Goal: Task Accomplishment & Management: Use online tool/utility

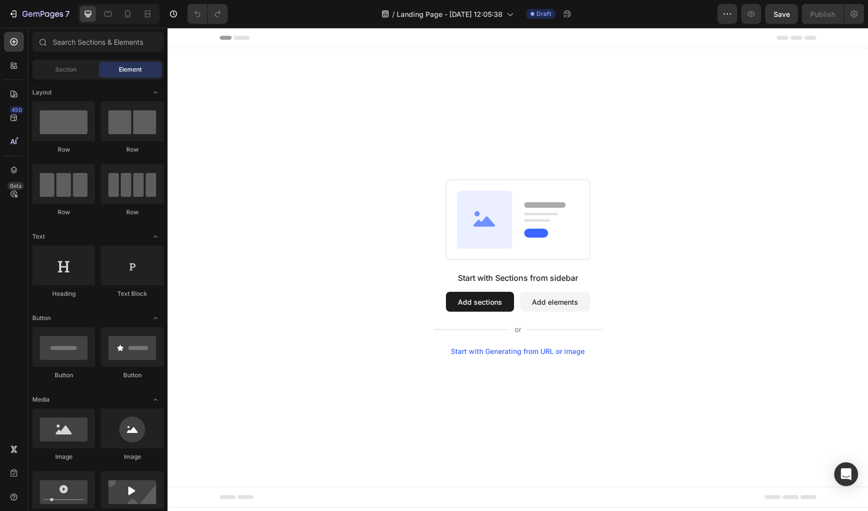
click at [493, 304] on button "Add sections" at bounding box center [480, 302] width 68 height 20
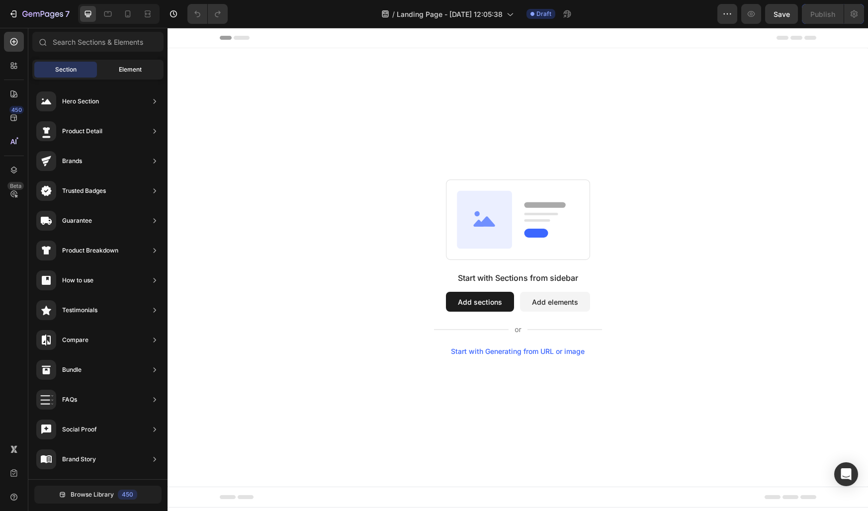
click at [131, 71] on span "Element" at bounding box center [130, 69] width 23 height 9
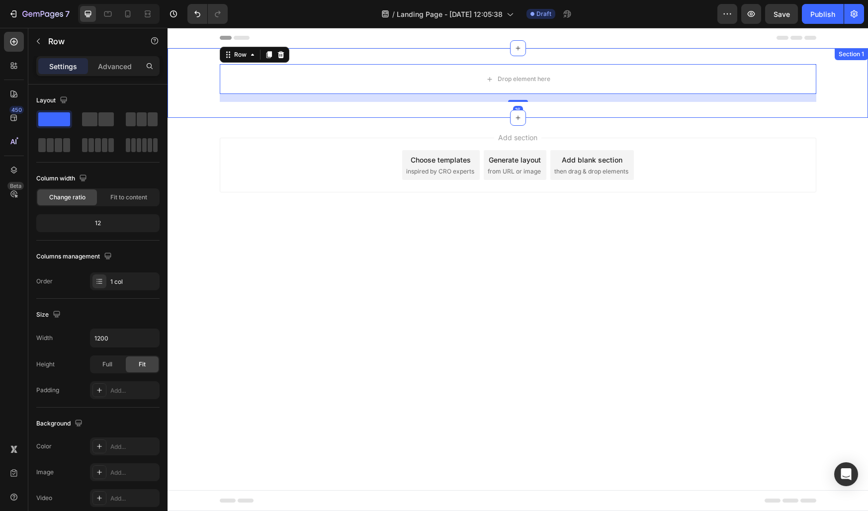
click at [198, 83] on div "Drop element here Row 16" at bounding box center [518, 83] width 701 height 38
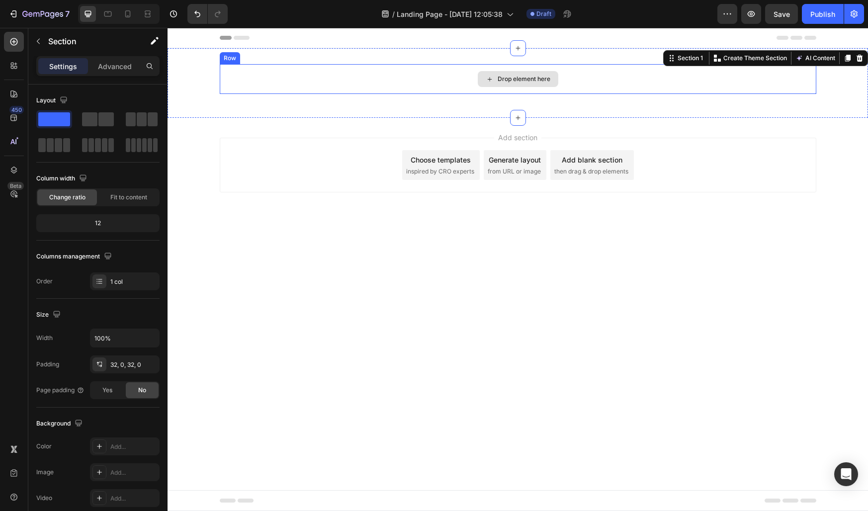
click at [301, 82] on div "Drop element here" at bounding box center [518, 79] width 597 height 30
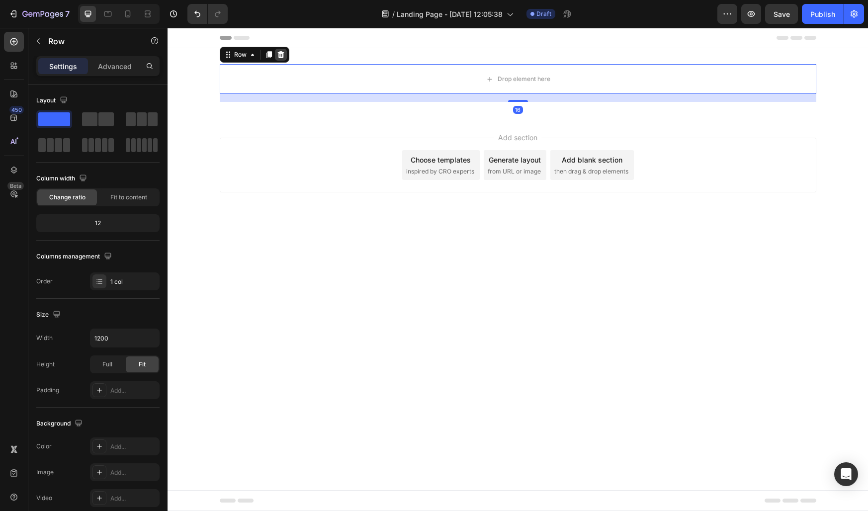
click at [281, 58] on icon at bounding box center [281, 55] width 8 height 8
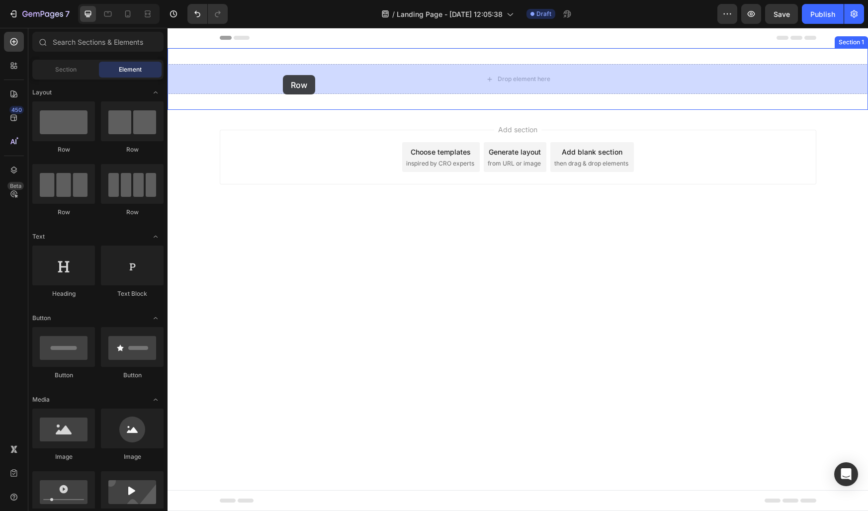
drag, startPoint x: 301, startPoint y: 150, endPoint x: 283, endPoint y: 75, distance: 77.1
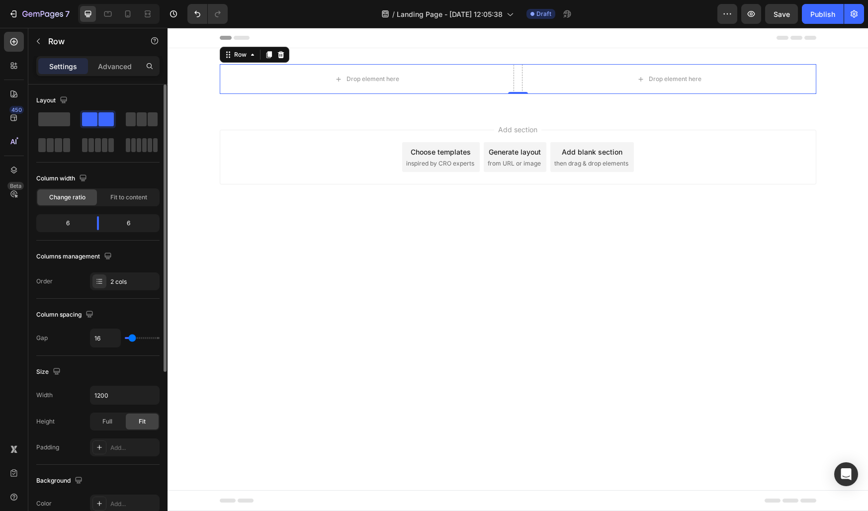
click at [88, 373] on div "Size" at bounding box center [97, 372] width 123 height 16
click at [121, 199] on span "Fit to content" at bounding box center [128, 197] width 37 height 9
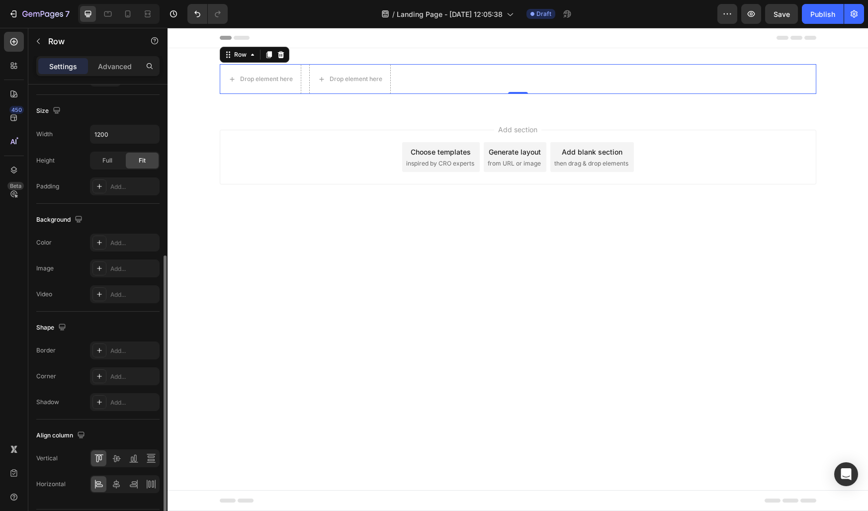
scroll to position [265, 0]
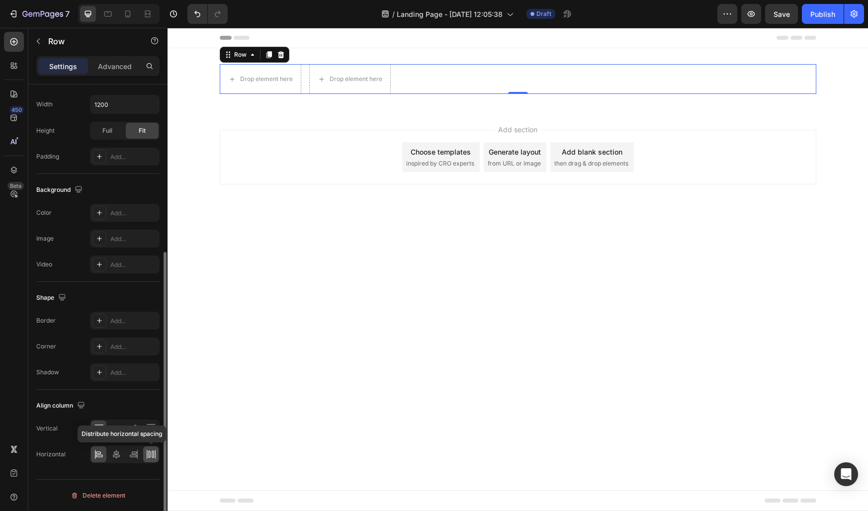
click at [152, 457] on icon at bounding box center [151, 454] width 10 height 10
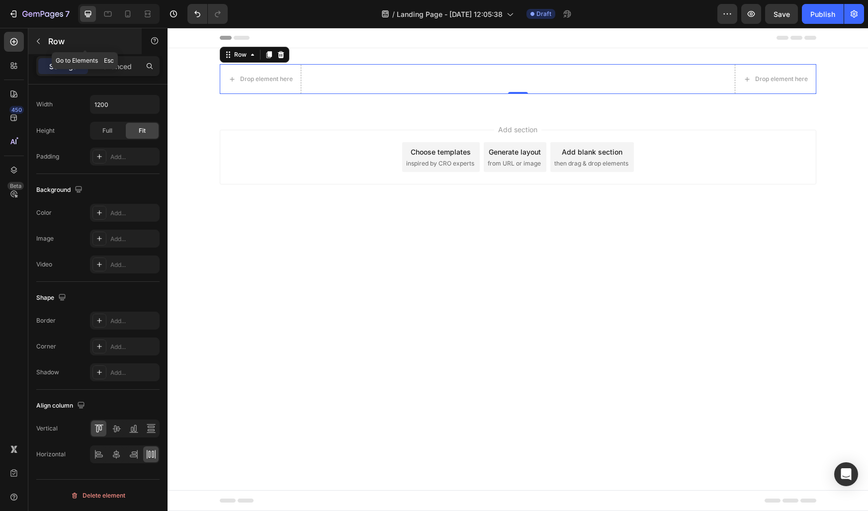
click at [41, 43] on icon "button" at bounding box center [38, 41] width 8 height 8
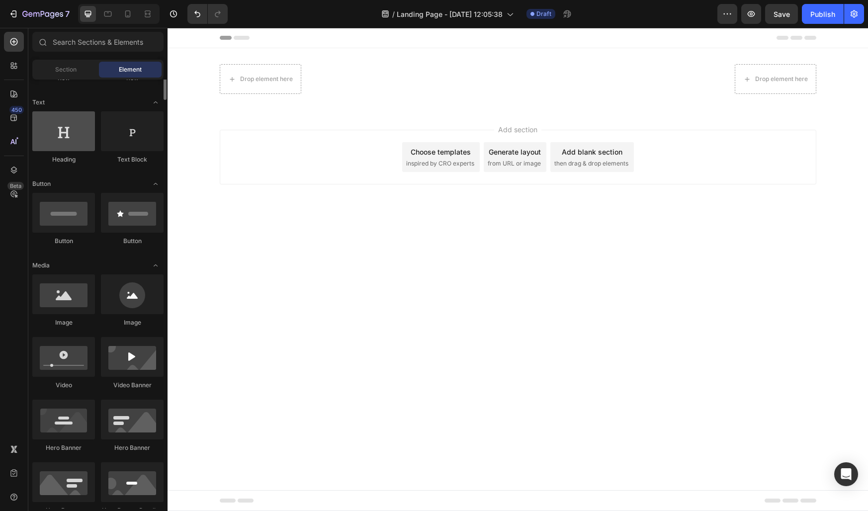
scroll to position [153, 0]
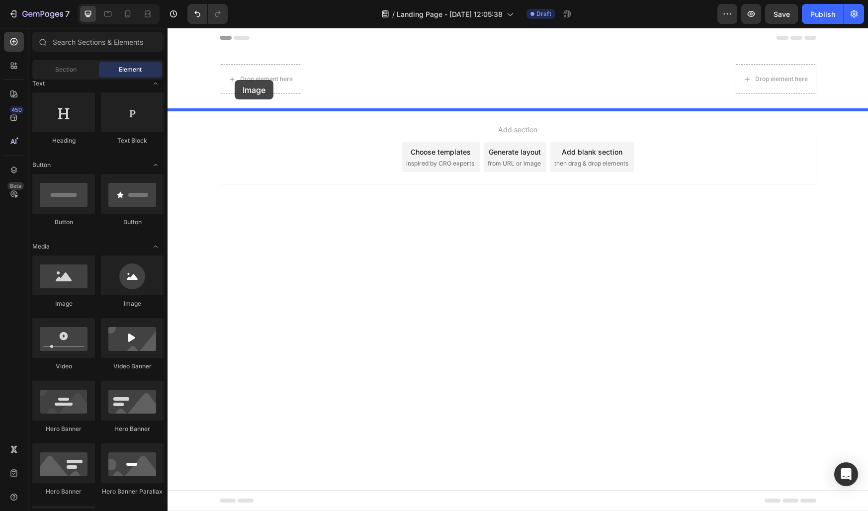
drag, startPoint x: 243, startPoint y: 298, endPoint x: 239, endPoint y: 77, distance: 221.3
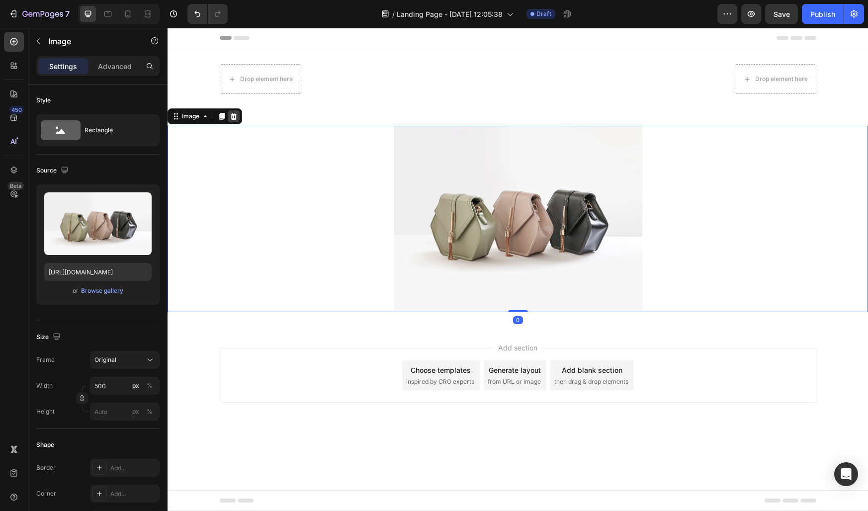
click at [235, 115] on icon at bounding box center [234, 116] width 6 height 7
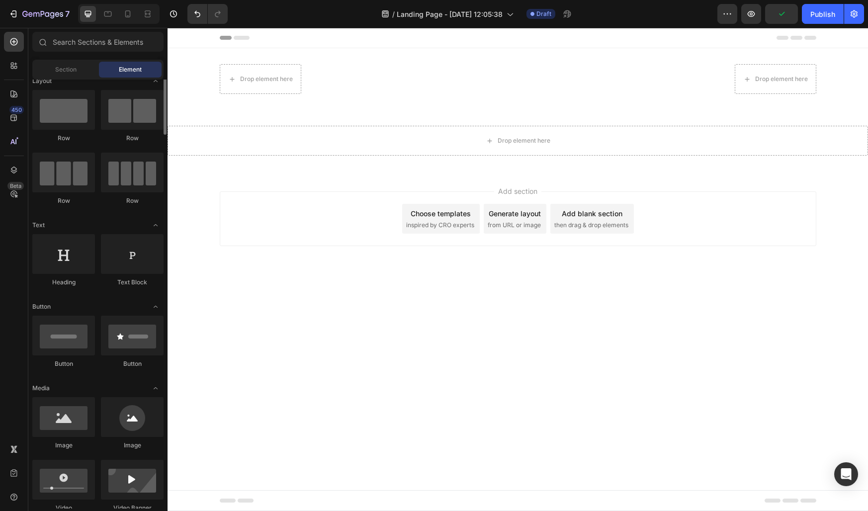
scroll to position [76, 0]
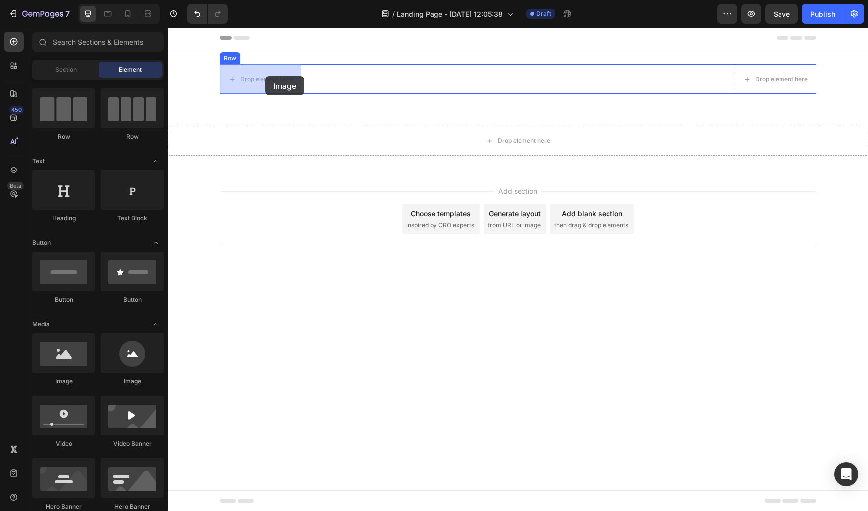
drag, startPoint x: 232, startPoint y: 382, endPoint x: 266, endPoint y: 76, distance: 308.2
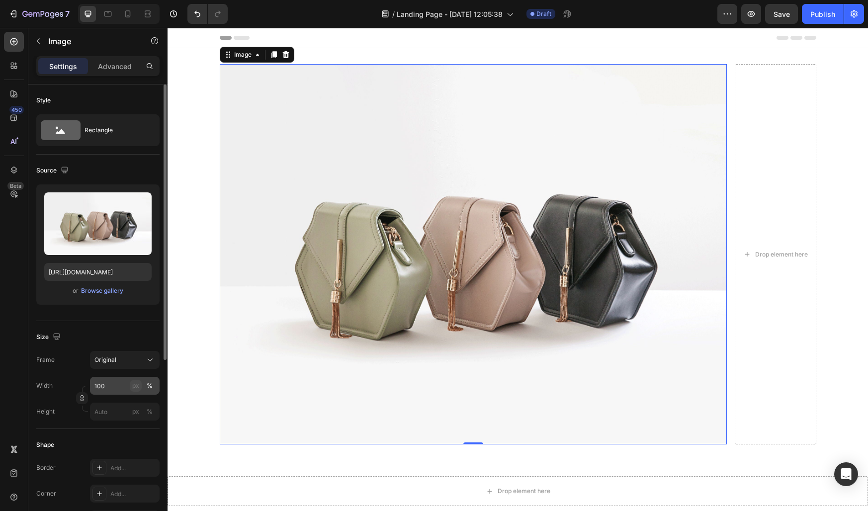
click at [137, 386] on div "px" at bounding box center [135, 385] width 7 height 9
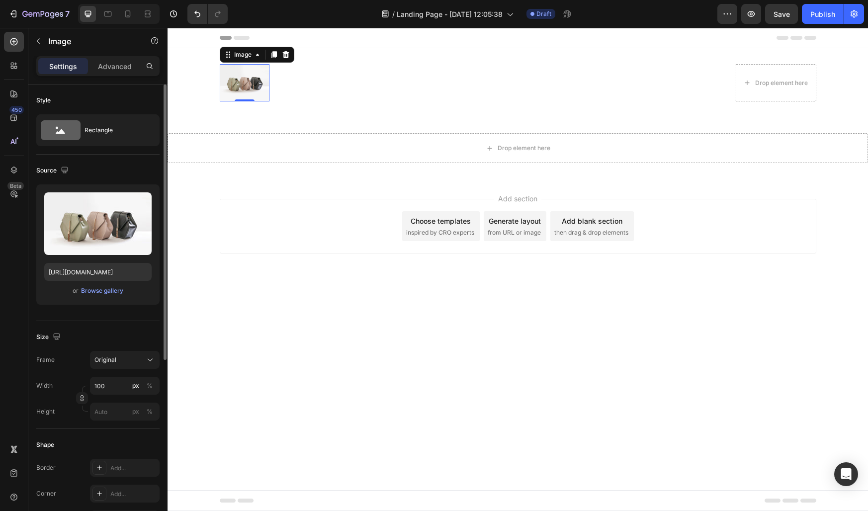
click at [120, 327] on div "Size Frame Original Width 100 px % Height px %" at bounding box center [97, 375] width 123 height 108
click at [398, 92] on div "Image Drop element here Row 0" at bounding box center [518, 82] width 597 height 37
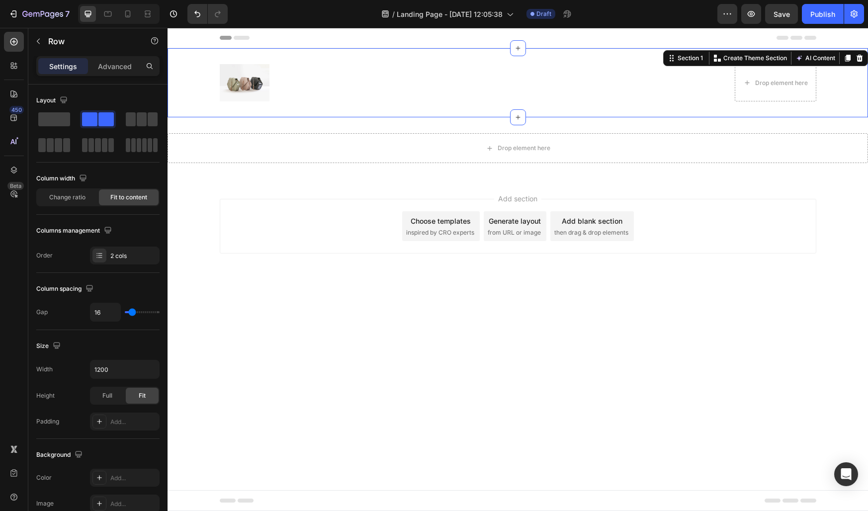
click at [207, 89] on div "Image Drop element here Row" at bounding box center [518, 82] width 701 height 37
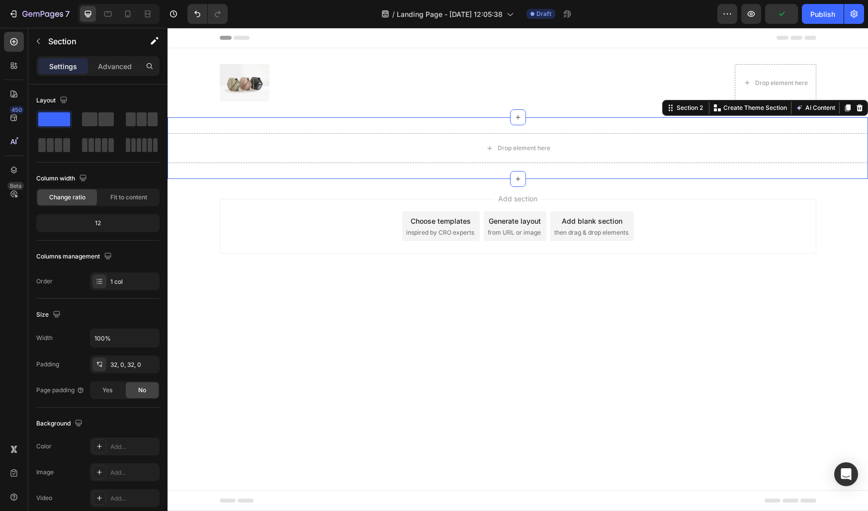
scroll to position [152, 0]
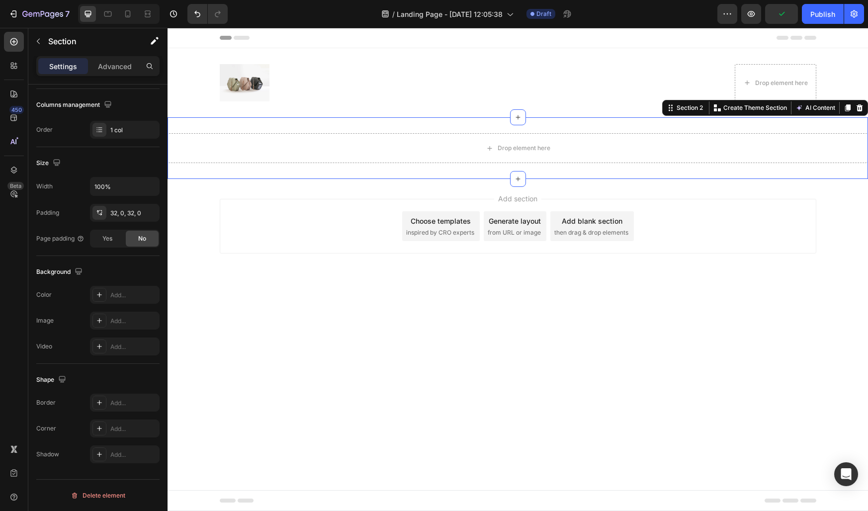
click at [242, 126] on div "Drop element here Section 2 You can create reusable sections Create Theme Secti…" at bounding box center [518, 148] width 701 height 62
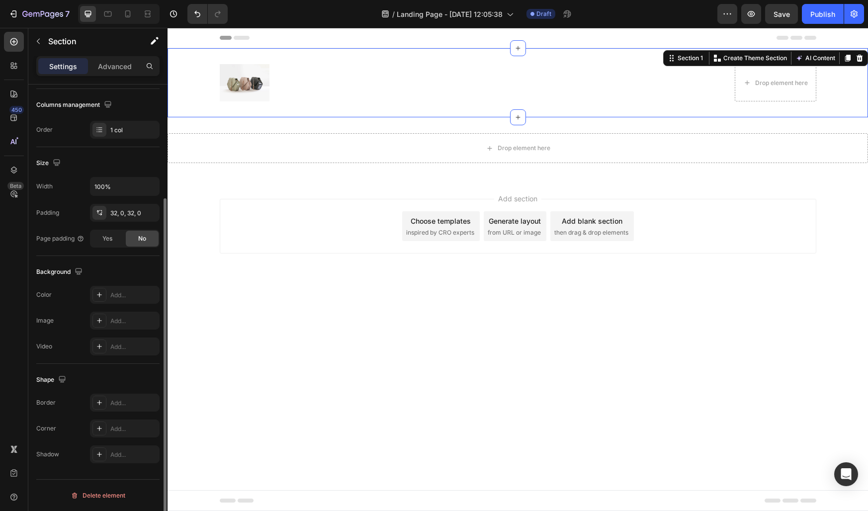
click at [196, 90] on div "Image Drop element here Row" at bounding box center [518, 82] width 701 height 37
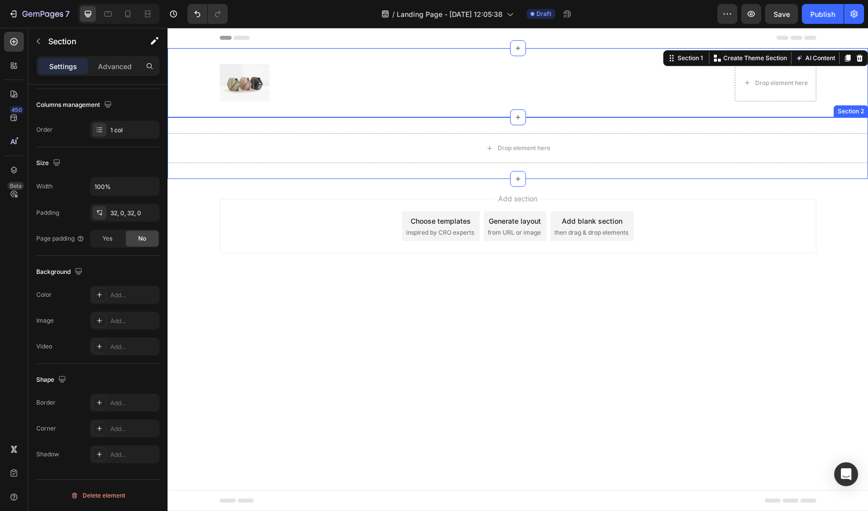
click at [270, 127] on div "Drop element here Section 2" at bounding box center [518, 148] width 701 height 62
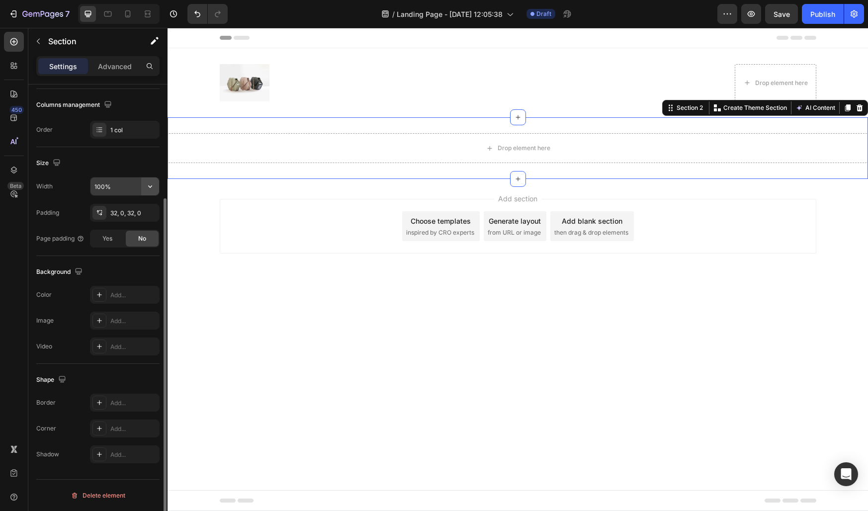
click at [146, 185] on icon "button" at bounding box center [150, 186] width 10 height 10
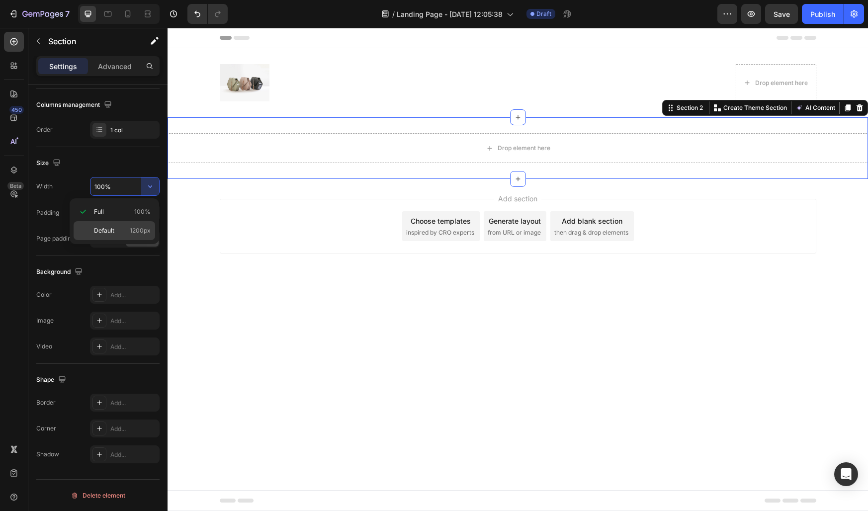
click at [121, 227] on p "Default 1200px" at bounding box center [122, 230] width 57 height 9
type input "1200"
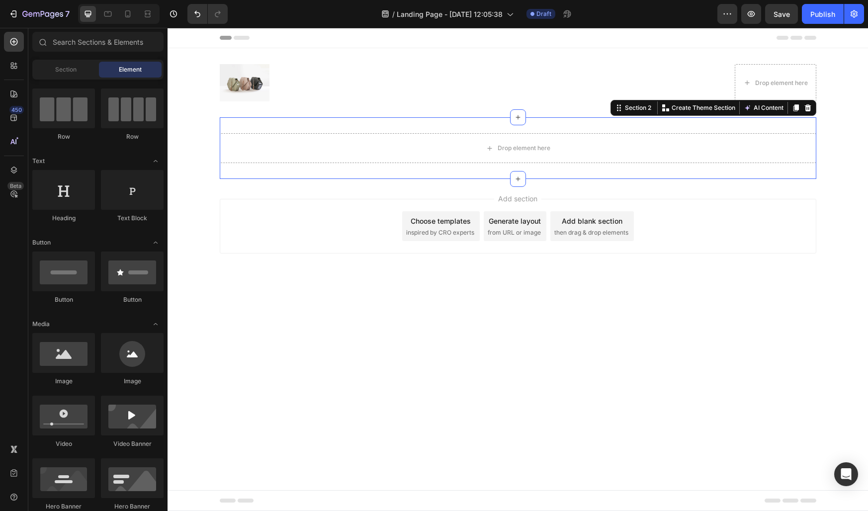
click at [203, 166] on div "Image Drop element here Row Section 1 Drop element here Section 2 You can creat…" at bounding box center [518, 113] width 701 height 131
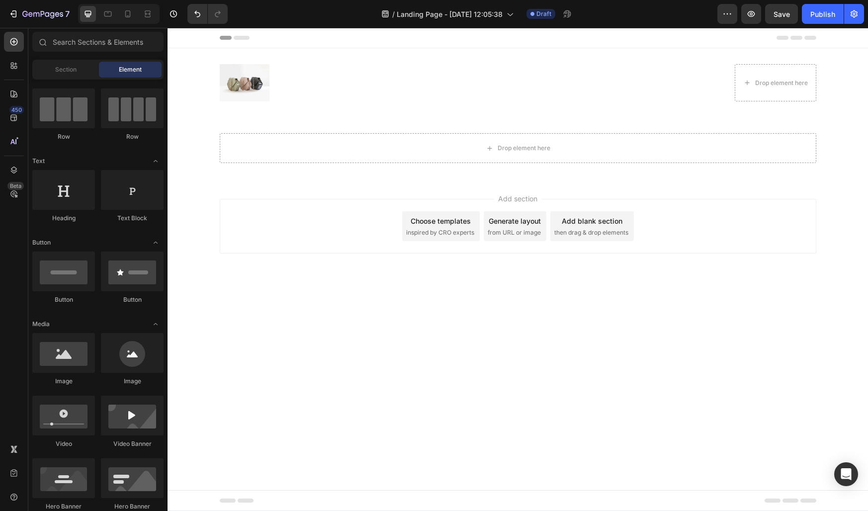
click at [203, 150] on div "Image Drop element here Row Section 1 Drop element here Section 2 Root" at bounding box center [518, 113] width 701 height 131
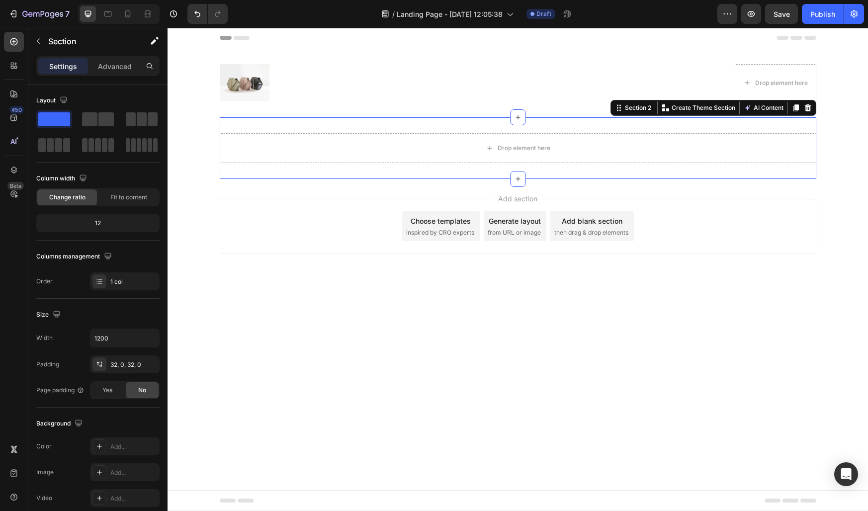
click at [240, 170] on div "Drop element here Section 2 You can create reusable sections Create Theme Secti…" at bounding box center [518, 148] width 597 height 62
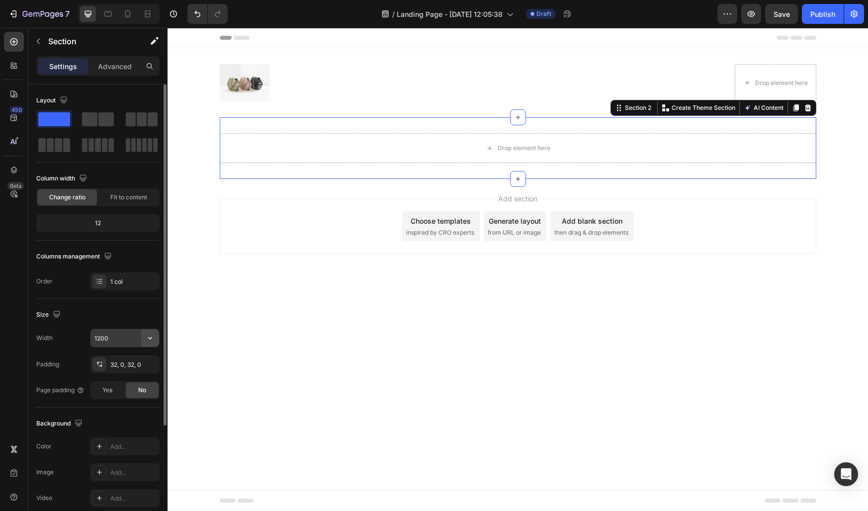
click at [149, 337] on icon "button" at bounding box center [150, 338] width 4 height 2
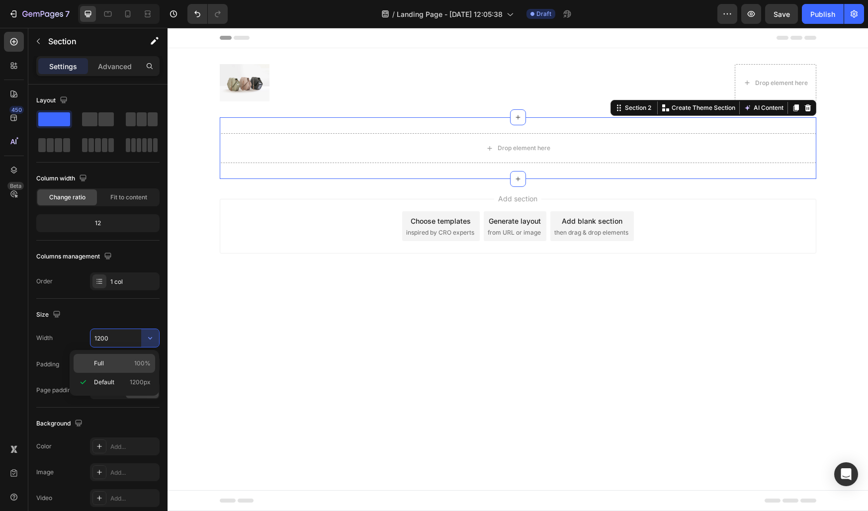
click at [110, 368] on div "Full 100%" at bounding box center [115, 363] width 82 height 19
type input "100%"
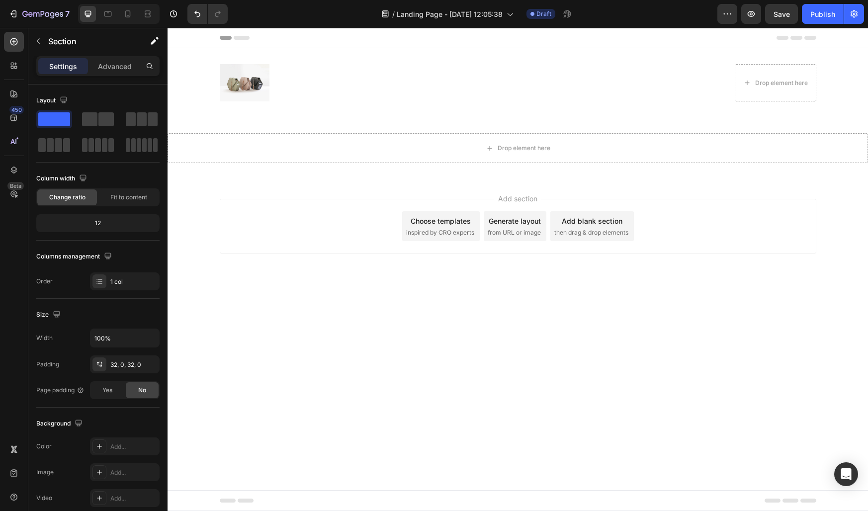
click at [192, 239] on div "Add section Choose templates inspired by CRO experts Generate layout from URL o…" at bounding box center [518, 240] width 701 height 122
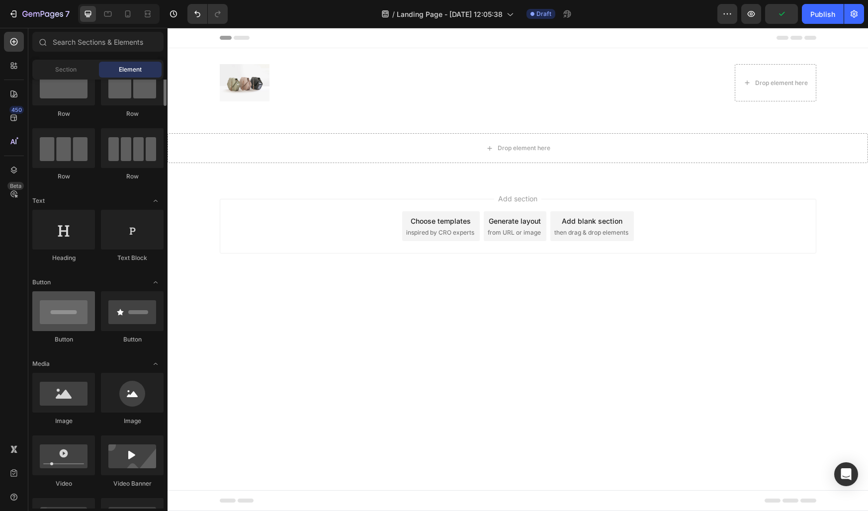
scroll to position [0, 0]
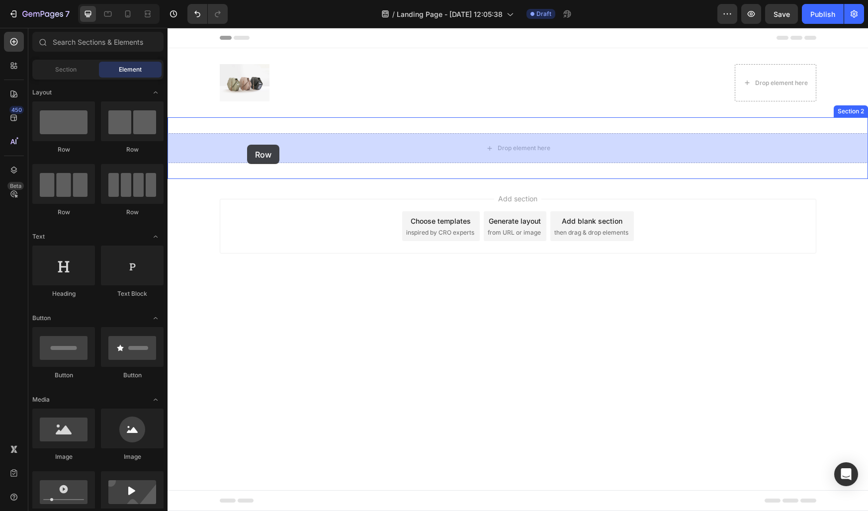
drag, startPoint x: 237, startPoint y: 156, endPoint x: 249, endPoint y: 145, distance: 16.2
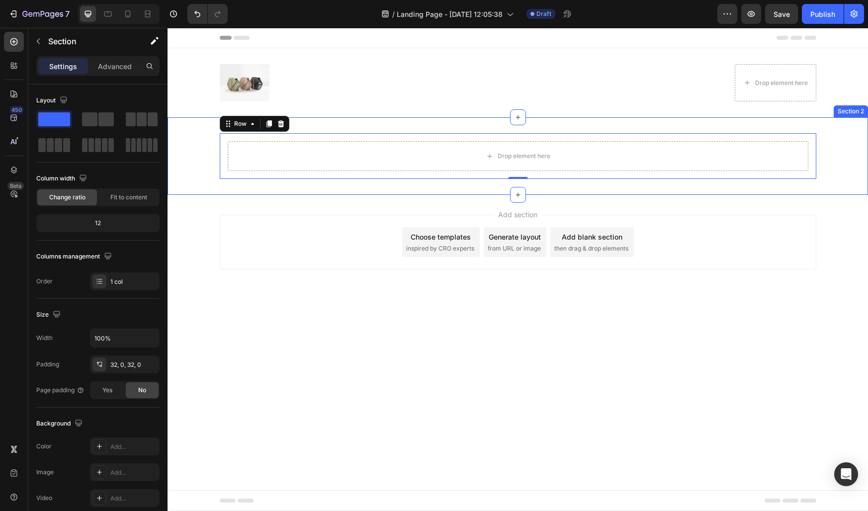
click at [309, 125] on div "Drop element here Row 0 Section 2" at bounding box center [518, 156] width 701 height 78
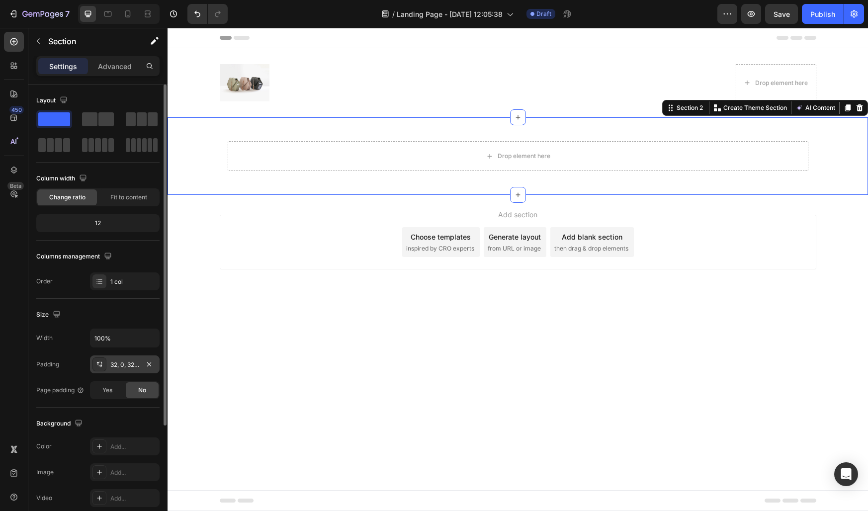
click at [122, 369] on div "32, 0, 32, 0" at bounding box center [125, 365] width 70 height 18
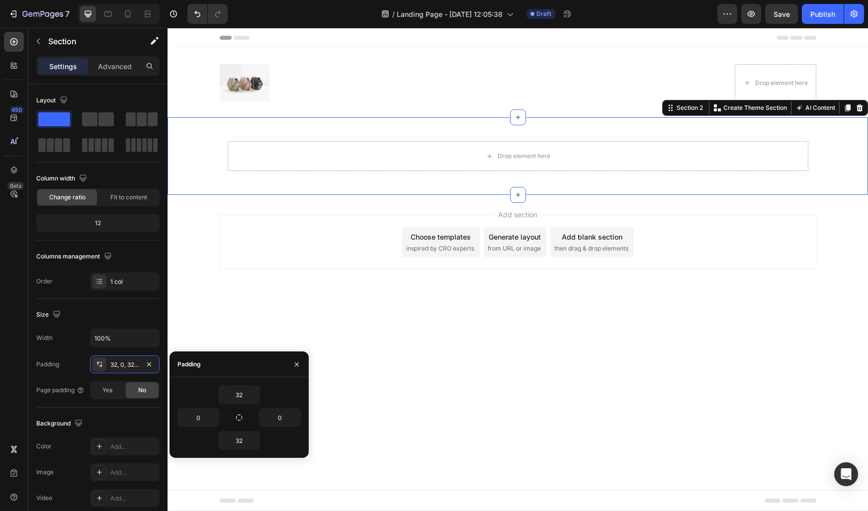
click at [239, 384] on div "32 0 0 32" at bounding box center [239, 417] width 139 height 81
click at [239, 394] on input "32" at bounding box center [239, 395] width 41 height 18
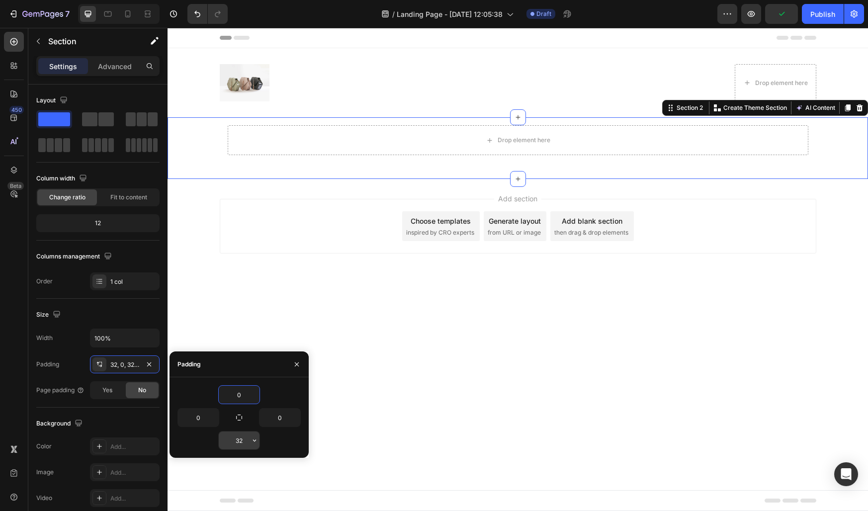
type input "0"
click at [239, 438] on input "32" at bounding box center [239, 441] width 41 height 18
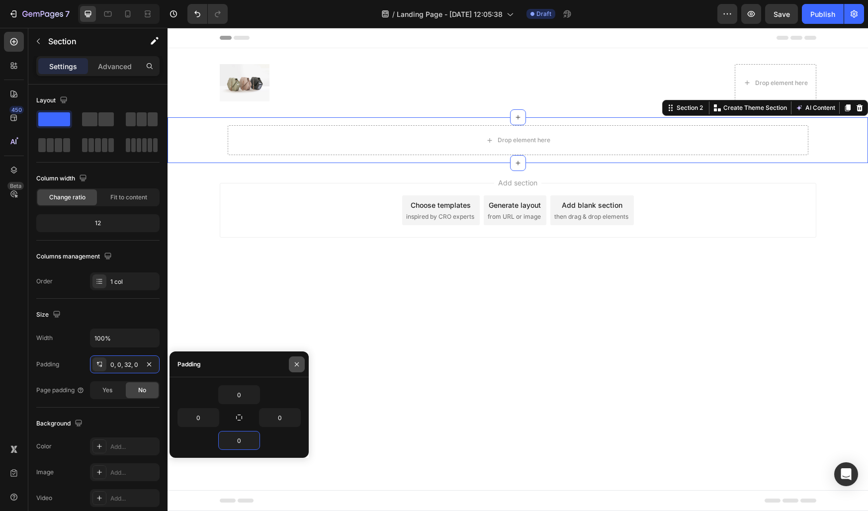
type input "0"
click at [302, 363] on button "button" at bounding box center [297, 365] width 16 height 16
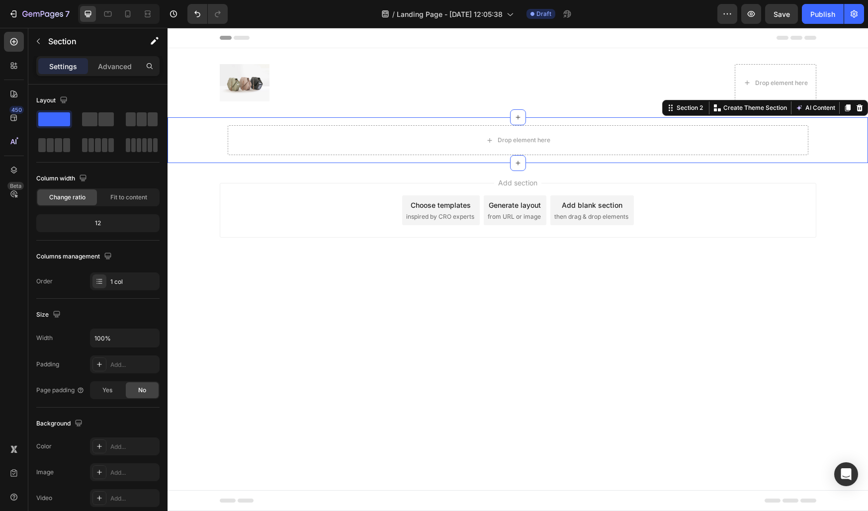
click at [281, 316] on body "Header Image Drop element here Row Section 1 Drop element here Row Section 2 Yo…" at bounding box center [518, 269] width 701 height 483
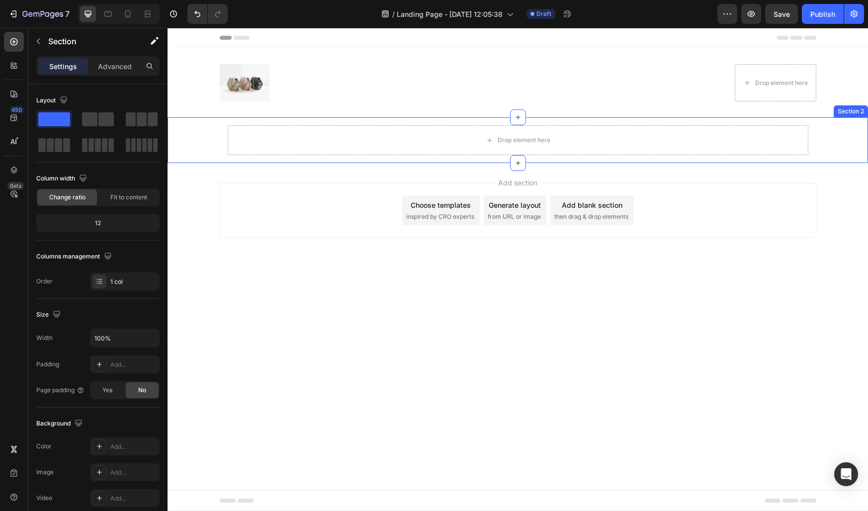
click at [212, 144] on div "Drop element here Row" at bounding box center [518, 140] width 701 height 46
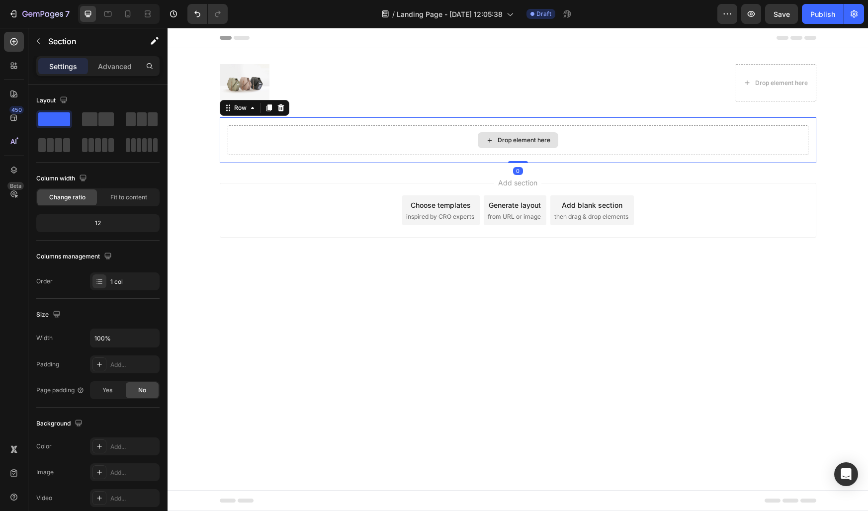
click at [256, 141] on div "Drop element here" at bounding box center [518, 140] width 581 height 30
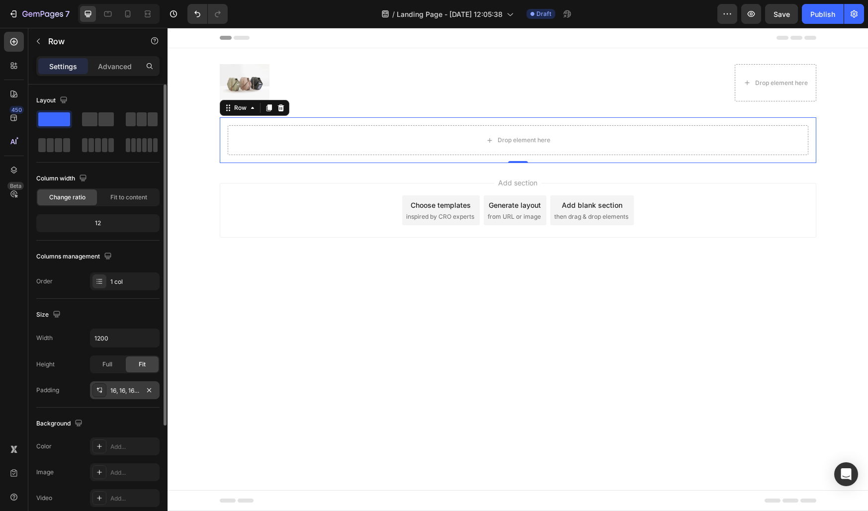
click at [119, 390] on div "16, 16, 16, 16" at bounding box center [124, 390] width 29 height 9
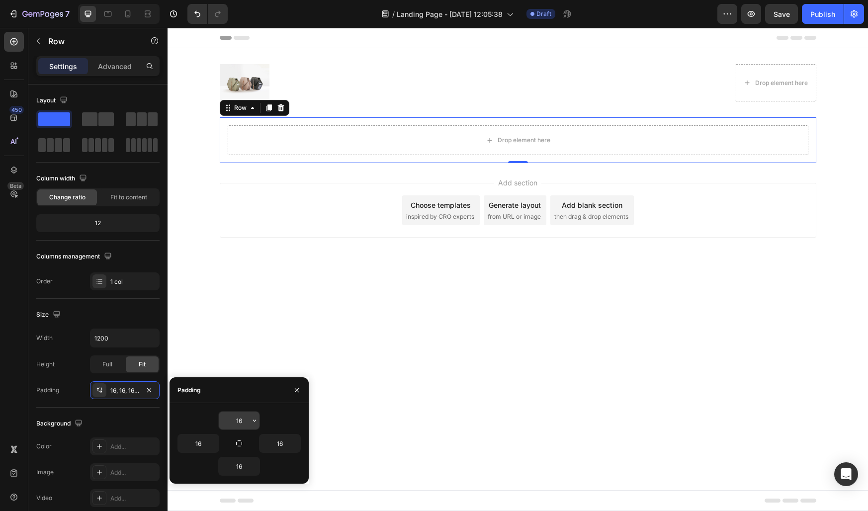
click at [239, 418] on input "16" at bounding box center [239, 421] width 41 height 18
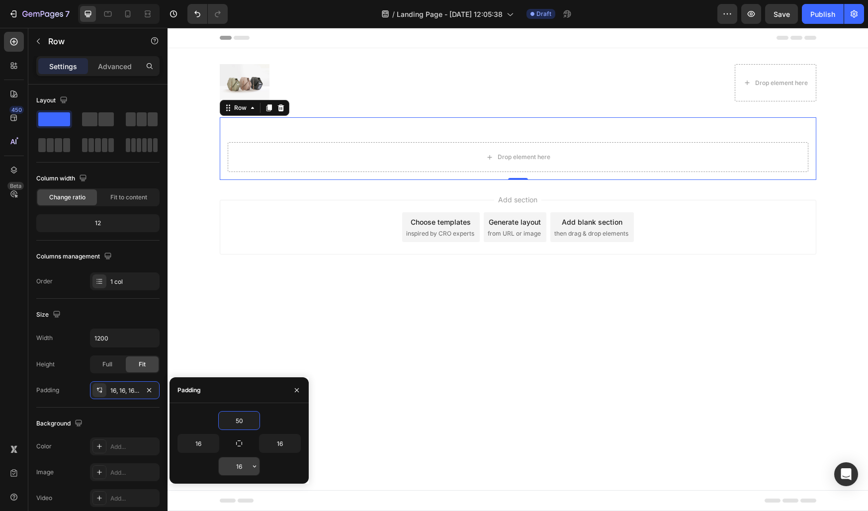
type input "50"
click at [238, 470] on input "16" at bounding box center [239, 466] width 41 height 18
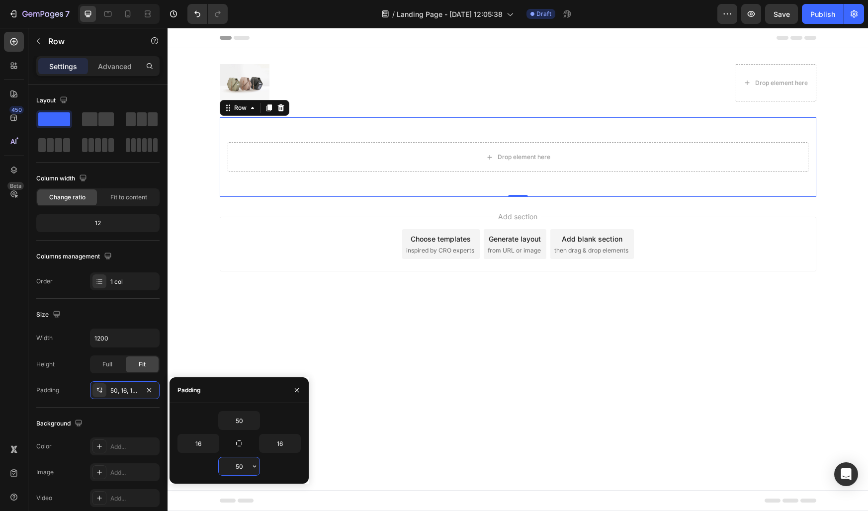
click at [238, 470] on input "50" at bounding box center [239, 466] width 41 height 18
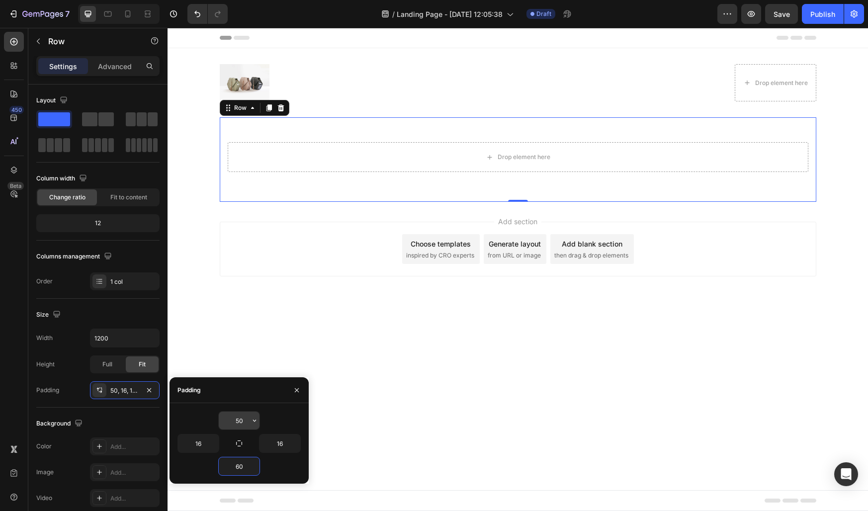
type input "60"
click at [238, 417] on input "50" at bounding box center [239, 421] width 41 height 18
type input "60"
click at [243, 387] on div "Padding" at bounding box center [239, 390] width 139 height 26
click at [195, 442] on input "16" at bounding box center [198, 444] width 41 height 18
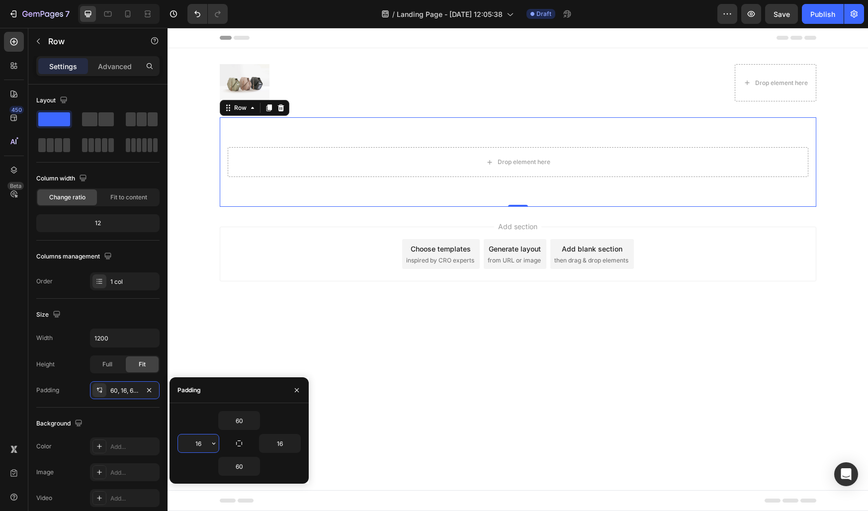
click at [195, 442] on input "16" at bounding box center [198, 444] width 41 height 18
click at [195, 442] on input "40" at bounding box center [198, 444] width 41 height 18
type input "50"
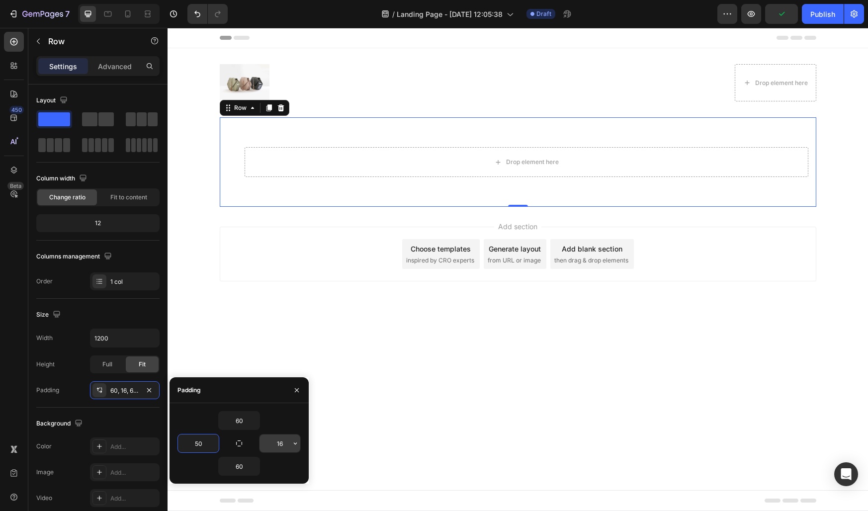
click at [284, 446] on input "16" at bounding box center [280, 444] width 41 height 18
type input "50"
click at [288, 404] on div "60 50 50 60" at bounding box center [239, 443] width 139 height 81
click at [296, 386] on icon "button" at bounding box center [297, 390] width 8 height 8
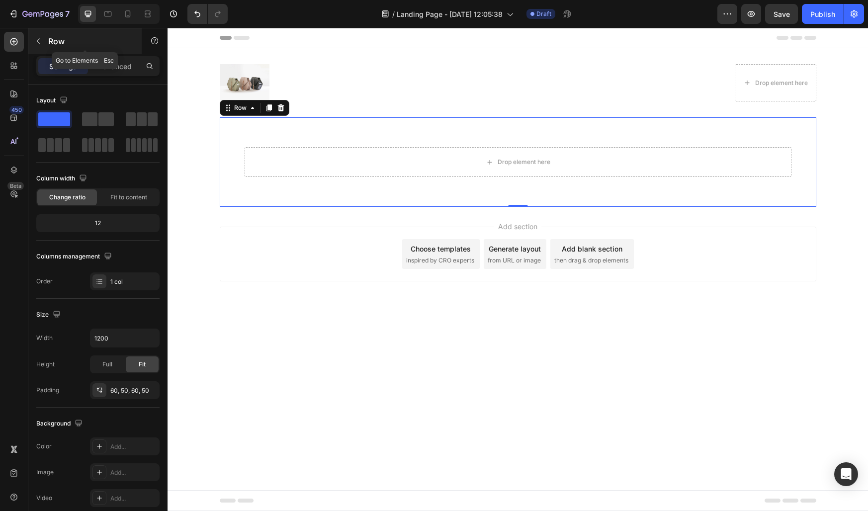
click at [36, 41] on icon "button" at bounding box center [38, 41] width 8 height 8
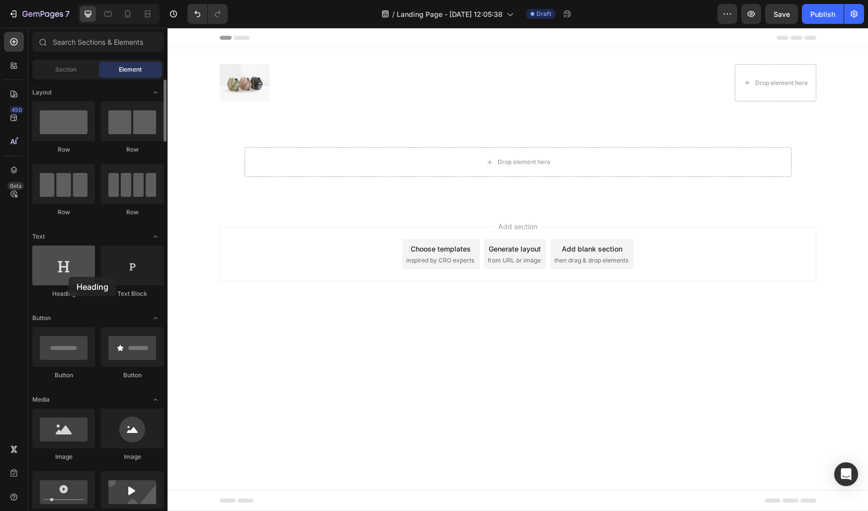
drag, startPoint x: 59, startPoint y: 272, endPoint x: 54, endPoint y: 279, distance: 9.0
click at [54, 279] on div at bounding box center [63, 266] width 63 height 40
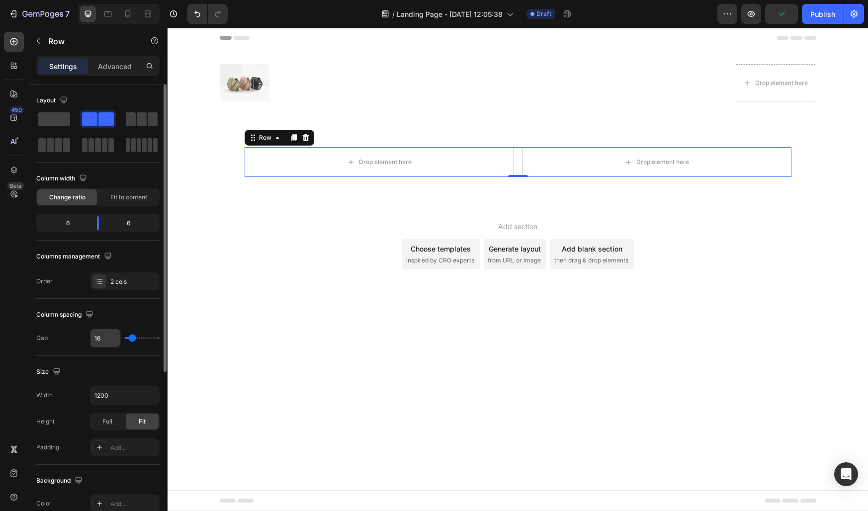
click at [105, 339] on input "16" at bounding box center [105, 338] width 30 height 18
type input "4"
type input "40"
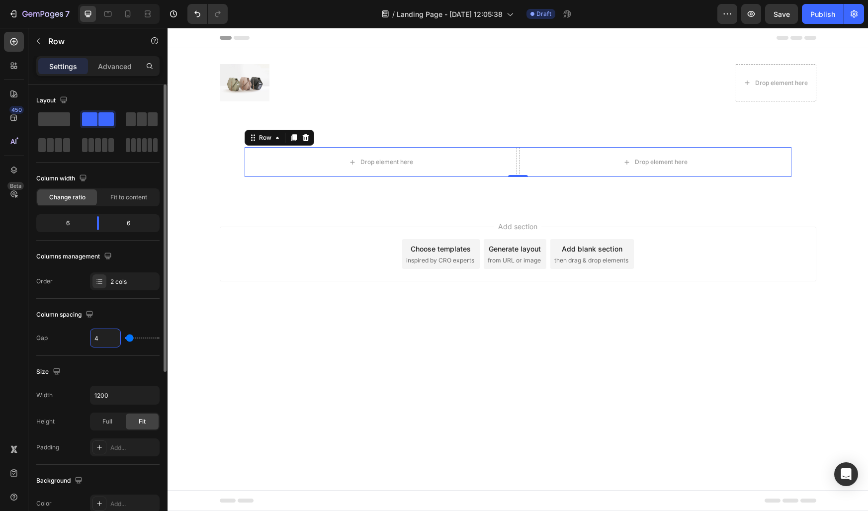
type input "40"
click at [105, 339] on input "40" at bounding box center [105, 338] width 30 height 18
type input "8"
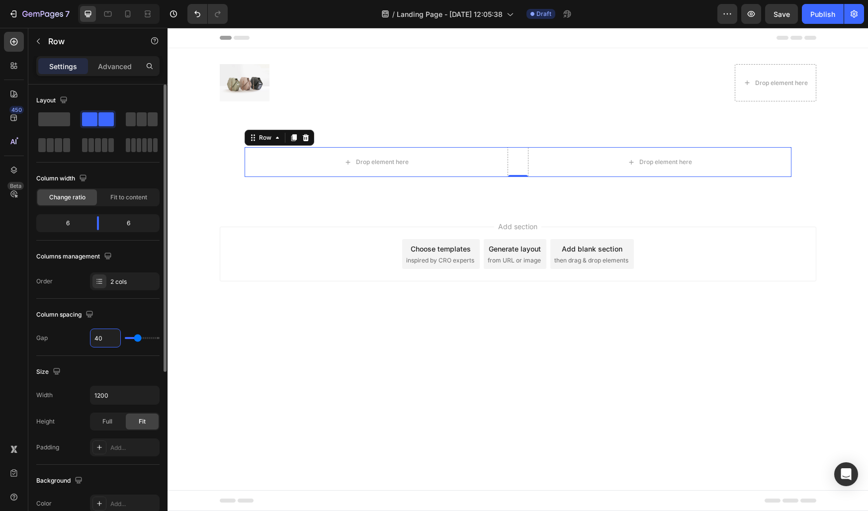
type input "8"
type input "80"
click at [92, 314] on icon "button" at bounding box center [89, 314] width 6 height 6
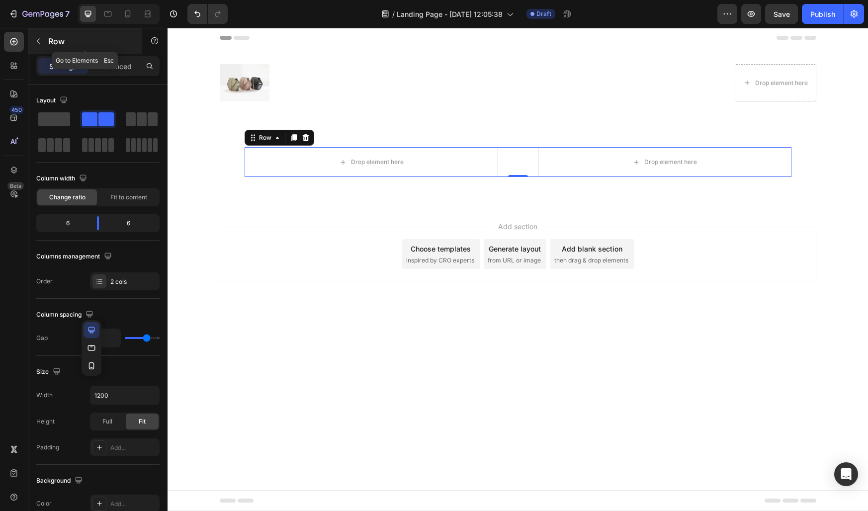
click at [41, 31] on div "Row" at bounding box center [84, 41] width 113 height 26
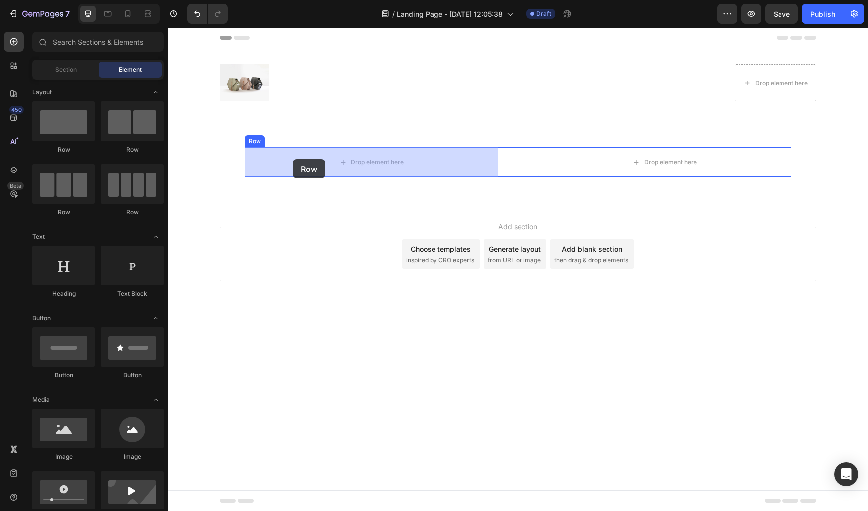
drag, startPoint x: 236, startPoint y: 157, endPoint x: 293, endPoint y: 159, distance: 57.2
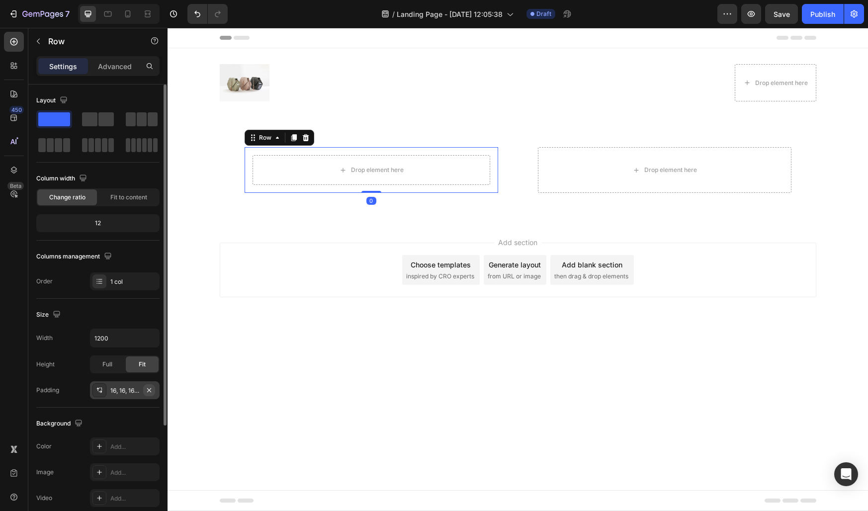
click at [147, 389] on icon "button" at bounding box center [149, 390] width 8 height 8
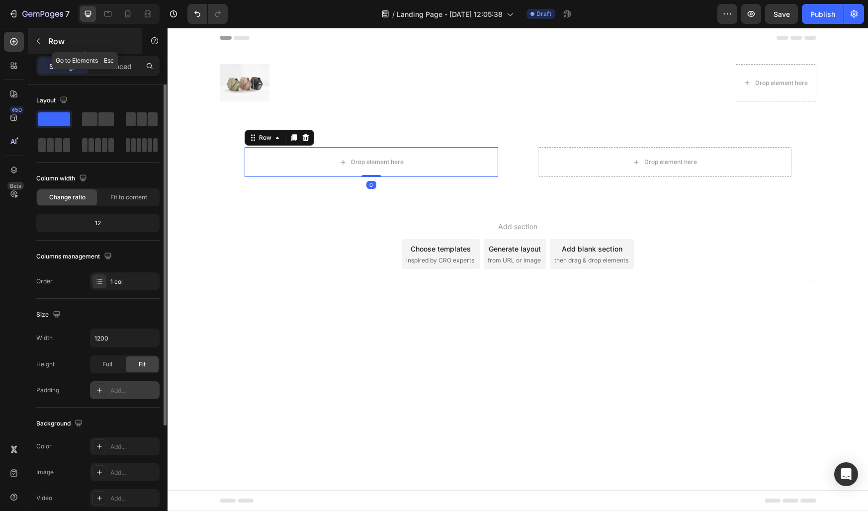
click at [39, 36] on button "button" at bounding box center [38, 41] width 16 height 16
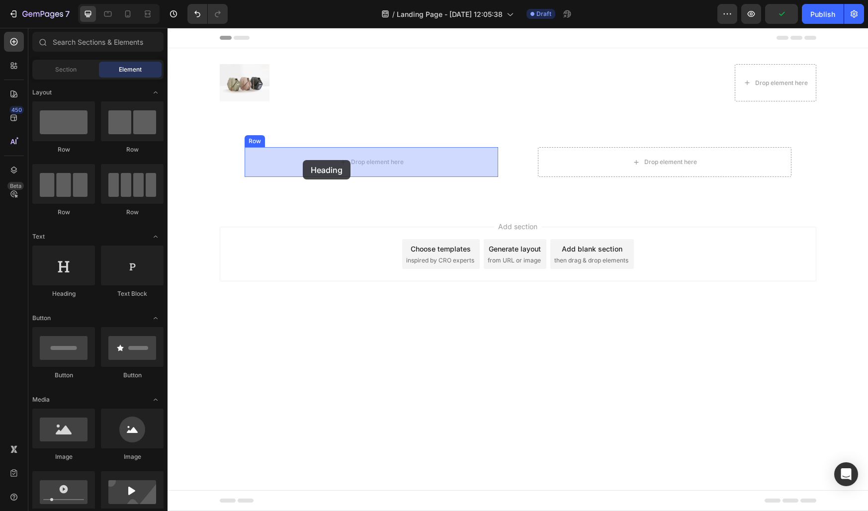
drag, startPoint x: 240, startPoint y: 293, endPoint x: 304, endPoint y: 160, distance: 147.9
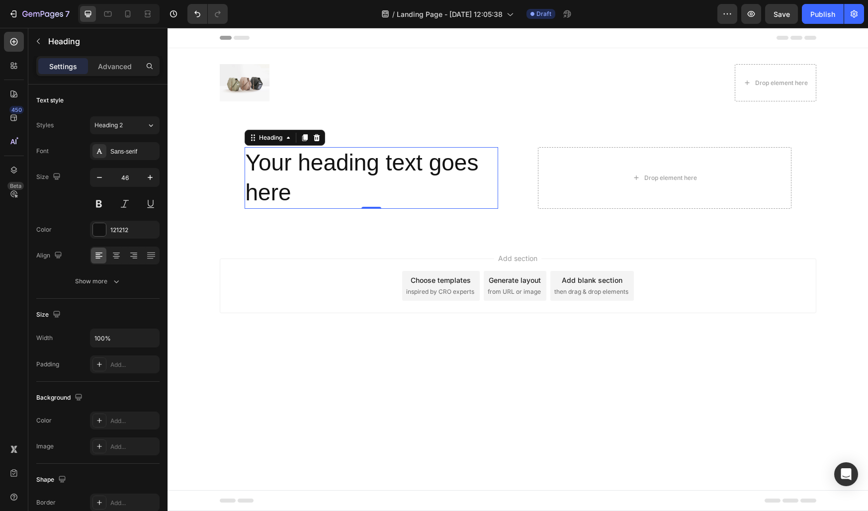
click at [272, 176] on h2 "Your heading text goes here" at bounding box center [372, 178] width 254 height 62
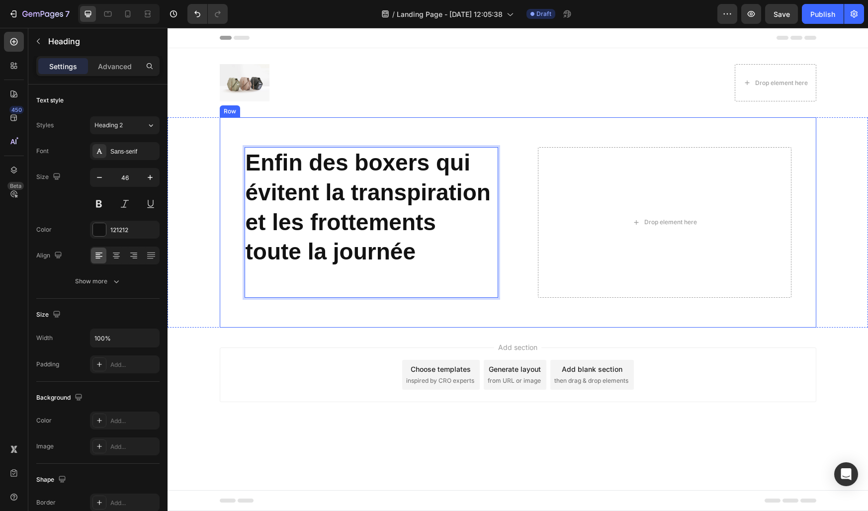
click at [233, 187] on div "Enfin des boxers qui évitent la transpiration et les frottements toute la journ…" at bounding box center [518, 222] width 597 height 210
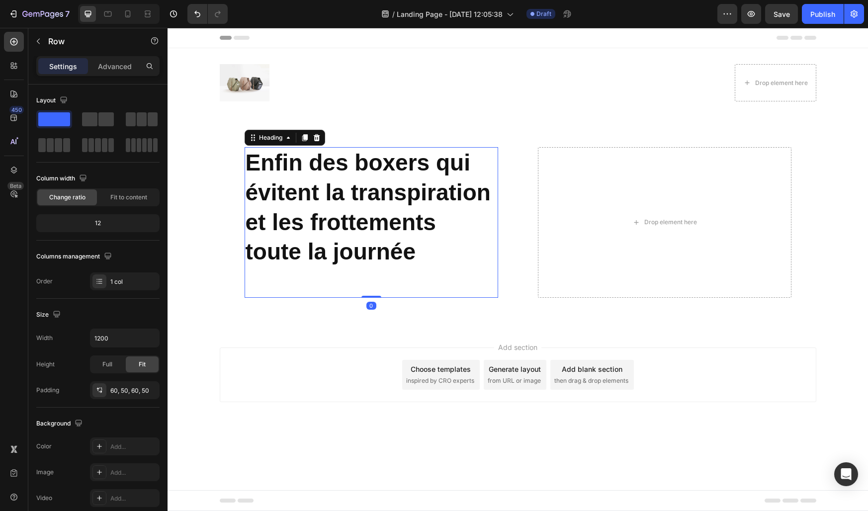
click at [274, 212] on strong "Enfin des boxers qui évitent la transpiration et les frottements toute la journ…" at bounding box center [368, 207] width 245 height 115
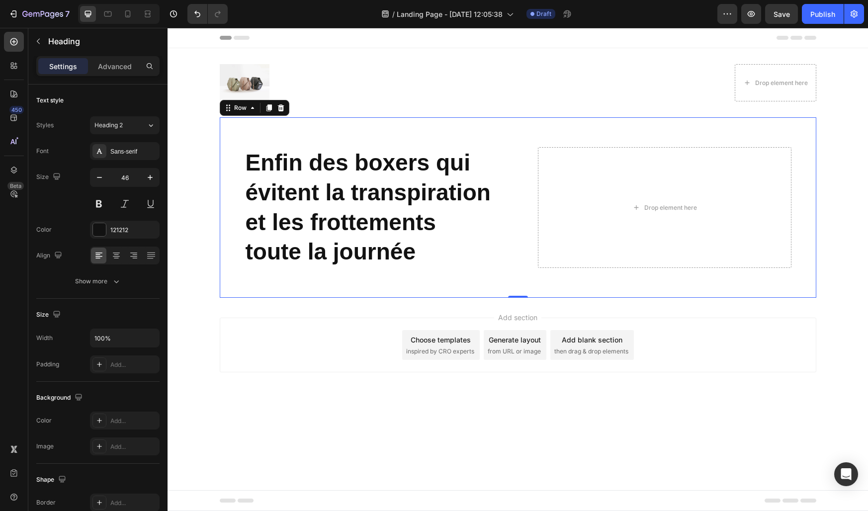
click at [222, 223] on div "⁠⁠⁠⁠⁠⁠⁠ Enfin des boxers qui évitent la transpiration et les frottements toute …" at bounding box center [518, 207] width 597 height 180
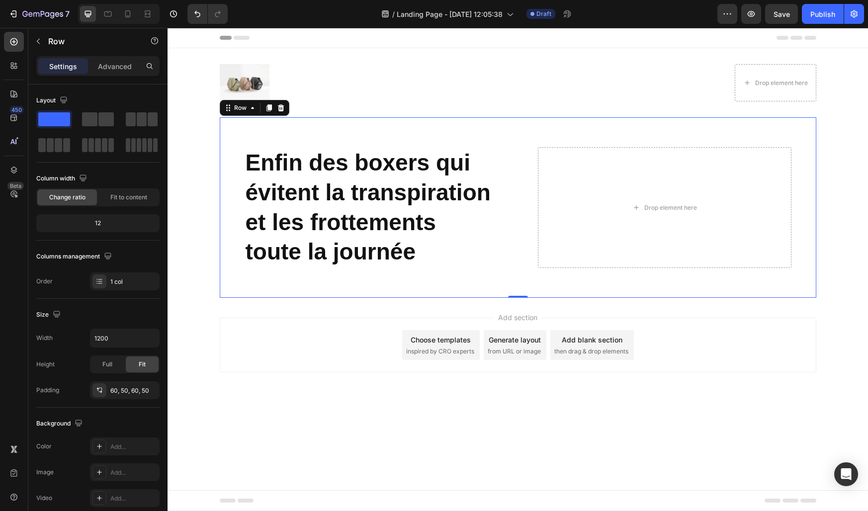
click at [297, 223] on strong "Enfin des boxers qui évitent la transpiration et les frottements toute la journ…" at bounding box center [368, 207] width 245 height 115
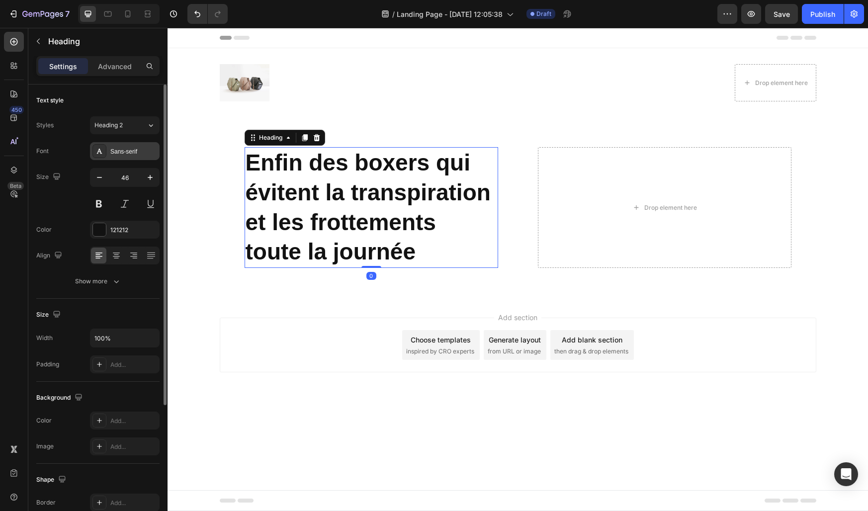
click at [116, 143] on div "Sans-serif" at bounding box center [125, 151] width 70 height 18
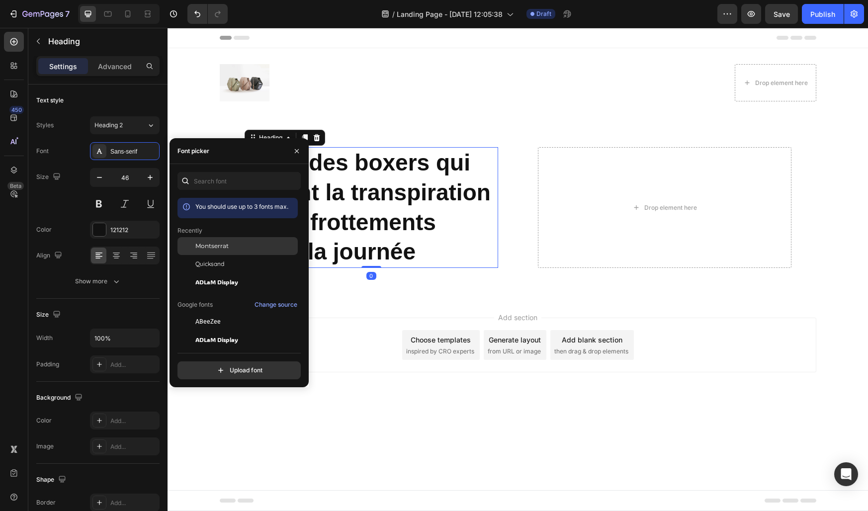
click at [215, 248] on span "Montserrat" at bounding box center [211, 246] width 33 height 9
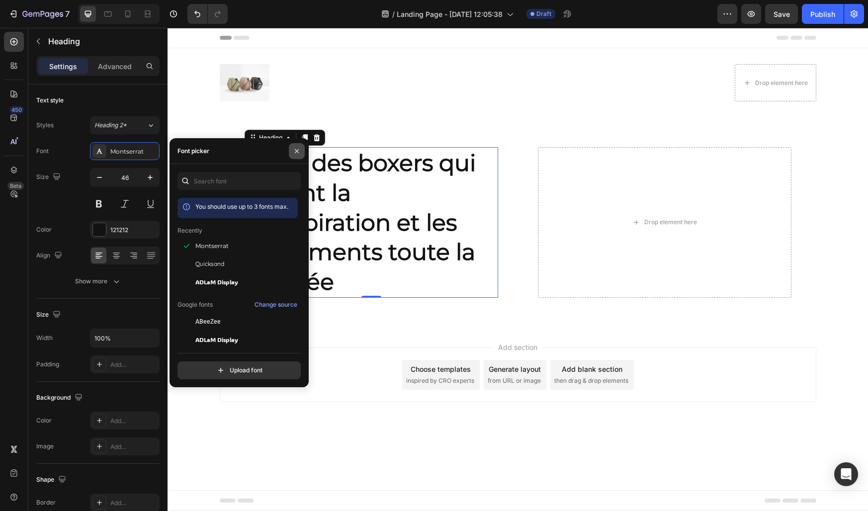
click at [296, 154] on icon "button" at bounding box center [297, 151] width 8 height 8
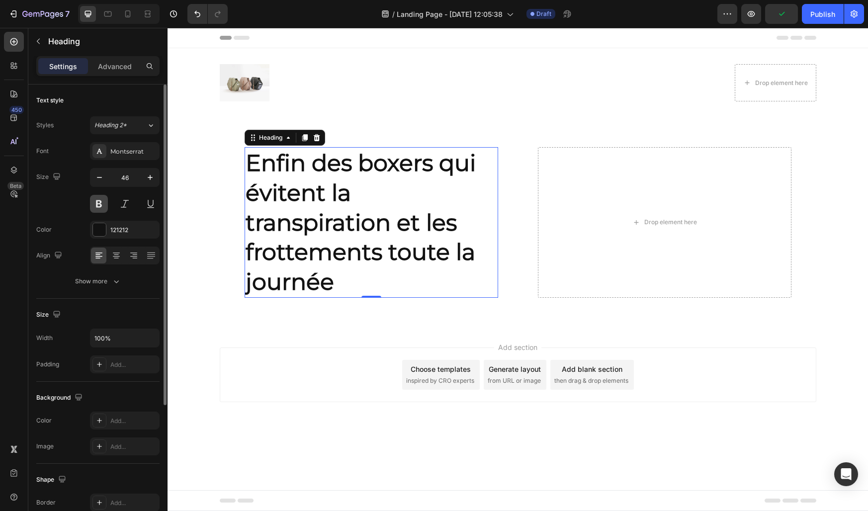
click at [97, 200] on button at bounding box center [99, 204] width 18 height 18
click at [96, 282] on div "Show more" at bounding box center [98, 281] width 46 height 10
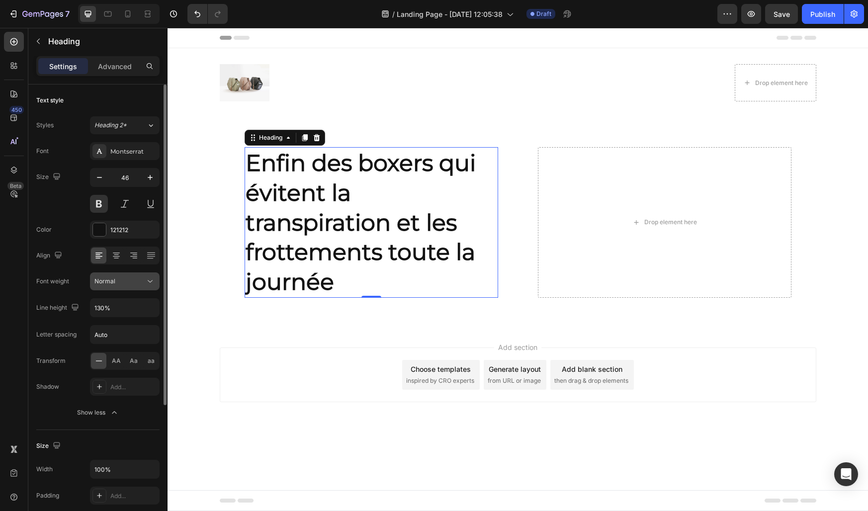
click at [112, 285] on span "Normal" at bounding box center [104, 281] width 21 height 9
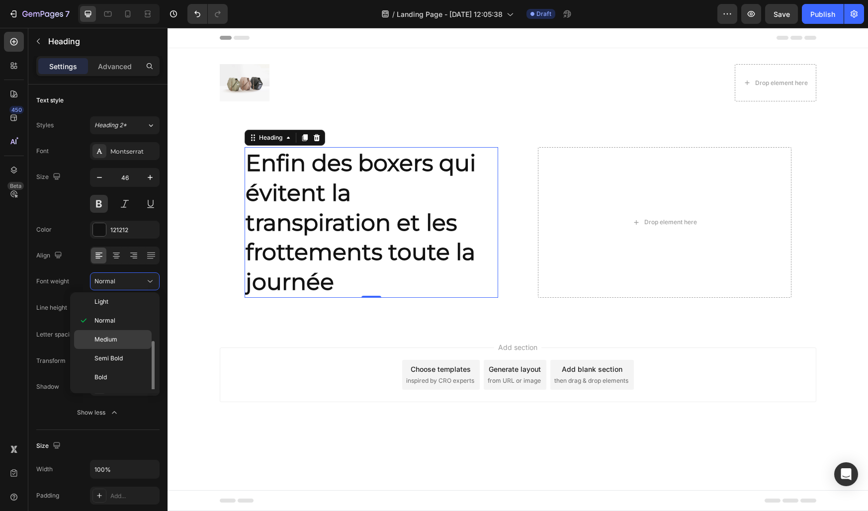
scroll to position [74, 0]
click at [103, 338] on div "Bold" at bounding box center [113, 345] width 78 height 19
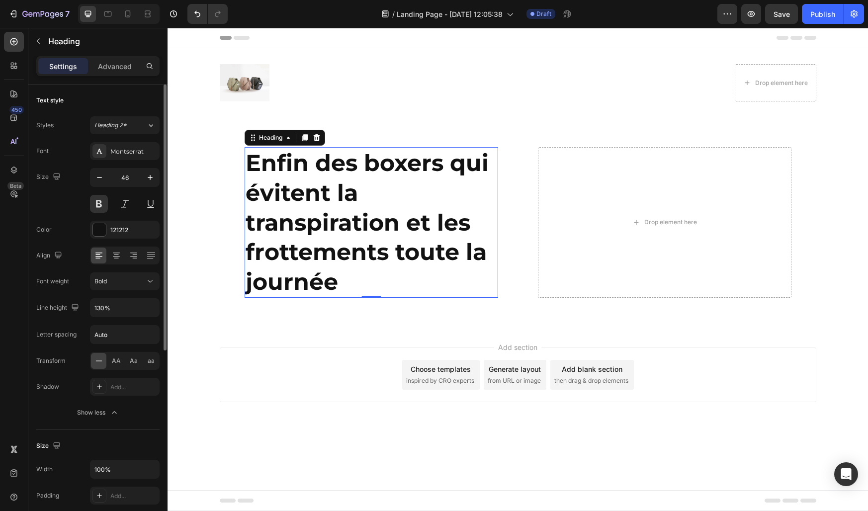
click at [68, 223] on div "Color 121212" at bounding box center [97, 230] width 123 height 18
click at [102, 169] on button "button" at bounding box center [99, 178] width 18 height 18
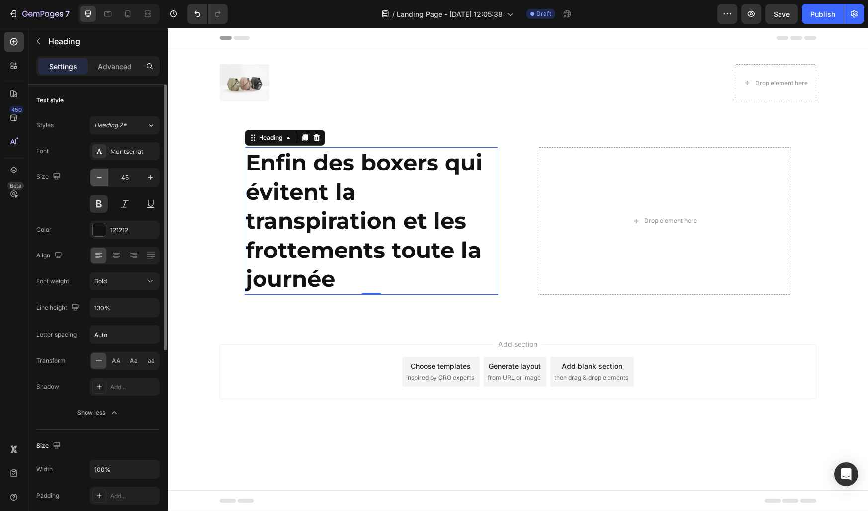
click at [102, 169] on button "button" at bounding box center [99, 178] width 18 height 18
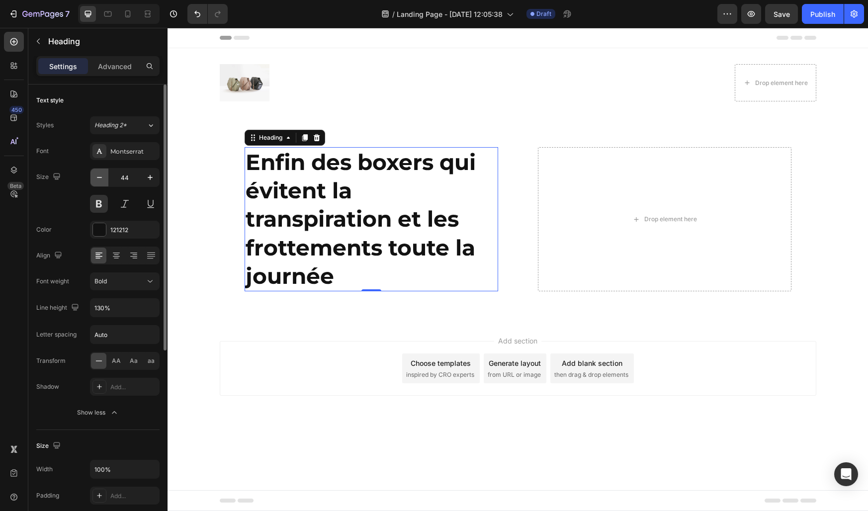
click at [102, 169] on button "button" at bounding box center [99, 178] width 18 height 18
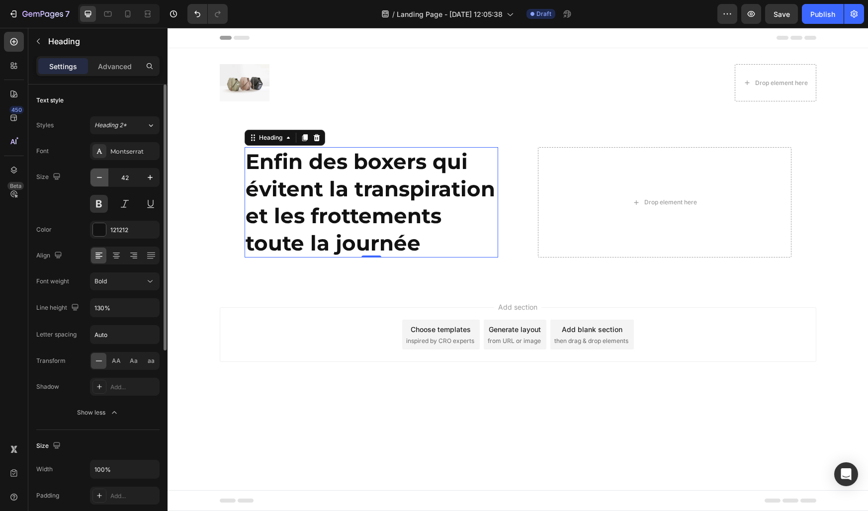
click at [102, 169] on button "button" at bounding box center [99, 178] width 18 height 18
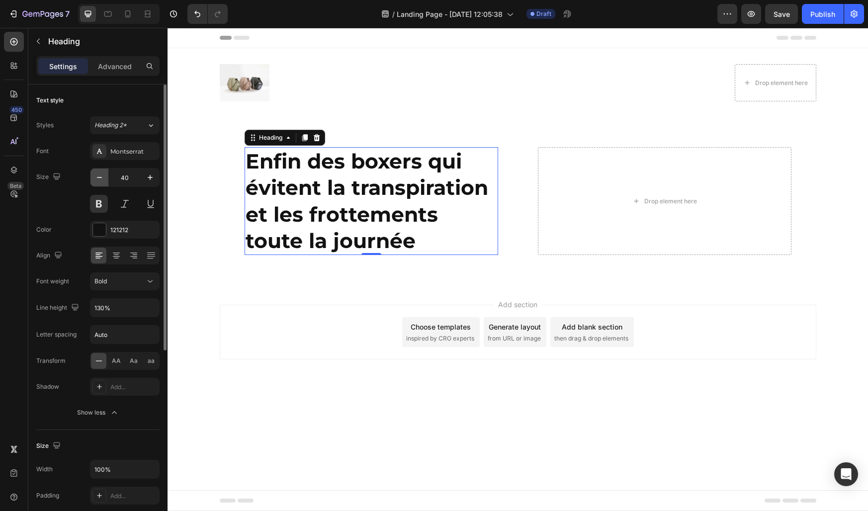
click at [102, 169] on button "button" at bounding box center [99, 178] width 18 height 18
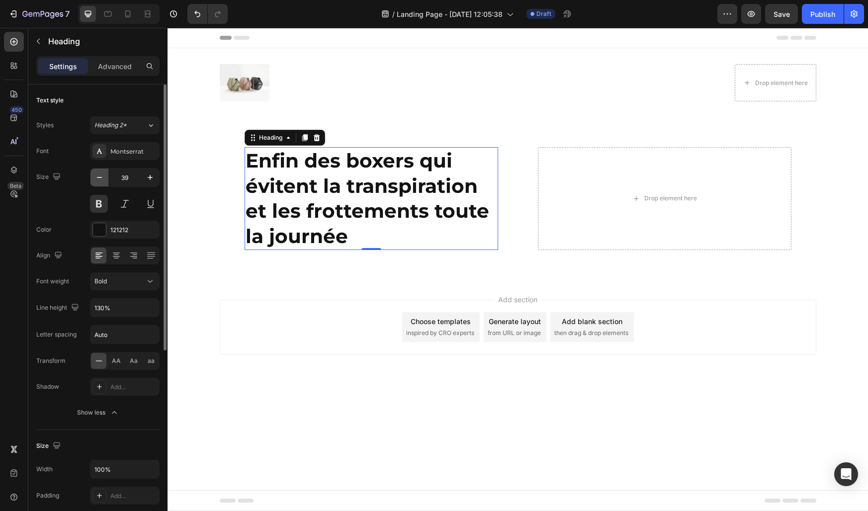
click at [102, 169] on button "button" at bounding box center [99, 178] width 18 height 18
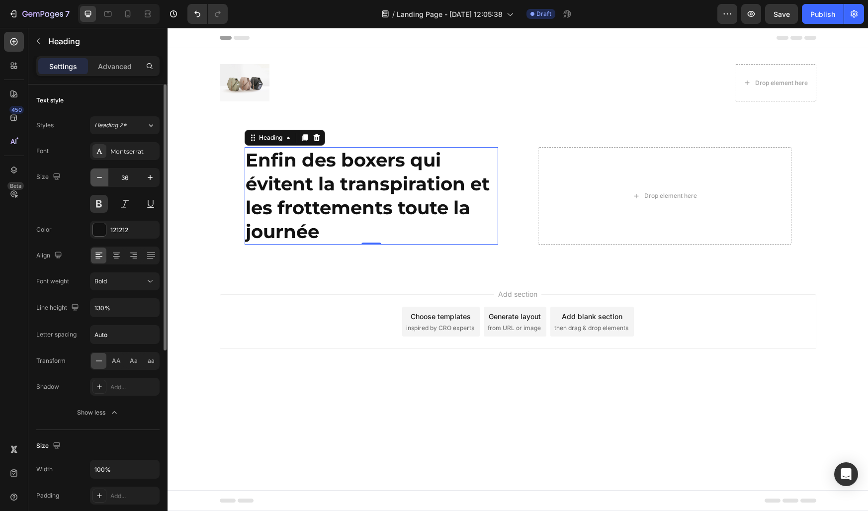
click at [102, 169] on button "button" at bounding box center [99, 178] width 18 height 18
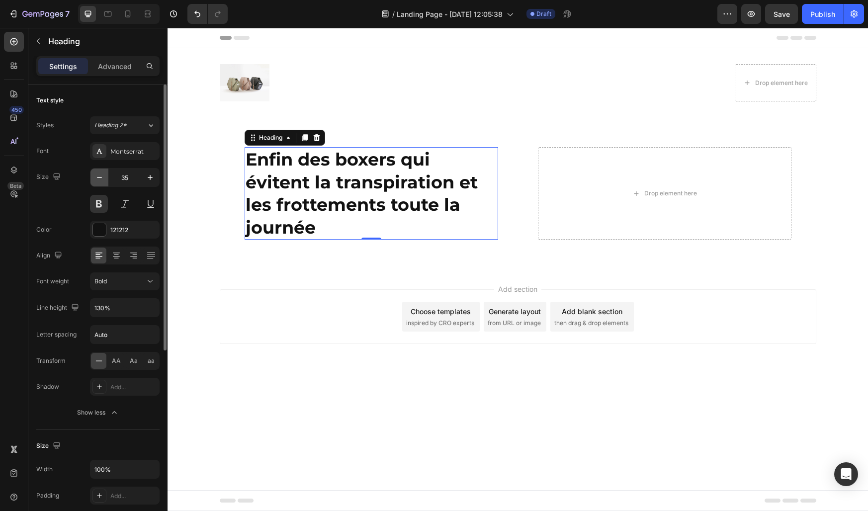
click at [102, 169] on button "button" at bounding box center [99, 178] width 18 height 18
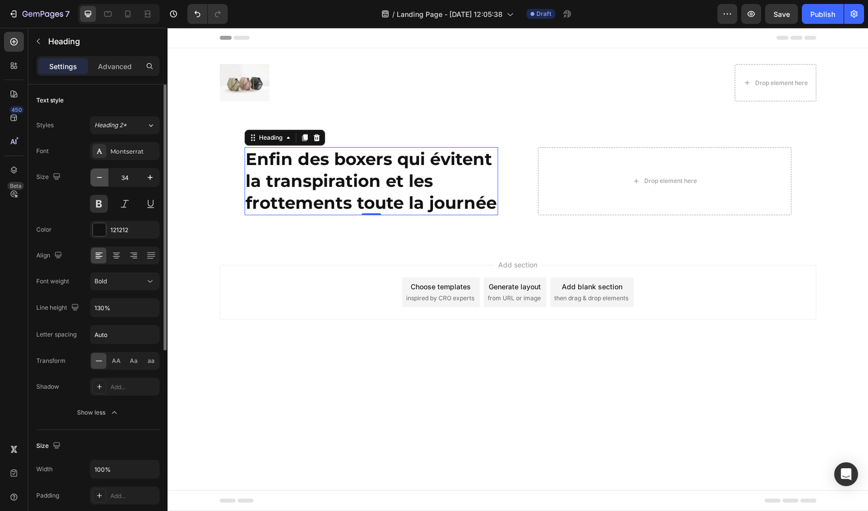
click at [102, 169] on button "button" at bounding box center [99, 178] width 18 height 18
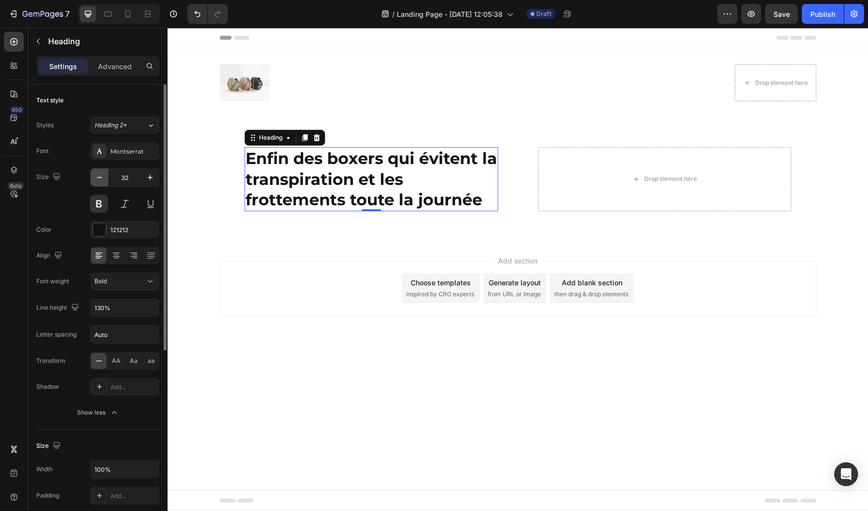
click at [102, 169] on button "button" at bounding box center [99, 178] width 18 height 18
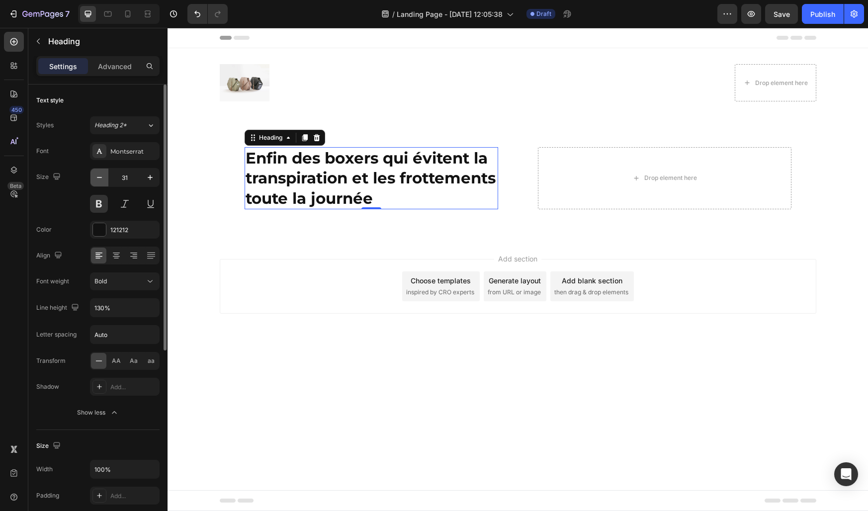
click at [102, 169] on button "button" at bounding box center [99, 178] width 18 height 18
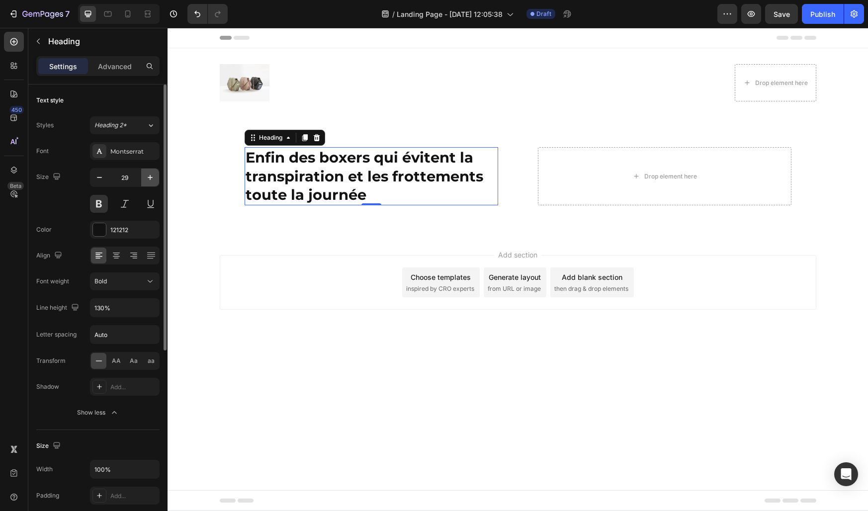
click at [150, 177] on icon "button" at bounding box center [150, 177] width 5 height 5
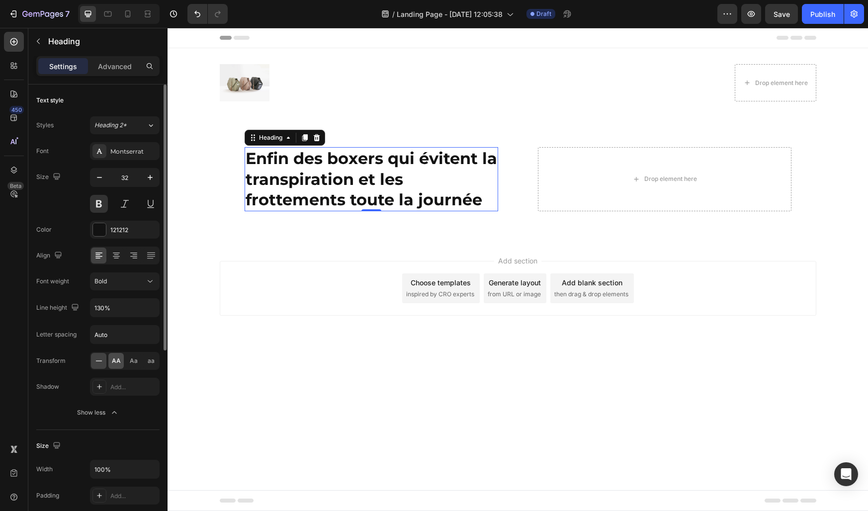
click at [117, 365] on span "AA" at bounding box center [116, 361] width 9 height 9
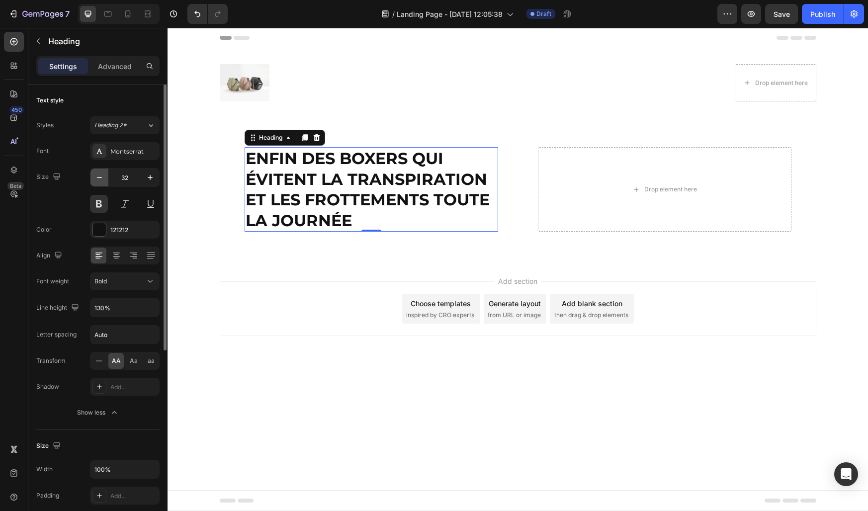
click at [99, 182] on icon "button" at bounding box center [99, 178] width 10 height 10
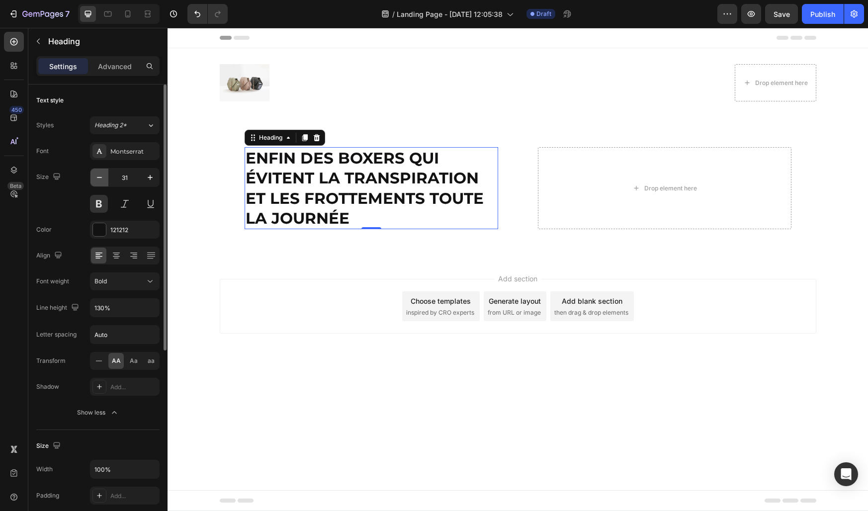
click at [99, 182] on icon "button" at bounding box center [99, 178] width 10 height 10
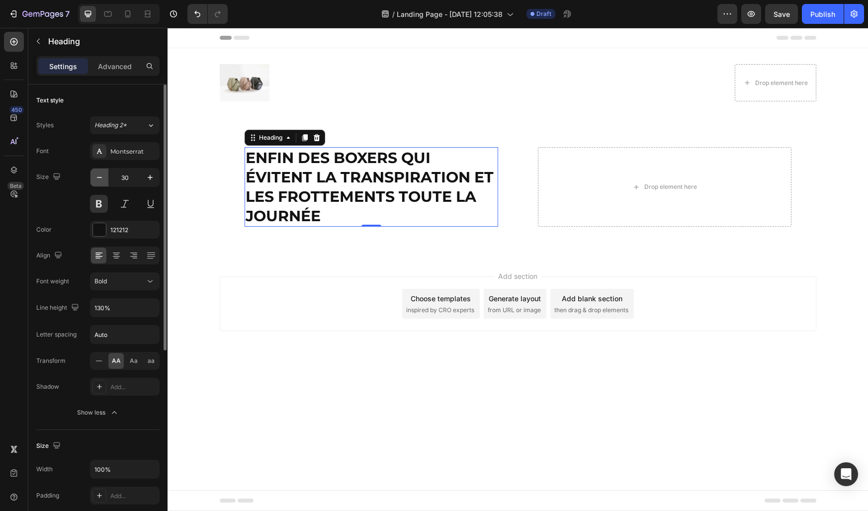
click at [99, 182] on icon "button" at bounding box center [99, 178] width 10 height 10
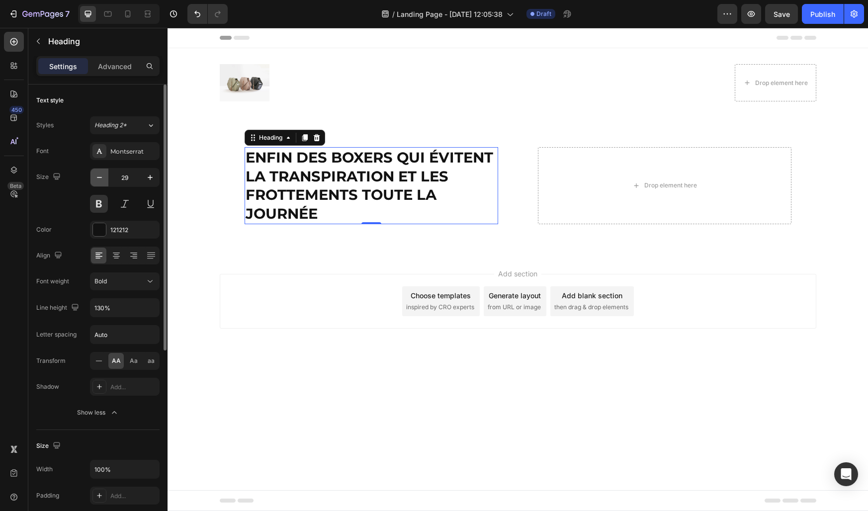
click at [99, 182] on icon "button" at bounding box center [99, 178] width 10 height 10
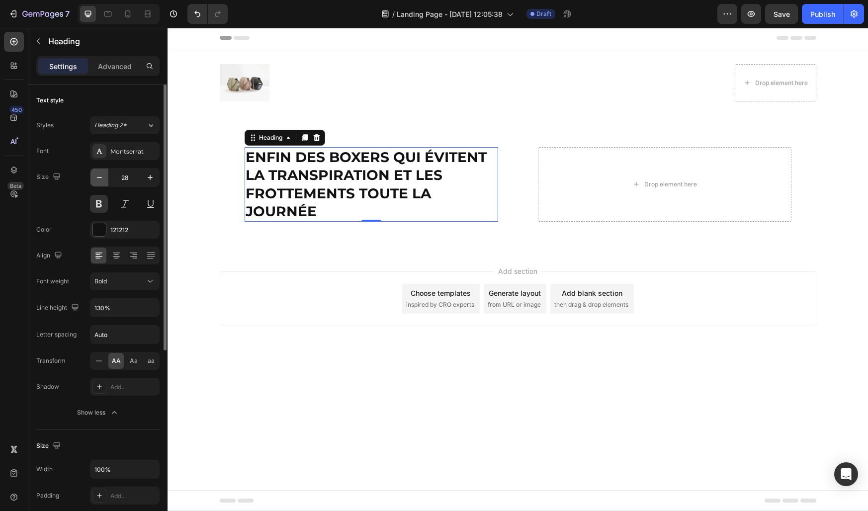
click at [99, 182] on icon "button" at bounding box center [99, 178] width 10 height 10
type input "27"
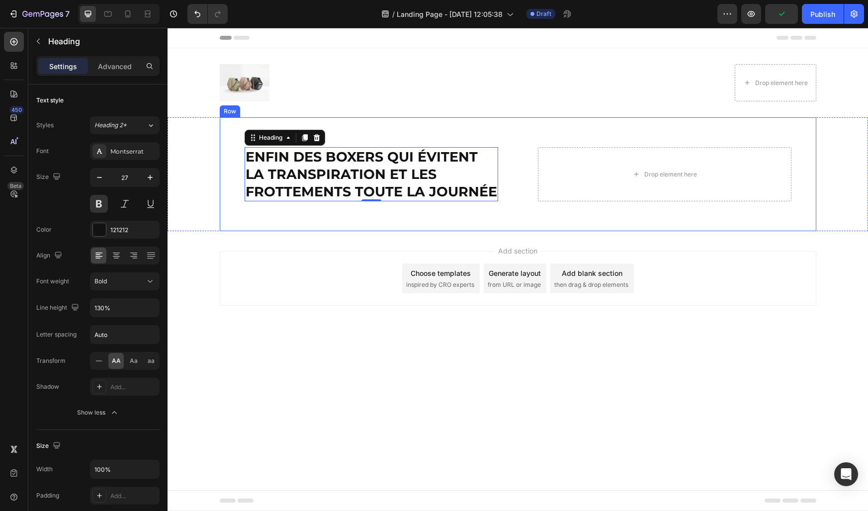
click at [220, 189] on div "⁠⁠⁠⁠⁠⁠⁠ Enfin des boxers qui évitent la transpiration et les frottements toute …" at bounding box center [518, 174] width 597 height 114
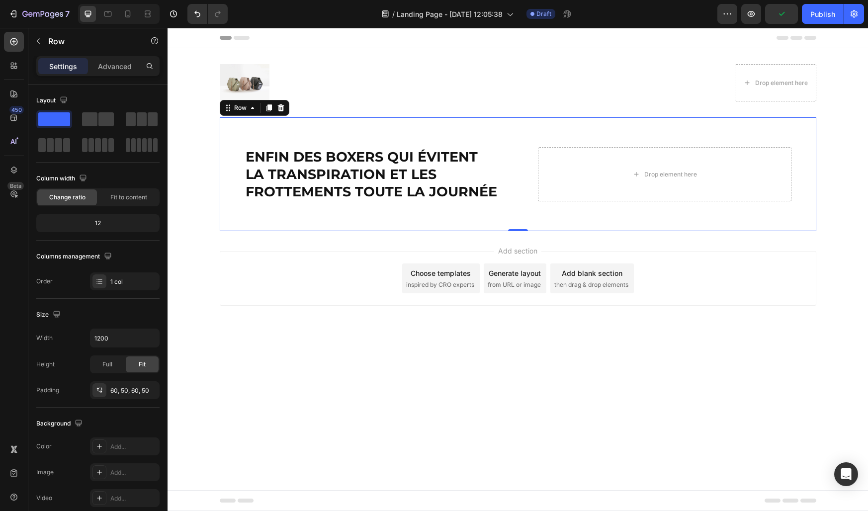
click at [262, 213] on div "⁠⁠⁠⁠⁠⁠⁠ Enfin des boxers qui évitent la transpiration et les frottements toute …" at bounding box center [518, 174] width 597 height 114
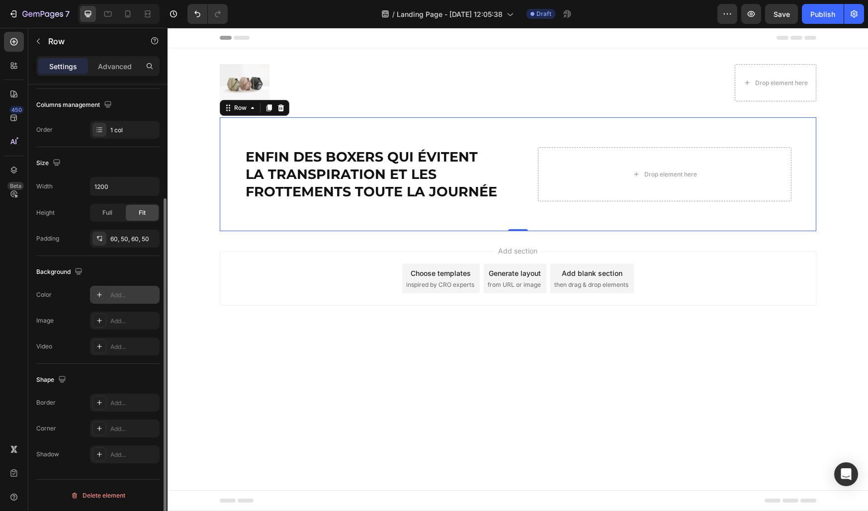
click at [118, 293] on div "Add..." at bounding box center [133, 295] width 47 height 9
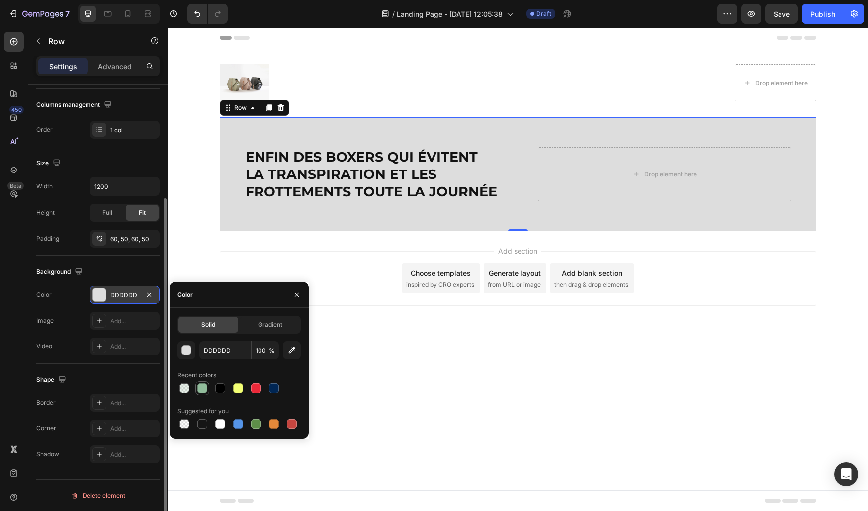
click at [199, 389] on div at bounding box center [202, 388] width 10 height 10
type input "91BC9B"
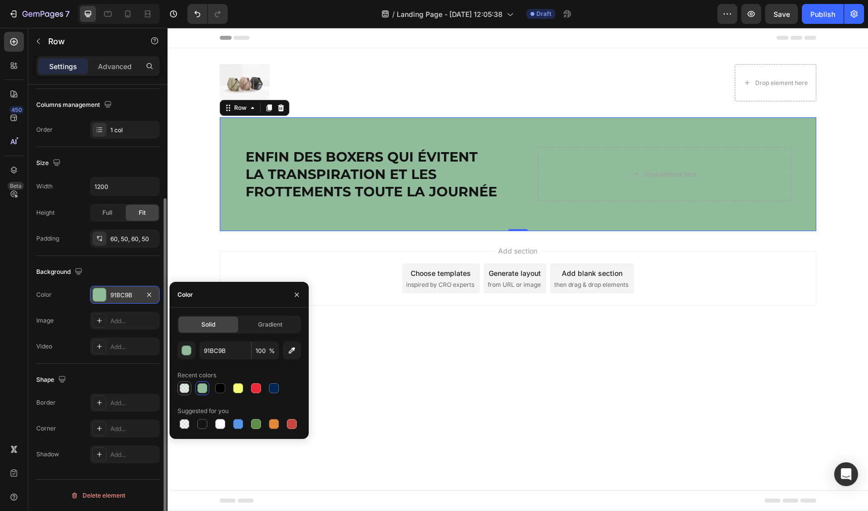
click at [181, 389] on div at bounding box center [184, 388] width 10 height 10
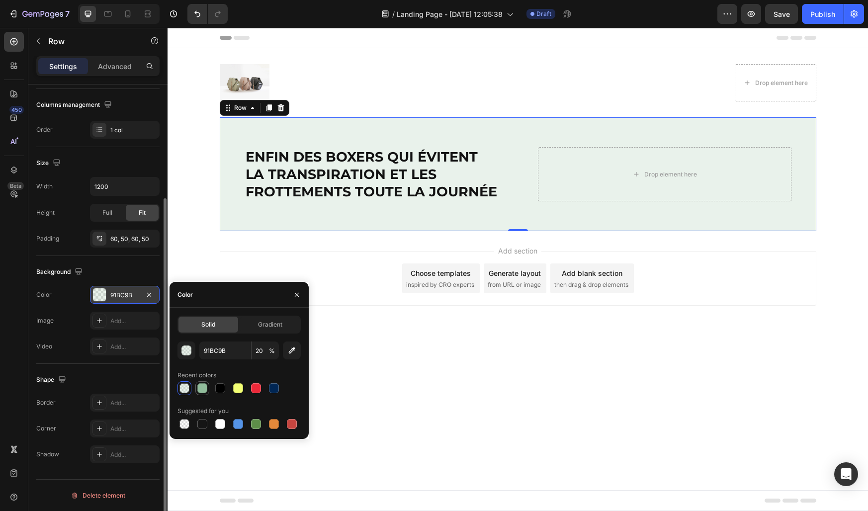
click at [205, 383] on div at bounding box center [202, 388] width 10 height 10
type input "100"
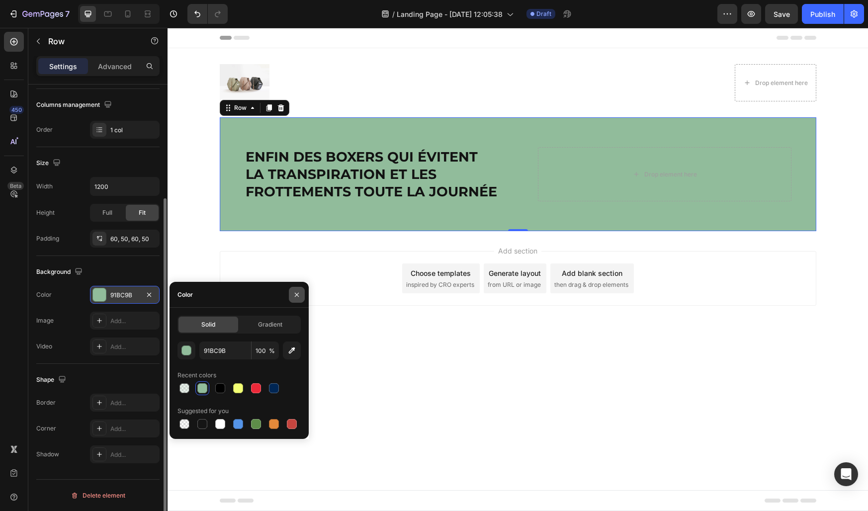
click at [296, 295] on icon "button" at bounding box center [297, 294] width 4 height 4
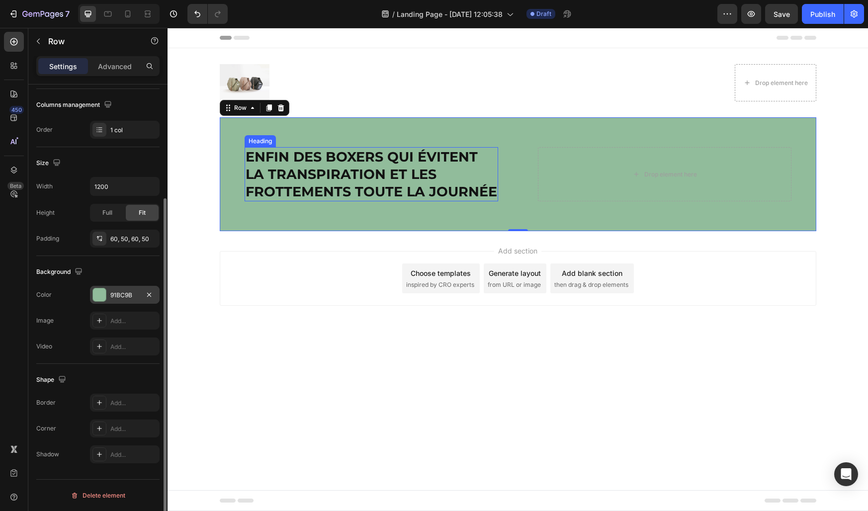
click at [273, 159] on strong "Enfin des boxers qui évitent la transpiration et les frottements toute la journ…" at bounding box center [372, 174] width 252 height 51
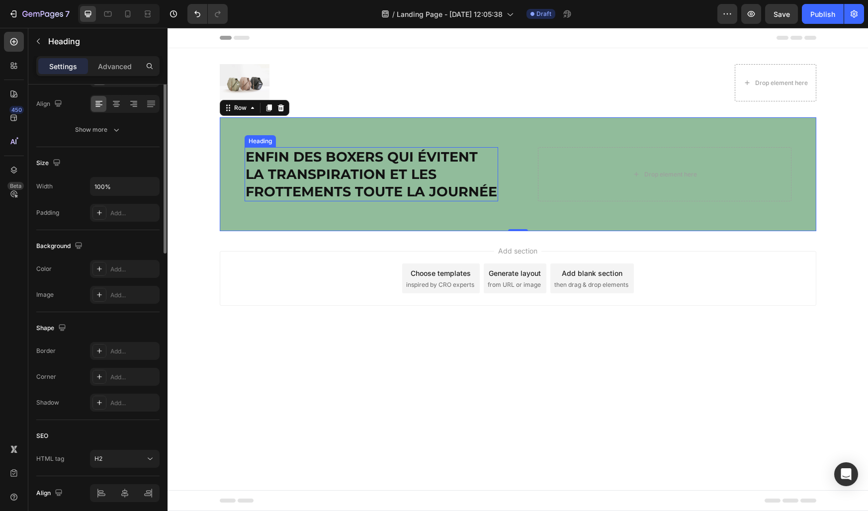
scroll to position [0, 0]
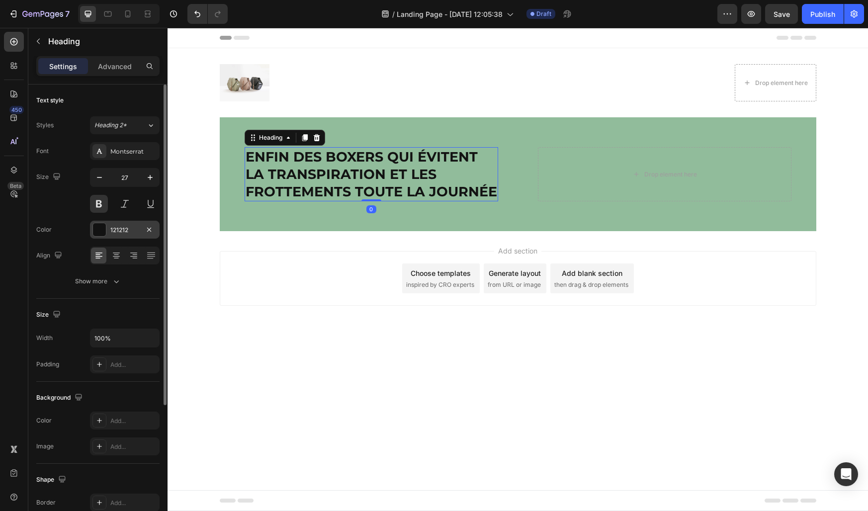
click at [114, 234] on div "121212" at bounding box center [124, 230] width 29 height 9
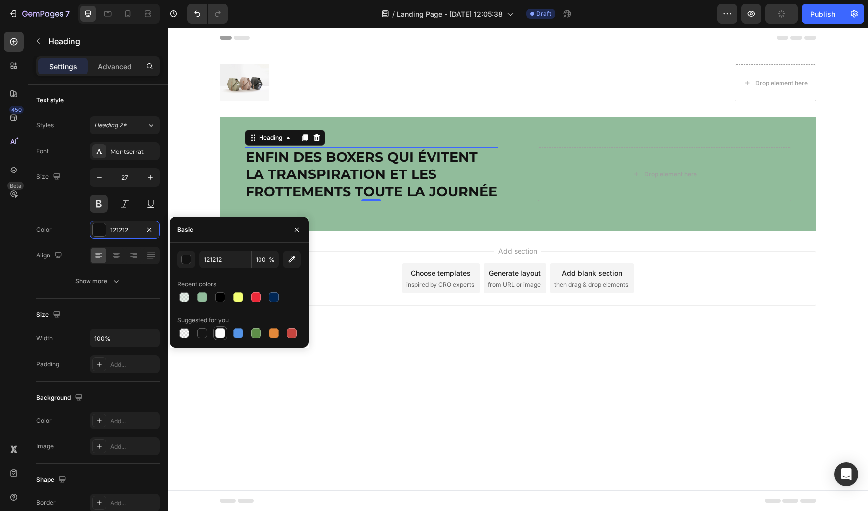
click at [218, 333] on div at bounding box center [220, 333] width 10 height 10
type input "FFFFFF"
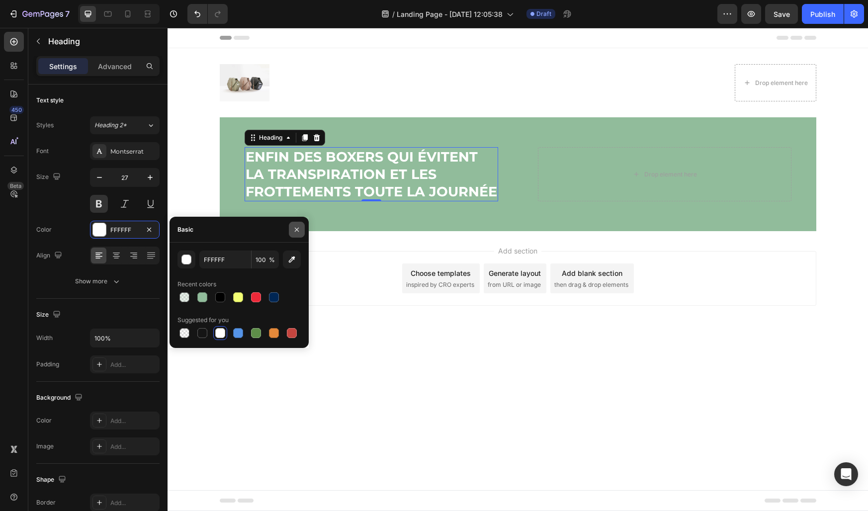
click at [299, 230] on icon "button" at bounding box center [297, 230] width 8 height 8
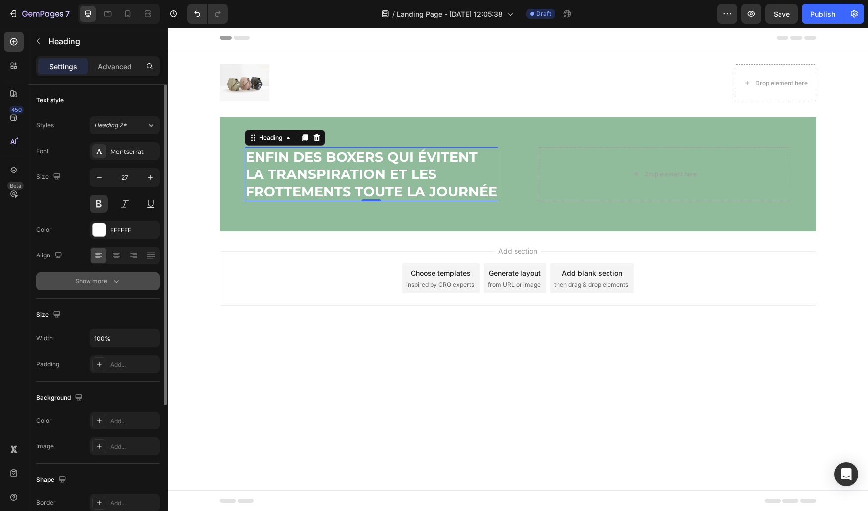
click at [114, 274] on button "Show more" at bounding box center [97, 281] width 123 height 18
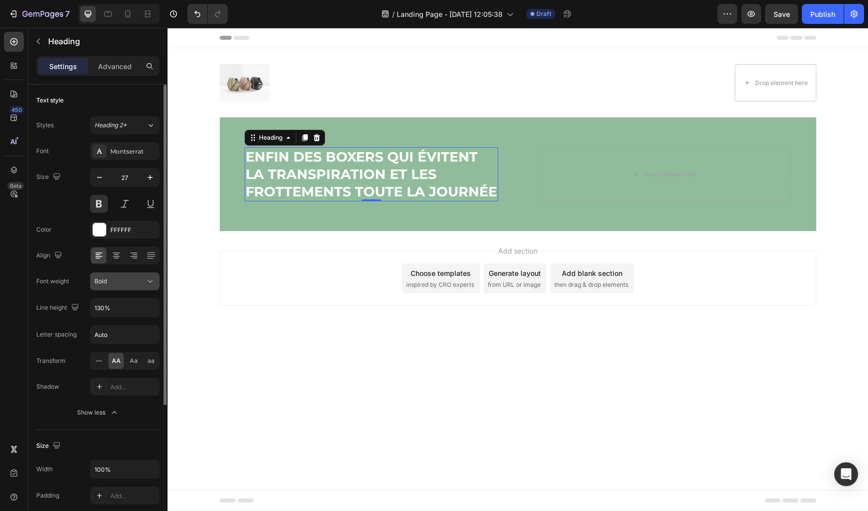
click at [113, 276] on div "Bold" at bounding box center [124, 281] width 61 height 10
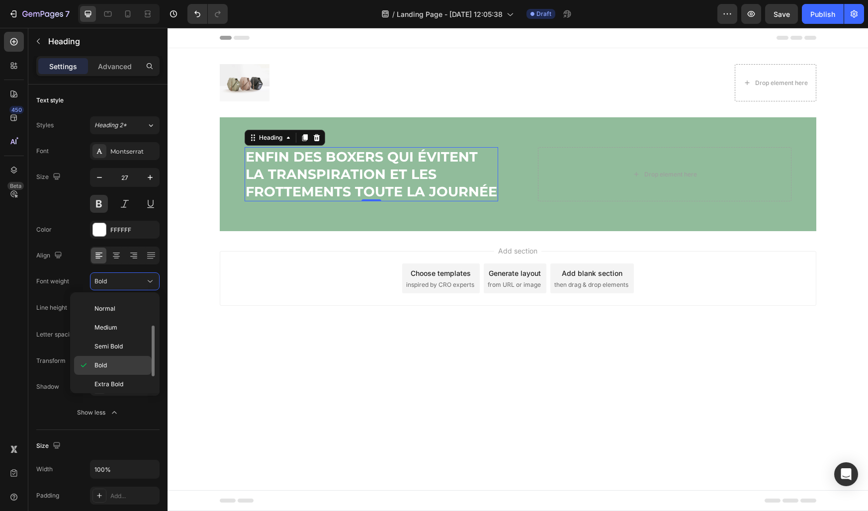
scroll to position [77, 0]
click at [112, 378] on p "Black" at bounding box center [120, 379] width 53 height 9
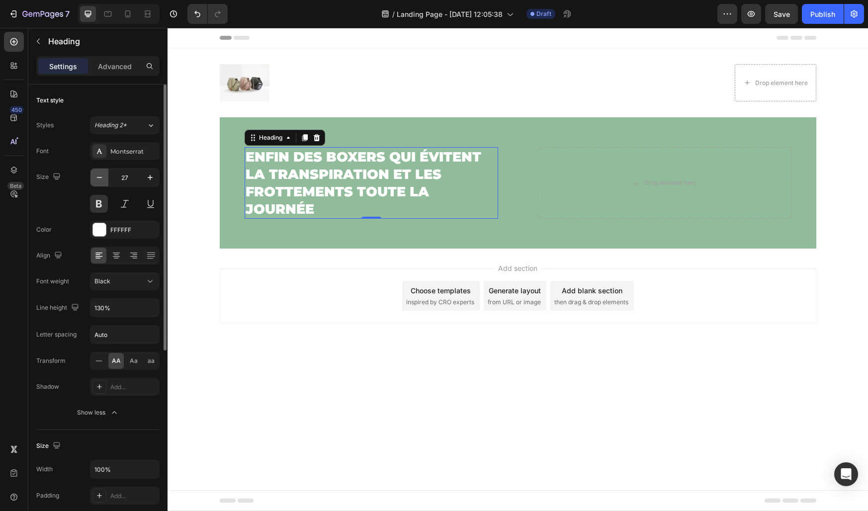
click at [102, 184] on button "button" at bounding box center [99, 178] width 18 height 18
type input "26"
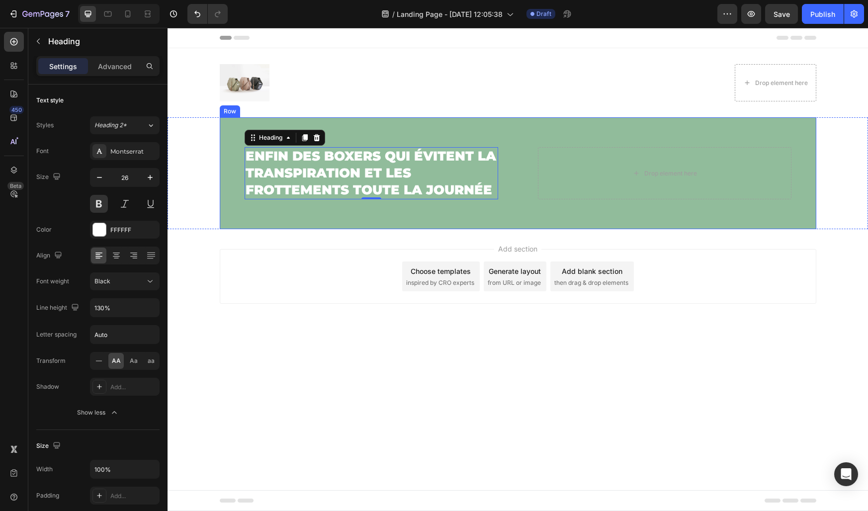
click at [230, 203] on div "⁠⁠⁠⁠⁠⁠⁠ Enfin des boxers qui évitent la transpiration et les frottements toute …" at bounding box center [518, 173] width 597 height 112
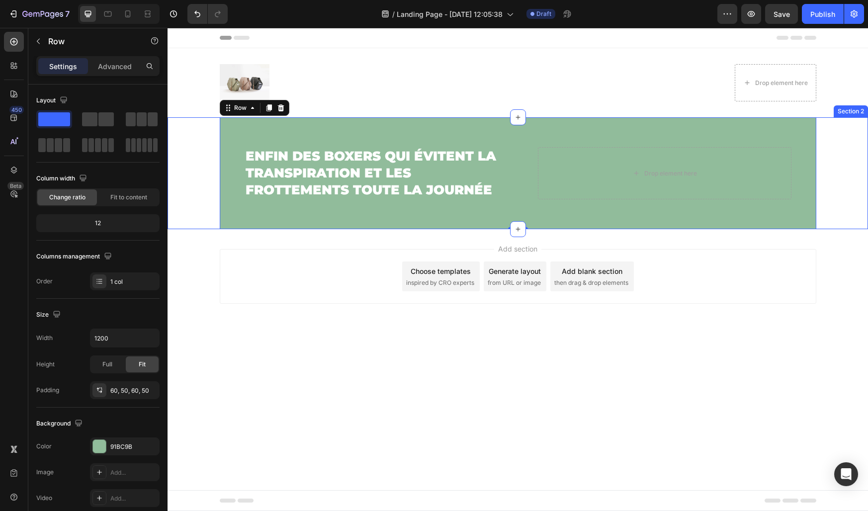
click at [197, 195] on div "⁠⁠⁠⁠⁠⁠⁠ Enfin des boxers qui évitent la transpiration et les frottements toute …" at bounding box center [518, 173] width 701 height 112
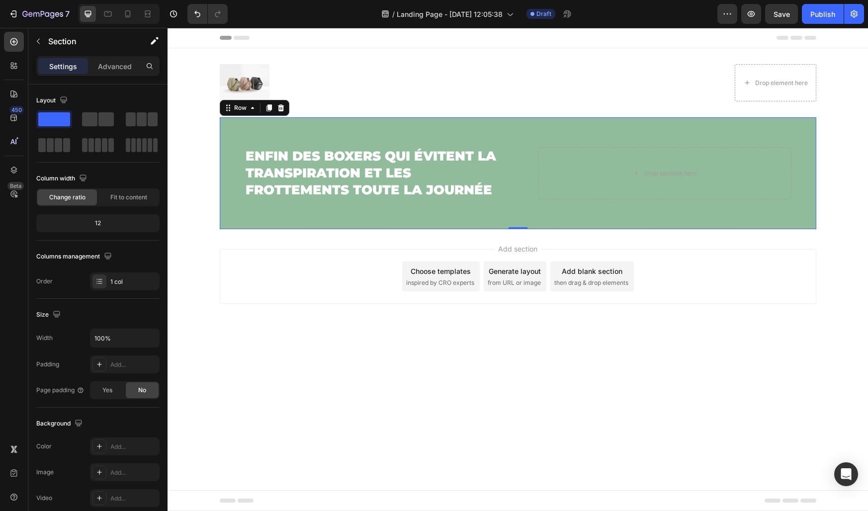
click at [237, 215] on div "⁠⁠⁠⁠⁠⁠⁠ Enfin des boxers qui évitent la transpiration et les frottements toute …" at bounding box center [518, 173] width 597 height 112
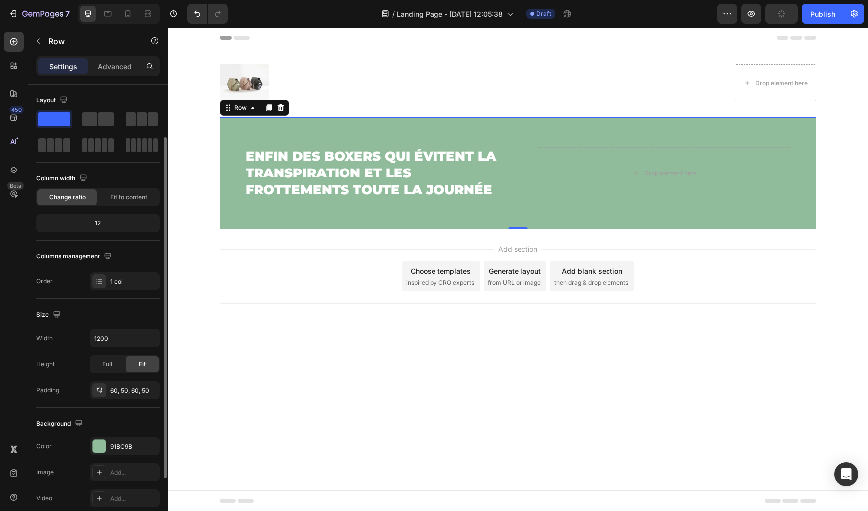
scroll to position [152, 0]
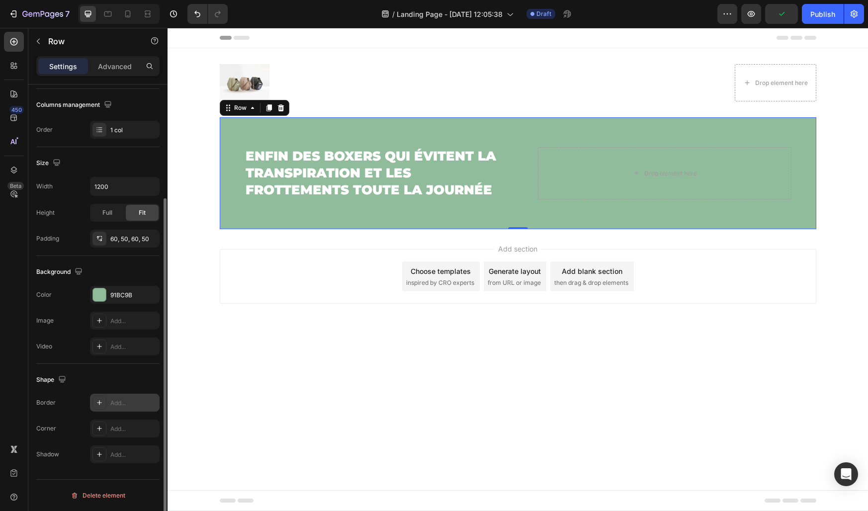
click at [125, 400] on div "Add..." at bounding box center [133, 403] width 47 height 9
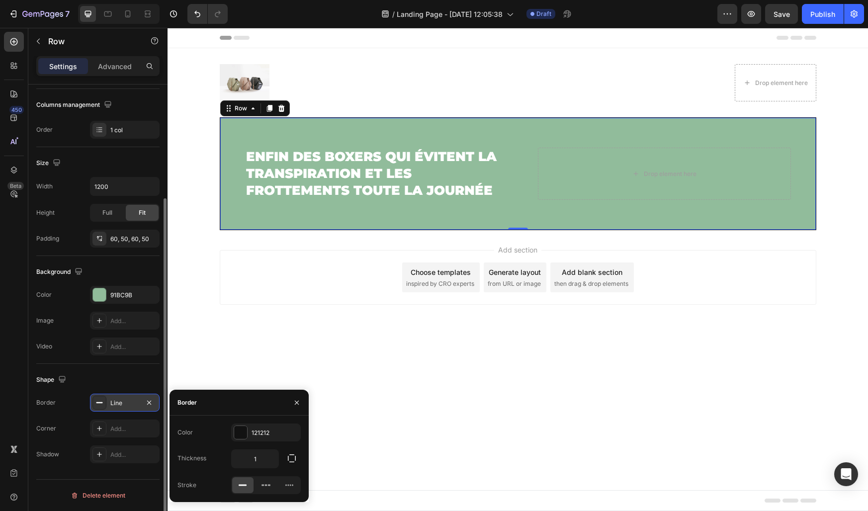
click at [300, 412] on div at bounding box center [297, 402] width 24 height 25
click at [299, 407] on button "button" at bounding box center [297, 403] width 16 height 16
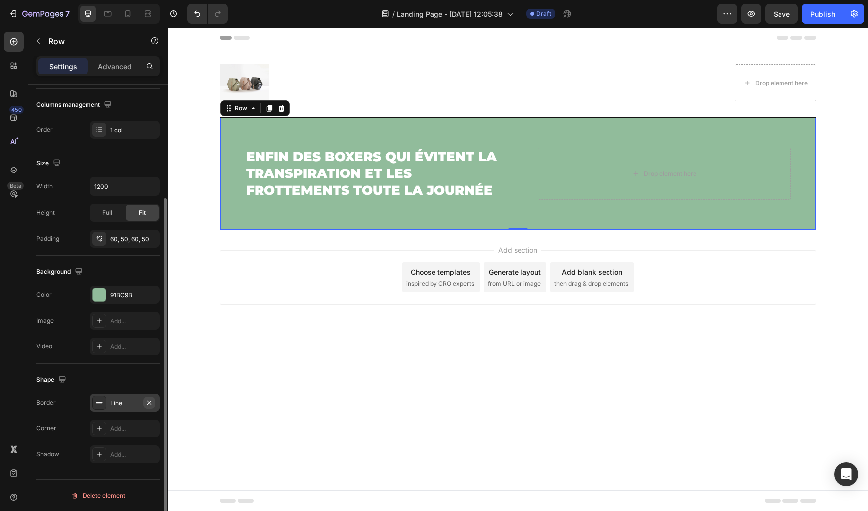
click at [149, 406] on icon "button" at bounding box center [149, 403] width 8 height 8
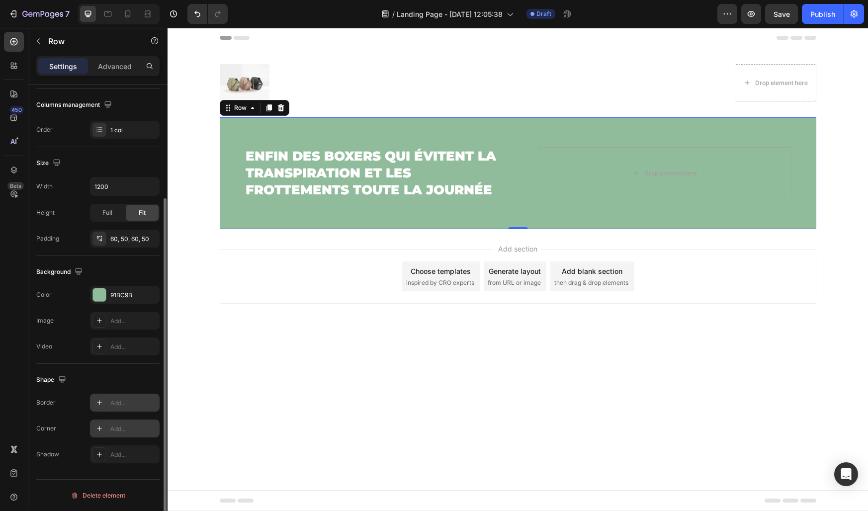
click at [117, 429] on div "Add..." at bounding box center [133, 429] width 47 height 9
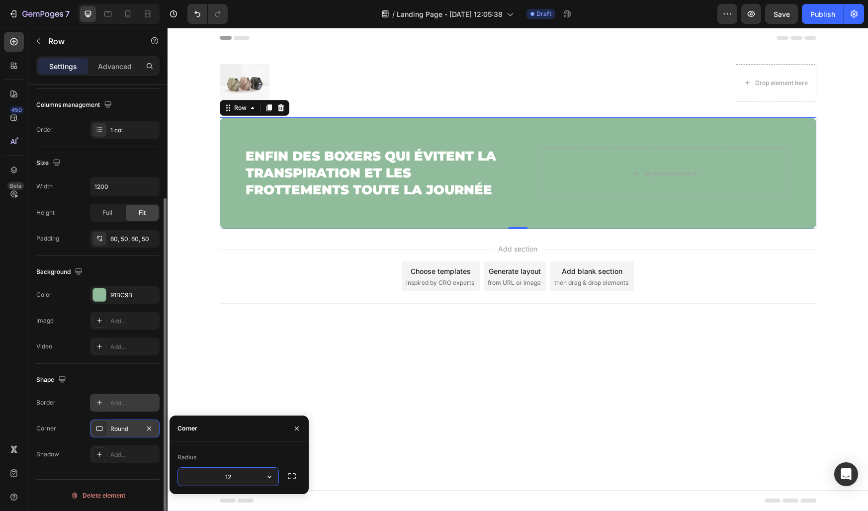
click at [220, 482] on input "12" at bounding box center [228, 477] width 100 height 18
type input "16"
click at [259, 443] on div "Radius 16" at bounding box center [239, 468] width 139 height 53
click at [299, 425] on icon "button" at bounding box center [297, 429] width 8 height 8
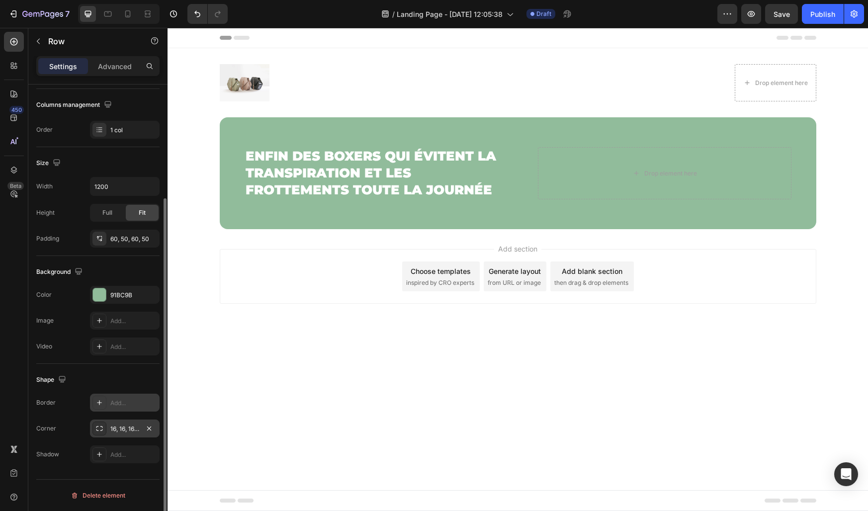
click at [251, 387] on body "Header Image Drop element here Row Section 1 ⁠⁠⁠⁠⁠⁠⁠ Enfin des boxers qui évite…" at bounding box center [518, 269] width 701 height 483
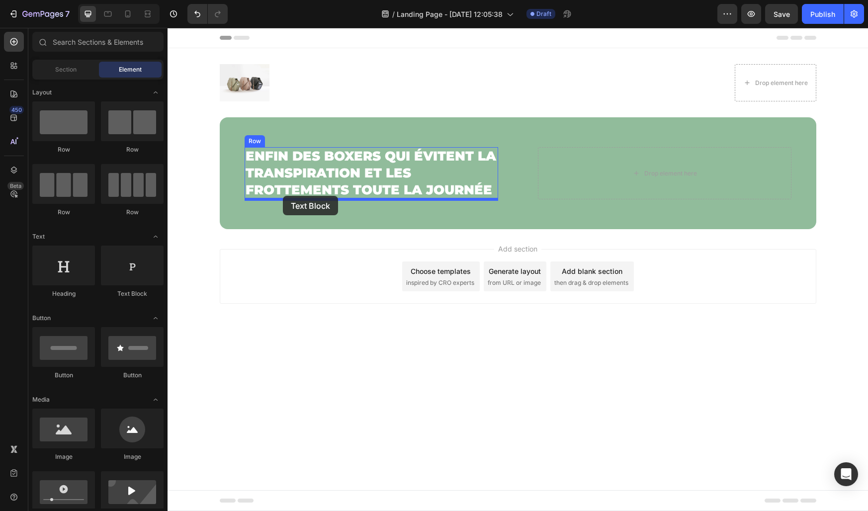
drag, startPoint x: 300, startPoint y: 291, endPoint x: 286, endPoint y: 197, distance: 94.4
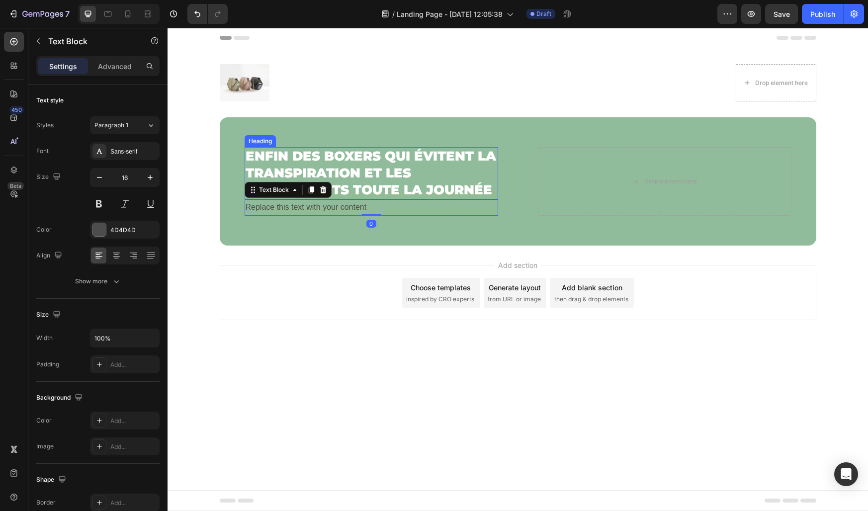
click at [331, 181] on strong "Enfin des boxers qui évitent la transpiration et les frottements toute la journ…" at bounding box center [371, 173] width 251 height 50
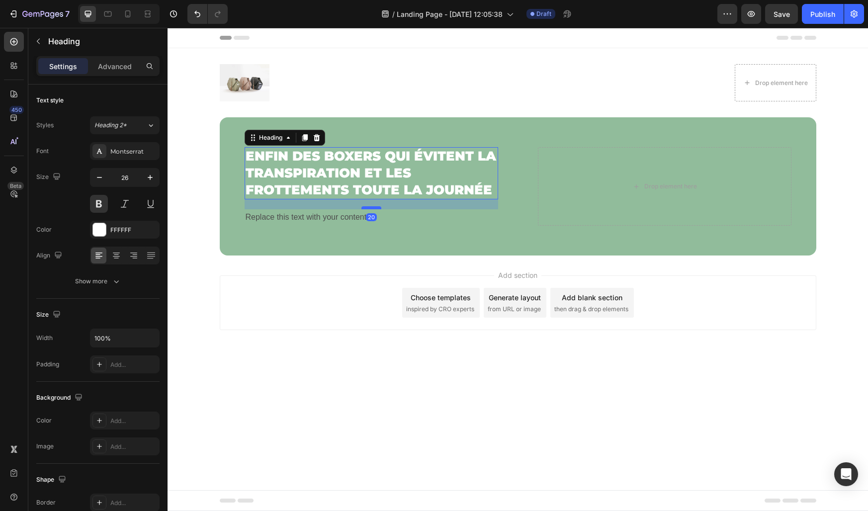
drag, startPoint x: 369, startPoint y: 199, endPoint x: 366, endPoint y: 209, distance: 10.4
click at [366, 209] on div at bounding box center [371, 207] width 20 height 3
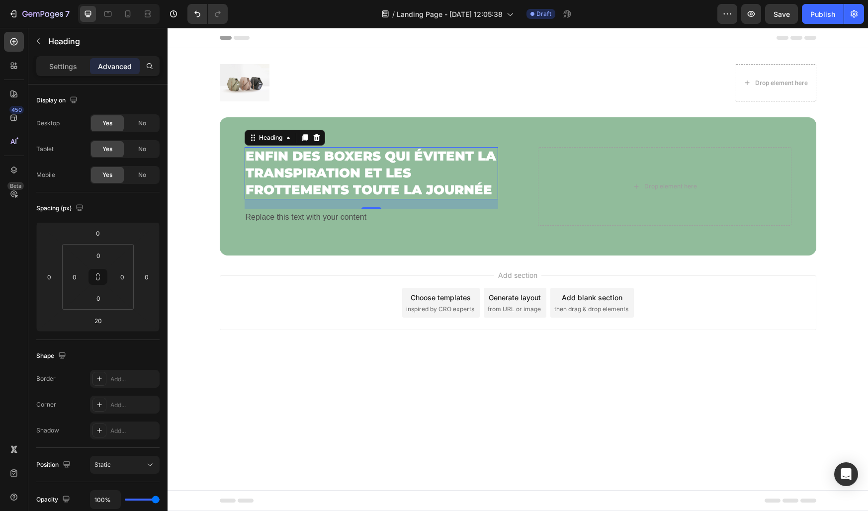
click at [282, 222] on div "Replace this text with your content" at bounding box center [372, 217] width 254 height 16
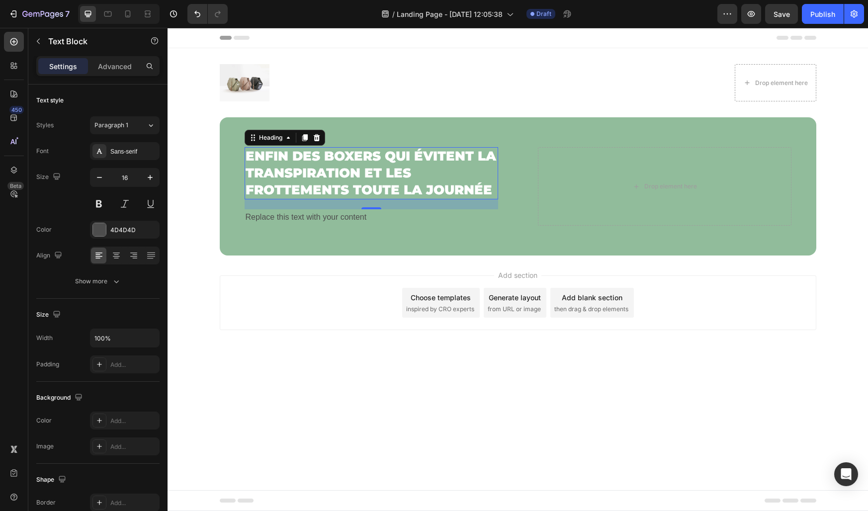
click at [282, 222] on div "Replace this text with your content" at bounding box center [372, 217] width 254 height 16
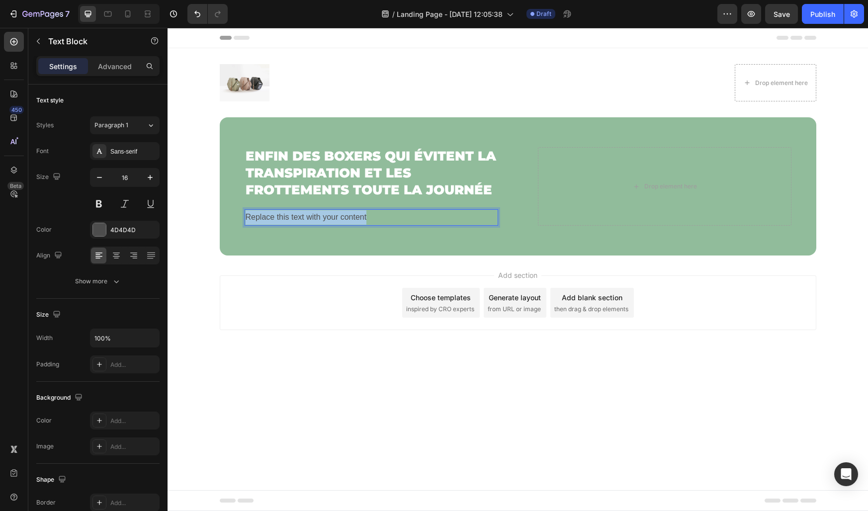
click at [282, 222] on p "Replace this text with your content" at bounding box center [372, 217] width 252 height 14
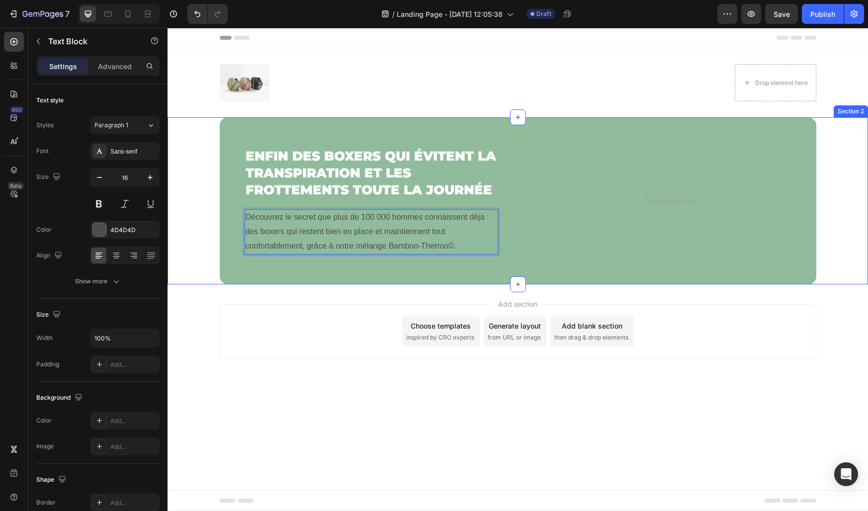
click at [213, 260] on div "⁠⁠⁠⁠⁠⁠⁠ Enfin des boxers qui évitent la transpiration et les frottements toute …" at bounding box center [518, 200] width 701 height 167
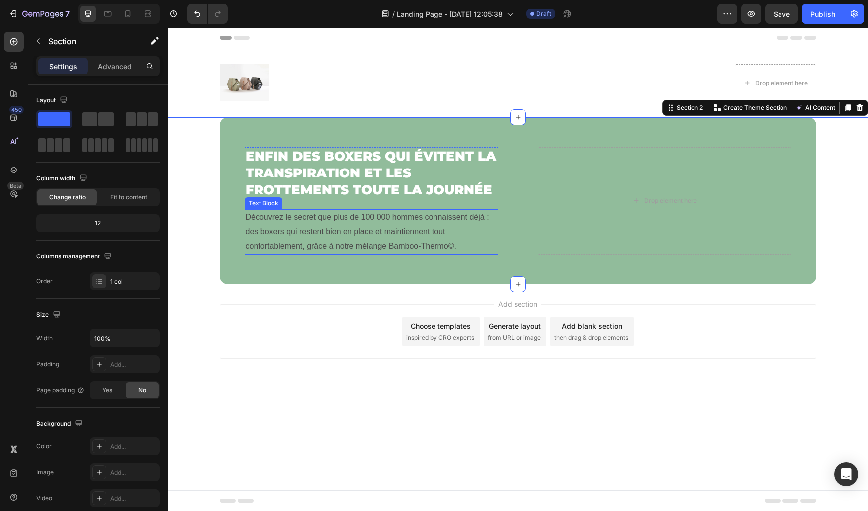
click at [294, 242] on p "Découvrez le secret que plus de 100 000 hommes connaissent déjà : des boxers qu…" at bounding box center [372, 231] width 252 height 43
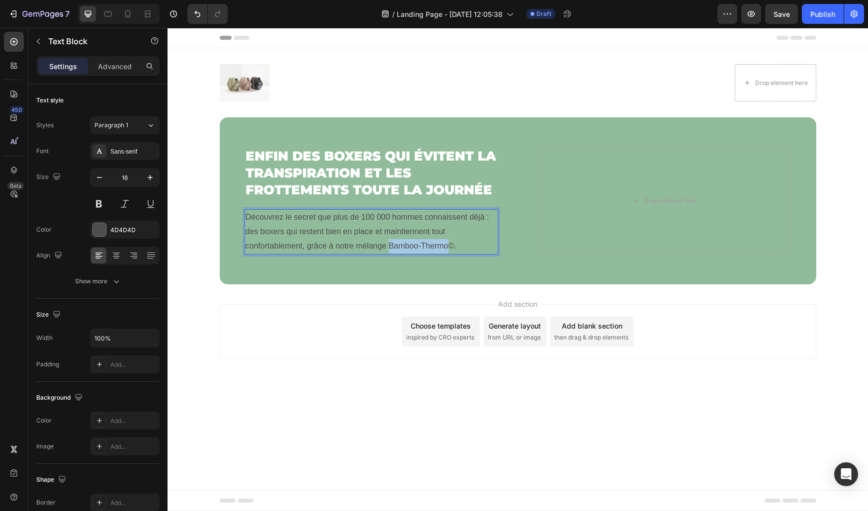
drag, startPoint x: 388, startPoint y: 248, endPoint x: 447, endPoint y: 248, distance: 58.7
click at [447, 248] on p "Découvrez le secret que plus de 100 000 hommes connaissent déjà : des boxers qu…" at bounding box center [372, 231] width 252 height 43
click at [277, 247] on p "Découvrez le secret que plus de 100 000 hommes connaissent déjà : des boxers qu…" at bounding box center [372, 231] width 252 height 43
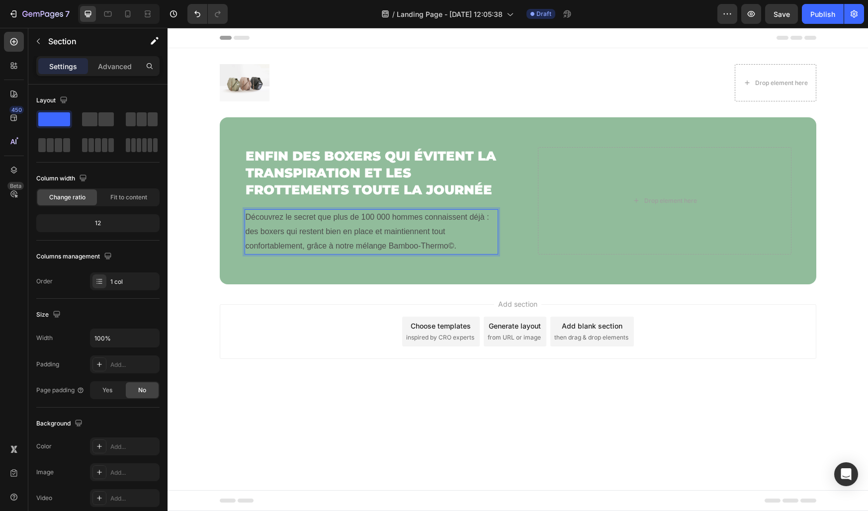
click at [202, 224] on div "⁠⁠⁠⁠⁠⁠⁠ Enfin des boxers qui évitent la transpiration et les frottements toute …" at bounding box center [518, 200] width 701 height 167
click at [274, 228] on p "Découvrez le secret que plus de 100 000 hommes connaissent déjà : des boxers qu…" at bounding box center [372, 231] width 252 height 43
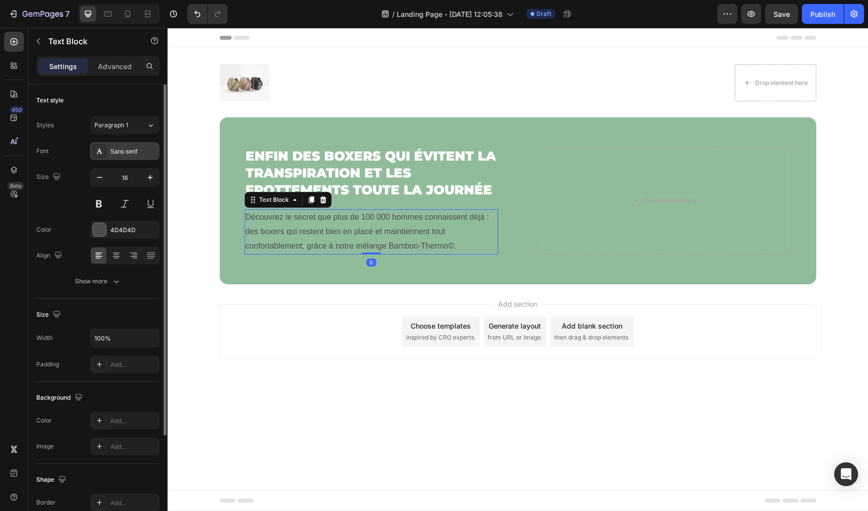
click at [105, 146] on div at bounding box center [99, 151] width 14 height 14
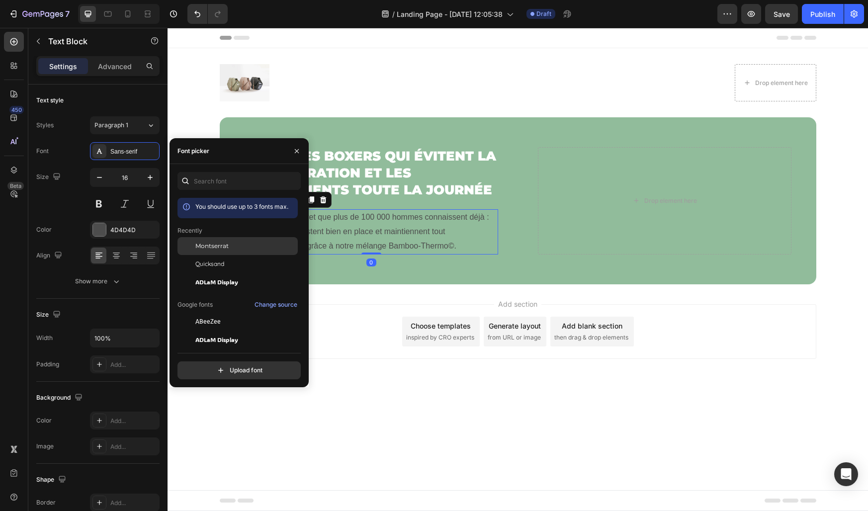
click at [207, 254] on div "Montserrat" at bounding box center [238, 246] width 120 height 18
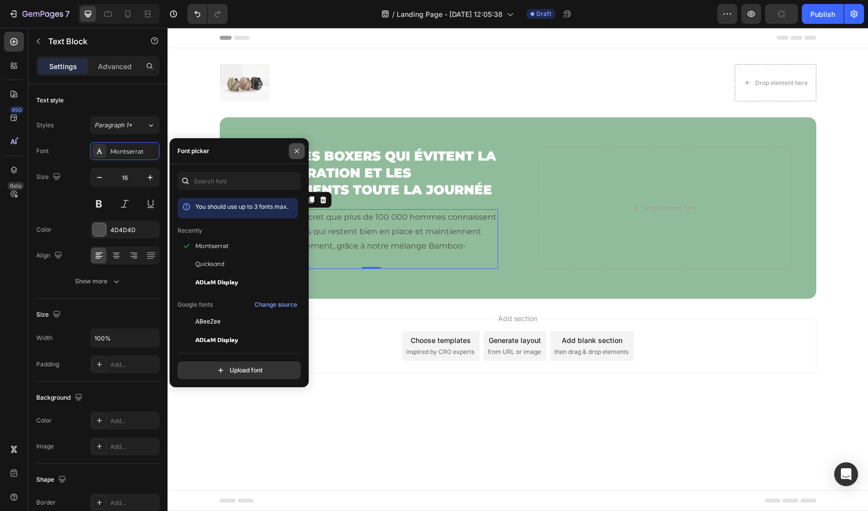
click at [300, 149] on icon "button" at bounding box center [297, 151] width 8 height 8
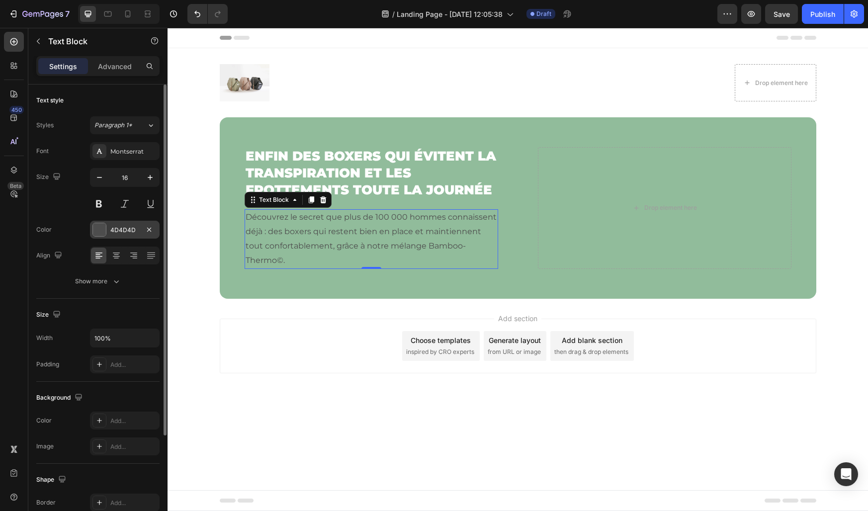
click at [119, 232] on div "4D4D4D" at bounding box center [124, 230] width 29 height 9
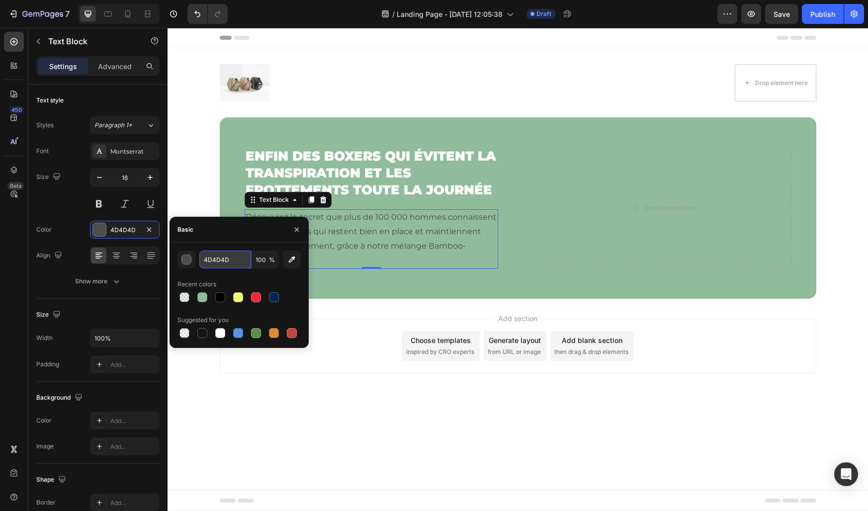
click at [219, 261] on input "4D4D4D" at bounding box center [225, 260] width 52 height 18
paste input "E5E7F"
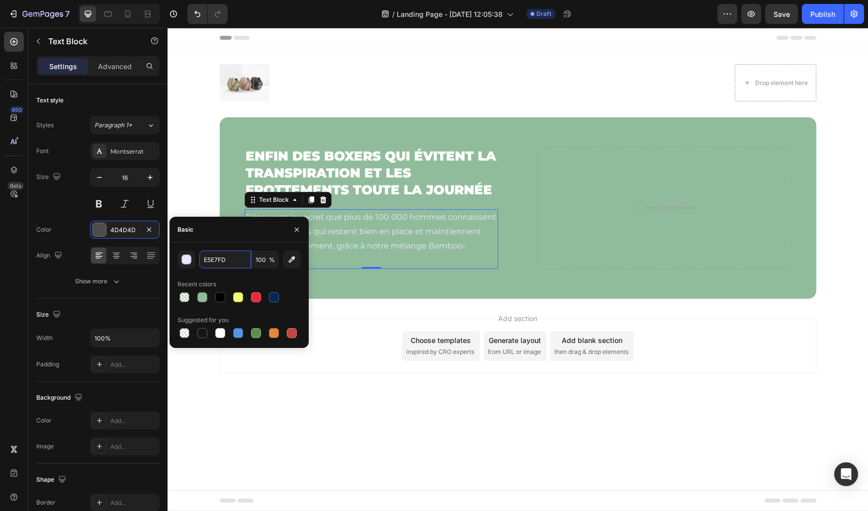
type input "E5E7FD"
click at [236, 237] on div "Basic" at bounding box center [239, 230] width 139 height 26
click at [293, 228] on icon "button" at bounding box center [297, 230] width 8 height 8
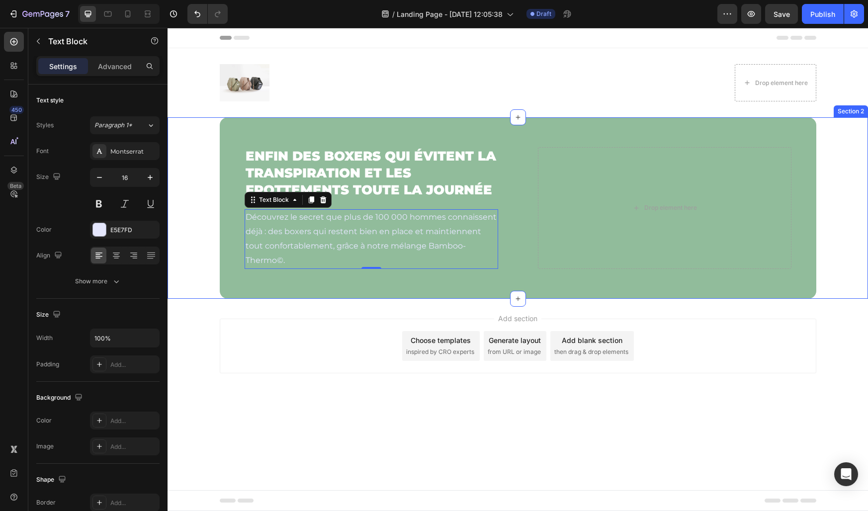
click at [203, 236] on div "⁠⁠⁠⁠⁠⁠⁠ Enfin des boxers qui évitent la transpiration et les frottements toute …" at bounding box center [518, 207] width 701 height 181
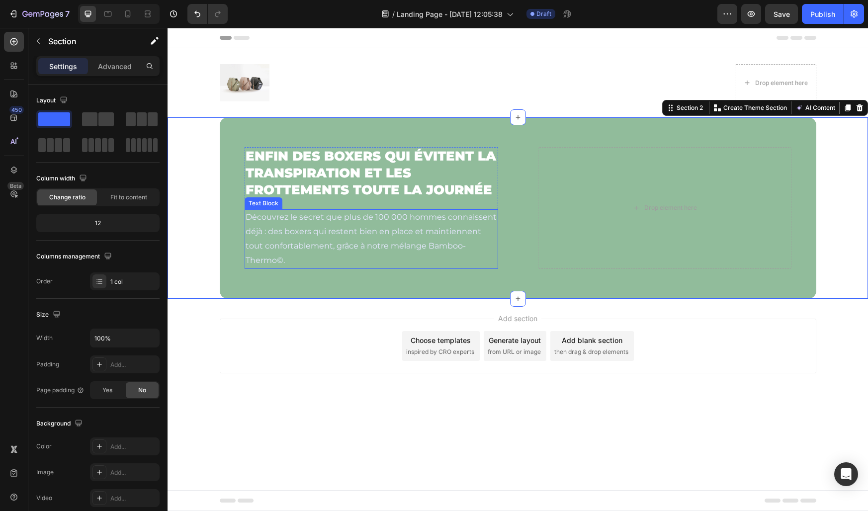
click at [267, 239] on p "Découvrez le secret que plus de 100 000 hommes connaissent déjà : des boxers qu…" at bounding box center [372, 238] width 252 height 57
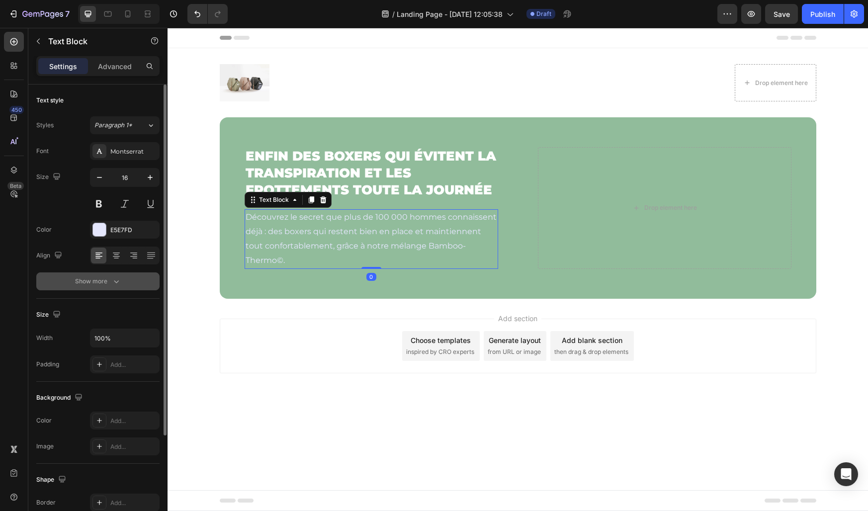
click at [137, 278] on button "Show more" at bounding box center [97, 281] width 123 height 18
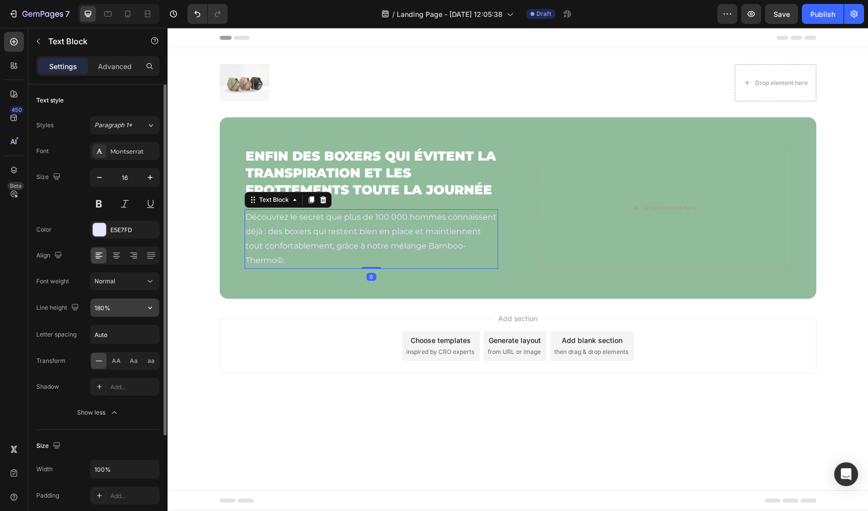
click at [98, 307] on input "180%" at bounding box center [124, 308] width 69 height 18
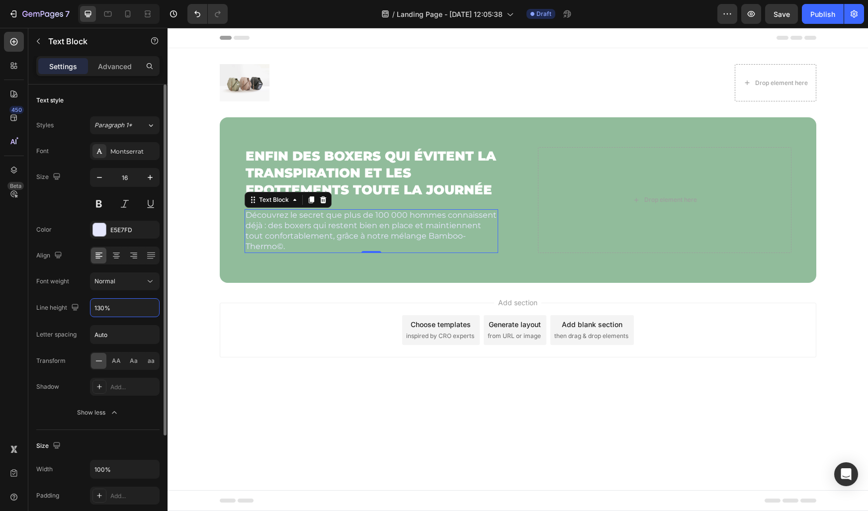
type input "130%"
click at [75, 290] on div "Font weight Normal" at bounding box center [97, 281] width 123 height 18
click at [100, 175] on icon "button" at bounding box center [99, 178] width 10 height 10
type input "14"
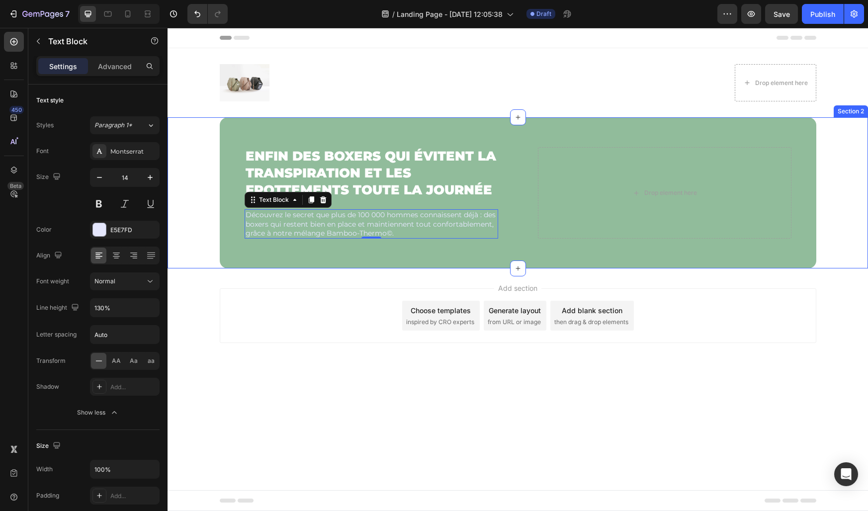
click at [210, 235] on div "⁠⁠⁠⁠⁠⁠⁠ Enfin des boxers qui évitent la transpiration et les frottements toute …" at bounding box center [518, 192] width 701 height 151
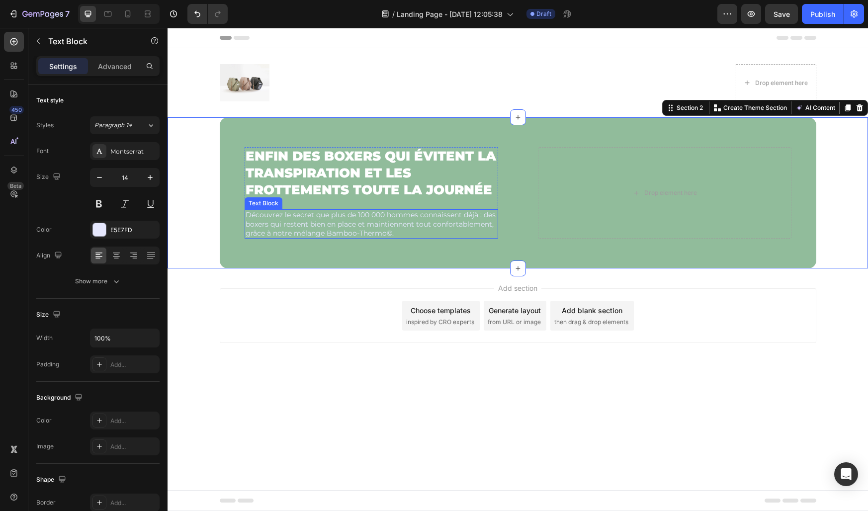
click at [301, 223] on p "Découvrez le secret que plus de 100 000 hommes connaissent déjà : des boxers qu…" at bounding box center [372, 223] width 252 height 27
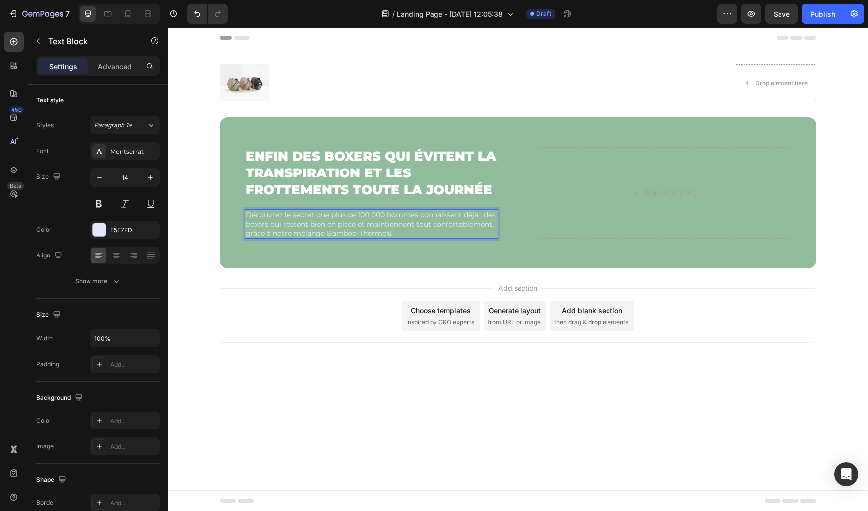
click at [369, 216] on p "Découvrez le secret que plus de 100 000 hommes connaissent déjà : des boxers qu…" at bounding box center [372, 223] width 252 height 27
click at [401, 218] on p "Découvrez le secret que plus de 10 000 hommes connaissent déjà : des boxers qui…" at bounding box center [372, 223] width 252 height 27
click at [424, 235] on p "Découvrez le secret que plus de 10 000 hommes connaissent déjà : des boxers qui…" at bounding box center [372, 223] width 252 height 27
click at [405, 253] on div "⁠⁠⁠⁠⁠⁠⁠ Enfin des boxers qui évitent la transpiration et les frottements toute …" at bounding box center [518, 192] width 597 height 151
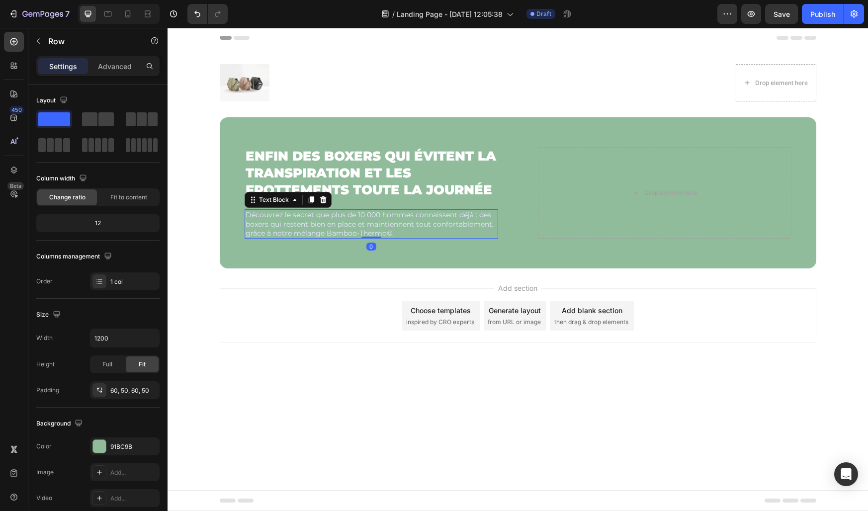
click at [405, 231] on p "Découvrez le secret que plus de 10 000 hommes connaissent déjà : des boxers qui…" at bounding box center [372, 223] width 252 height 27
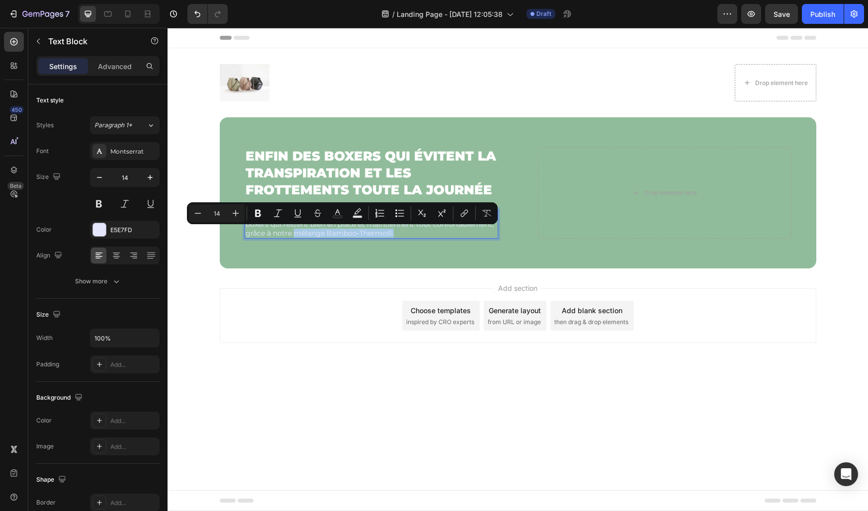
drag, startPoint x: 293, startPoint y: 233, endPoint x: 395, endPoint y: 235, distance: 102.0
click at [395, 235] on p "Découvrez le secret que plus de 10 000 hommes connaissent déjà : des boxers qui…" at bounding box center [372, 223] width 252 height 27
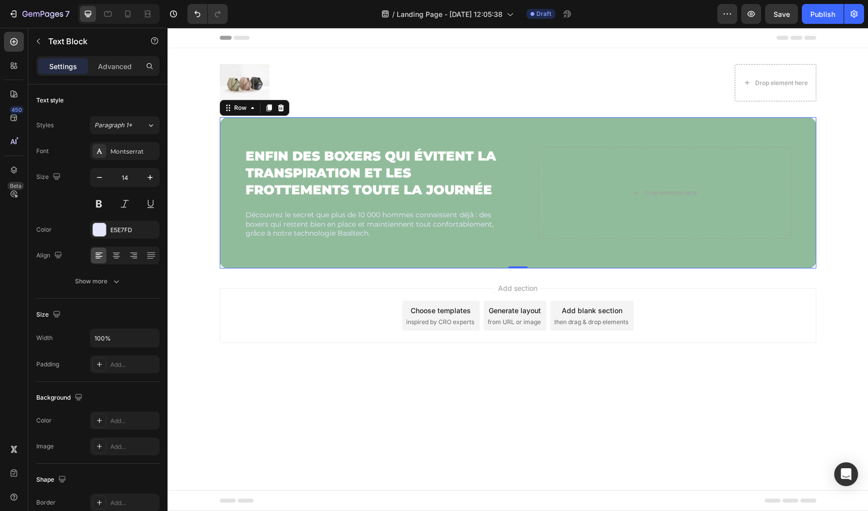
click at [234, 241] on div "⁠⁠⁠⁠⁠⁠⁠ Enfin des boxers qui évitent la transpiration et les frottements toute …" at bounding box center [518, 192] width 597 height 151
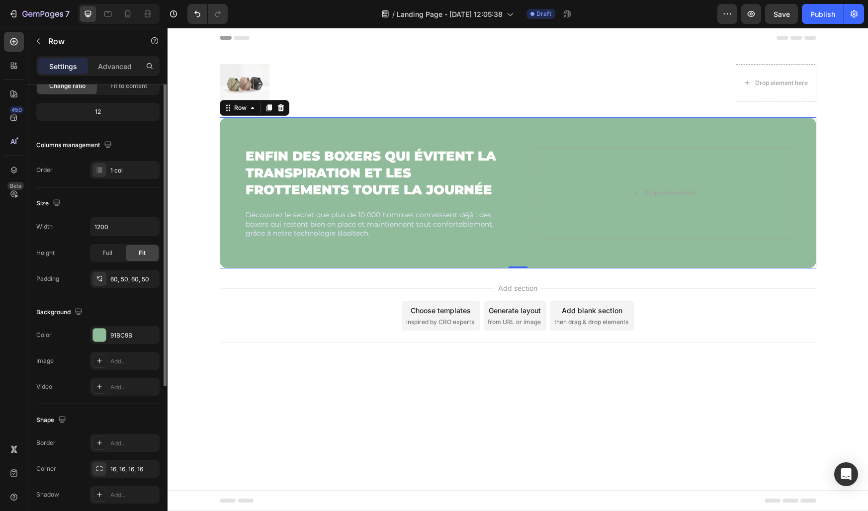
scroll to position [147, 0]
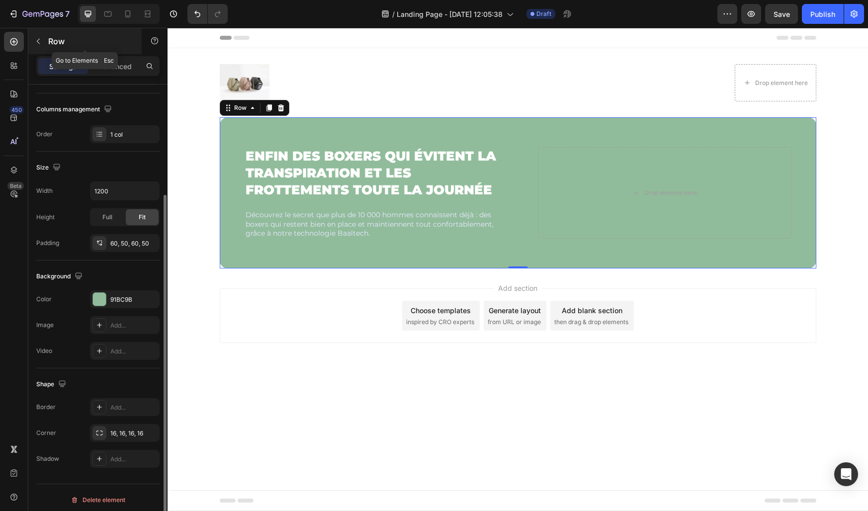
click at [40, 39] on icon "button" at bounding box center [38, 41] width 8 height 8
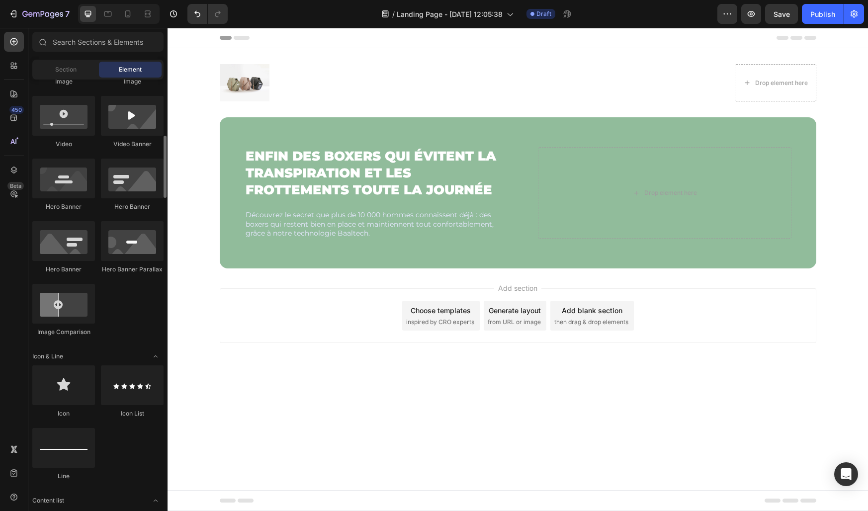
scroll to position [377, 0]
click at [283, 229] on p "Découvrez le secret que plus de 10 000 hommes connaissent déjà : des boxers qui…" at bounding box center [372, 223] width 252 height 27
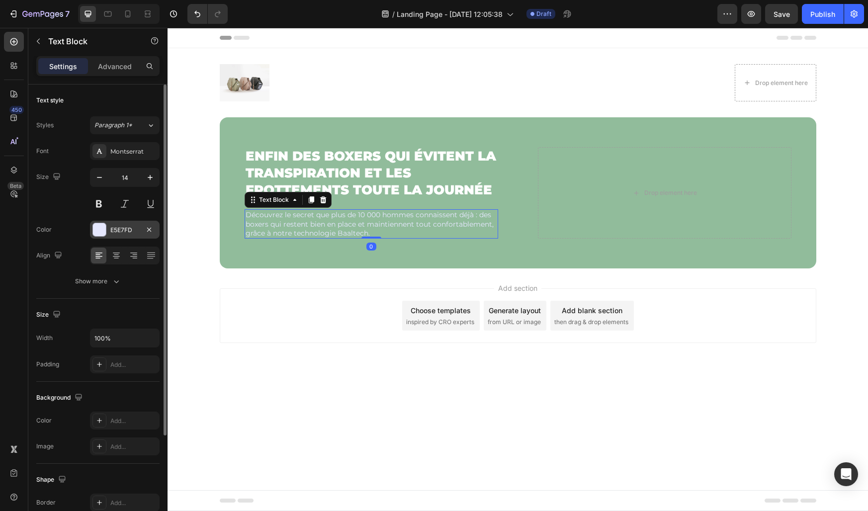
click at [127, 226] on div "E5E7FD" at bounding box center [124, 230] width 29 height 9
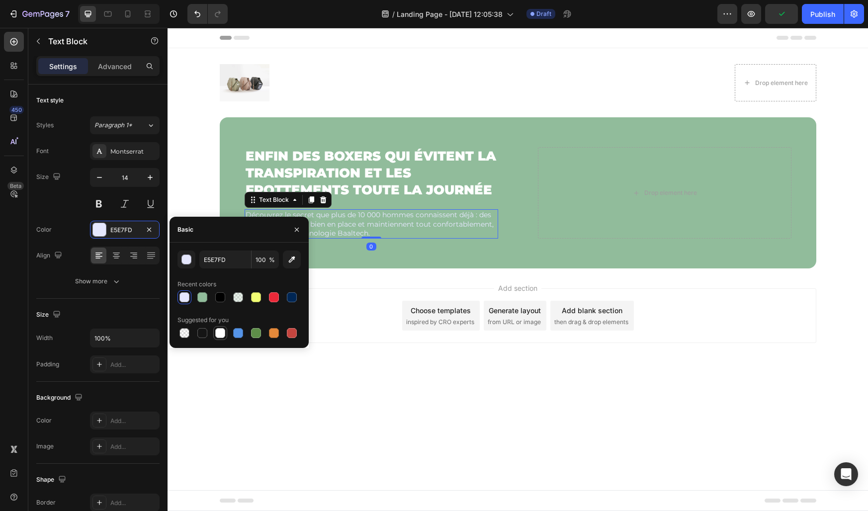
click at [219, 332] on div at bounding box center [220, 333] width 10 height 10
type input "FFFFFF"
click at [297, 232] on icon "button" at bounding box center [297, 230] width 8 height 8
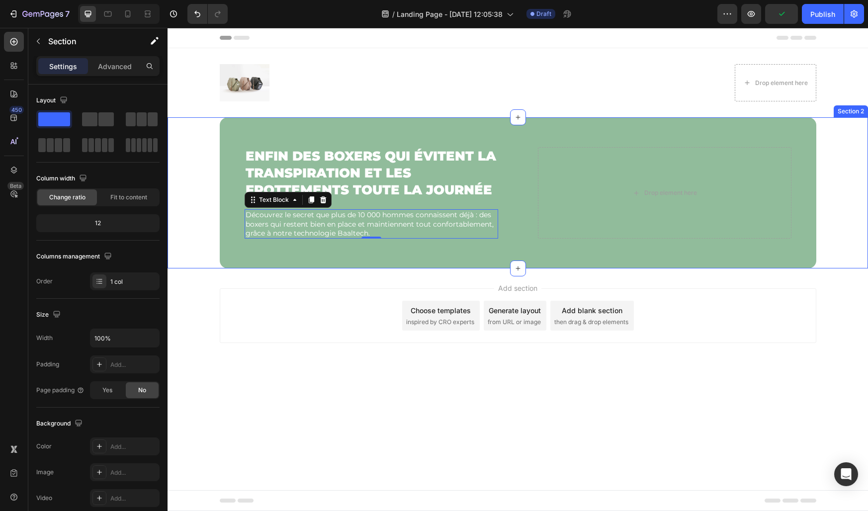
click at [187, 230] on div "⁠⁠⁠⁠⁠⁠⁠ Enfin des boxers qui évitent la transpiration et les frottements toute …" at bounding box center [518, 192] width 701 height 151
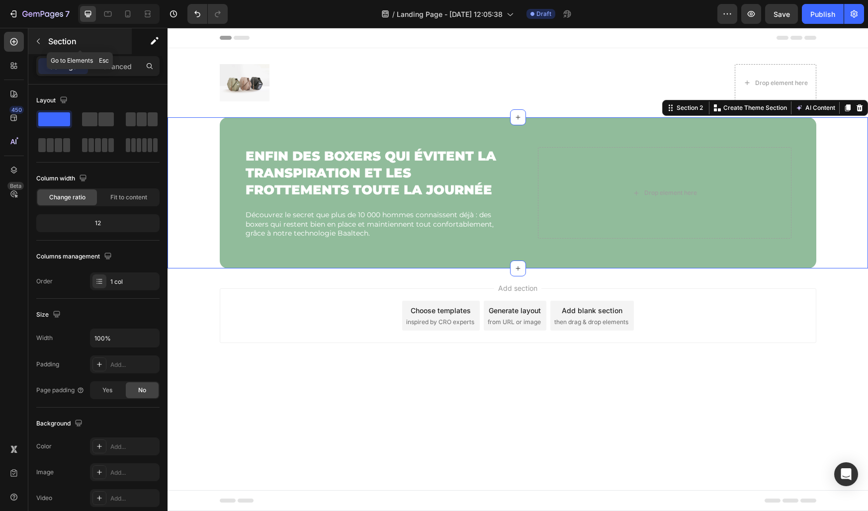
click at [37, 37] on icon "button" at bounding box center [38, 41] width 8 height 8
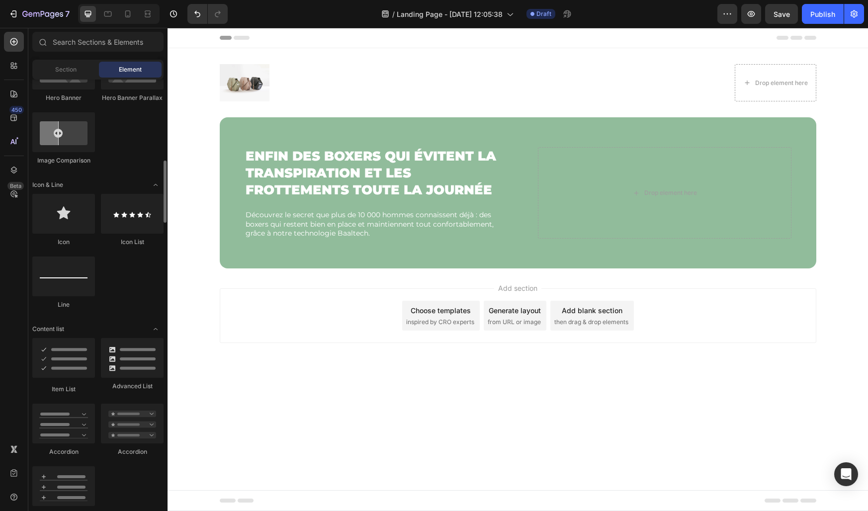
scroll to position [550, 0]
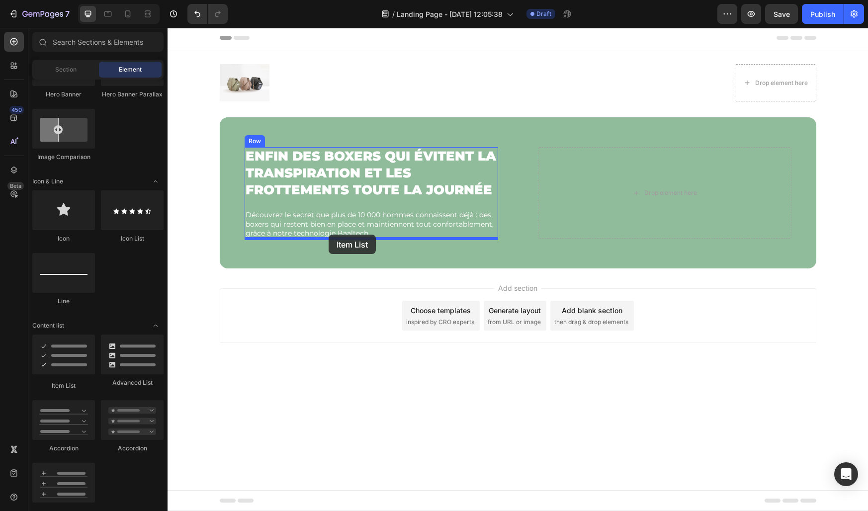
drag, startPoint x: 242, startPoint y: 389, endPoint x: 329, endPoint y: 235, distance: 177.2
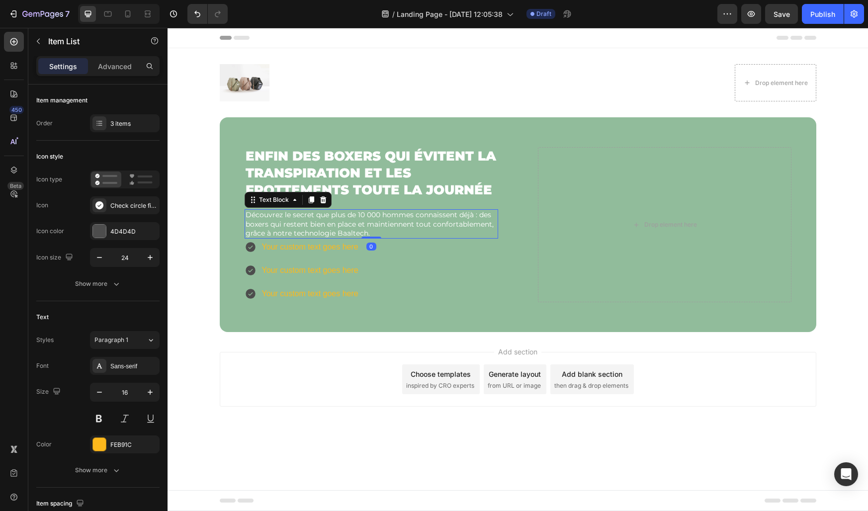
click at [346, 221] on p "Découvrez le secret que plus de 10 000 hommes connaissent déjà : des boxers qui…" at bounding box center [372, 223] width 252 height 27
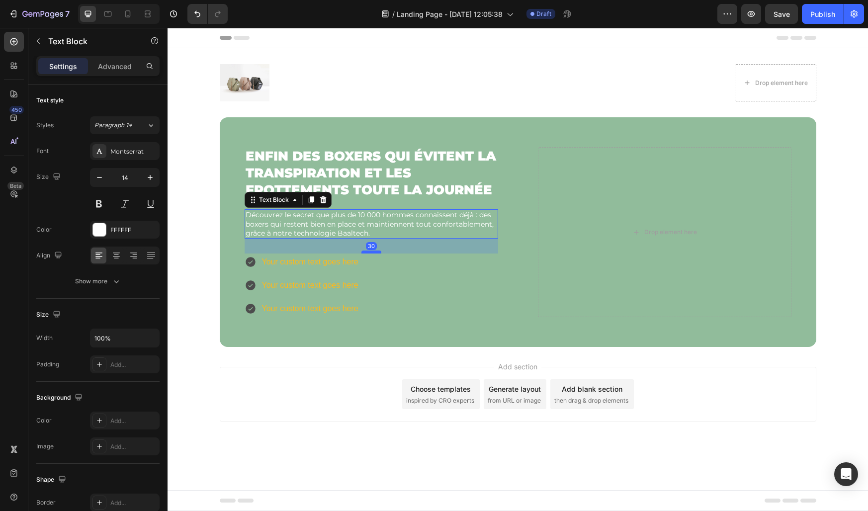
drag, startPoint x: 371, startPoint y: 237, endPoint x: 366, endPoint y: 252, distance: 15.7
click at [366, 252] on div at bounding box center [371, 252] width 20 height 3
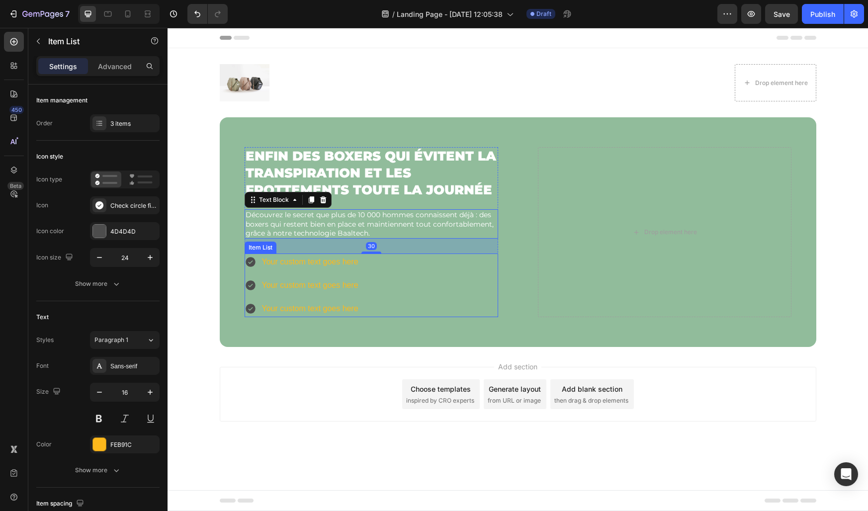
click at [367, 285] on div "Your custom text goes here Your custom text goes here Your custom text goes here" at bounding box center [372, 286] width 254 height 64
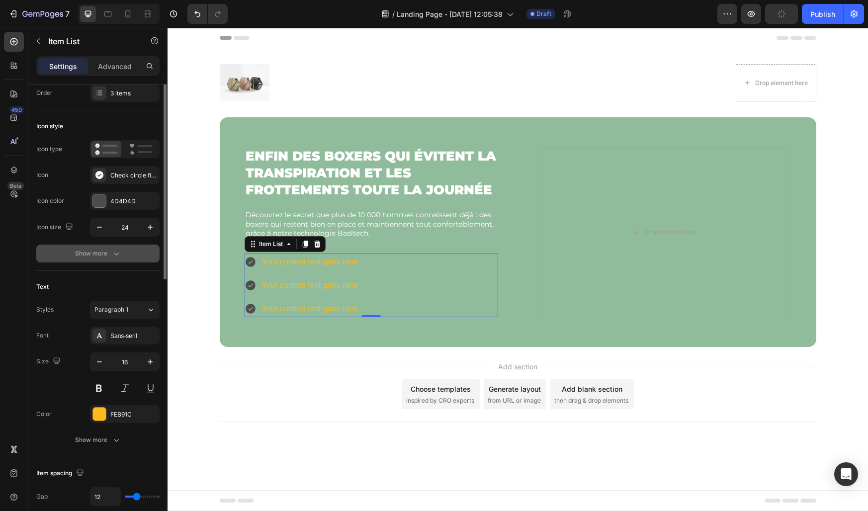
scroll to position [0, 0]
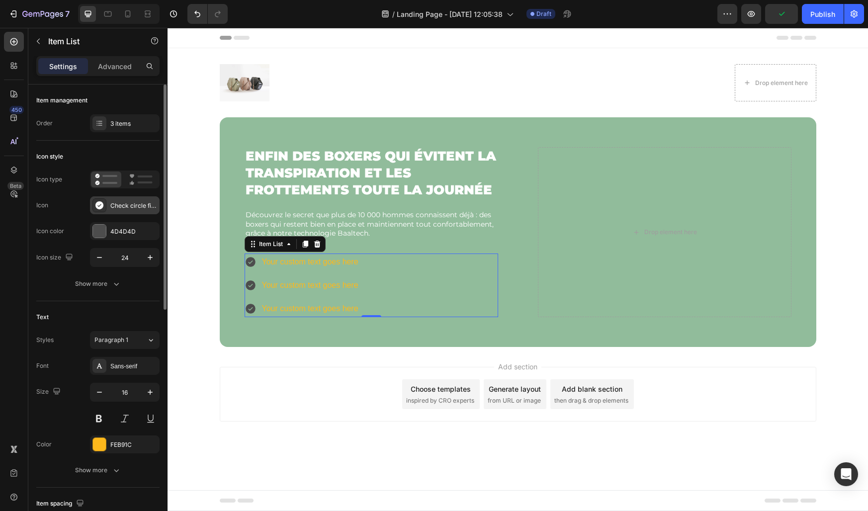
click at [115, 210] on div "Check circle filled" at bounding box center [125, 205] width 70 height 18
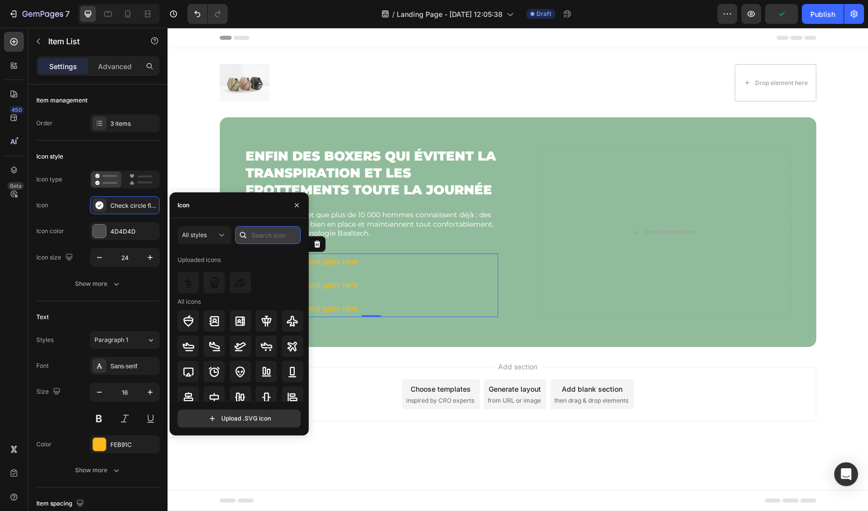
click at [270, 236] on input "text" at bounding box center [268, 235] width 66 height 18
type input "check"
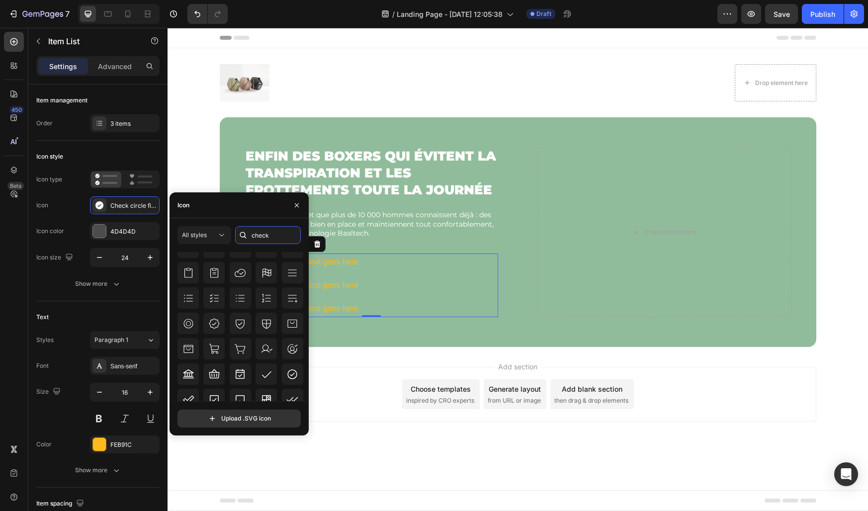
scroll to position [191, 0]
click at [198, 231] on span "All styles" at bounding box center [194, 234] width 25 height 7
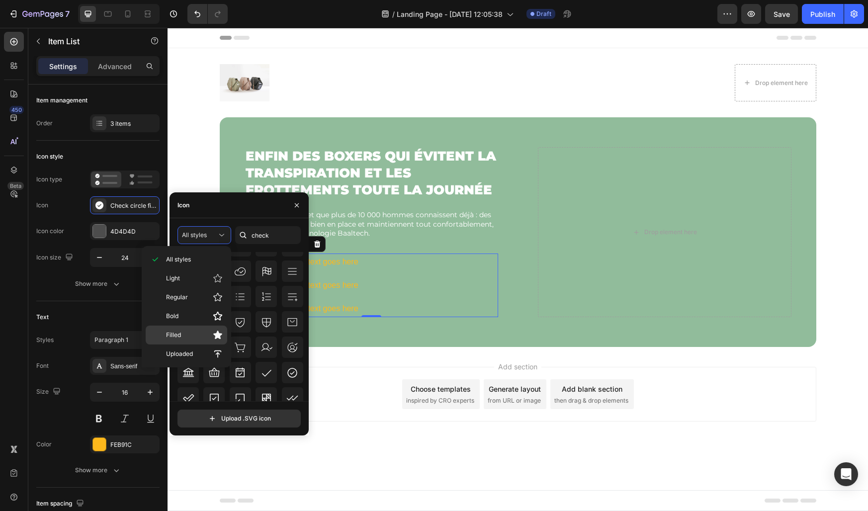
click at [190, 337] on p "Filled" at bounding box center [194, 335] width 57 height 10
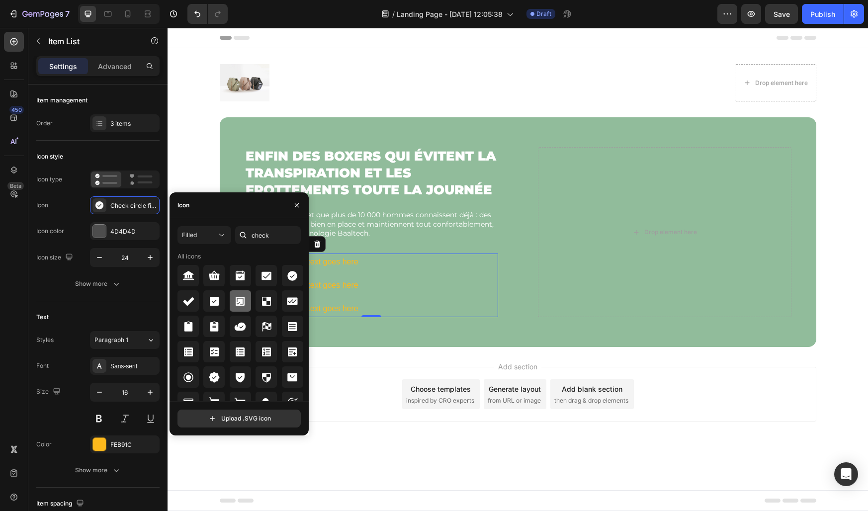
scroll to position [12, 0]
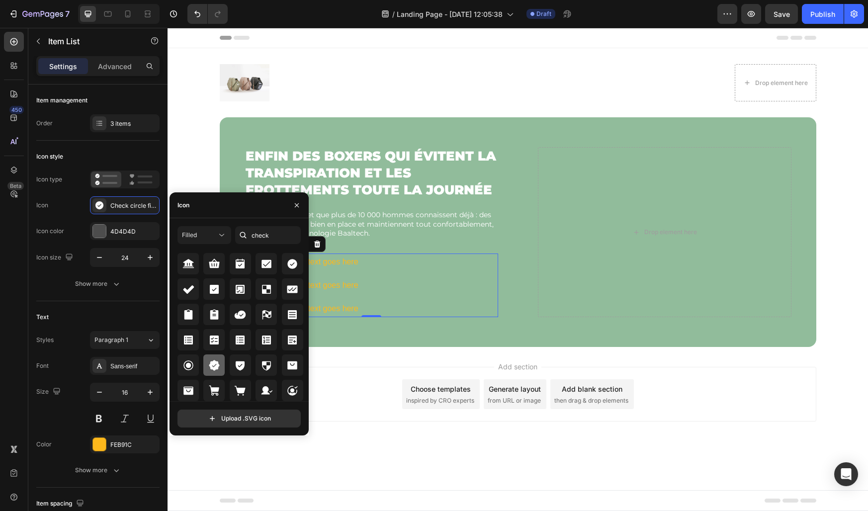
click at [214, 364] on icon at bounding box center [214, 365] width 12 height 12
click at [300, 205] on icon "button" at bounding box center [297, 205] width 8 height 8
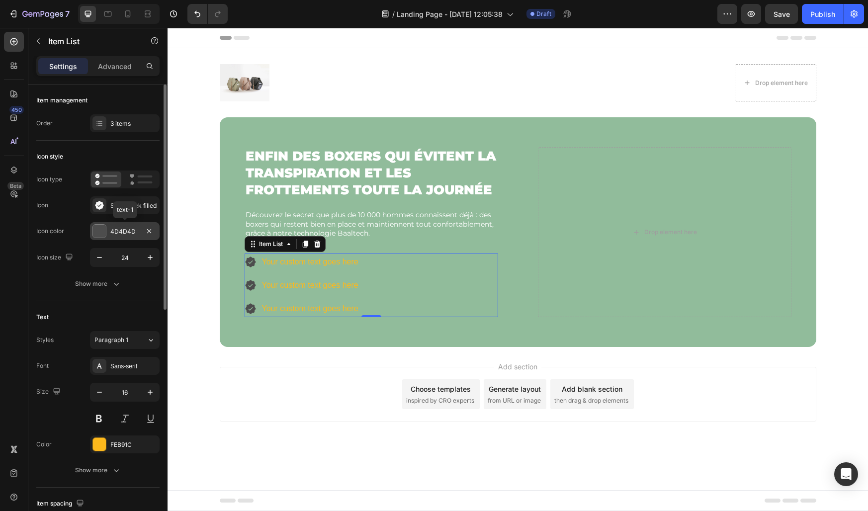
click at [103, 229] on div at bounding box center [99, 231] width 13 height 13
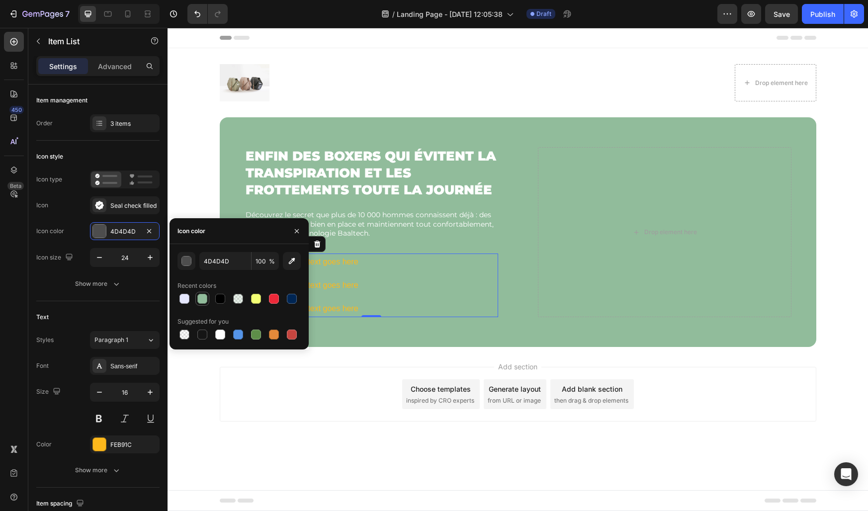
click at [200, 299] on div at bounding box center [202, 299] width 10 height 10
type input "91BC9B"
click at [303, 227] on button "button" at bounding box center [297, 231] width 16 height 16
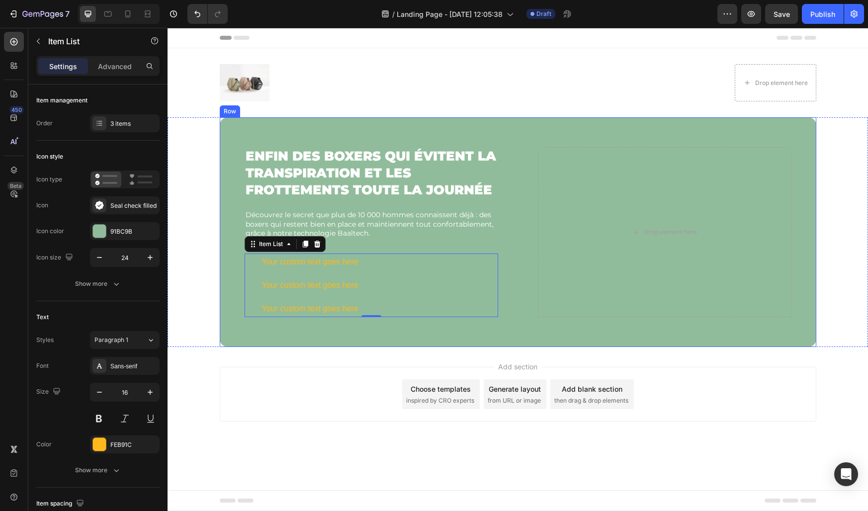
click at [225, 217] on div "⁠⁠⁠⁠⁠⁠⁠ Enfin des boxers qui évitent la transpiration et les frottements toute …" at bounding box center [518, 232] width 597 height 230
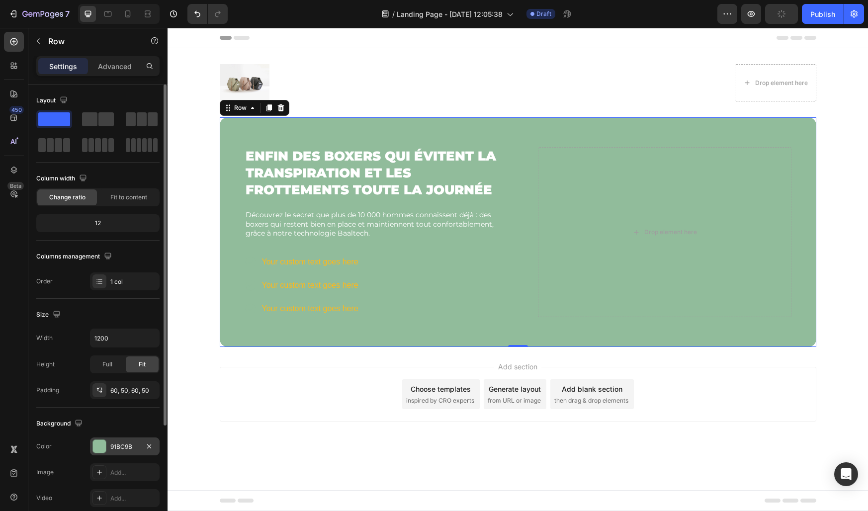
click at [118, 442] on div "91BC9B" at bounding box center [125, 447] width 70 height 18
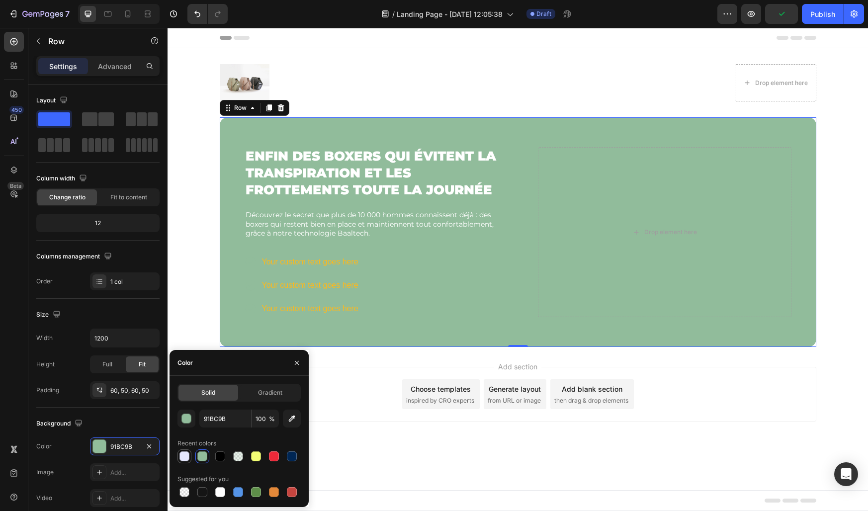
click at [185, 456] on div at bounding box center [184, 456] width 10 height 10
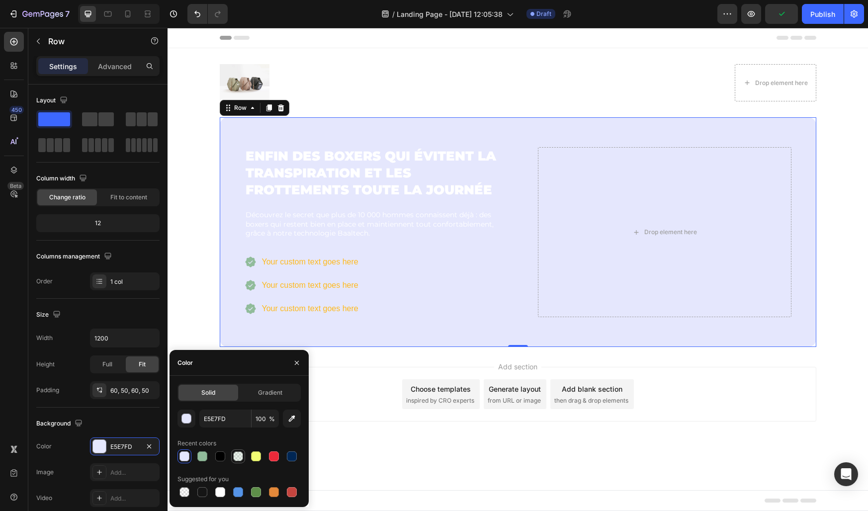
click at [238, 457] on div at bounding box center [238, 456] width 10 height 10
type input "91BC9B"
type input "20"
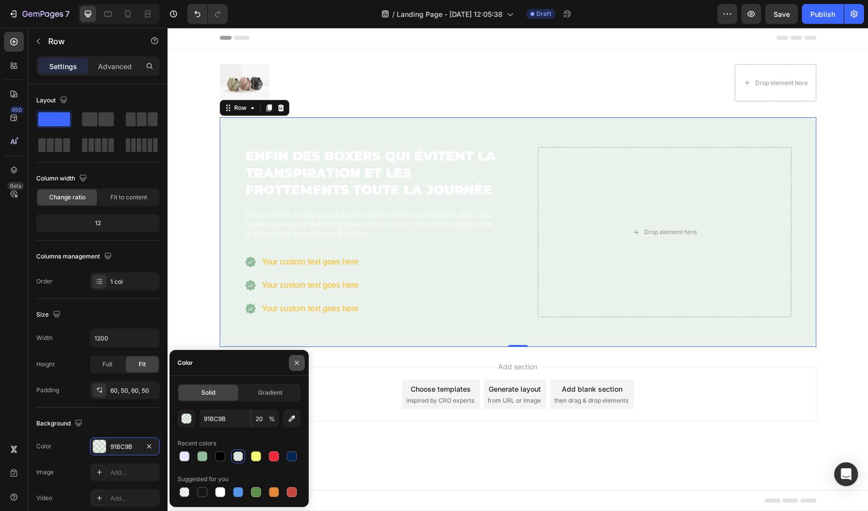
click at [298, 363] on icon "button" at bounding box center [297, 363] width 8 height 8
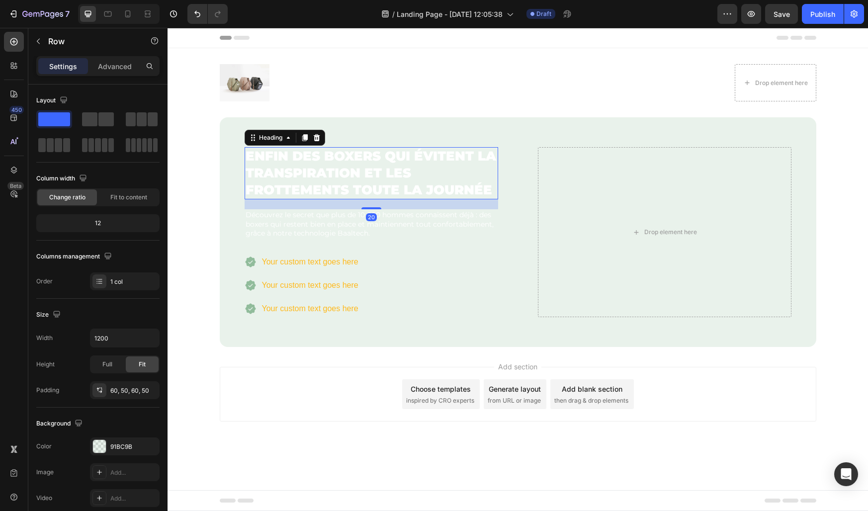
click at [302, 158] on strong "Enfin des boxers qui évitent la transpiration et les frottements toute la journ…" at bounding box center [371, 173] width 251 height 50
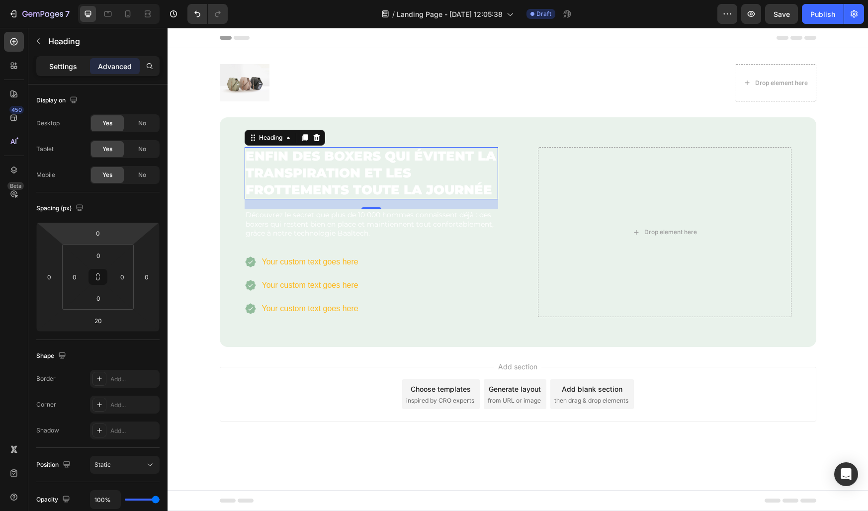
click at [73, 64] on p "Settings" at bounding box center [63, 66] width 28 height 10
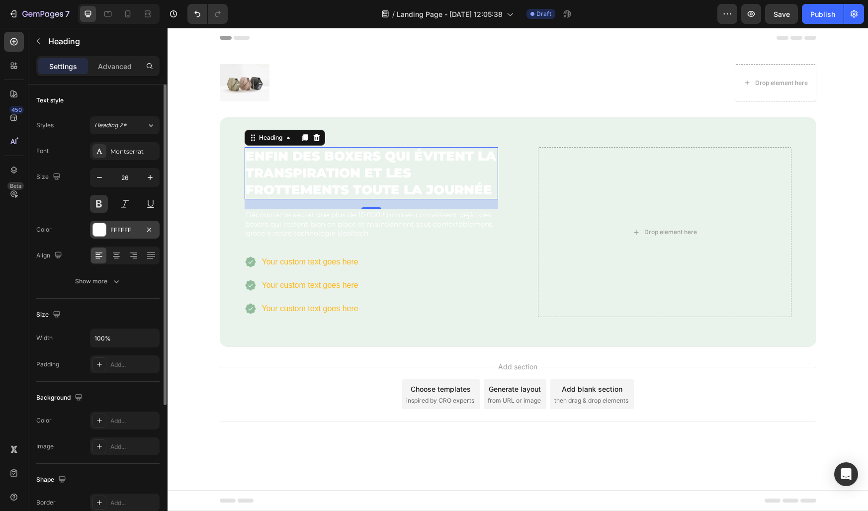
click at [116, 233] on div "FFFFFF" at bounding box center [124, 230] width 29 height 9
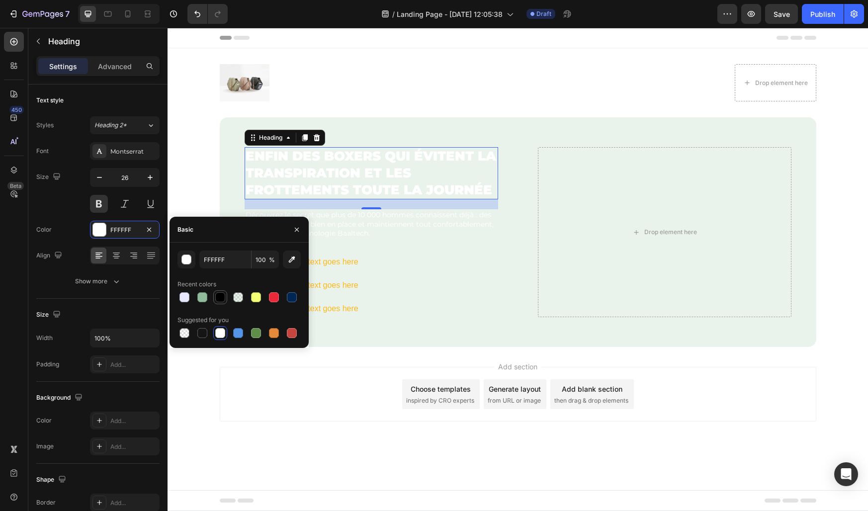
click at [218, 299] on div at bounding box center [220, 297] width 10 height 10
type input "000000"
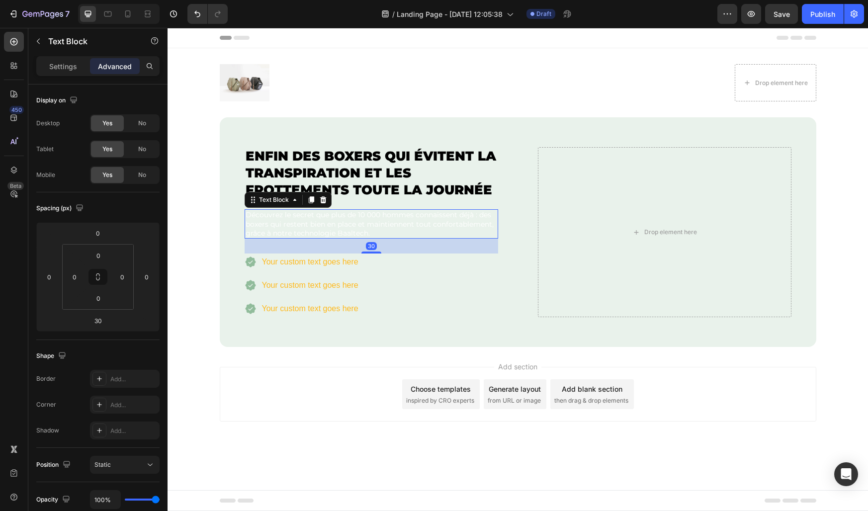
click at [359, 223] on p "Découvrez le secret que plus de 10 000 hommes connaissent déjà : des boxers qui…" at bounding box center [372, 223] width 252 height 27
click at [197, 12] on icon "Undo/Redo" at bounding box center [197, 14] width 10 height 10
click at [196, 15] on icon "Undo/Redo" at bounding box center [197, 14] width 10 height 10
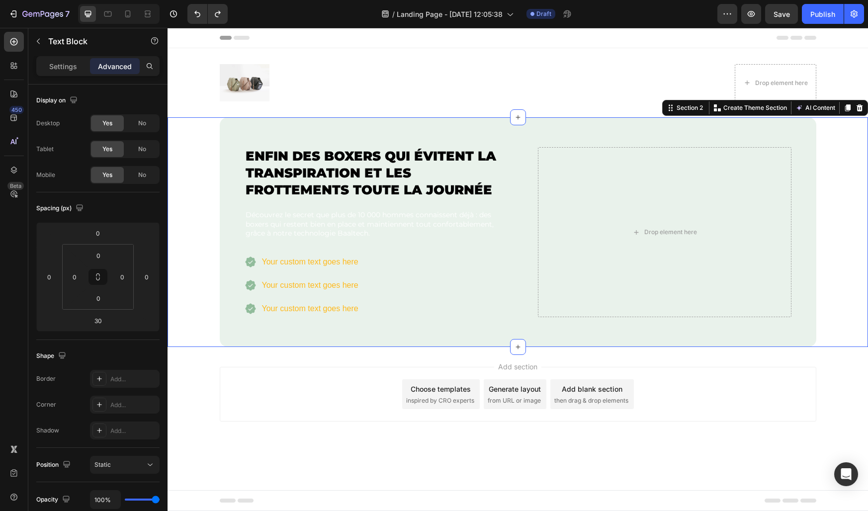
click at [215, 159] on div "⁠⁠⁠⁠⁠⁠⁠ Enfin des boxers qui évitent la transpiration et les frottements toute …" at bounding box center [518, 232] width 701 height 230
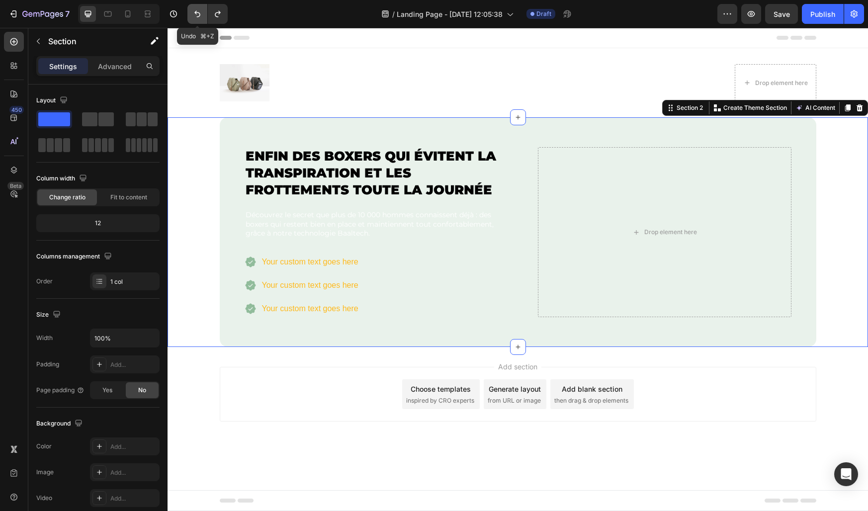
click at [198, 11] on icon "Undo/Redo" at bounding box center [197, 14] width 10 height 10
click at [127, 43] on p "Section" at bounding box center [89, 41] width 82 height 12
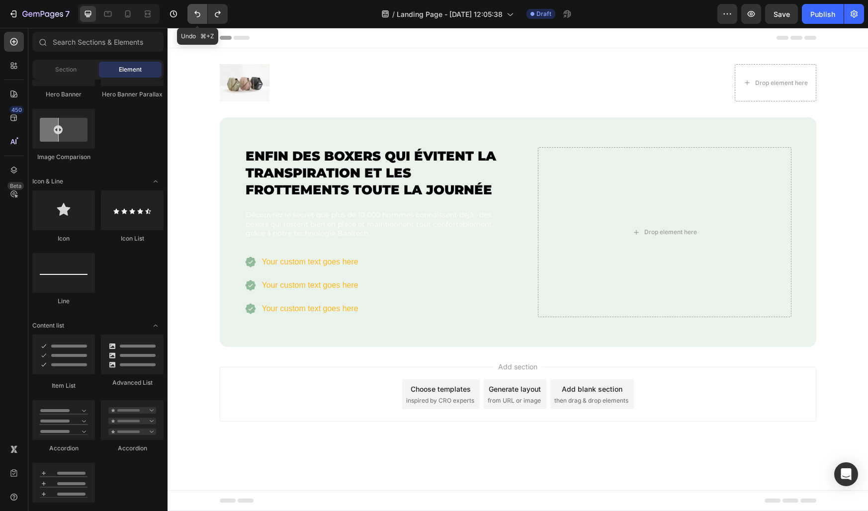
click at [195, 18] on icon "Undo/Redo" at bounding box center [197, 14] width 10 height 10
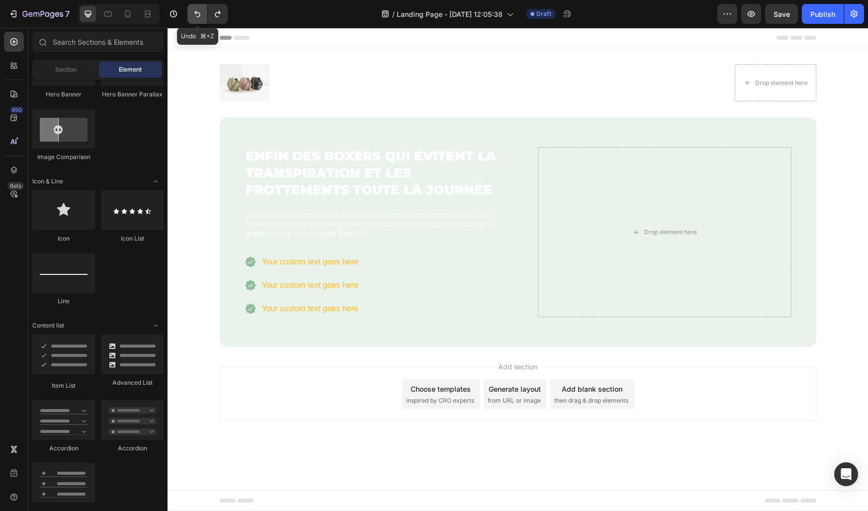
click at [195, 18] on icon "Undo/Redo" at bounding box center [197, 14] width 10 height 10
click at [199, 16] on icon "Undo/Redo" at bounding box center [197, 14] width 6 height 6
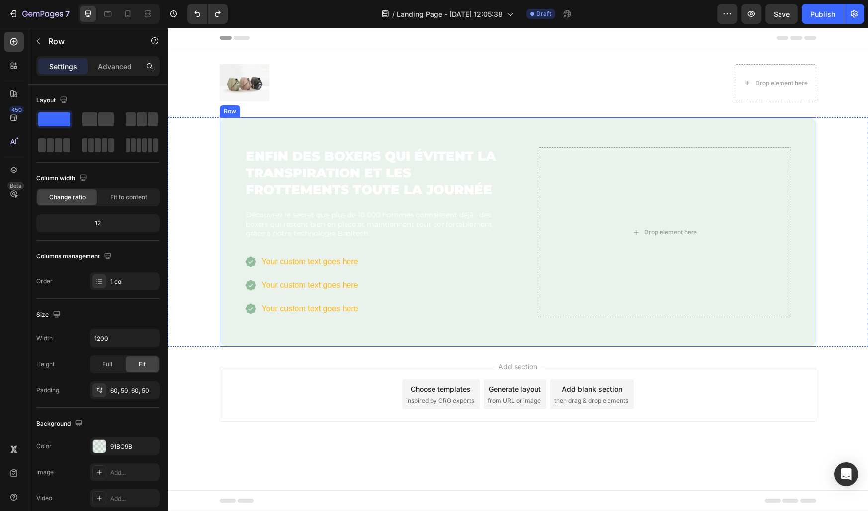
click at [232, 218] on div "⁠⁠⁠⁠⁠⁠⁠ Enfin des boxers qui évitent la transpiration et les frottements toute …" at bounding box center [518, 232] width 597 height 230
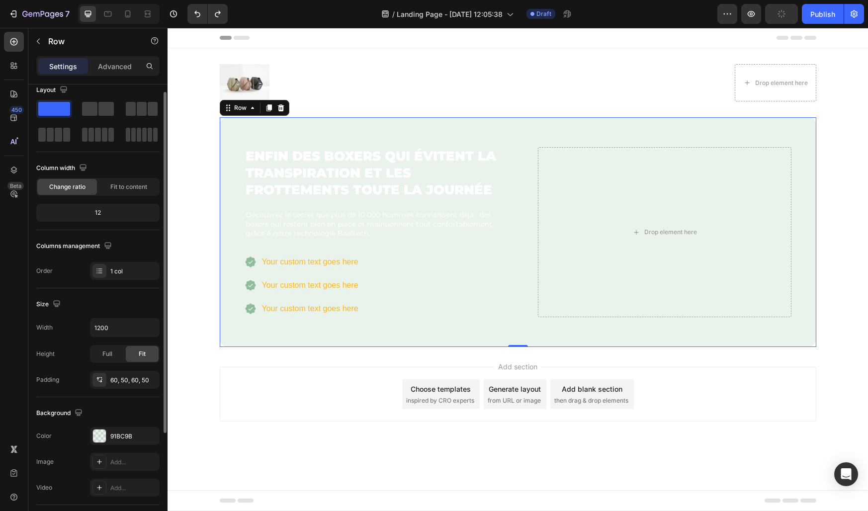
scroll to position [25, 0]
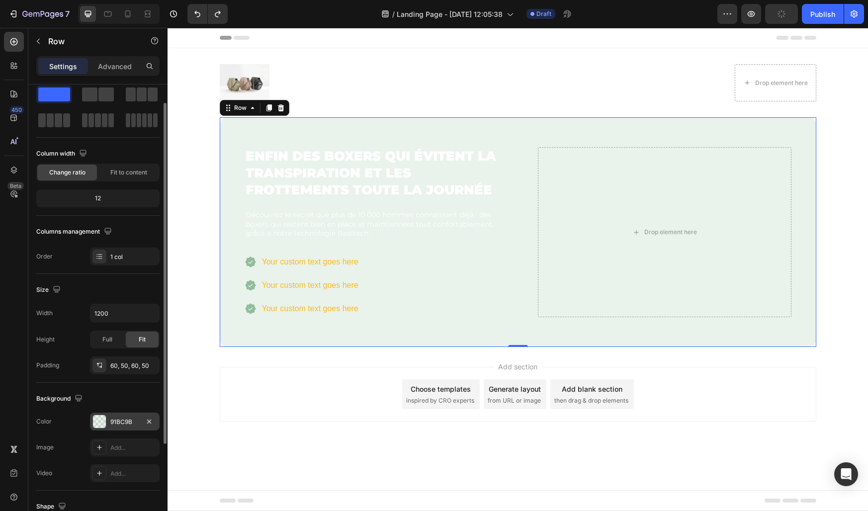
click at [120, 422] on div "91BC9B" at bounding box center [124, 422] width 29 height 9
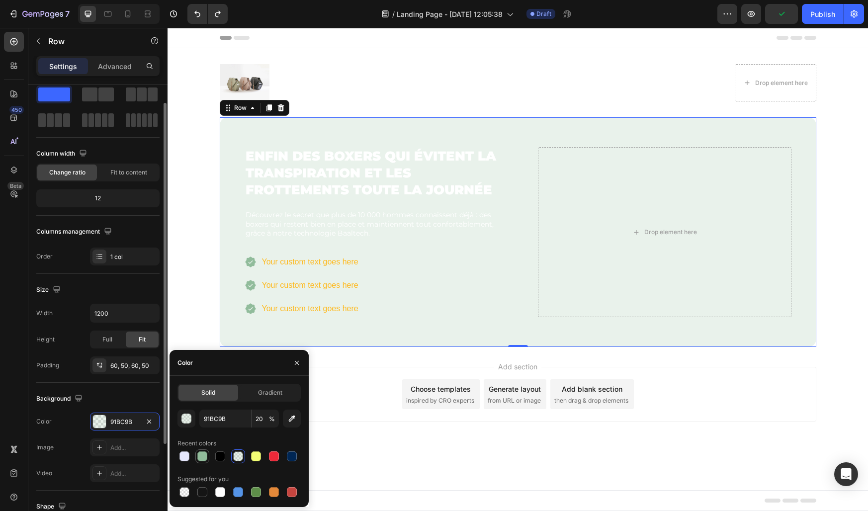
click at [205, 453] on div at bounding box center [202, 456] width 10 height 10
type input "100"
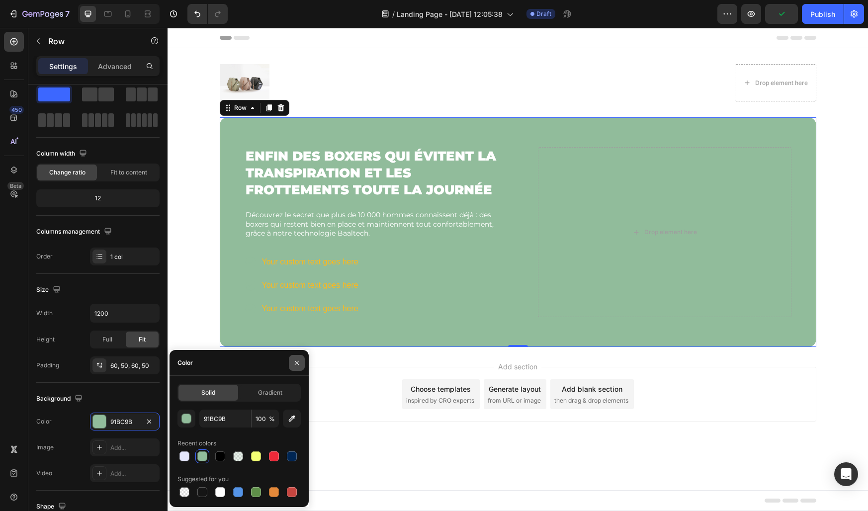
click at [293, 357] on button "button" at bounding box center [297, 363] width 16 height 16
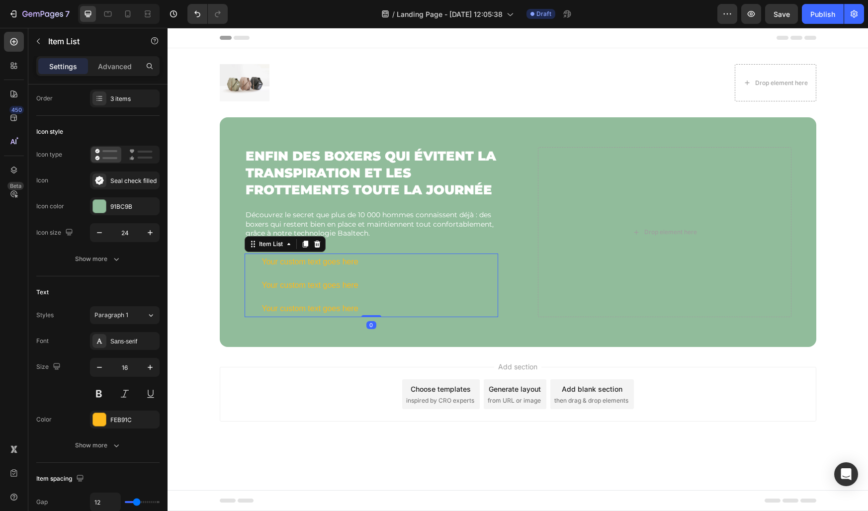
click at [259, 273] on div "Your custom text goes here Your custom text goes here Your custom text goes here" at bounding box center [302, 286] width 115 height 64
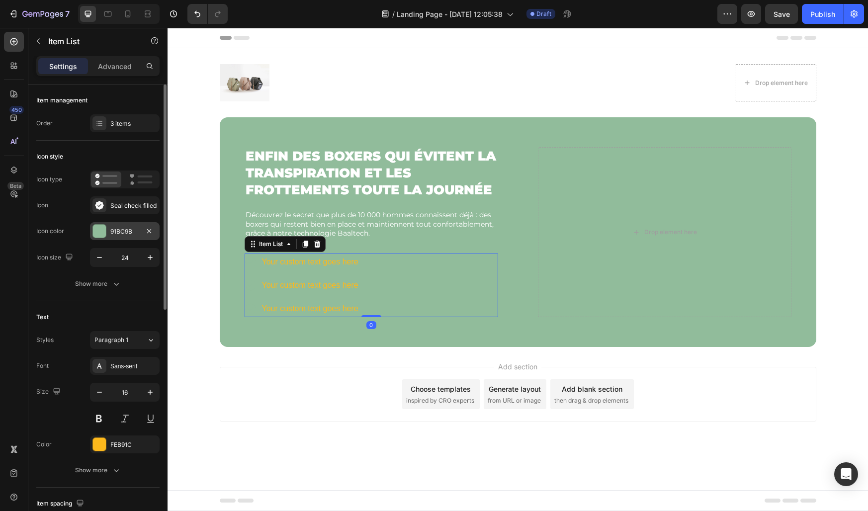
click at [112, 231] on div "91BC9B" at bounding box center [124, 231] width 29 height 9
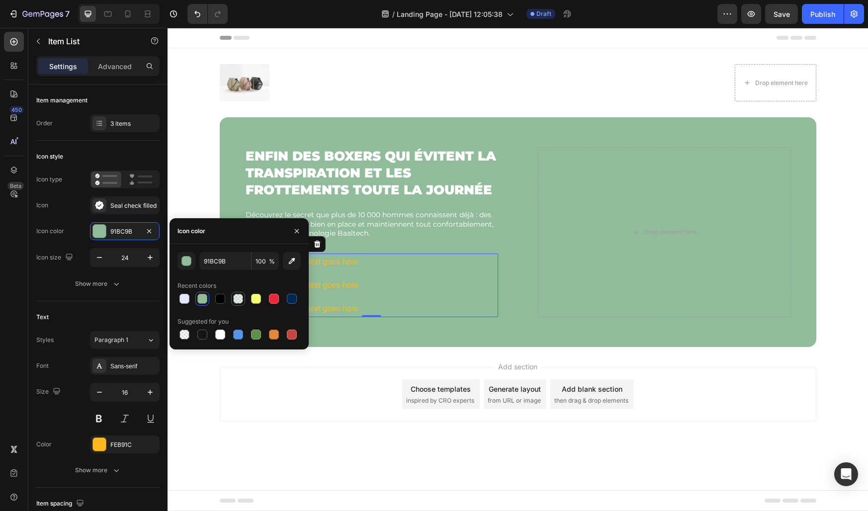
click at [239, 301] on div at bounding box center [238, 299] width 10 height 10
type input "20"
click at [298, 236] on button "button" at bounding box center [297, 231] width 16 height 16
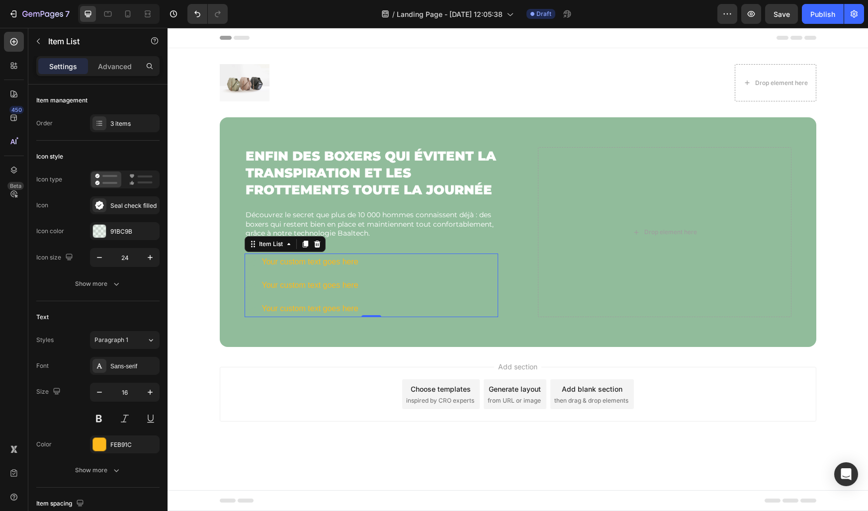
click at [252, 261] on icon at bounding box center [251, 262] width 12 height 12
click at [129, 234] on div "91BC9B" at bounding box center [124, 231] width 29 height 9
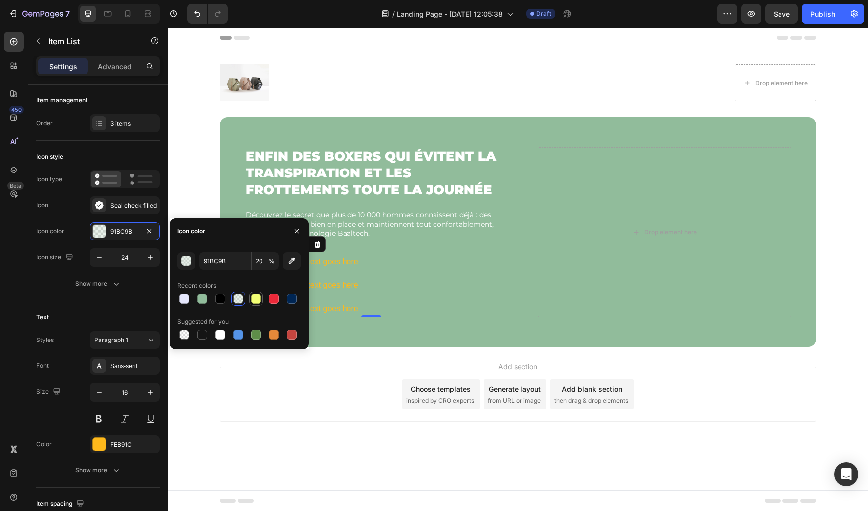
click at [252, 295] on div at bounding box center [256, 299] width 10 height 10
type input "F3FF74"
type input "100"
click at [300, 228] on icon "button" at bounding box center [297, 231] width 8 height 8
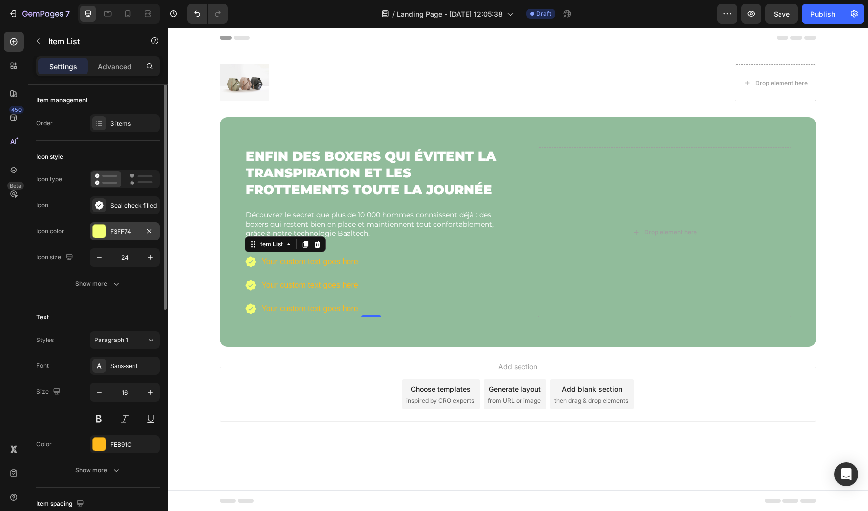
click at [122, 235] on div "F3FF74" at bounding box center [124, 231] width 29 height 9
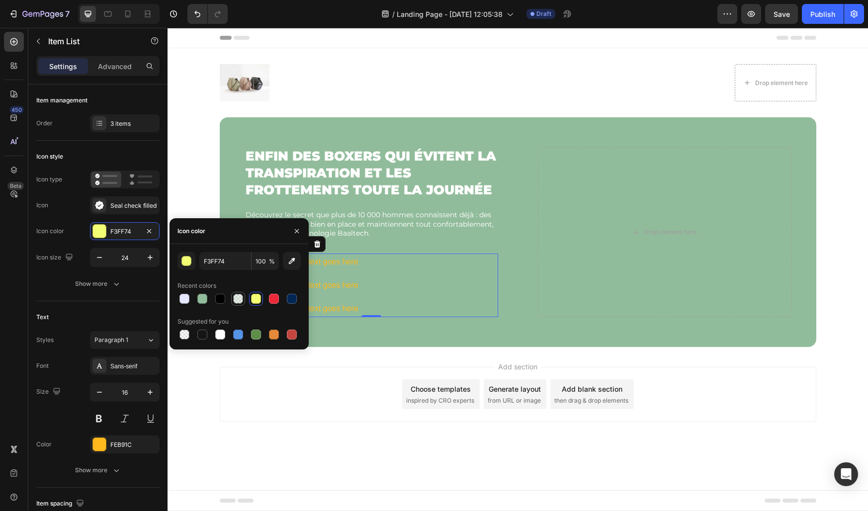
click at [240, 297] on div at bounding box center [238, 299] width 10 height 10
type input "91BC9B"
type input "20"
click at [295, 227] on icon "button" at bounding box center [297, 231] width 8 height 8
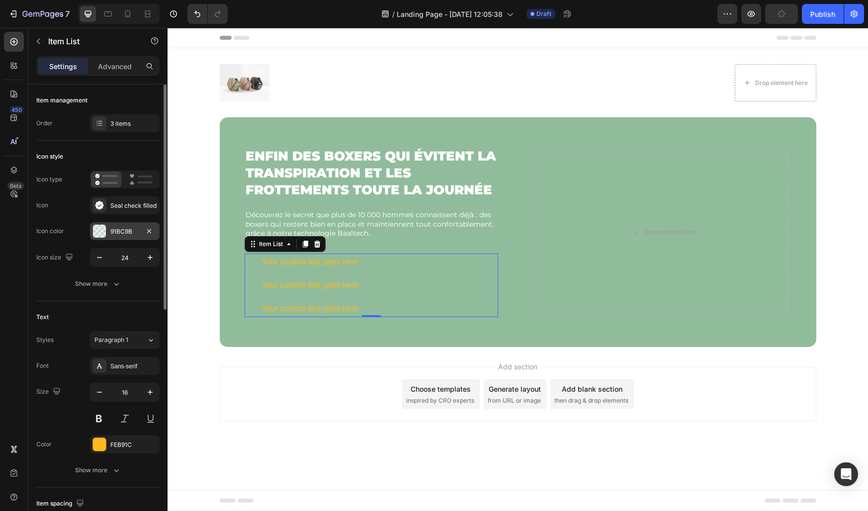
click at [114, 234] on div "91BC9B" at bounding box center [124, 231] width 29 height 9
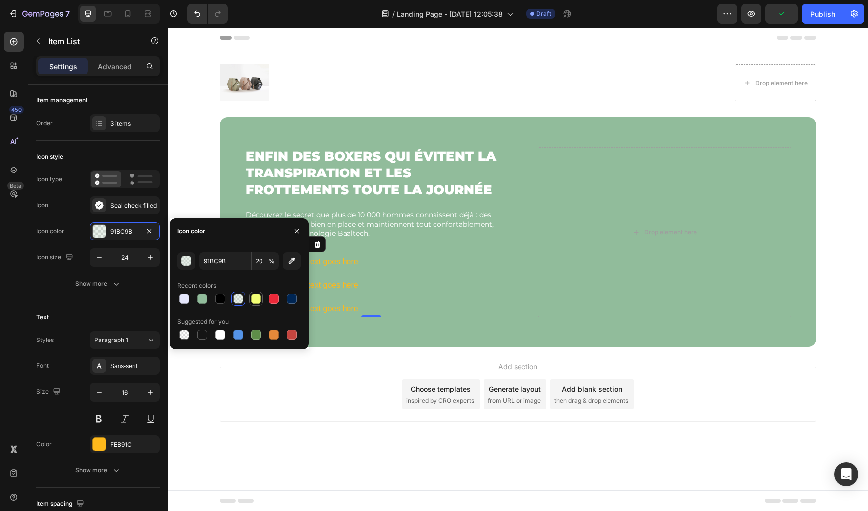
click at [254, 297] on div at bounding box center [256, 299] width 10 height 10
type input "F3FF74"
type input "100"
click at [224, 267] on input "F3FF74" at bounding box center [225, 261] width 52 height 18
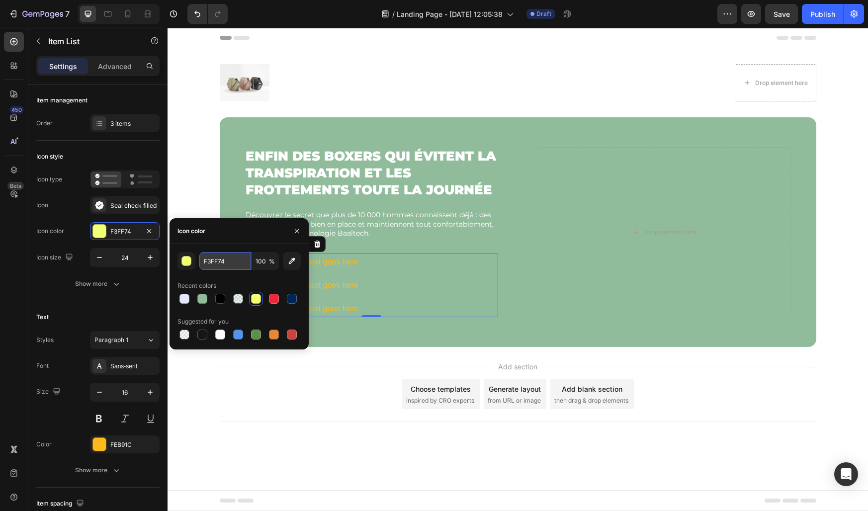
paste input "AFCF9"
type input "FAFCF9"
click at [223, 241] on div "Icon color" at bounding box center [239, 231] width 139 height 26
click at [300, 228] on icon "button" at bounding box center [297, 231] width 8 height 8
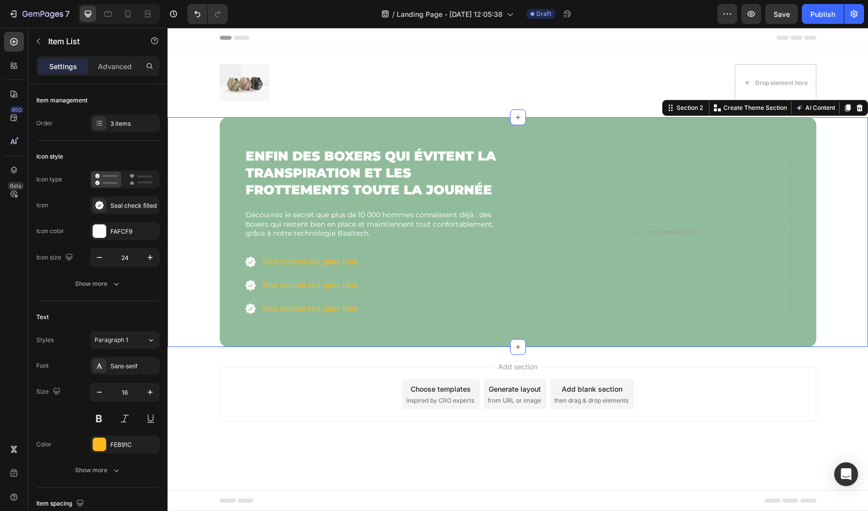
click at [188, 259] on div "⁠⁠⁠⁠⁠⁠⁠ Enfin des boxers qui évitent la transpiration et les frottements toute …" at bounding box center [518, 232] width 701 height 230
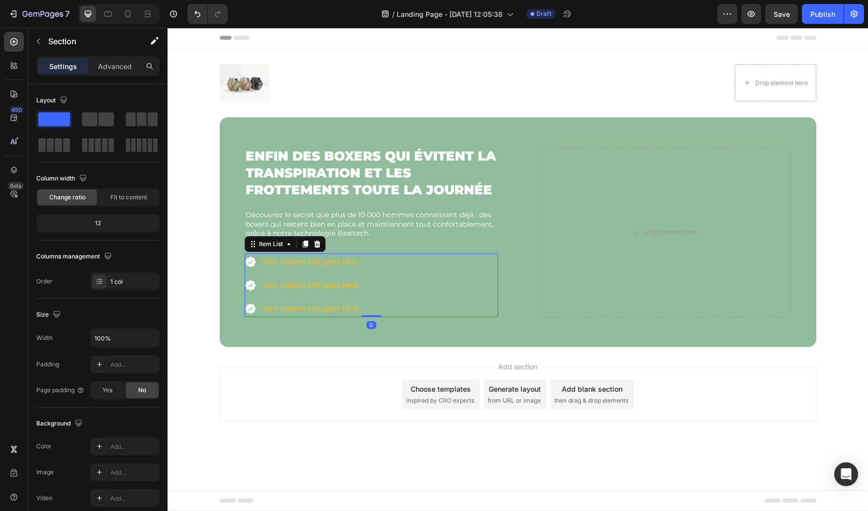
click at [259, 273] on div "Your custom text goes here Your custom text goes here Your custom text goes here" at bounding box center [302, 286] width 115 height 64
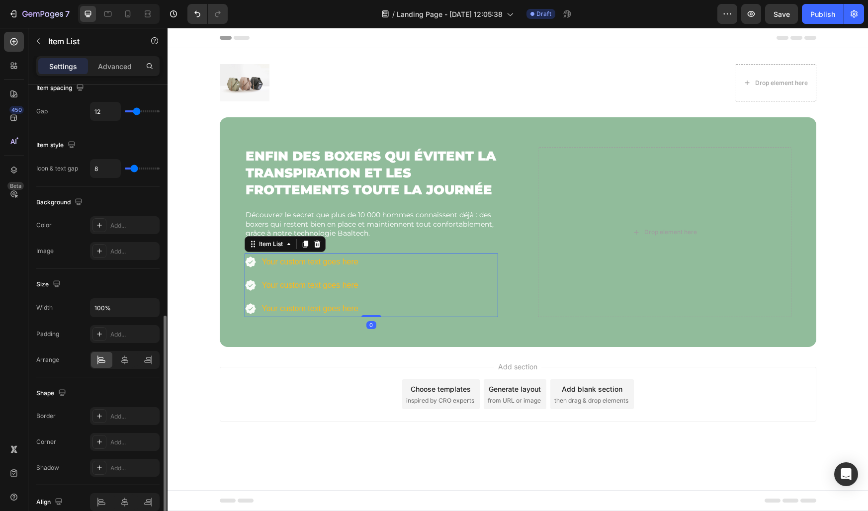
scroll to position [352, 0]
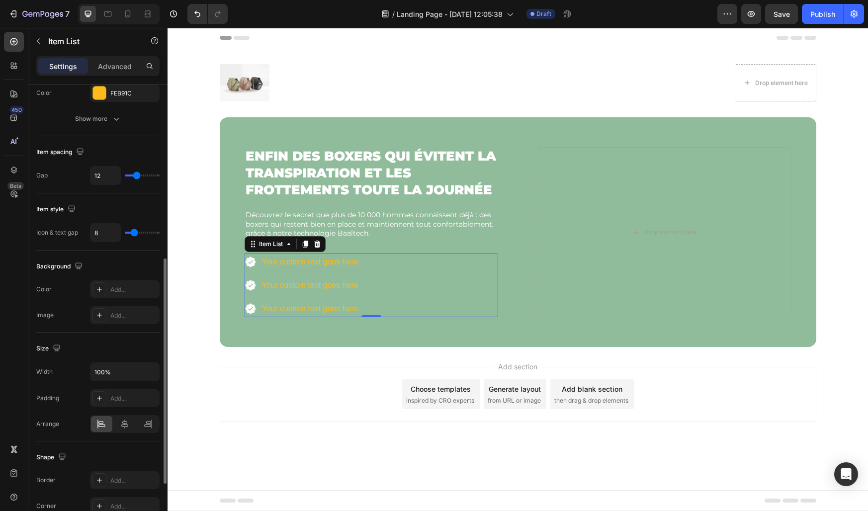
type input "14"
type input "13"
type input "12"
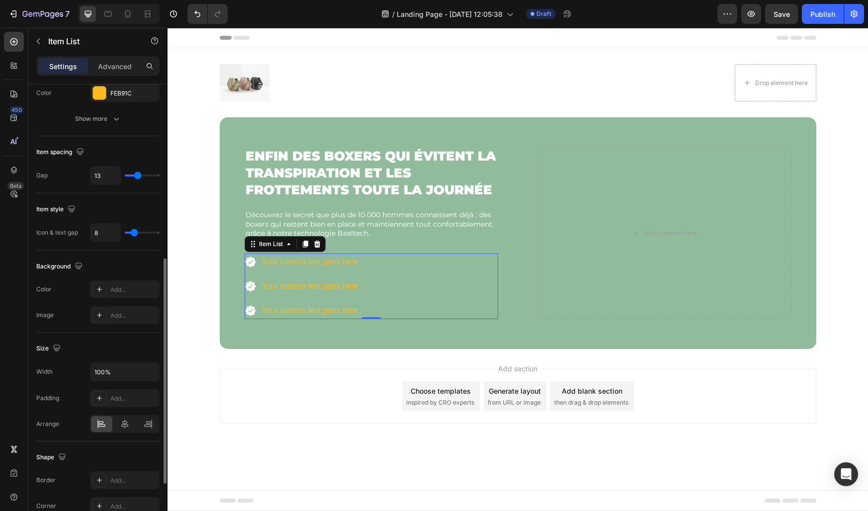
type input "12"
type input "11"
type input "10"
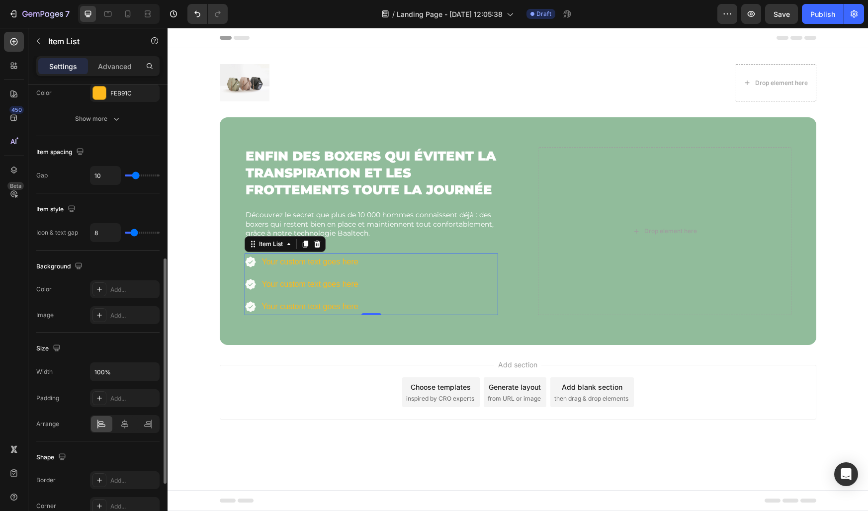
type input "9"
type input "8"
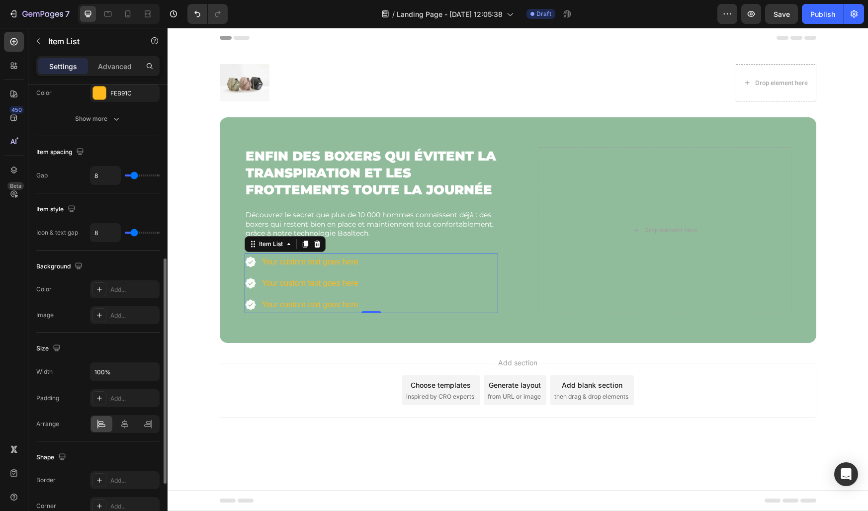
type input "7"
type input "6"
type input "5"
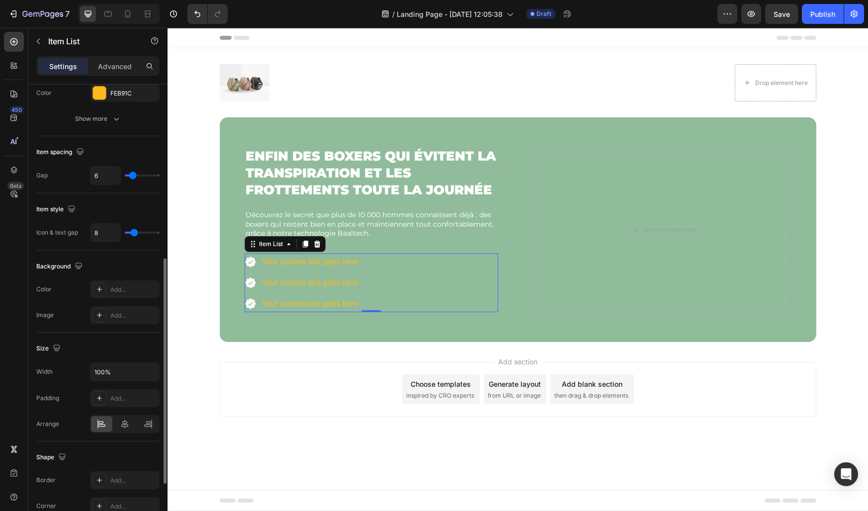
type input "5"
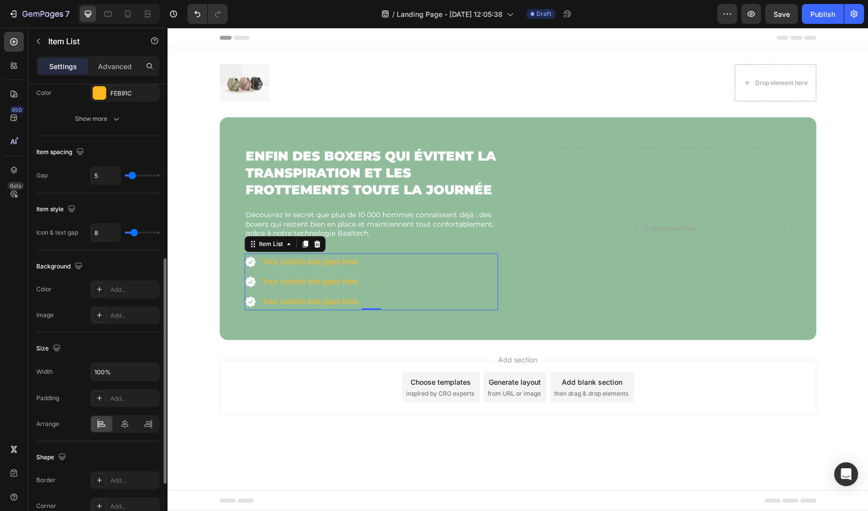
type input "4"
type input "3"
type input "2"
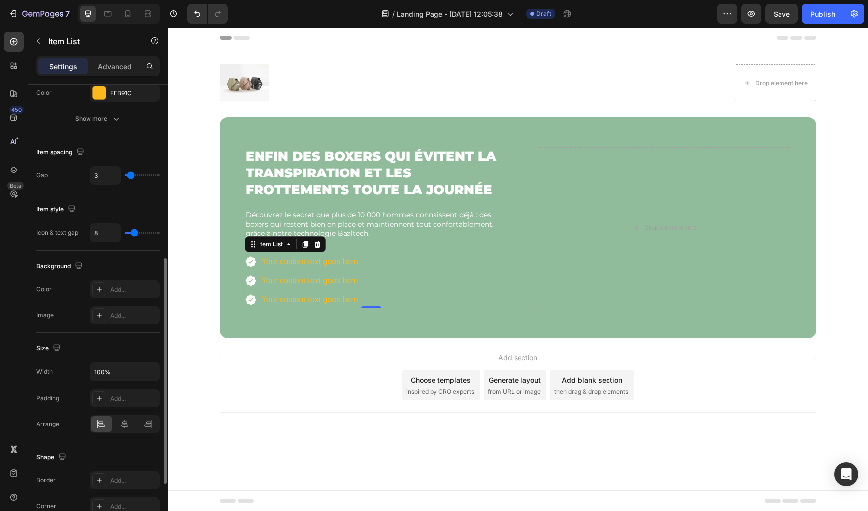
type input "2"
type input "1"
type input "0"
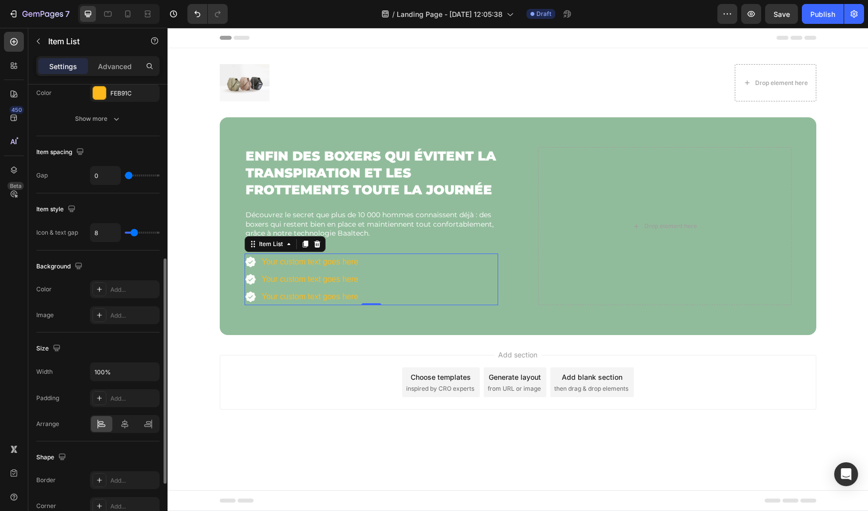
drag, startPoint x: 138, startPoint y: 177, endPoint x: 124, endPoint y: 176, distance: 14.4
type input "0"
click at [125, 176] on input "range" at bounding box center [142, 176] width 35 height 2
click at [102, 175] on input "0" at bounding box center [105, 176] width 30 height 18
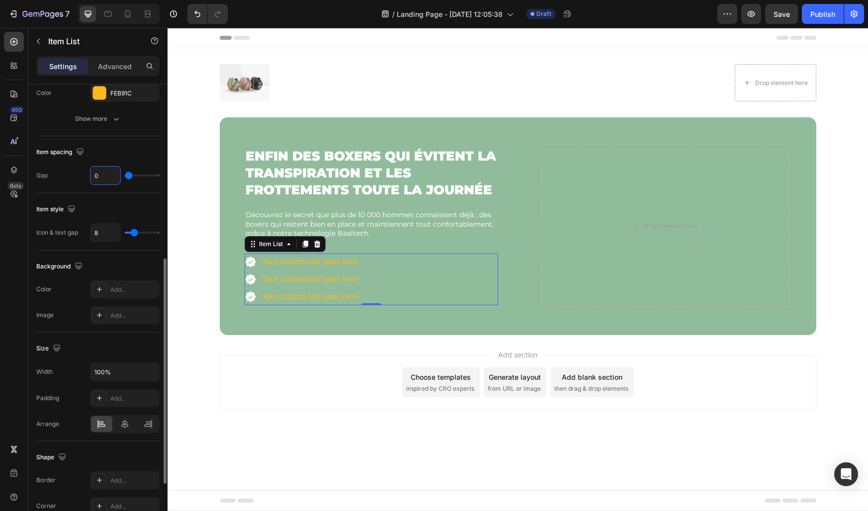
type input "1"
type input "10"
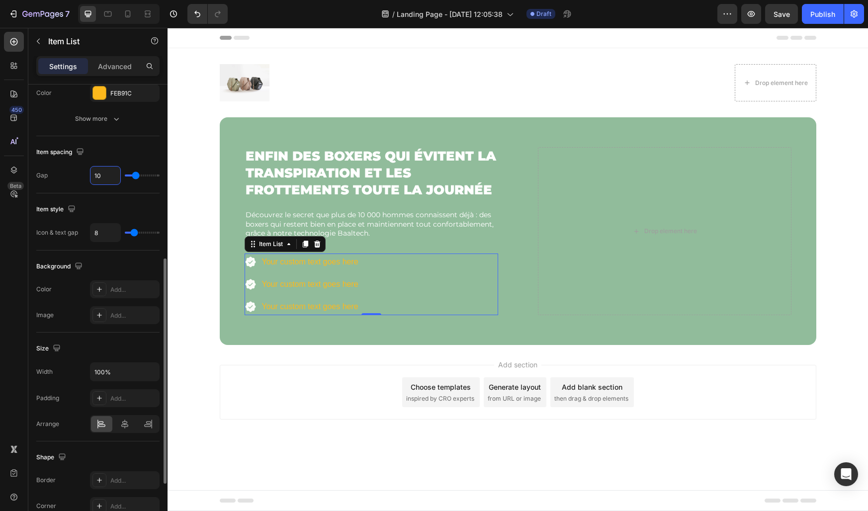
type input "10"
click at [288, 269] on div "Your custom text goes here" at bounding box center [310, 262] width 99 height 17
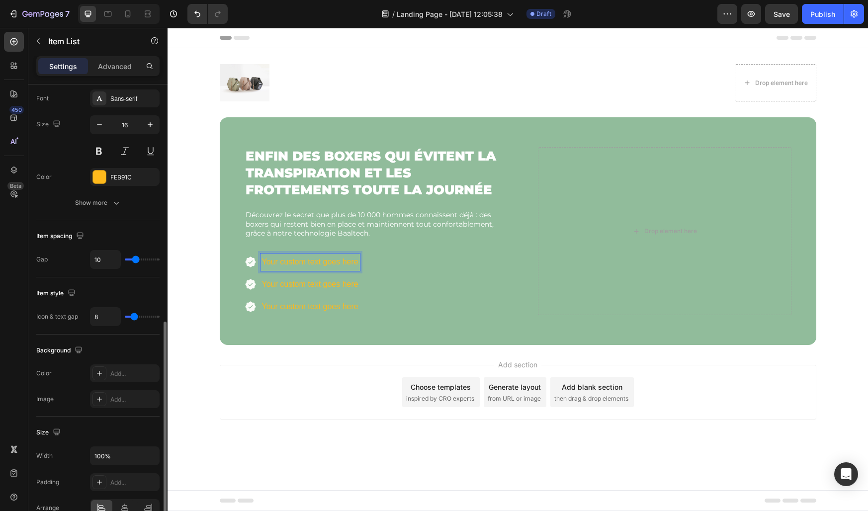
scroll to position [260, 0]
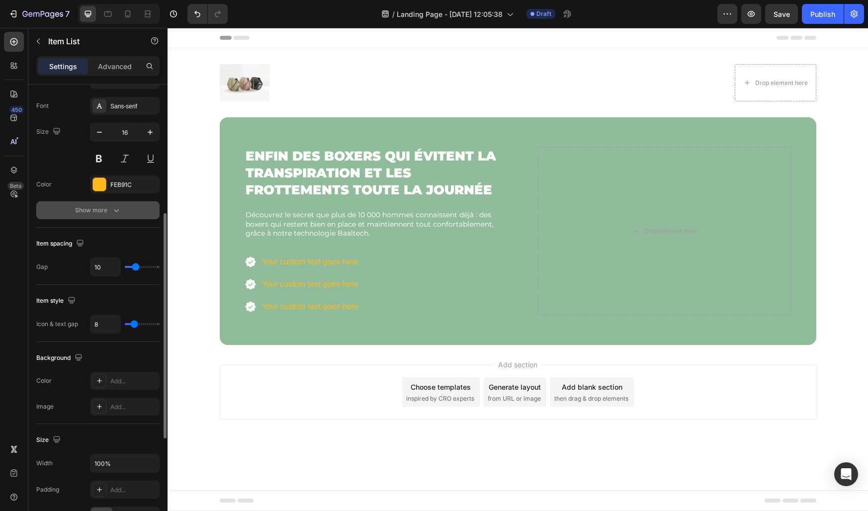
click at [101, 212] on div "Show more" at bounding box center [98, 210] width 46 height 10
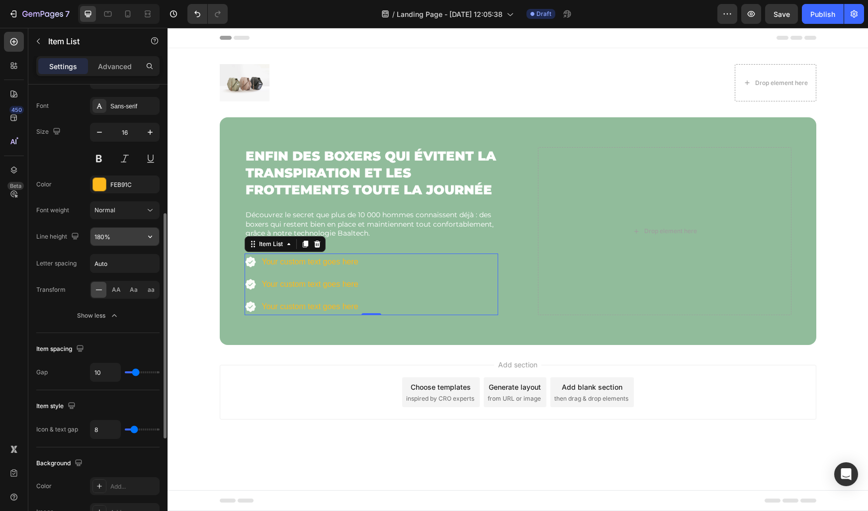
click at [97, 239] on input "180%" at bounding box center [124, 237] width 69 height 18
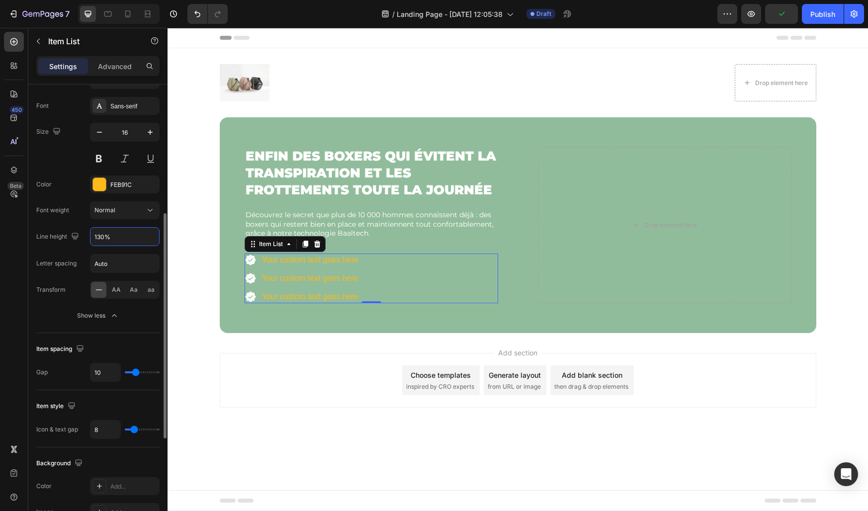
type input "130%"
click at [86, 224] on div "Font Sans-serif Size 16 Color FEB91C Font weight Normal Line height 130% Letter…" at bounding box center [97, 211] width 123 height 228
click at [101, 186] on div at bounding box center [99, 184] width 13 height 13
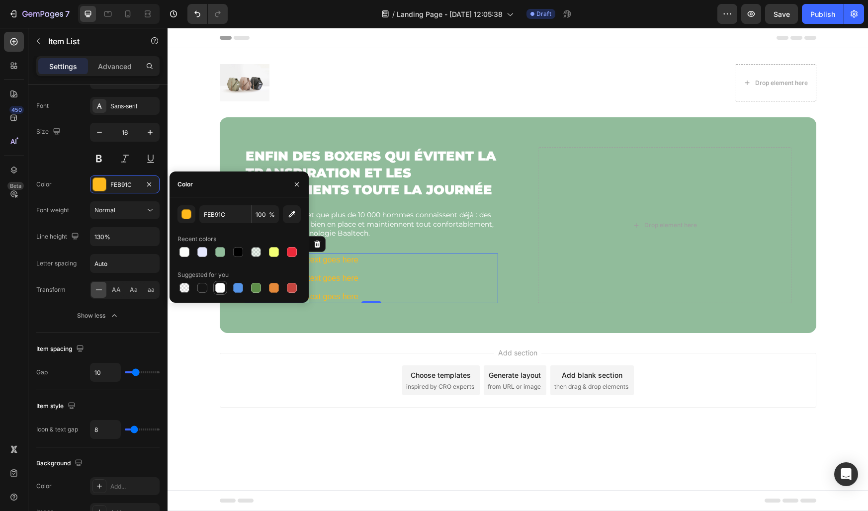
click at [215, 284] on div at bounding box center [220, 288] width 12 height 12
type input "FFFFFF"
click at [298, 186] on icon "button" at bounding box center [297, 184] width 8 height 8
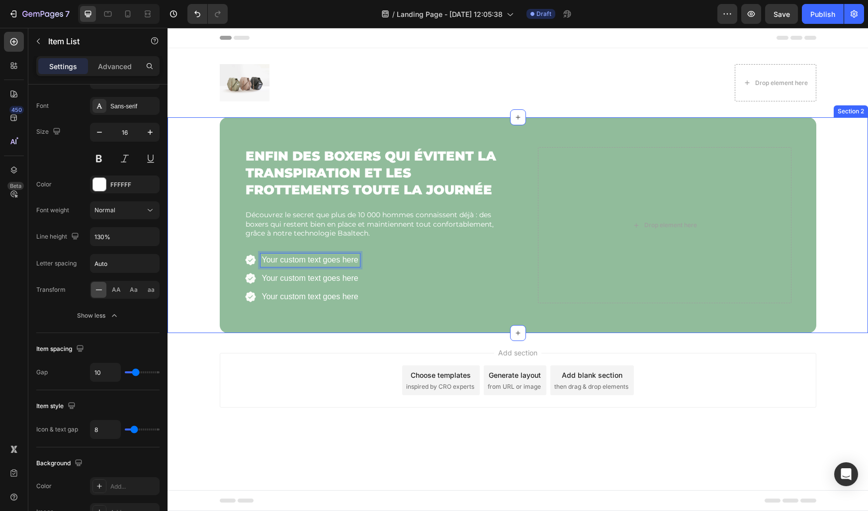
click at [196, 252] on div "⁠⁠⁠⁠⁠⁠⁠ Enfin des boxers qui évitent la transpiration et les frottements toute …" at bounding box center [518, 225] width 701 height 216
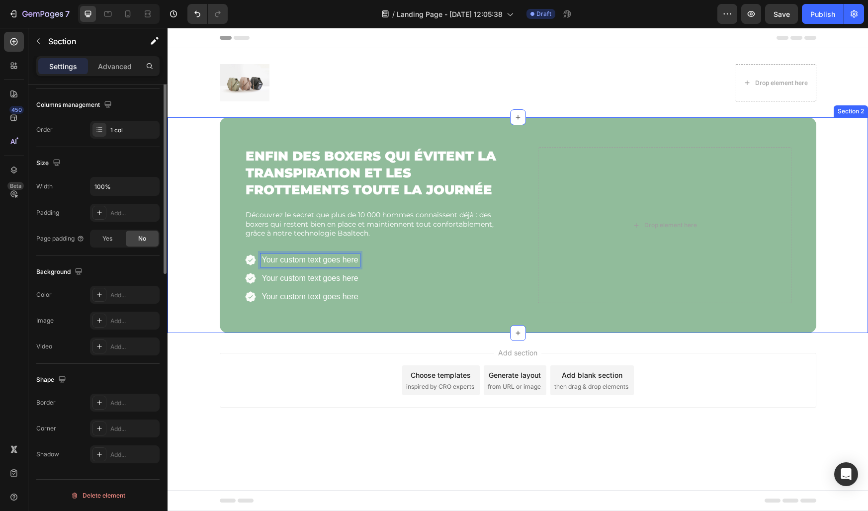
scroll to position [0, 0]
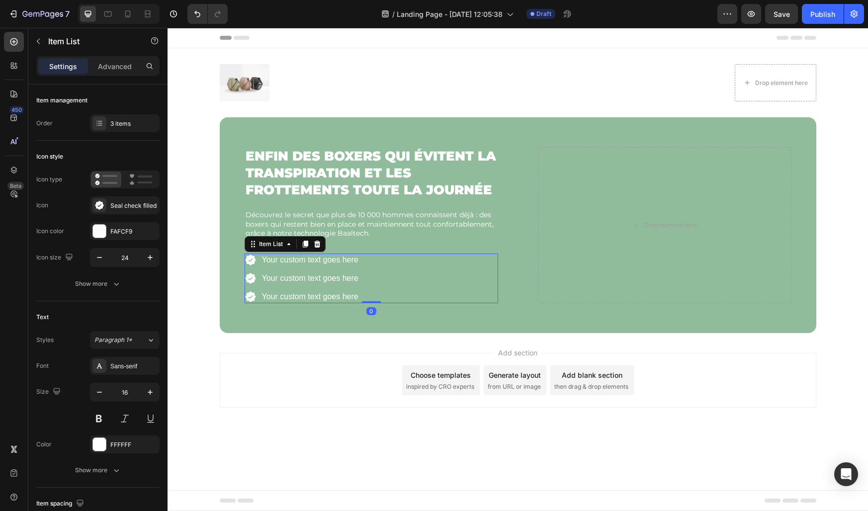
click at [258, 275] on div "Your custom text goes here" at bounding box center [302, 278] width 115 height 13
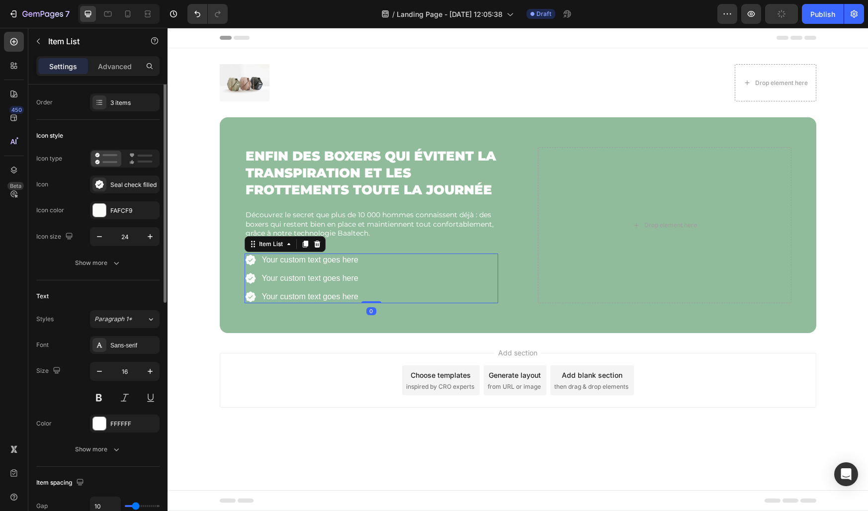
scroll to position [23, 0]
click at [129, 181] on div "Seal check filled" at bounding box center [133, 182] width 47 height 9
click at [98, 235] on icon "button" at bounding box center [99, 234] width 10 height 10
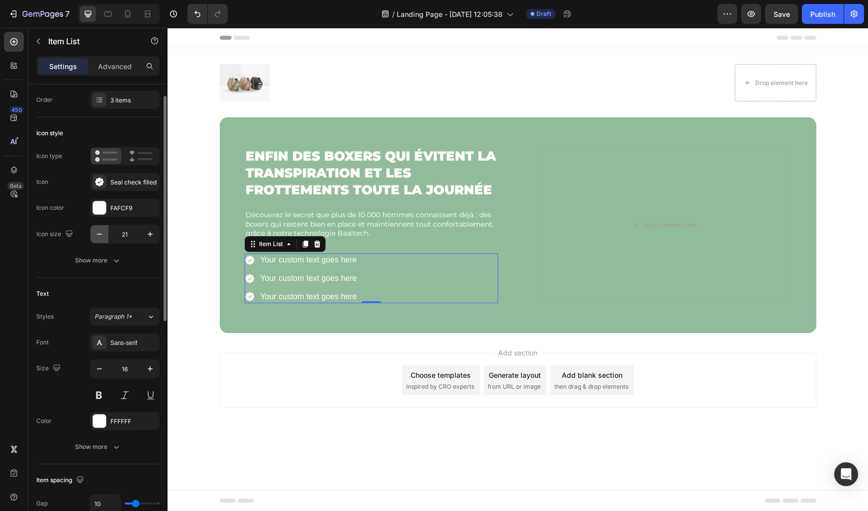
click at [98, 235] on icon "button" at bounding box center [99, 234] width 10 height 10
type input "20"
click at [102, 369] on icon "button" at bounding box center [99, 369] width 10 height 10
type input "14"
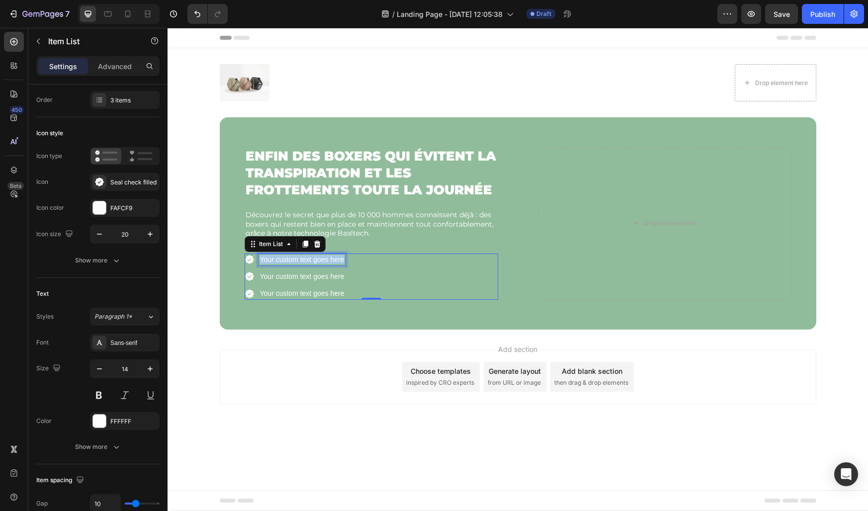
click at [282, 259] on p "Your custom text goes here" at bounding box center [302, 259] width 85 height 9
click at [307, 288] on div "Your custom text goes here" at bounding box center [357, 293] width 196 height 12
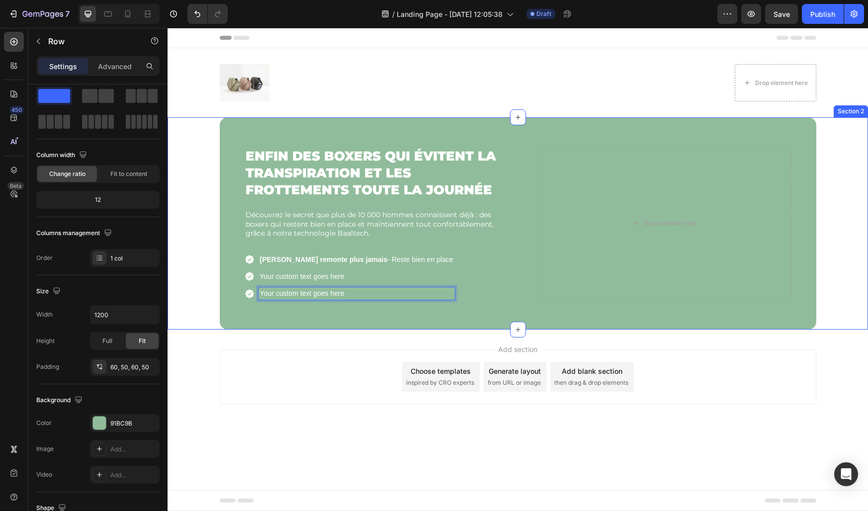
click at [225, 311] on div "⁠⁠⁠⁠⁠⁠⁠ Enfin des boxers qui évitent la transpiration et les frottements toute …" at bounding box center [518, 223] width 597 height 212
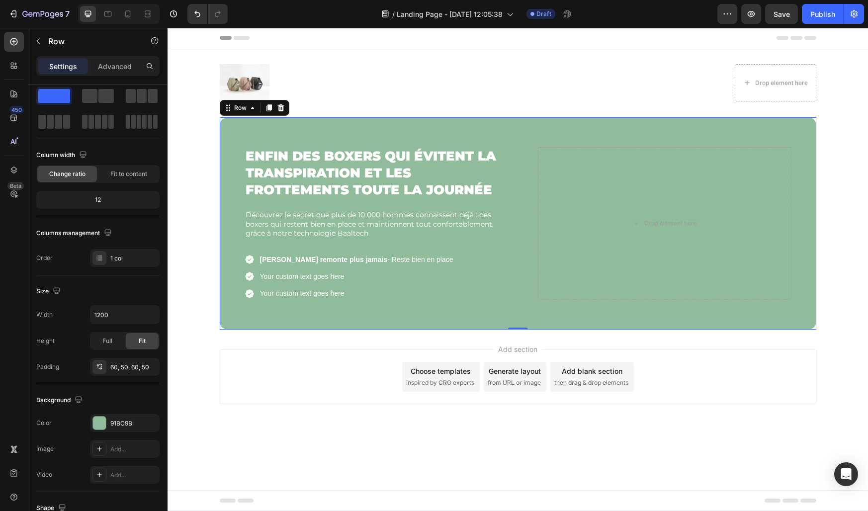
scroll to position [0, 0]
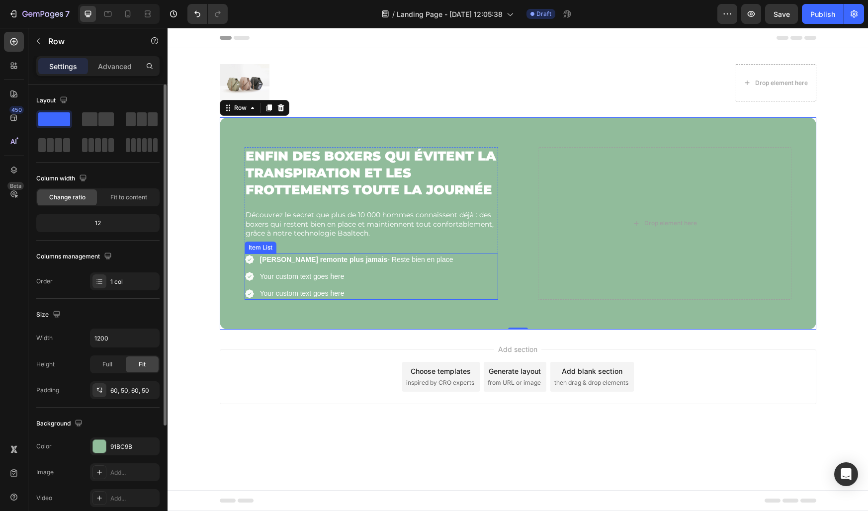
click at [257, 269] on div "[PERSON_NAME] remonte plus jamais - Reste bien en place Your custom text goes h…" at bounding box center [350, 277] width 210 height 46
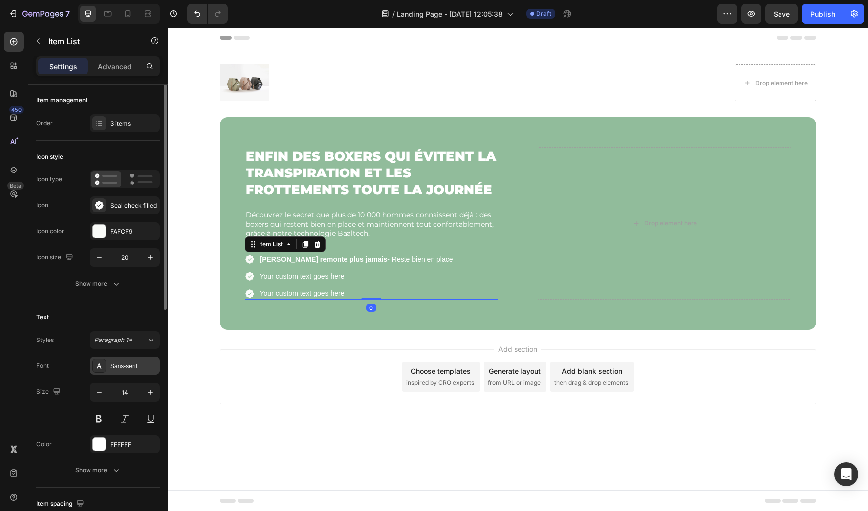
click at [116, 364] on div "Sans-serif" at bounding box center [133, 366] width 47 height 9
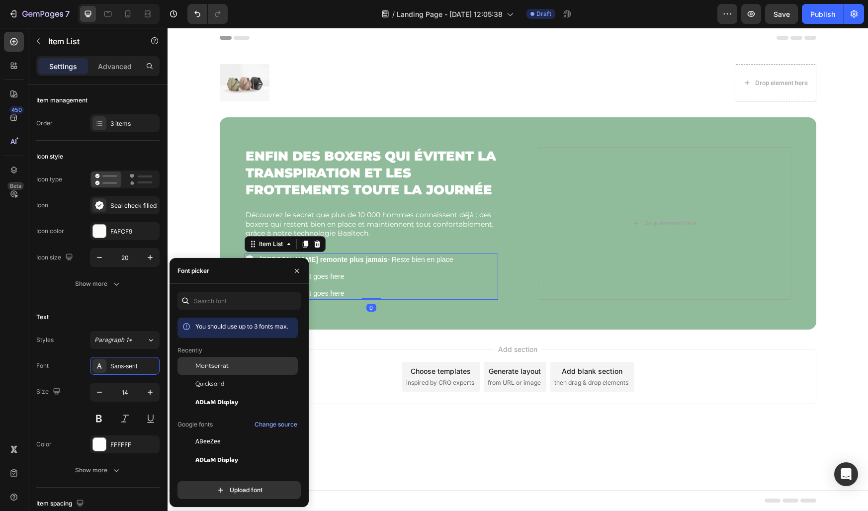
click at [202, 364] on span "Montserrat" at bounding box center [211, 365] width 33 height 9
click at [297, 267] on icon "button" at bounding box center [297, 271] width 8 height 8
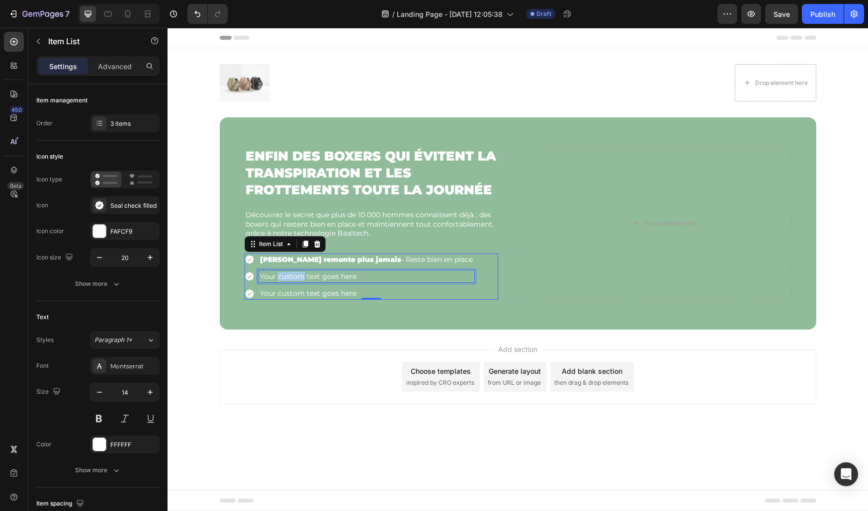
click at [289, 277] on p "Your custom text goes here" at bounding box center [366, 276] width 213 height 9
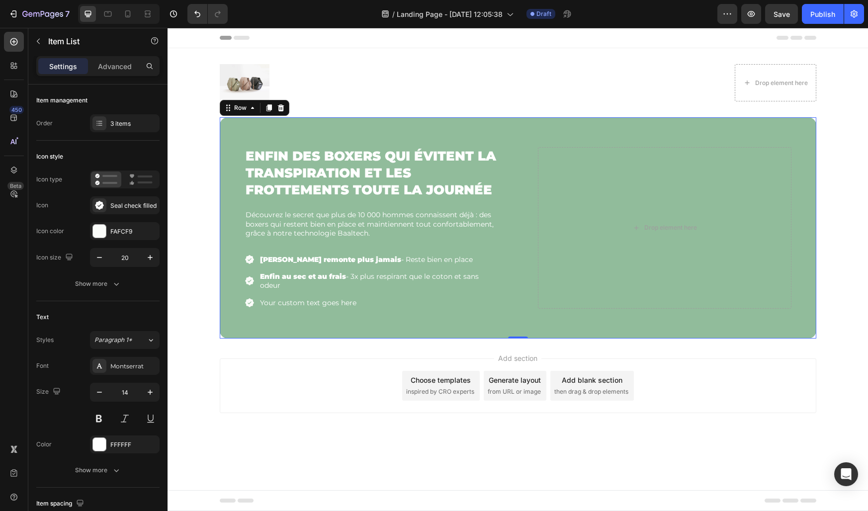
click at [303, 326] on div "⁠⁠⁠⁠⁠⁠⁠ Enfin des boxers qui évitent la transpiration et les frottements toute …" at bounding box center [518, 227] width 597 height 221
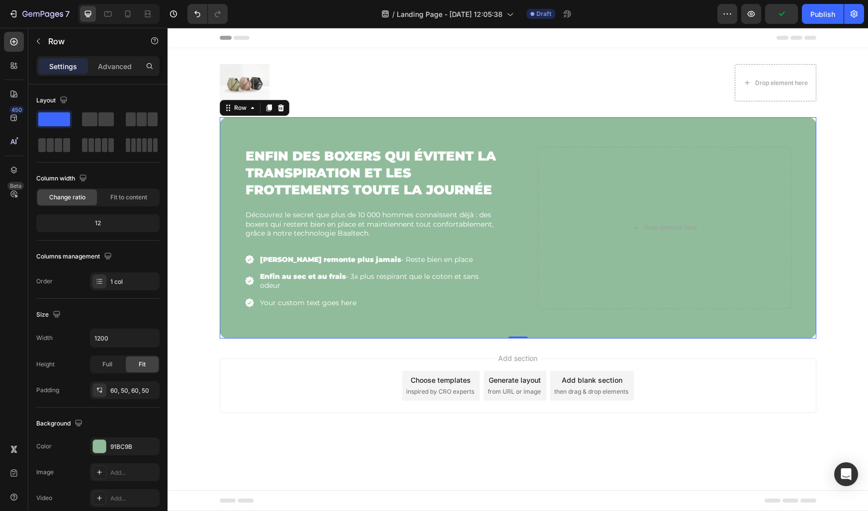
click at [281, 306] on p "Your custom text goes here" at bounding box center [378, 302] width 237 height 9
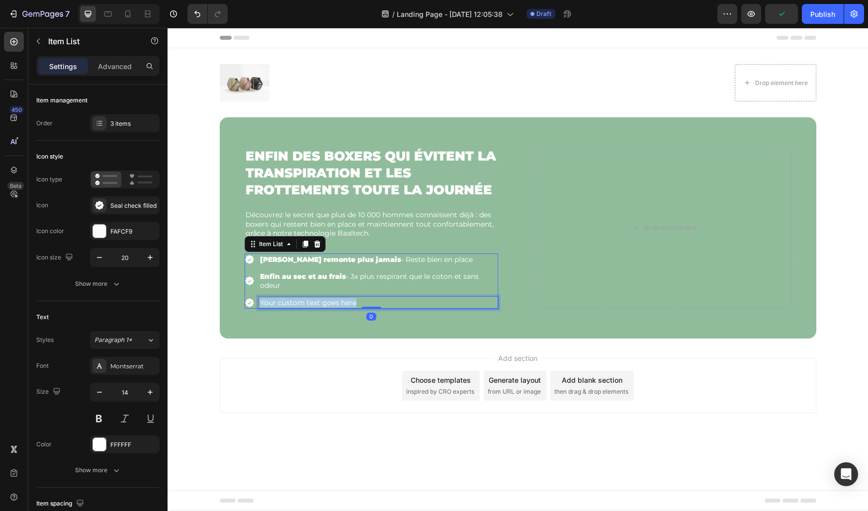
click at [281, 306] on p "Your custom text goes here" at bounding box center [378, 302] width 237 height 9
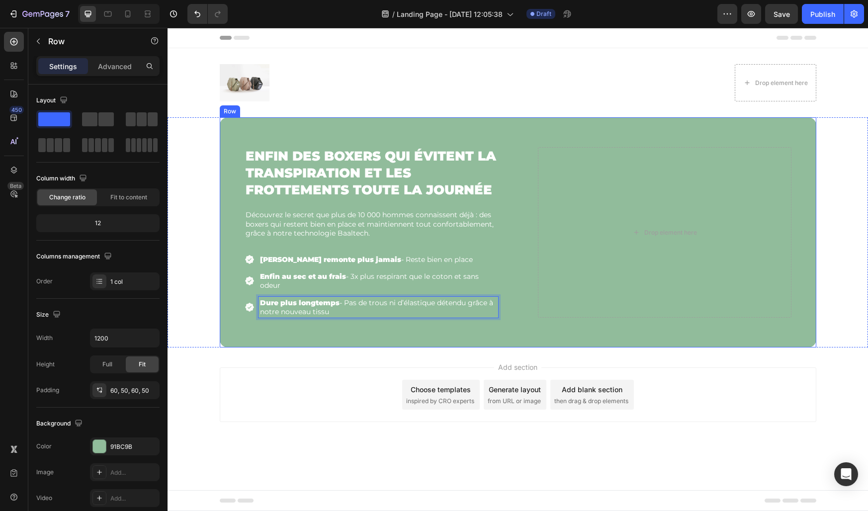
click at [273, 340] on div "⁠⁠⁠⁠⁠⁠⁠ Enfin des boxers qui évitent la transpiration et les frottements toute …" at bounding box center [518, 232] width 597 height 230
click at [290, 310] on p "Dure plus longtemps - Pas de trous ni d’élastique détendu grâce à notre nouveau…" at bounding box center [378, 307] width 237 height 18
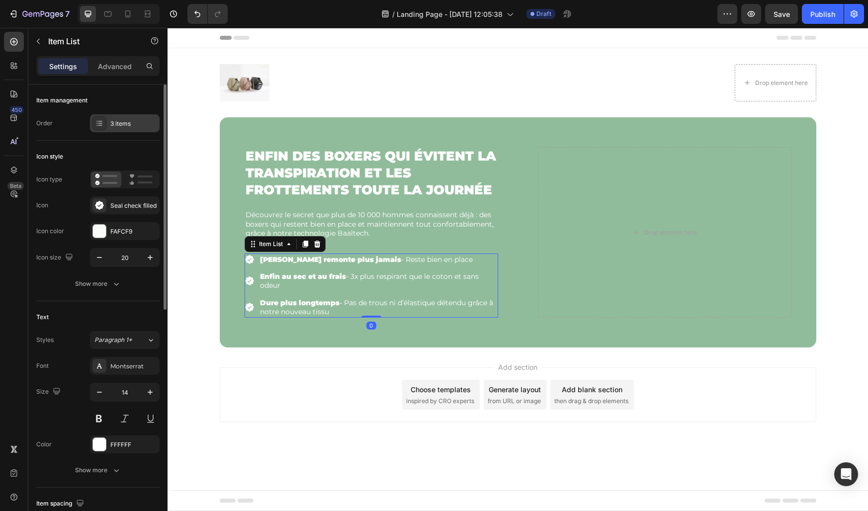
click at [122, 126] on div "3 items" at bounding box center [133, 123] width 47 height 9
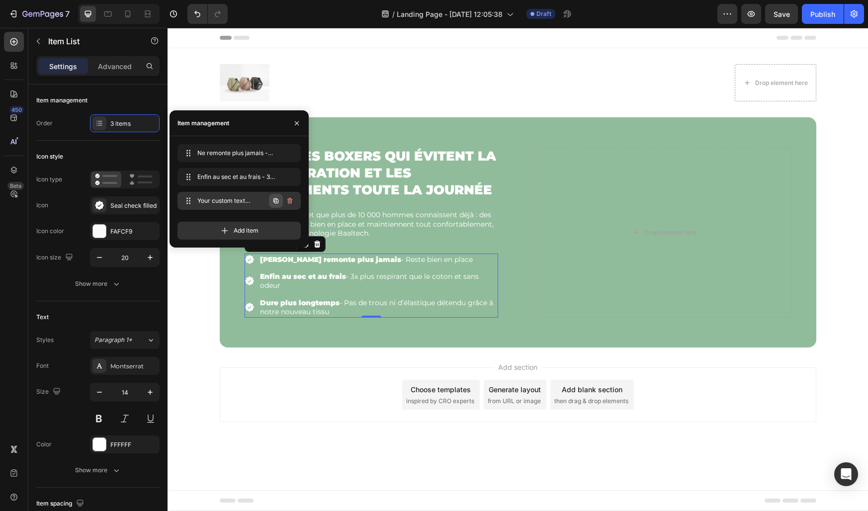
click at [275, 200] on icon "button" at bounding box center [276, 201] width 8 height 8
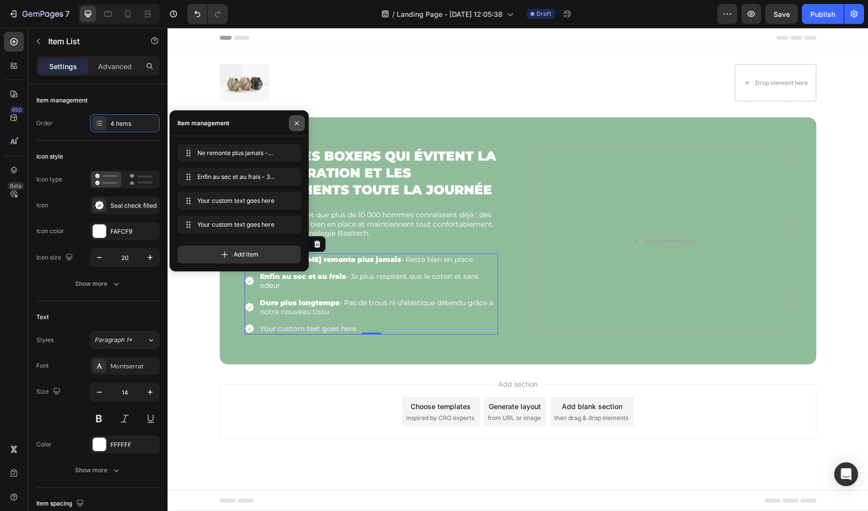
click at [297, 120] on icon "button" at bounding box center [297, 123] width 8 height 8
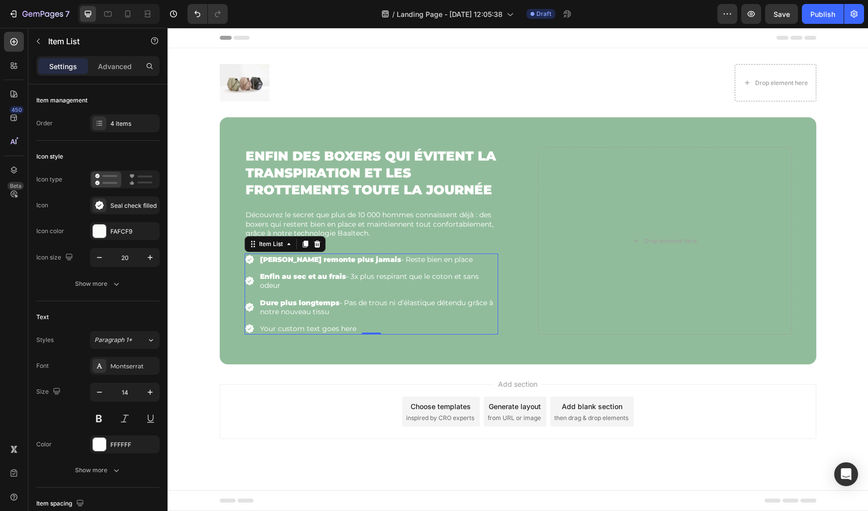
click at [277, 327] on div "Your custom text goes here" at bounding box center [379, 329] width 240 height 12
click at [277, 327] on p "Your custom text goes here" at bounding box center [378, 328] width 237 height 9
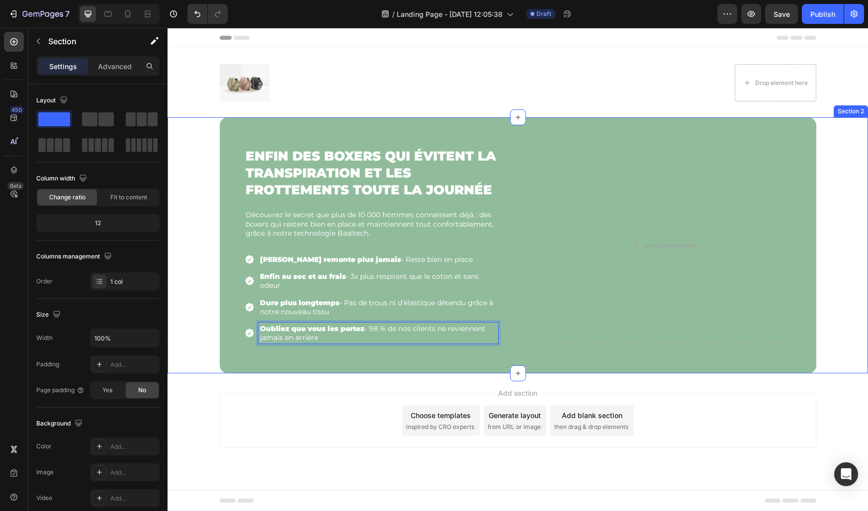
click at [185, 320] on div "⁠⁠⁠⁠⁠⁠⁠ Enfin des boxers qui évitent la transpiration et les frottements toute …" at bounding box center [518, 245] width 701 height 256
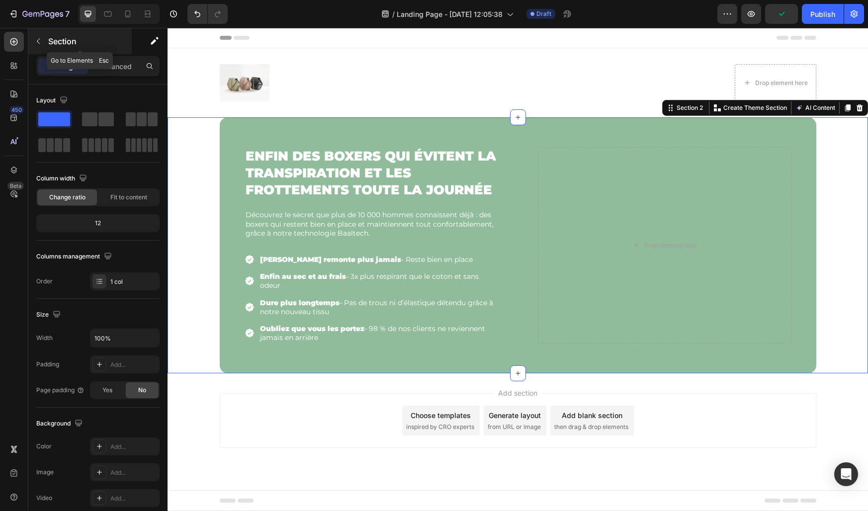
click at [38, 46] on button "button" at bounding box center [38, 41] width 16 height 16
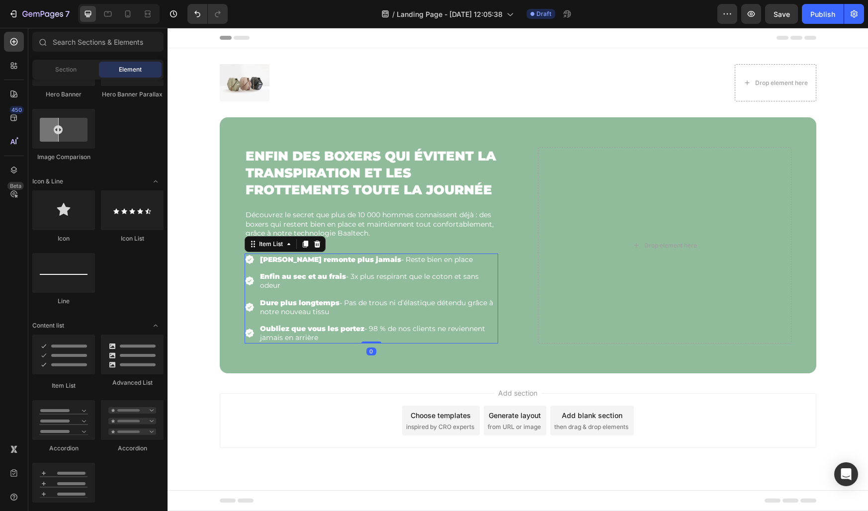
click at [277, 332] on strong "Oubliez que vous les portez" at bounding box center [312, 328] width 104 height 9
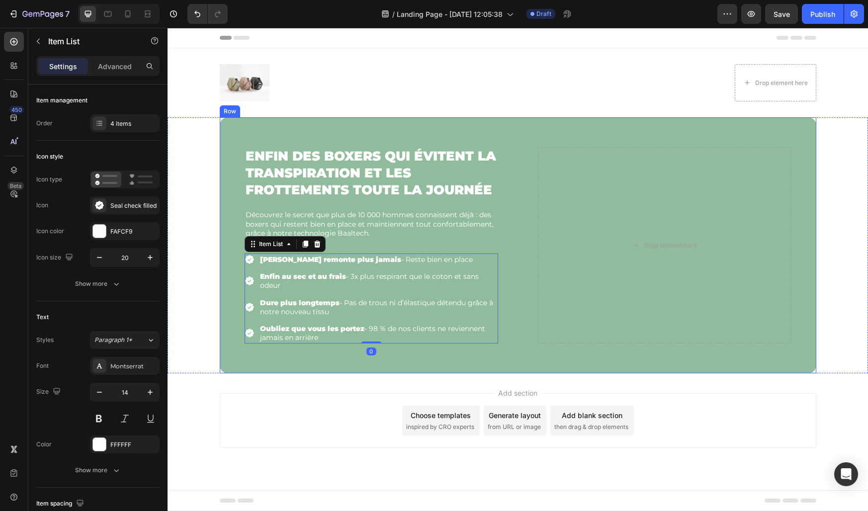
click at [234, 287] on div "⁠⁠⁠⁠⁠⁠⁠ Enfin des boxers qui évitent la transpiration et les frottements toute …" at bounding box center [518, 245] width 597 height 256
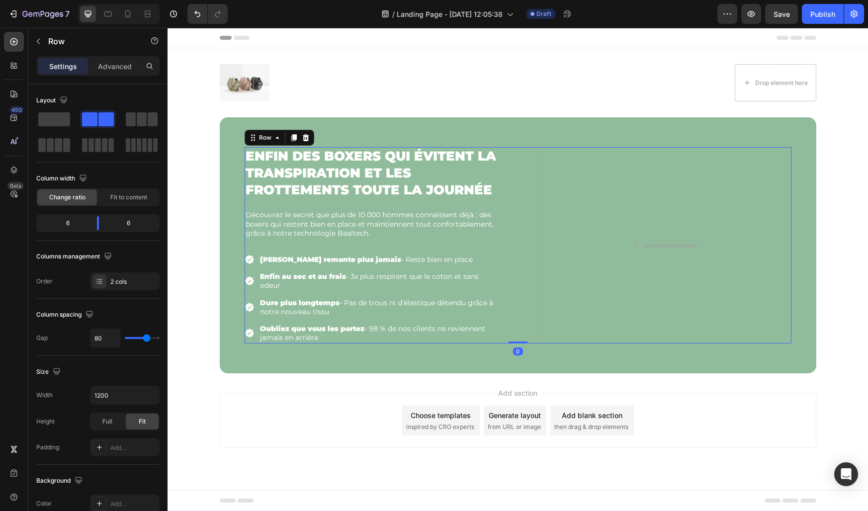
click at [523, 284] on div "⁠⁠⁠⁠⁠⁠⁠ Enfin des boxers qui évitent la transpiration et les frottements toute …" at bounding box center [518, 245] width 547 height 196
click at [42, 46] on button "button" at bounding box center [38, 41] width 16 height 16
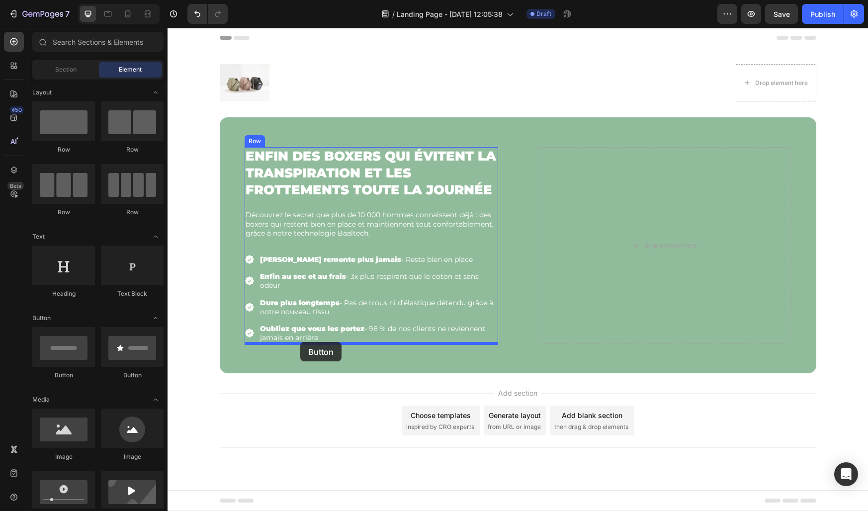
drag, startPoint x: 232, startPoint y: 371, endPoint x: 300, endPoint y: 342, distance: 74.6
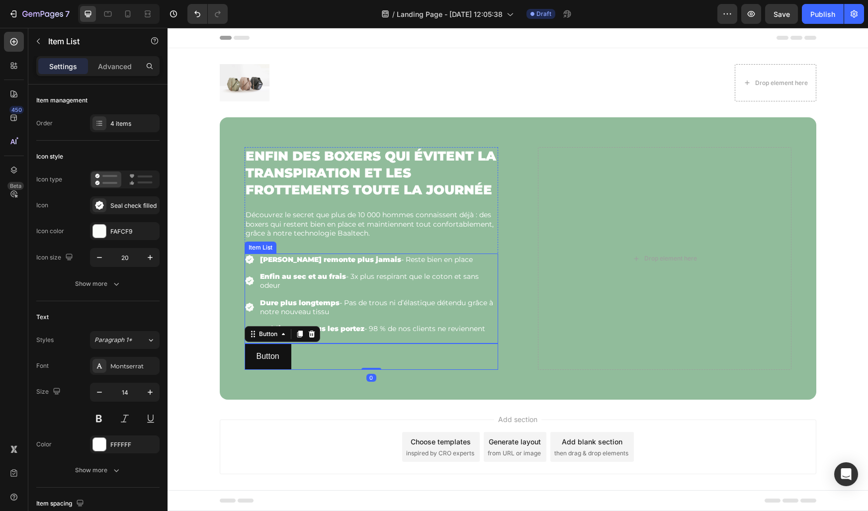
click at [367, 341] on p "Oubliez que vous les portez - 98 % de nos clients ne reviennent jamais en arriè…" at bounding box center [378, 333] width 237 height 18
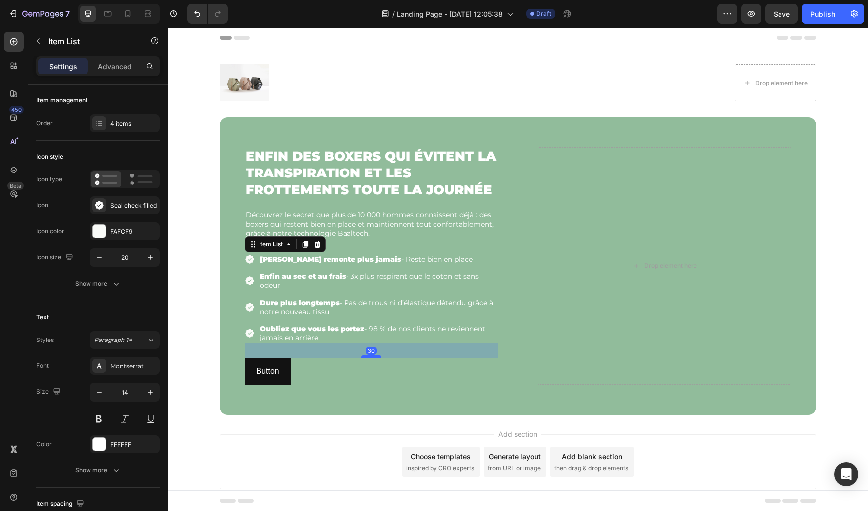
drag, startPoint x: 371, startPoint y: 343, endPoint x: 364, endPoint y: 358, distance: 16.5
click at [364, 358] on div at bounding box center [371, 357] width 20 height 3
type input "100%"
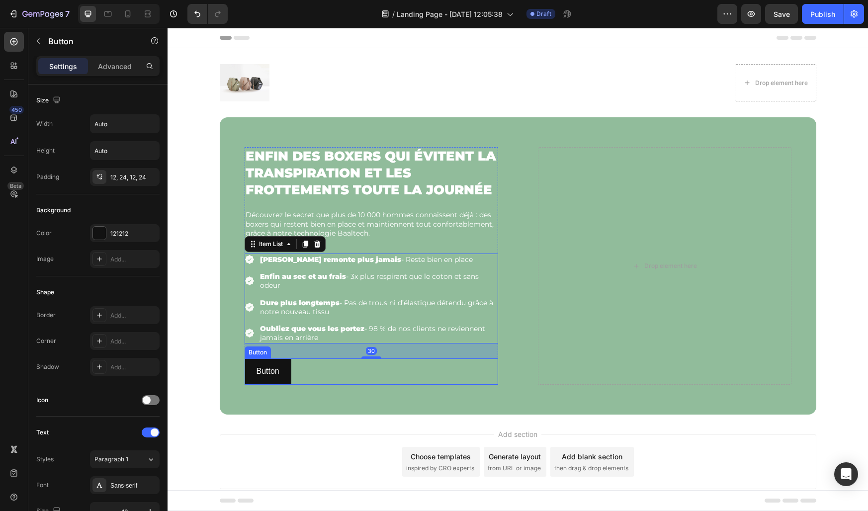
click at [334, 368] on div "Button Button" at bounding box center [372, 371] width 254 height 26
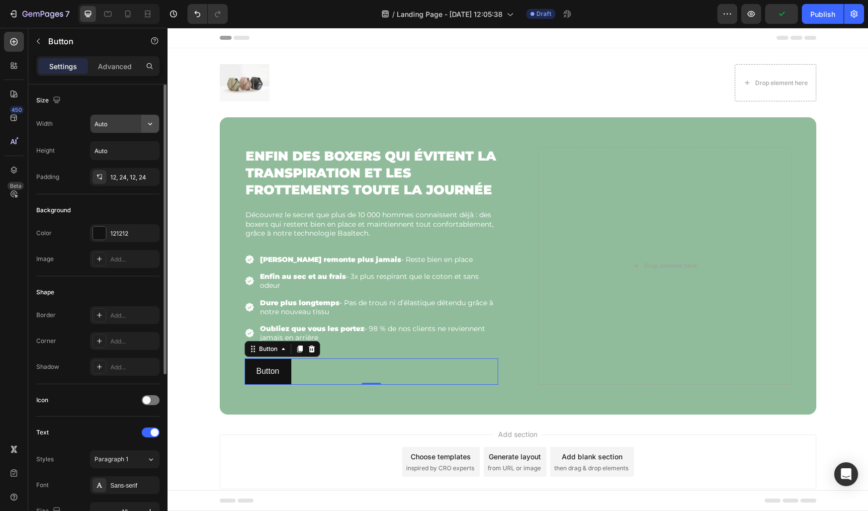
click at [151, 121] on icon "button" at bounding box center [150, 124] width 10 height 10
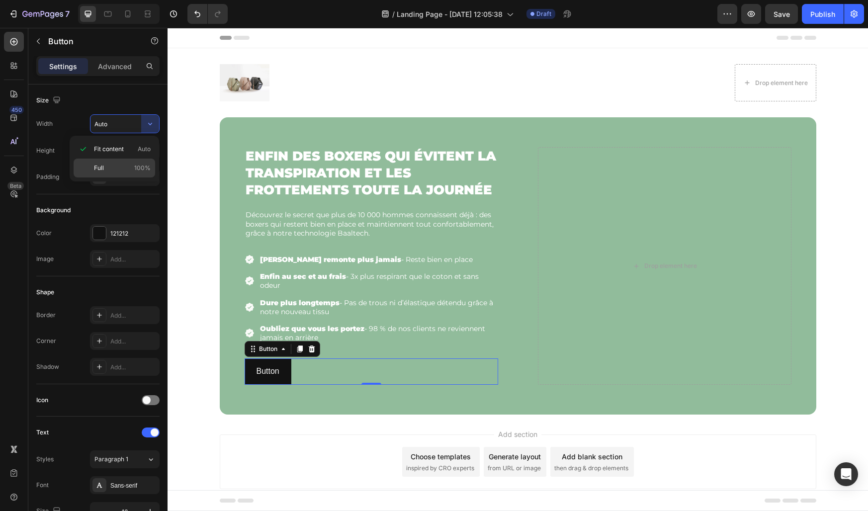
click at [120, 162] on div "Full 100%" at bounding box center [115, 168] width 82 height 19
type input "100%"
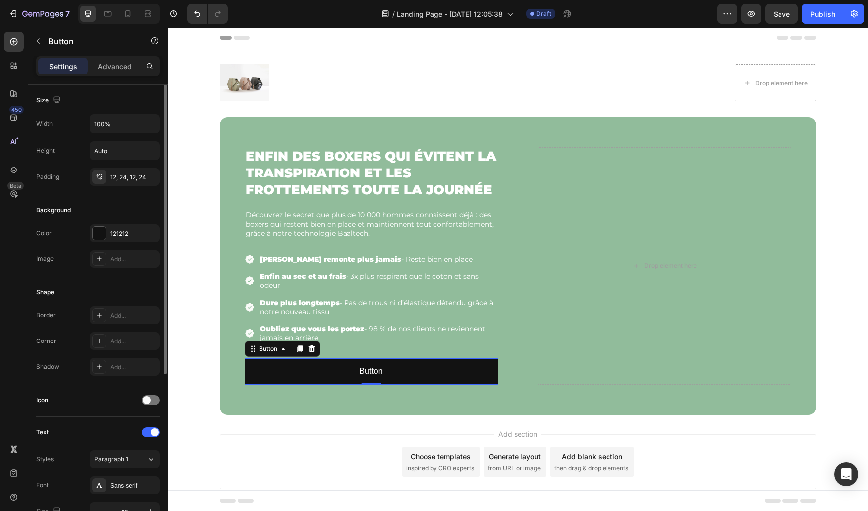
click at [78, 267] on div "Image Add..." at bounding box center [97, 259] width 123 height 18
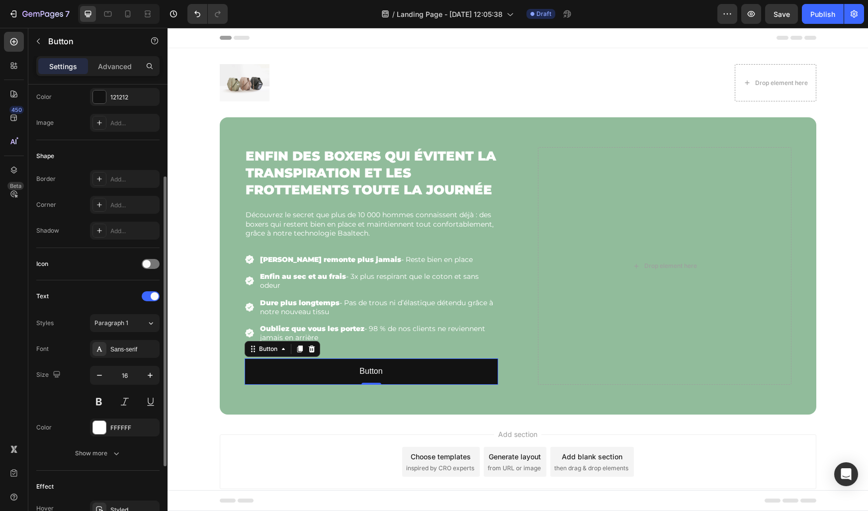
scroll to position [139, 0]
click at [116, 346] on div "Sans-serif" at bounding box center [133, 346] width 47 height 9
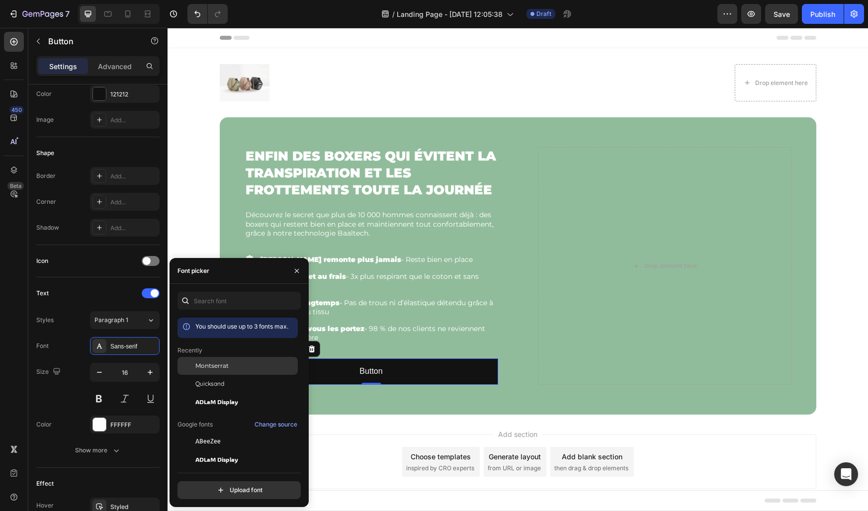
click at [189, 368] on div at bounding box center [187, 366] width 18 height 18
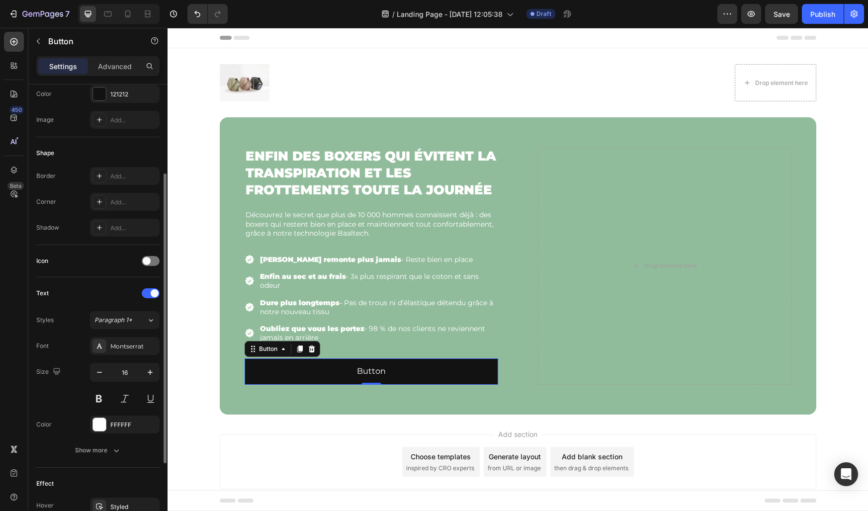
click at [123, 299] on div "Text" at bounding box center [97, 293] width 123 height 16
click at [102, 366] on button "button" at bounding box center [99, 372] width 18 height 18
type input "14"
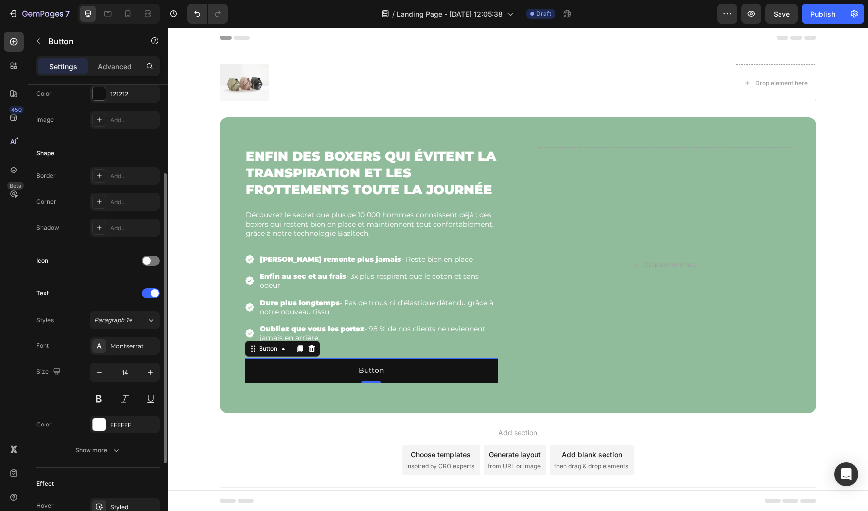
click at [108, 294] on div "Text" at bounding box center [97, 293] width 123 height 16
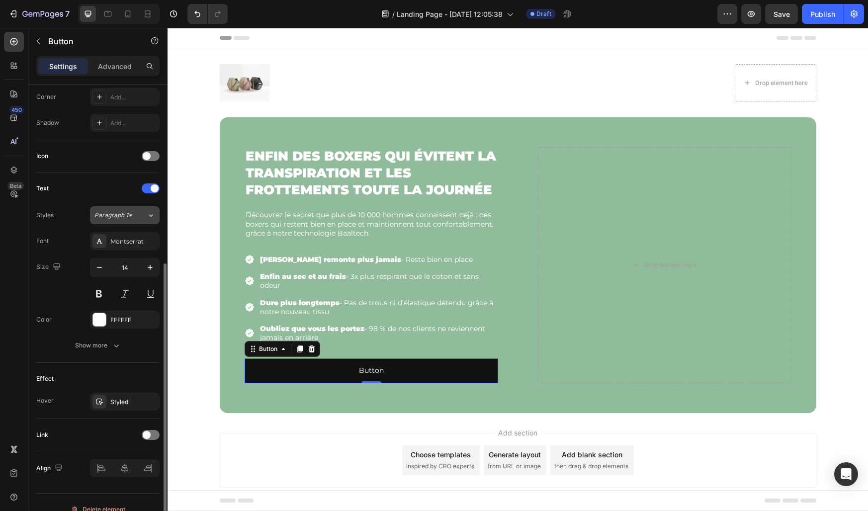
scroll to position [258, 0]
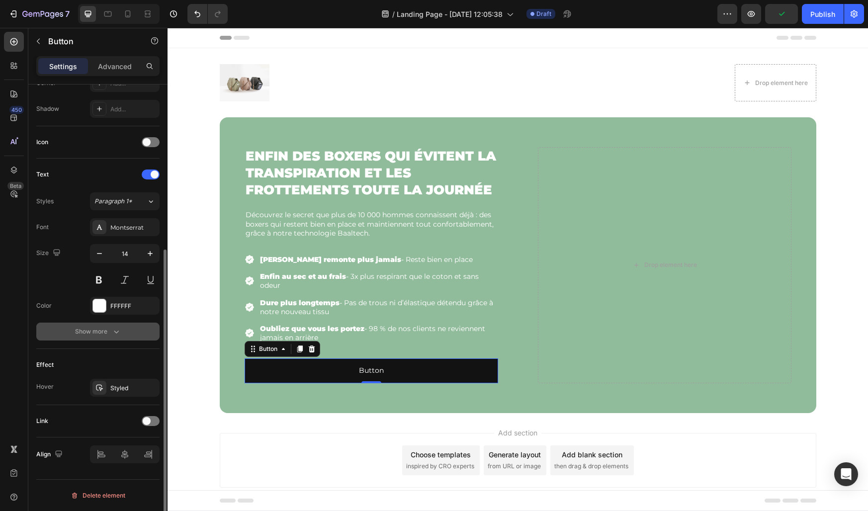
click at [87, 336] on div "Show more" at bounding box center [98, 332] width 46 height 10
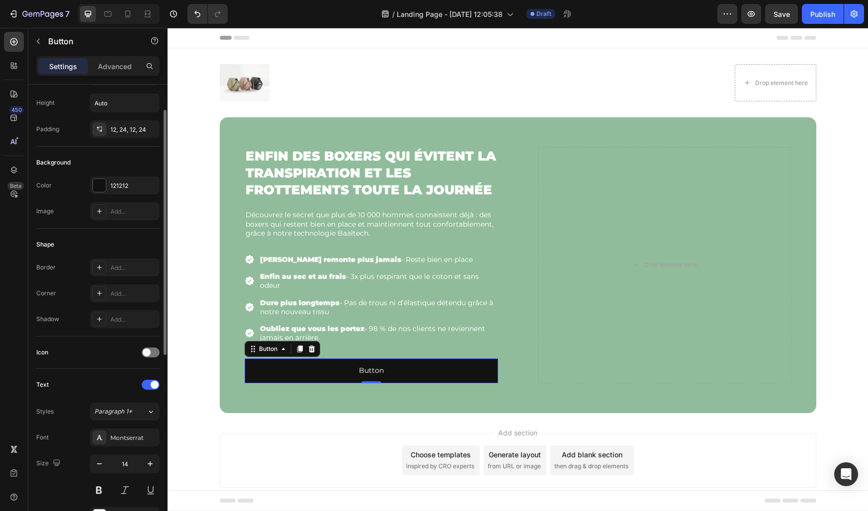
scroll to position [0, 0]
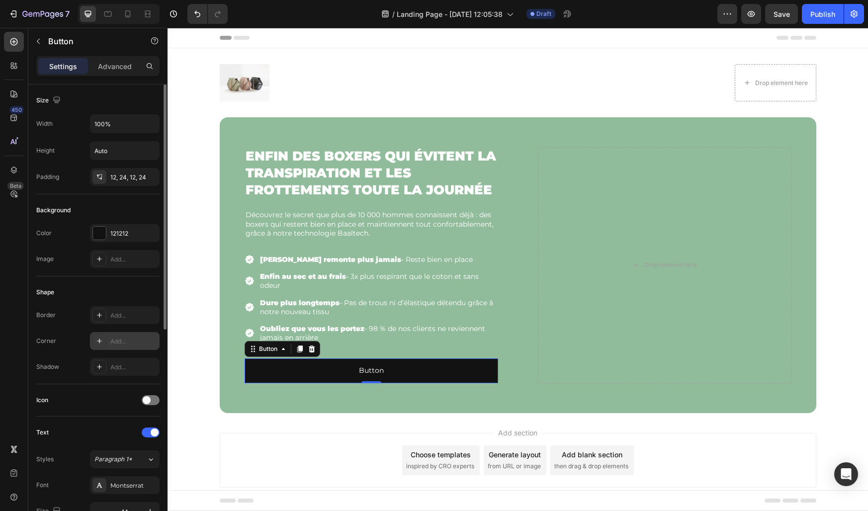
click at [115, 338] on div "Add..." at bounding box center [133, 341] width 47 height 9
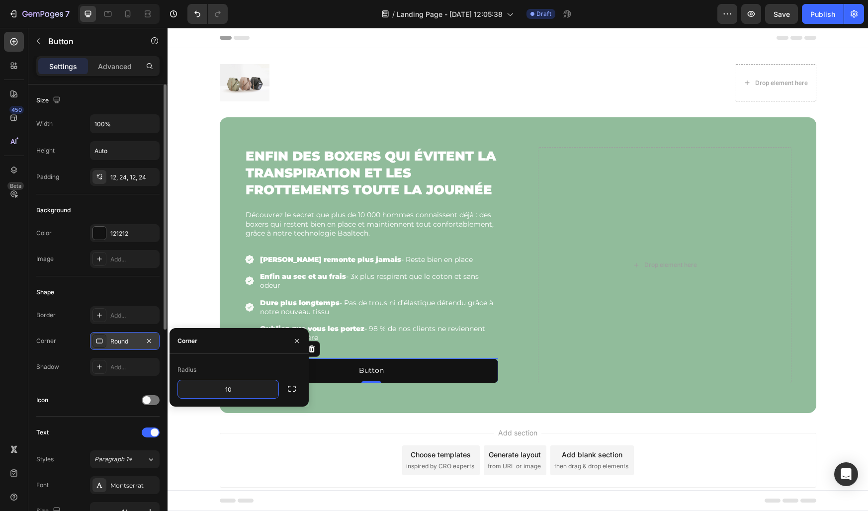
type input "10"
click at [228, 373] on div "Radius" at bounding box center [239, 370] width 123 height 16
click at [294, 341] on icon "button" at bounding box center [297, 341] width 8 height 8
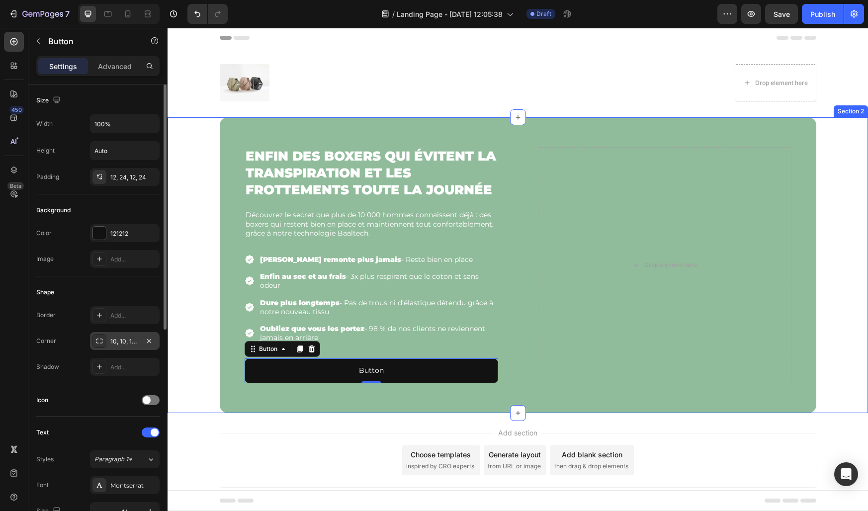
click at [210, 353] on div "⁠⁠⁠⁠⁠⁠⁠ Enfin des boxers qui évitent la transpiration et les frottements toute …" at bounding box center [518, 265] width 701 height 296
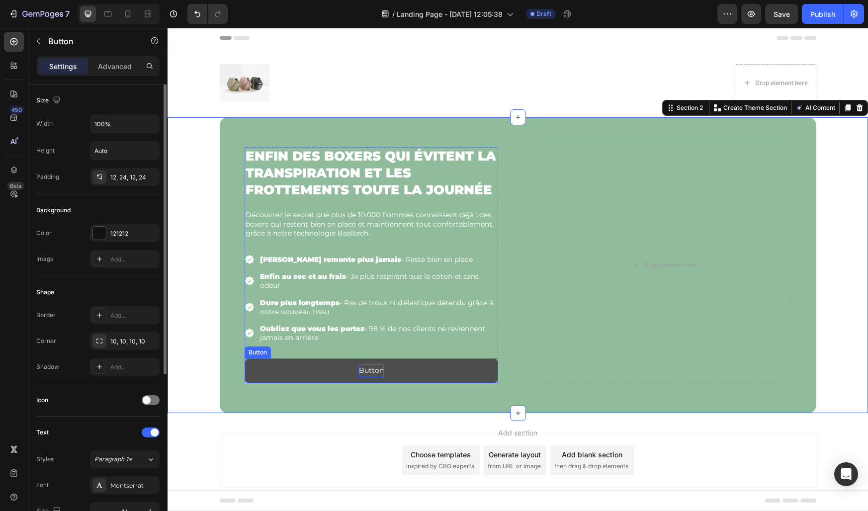
click at [369, 370] on p "Button" at bounding box center [371, 370] width 25 height 12
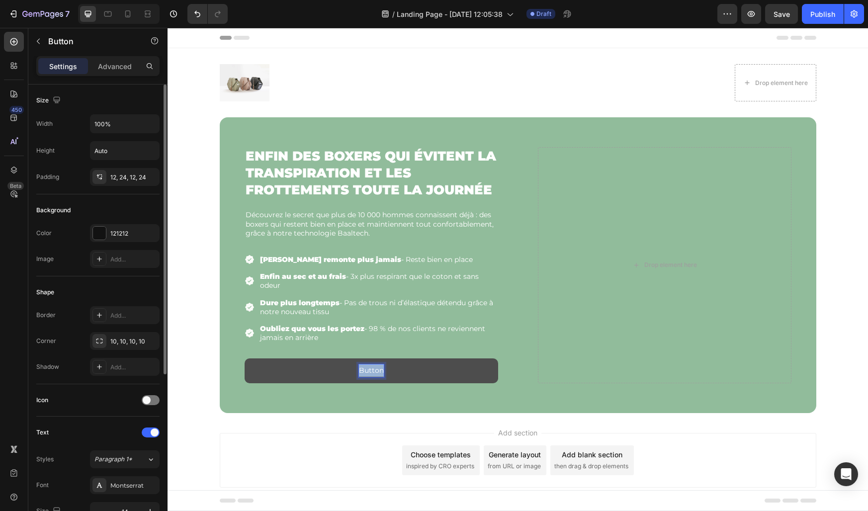
click at [369, 370] on p "Button" at bounding box center [371, 370] width 25 height 12
click at [245, 358] on button "Voir" at bounding box center [372, 370] width 254 height 24
click at [245, 358] on button "Voir le" at bounding box center [372, 370] width 254 height 24
click at [245, 358] on button "Voir les" at bounding box center [372, 370] width 254 height 24
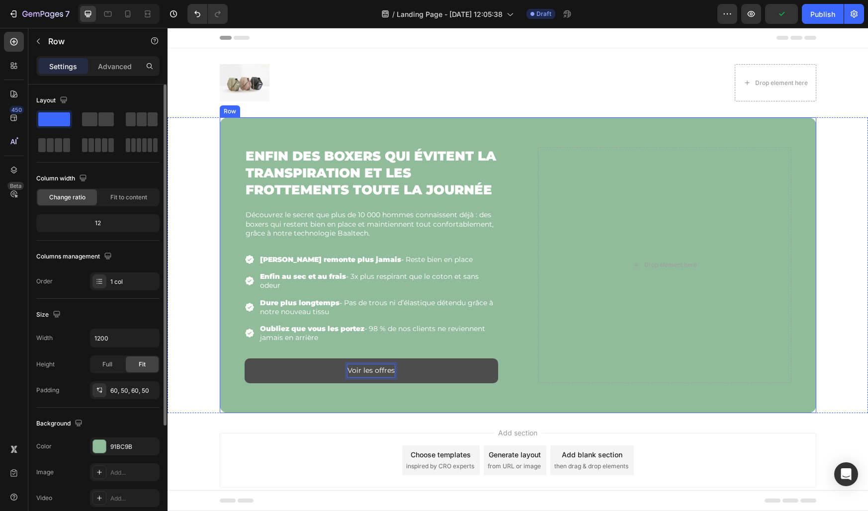
click at [322, 387] on div "⁠⁠⁠⁠⁠⁠⁠ Enfin des boxers qui évitent la transpiration et les frottements toute …" at bounding box center [518, 265] width 597 height 296
click at [357, 367] on p "Voir les offres" at bounding box center [371, 370] width 47 height 12
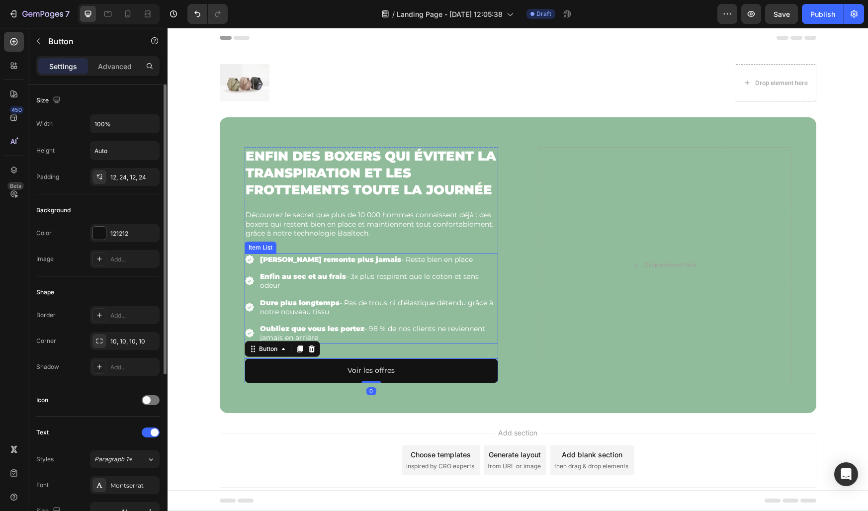
click at [253, 270] on div "Enfin au sec et au frais - 3x plus respirant que le coton et sans odeur" at bounding box center [372, 280] width 254 height 21
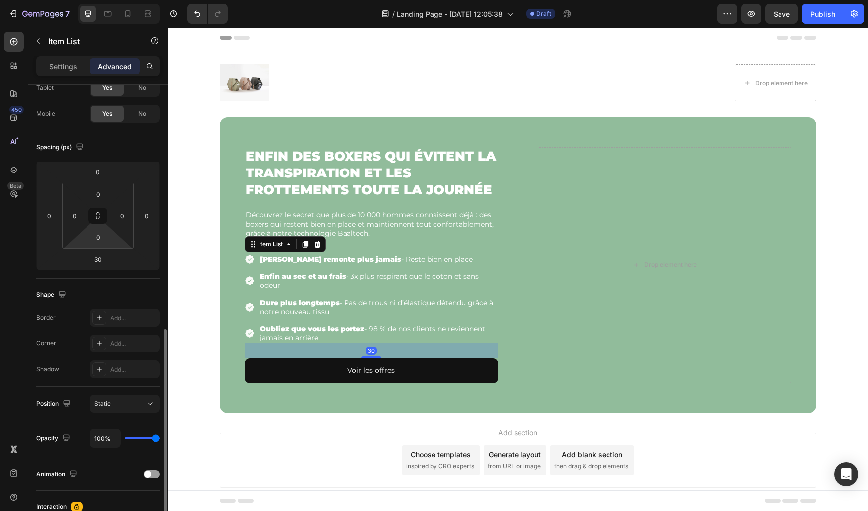
scroll to position [208, 0]
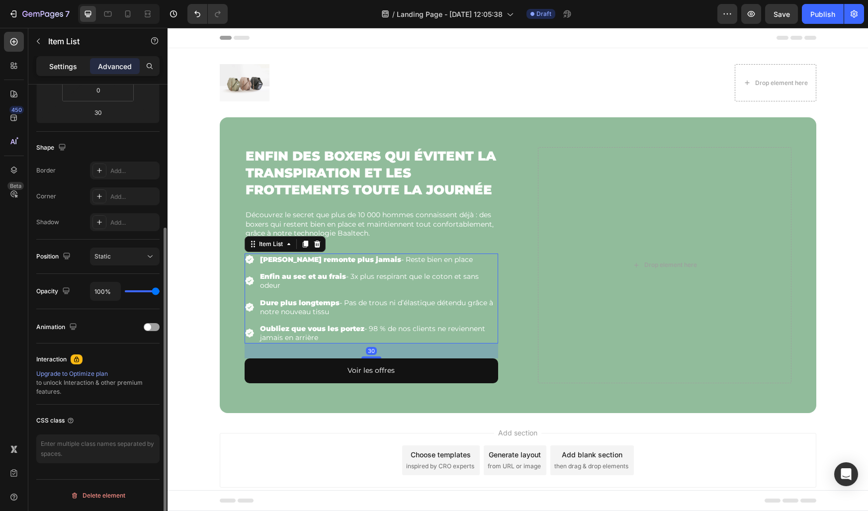
click at [67, 60] on div "Settings" at bounding box center [63, 66] width 50 height 16
type input "8"
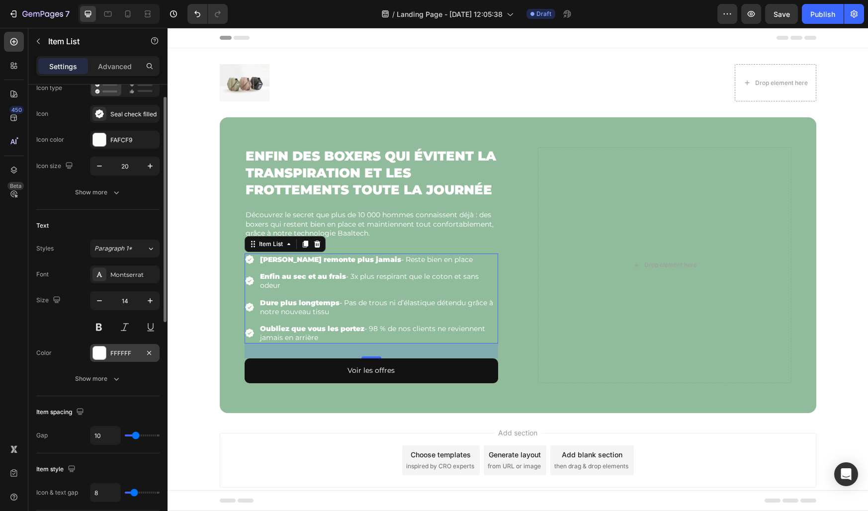
scroll to position [0, 0]
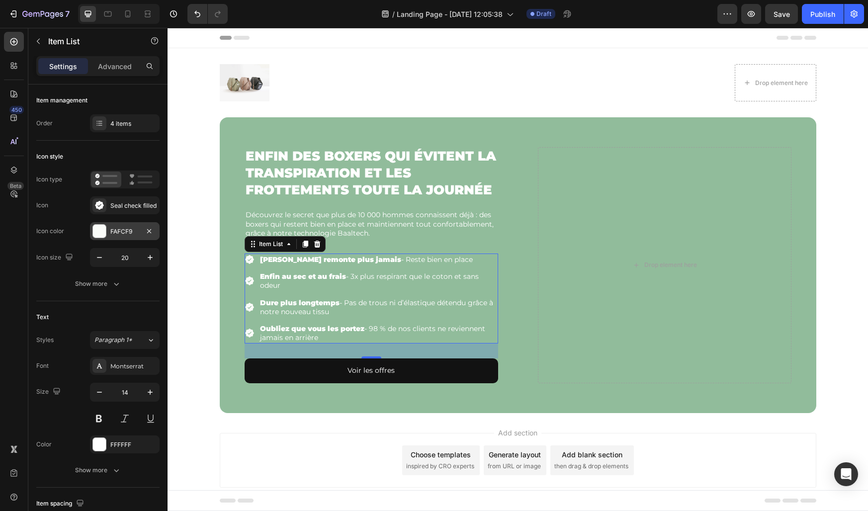
click at [117, 230] on div "FAFCF9" at bounding box center [124, 231] width 29 height 9
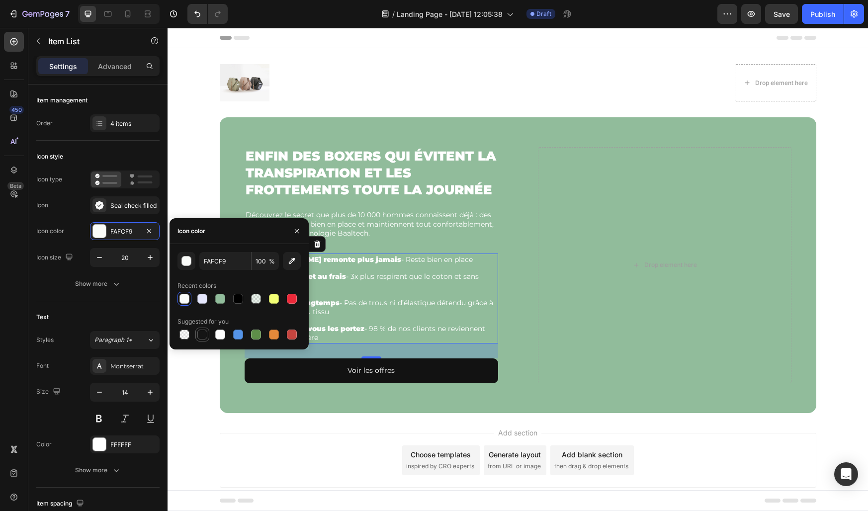
click at [199, 335] on div at bounding box center [202, 335] width 10 height 10
click at [239, 300] on div at bounding box center [238, 299] width 10 height 10
type input "000000"
click at [296, 233] on icon "button" at bounding box center [297, 231] width 8 height 8
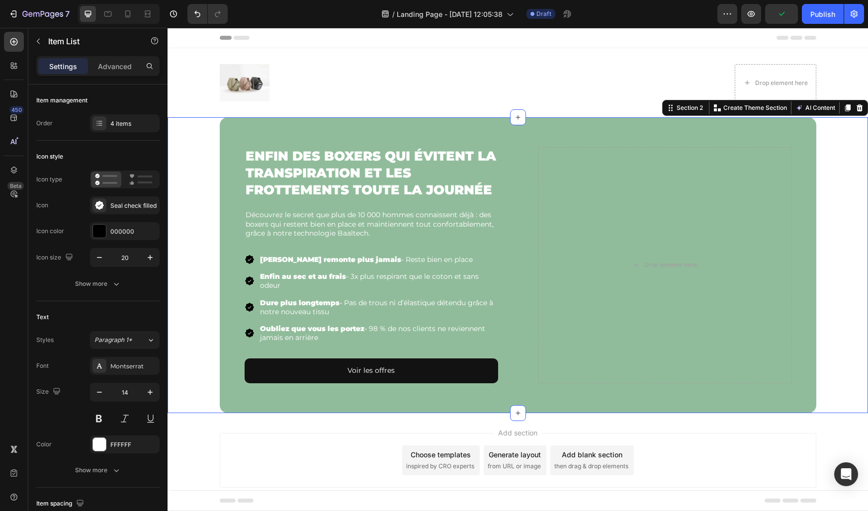
click at [197, 233] on div "⁠⁠⁠⁠⁠⁠⁠ Enfin des boxers qui évitent la transpiration et les frottements toute …" at bounding box center [518, 265] width 701 height 296
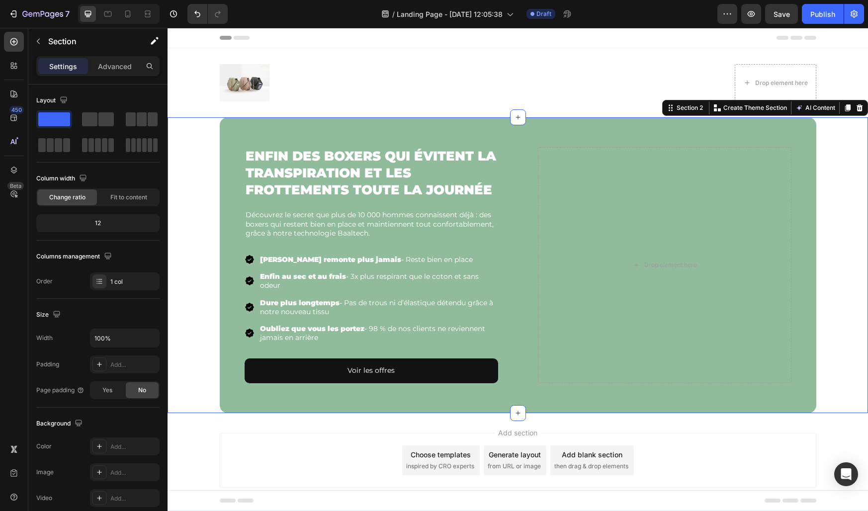
click at [199, 228] on div "⁠⁠⁠⁠⁠⁠⁠ Enfin des boxers qui évitent la transpiration et les frottements toute …" at bounding box center [518, 265] width 701 height 296
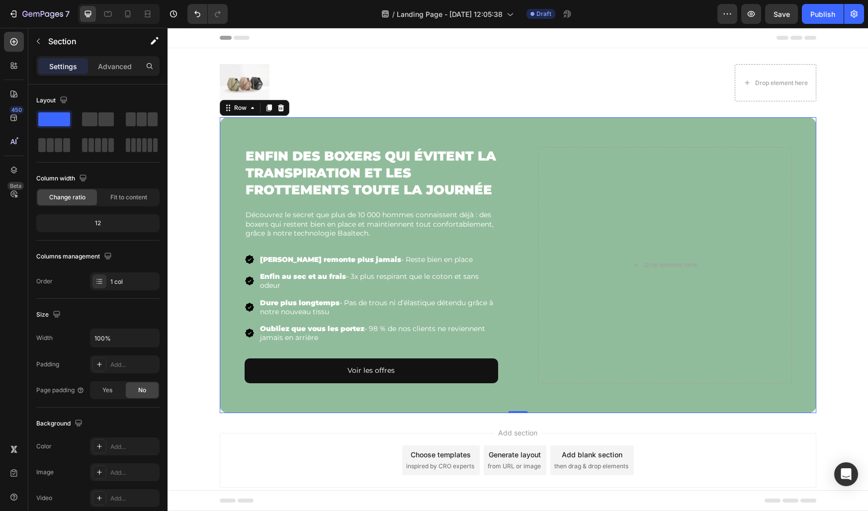
click at [229, 242] on div "⁠⁠⁠⁠⁠⁠⁠ Enfin des boxers qui évitent la transpiration et les frottements toute …" at bounding box center [518, 265] width 597 height 296
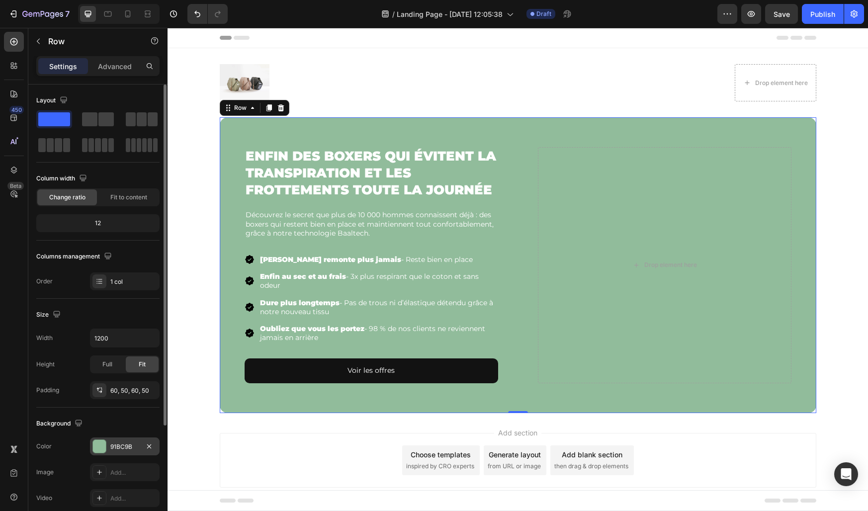
click at [116, 447] on div "91BC9B" at bounding box center [124, 447] width 29 height 9
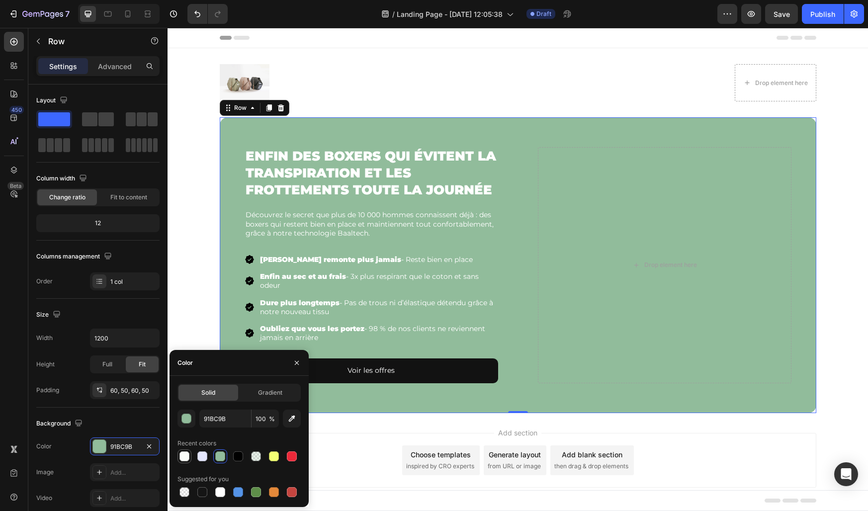
click at [185, 456] on div at bounding box center [184, 456] width 10 height 10
type input "FAFCF9"
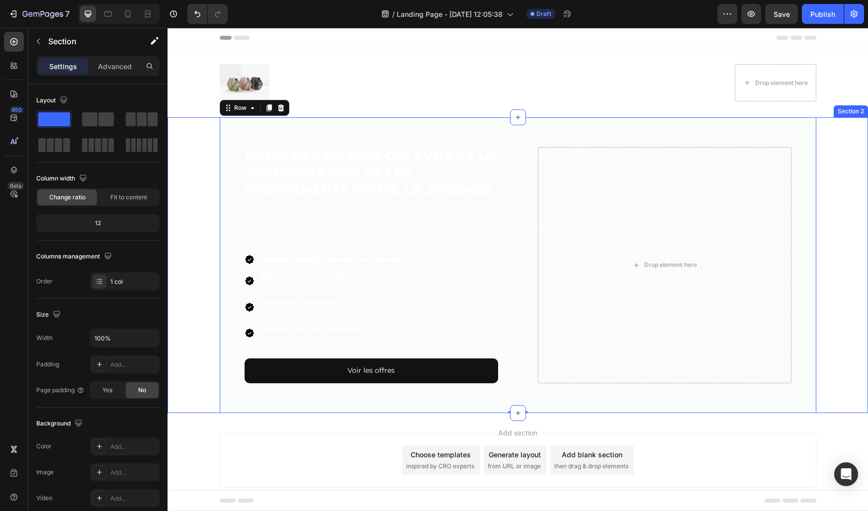
click at [195, 170] on div "⁠⁠⁠⁠⁠⁠⁠ Enfin des boxers qui évitent la transpiration et les frottements toute …" at bounding box center [518, 265] width 701 height 296
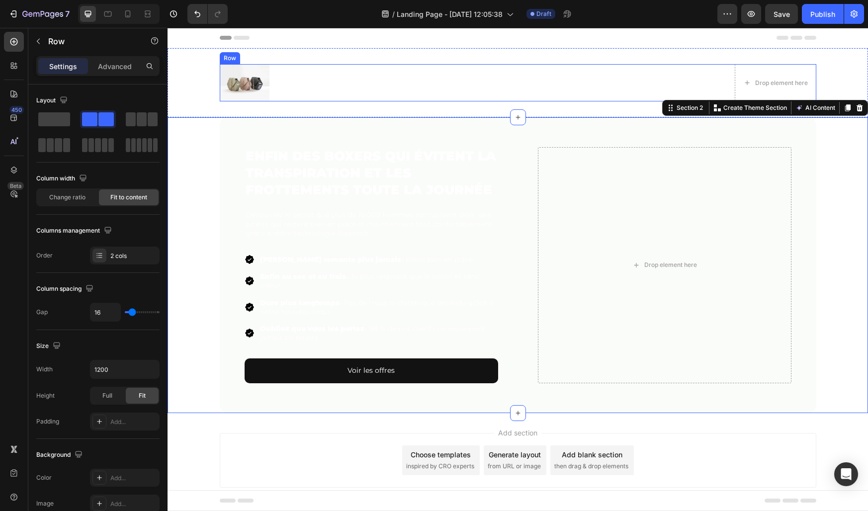
click at [306, 88] on div "Image Drop element here Row" at bounding box center [518, 82] width 597 height 37
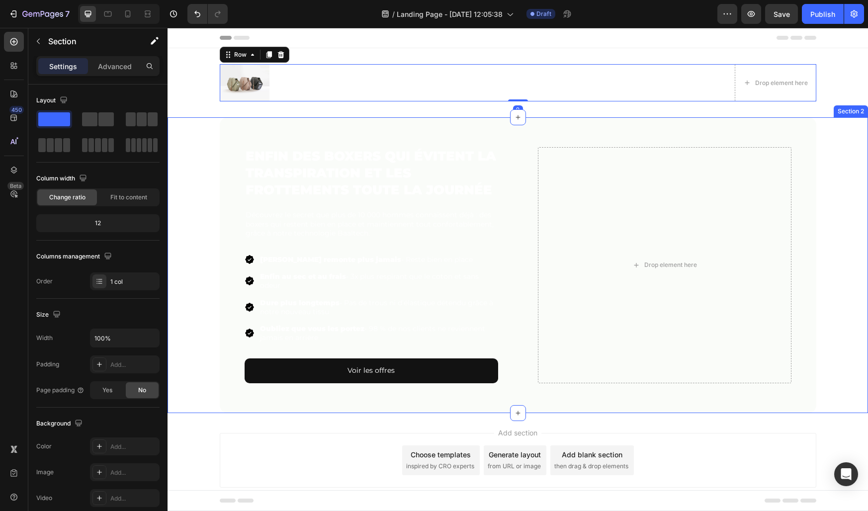
click at [202, 199] on div "⁠⁠⁠⁠⁠⁠⁠ Enfin des boxers qui évitent la transpiration et les frottements toute …" at bounding box center [518, 265] width 701 height 296
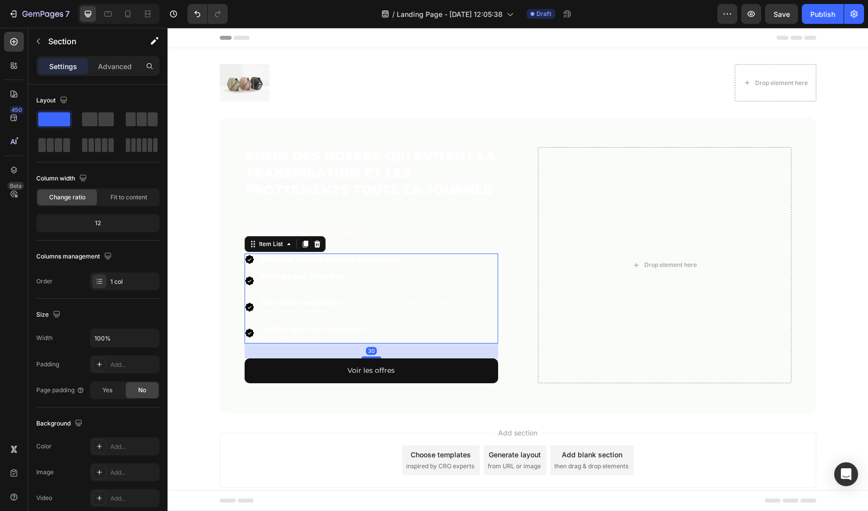
click at [280, 338] on p "Oubliez que vous les portez - 98 % de nos clients ne reviennent jamais en arriè…" at bounding box center [378, 333] width 237 height 18
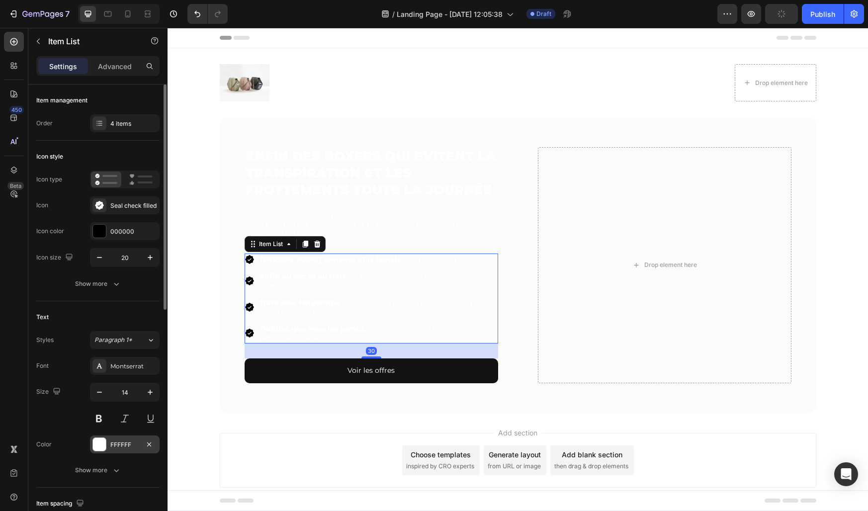
click at [124, 439] on div "FFFFFF" at bounding box center [125, 445] width 70 height 18
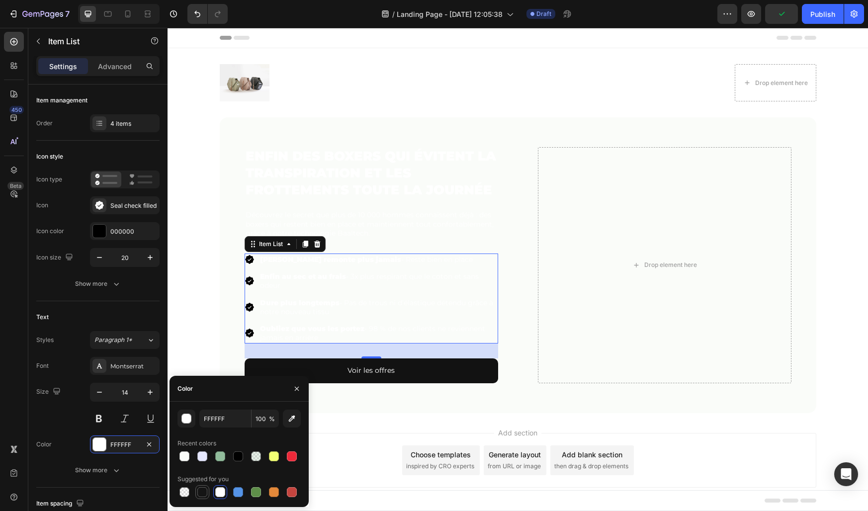
click at [205, 492] on div at bounding box center [202, 492] width 10 height 10
type input "151515"
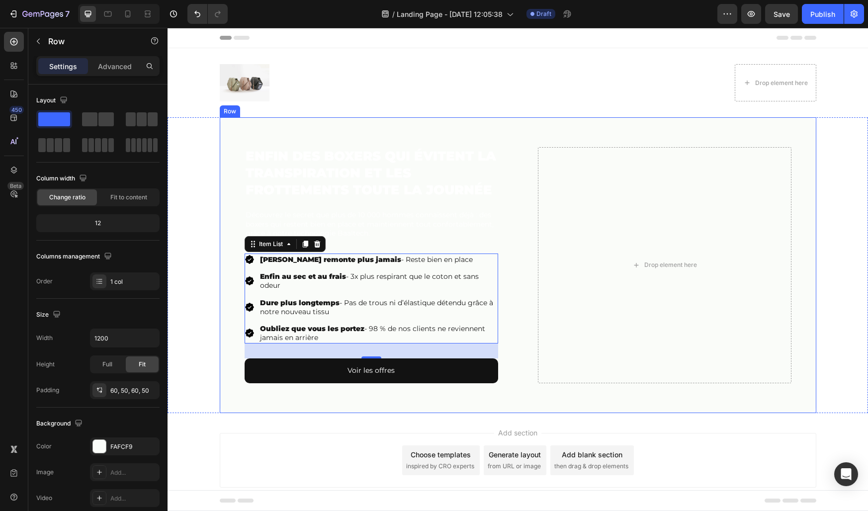
click at [226, 289] on div "⁠⁠⁠⁠⁠⁠⁠ Enfin des boxers qui évitent la transpiration et les frottements toute …" at bounding box center [518, 265] width 597 height 296
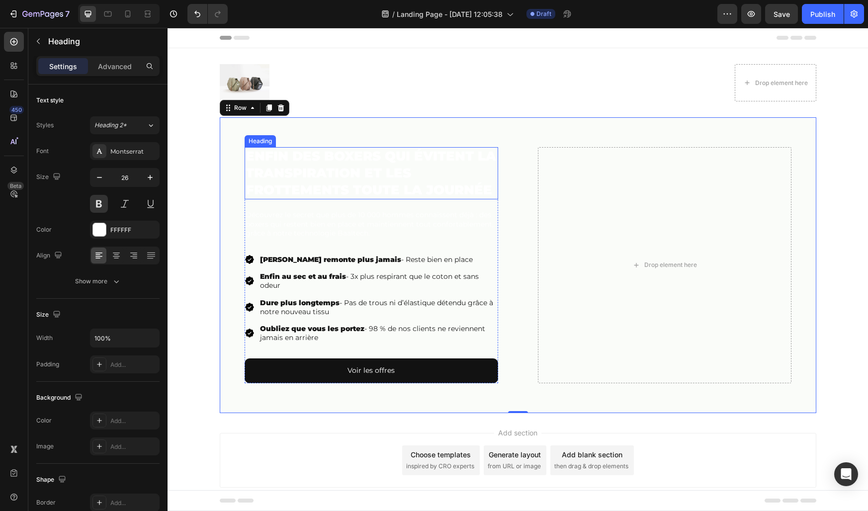
click at [281, 192] on strong "Enfin des boxers qui évitent la transpiration et les frottements toute la journ…" at bounding box center [371, 173] width 251 height 50
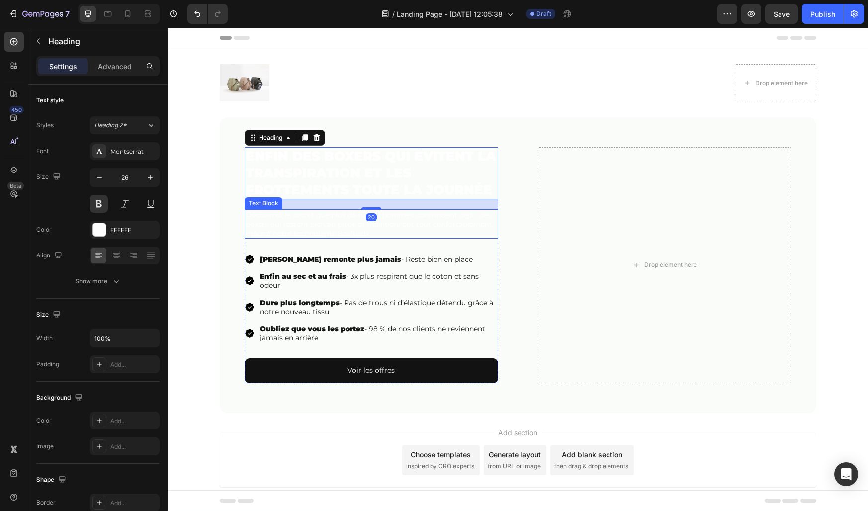
click at [280, 236] on p "Découvrez le secret que plus de 10 000 hommes connaissent déjà : des boxers qui…" at bounding box center [372, 223] width 252 height 27
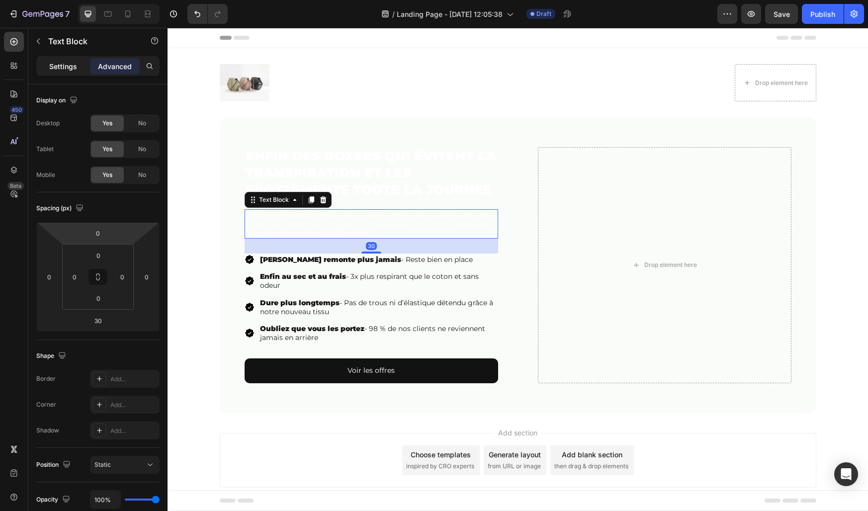
click at [75, 63] on p "Settings" at bounding box center [63, 66] width 28 height 10
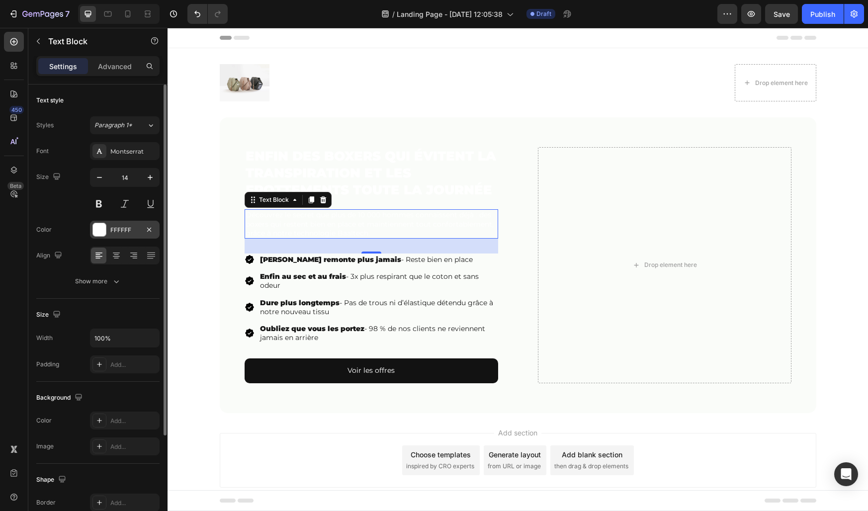
click at [117, 232] on div "FFFFFF" at bounding box center [124, 230] width 29 height 9
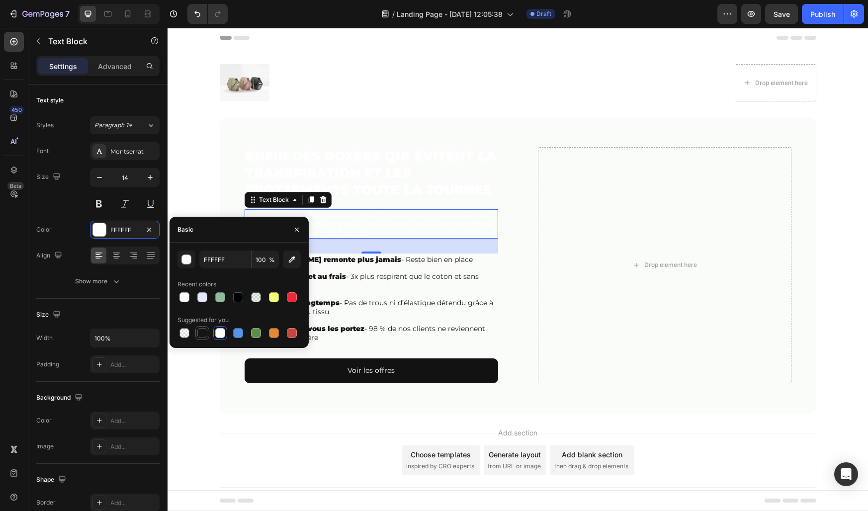
click at [205, 335] on div at bounding box center [202, 333] width 10 height 10
type input "151515"
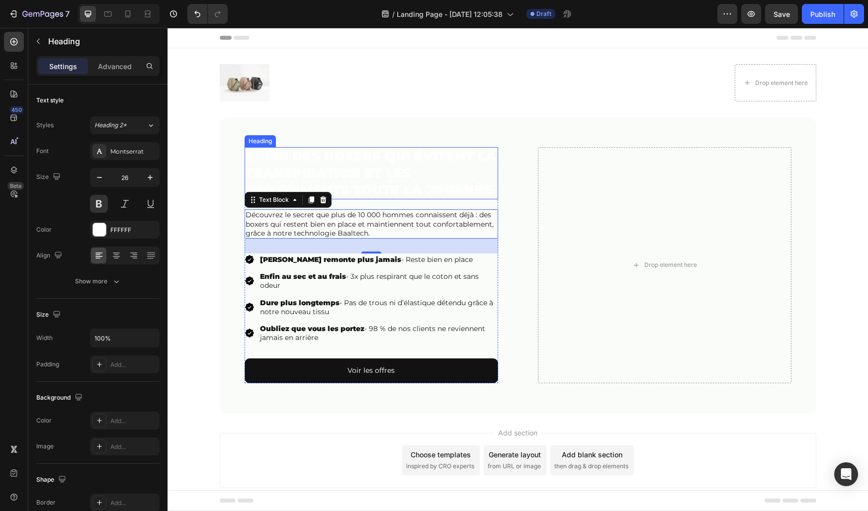
click at [284, 179] on strong "Enfin des boxers qui évitent la transpiration et les frottements toute la journ…" at bounding box center [371, 173] width 251 height 50
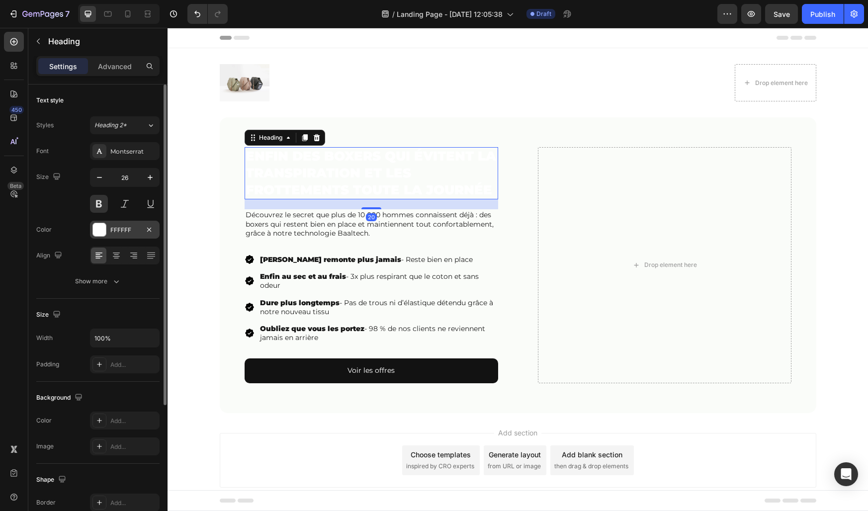
click at [127, 225] on div "FFFFFF" at bounding box center [125, 230] width 70 height 18
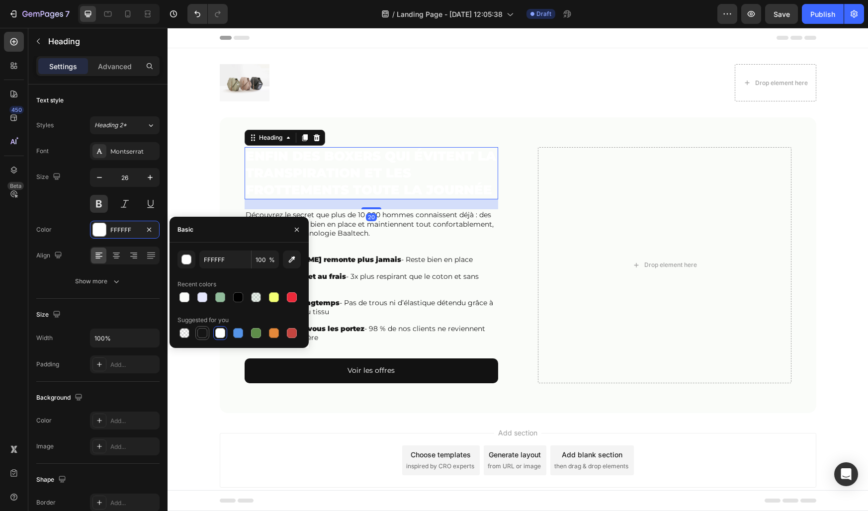
click at [203, 337] on div at bounding box center [202, 333] width 10 height 10
type input "151515"
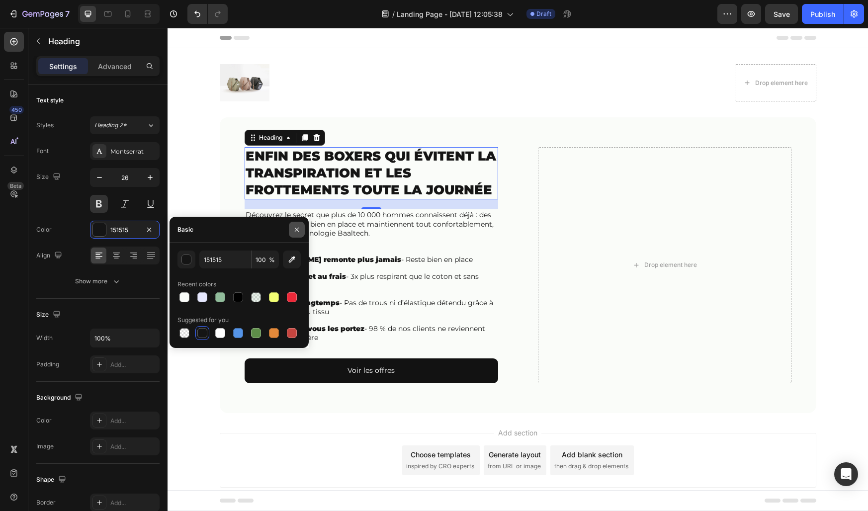
click at [297, 233] on icon "button" at bounding box center [297, 230] width 8 height 8
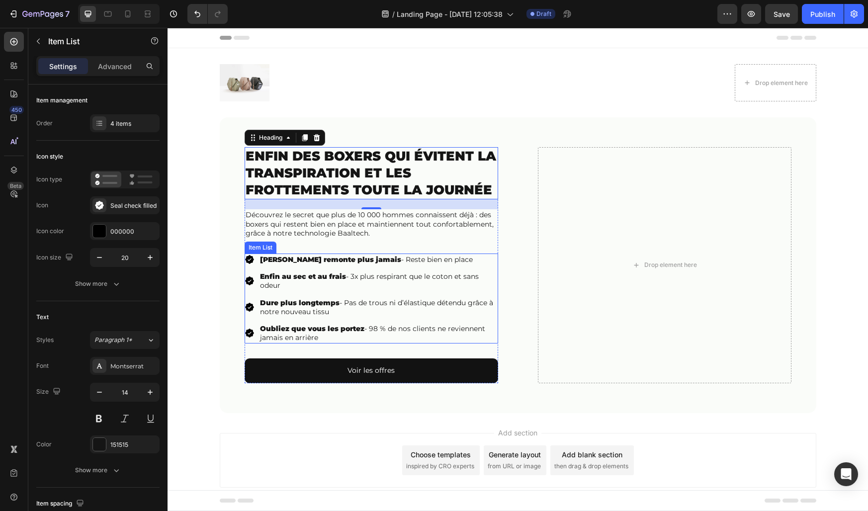
click at [259, 263] on div "Ne remonte plus jamais - Reste bien en place" at bounding box center [379, 260] width 240 height 12
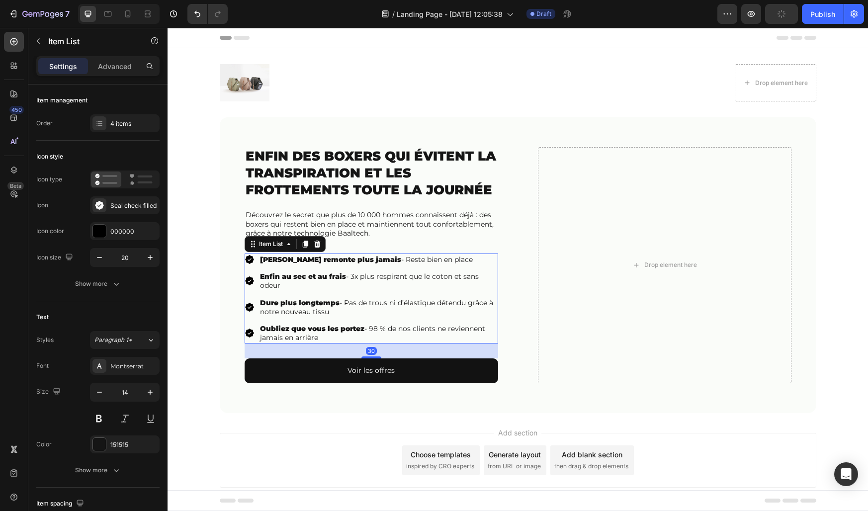
click at [254, 271] on div "Enfin au sec et au frais - 3x plus respirant que le coton et sans odeur" at bounding box center [372, 280] width 254 height 21
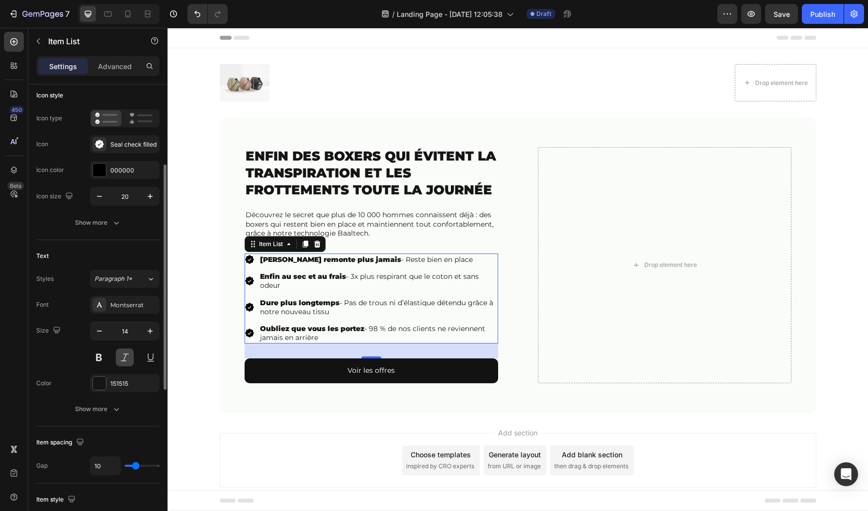
scroll to position [28, 0]
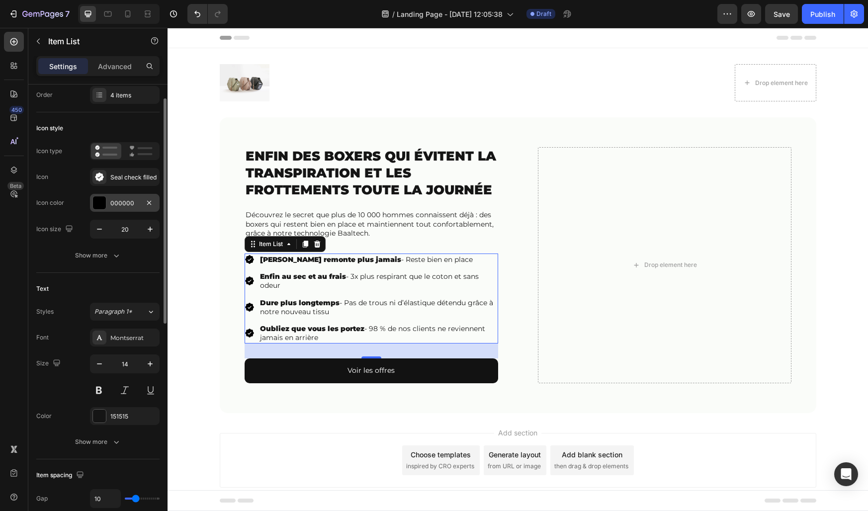
click at [120, 199] on div "000000" at bounding box center [124, 203] width 29 height 9
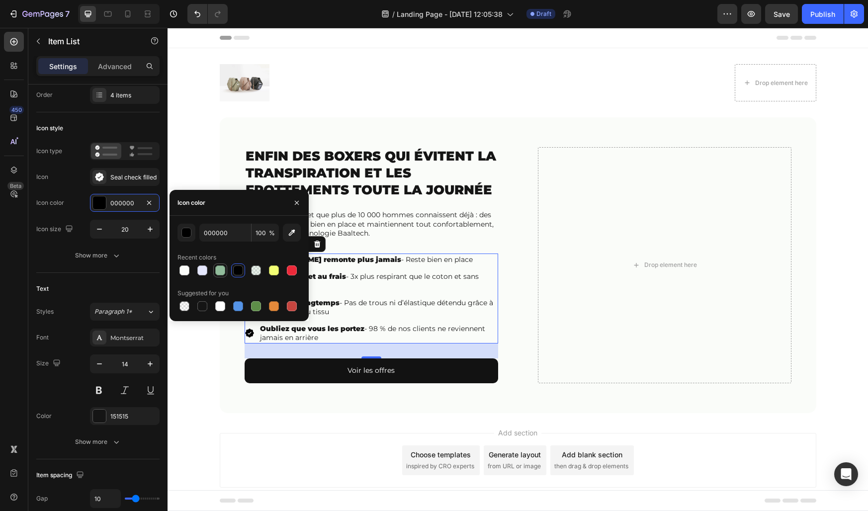
click at [218, 269] on div at bounding box center [220, 271] width 10 height 10
type input "91BC9B"
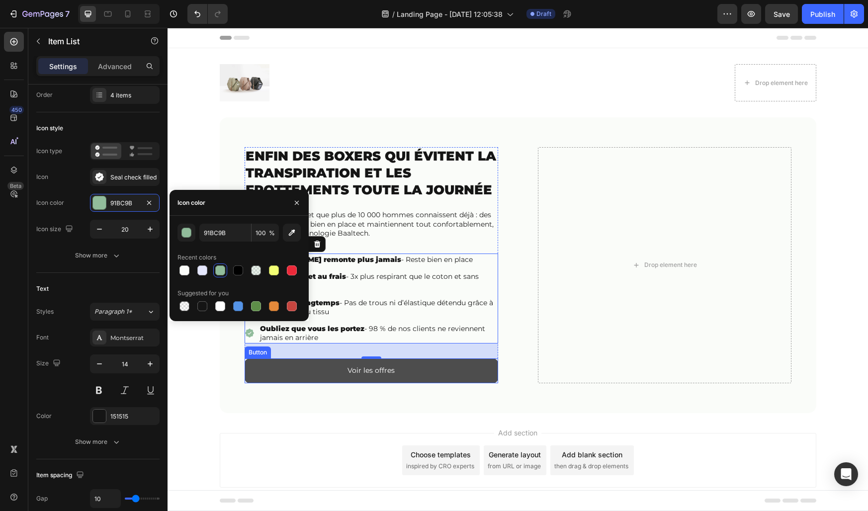
click at [272, 373] on button "Voir les offres" at bounding box center [372, 370] width 254 height 24
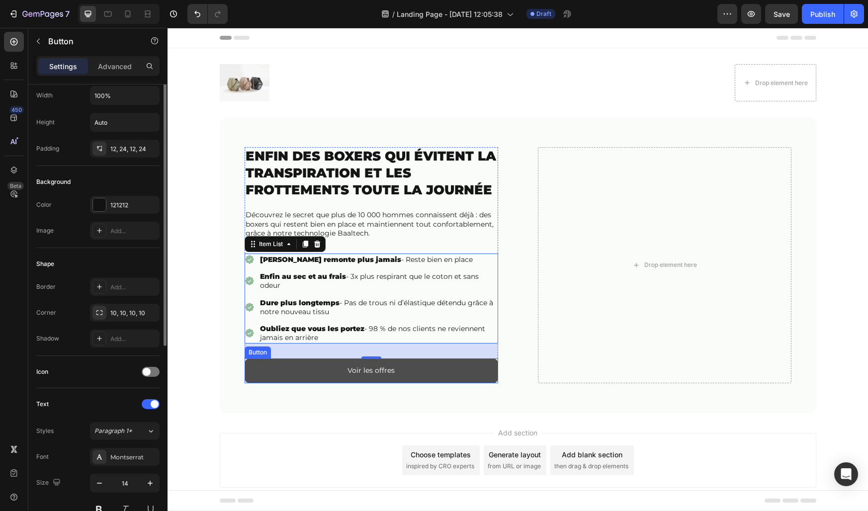
scroll to position [0, 0]
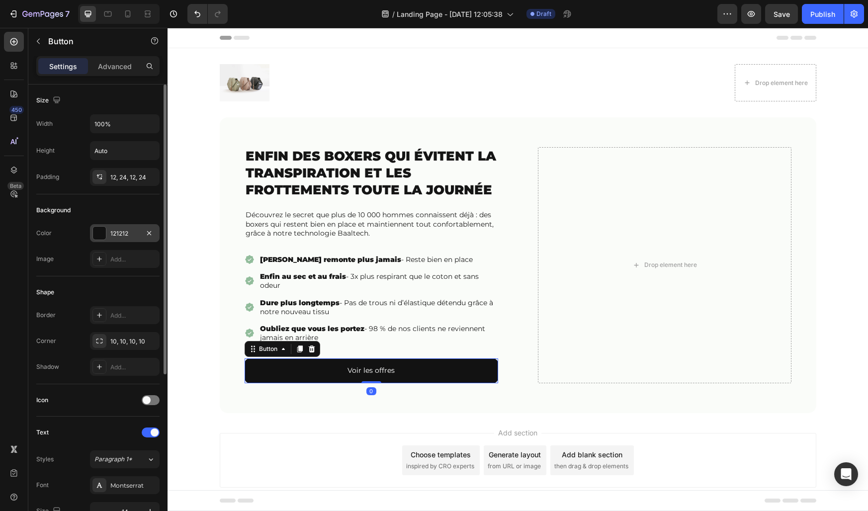
click at [115, 233] on div "121212" at bounding box center [124, 233] width 29 height 9
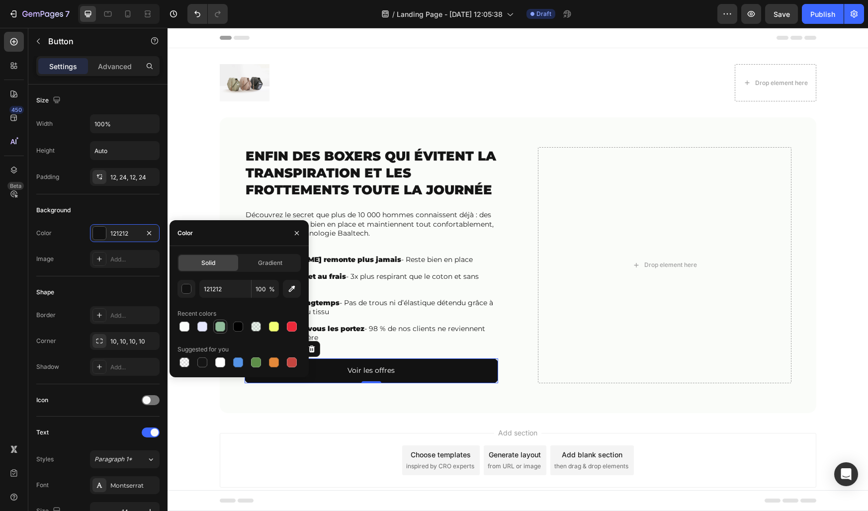
click at [219, 327] on div at bounding box center [220, 327] width 10 height 10
type input "91BC9B"
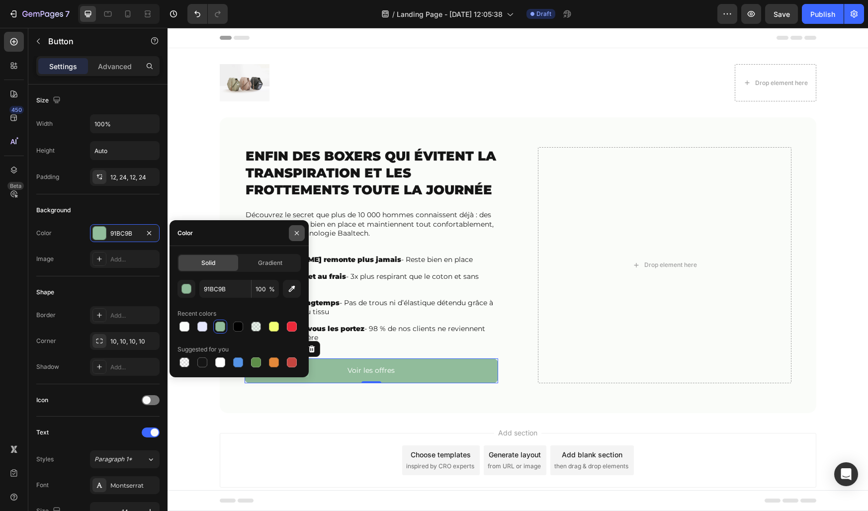
click at [294, 233] on icon "button" at bounding box center [297, 233] width 8 height 8
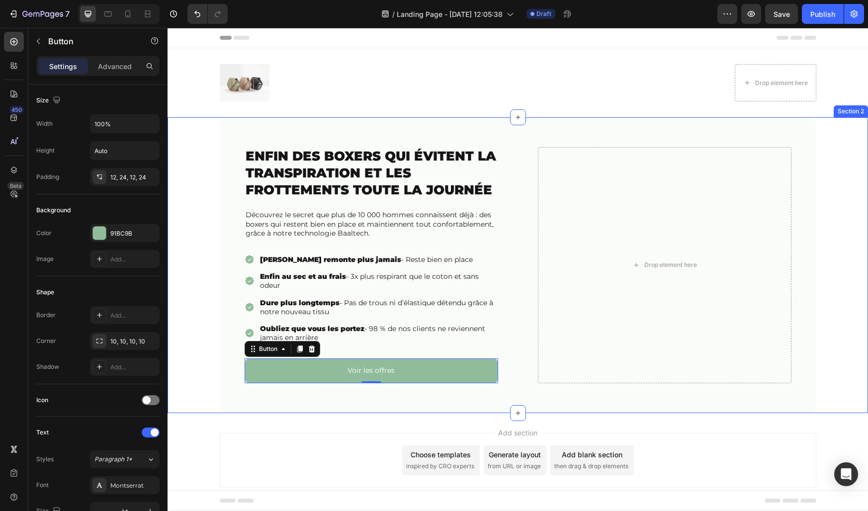
click at [213, 231] on div "⁠⁠⁠⁠⁠⁠⁠ Enfin des boxers qui évitent la transpiration et les frottements toute …" at bounding box center [518, 265] width 701 height 296
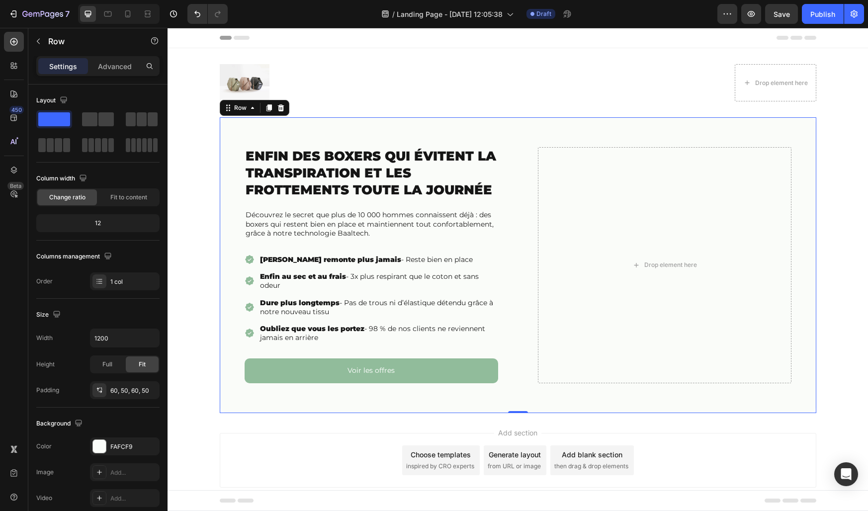
click at [234, 194] on div "⁠⁠⁠⁠⁠⁠⁠ Enfin des boxers qui évitent la transpiration et les frottements toute …" at bounding box center [518, 265] width 597 height 296
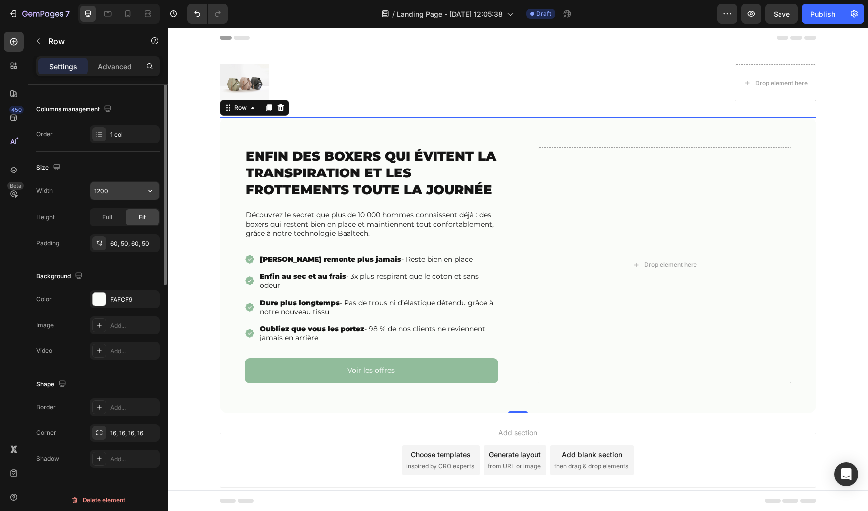
scroll to position [152, 0]
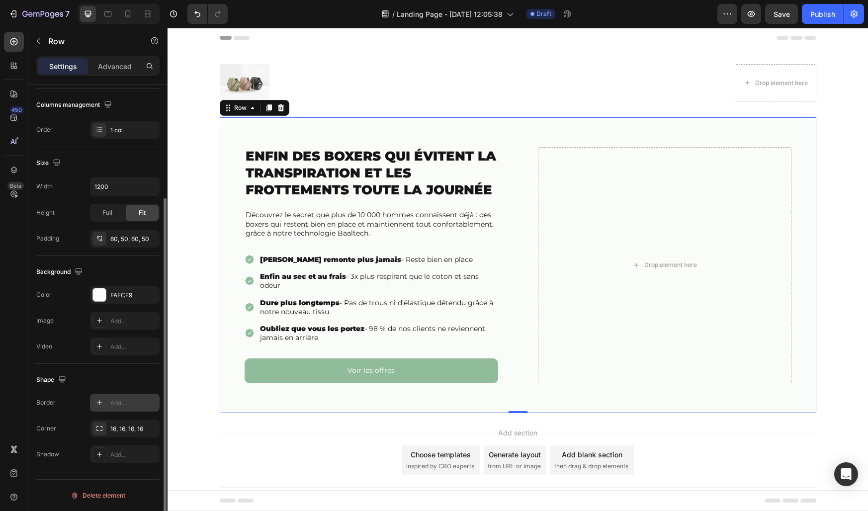
click at [119, 403] on div "Add..." at bounding box center [133, 403] width 47 height 9
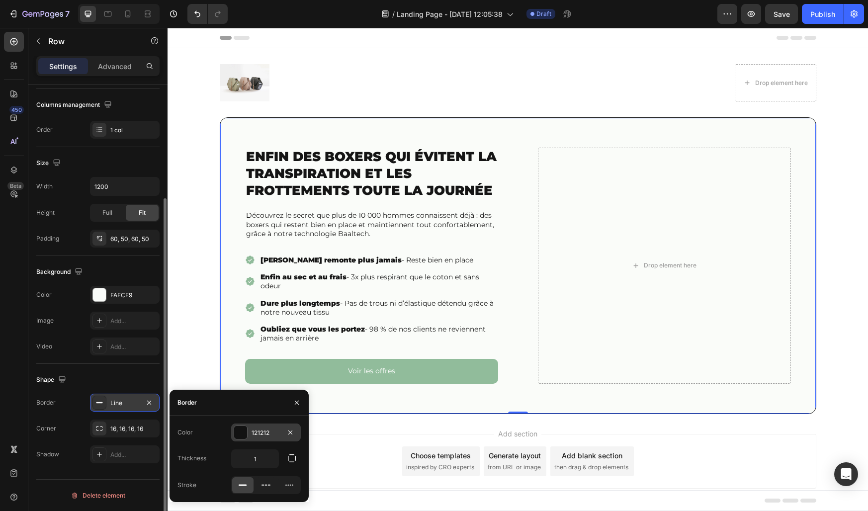
click at [247, 431] on div at bounding box center [241, 433] width 14 height 14
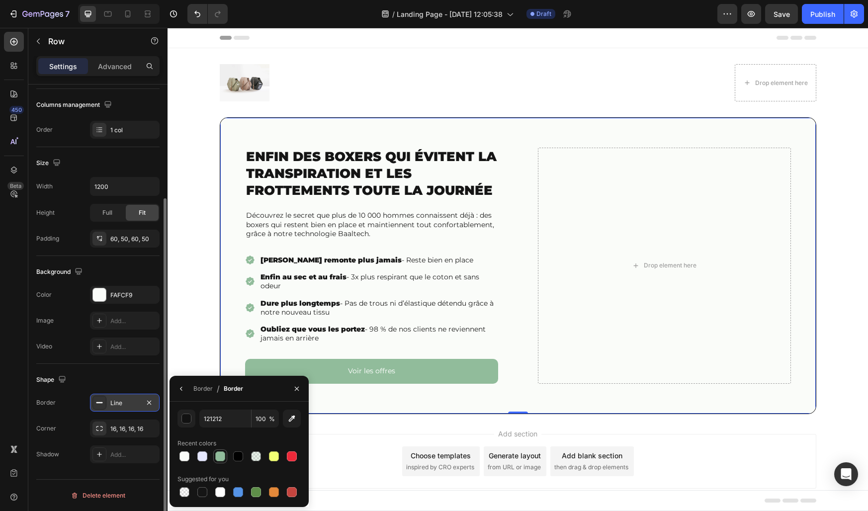
click at [221, 456] on div at bounding box center [220, 456] width 10 height 10
type input "91BC9B"
click at [295, 391] on icon "button" at bounding box center [297, 389] width 8 height 8
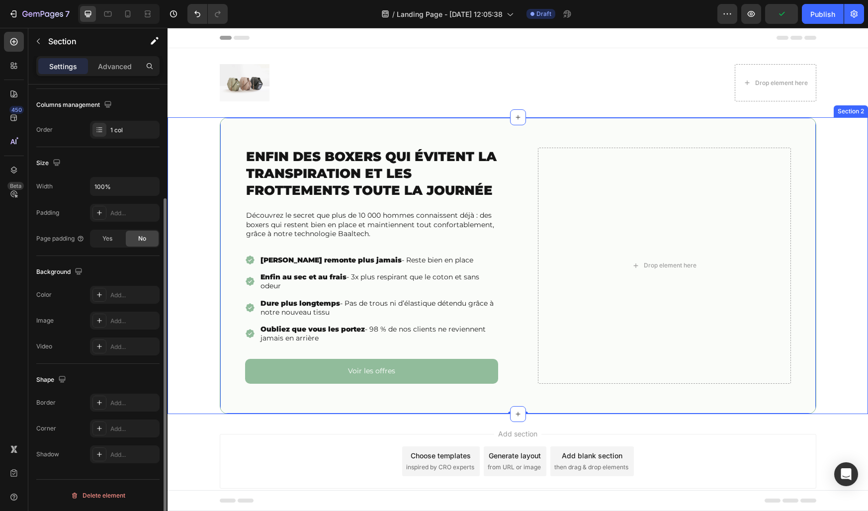
click at [194, 345] on div "⁠⁠⁠⁠⁠⁠⁠ Enfin des boxers qui évitent la transpiration et les frottements toute …" at bounding box center [518, 265] width 701 height 297
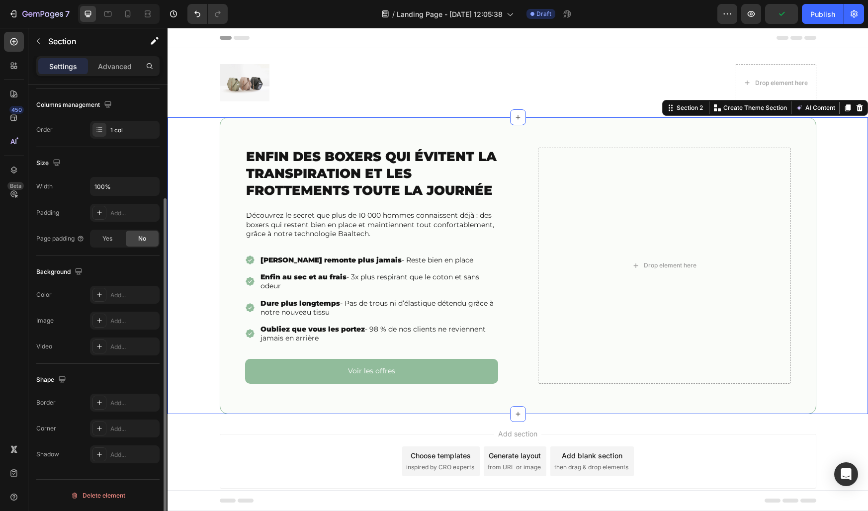
scroll to position [0, 0]
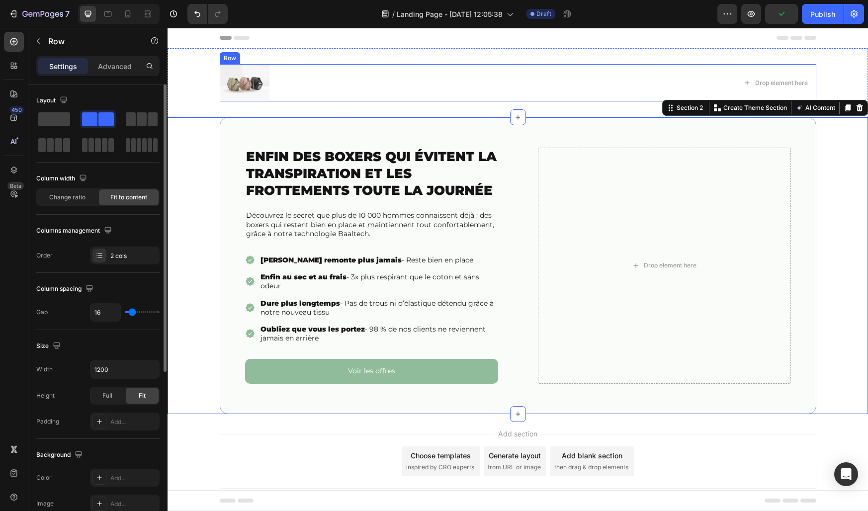
click at [310, 76] on div "Image Drop element here Row" at bounding box center [518, 82] width 597 height 37
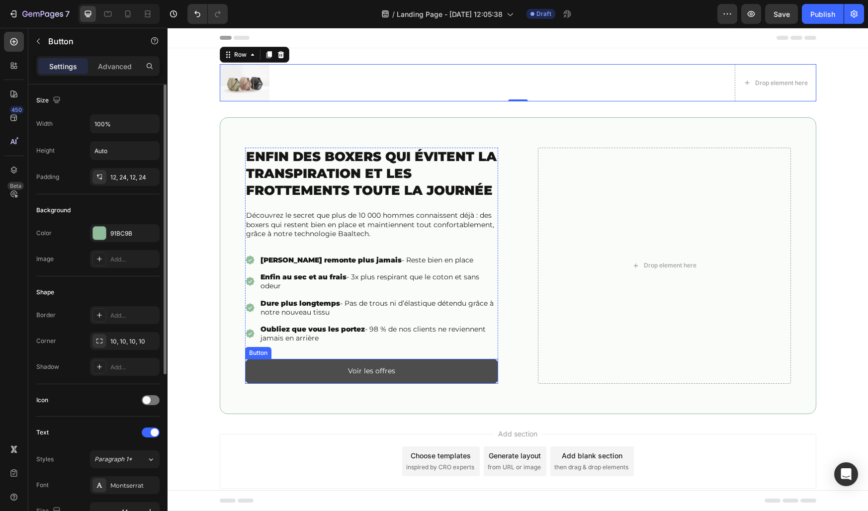
click at [343, 371] on button "Voir les offres" at bounding box center [371, 371] width 253 height 24
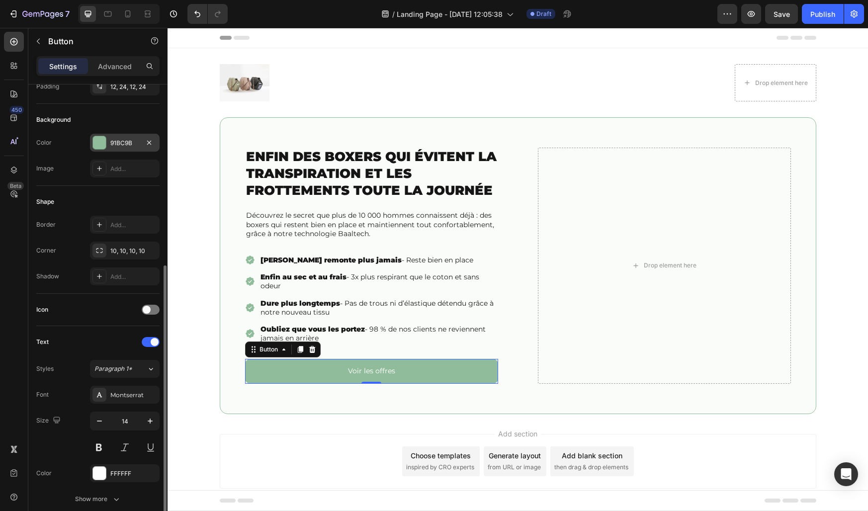
scroll to position [181, 0]
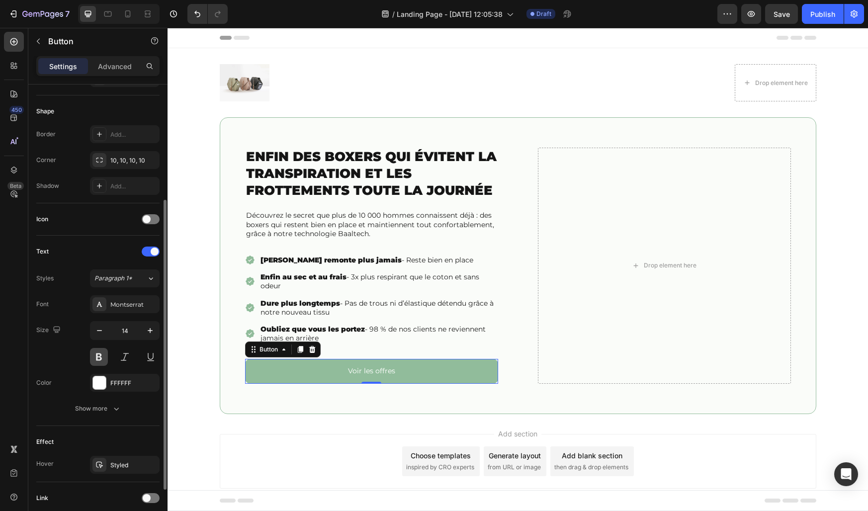
click at [97, 357] on button at bounding box center [99, 357] width 18 height 18
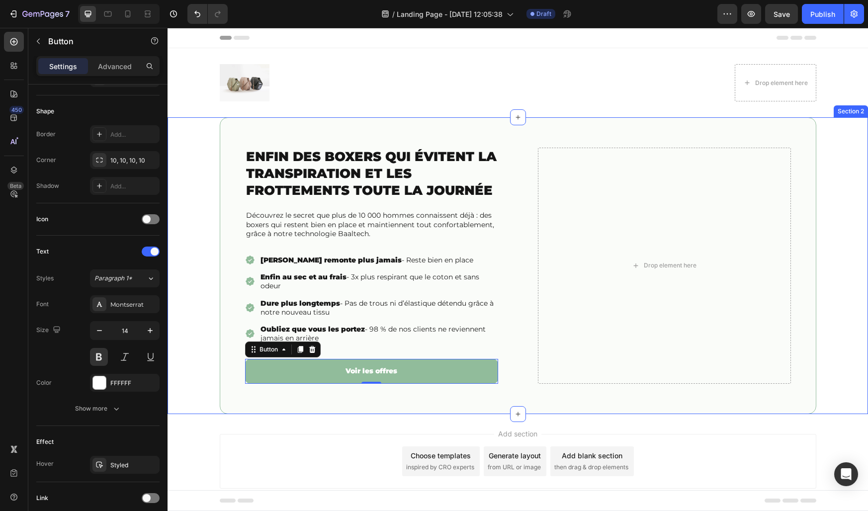
click at [187, 323] on div "⁠⁠⁠⁠⁠⁠⁠ Enfin des boxers qui évitent la transpiration et les frottements toute …" at bounding box center [518, 265] width 701 height 297
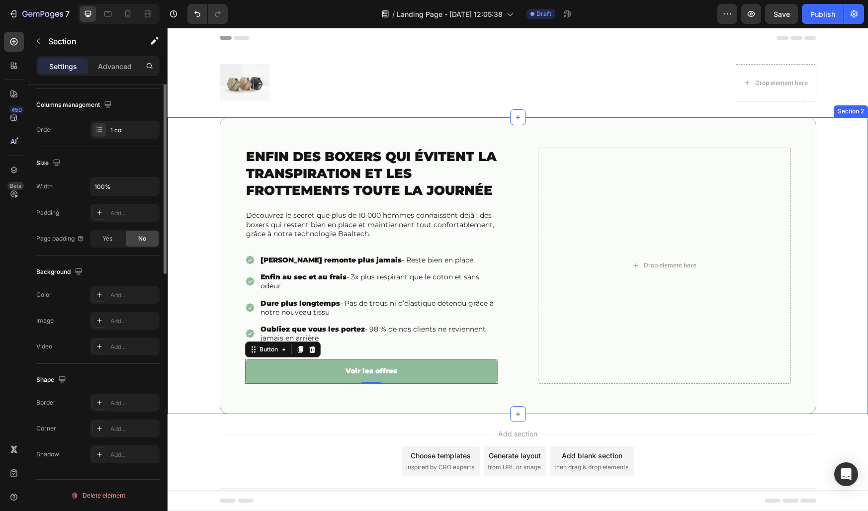
scroll to position [0, 0]
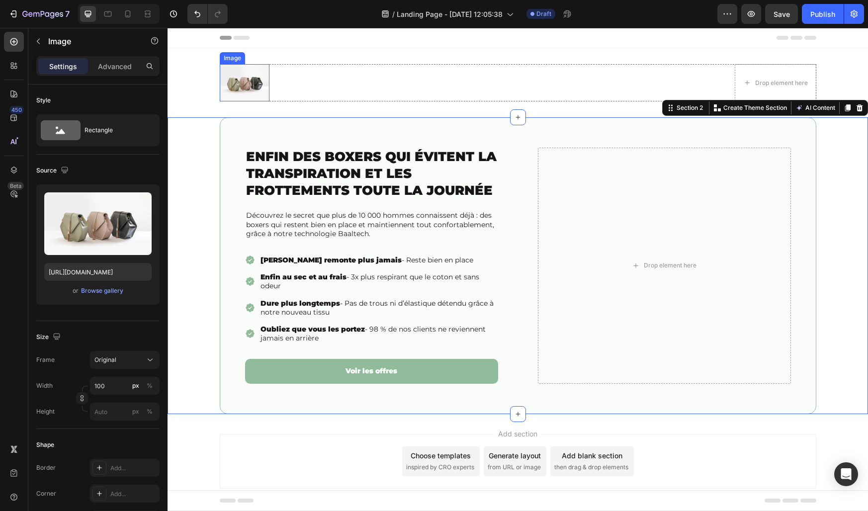
click at [257, 80] on img at bounding box center [245, 82] width 50 height 37
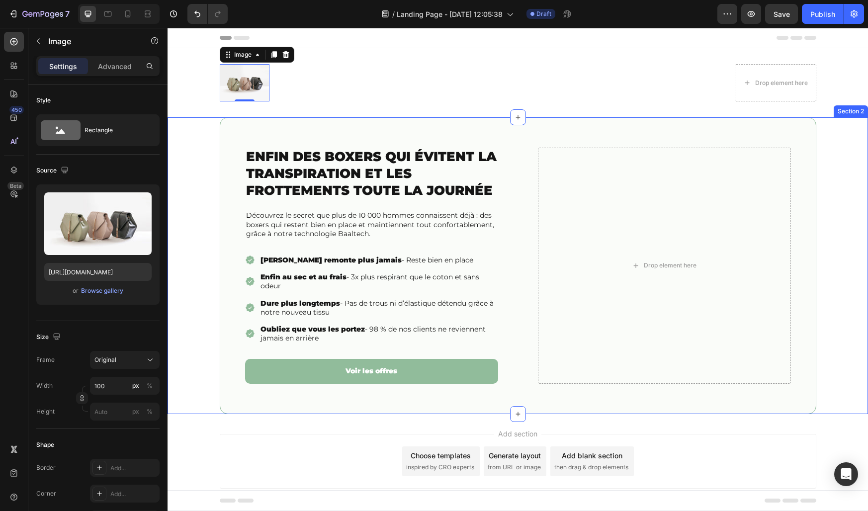
click at [849, 323] on div "⁠⁠⁠⁠⁠⁠⁠ Enfin des boxers qui évitent la transpiration et les frottements toute …" at bounding box center [518, 265] width 701 height 297
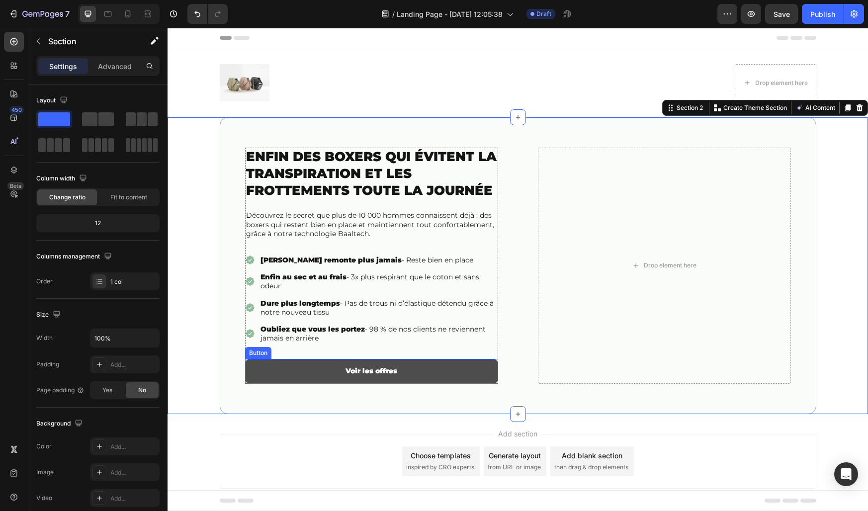
click at [321, 375] on button "Voir les offres" at bounding box center [371, 371] width 253 height 24
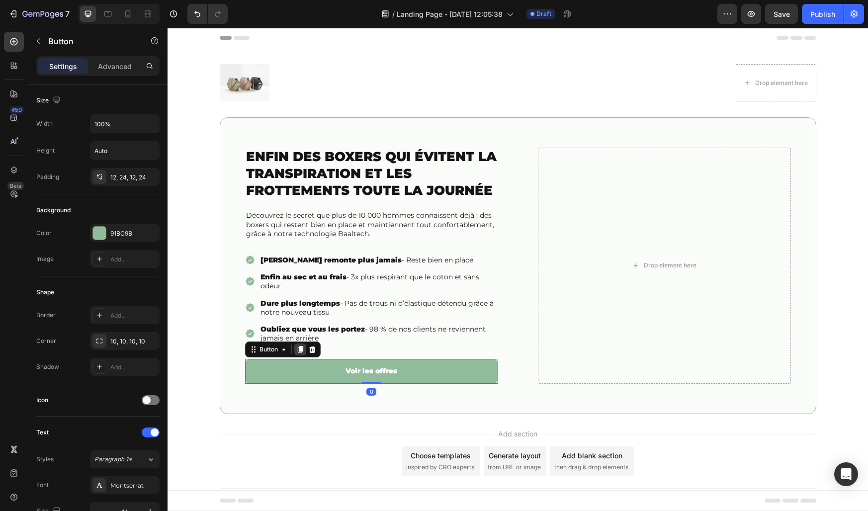
click at [300, 349] on icon at bounding box center [299, 350] width 5 height 7
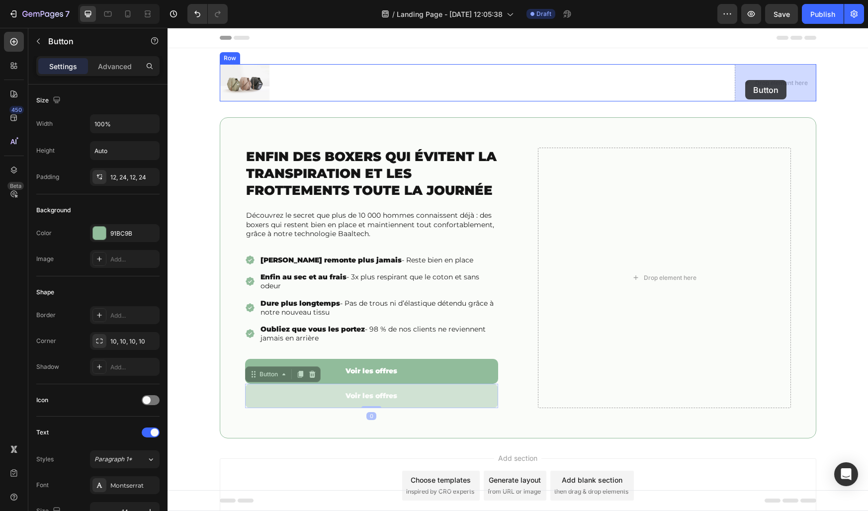
drag, startPoint x: 285, startPoint y: 377, endPoint x: 747, endPoint y: 80, distance: 549.5
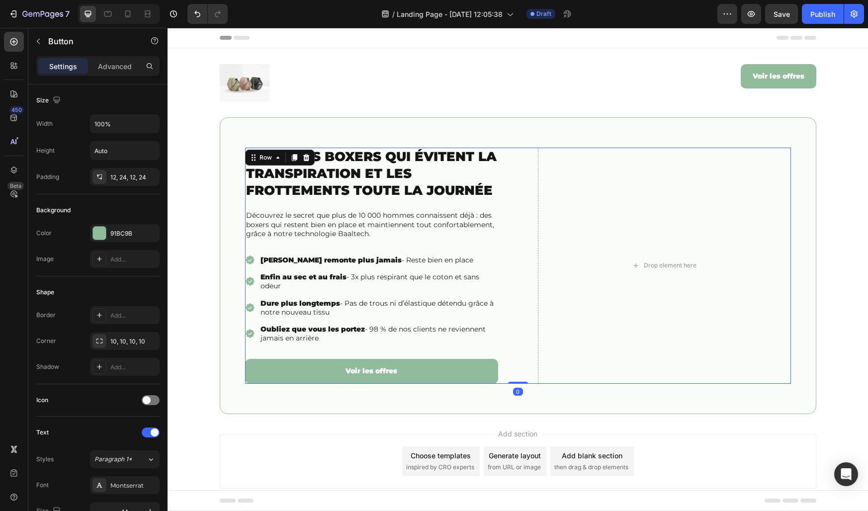
click at [508, 362] on div "⁠⁠⁠⁠⁠⁠⁠ Enfin des boxers qui évitent la transpiration et les frottements toute …" at bounding box center [518, 266] width 546 height 236
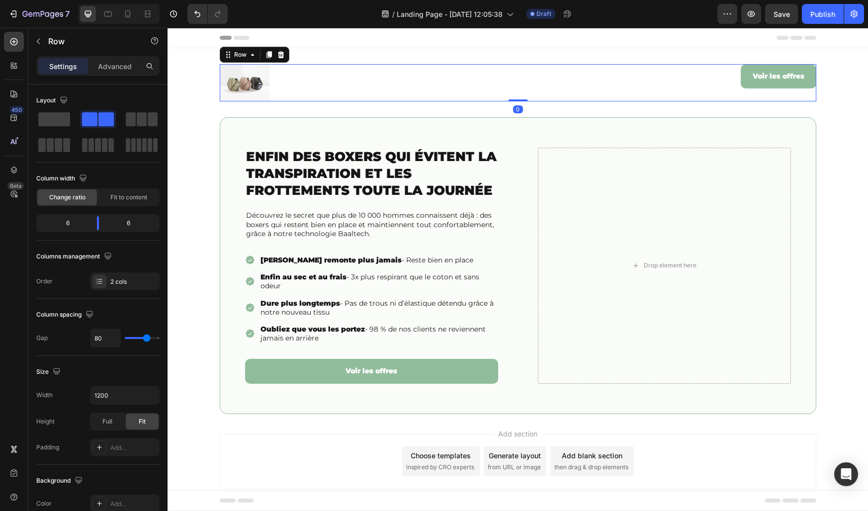
click at [700, 83] on div "Image Voir les offres Button Row 0" at bounding box center [518, 82] width 597 height 37
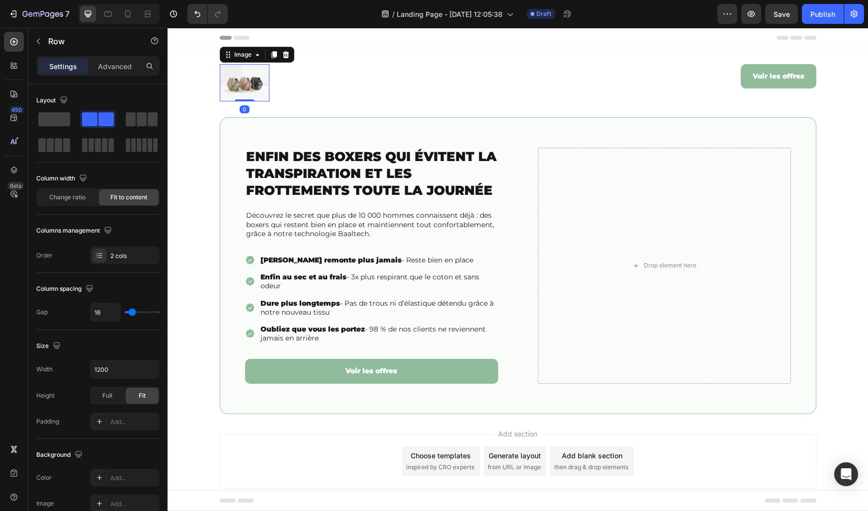
click at [245, 73] on img at bounding box center [245, 82] width 50 height 37
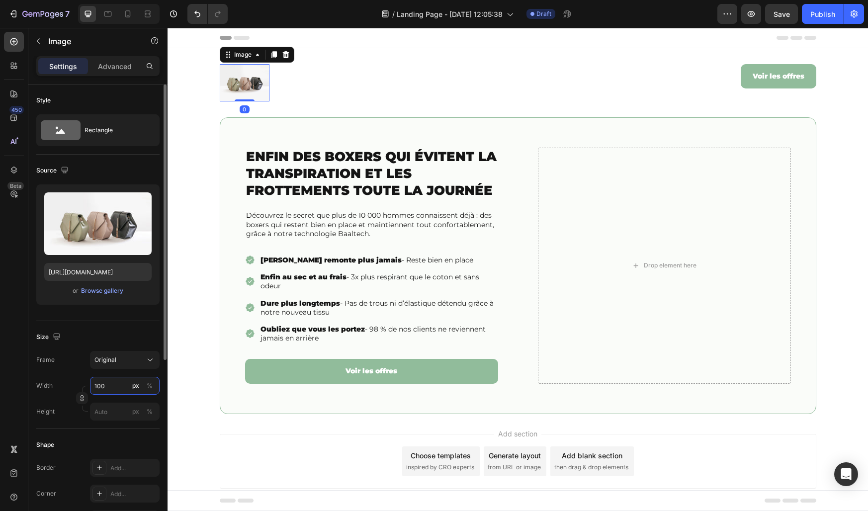
click at [106, 391] on input "100" at bounding box center [125, 386] width 70 height 18
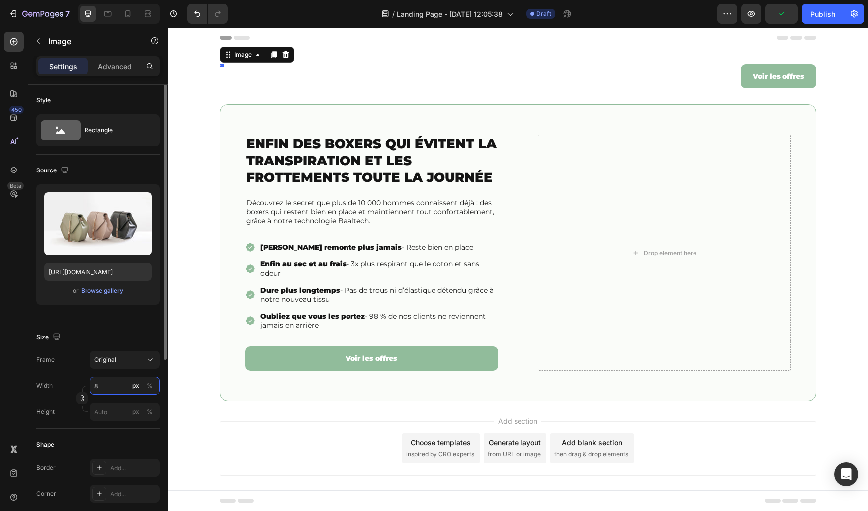
type input "80"
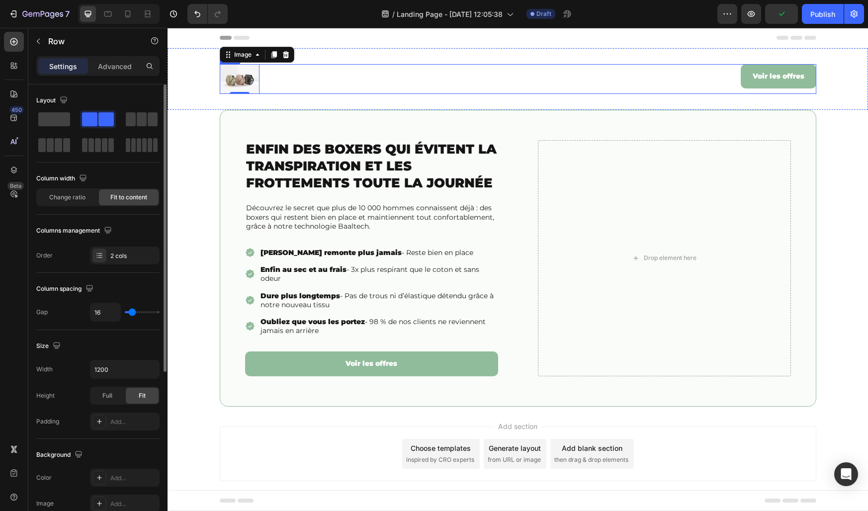
click at [394, 81] on div "Image 0 Voir les offres Button Row" at bounding box center [518, 79] width 597 height 30
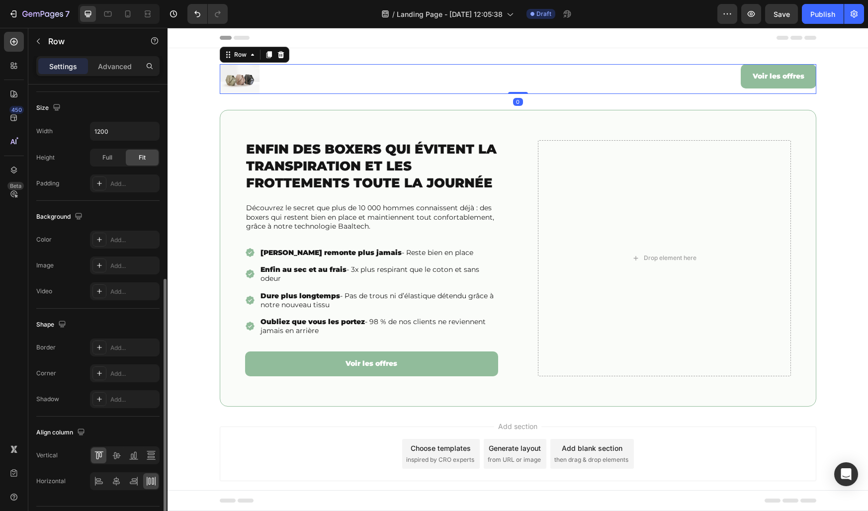
scroll to position [265, 0]
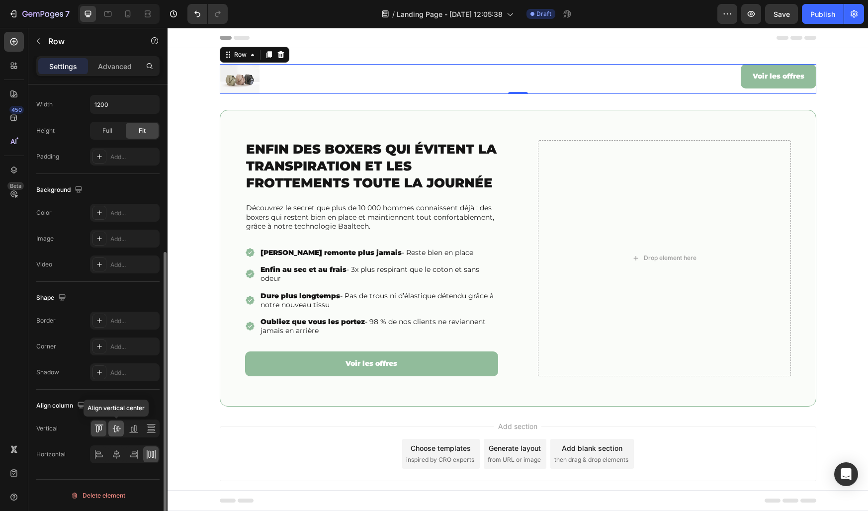
click at [113, 425] on icon at bounding box center [116, 429] width 10 height 10
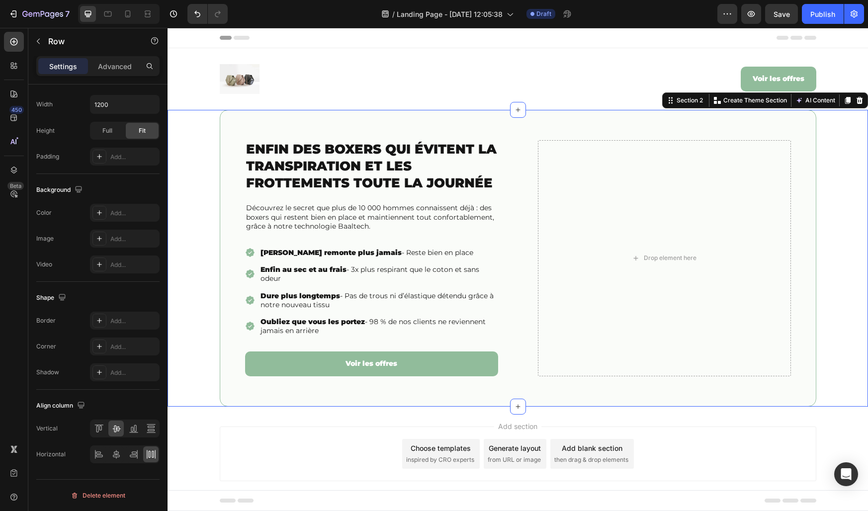
click at [198, 180] on div "⁠⁠⁠⁠⁠⁠⁠ Enfin des boxers qui évitent la transpiration et les frottements toute …" at bounding box center [518, 258] width 701 height 297
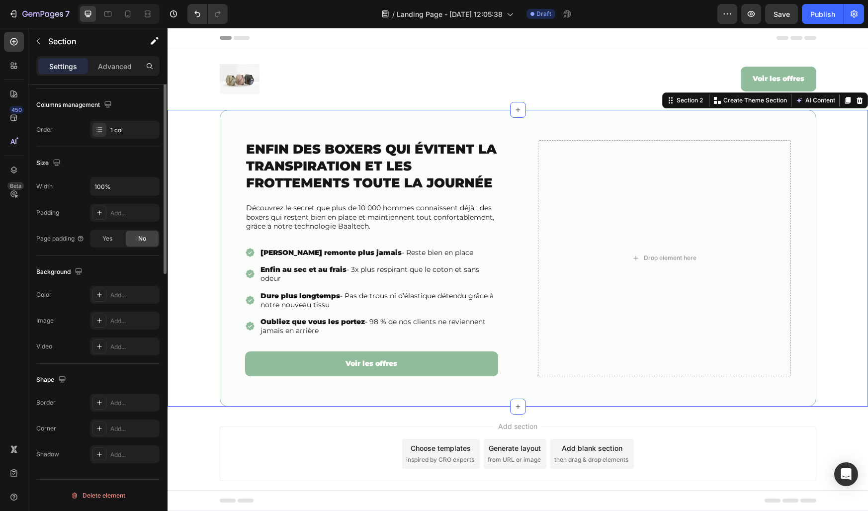
scroll to position [0, 0]
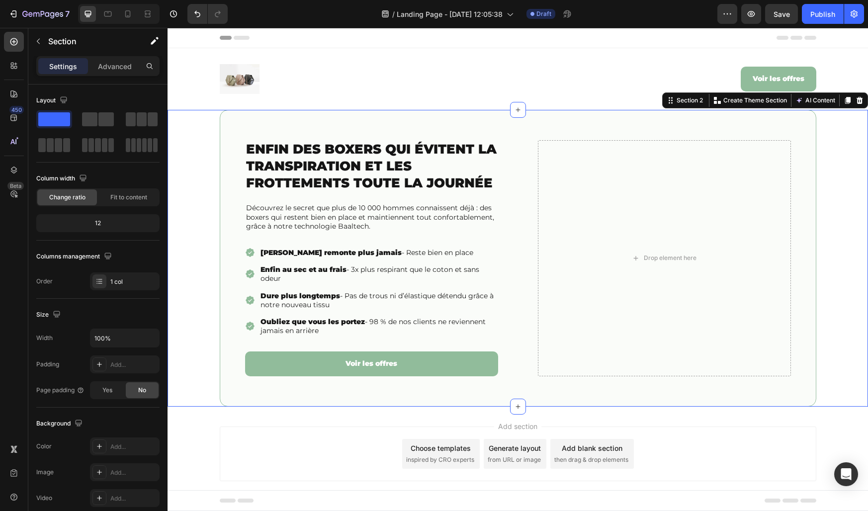
click at [832, 369] on div "⁠⁠⁠⁠⁠⁠⁠ Enfin des boxers qui évitent la transpiration et les frottements toute …" at bounding box center [518, 258] width 701 height 297
click at [38, 42] on icon "button" at bounding box center [38, 41] width 8 height 8
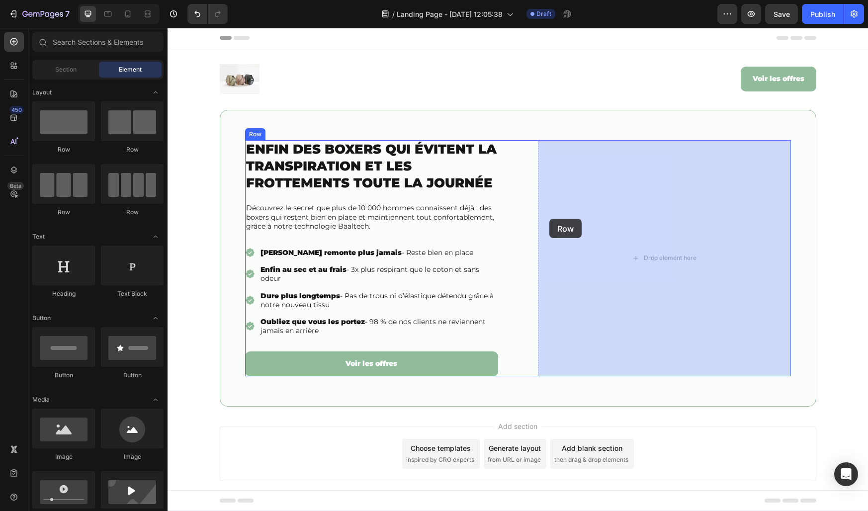
drag, startPoint x: 226, startPoint y: 144, endPoint x: 549, endPoint y: 219, distance: 332.2
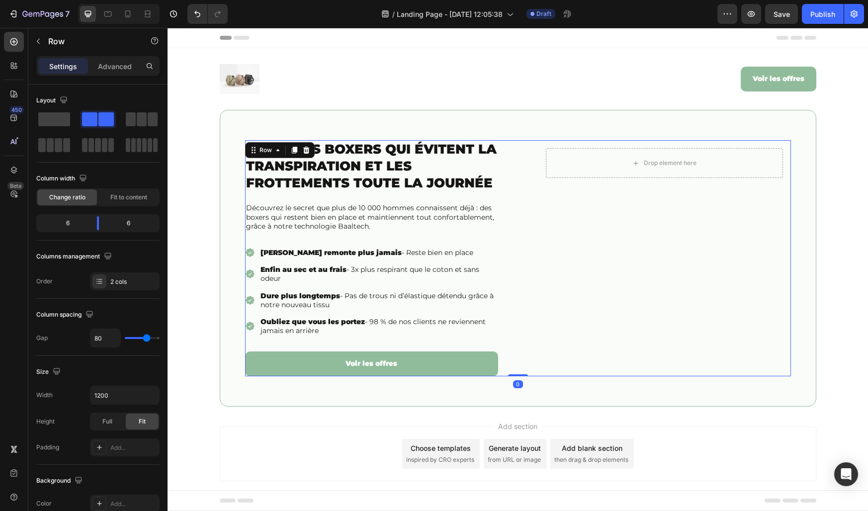
click at [512, 309] on div "⁠⁠⁠⁠⁠⁠⁠ Enfin des boxers qui évitent la transpiration et les frottements toute …" at bounding box center [518, 258] width 546 height 236
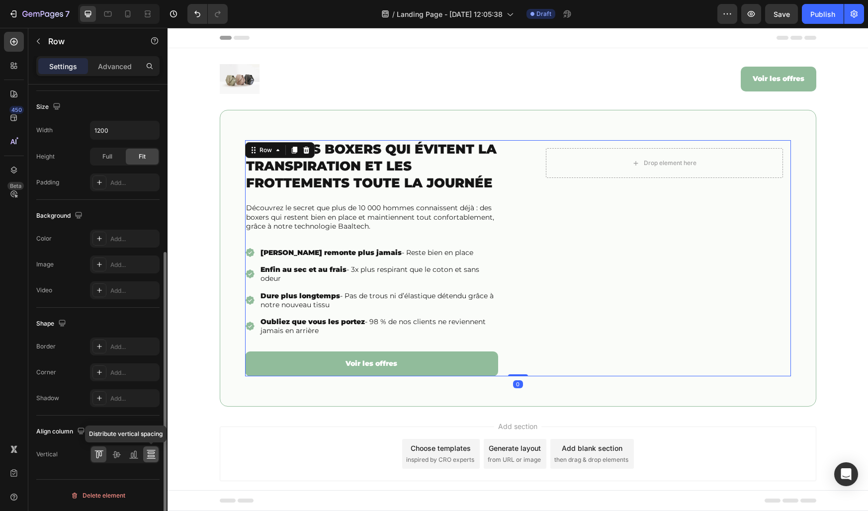
click at [149, 456] on icon at bounding box center [151, 454] width 10 height 10
click at [117, 450] on icon at bounding box center [116, 454] width 10 height 10
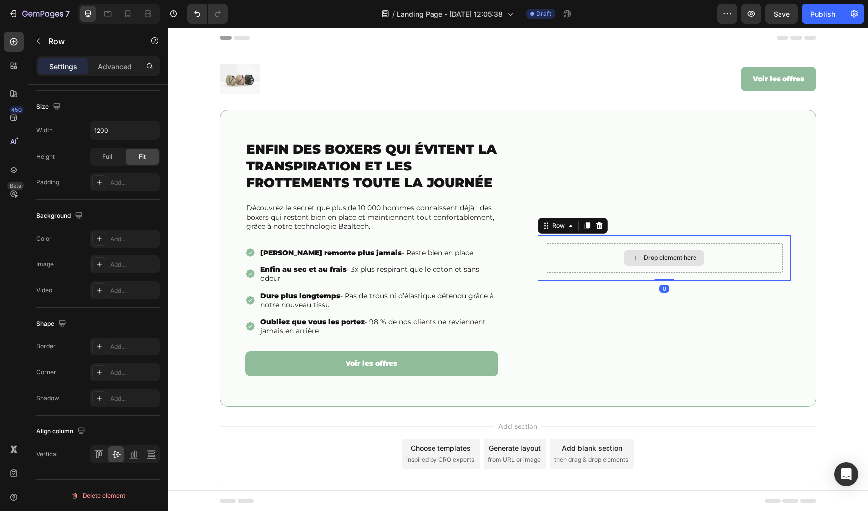
scroll to position [152, 0]
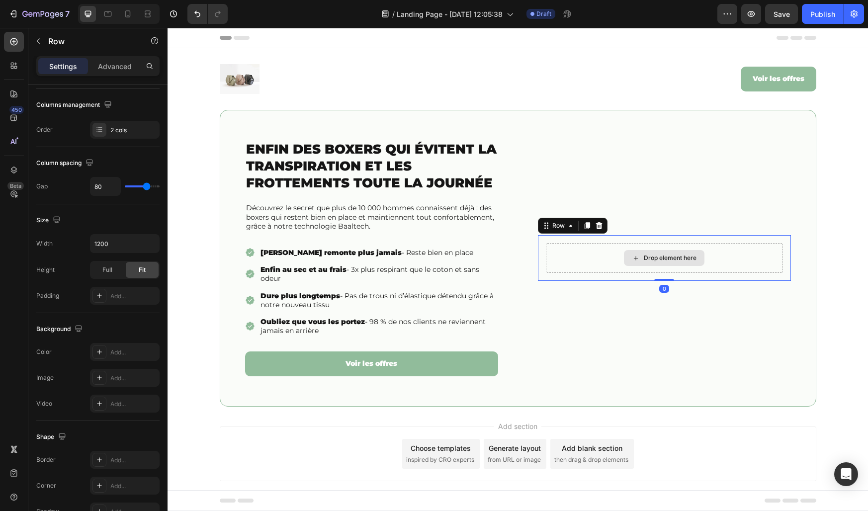
click at [573, 263] on div "Drop element here" at bounding box center [664, 258] width 237 height 30
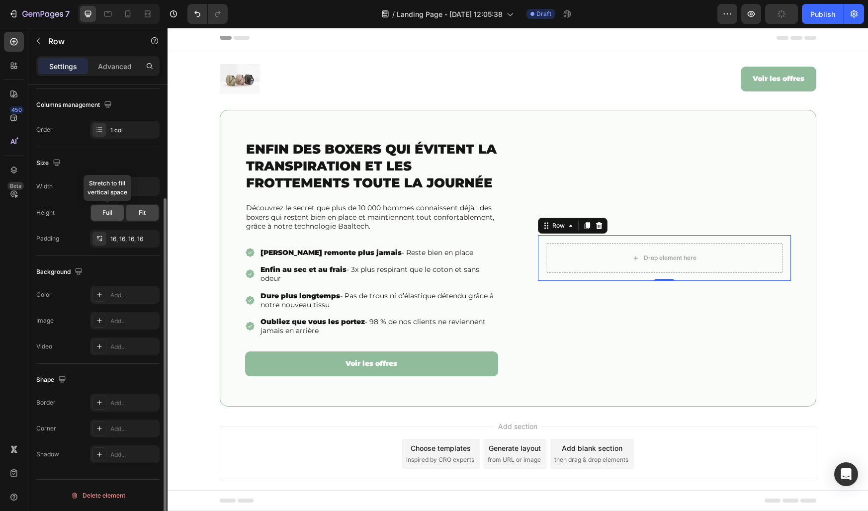
click at [105, 213] on span "Full" at bounding box center [107, 212] width 10 height 9
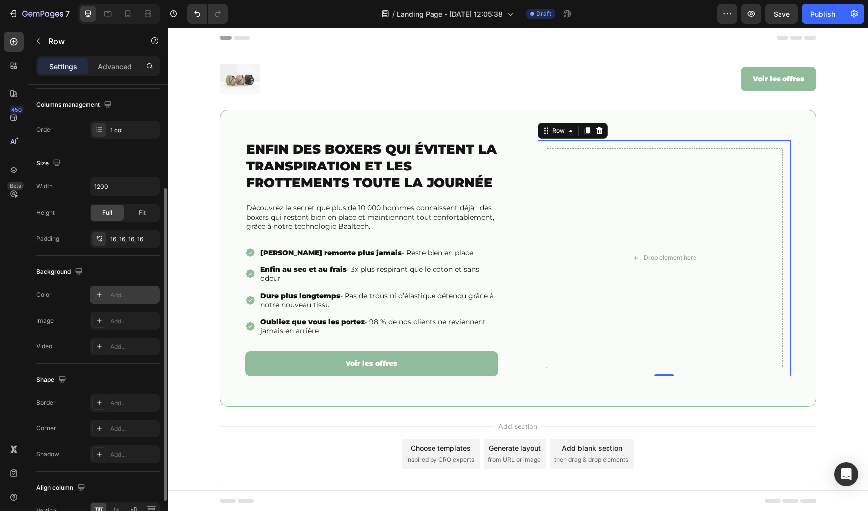
click at [119, 294] on div "Add..." at bounding box center [133, 295] width 47 height 9
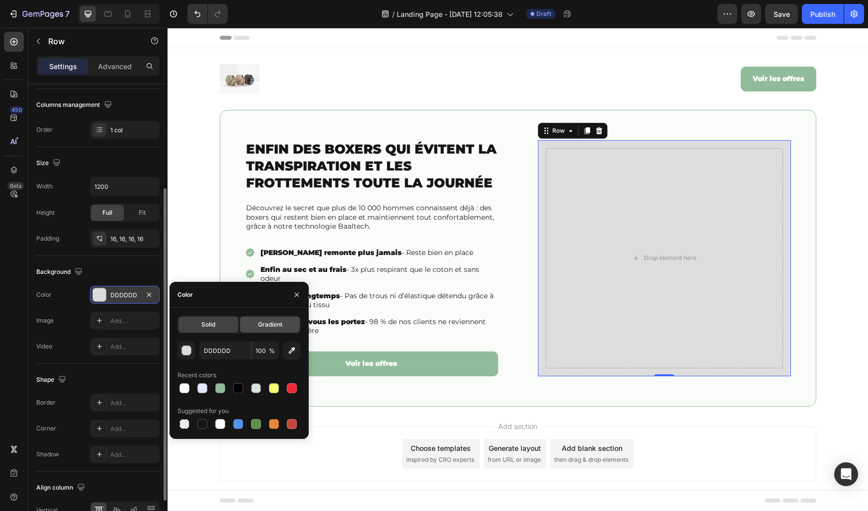
click at [258, 329] on div "Gradient" at bounding box center [270, 325] width 60 height 16
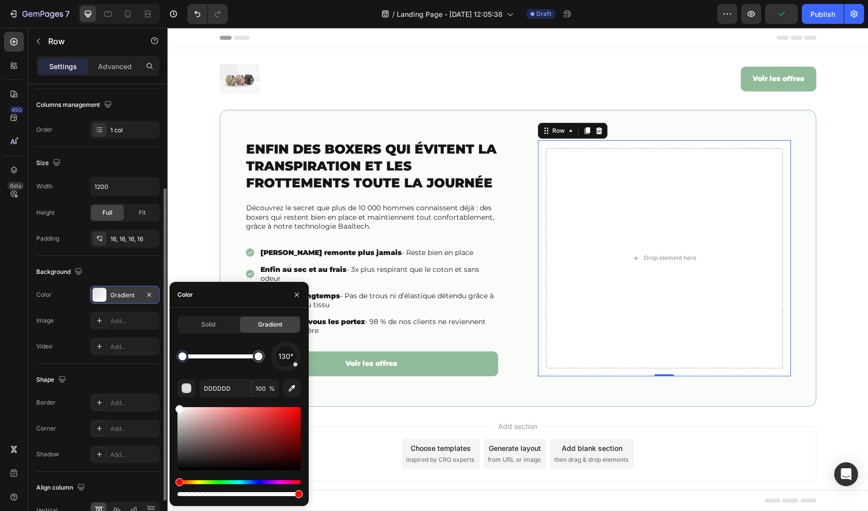
drag, startPoint x: 179, startPoint y: 417, endPoint x: 179, endPoint y: 400, distance: 16.4
click at [179, 400] on div "130° DDDDDD 100 %" at bounding box center [239, 420] width 123 height 157
type input "FFFFFF"
click at [262, 393] on input "100" at bounding box center [265, 388] width 27 height 18
type input "2"
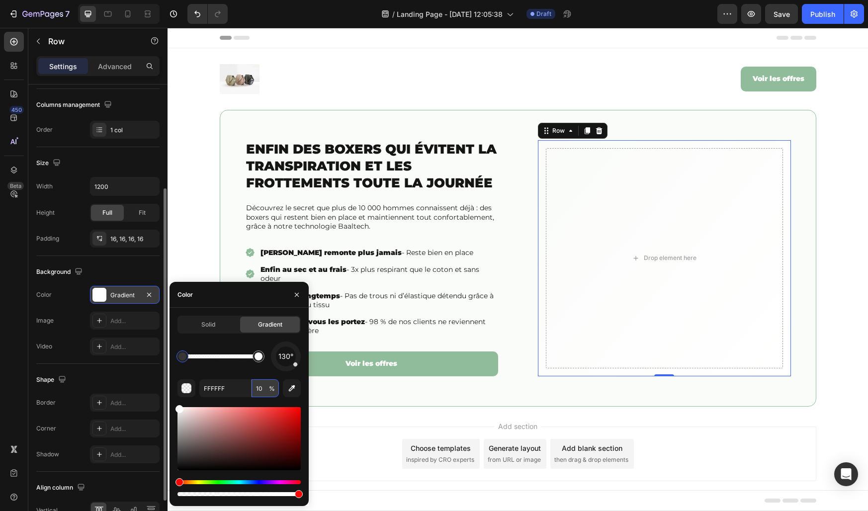
type input "100"
click at [261, 392] on input "100" at bounding box center [265, 388] width 27 height 18
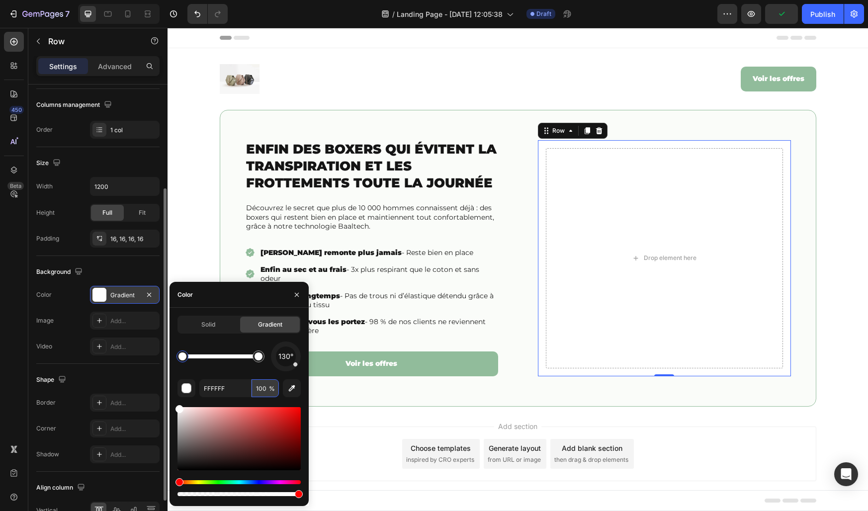
click at [260, 388] on input "100" at bounding box center [265, 388] width 27 height 18
drag, startPoint x: 256, startPoint y: 361, endPoint x: 265, endPoint y: 364, distance: 10.1
drag, startPoint x: 229, startPoint y: 352, endPoint x: 261, endPoint y: 355, distance: 32.0
click at [260, 355] on div at bounding box center [256, 357] width 8 height 8
click at [259, 357] on div at bounding box center [259, 357] width 8 height 8
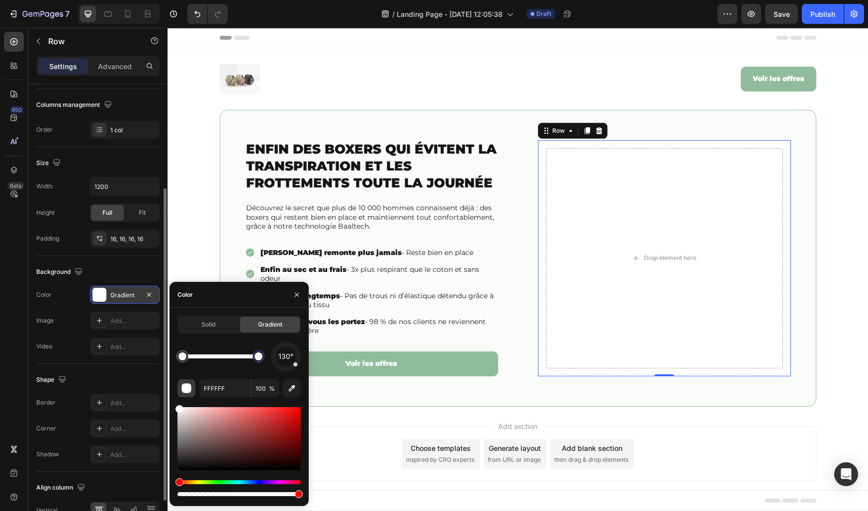
click at [189, 386] on div "button" at bounding box center [187, 389] width 10 height 10
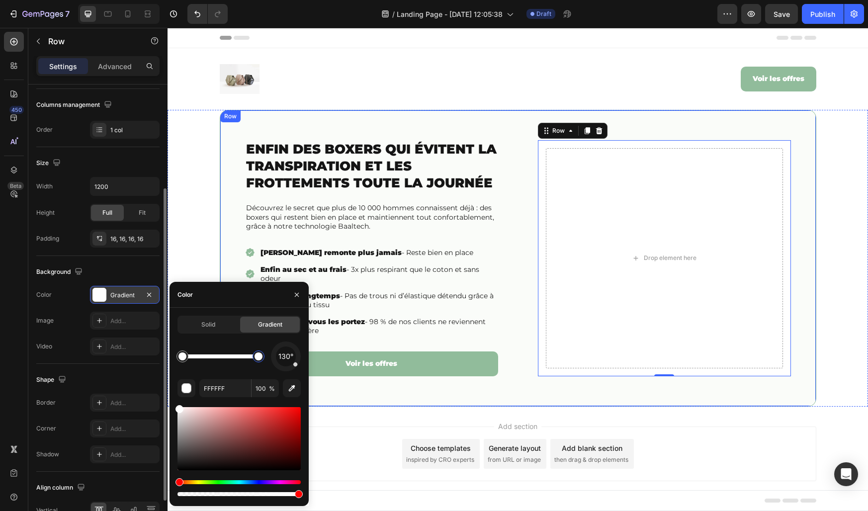
click at [487, 391] on div "⁠⁠⁠⁠⁠⁠⁠ Enfin des boxers qui évitent la transpiration et les frottements toute …" at bounding box center [518, 258] width 597 height 297
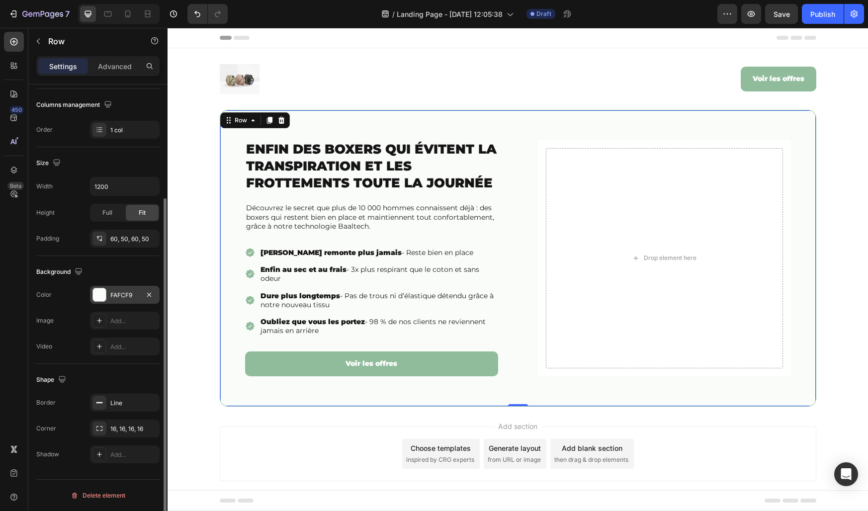
click at [121, 295] on div "FAFCF9" at bounding box center [124, 295] width 29 height 9
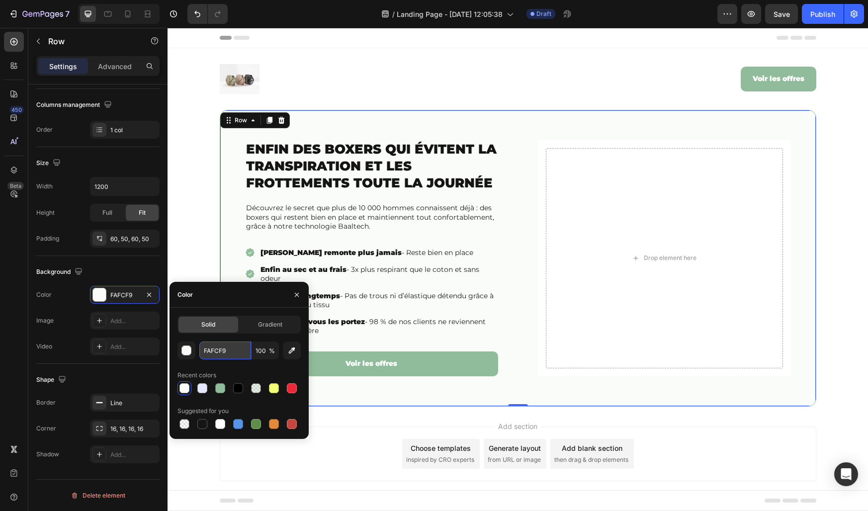
click at [234, 355] on input "FAFCF9" at bounding box center [225, 351] width 52 height 18
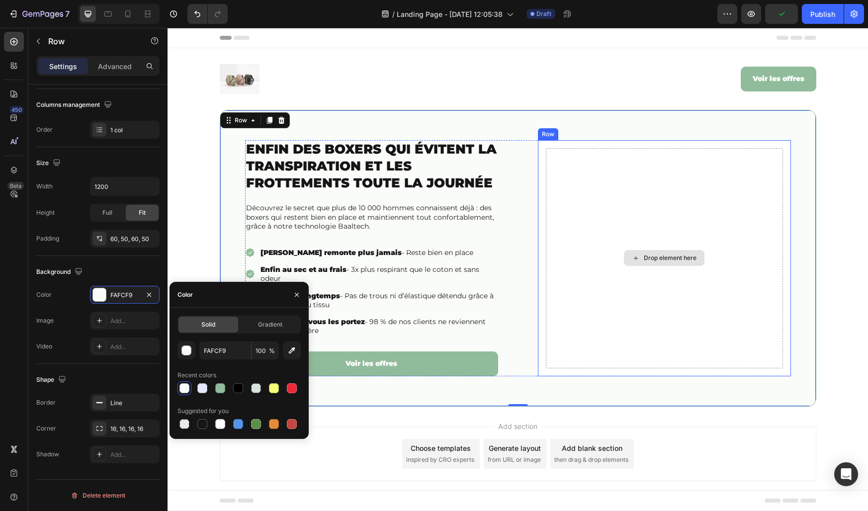
click at [580, 269] on div "Drop element here" at bounding box center [664, 258] width 237 height 220
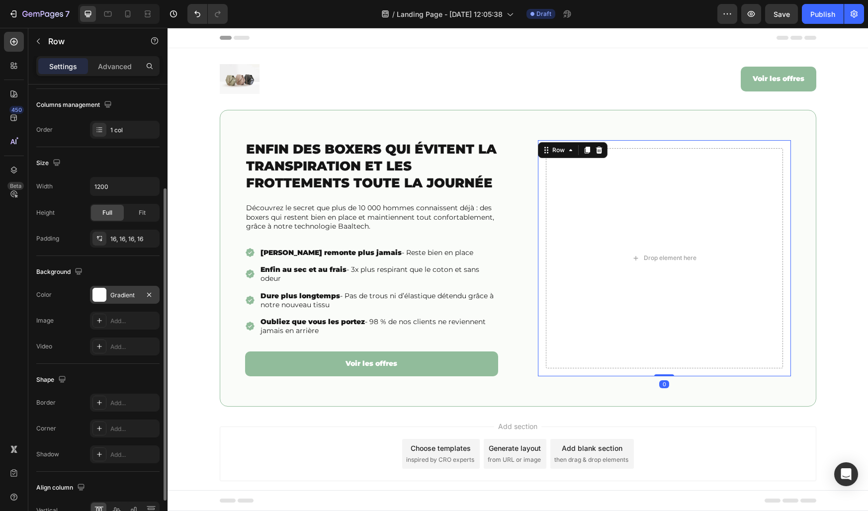
click at [110, 290] on div "Gradient" at bounding box center [125, 295] width 70 height 18
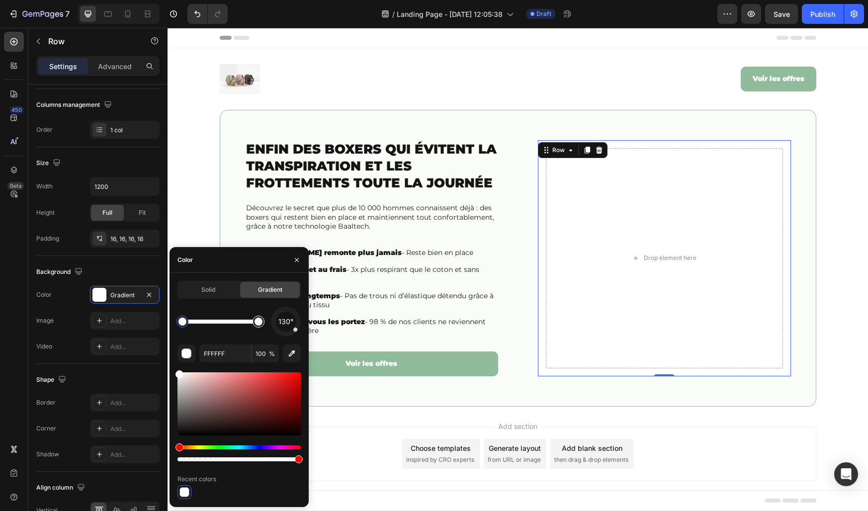
click at [256, 321] on div at bounding box center [259, 322] width 8 height 8
click at [185, 352] on div "button" at bounding box center [187, 354] width 10 height 10
click at [214, 361] on input "FFFFFF" at bounding box center [225, 354] width 52 height 18
paste input "AFCF9"
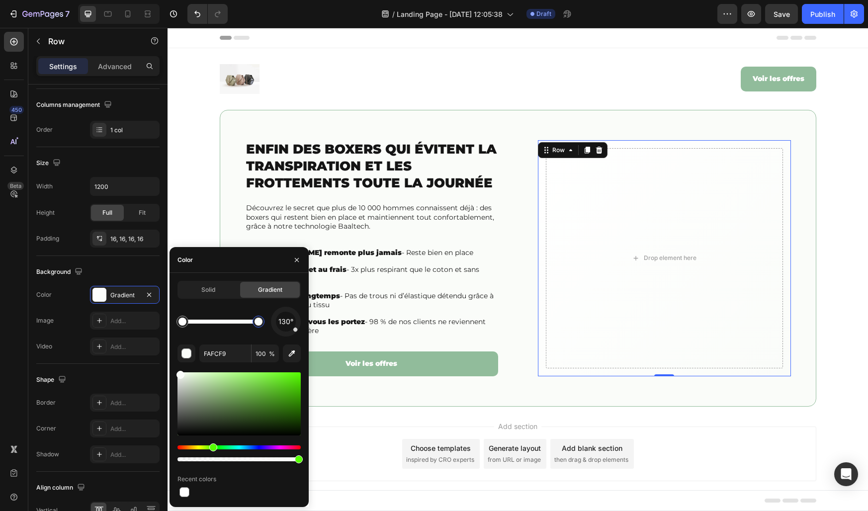
click at [233, 333] on div "130°" at bounding box center [239, 322] width 123 height 30
drag, startPoint x: 296, startPoint y: 334, endPoint x: 289, endPoint y: 337, distance: 7.6
click at [289, 337] on div "130° FAFCF9 100 % Recent colors" at bounding box center [239, 403] width 123 height 192
drag, startPoint x: 297, startPoint y: 331, endPoint x: 286, endPoint y: 336, distance: 12.0
click at [286, 336] on div at bounding box center [286, 322] width 30 height 30
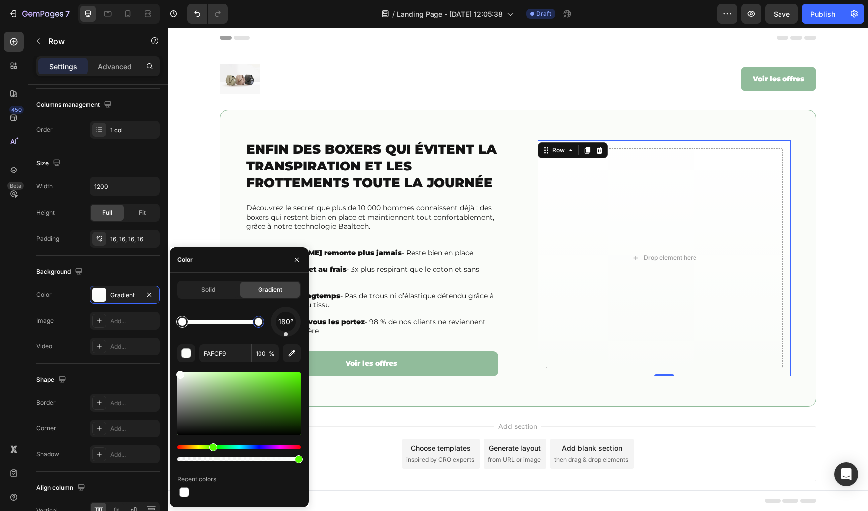
type input "FFFFFF"
click at [184, 321] on div at bounding box center [183, 322] width 8 height 8
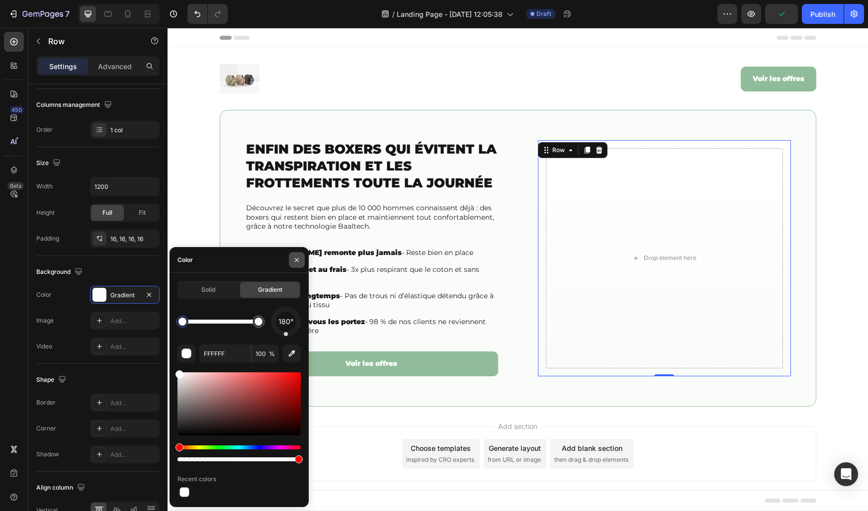
click at [296, 263] on icon "button" at bounding box center [297, 260] width 8 height 8
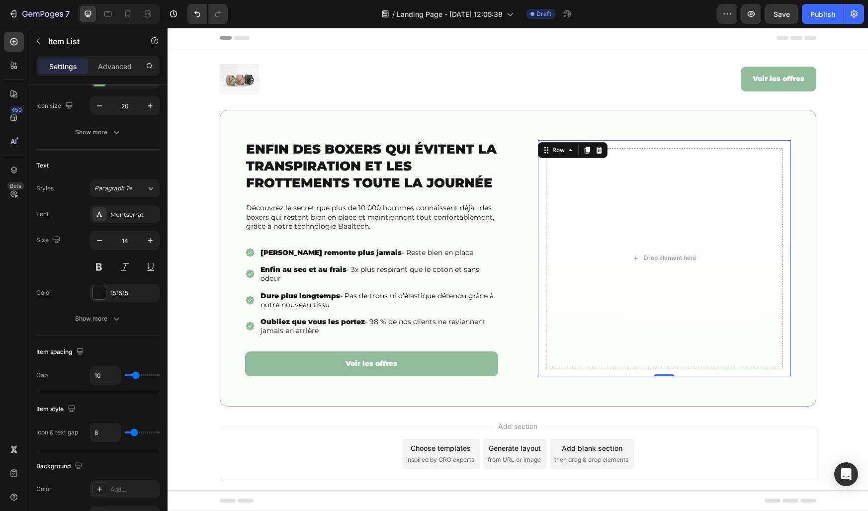
click at [296, 263] on div "Ne remonte plus jamais - Reste bien en place Enfin au sec et au frais - 3x plus…" at bounding box center [371, 292] width 253 height 90
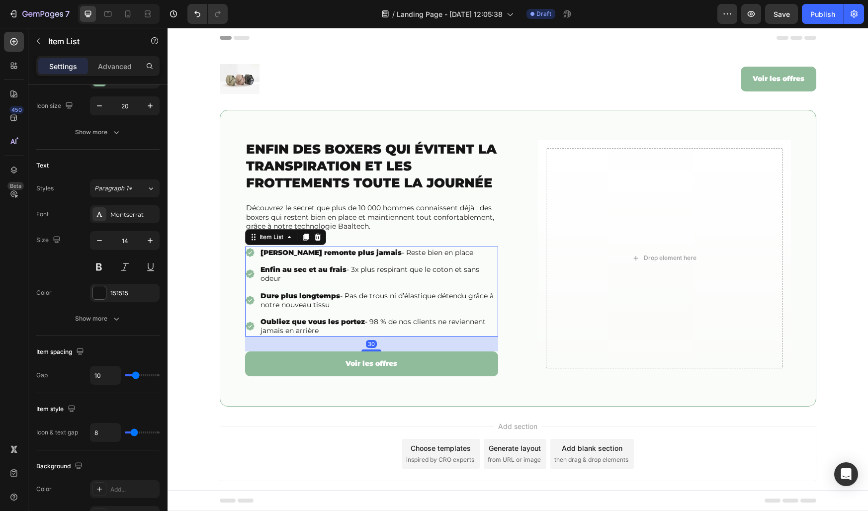
scroll to position [0, 0]
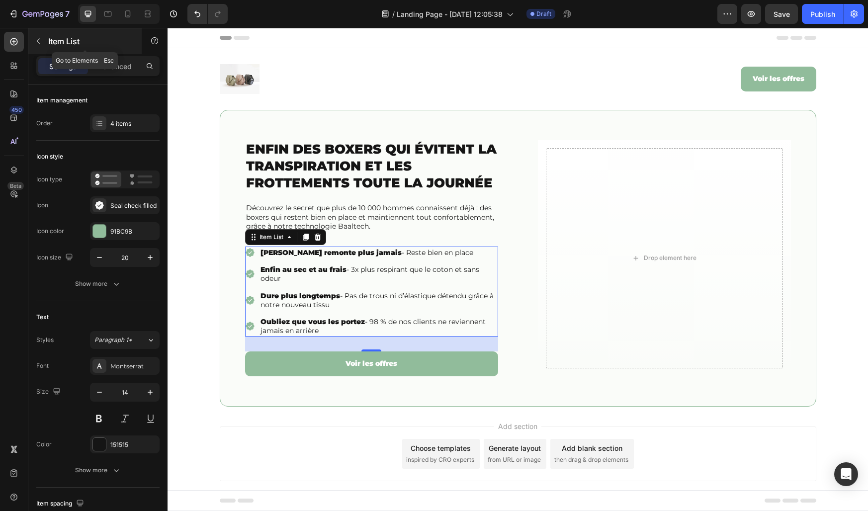
click at [40, 45] on icon "button" at bounding box center [38, 41] width 8 height 8
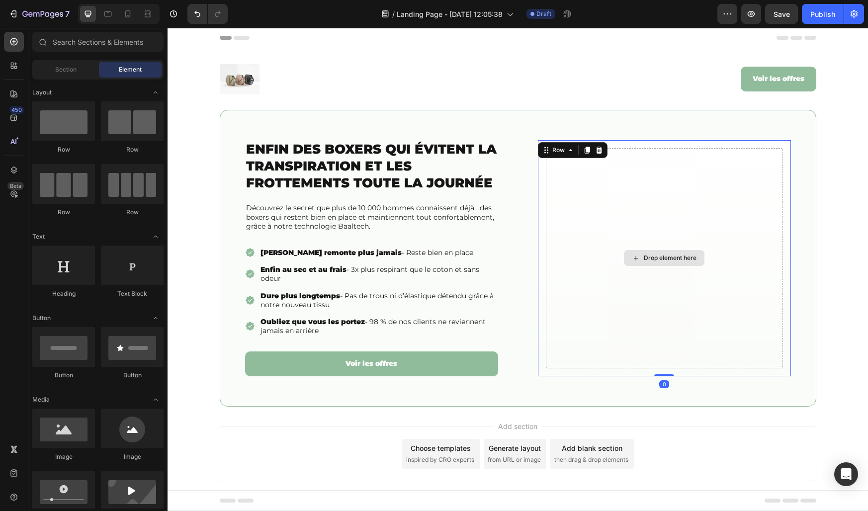
click at [582, 267] on div "Drop element here" at bounding box center [664, 258] width 237 height 220
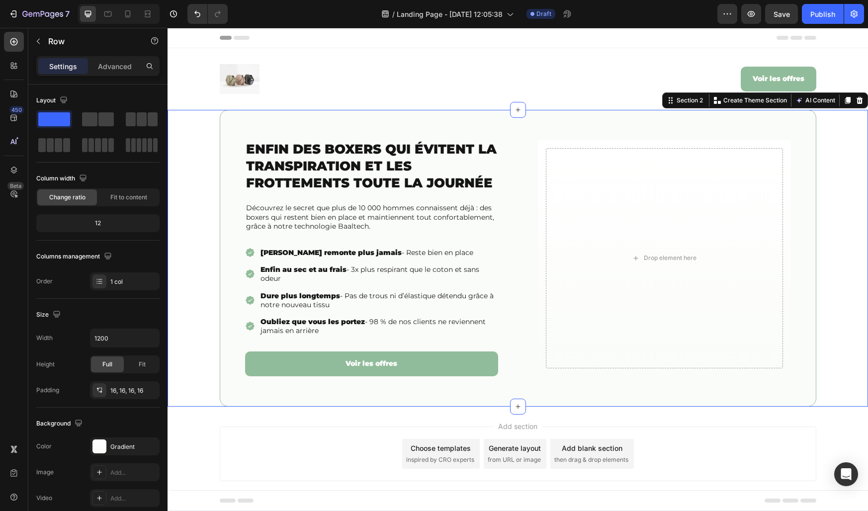
click at [833, 296] on div "⁠⁠⁠⁠⁠⁠⁠ Enfin des boxers qui évitent la transpiration et les frottements toute …" at bounding box center [518, 258] width 701 height 297
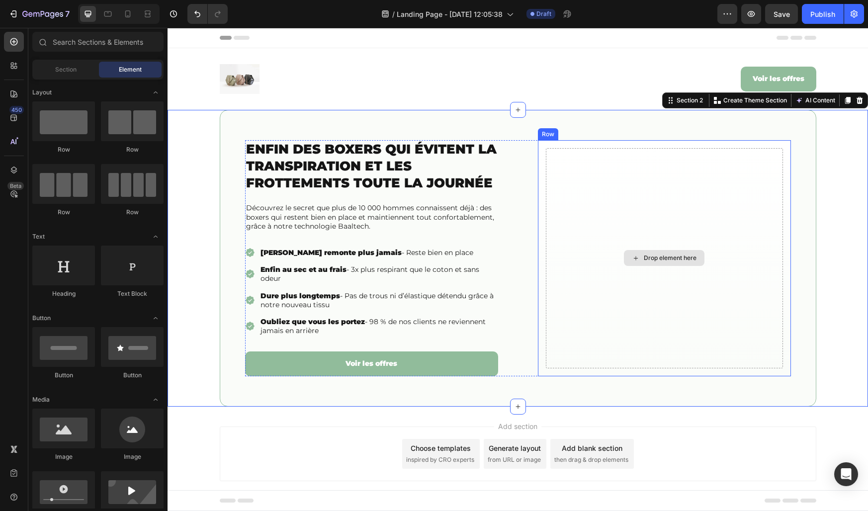
click at [625, 251] on div "Drop element here" at bounding box center [664, 258] width 81 height 16
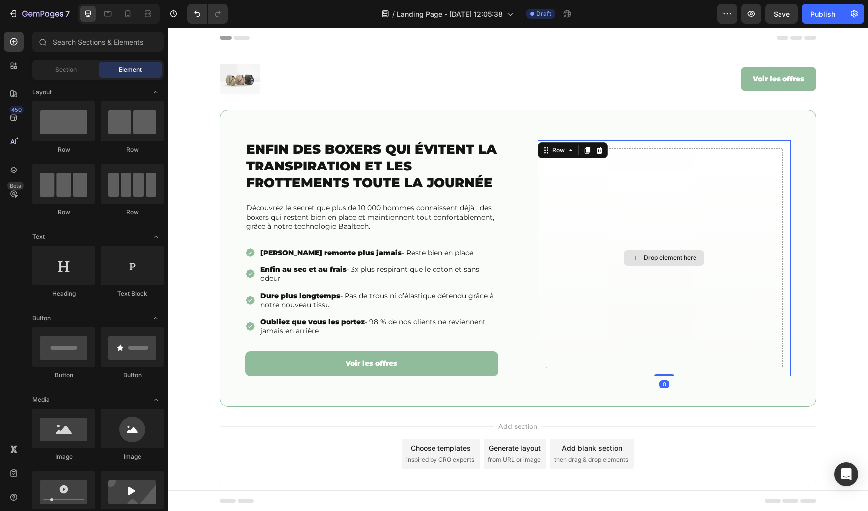
click at [591, 312] on div "Drop element here" at bounding box center [664, 258] width 237 height 220
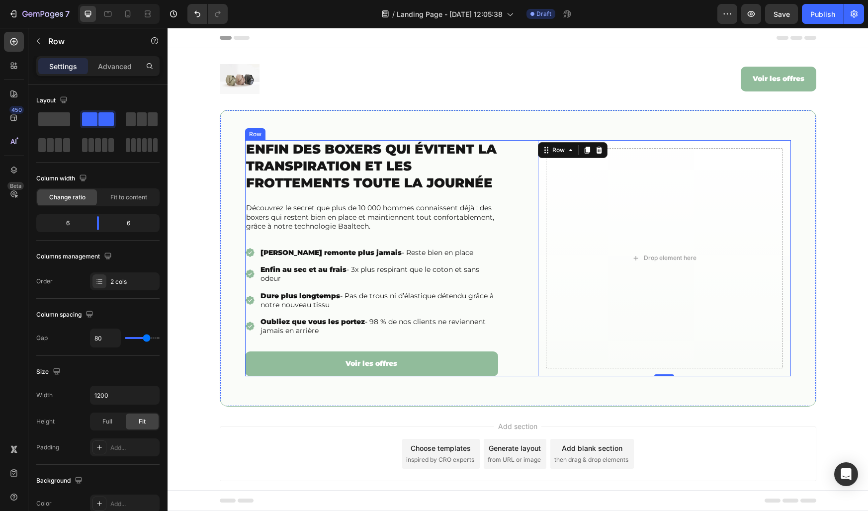
click at [524, 196] on div "⁠⁠⁠⁠⁠⁠⁠ Enfin des boxers qui évitent la transpiration et les frottements toute …" at bounding box center [518, 258] width 546 height 236
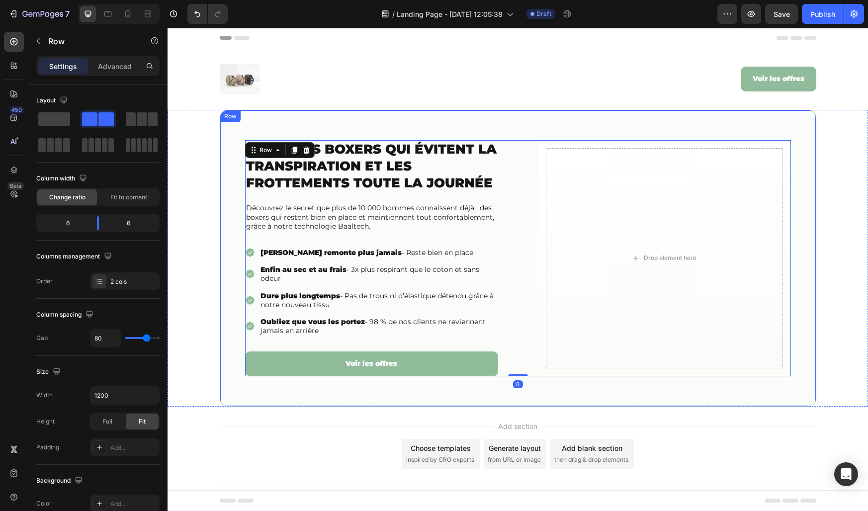
click at [505, 123] on div "⁠⁠⁠⁠⁠⁠⁠ Enfin des boxers qui évitent la transpiration et les frottements toute …" at bounding box center [518, 258] width 597 height 297
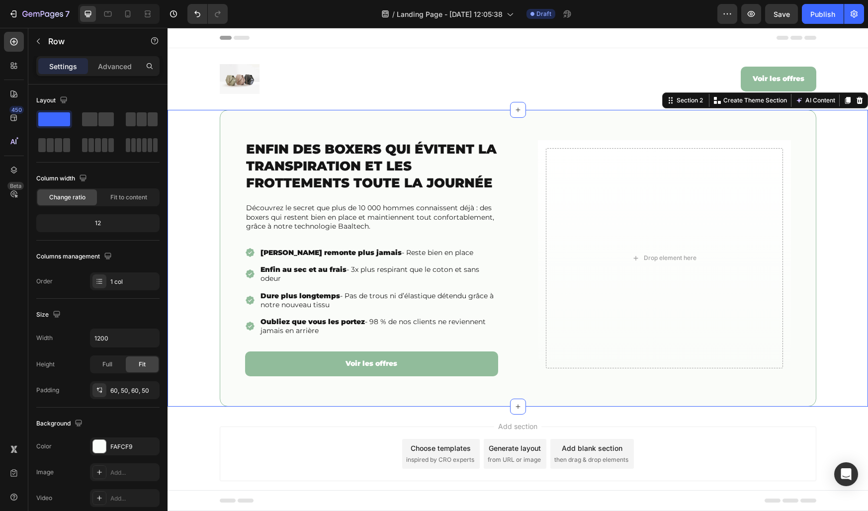
click at [206, 296] on div "⁠⁠⁠⁠⁠⁠⁠ Enfin des boxers qui évitent la transpiration et les frottements toute …" at bounding box center [518, 258] width 701 height 297
click at [848, 102] on icon at bounding box center [847, 100] width 5 height 7
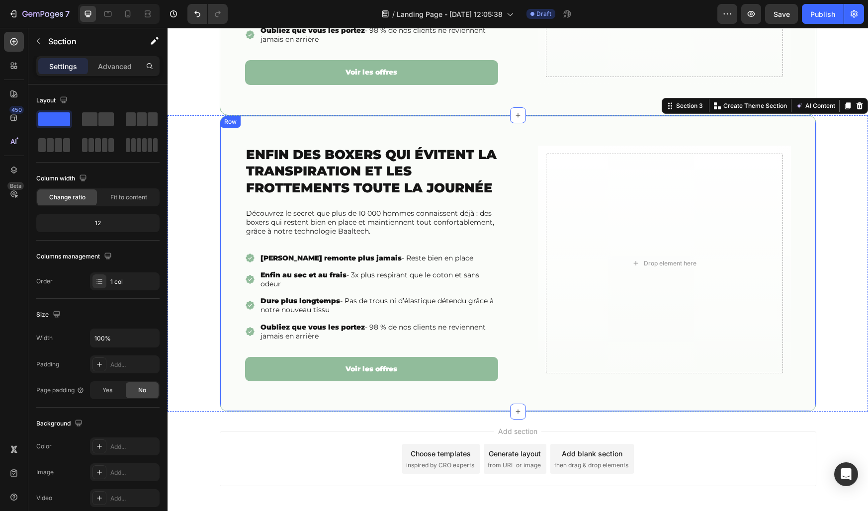
scroll to position [314, 0]
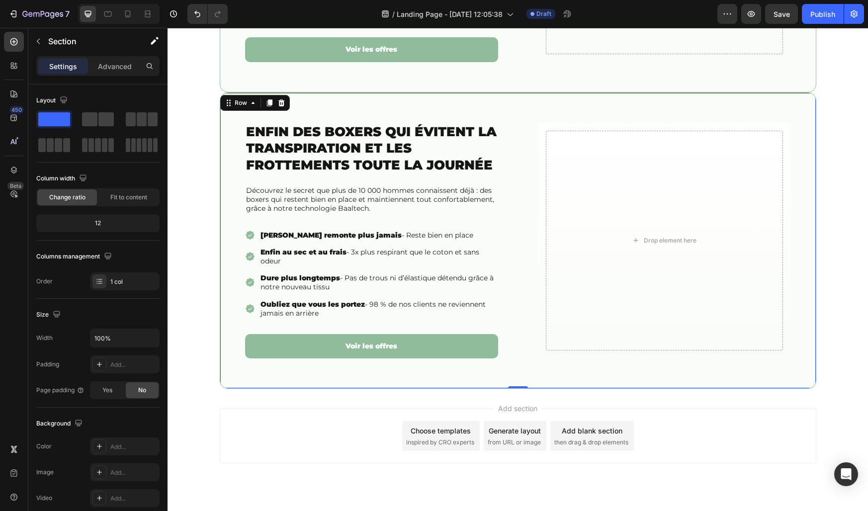
click at [490, 99] on div "Enfin des boxers qui évitent la transpiration et les frottements toute la journ…" at bounding box center [518, 240] width 597 height 297
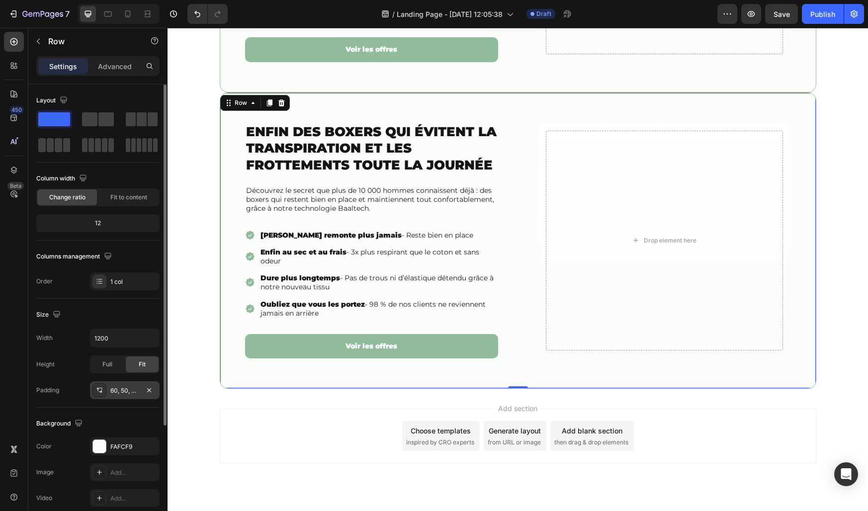
click at [132, 390] on div "60, 50, 60, 50" at bounding box center [124, 390] width 29 height 9
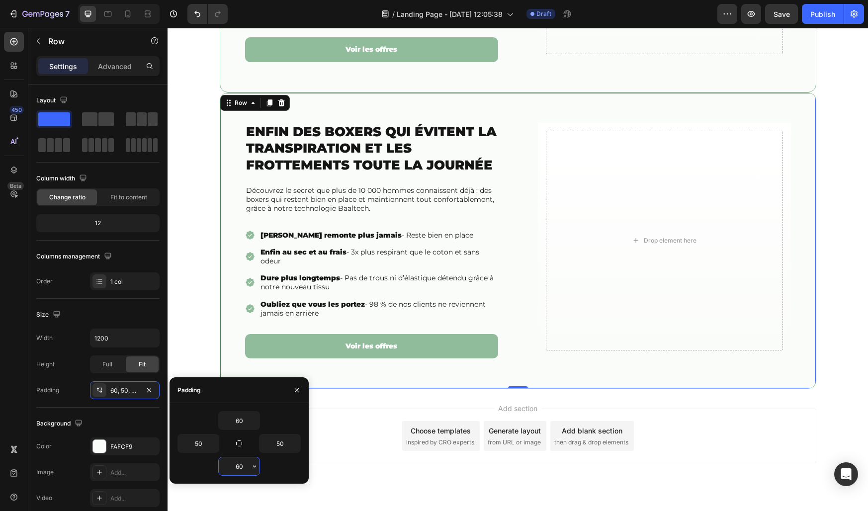
click at [236, 465] on input "60" at bounding box center [239, 466] width 41 height 18
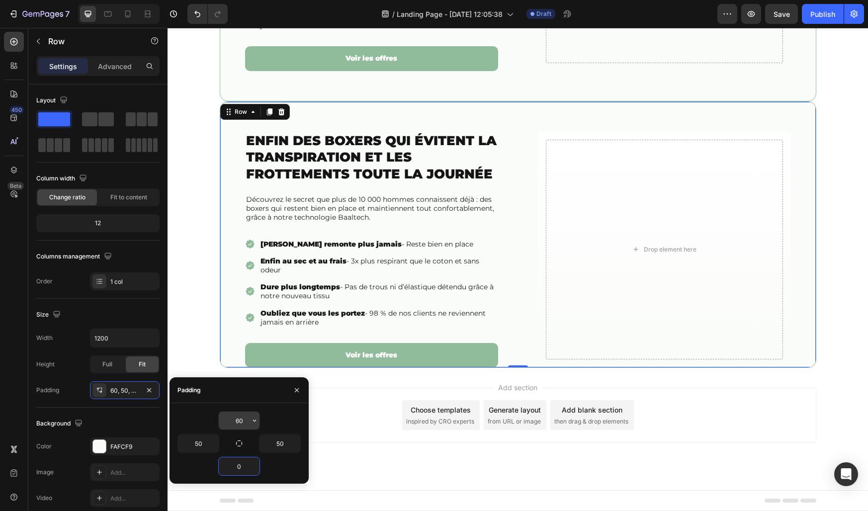
type input "0"
click at [242, 421] on input "60" at bounding box center [239, 421] width 41 height 18
type input "0"
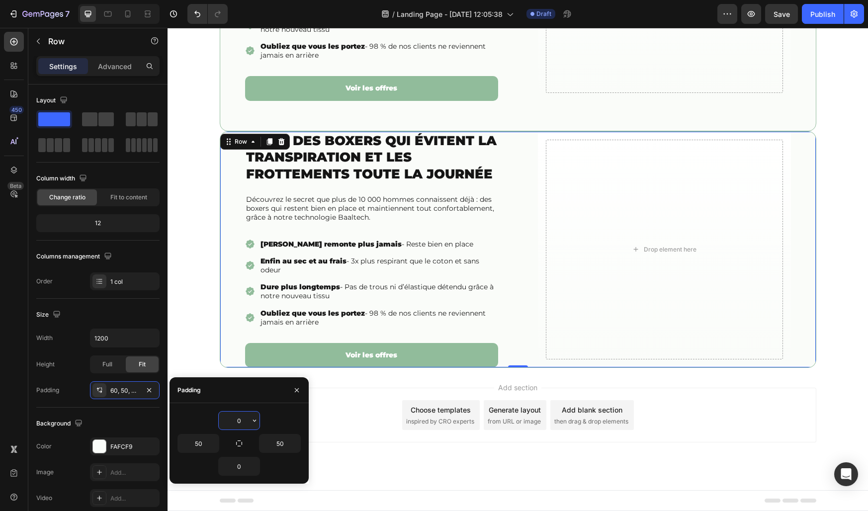
scroll to position [275, 0]
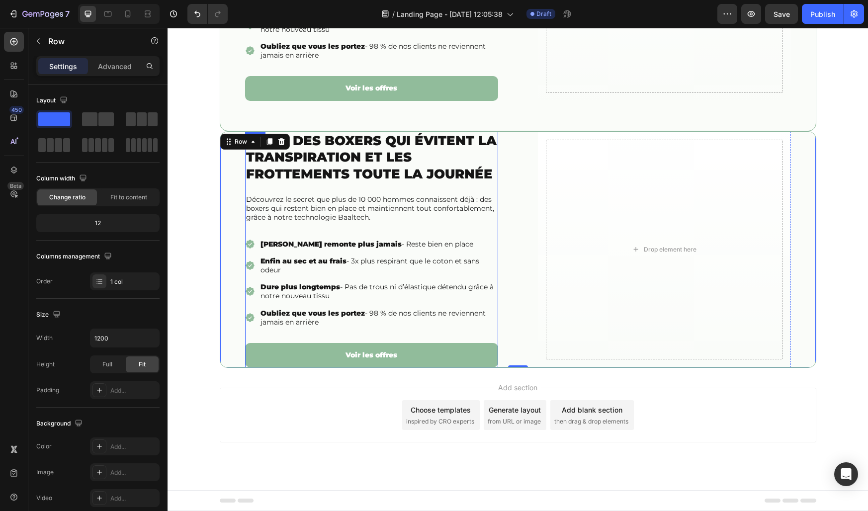
click at [289, 233] on div "Enfin des boxers qui évitent la transpiration et les frottements toute la journ…" at bounding box center [371, 250] width 253 height 236
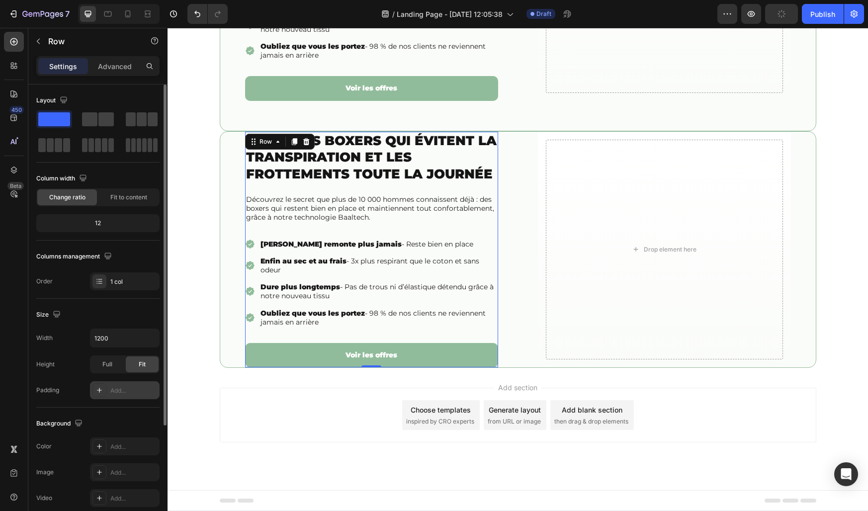
click at [122, 388] on div "Add..." at bounding box center [133, 390] width 47 height 9
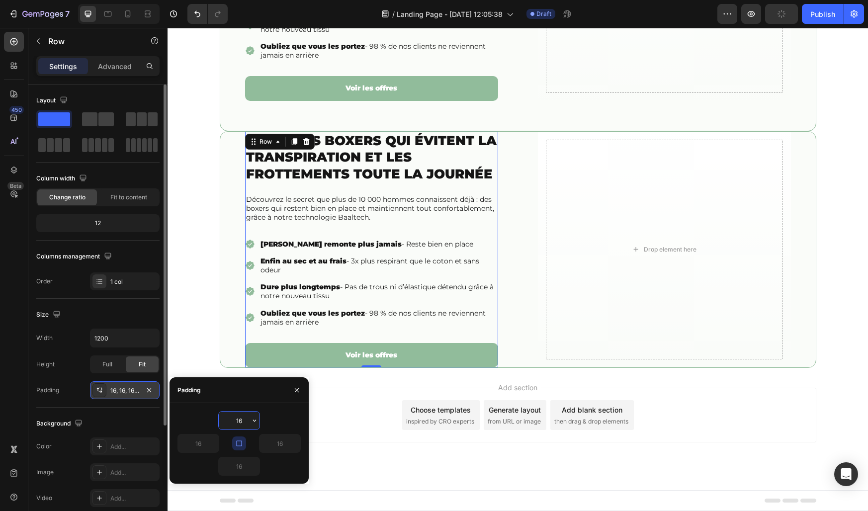
scroll to position [308, 0]
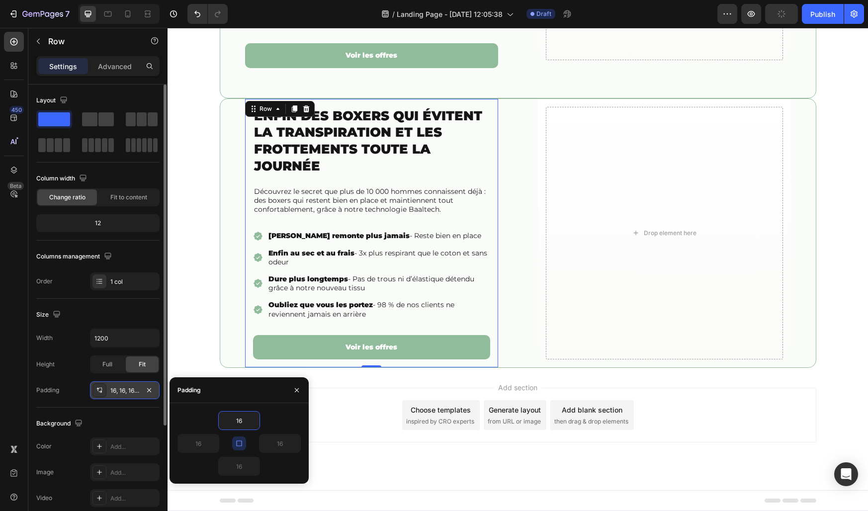
click at [233, 445] on button "button" at bounding box center [239, 444] width 14 height 14
click at [235, 440] on icon "button" at bounding box center [239, 444] width 8 height 8
click at [236, 424] on input "16" at bounding box center [239, 421] width 41 height 18
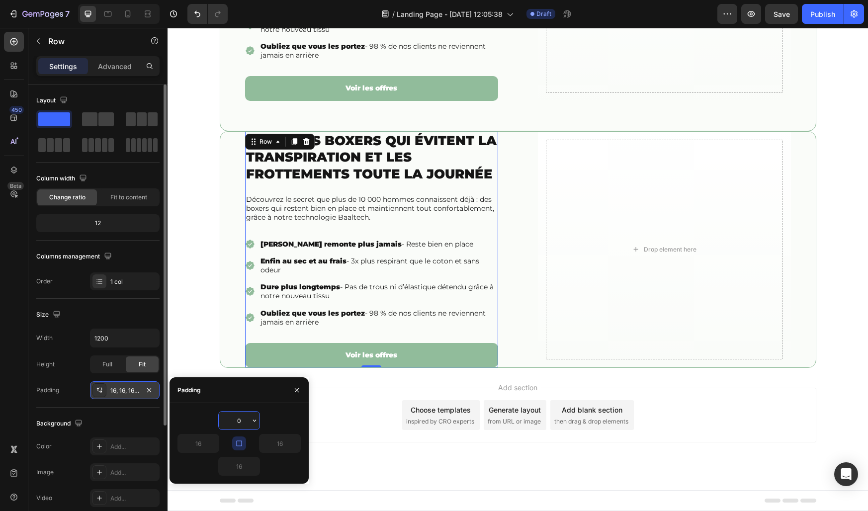
scroll to position [275, 0]
type input "0"
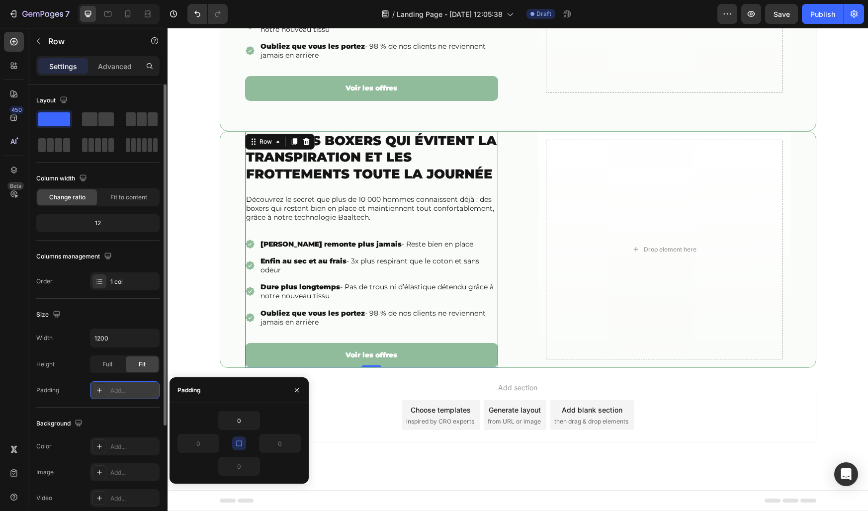
click at [219, 436] on div "0" at bounding box center [209, 443] width 62 height 19
click at [234, 442] on button "button" at bounding box center [239, 444] width 14 height 14
click at [238, 419] on input "0" at bounding box center [239, 421] width 41 height 18
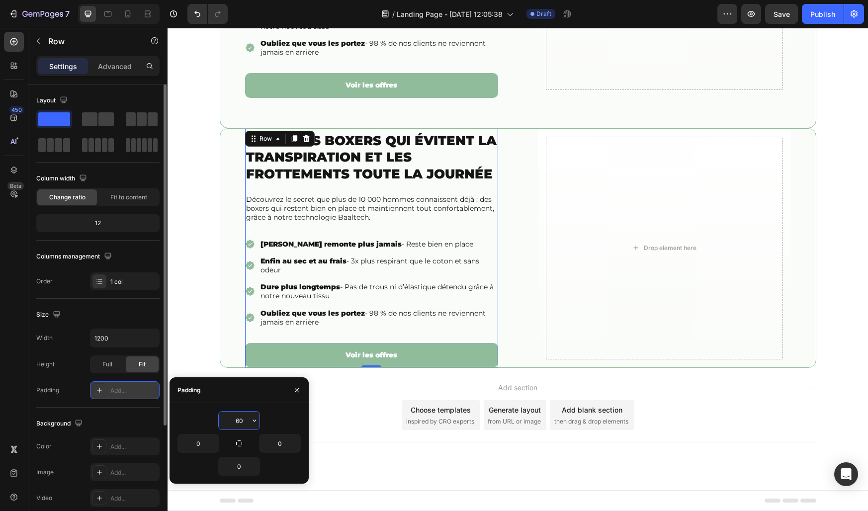
scroll to position [305, 0]
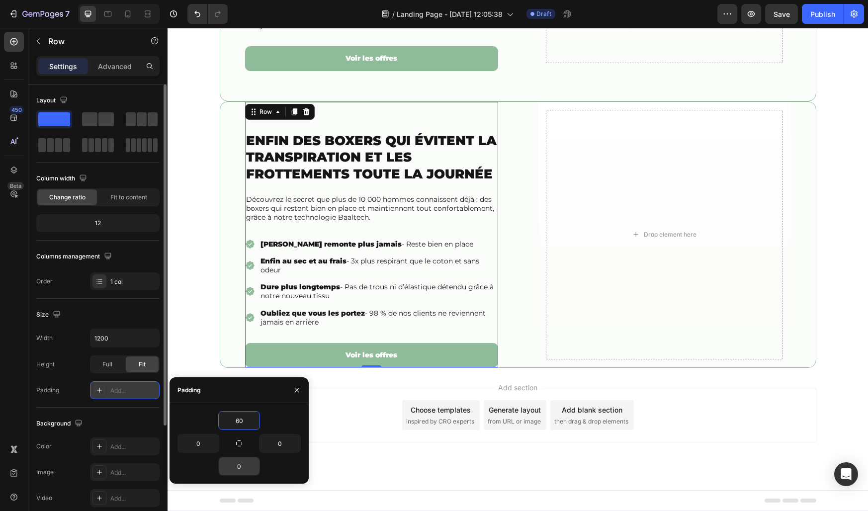
type input "60"
click at [242, 475] on div "0" at bounding box center [239, 466] width 42 height 19
click at [239, 462] on input "0" at bounding box center [239, 466] width 41 height 18
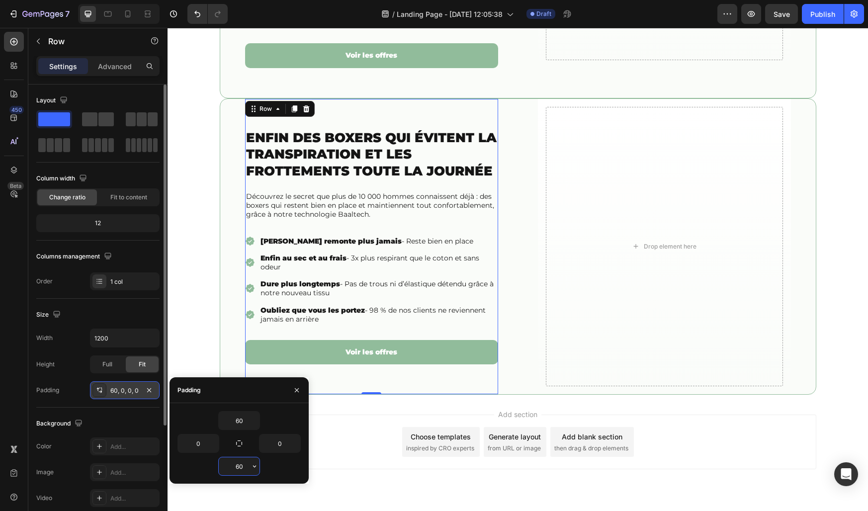
scroll to position [314, 0]
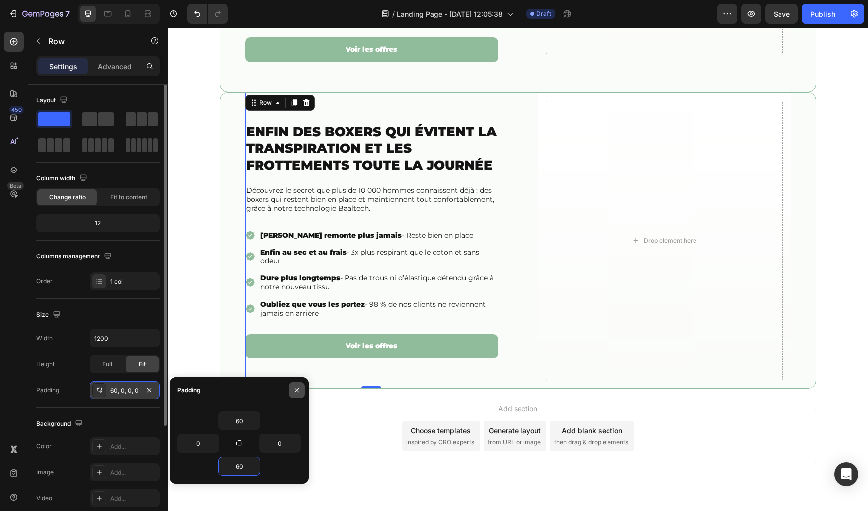
type input "60"
click at [300, 385] on button "button" at bounding box center [297, 390] width 16 height 16
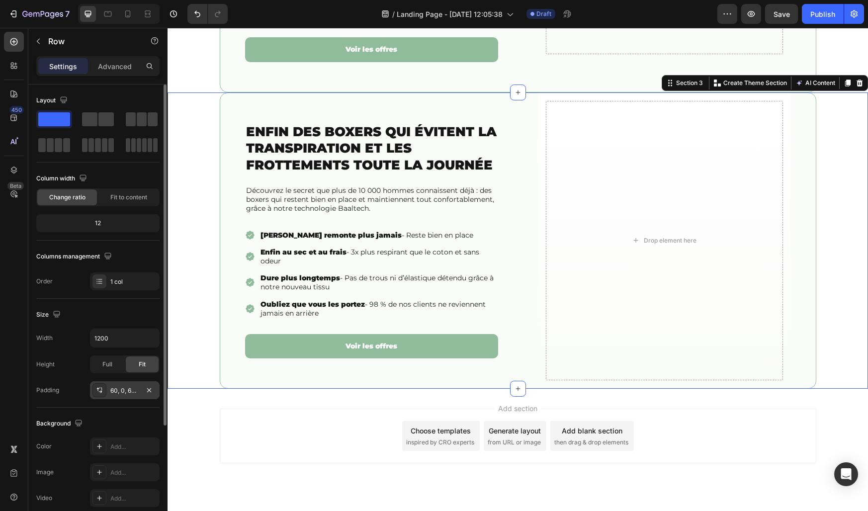
click at [194, 333] on div "Enfin des boxers qui évitent la transpiration et les frottements toute la journ…" at bounding box center [518, 240] width 701 height 297
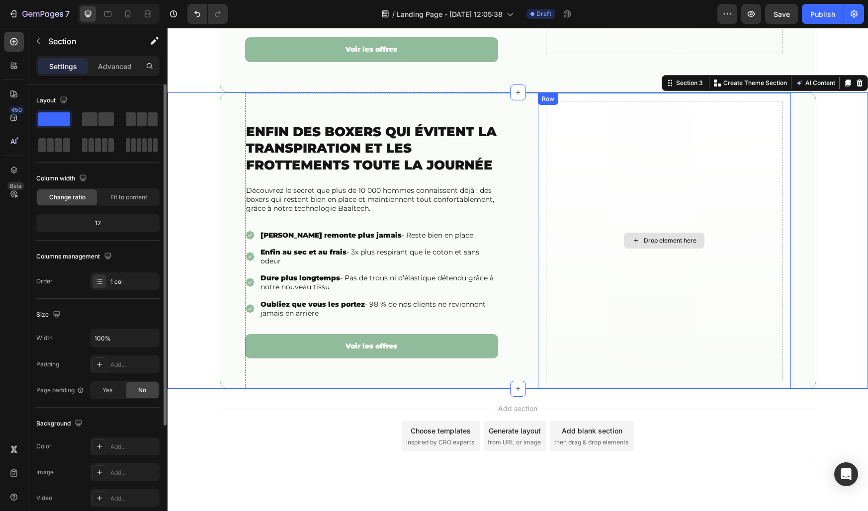
click at [581, 326] on div "Drop element here" at bounding box center [664, 241] width 237 height 280
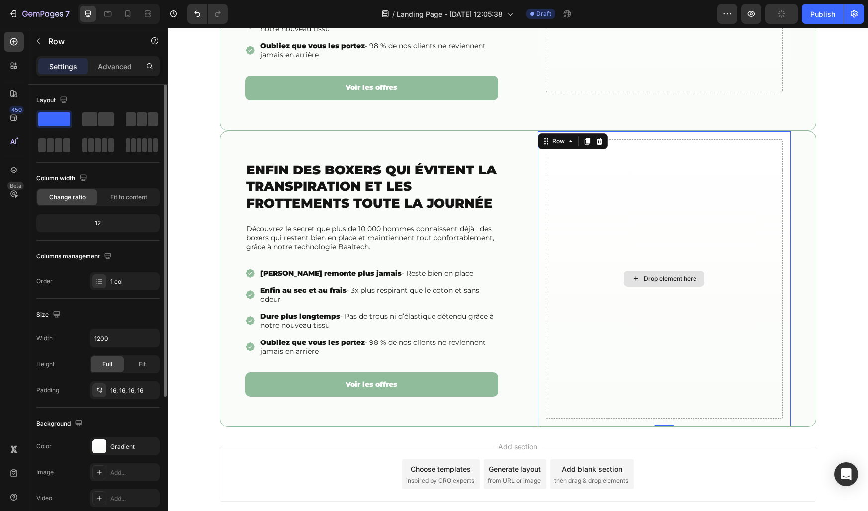
scroll to position [280, 0]
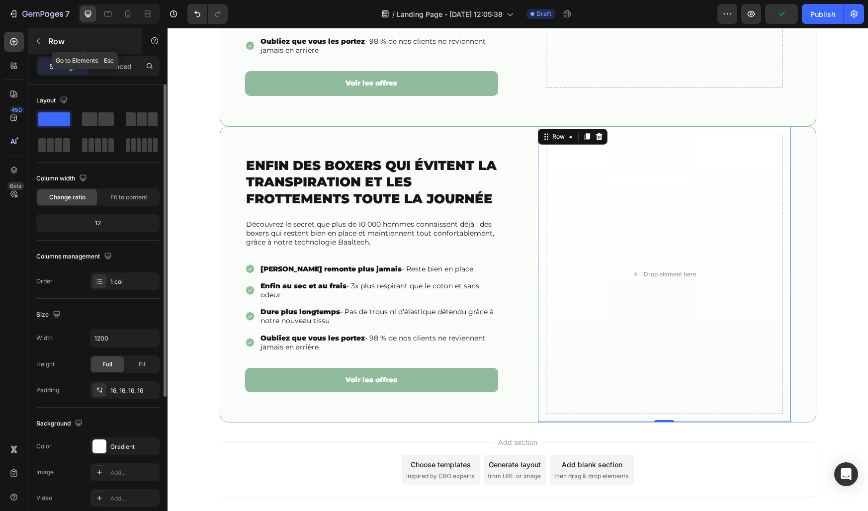
click at [39, 43] on icon "button" at bounding box center [38, 41] width 8 height 8
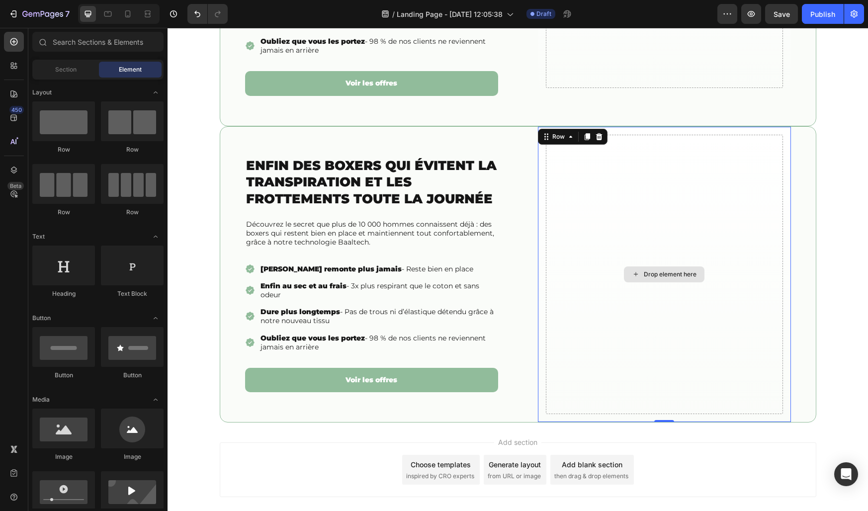
click at [567, 241] on div "Drop element here" at bounding box center [664, 275] width 237 height 280
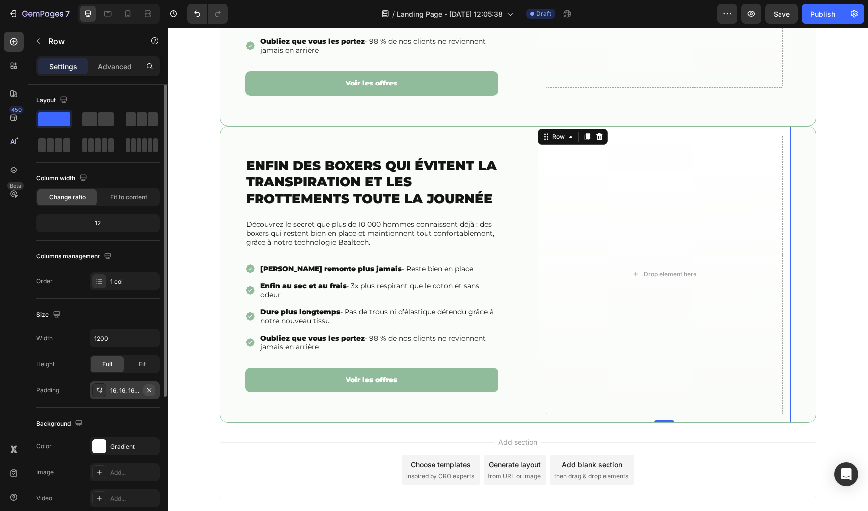
click at [151, 390] on icon "button" at bounding box center [149, 390] width 8 height 8
click at [37, 41] on icon "button" at bounding box center [38, 41] width 3 height 5
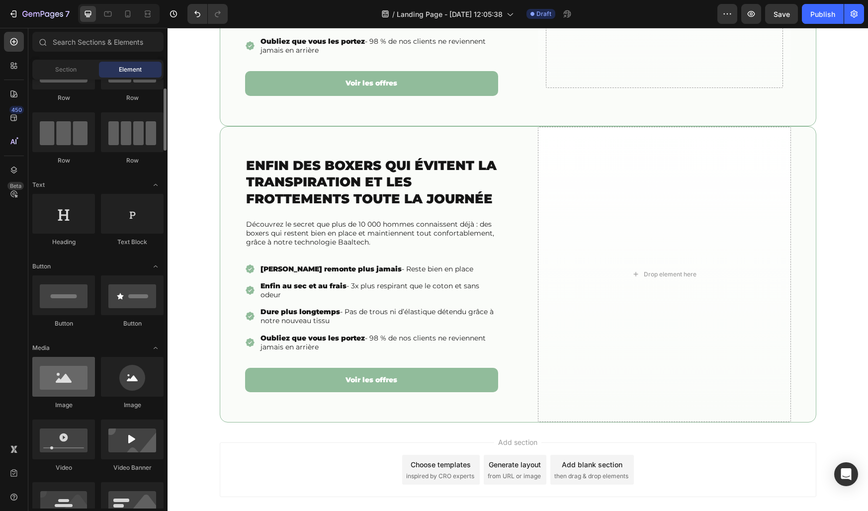
scroll to position [53, 0]
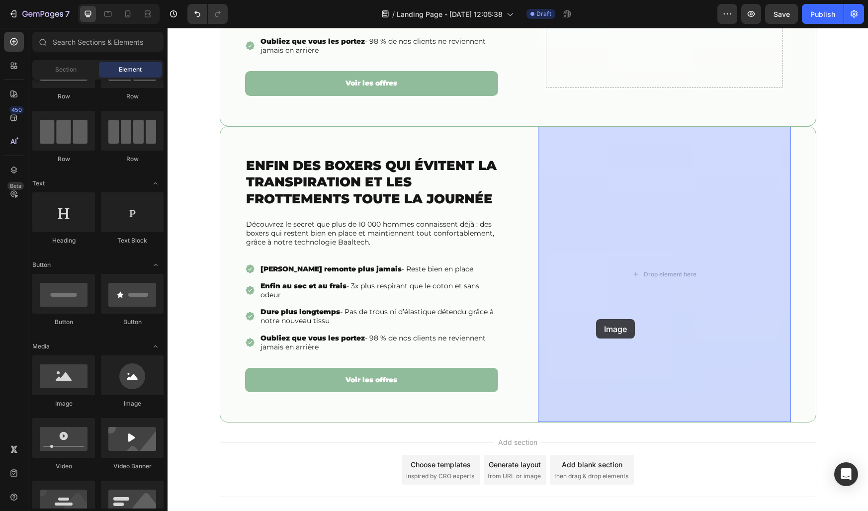
drag, startPoint x: 234, startPoint y: 406, endPoint x: 596, endPoint y: 319, distance: 372.7
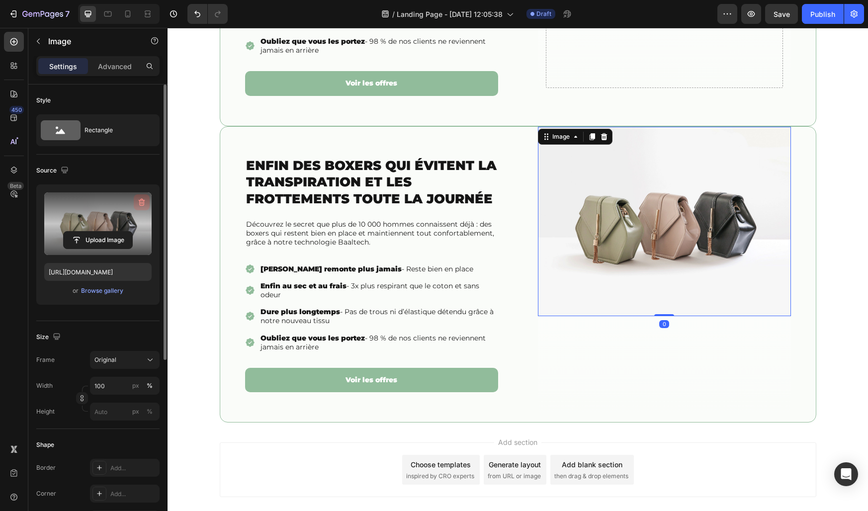
click at [143, 204] on icon "button" at bounding box center [142, 202] width 10 height 10
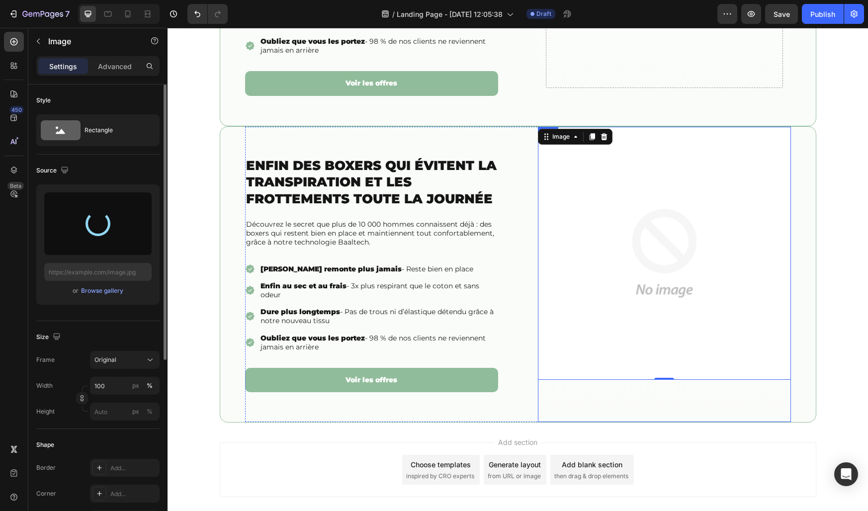
type input "[URL][DOMAIN_NAME]"
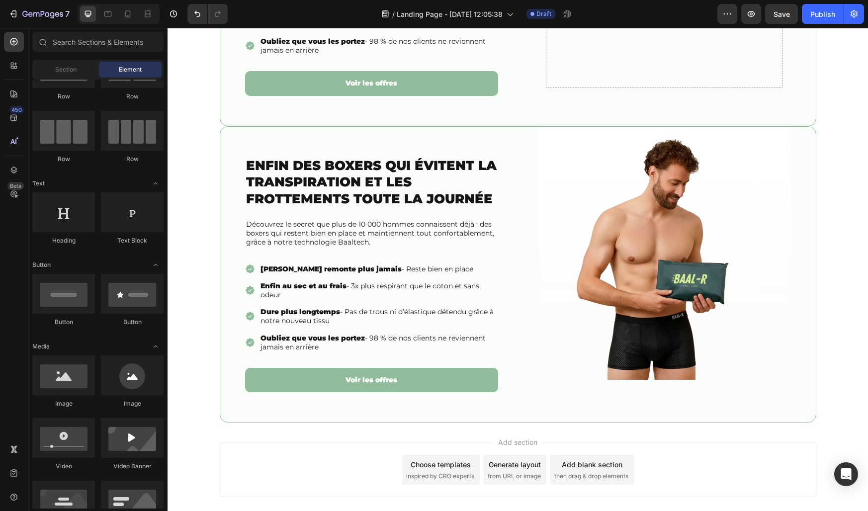
click at [656, 437] on div "Add section Choose templates inspired by CRO experts Generate layout from URL o…" at bounding box center [518, 484] width 701 height 122
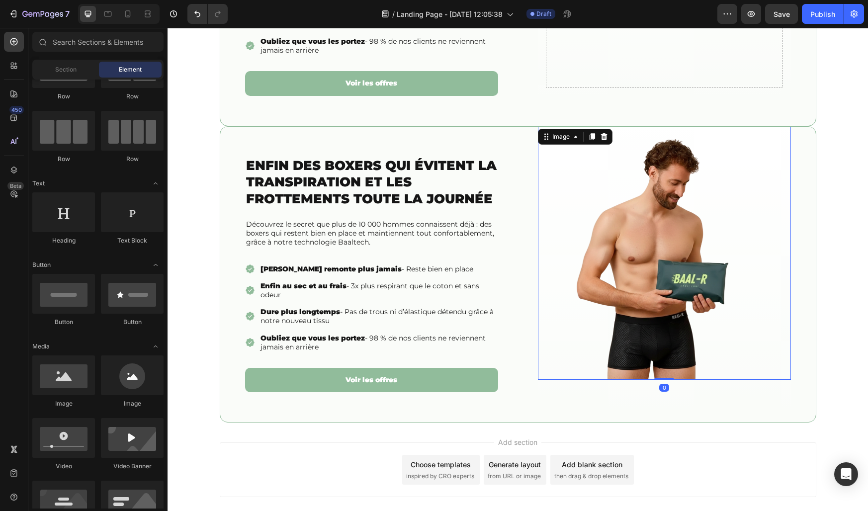
click at [644, 314] on img at bounding box center [664, 253] width 253 height 253
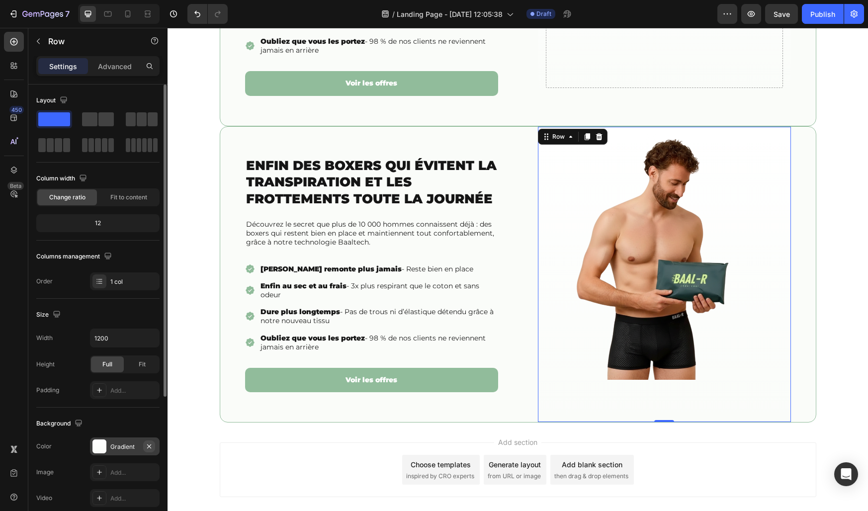
click at [149, 446] on icon "button" at bounding box center [149, 446] width 4 height 4
click at [621, 306] on img at bounding box center [664, 253] width 253 height 253
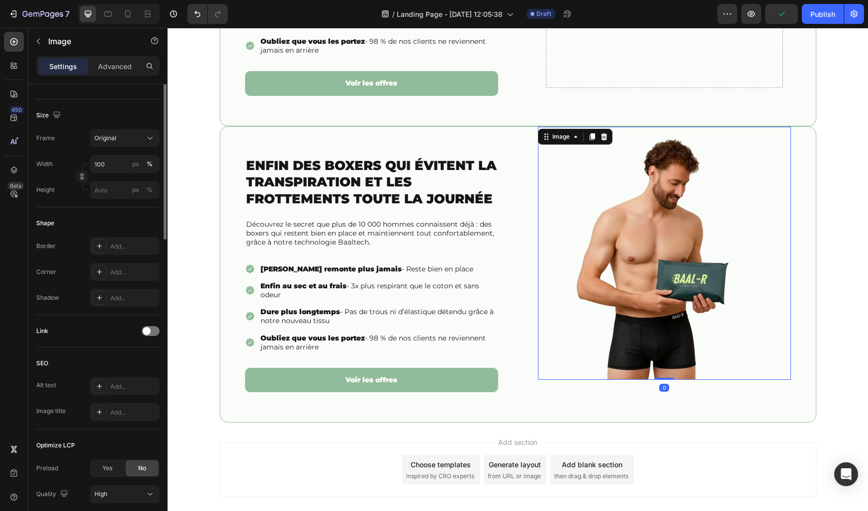
scroll to position [296, 0]
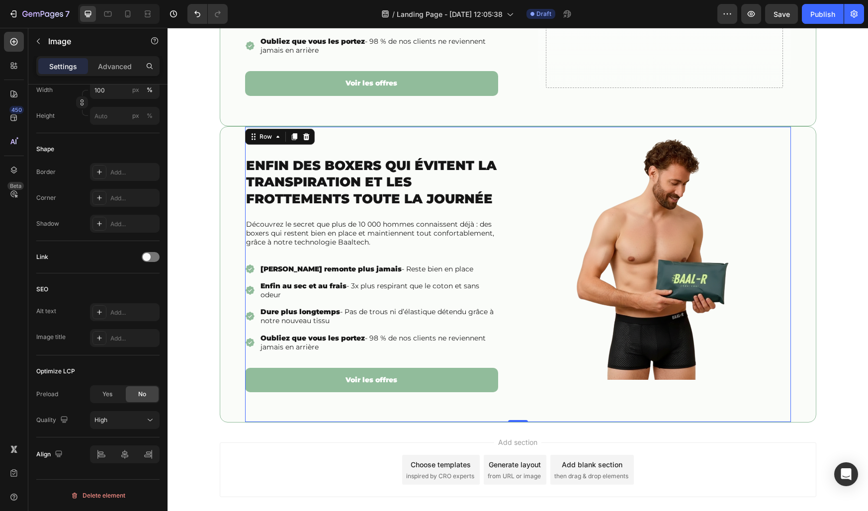
click at [522, 316] on div "Enfin des boxers qui évitent la transpiration et les frottements toute la journ…" at bounding box center [518, 275] width 546 height 296
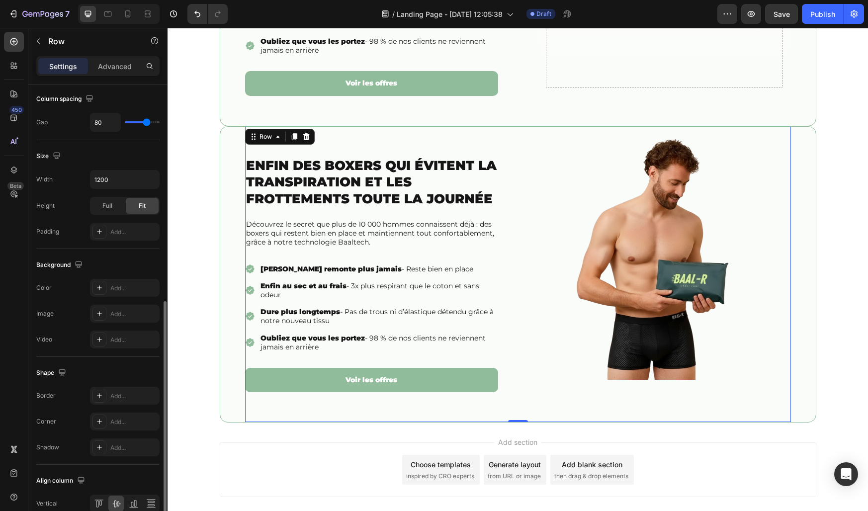
scroll to position [265, 0]
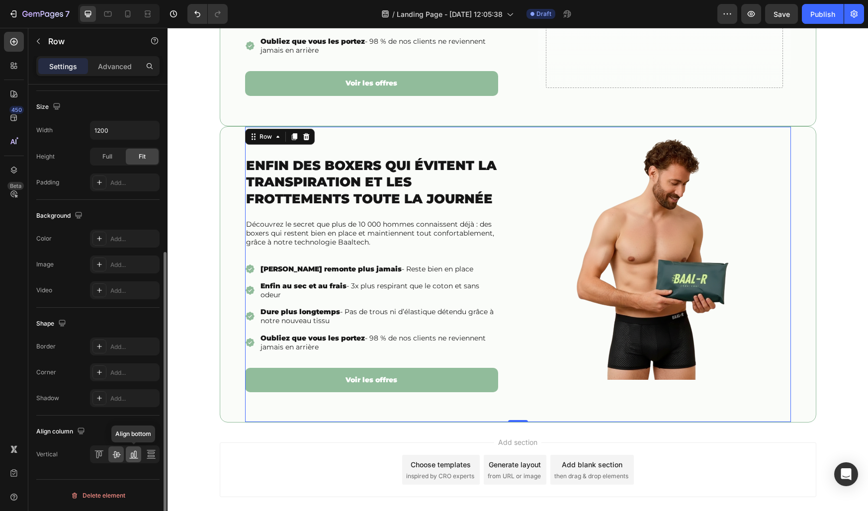
click at [131, 453] on icon at bounding box center [132, 455] width 2 height 5
click at [116, 449] on icon at bounding box center [116, 454] width 10 height 10
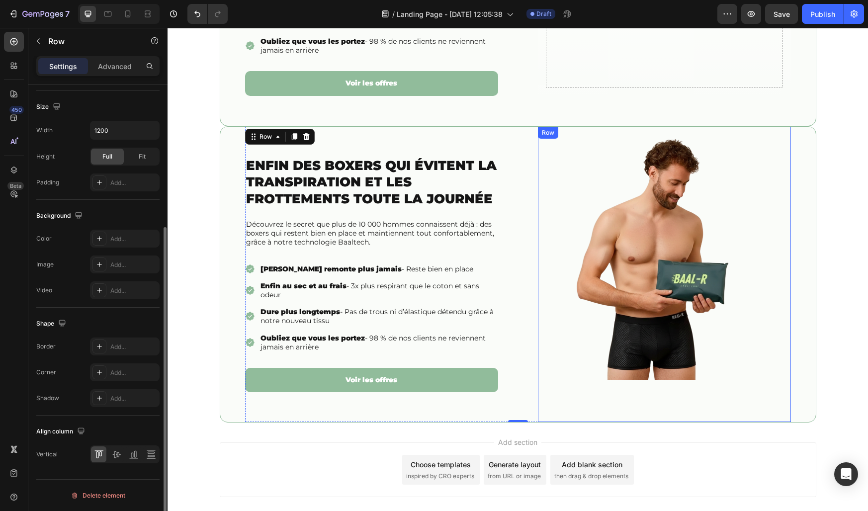
click at [560, 407] on div "Image" at bounding box center [664, 275] width 253 height 296
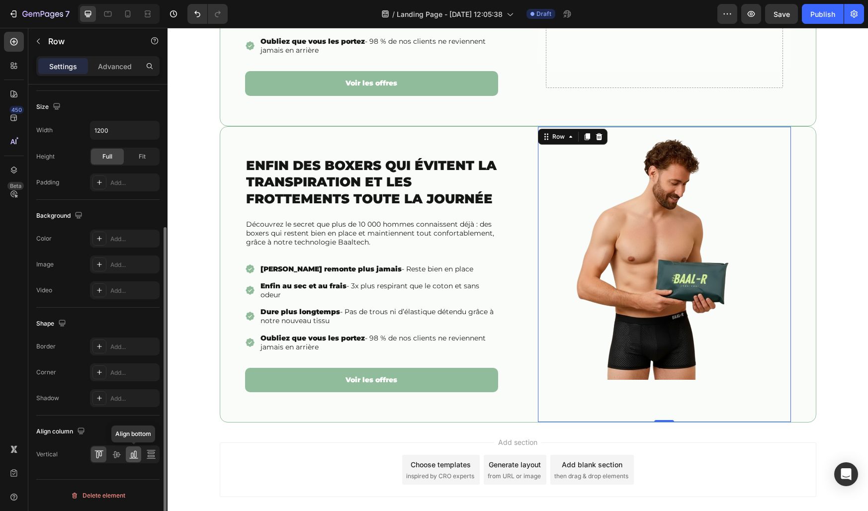
click at [134, 458] on icon at bounding box center [133, 458] width 9 height 0
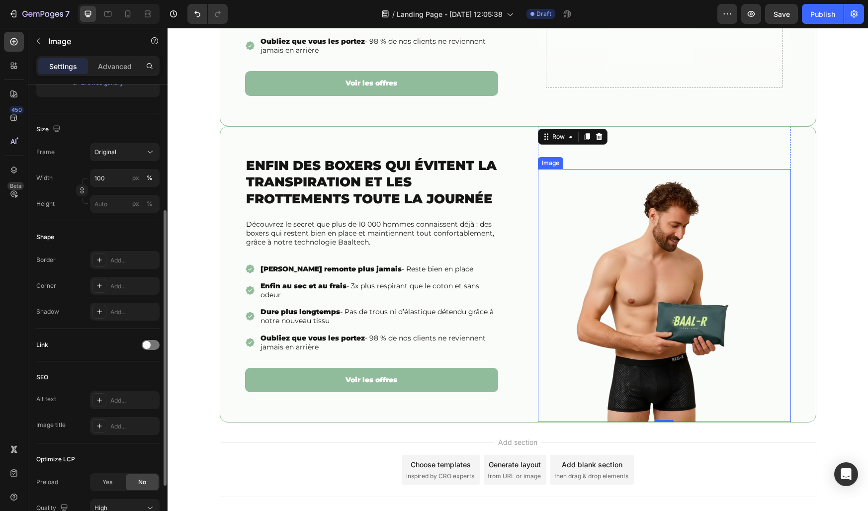
click at [740, 194] on img at bounding box center [664, 295] width 253 height 253
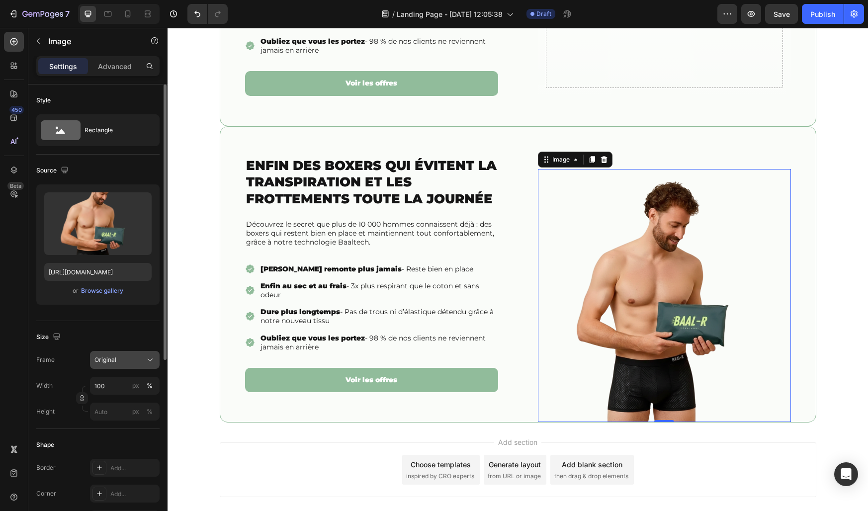
click at [97, 353] on button "Original" at bounding box center [125, 360] width 70 height 18
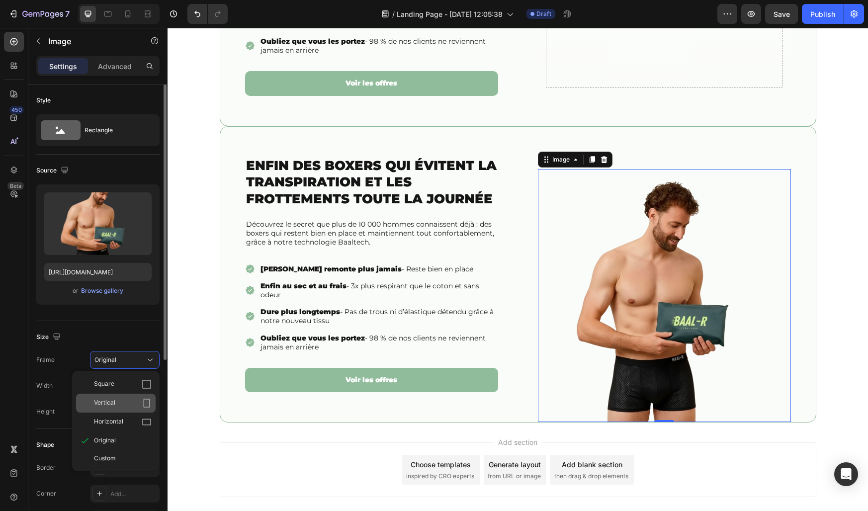
click at [111, 404] on span "Vertical" at bounding box center [104, 403] width 21 height 10
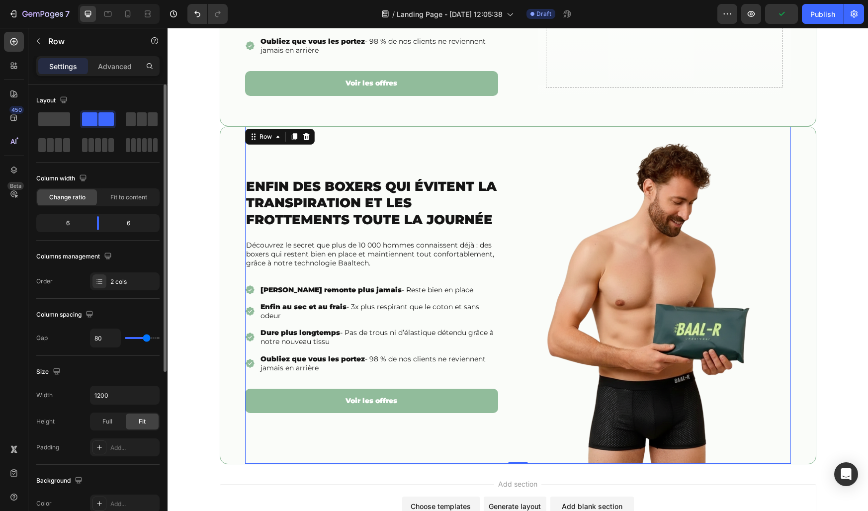
click at [322, 450] on div "Enfin des boxers qui évitent la transpiration et les frottements toute la journ…" at bounding box center [371, 296] width 253 height 338
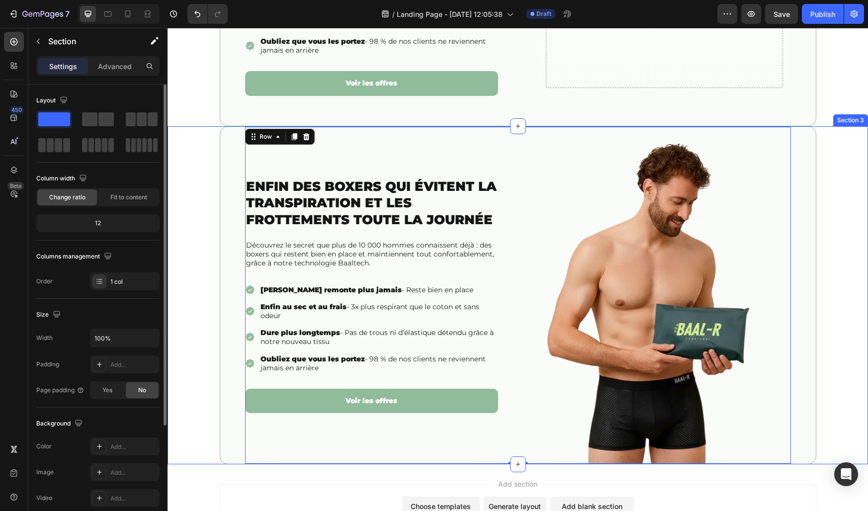
click at [207, 315] on div "Enfin des boxers qui évitent la transpiration et les frottements toute la journ…" at bounding box center [518, 295] width 701 height 339
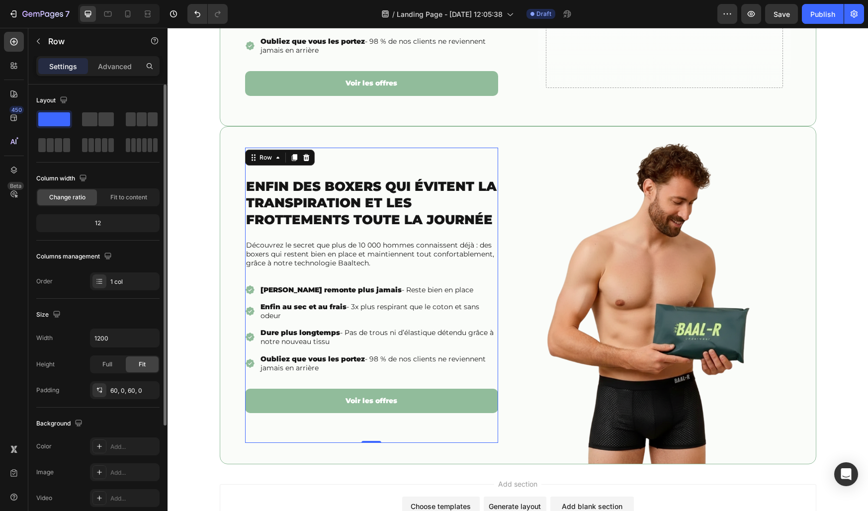
click at [279, 161] on div "Enfin des boxers qui évitent la transpiration et les frottements toute la journ…" at bounding box center [371, 296] width 253 height 296
click at [150, 390] on icon "button" at bounding box center [149, 390] width 8 height 8
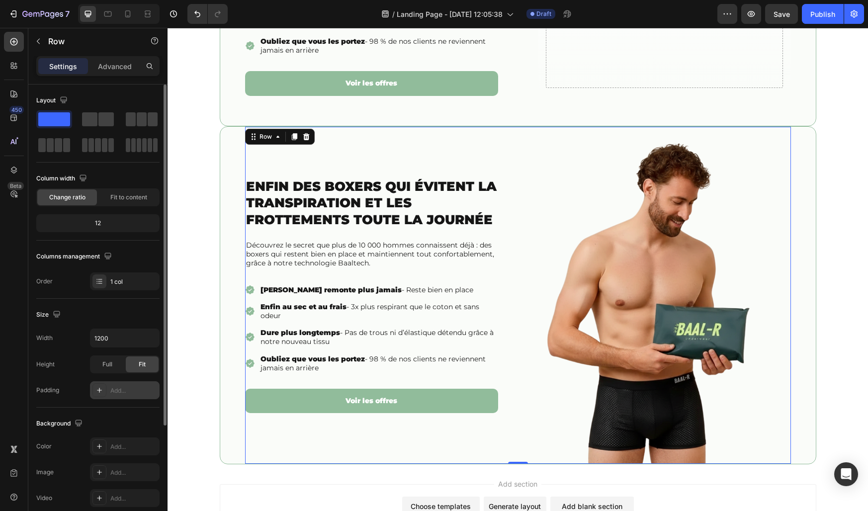
click at [371, 152] on div "Enfin des boxers qui évitent la transpiration et les frottements toute la journ…" at bounding box center [371, 296] width 253 height 338
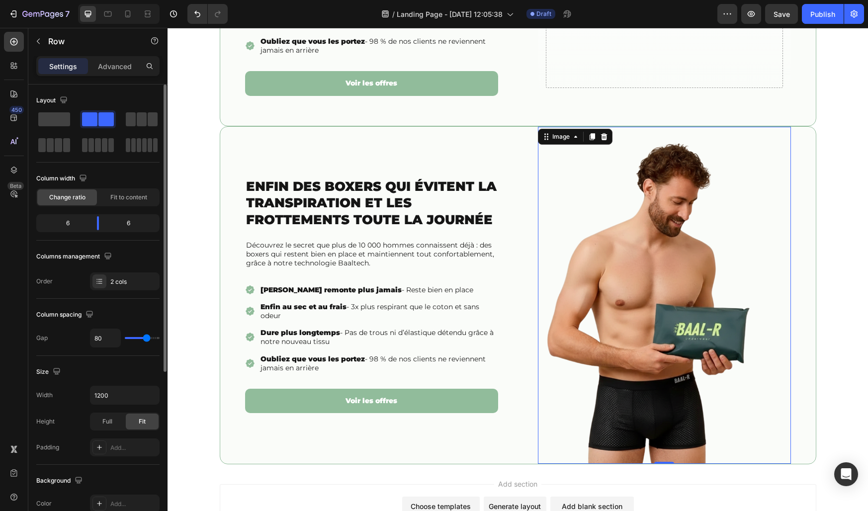
click at [591, 182] on img at bounding box center [664, 296] width 253 height 338
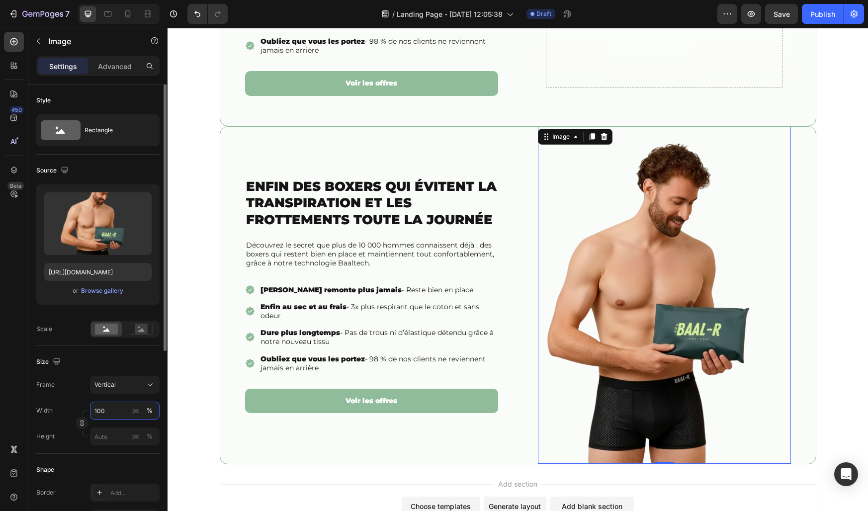
click at [116, 409] on input "100" at bounding box center [125, 411] width 70 height 18
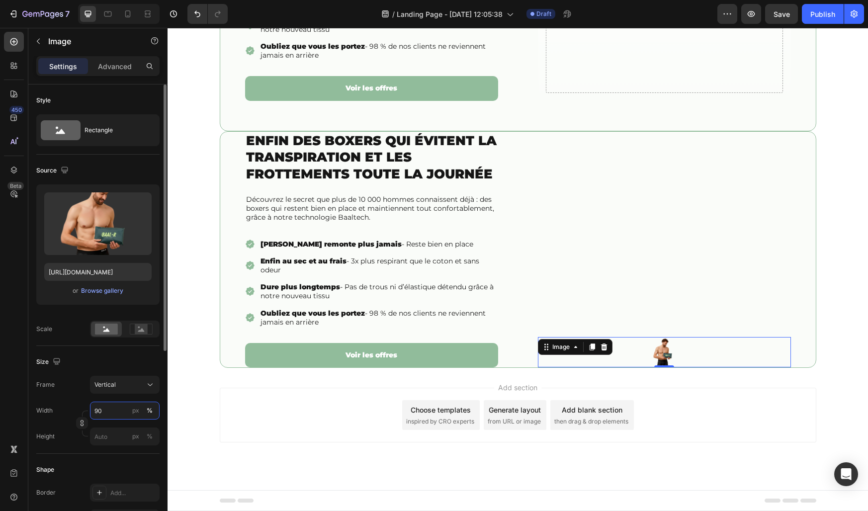
scroll to position [280, 0]
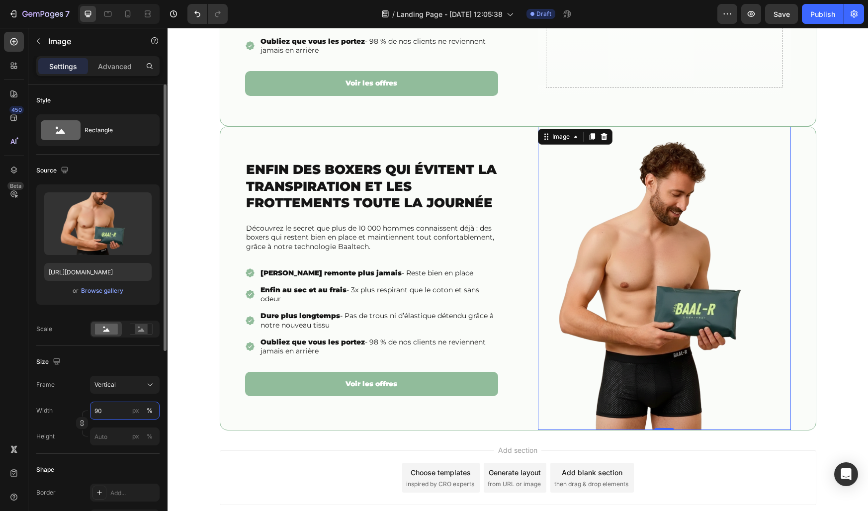
type input "90"
click at [106, 358] on div "Size" at bounding box center [97, 362] width 123 height 16
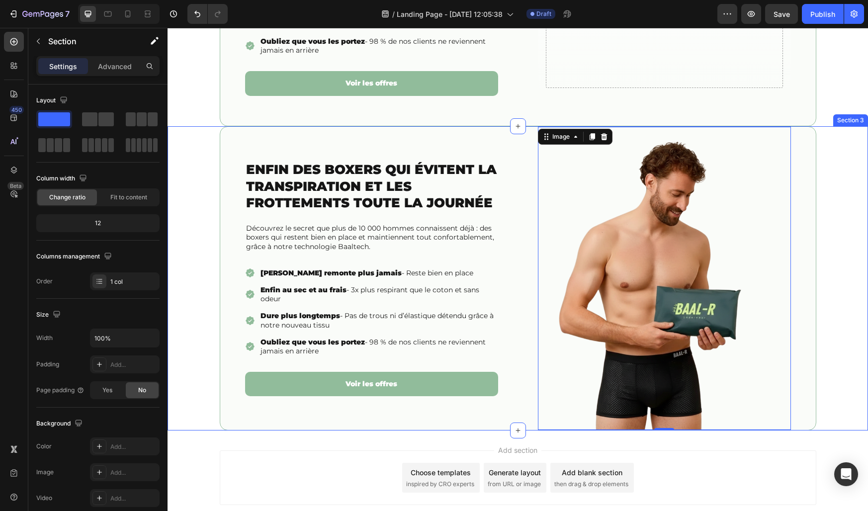
click at [202, 267] on div "Enfin des boxers qui évitent la transpiration et les frottements toute la journ…" at bounding box center [518, 278] width 701 height 305
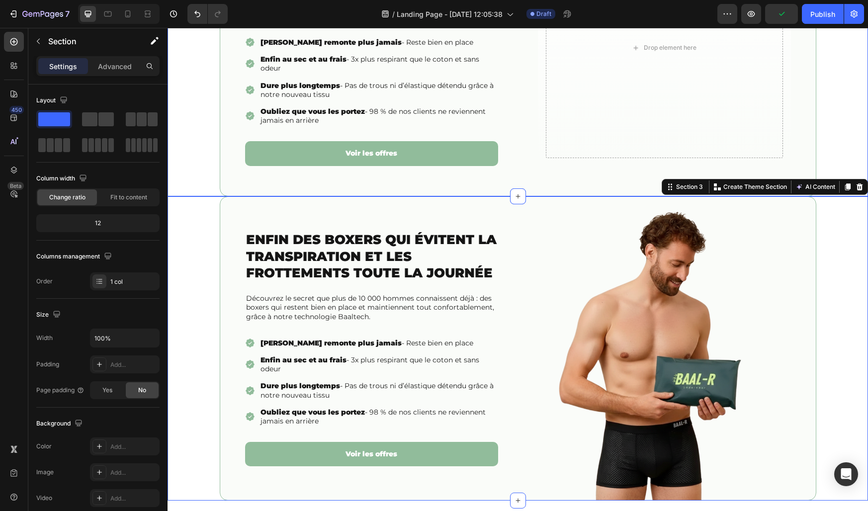
scroll to position [0, 0]
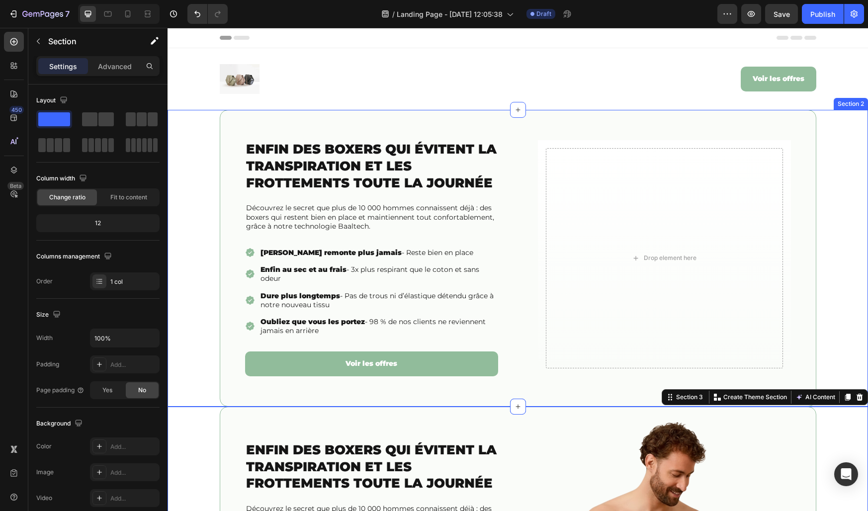
click at [206, 202] on div "⁠⁠⁠⁠⁠⁠⁠ Enfin des boxers qui évitent la transpiration et les frottements toute …" at bounding box center [518, 258] width 701 height 297
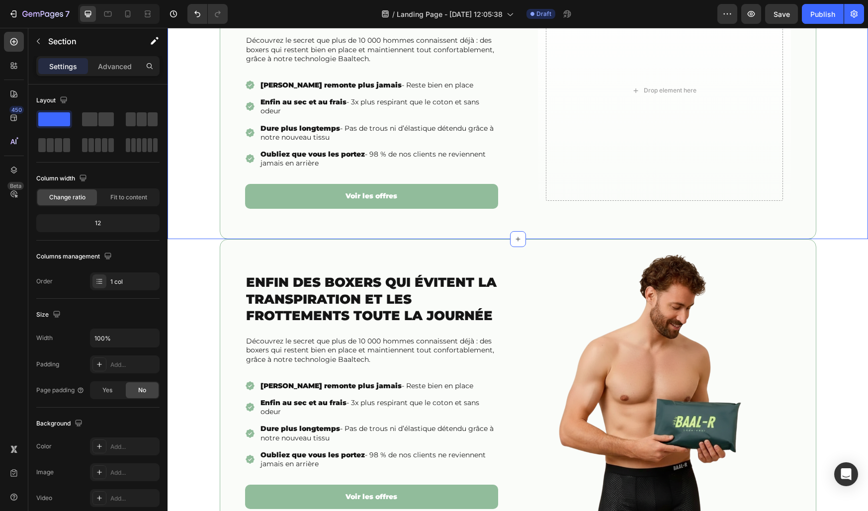
scroll to position [282, 0]
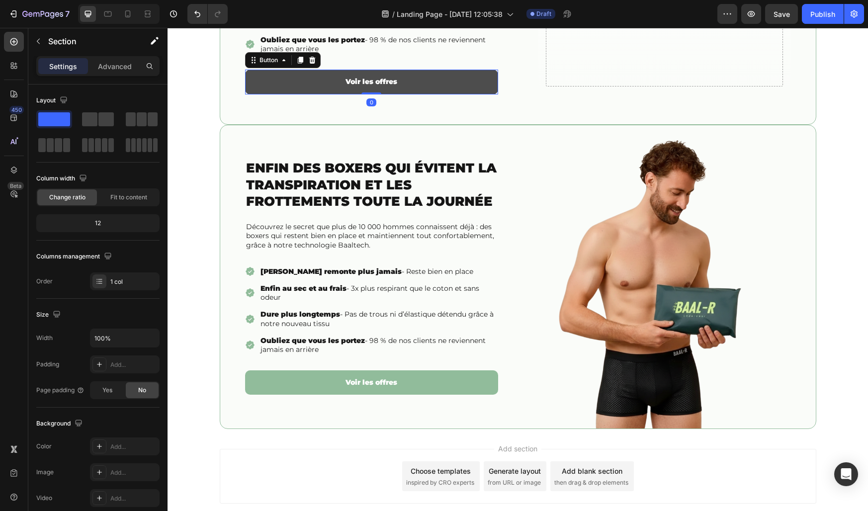
click at [329, 93] on button "Voir les offres" at bounding box center [371, 82] width 253 height 24
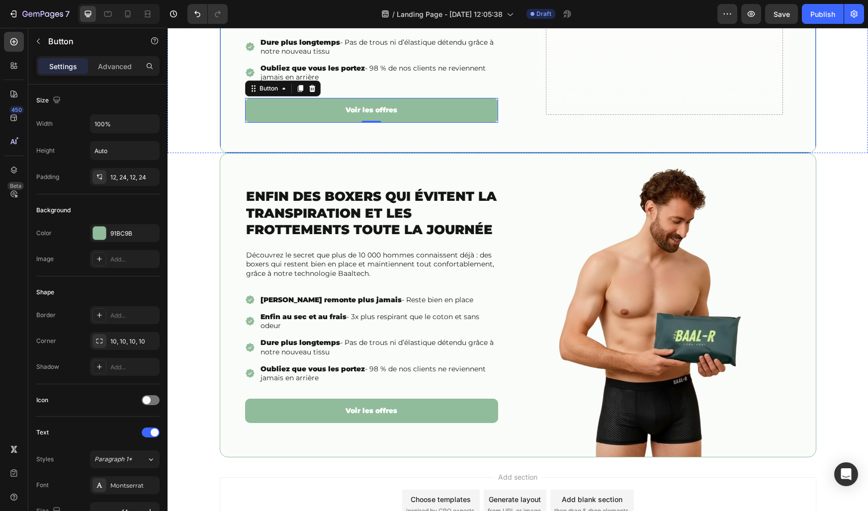
scroll to position [247, 0]
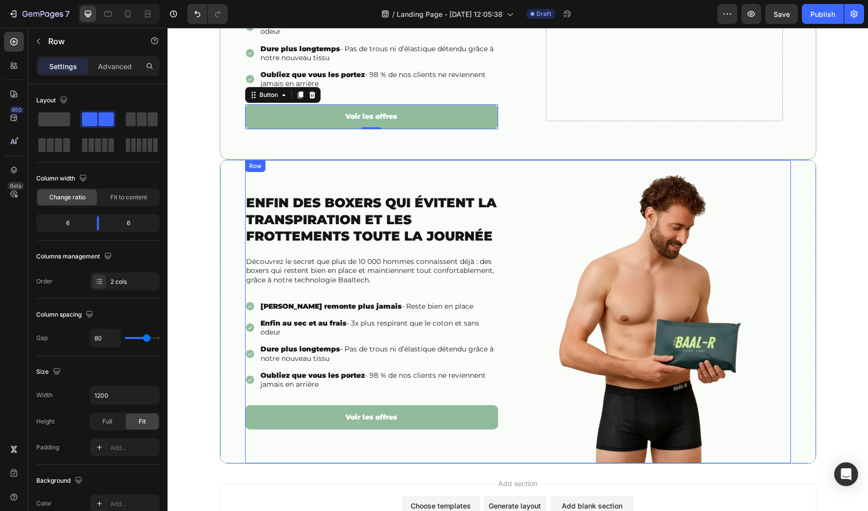
click at [393, 454] on div "Enfin des boxers qui évitent la transpiration et les frottements toute la journ…" at bounding box center [371, 312] width 253 height 304
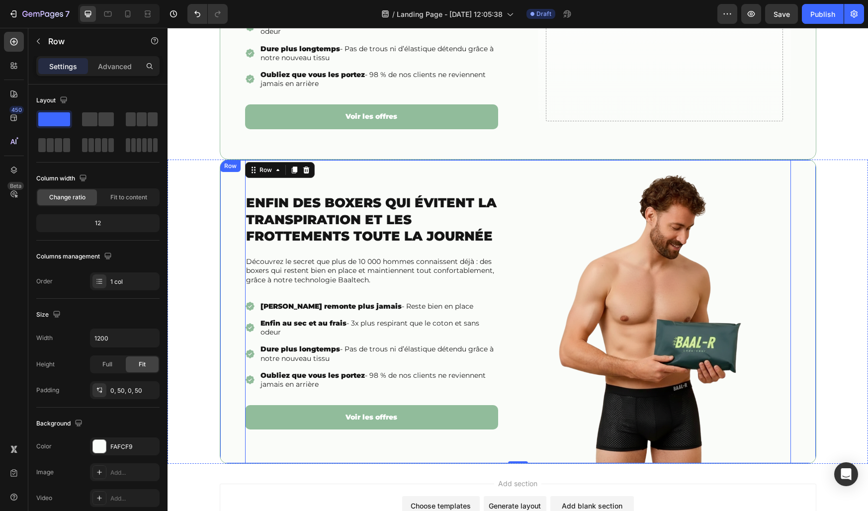
click at [230, 441] on div "Enfin des boxers qui évitent la transpiration et les frottements toute la journ…" at bounding box center [518, 312] width 597 height 305
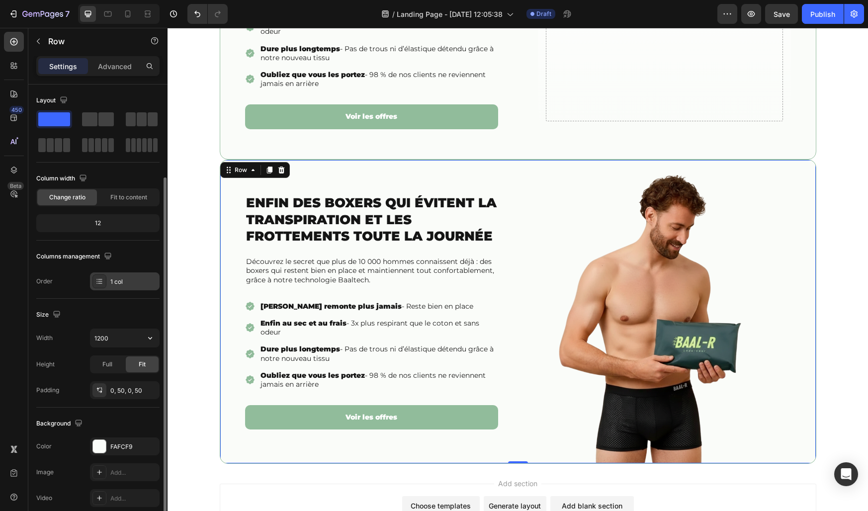
scroll to position [152, 0]
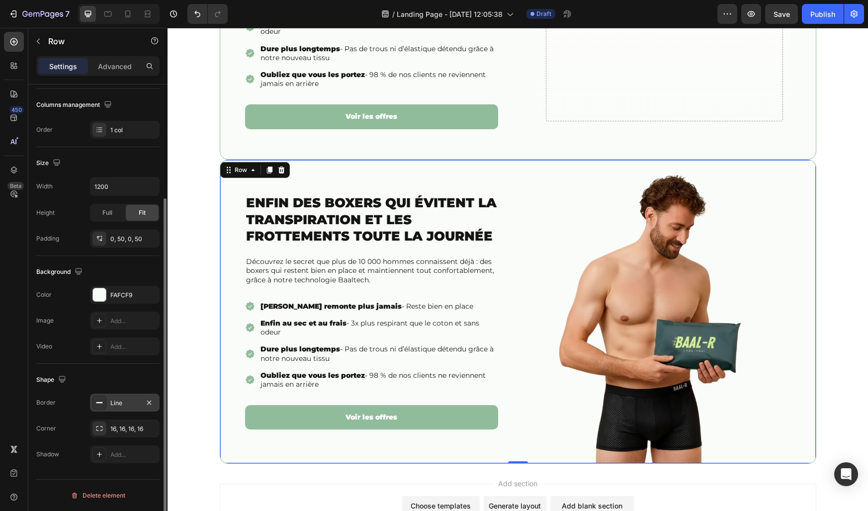
click at [121, 407] on div "Line" at bounding box center [125, 403] width 70 height 18
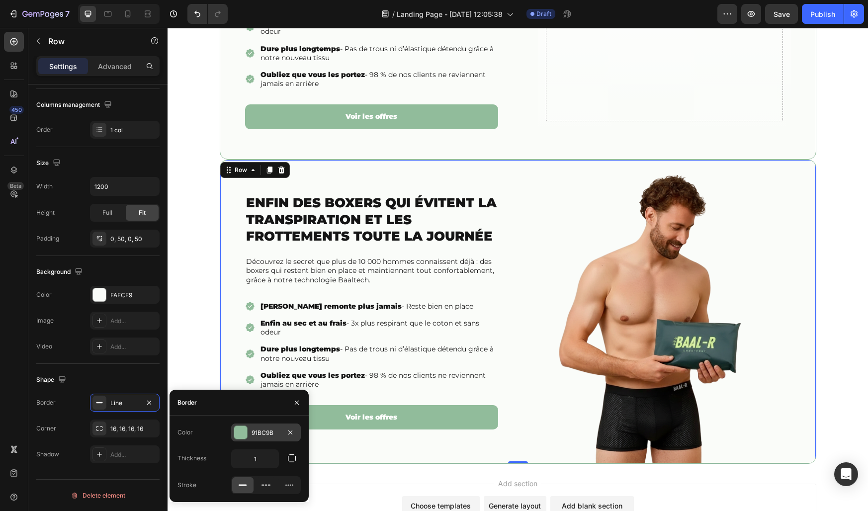
click at [240, 437] on div at bounding box center [240, 432] width 13 height 13
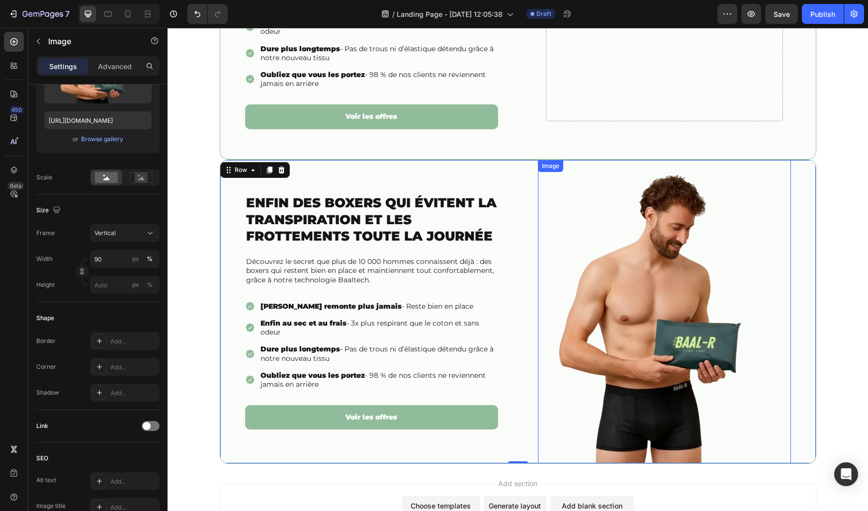
click at [597, 349] on img at bounding box center [664, 312] width 228 height 304
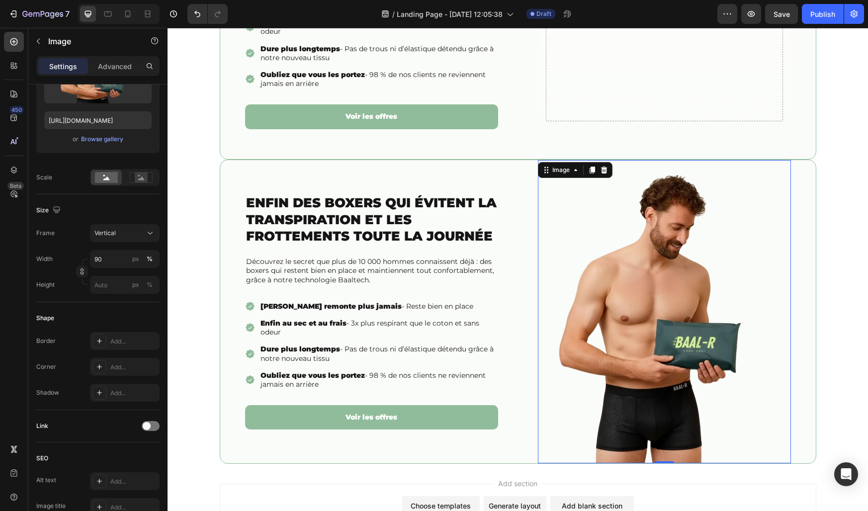
scroll to position [0, 0]
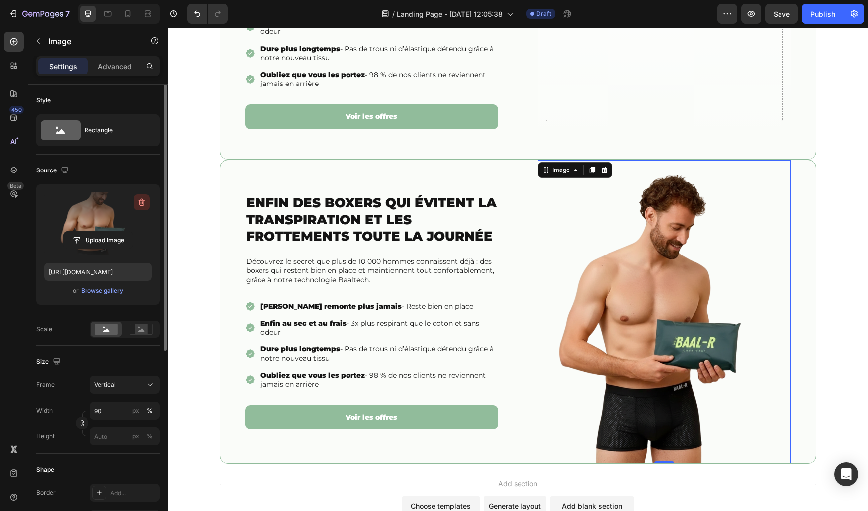
click at [142, 204] on icon "button" at bounding box center [142, 202] width 10 height 10
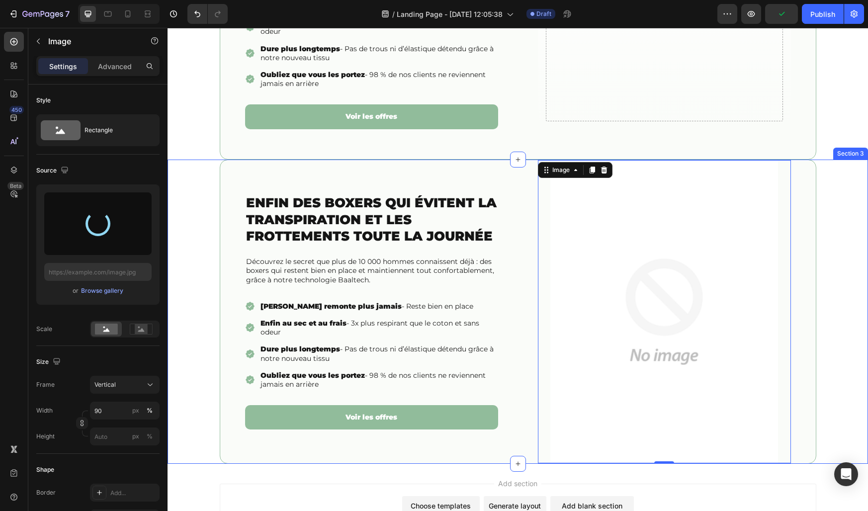
type input "[URL][DOMAIN_NAME]"
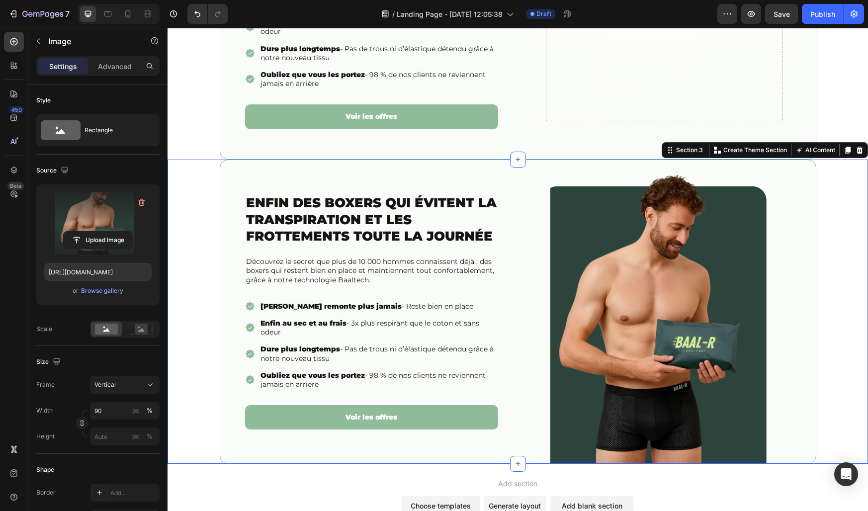
click at [194, 254] on div "Enfin des boxers qui évitent la transpiration et les frottements toute la journ…" at bounding box center [518, 312] width 701 height 305
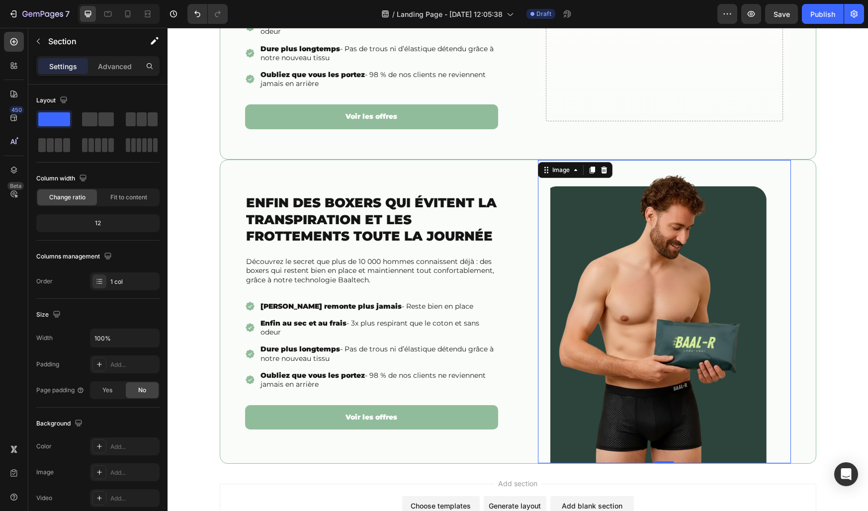
click at [542, 225] on div at bounding box center [664, 312] width 253 height 304
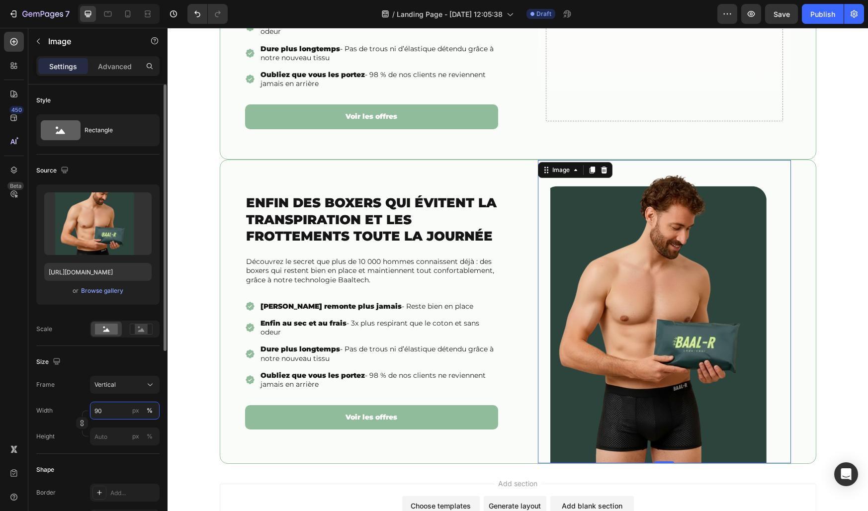
click at [114, 411] on input "90" at bounding box center [125, 411] width 70 height 18
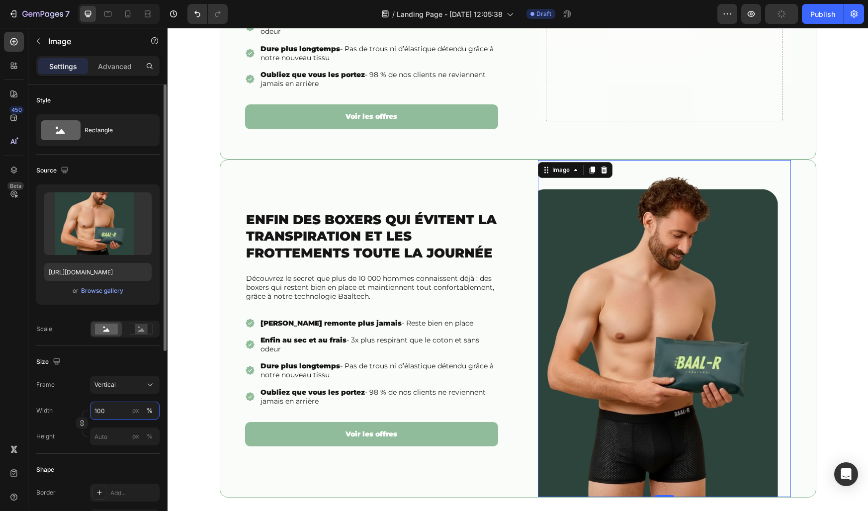
click at [116, 410] on input "100" at bounding box center [125, 411] width 70 height 18
click at [105, 410] on input "100" at bounding box center [125, 411] width 70 height 18
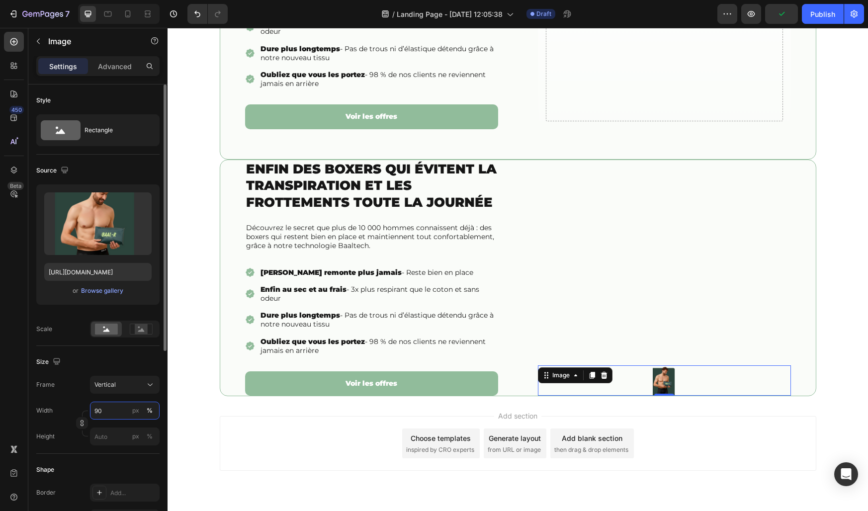
type input "9"
click at [137, 411] on div "px" at bounding box center [135, 410] width 7 height 9
type input "12"
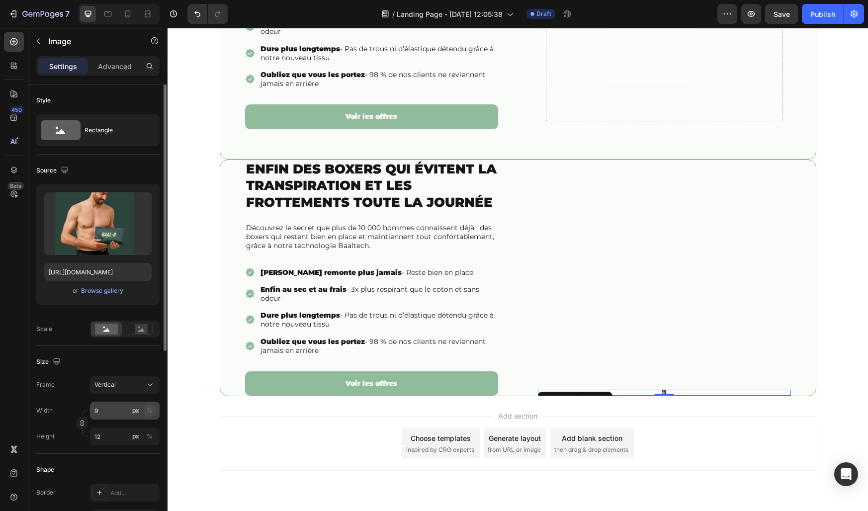
click at [147, 412] on div "%" at bounding box center [150, 410] width 6 height 9
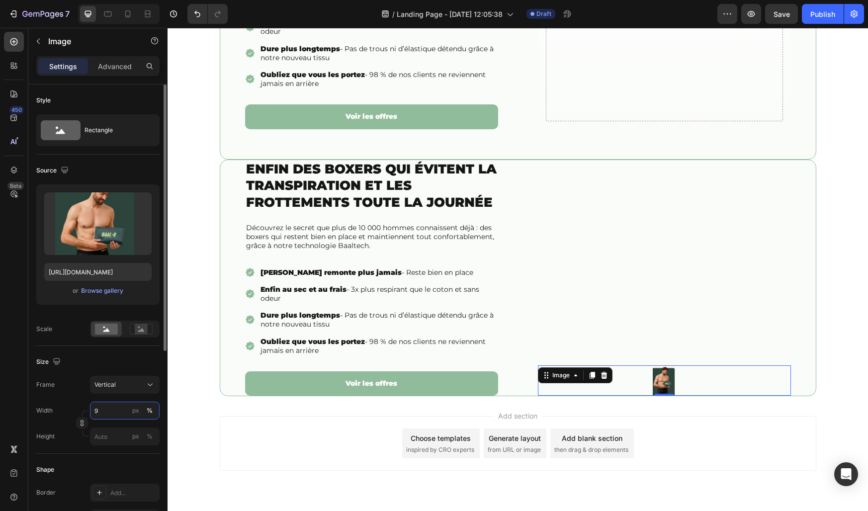
click at [119, 412] on input "9" at bounding box center [125, 411] width 70 height 18
type input "90"
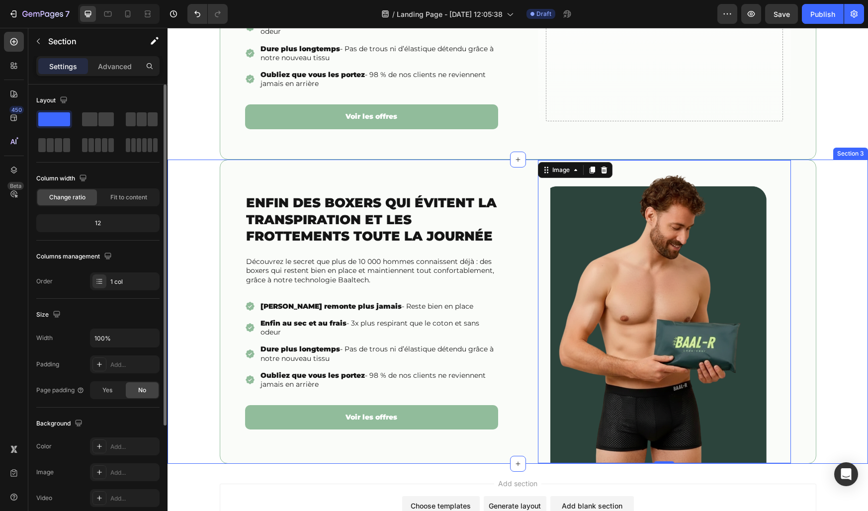
click at [180, 415] on div "Enfin des boxers qui évitent la transpiration et les frottements toute la journ…" at bounding box center [518, 312] width 701 height 305
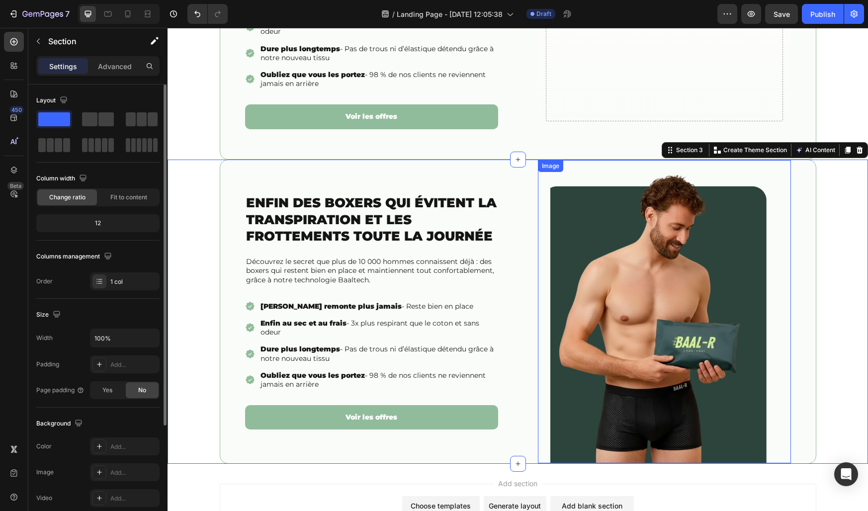
click at [557, 219] on img at bounding box center [664, 312] width 228 height 304
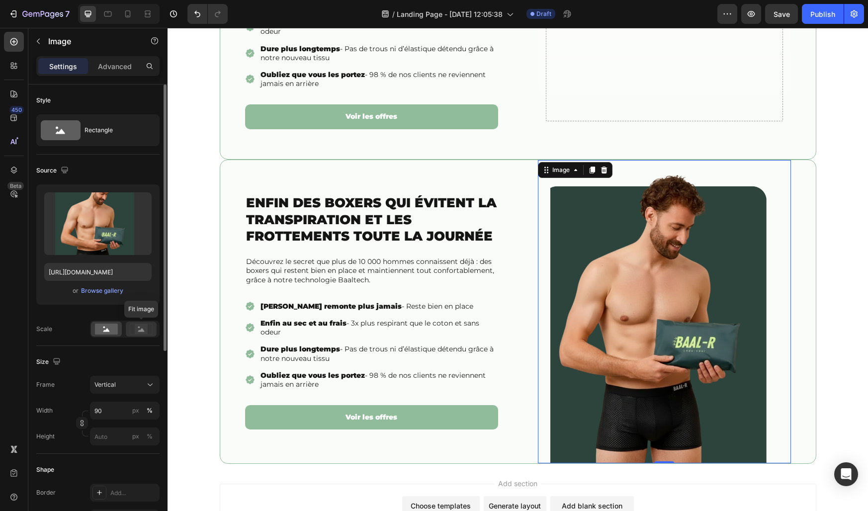
click at [136, 327] on rect at bounding box center [141, 329] width 13 height 10
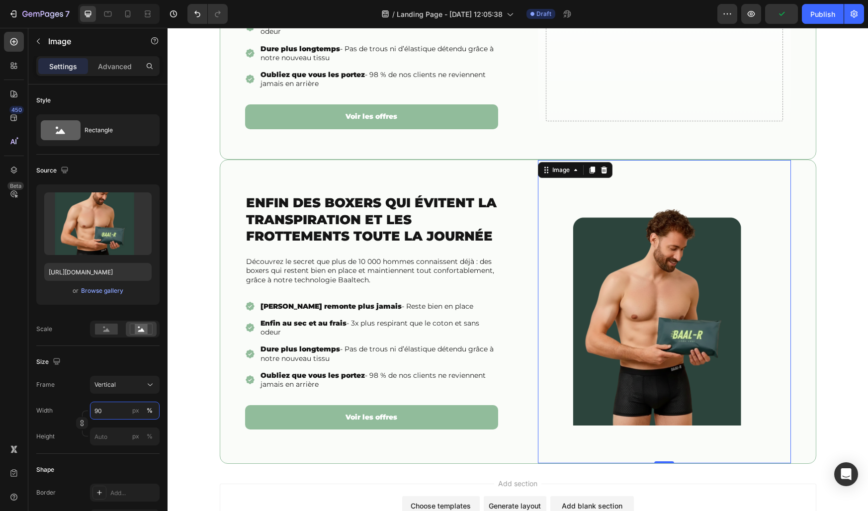
click at [108, 409] on input "90" at bounding box center [125, 411] width 70 height 18
click at [101, 436] on span "Full" at bounding box center [99, 434] width 10 height 9
type input "100"
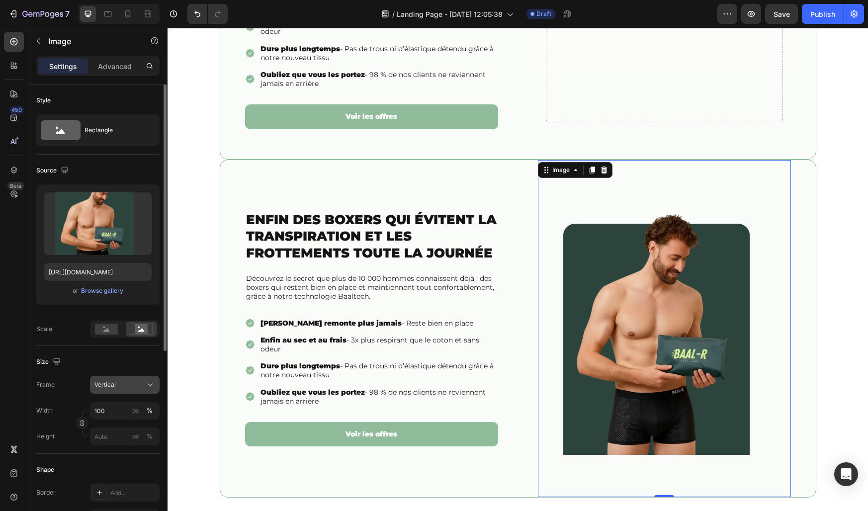
click at [115, 387] on span "Vertical" at bounding box center [104, 384] width 21 height 9
click at [110, 333] on rect at bounding box center [106, 329] width 23 height 11
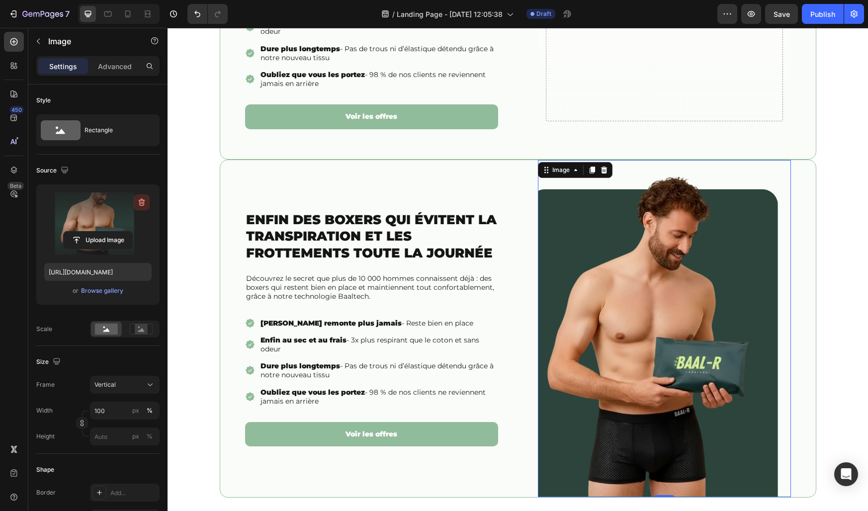
click at [142, 204] on icon "button" at bounding box center [142, 202] width 10 height 10
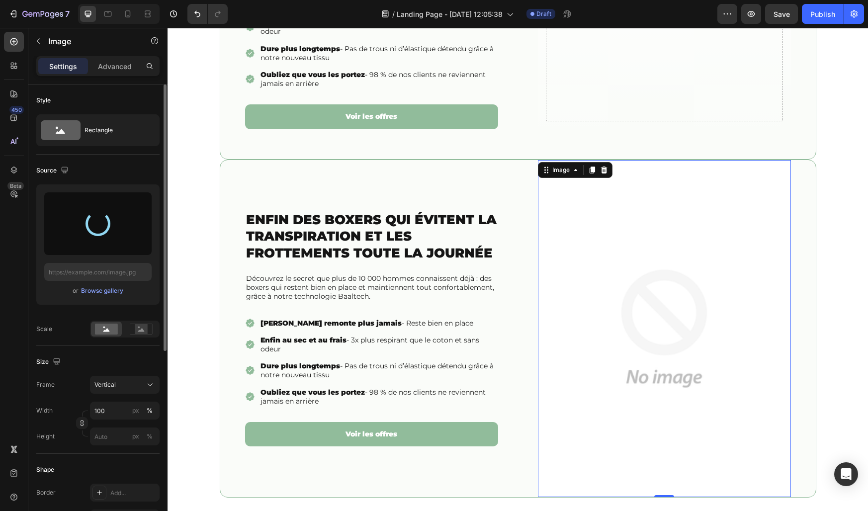
type input "[URL][DOMAIN_NAME]"
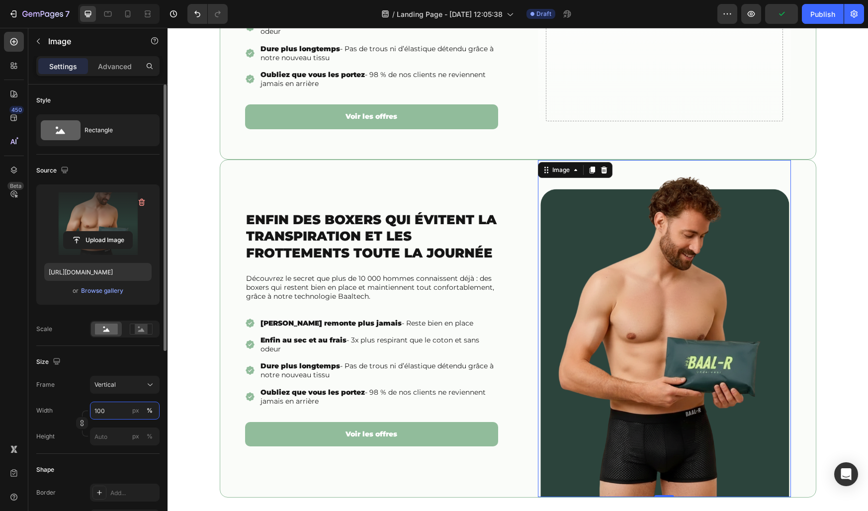
click at [110, 414] on input "100" at bounding box center [125, 411] width 70 height 18
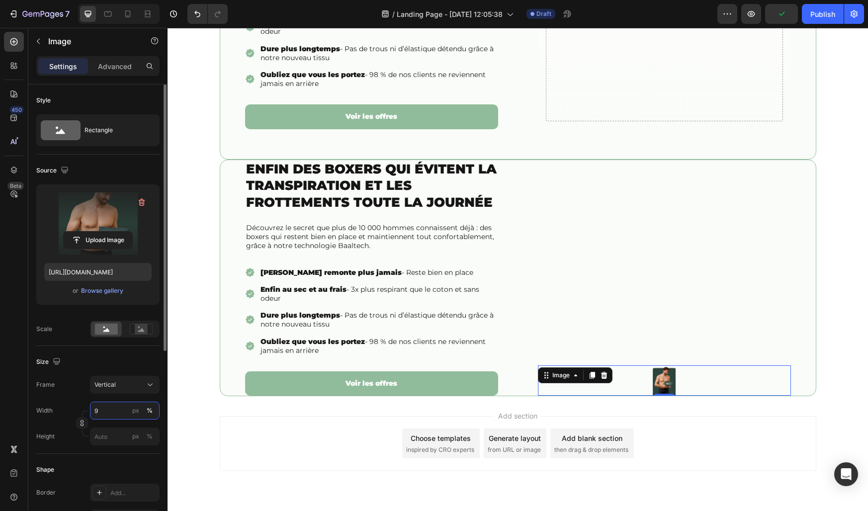
type input "90"
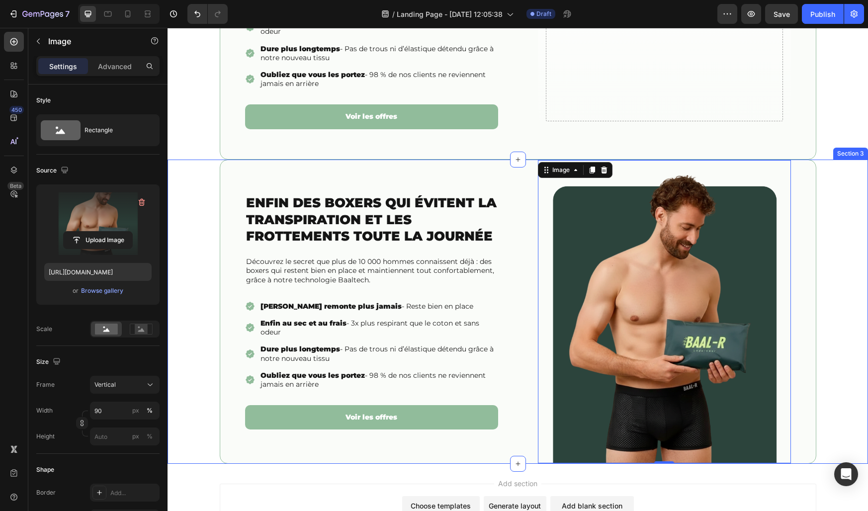
click at [832, 347] on div "Enfin des boxers qui évitent la transpiration et les frottements toute la journ…" at bounding box center [518, 312] width 701 height 305
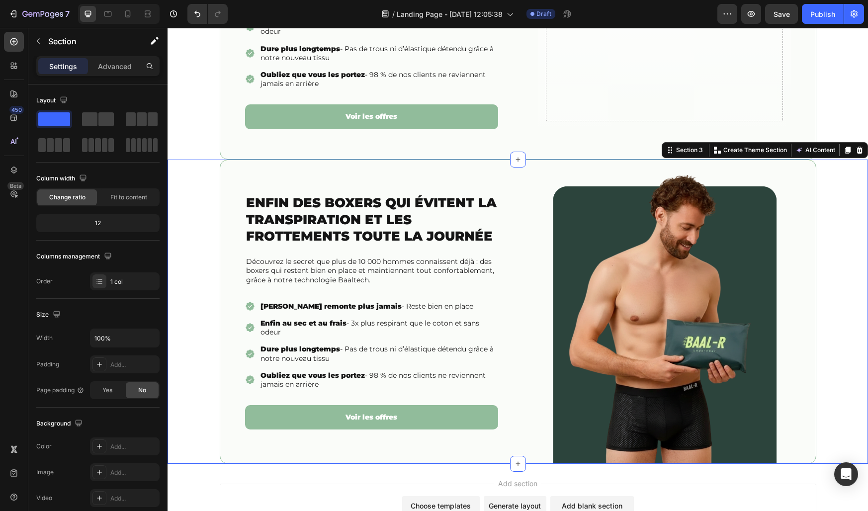
click at [209, 201] on div "Enfin des boxers qui évitent la transpiration et les frottements toute la journ…" at bounding box center [518, 312] width 701 height 305
click at [235, 273] on div "Enfin des boxers qui évitent la transpiration et les frottements toute la journ…" at bounding box center [518, 312] width 597 height 305
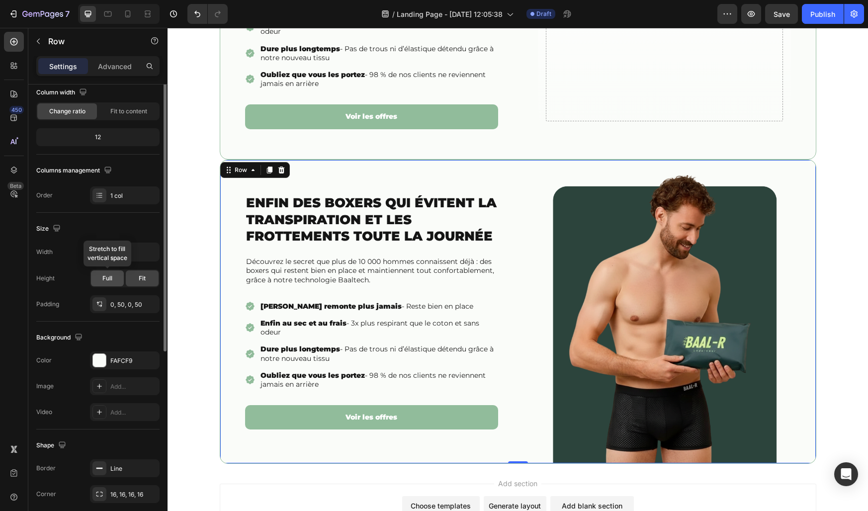
scroll to position [152, 0]
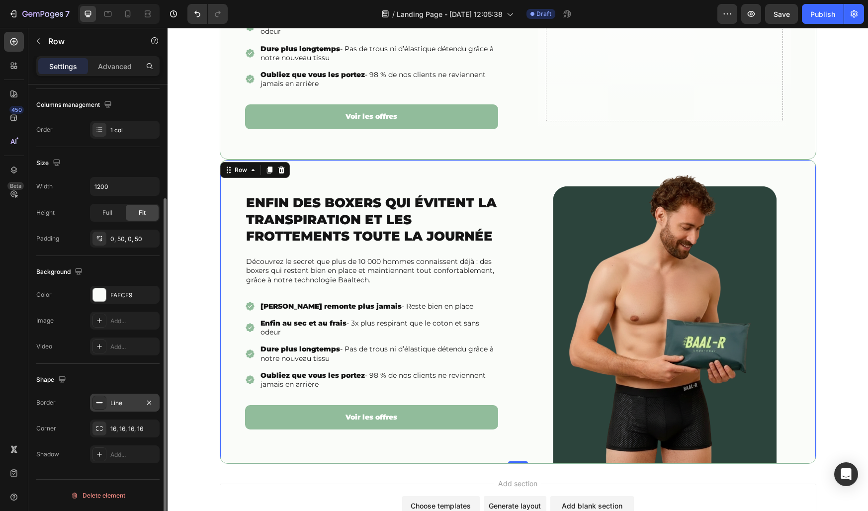
click at [120, 404] on div "Line" at bounding box center [124, 403] width 29 height 9
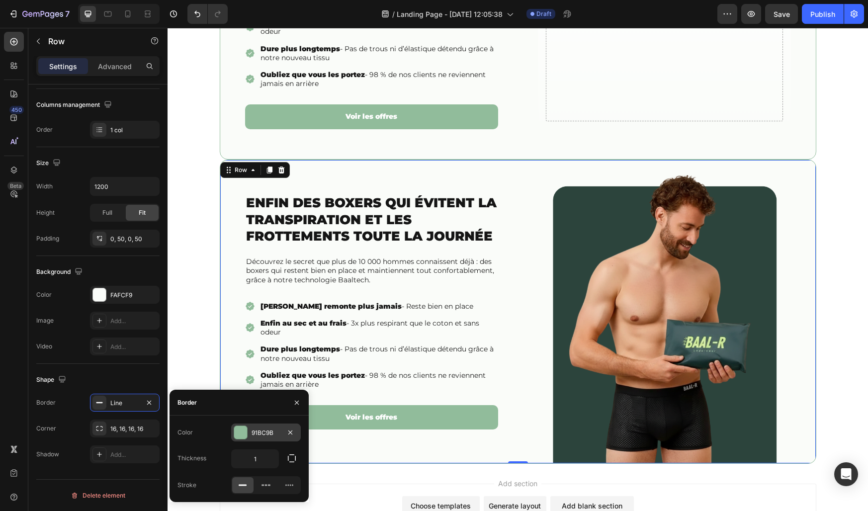
click at [263, 429] on div "91BC9B" at bounding box center [266, 433] width 29 height 9
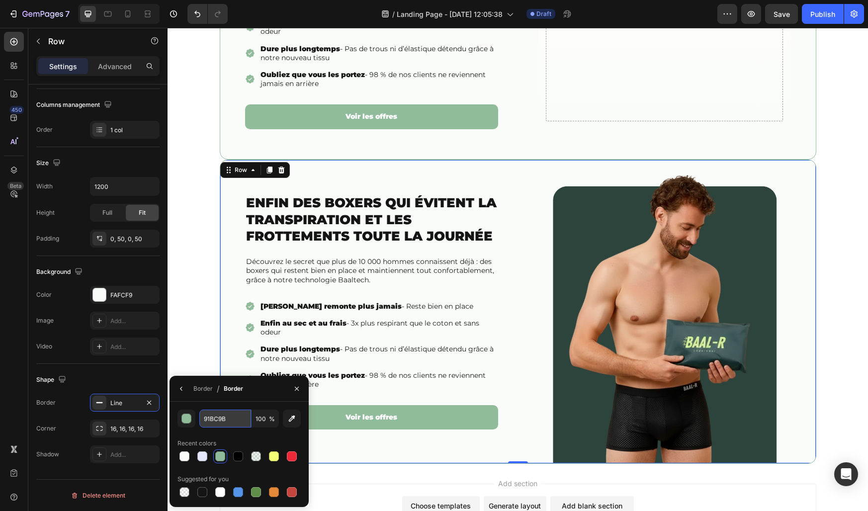
click at [237, 422] on input "91BC9B" at bounding box center [225, 419] width 52 height 18
paste input "#2c443c"
type input "2C443C"
click at [250, 399] on div "Border / Border" at bounding box center [239, 389] width 139 height 26
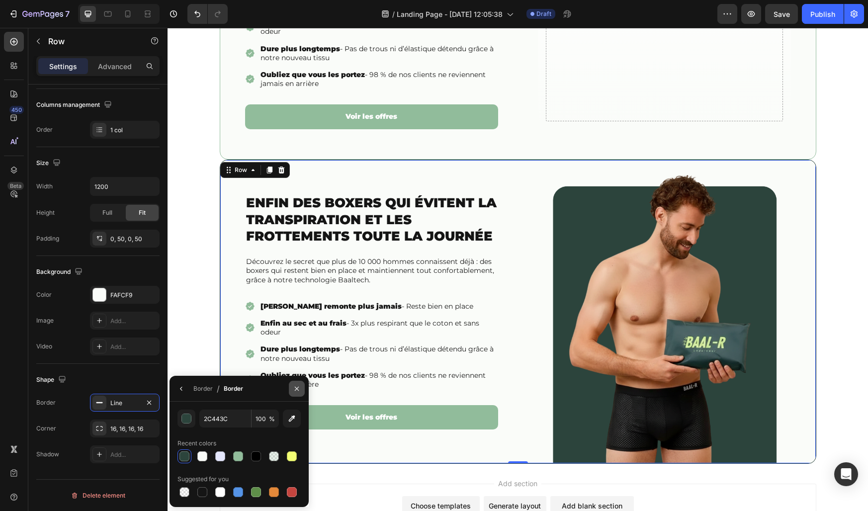
click at [297, 389] on icon "button" at bounding box center [297, 388] width 4 height 4
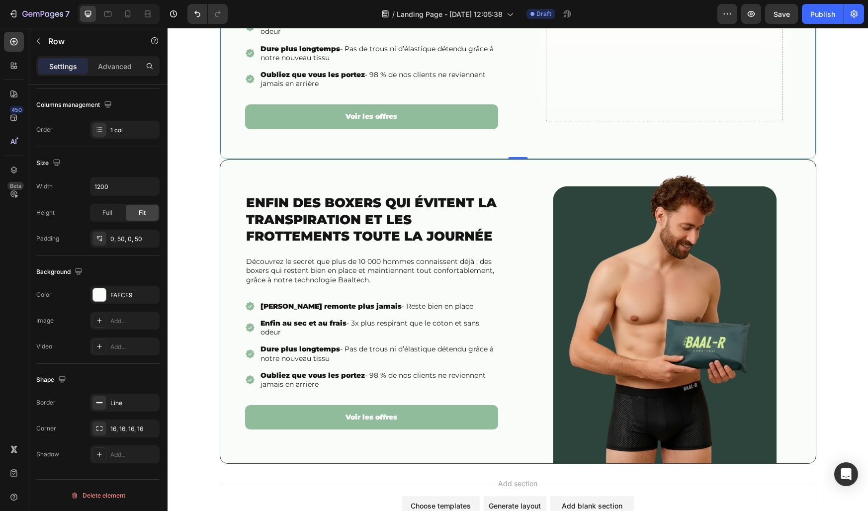
click at [379, 147] on div "⁠⁠⁠⁠⁠⁠⁠ Enfin des boxers qui évitent la transpiration et les frottements toute …" at bounding box center [518, 11] width 597 height 297
click at [459, 74] on p "Oubliez que vous les portez - 98 % de nos clients ne reviennent jamais en arriè…" at bounding box center [379, 79] width 236 height 18
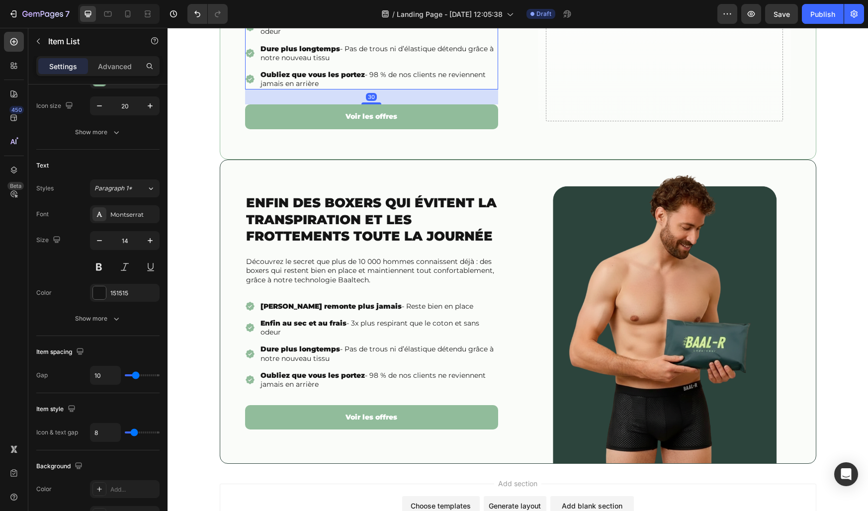
scroll to position [0, 0]
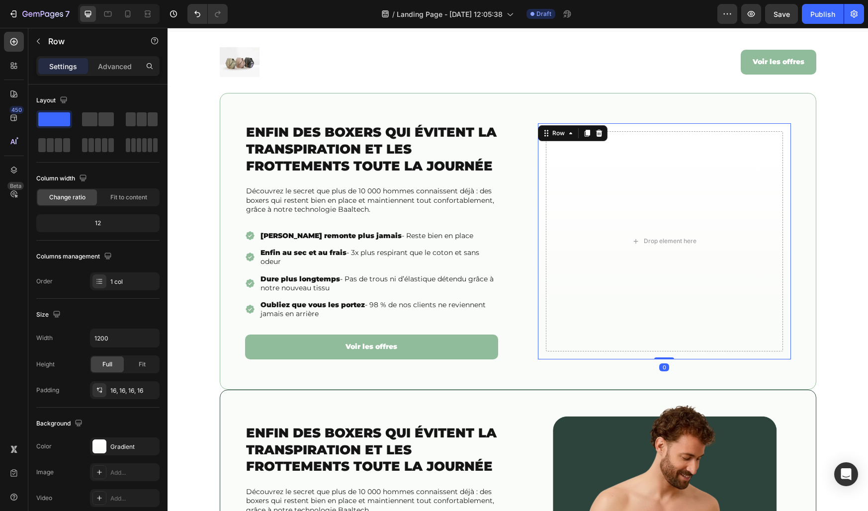
scroll to position [3, 0]
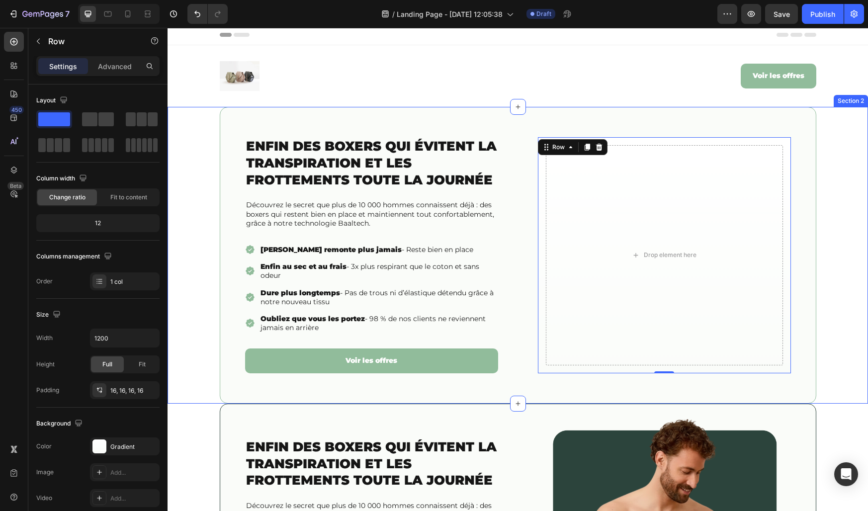
click at [215, 146] on div "⁠⁠⁠⁠⁠⁠⁠ Enfin des boxers qui évitent la transpiration et les frottements toute …" at bounding box center [518, 255] width 701 height 297
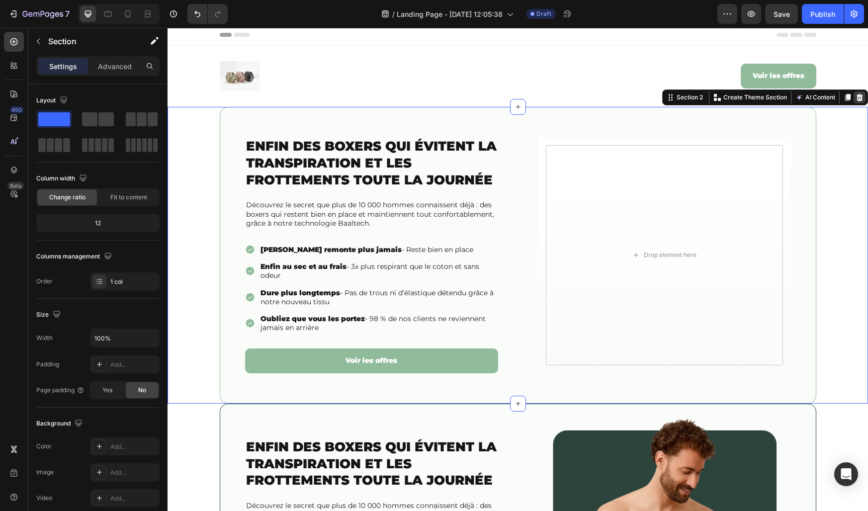
click at [857, 100] on icon at bounding box center [860, 97] width 8 height 8
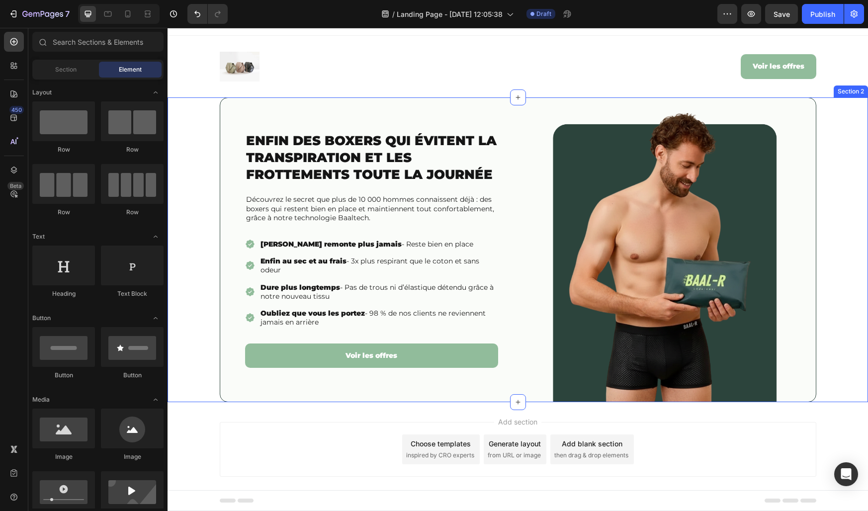
scroll to position [15, 0]
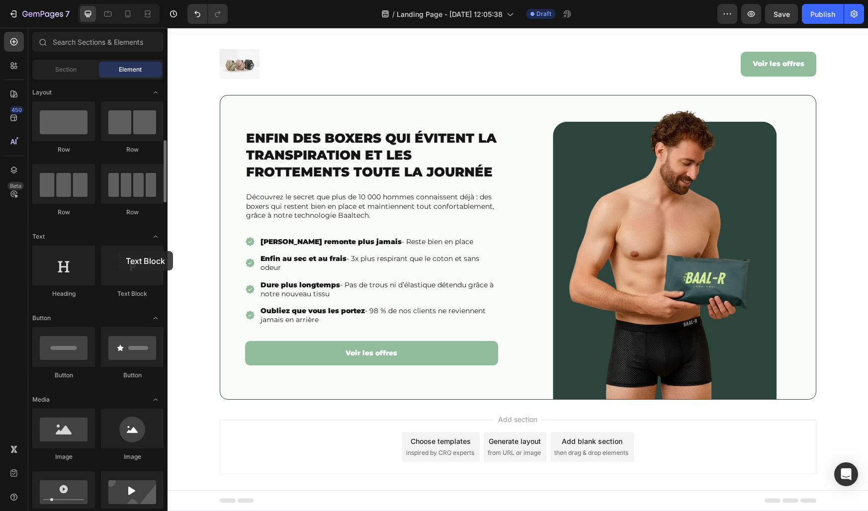
drag, startPoint x: 123, startPoint y: 216, endPoint x: 118, endPoint y: 251, distance: 35.2
click at [118, 251] on div "Heading Text Block" at bounding box center [97, 277] width 131 height 62
click at [103, 289] on div "Text Block" at bounding box center [132, 293] width 63 height 9
click at [78, 43] on input "text" at bounding box center [97, 42] width 131 height 20
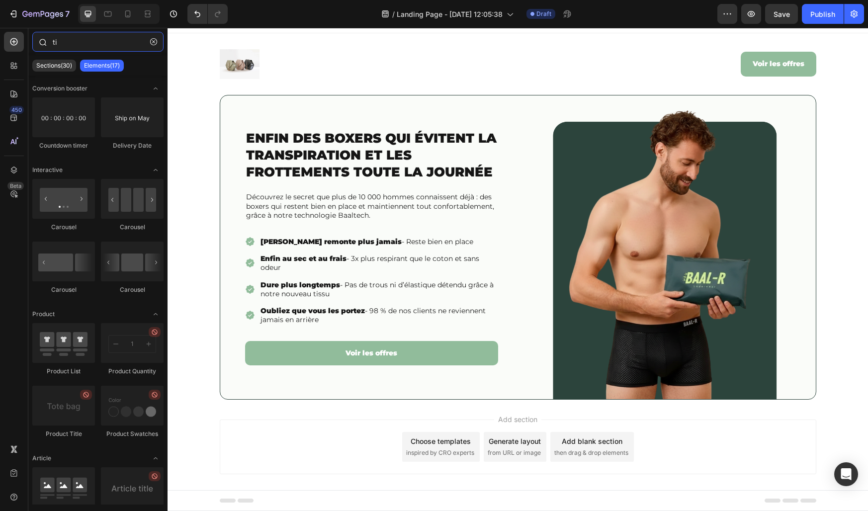
type input "t"
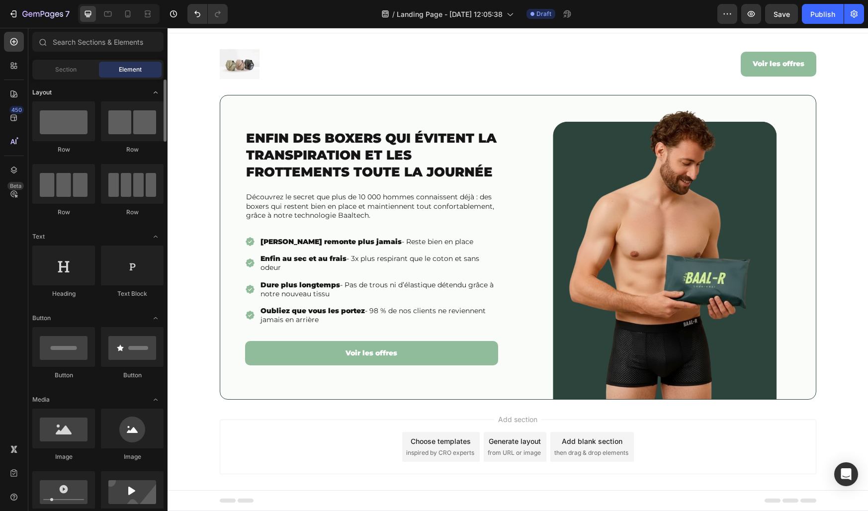
click at [96, 96] on div "Layout" at bounding box center [97, 93] width 131 height 10
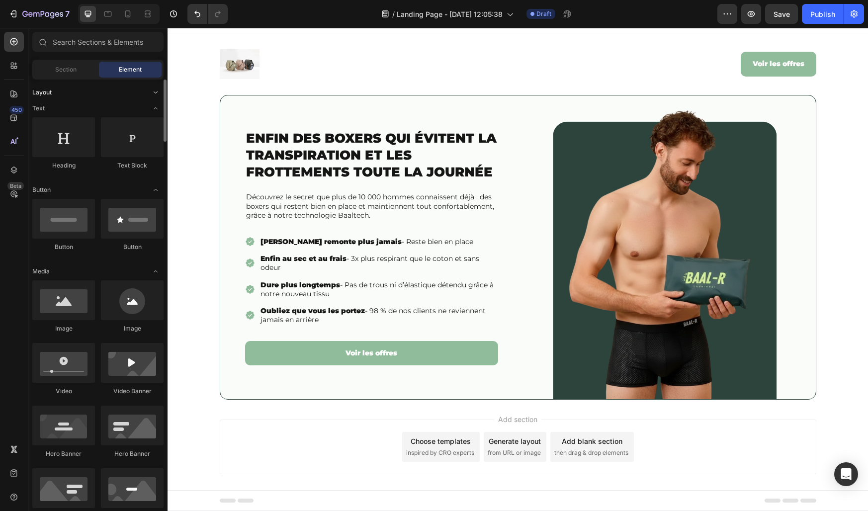
click at [96, 96] on div "Layout" at bounding box center [97, 93] width 131 height 10
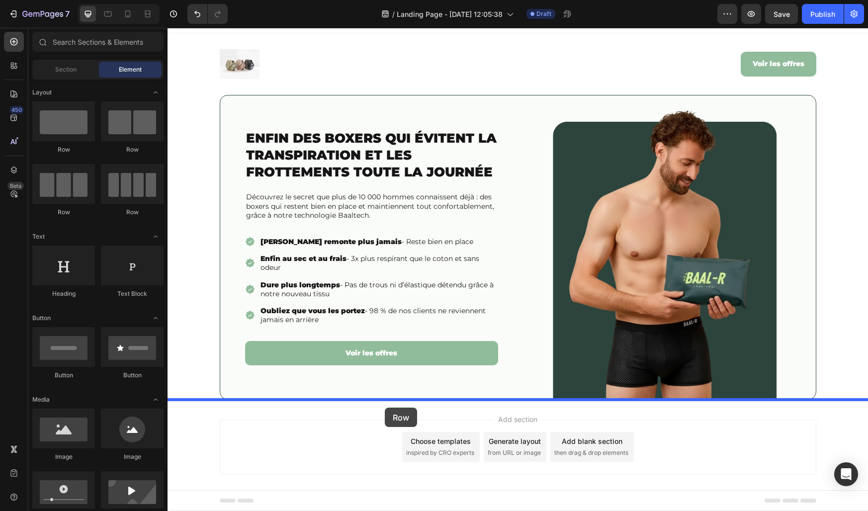
drag, startPoint x: 288, startPoint y: 214, endPoint x: 385, endPoint y: 408, distance: 216.4
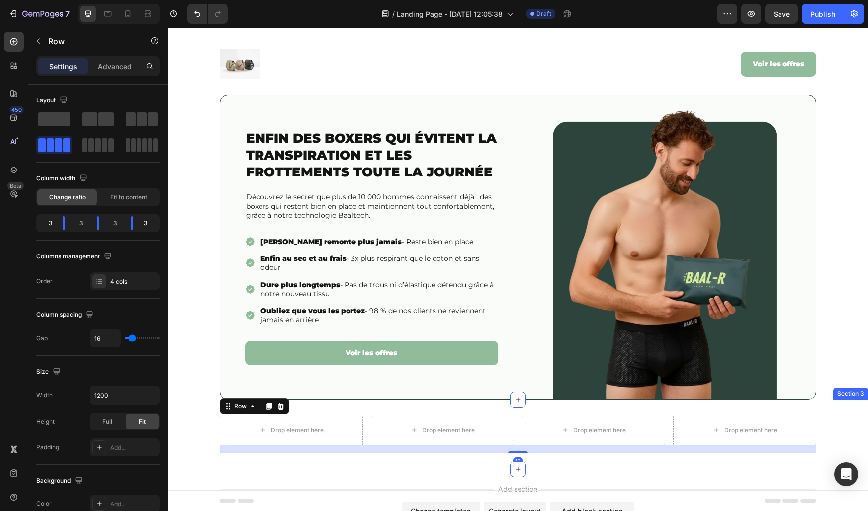
click at [195, 408] on div "Drop element here Drop element here Drop element here Drop element here Row 16 …" at bounding box center [518, 435] width 701 height 70
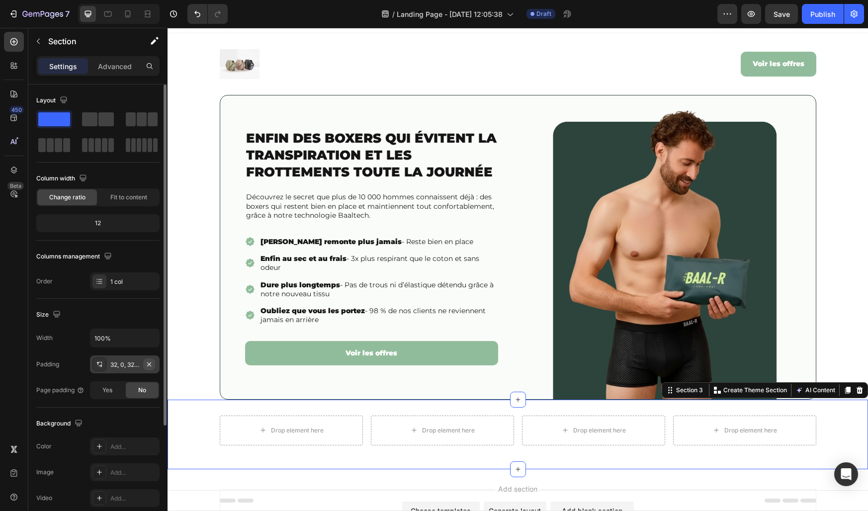
click at [149, 363] on icon "button" at bounding box center [149, 364] width 4 height 4
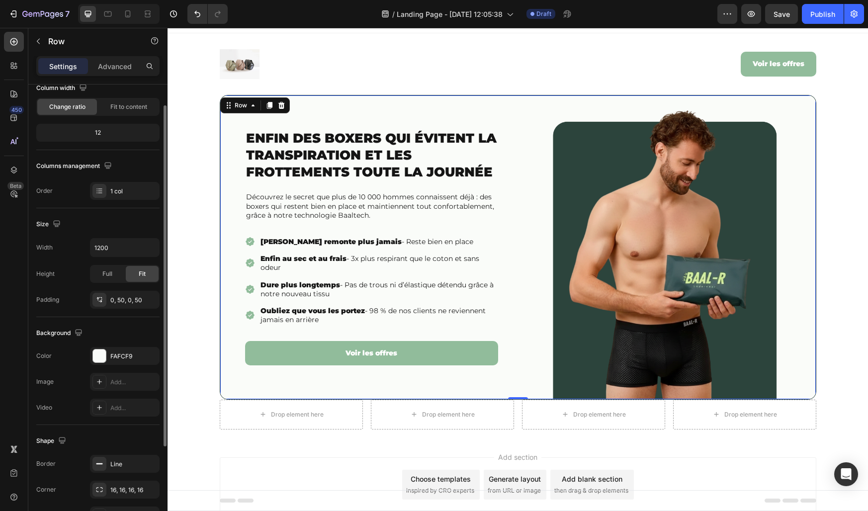
scroll to position [152, 0]
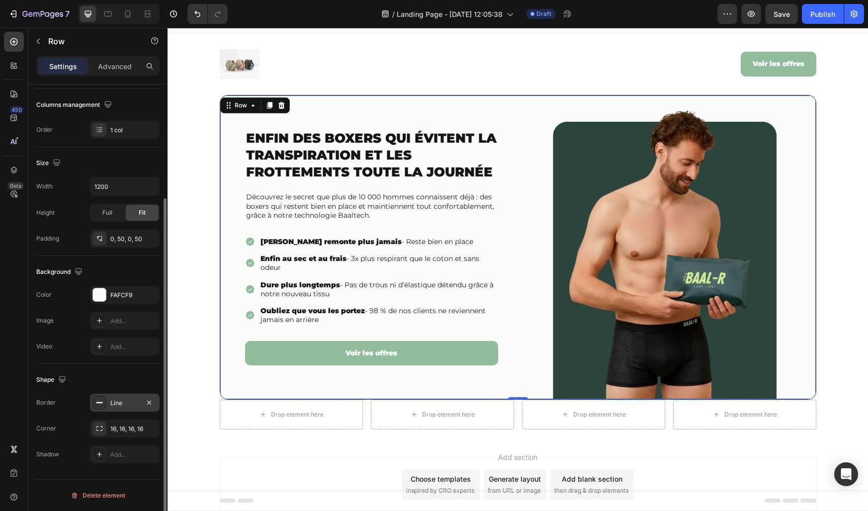
click at [120, 403] on div "Line" at bounding box center [124, 403] width 29 height 9
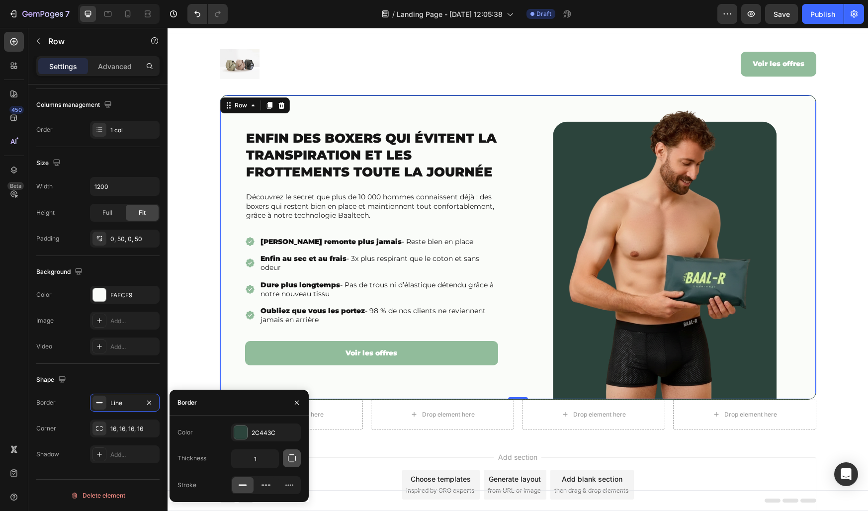
click at [287, 458] on icon "button" at bounding box center [292, 458] width 10 height 10
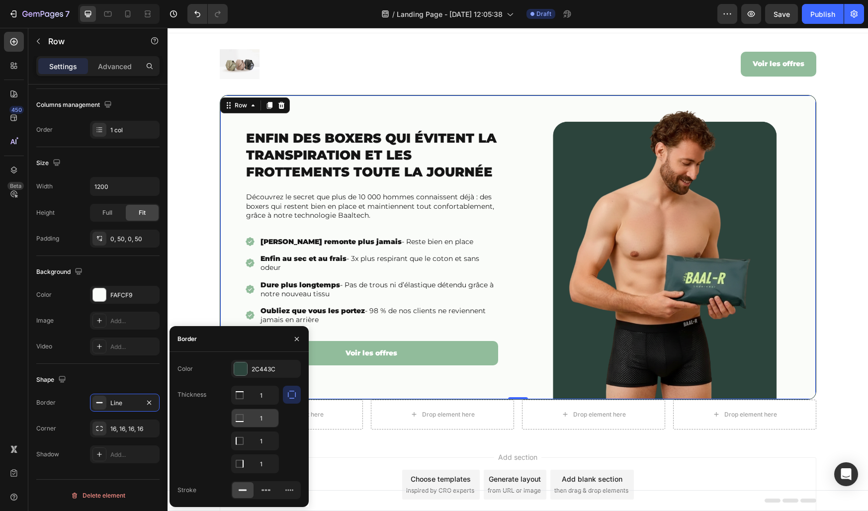
click at [264, 422] on input "1" at bounding box center [255, 418] width 47 height 18
type input "0"
click at [277, 340] on div "Border" at bounding box center [239, 339] width 139 height 26
click at [300, 340] on icon "button" at bounding box center [297, 339] width 8 height 8
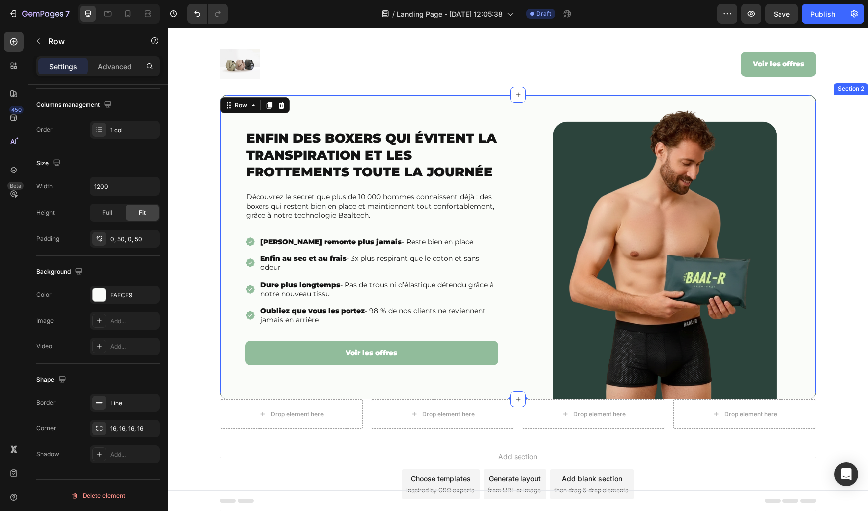
click at [203, 386] on div "Enfin des boxers qui évitent la transpiration et les frottements toute la journ…" at bounding box center [518, 247] width 701 height 304
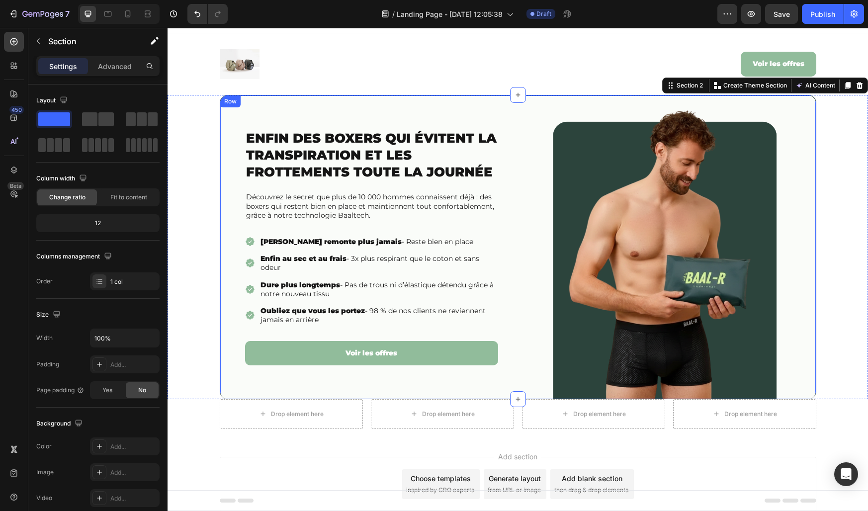
click at [234, 308] on div "Enfin des boxers qui évitent la transpiration et les frottements toute la journ…" at bounding box center [518, 247] width 597 height 304
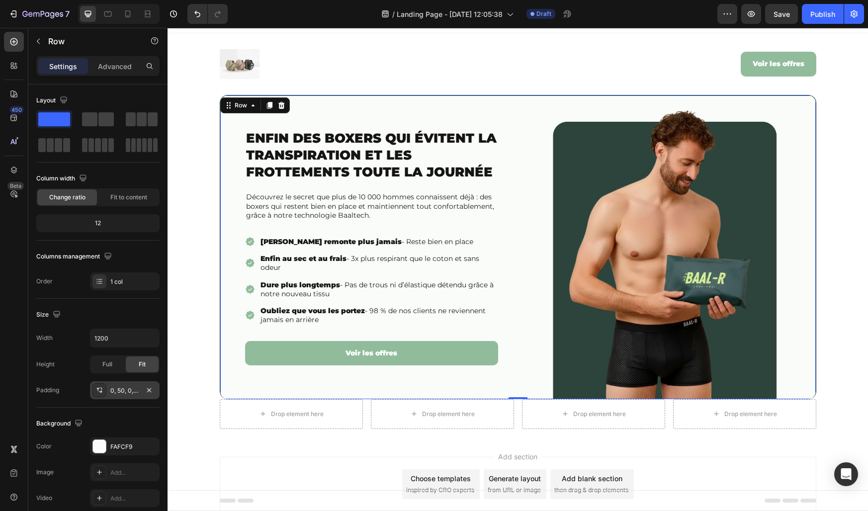
click at [124, 394] on div "0, 50, 0, 50" at bounding box center [124, 390] width 29 height 9
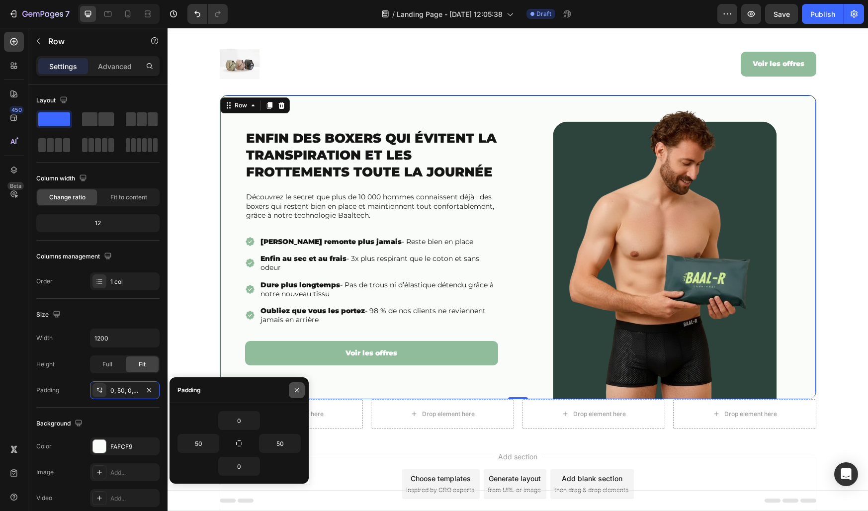
click at [302, 388] on button "button" at bounding box center [297, 390] width 16 height 16
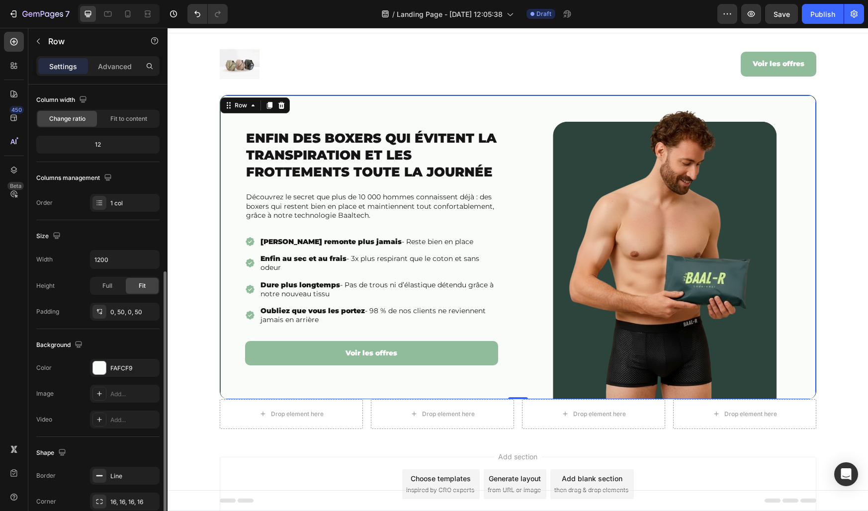
scroll to position [152, 0]
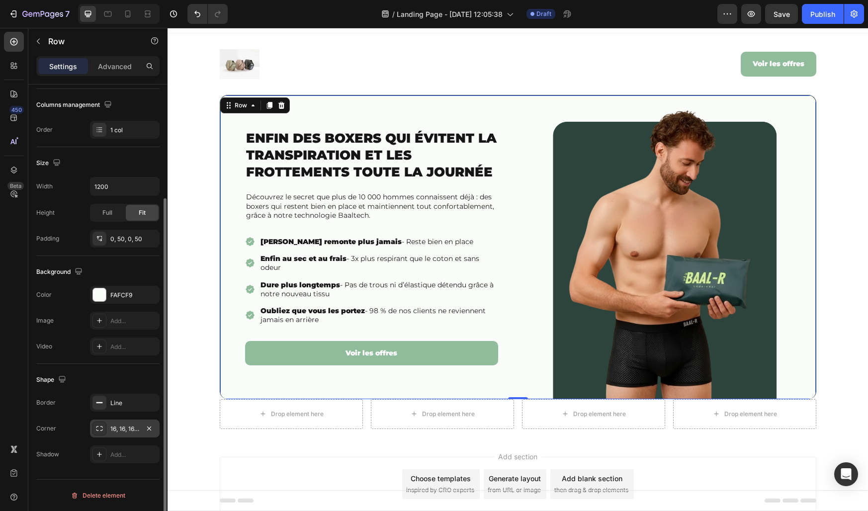
click at [117, 427] on div "16, 16, 16, 16" at bounding box center [124, 429] width 29 height 9
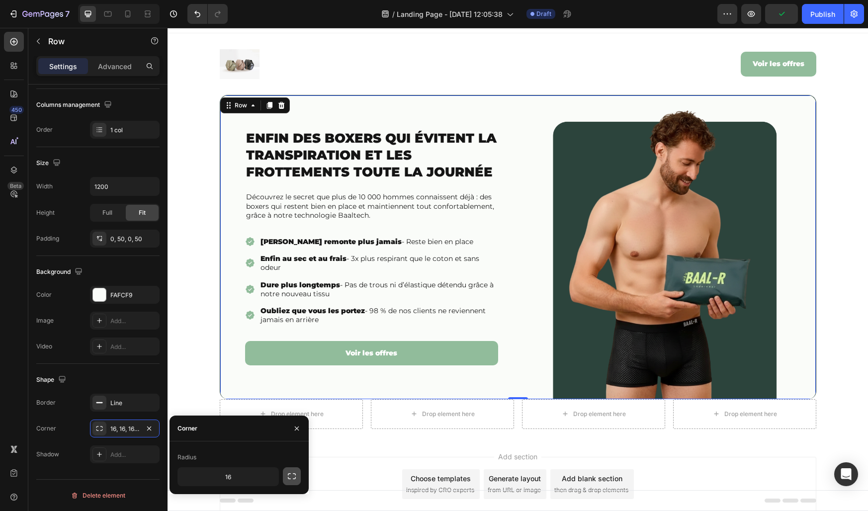
click at [290, 478] on icon "button" at bounding box center [292, 476] width 8 height 6
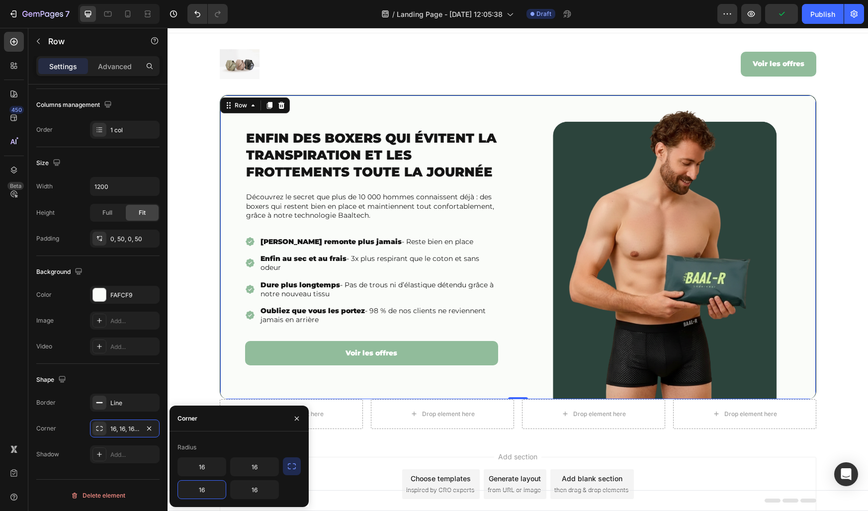
click at [210, 487] on input "16" at bounding box center [202, 490] width 48 height 18
type input "0"
click at [250, 492] on input "16" at bounding box center [255, 490] width 48 height 18
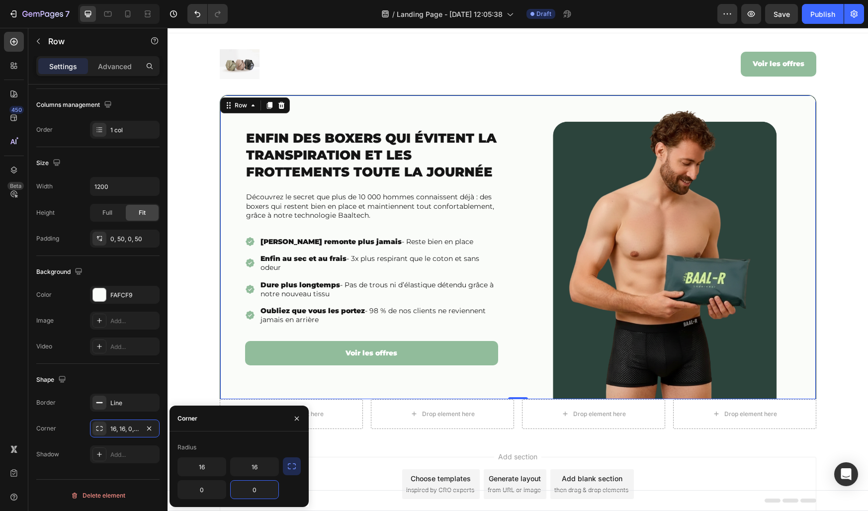
type input "0"
click at [256, 434] on div "Radius 16 16 0 0" at bounding box center [239, 470] width 139 height 76
click at [282, 423] on div "Corner" at bounding box center [239, 419] width 139 height 26
click at [295, 417] on icon "button" at bounding box center [297, 418] width 4 height 4
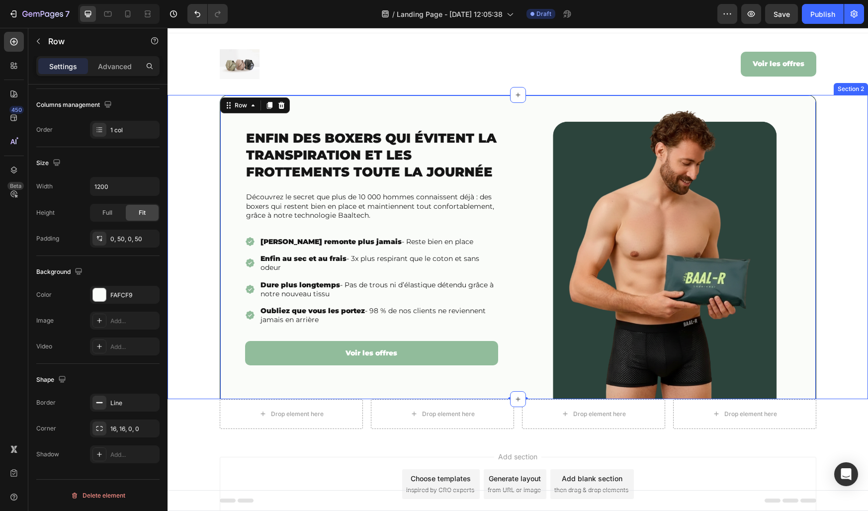
click at [198, 364] on div "Enfin des boxers qui évitent la transpiration et les frottements toute la journ…" at bounding box center [518, 247] width 701 height 304
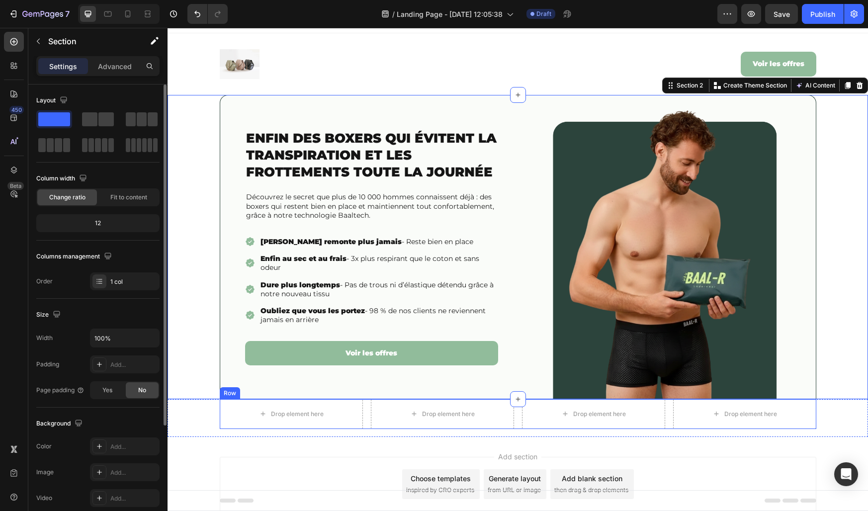
click at [367, 418] on div "Drop element here Drop element here Drop element here Drop element here Row" at bounding box center [518, 414] width 597 height 30
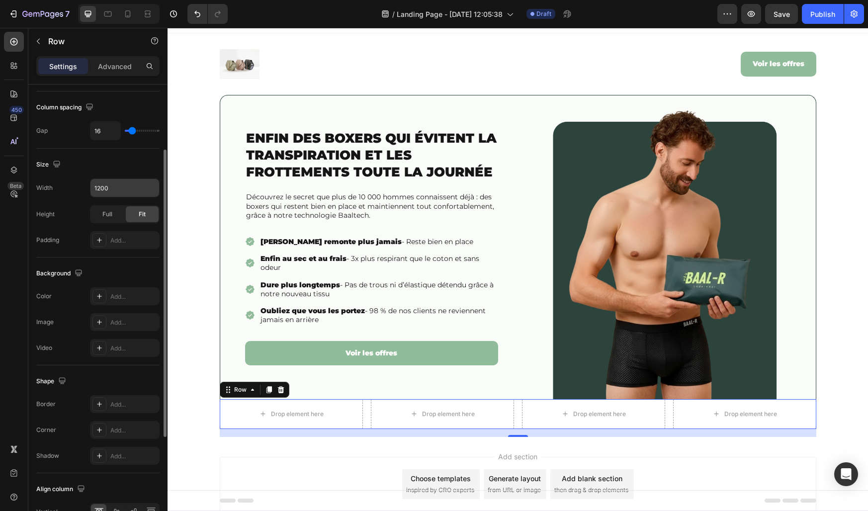
scroll to position [265, 0]
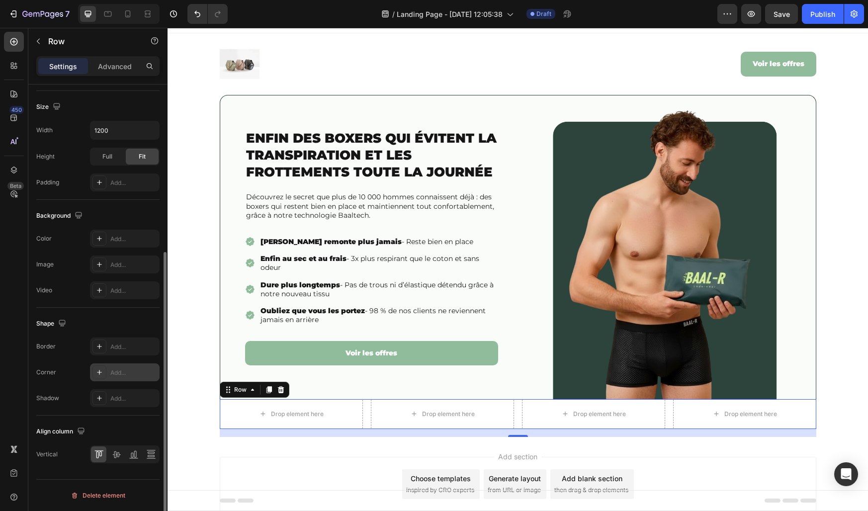
click at [120, 370] on div "Add..." at bounding box center [133, 372] width 47 height 9
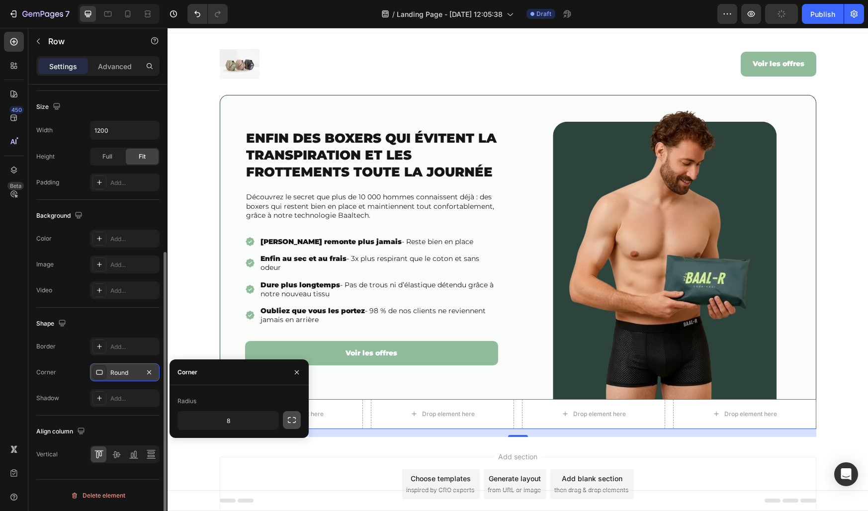
click at [289, 423] on icon "button" at bounding box center [292, 420] width 10 height 10
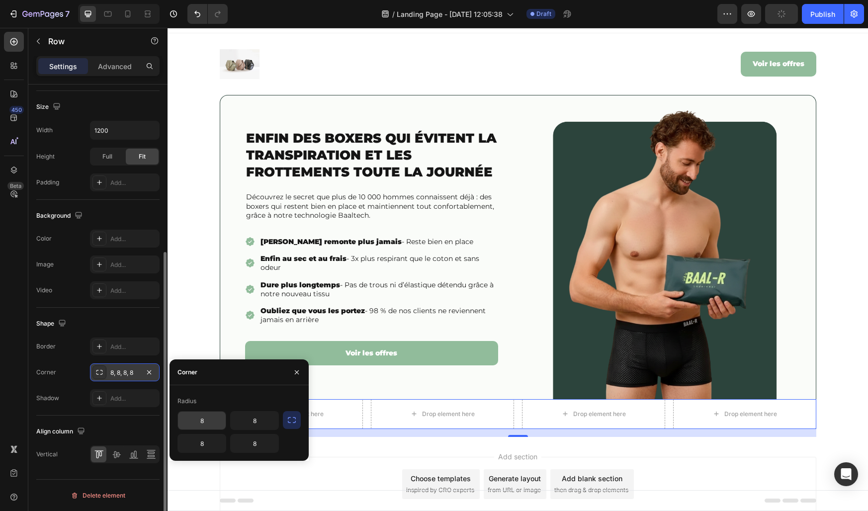
click at [207, 420] on input "8" at bounding box center [202, 421] width 48 height 18
click at [210, 420] on input "80" at bounding box center [202, 421] width 48 height 18
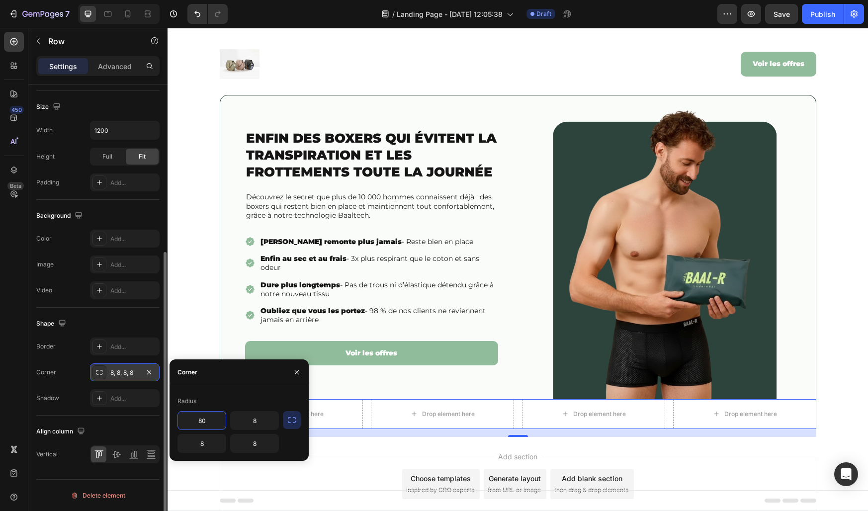
click at [210, 420] on input "80" at bounding box center [202, 421] width 48 height 18
type input "0"
click at [256, 424] on input "8" at bounding box center [255, 421] width 48 height 18
type input "0"
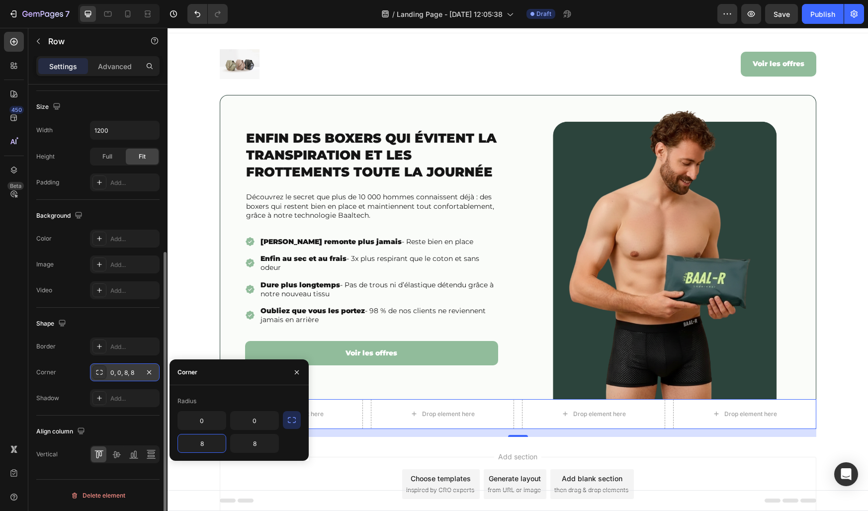
click at [208, 447] on input "8" at bounding box center [202, 444] width 48 height 18
type input "12"
click at [253, 442] on input "8" at bounding box center [255, 444] width 48 height 18
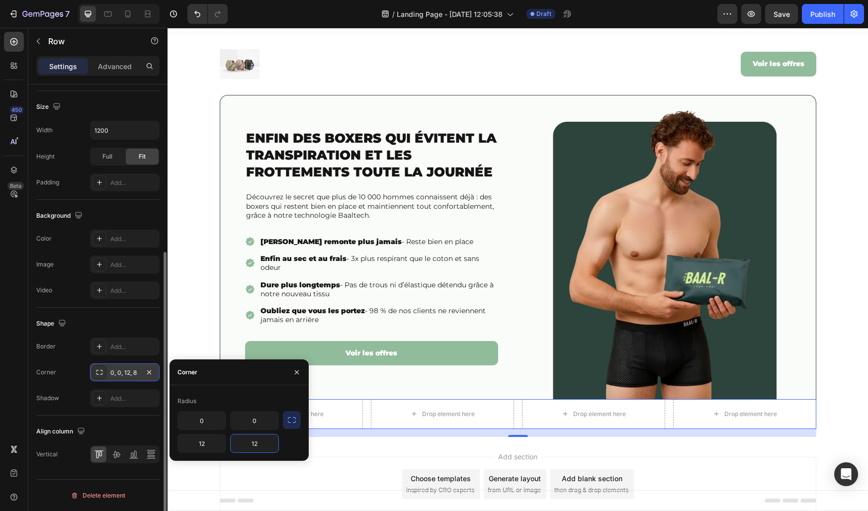
type input "12"
click at [288, 388] on div "Radius 0 0 12 12" at bounding box center [239, 423] width 139 height 76
click at [298, 376] on button "button" at bounding box center [297, 372] width 16 height 16
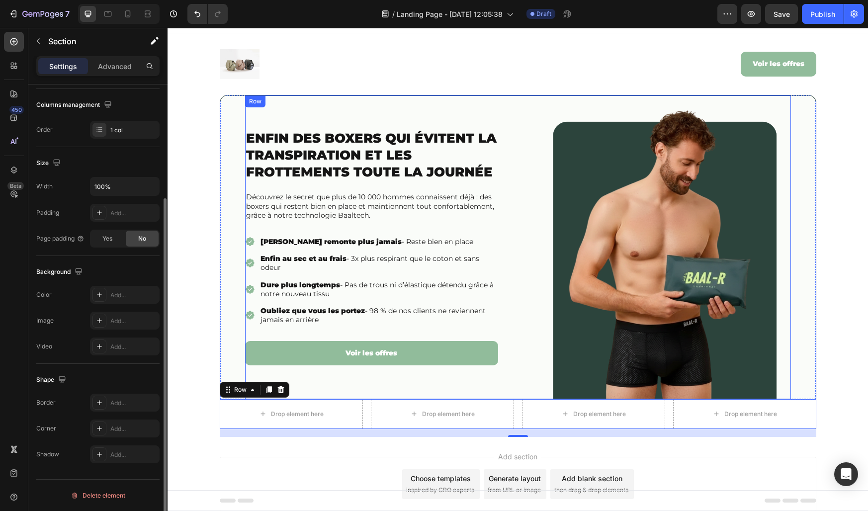
scroll to position [0, 0]
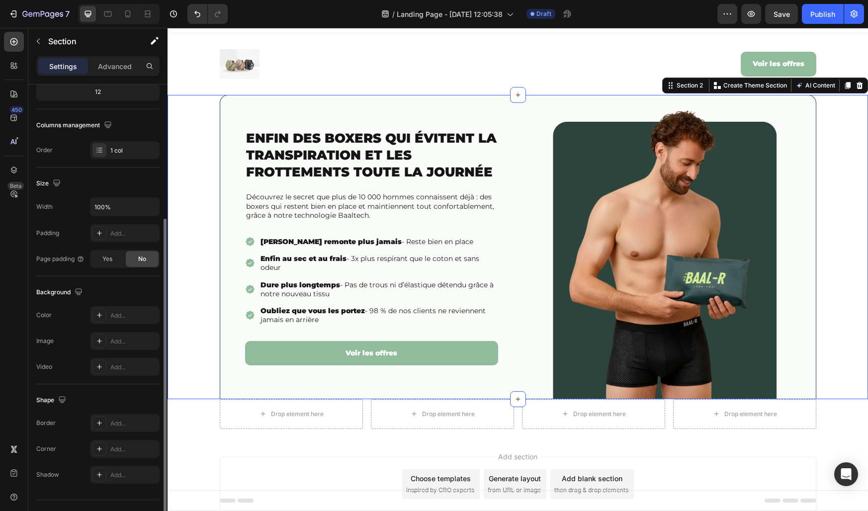
click at [208, 378] on div "Enfin des boxers qui évitent la transpiration et les frottements toute la journ…" at bounding box center [518, 247] width 701 height 304
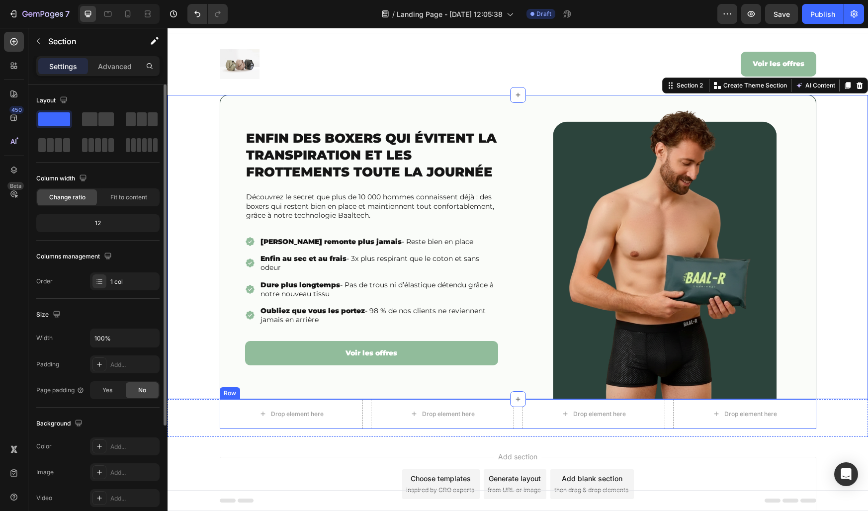
click at [362, 415] on div "Drop element here Drop element here Drop element here Drop element here Row" at bounding box center [518, 414] width 597 height 30
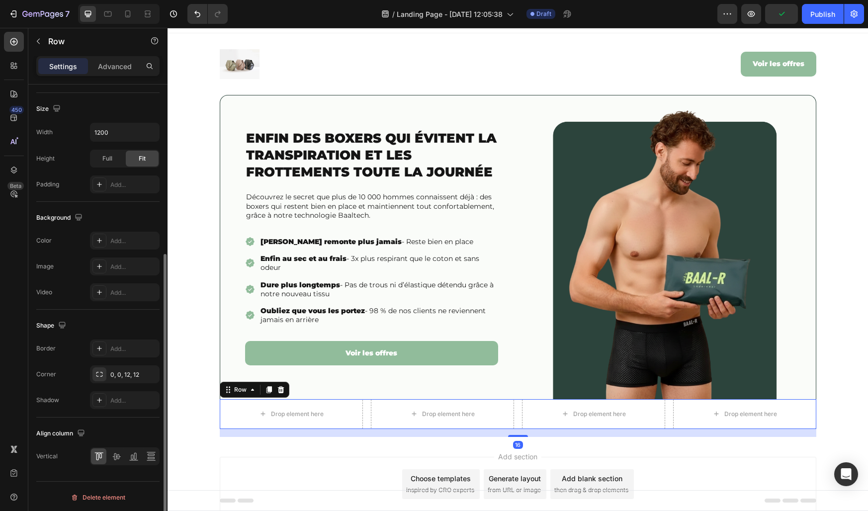
scroll to position [265, 0]
click at [112, 346] on div "Add..." at bounding box center [133, 347] width 47 height 9
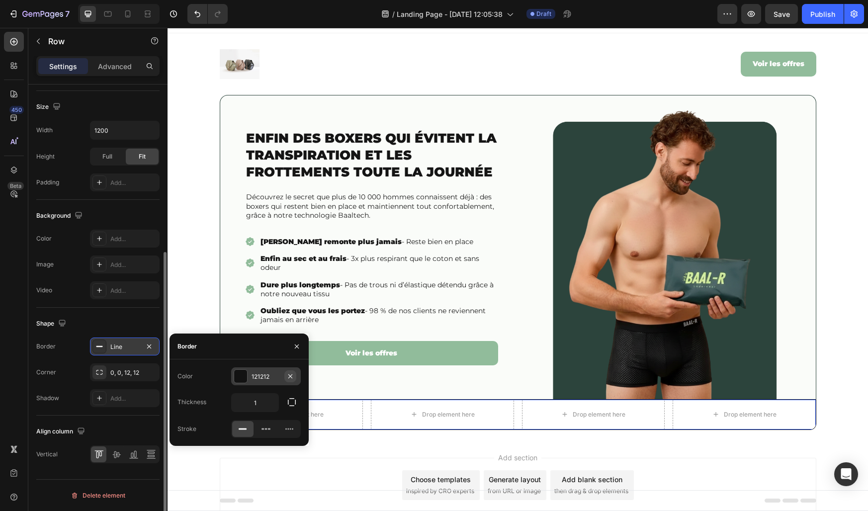
click at [291, 375] on icon "button" at bounding box center [290, 376] width 8 height 8
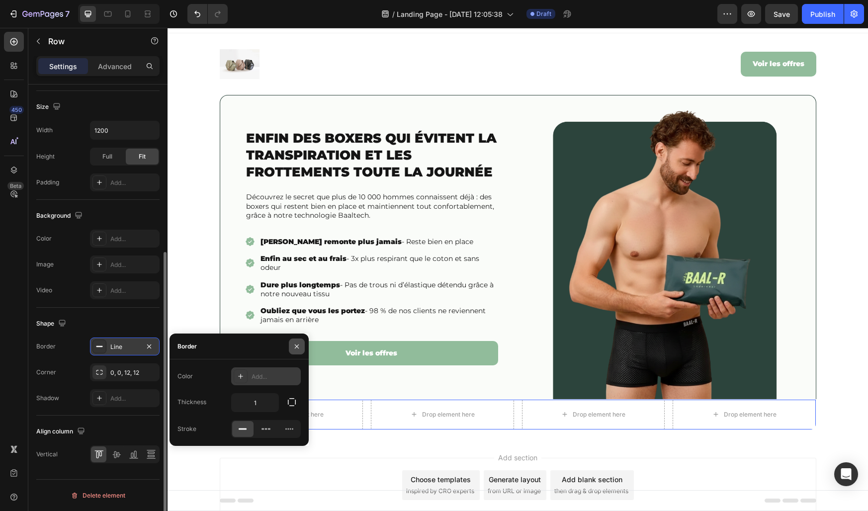
click at [297, 352] on button "button" at bounding box center [297, 347] width 16 height 16
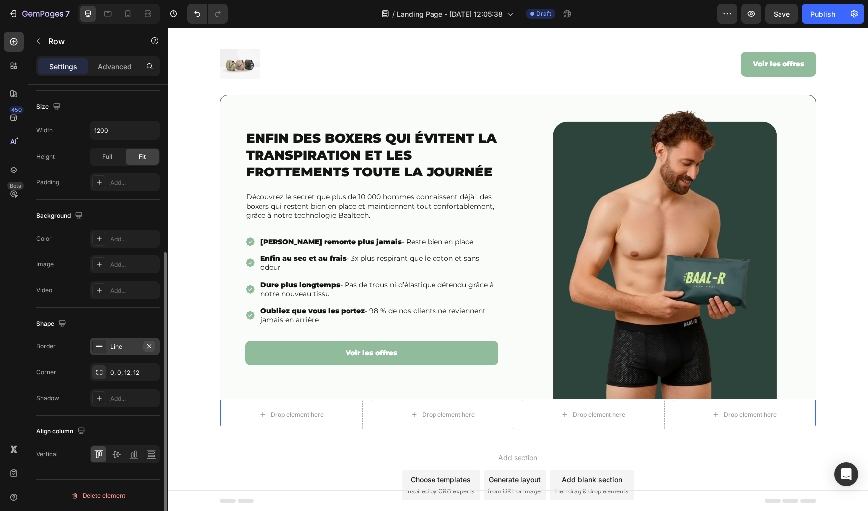
click at [149, 347] on icon "button" at bounding box center [149, 346] width 4 height 4
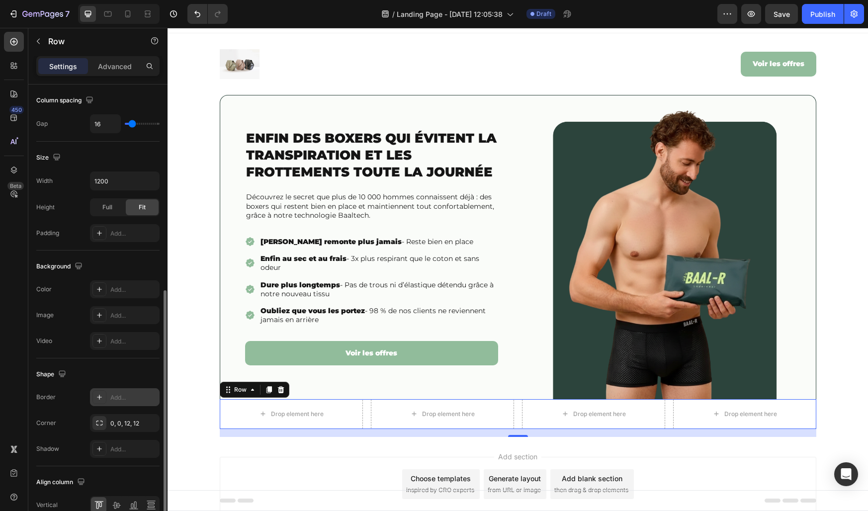
scroll to position [192, 0]
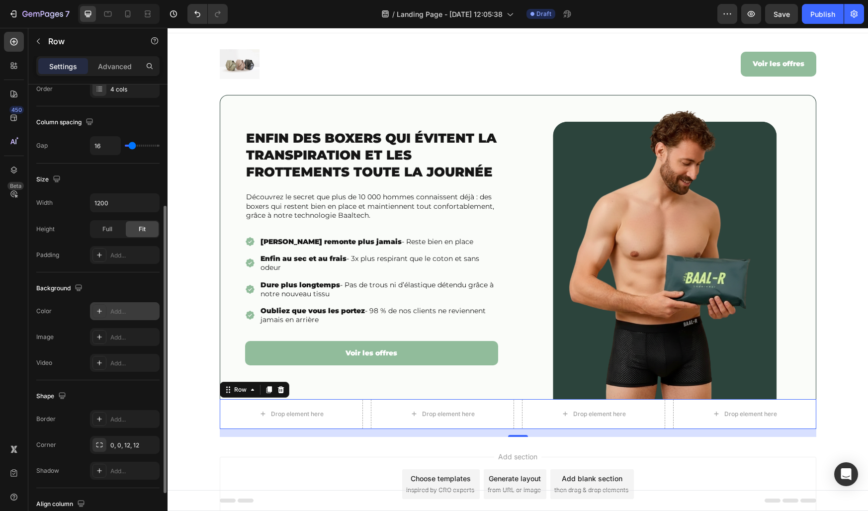
click at [123, 309] on div "Add..." at bounding box center [133, 311] width 47 height 9
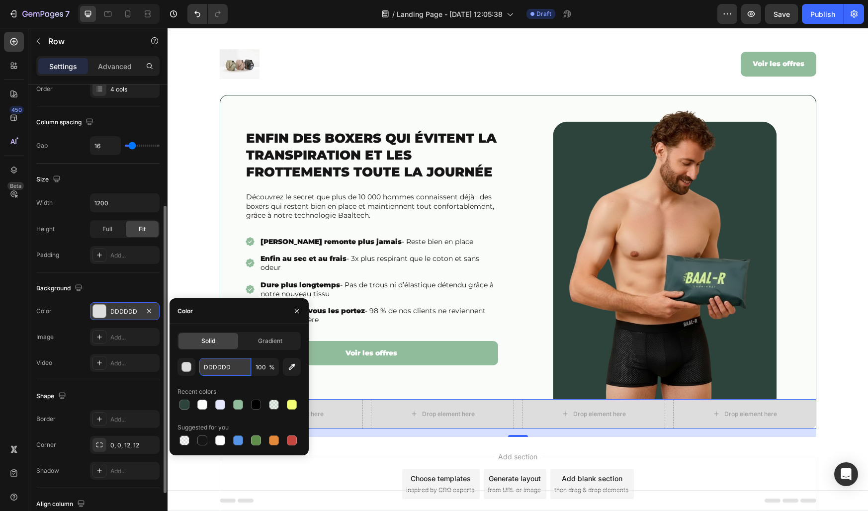
click at [216, 366] on input "DDDDDD" at bounding box center [225, 367] width 52 height 18
paste input "f4f4f4"
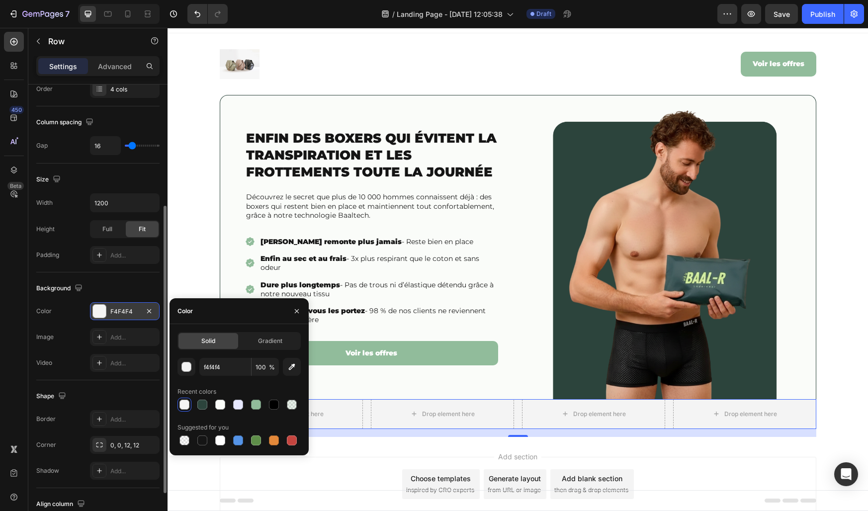
type input "F4F4F4"
click at [237, 384] on div "Recent colors" at bounding box center [239, 392] width 123 height 16
click at [294, 309] on icon "button" at bounding box center [297, 311] width 8 height 8
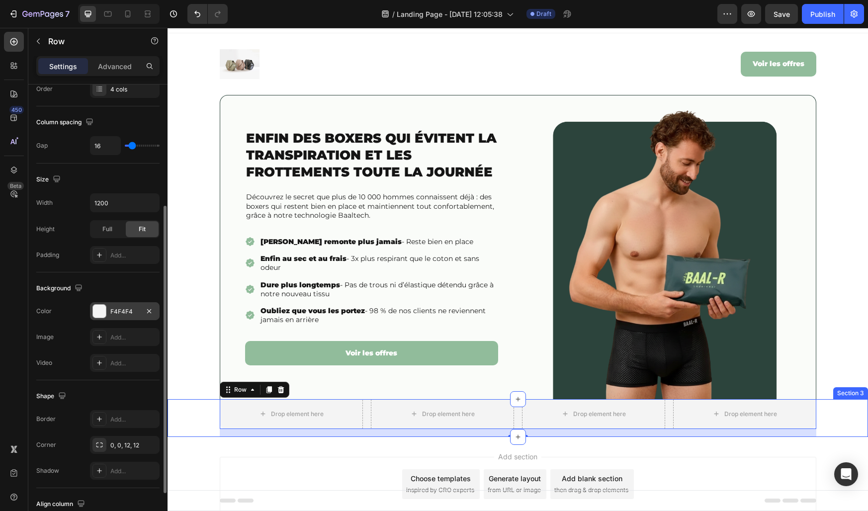
scroll to position [0, 0]
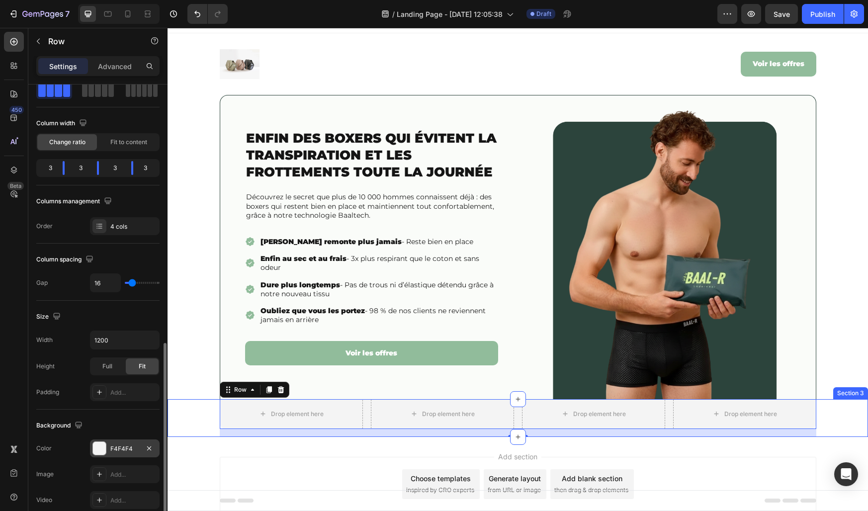
click at [200, 402] on div "Drop element here Drop element here Drop element here Drop element here Row 16" at bounding box center [518, 418] width 701 height 38
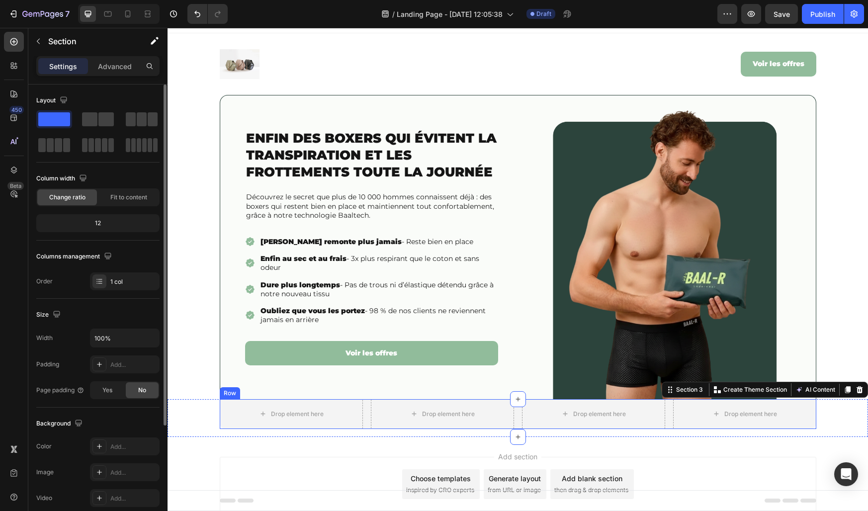
click at [366, 413] on div "Drop element here Drop element here Drop element here Drop element here Row" at bounding box center [518, 414] width 597 height 30
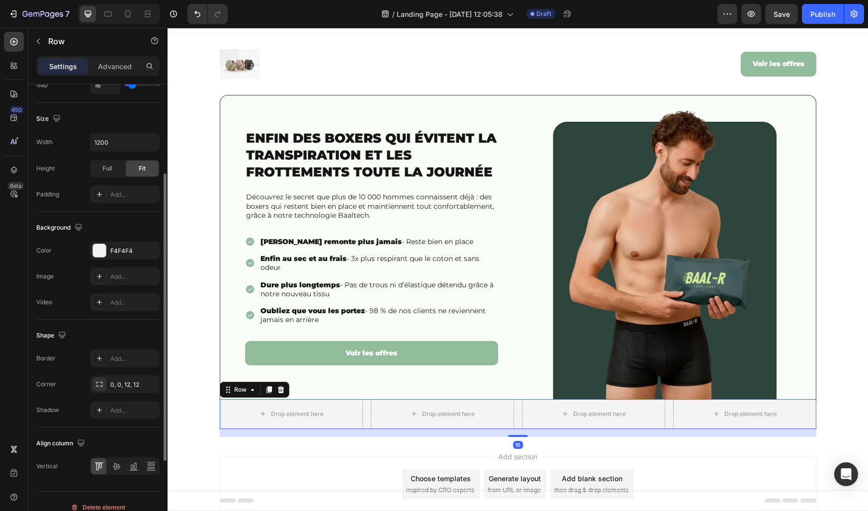
scroll to position [265, 0]
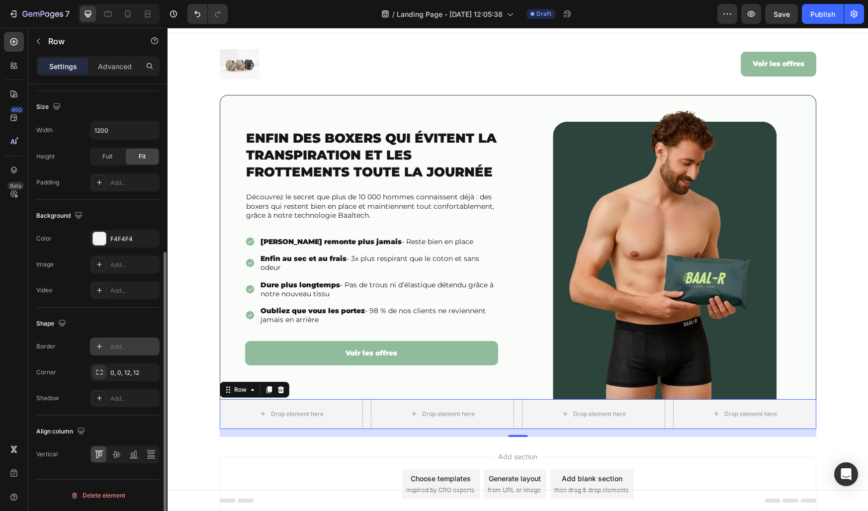
click at [116, 348] on div "Add..." at bounding box center [133, 347] width 47 height 9
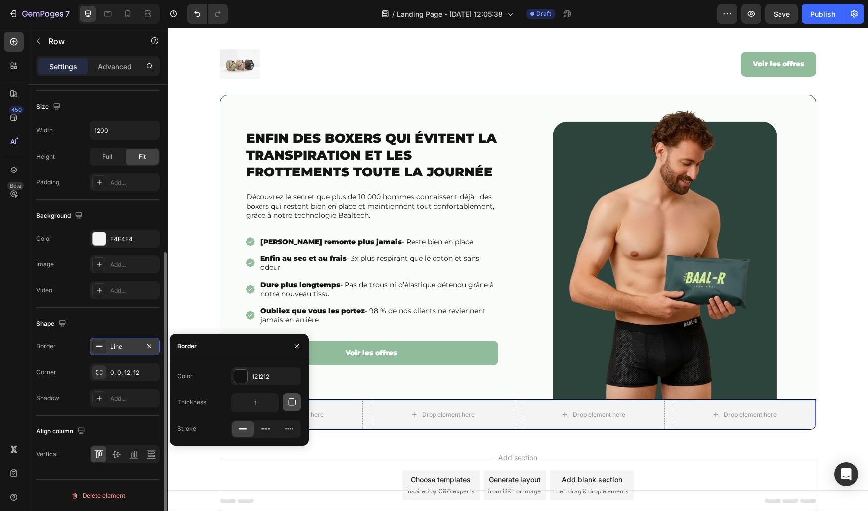
click at [286, 405] on button "button" at bounding box center [292, 402] width 18 height 18
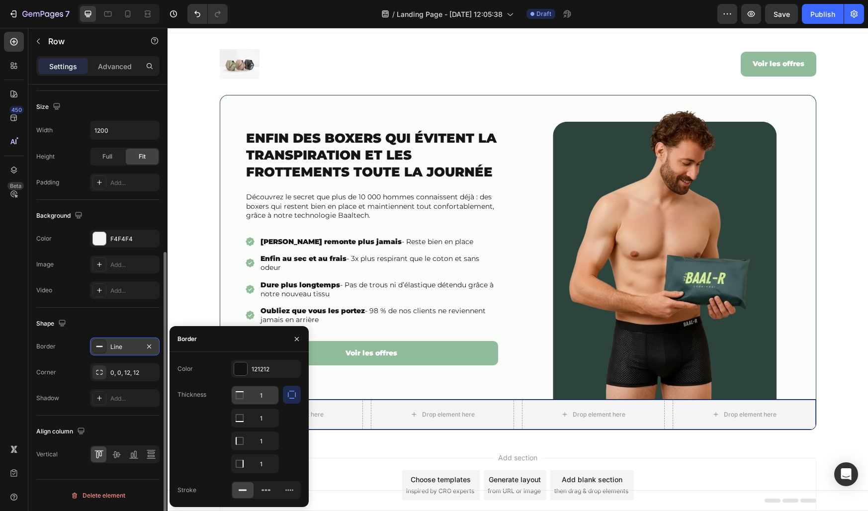
click at [262, 389] on input "1" at bounding box center [255, 395] width 47 height 18
type input "0"
click at [256, 349] on div "Border" at bounding box center [239, 339] width 139 height 26
click at [236, 370] on div at bounding box center [240, 368] width 13 height 13
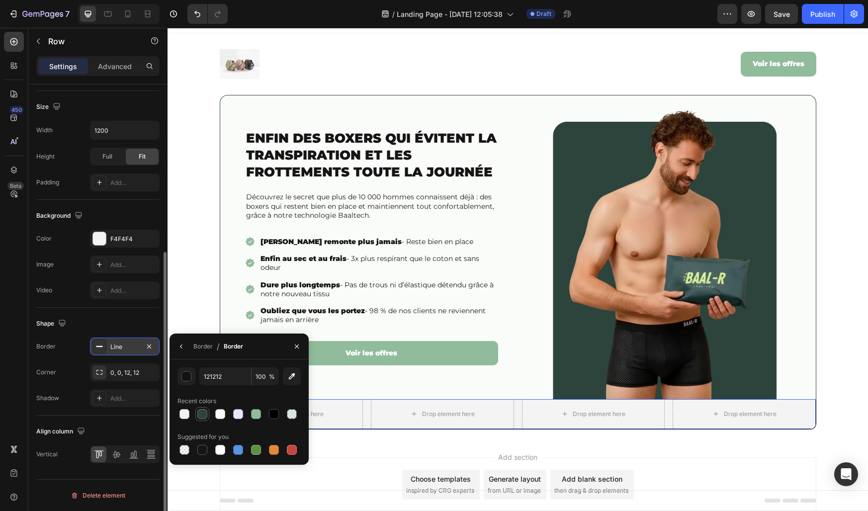
click at [205, 419] on div at bounding box center [202, 414] width 12 height 12
type input "2C443C"
click at [300, 350] on icon "button" at bounding box center [297, 347] width 8 height 8
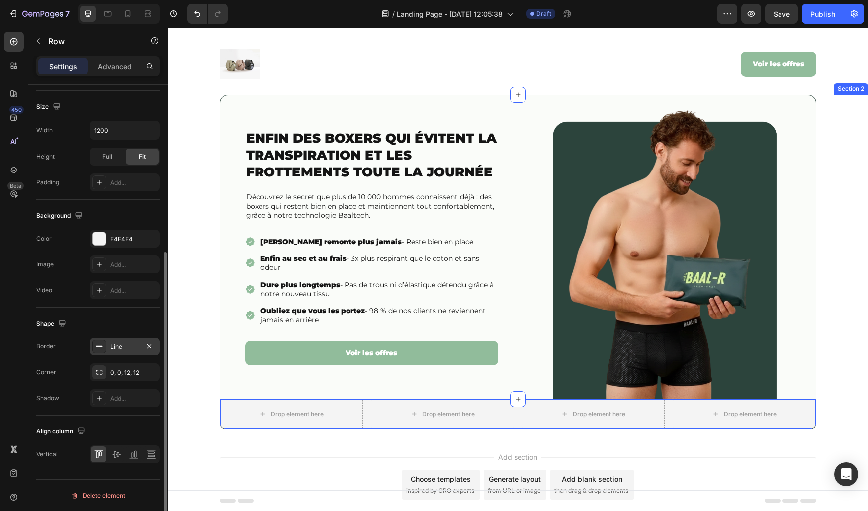
click at [188, 342] on div "Enfin des boxers qui évitent la transpiration et les frottements toute la journ…" at bounding box center [518, 247] width 701 height 304
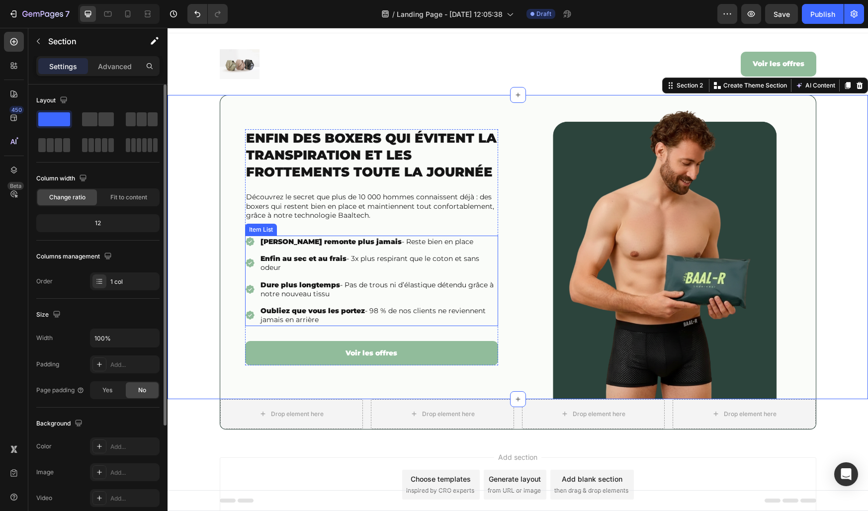
click at [286, 258] on strong "Enfin au sec et au frais" at bounding box center [304, 258] width 86 height 9
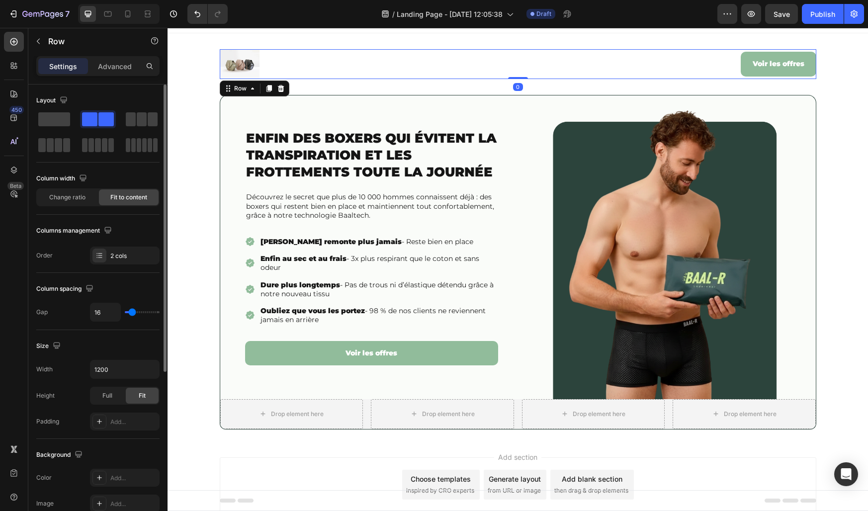
click at [685, 53] on div "Image Voir les offres Button Row 0" at bounding box center [518, 64] width 597 height 30
click at [40, 40] on icon "button" at bounding box center [38, 41] width 8 height 8
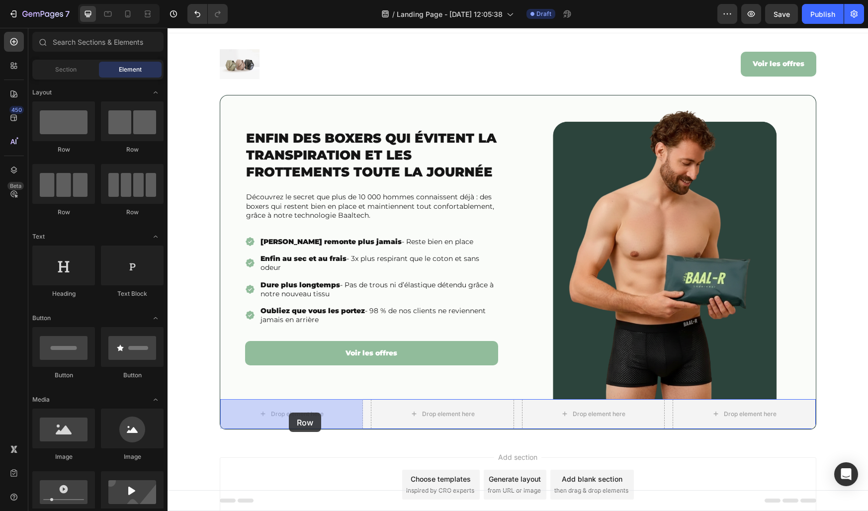
drag, startPoint x: 300, startPoint y: 149, endPoint x: 289, endPoint y: 413, distance: 263.8
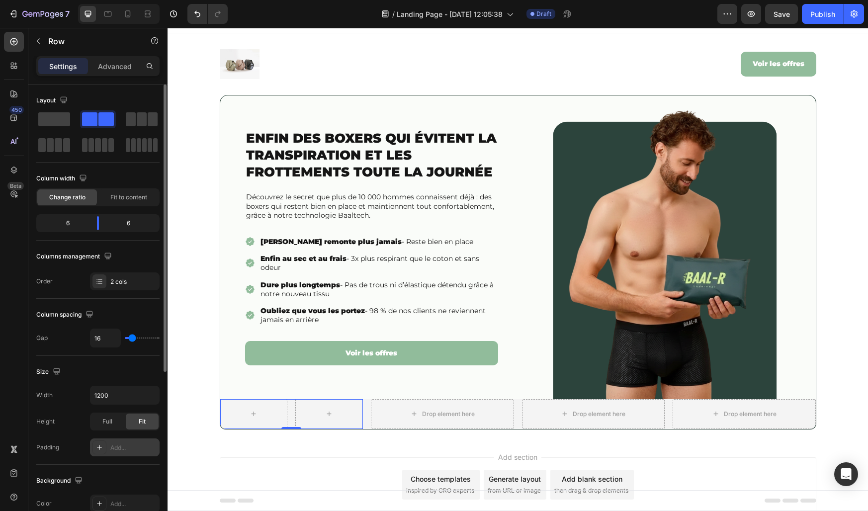
click at [116, 447] on div "Add..." at bounding box center [133, 448] width 47 height 9
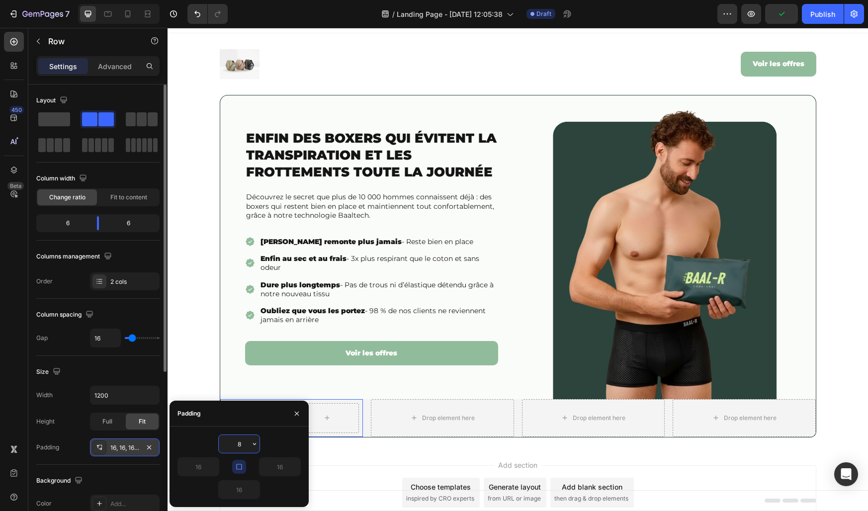
click at [237, 447] on input "8" at bounding box center [239, 444] width 41 height 18
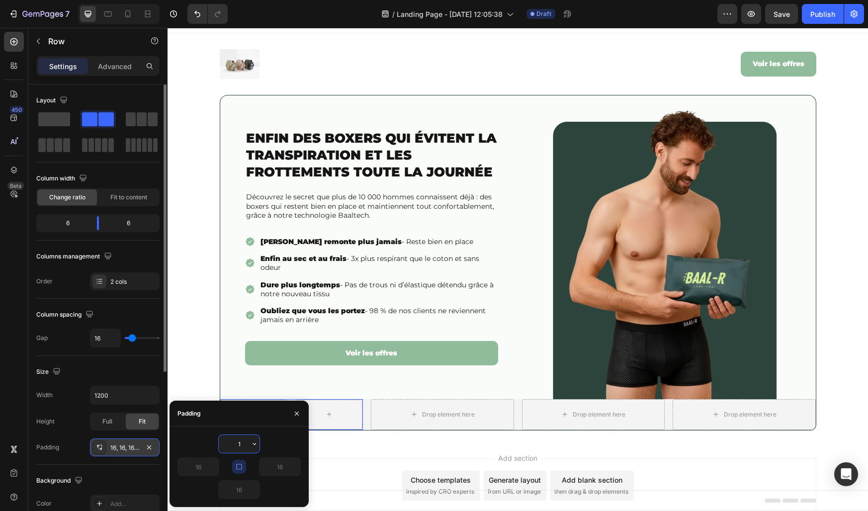
type input "16"
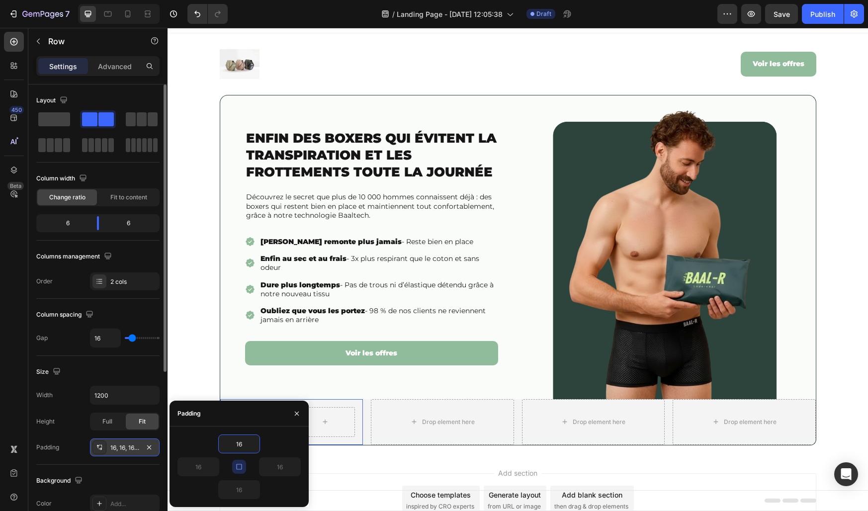
click at [252, 413] on div "Padding" at bounding box center [239, 414] width 139 height 26
click at [294, 413] on icon "button" at bounding box center [297, 414] width 8 height 8
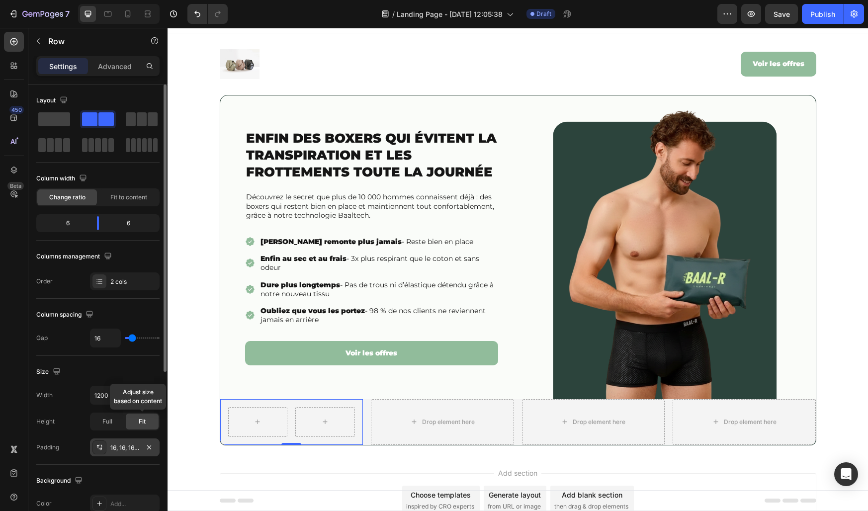
click at [158, 414] on div "Fit" at bounding box center [142, 422] width 33 height 16
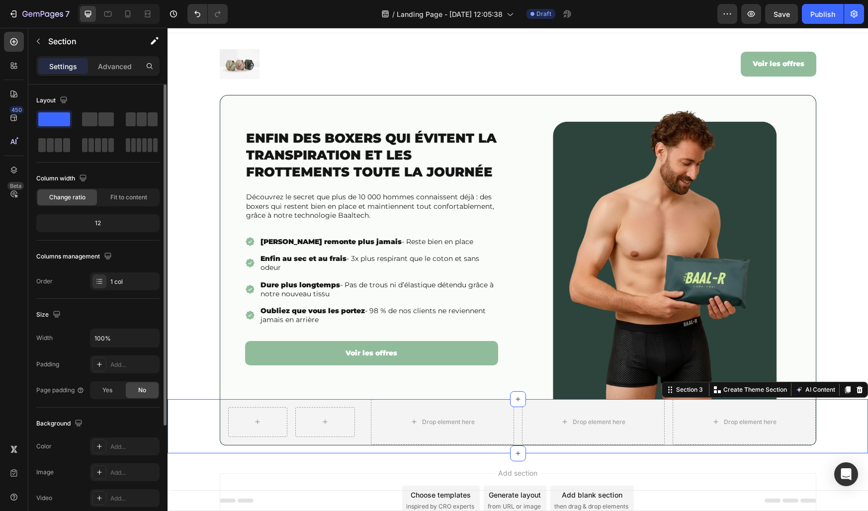
click at [194, 425] on div "Row Drop element here Drop element here Drop element here Row" at bounding box center [518, 426] width 701 height 54
click at [292, 424] on div "Row" at bounding box center [291, 422] width 143 height 46
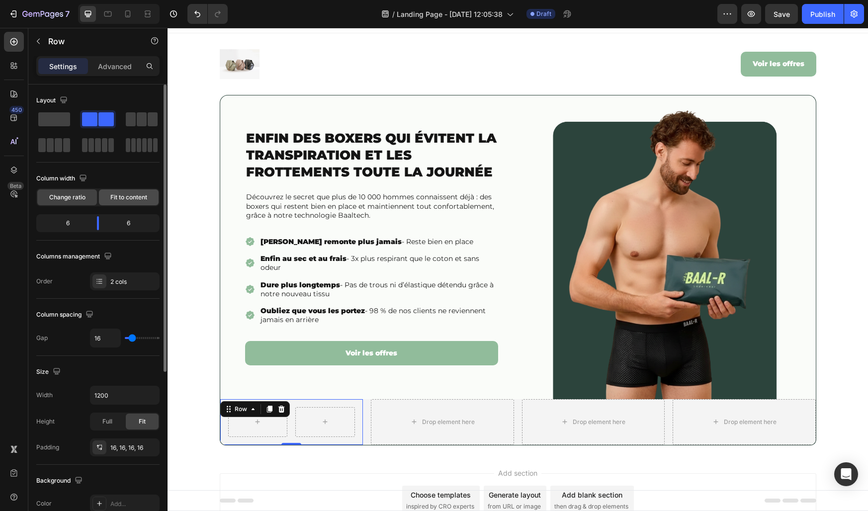
click at [119, 197] on span "Fit to content" at bounding box center [128, 197] width 37 height 9
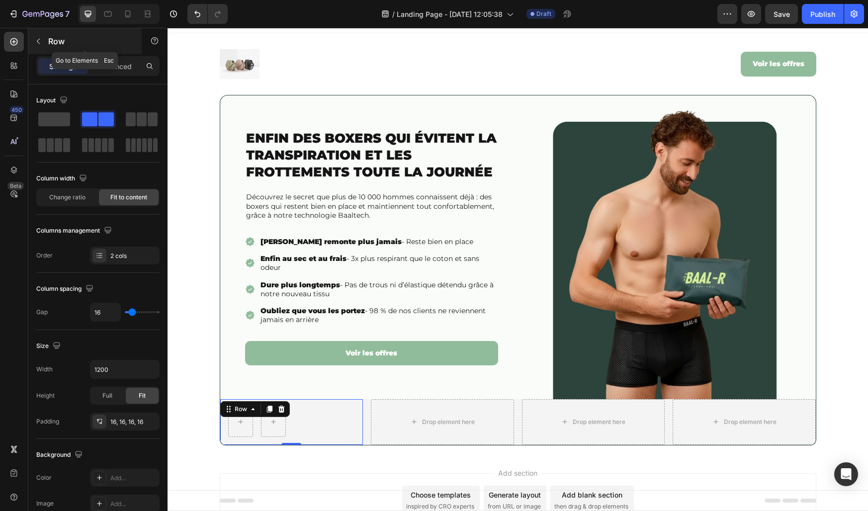
click at [40, 44] on icon "button" at bounding box center [38, 41] width 8 height 8
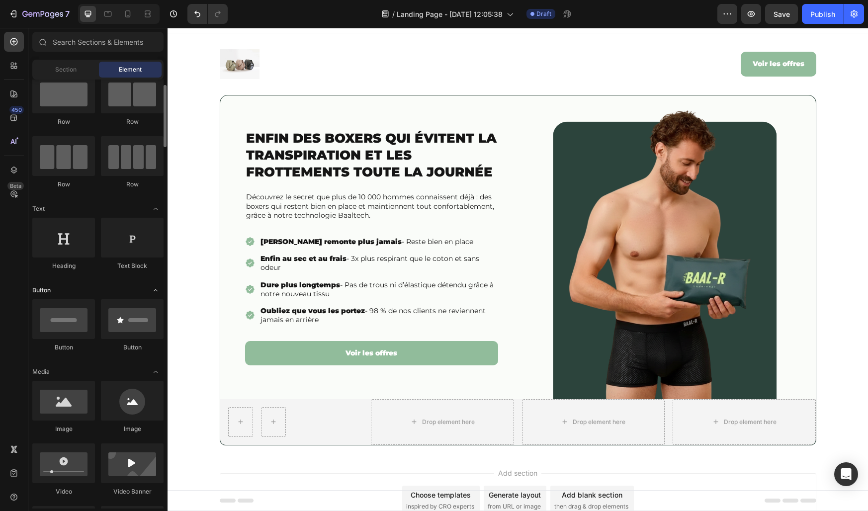
scroll to position [45, 0]
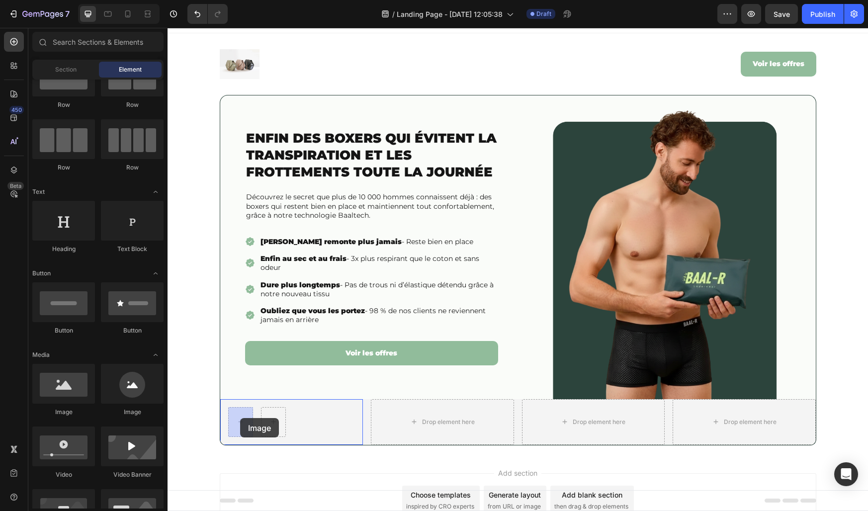
drag, startPoint x: 236, startPoint y: 422, endPoint x: 240, endPoint y: 418, distance: 6.0
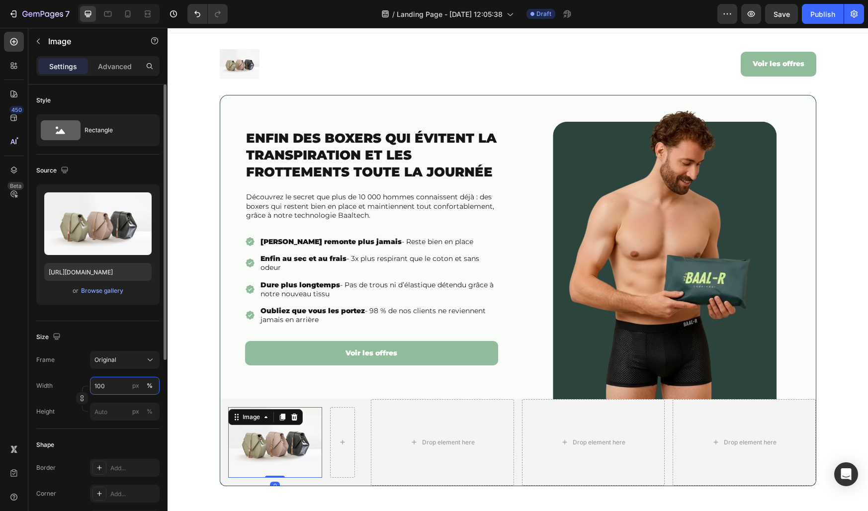
click at [112, 391] on input "100" at bounding box center [125, 386] width 70 height 18
click at [136, 387] on div "px" at bounding box center [135, 385] width 7 height 9
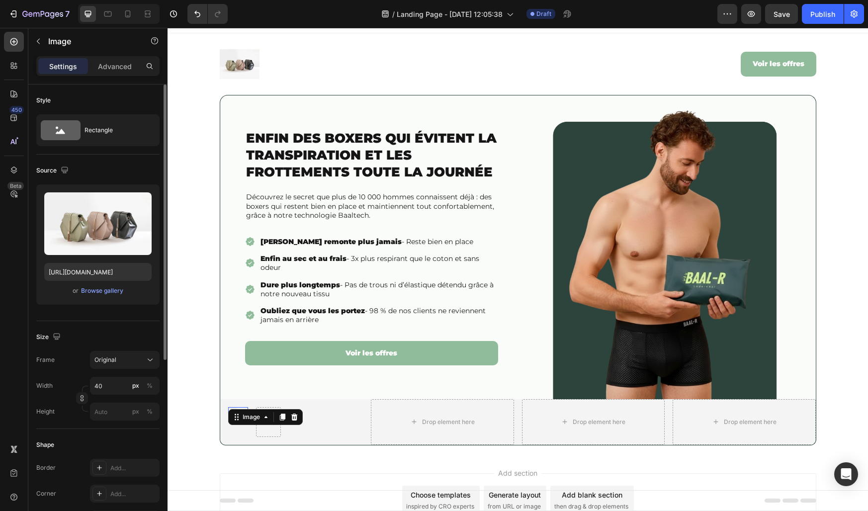
click at [106, 340] on div "Size" at bounding box center [97, 337] width 123 height 16
click at [111, 386] on input "40" at bounding box center [125, 386] width 70 height 18
type input "50"
click at [113, 365] on button "Original" at bounding box center [125, 360] width 70 height 18
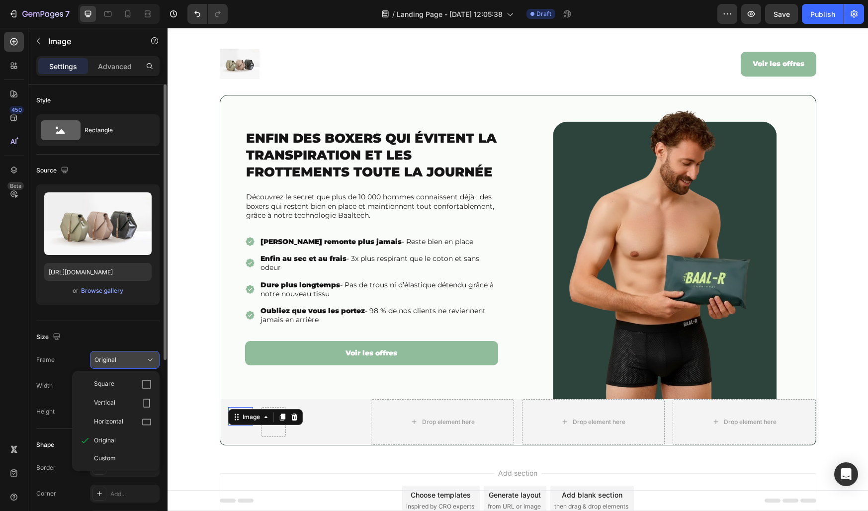
click at [113, 365] on button "Original" at bounding box center [125, 360] width 70 height 18
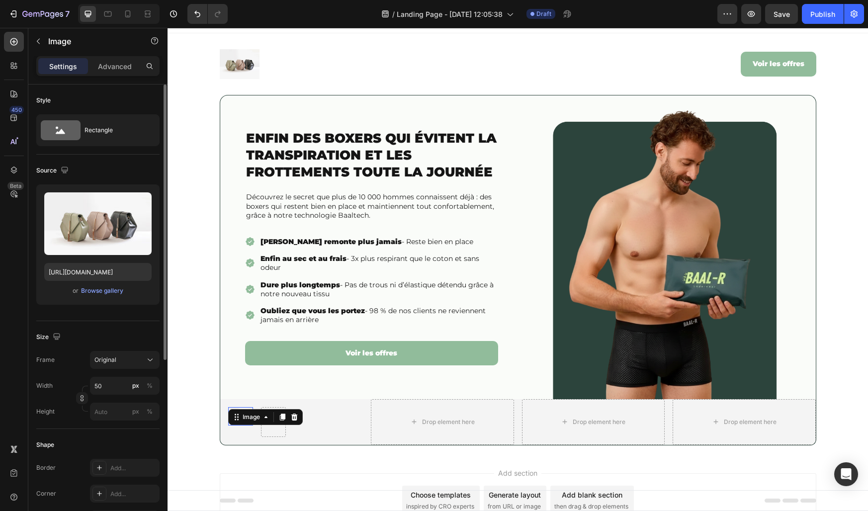
click at [107, 333] on div "Size" at bounding box center [97, 337] width 123 height 16
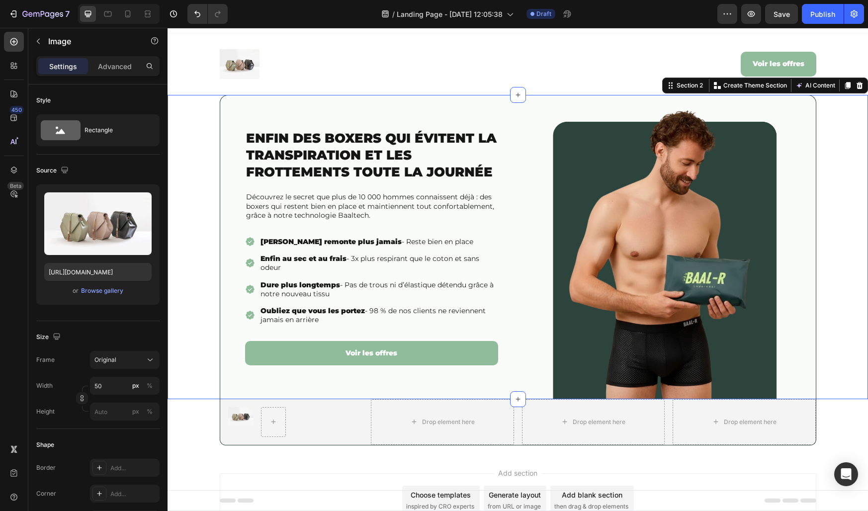
click at [200, 364] on div "Enfin des boxers qui évitent la transpiration et les frottements toute la journ…" at bounding box center [518, 247] width 701 height 304
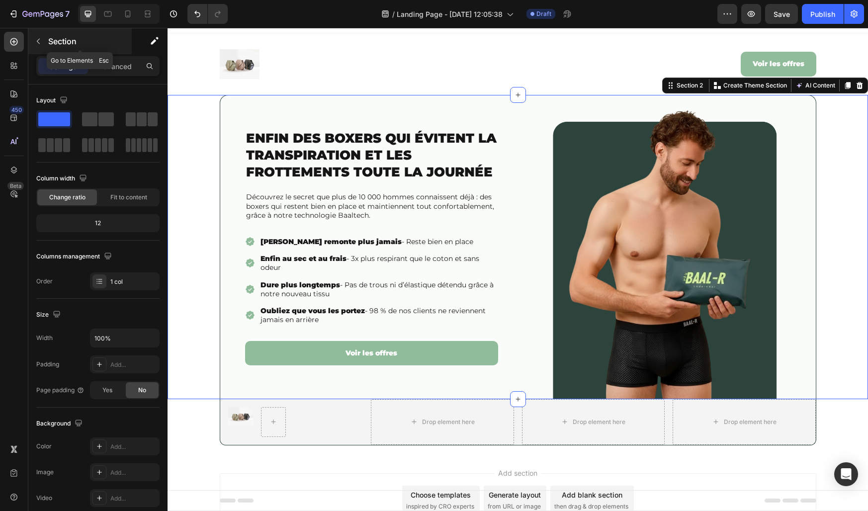
click at [39, 41] on icon "button" at bounding box center [38, 41] width 8 height 8
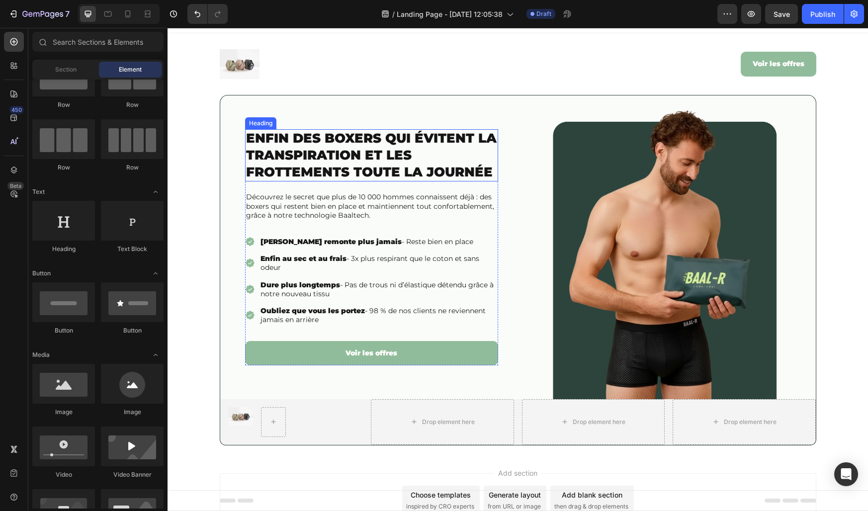
click at [275, 129] on h2 "Enfin des boxers qui évitent la transpiration et les frottements toute la journ…" at bounding box center [371, 155] width 253 height 52
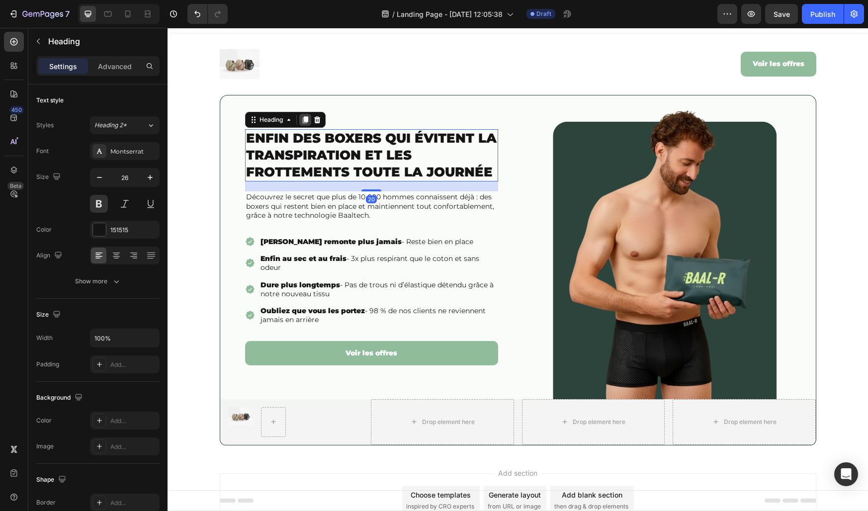
click at [302, 120] on icon at bounding box center [305, 120] width 8 height 8
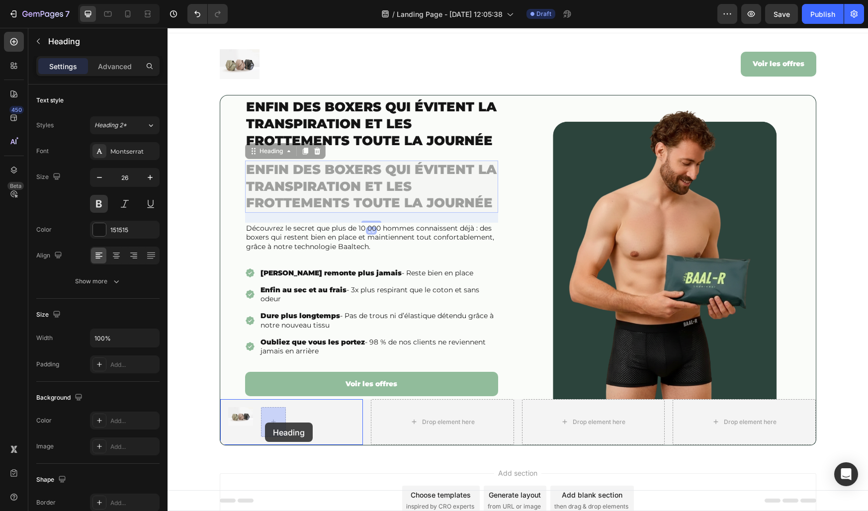
drag, startPoint x: 278, startPoint y: 151, endPoint x: 266, endPoint y: 422, distance: 271.3
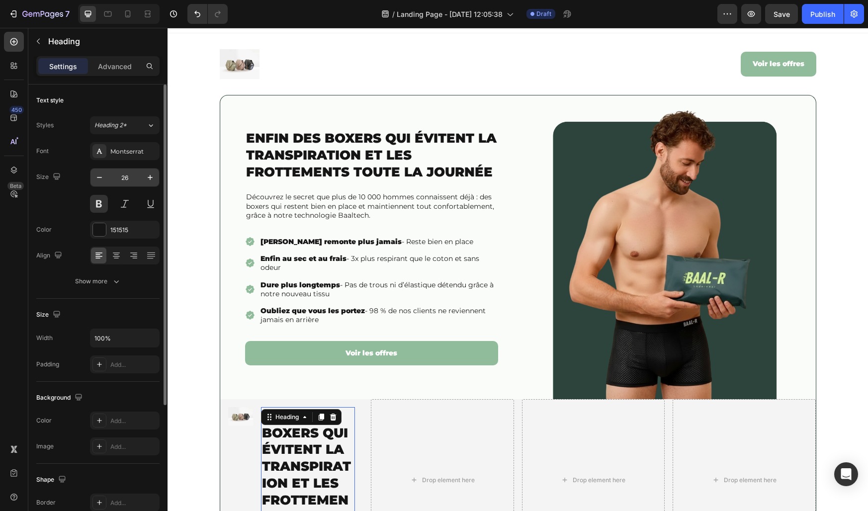
click at [133, 179] on input "26" at bounding box center [124, 178] width 33 height 18
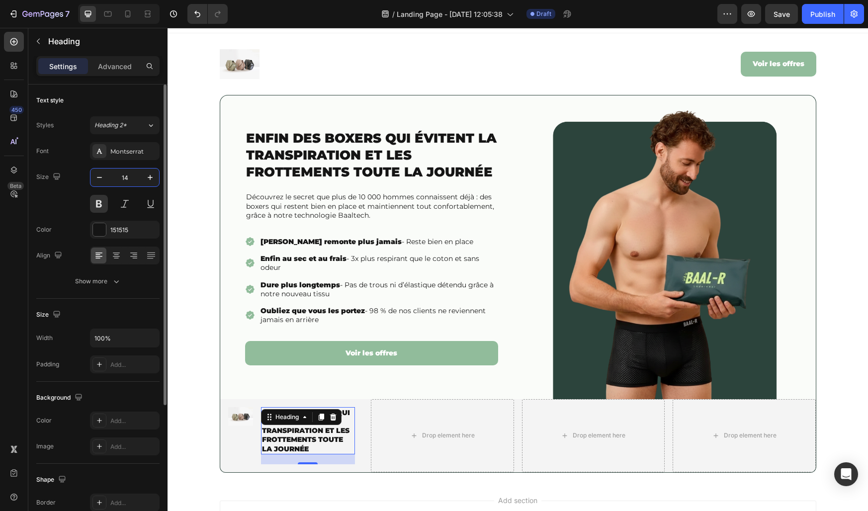
type input "14"
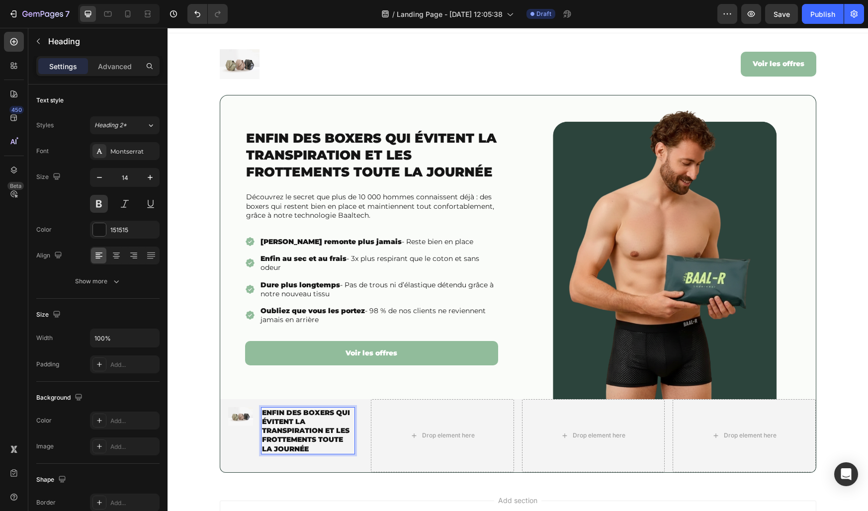
click at [294, 446] on strong "Enfin des boxers qui évitent la transpiration et les frottements toute la journ…" at bounding box center [306, 430] width 88 height 45
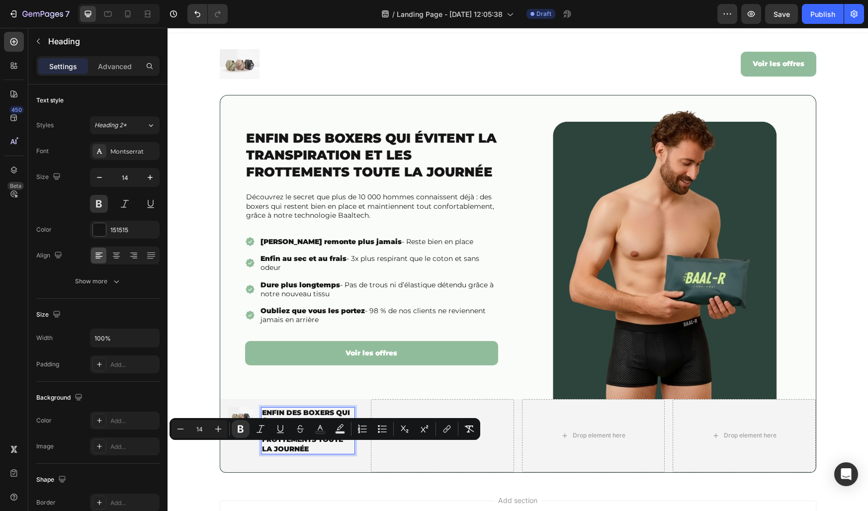
click at [279, 443] on strong "Enfin des boxers qui évitent la transpiration et les frottements toute la journ…" at bounding box center [306, 430] width 88 height 45
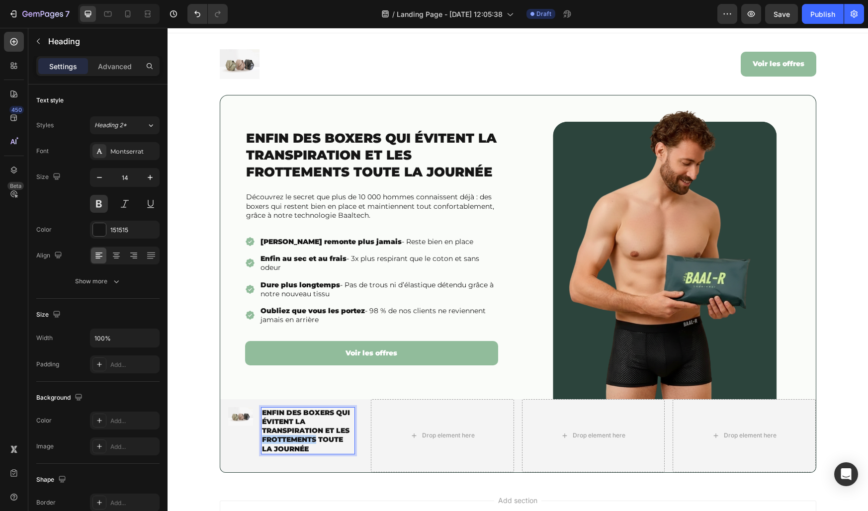
click at [279, 443] on strong "Enfin des boxers qui évitent la transpiration et les frottements toute la journ…" at bounding box center [306, 430] width 88 height 45
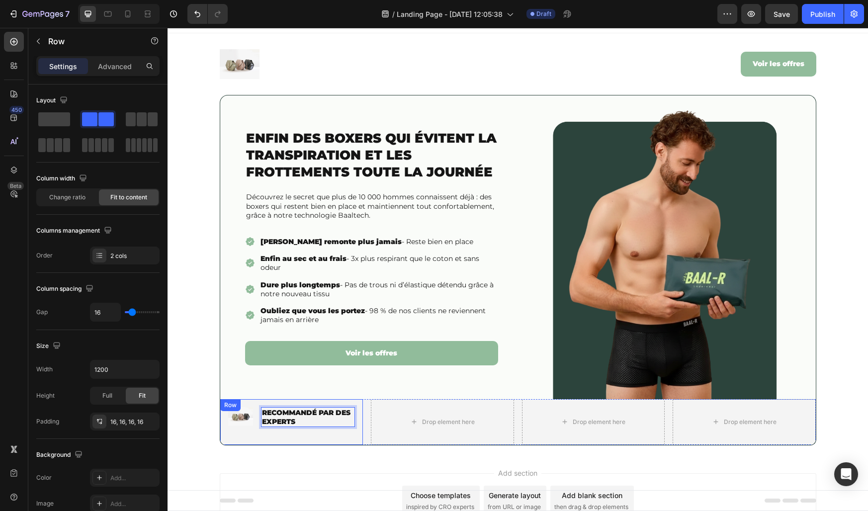
click at [252, 430] on div "Image" at bounding box center [240, 422] width 25 height 30
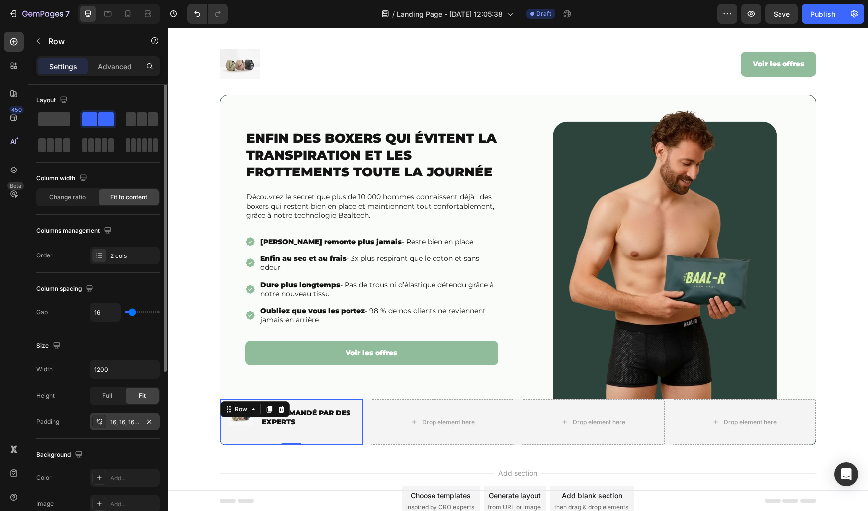
click at [123, 423] on div "16, 16, 16, 16" at bounding box center [124, 422] width 29 height 9
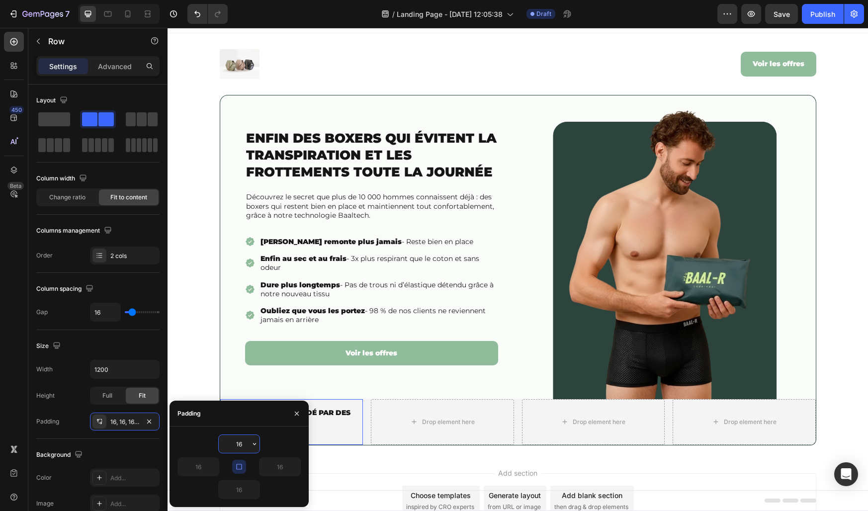
click at [241, 440] on input "16" at bounding box center [239, 444] width 41 height 18
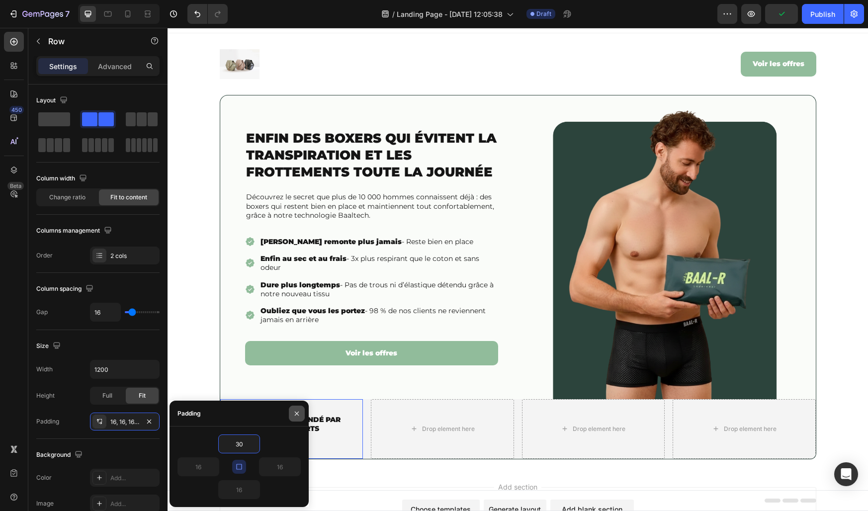
type input "30"
click at [296, 413] on icon "button" at bounding box center [297, 413] width 4 height 4
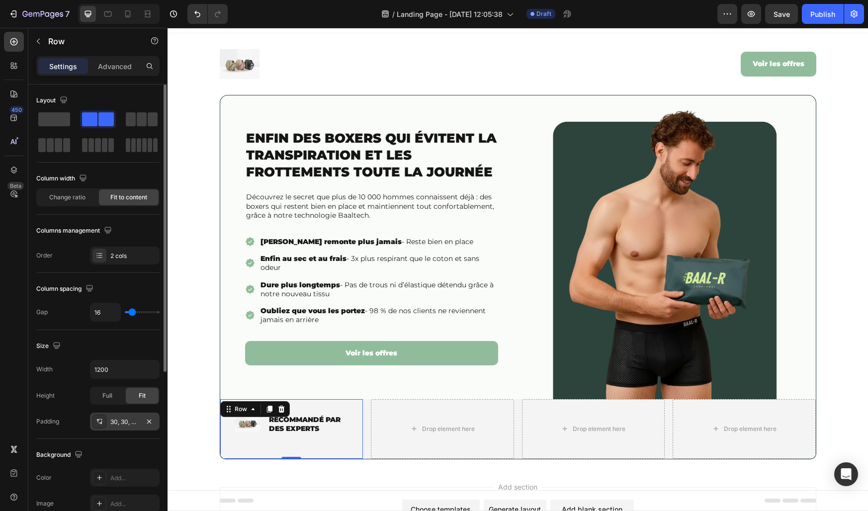
click at [132, 426] on div "30, 30, 30, 30" at bounding box center [124, 422] width 29 height 9
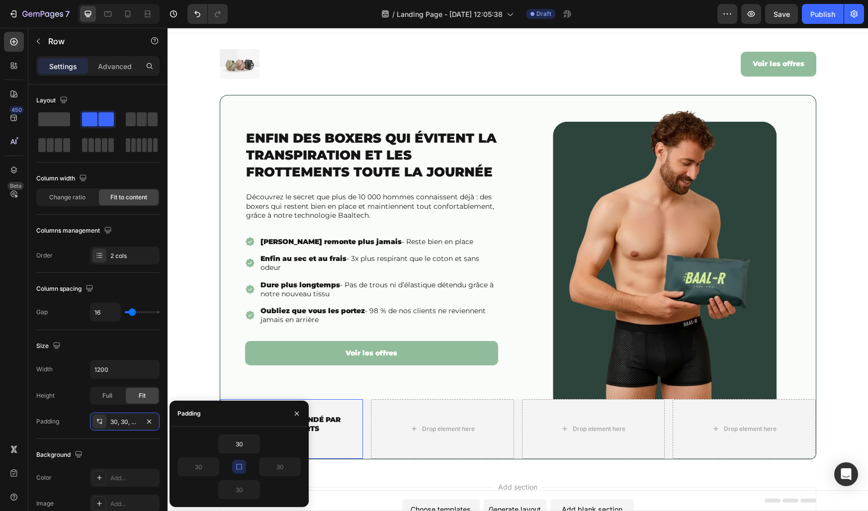
click at [238, 466] on icon "button" at bounding box center [239, 467] width 8 height 8
click at [237, 494] on input "30" at bounding box center [239, 490] width 41 height 18
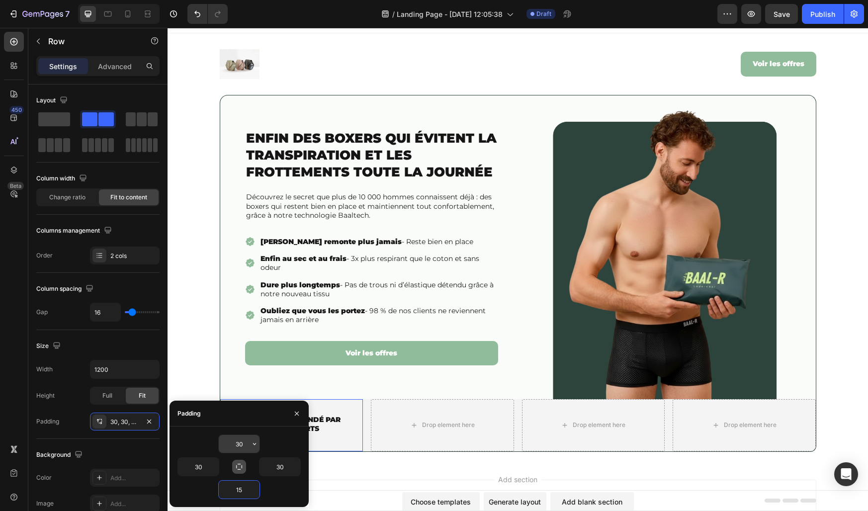
type input "15"
click at [241, 447] on input "30" at bounding box center [239, 444] width 41 height 18
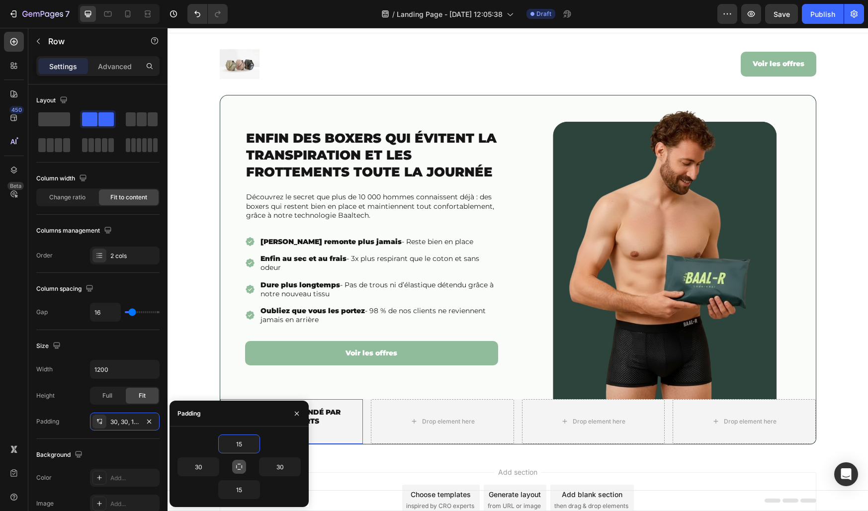
type input "15"
click at [251, 413] on div "Padding" at bounding box center [239, 414] width 139 height 26
click at [303, 411] on button "button" at bounding box center [297, 414] width 16 height 16
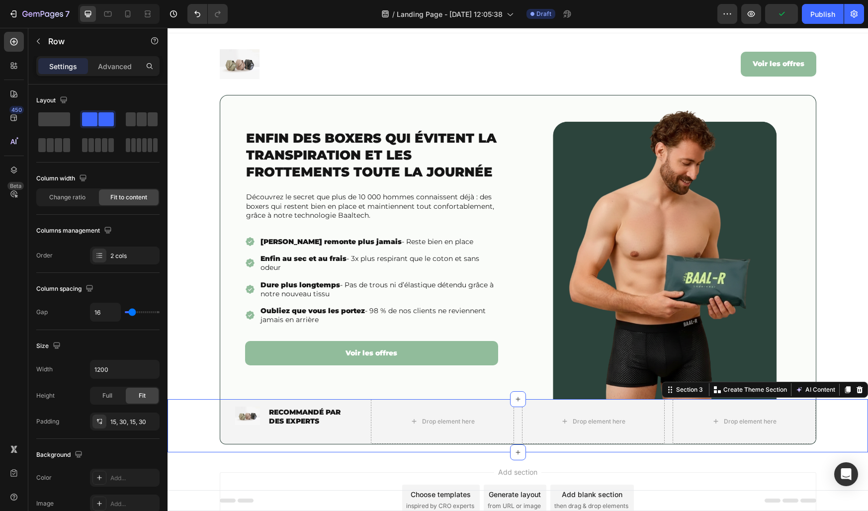
click at [174, 408] on div "Image ⁠⁠⁠⁠⁠⁠⁠ RECOMMANDÉ PAR DES EXPERTS Heading Row Drop element here Drop ele…" at bounding box center [518, 425] width 701 height 53
click at [265, 422] on div "Image ⁠⁠⁠⁠⁠⁠⁠ RECOMMANDÉ PAR DES EXPERTS Heading Row" at bounding box center [291, 421] width 143 height 45
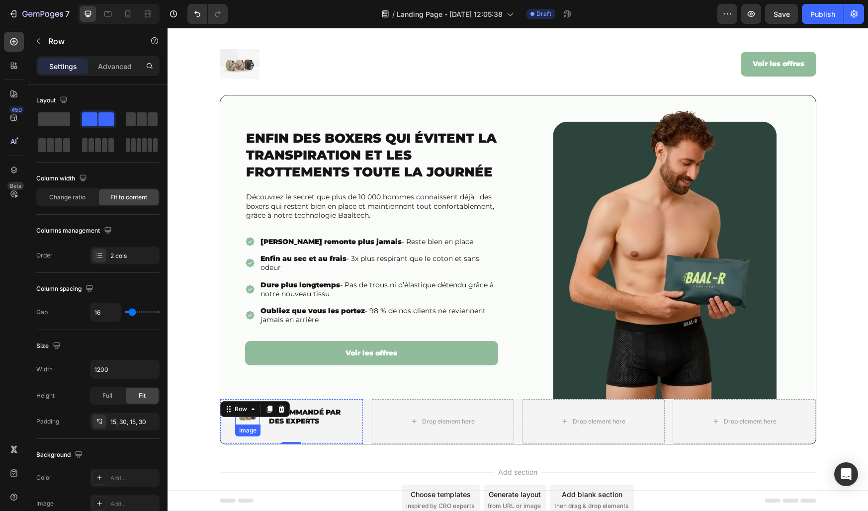
click at [247, 422] on img at bounding box center [247, 416] width 25 height 19
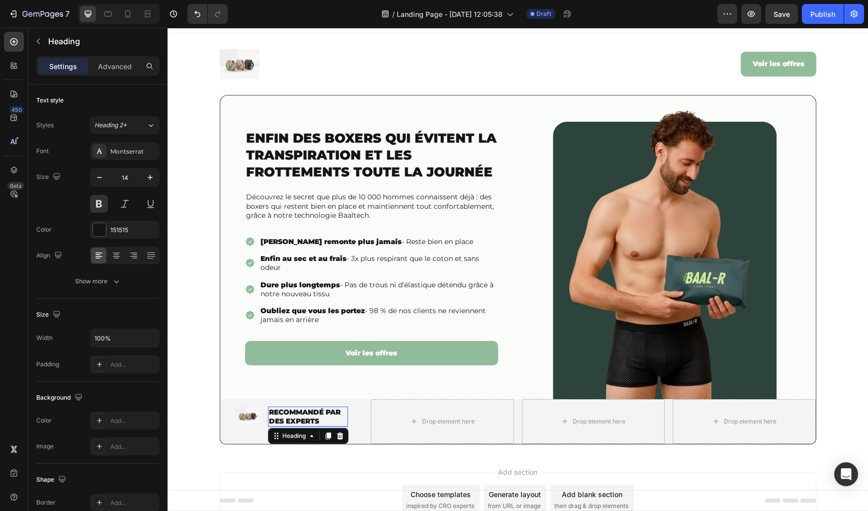
click at [276, 420] on strong "RECOMMANDÉ PAR DES EXPERTS" at bounding box center [305, 417] width 72 height 18
click at [121, 66] on p "Advanced" at bounding box center [115, 66] width 34 height 10
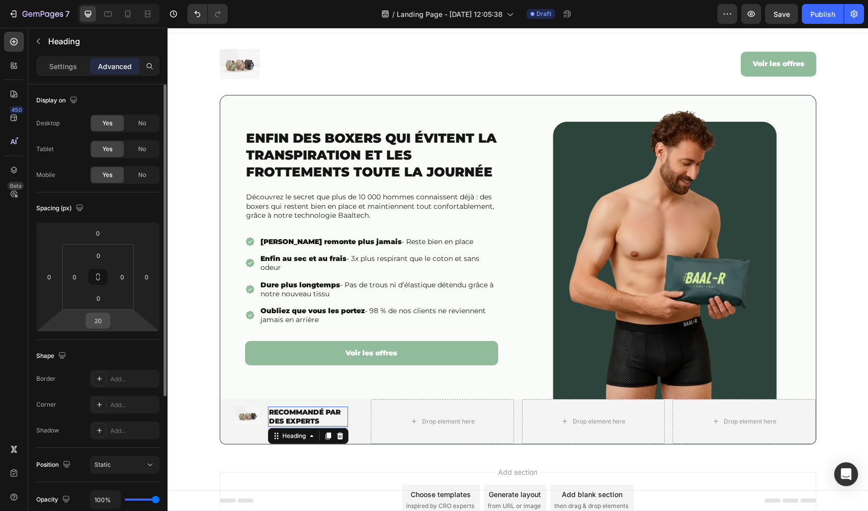
click at [98, 317] on input "20" at bounding box center [98, 320] width 20 height 15
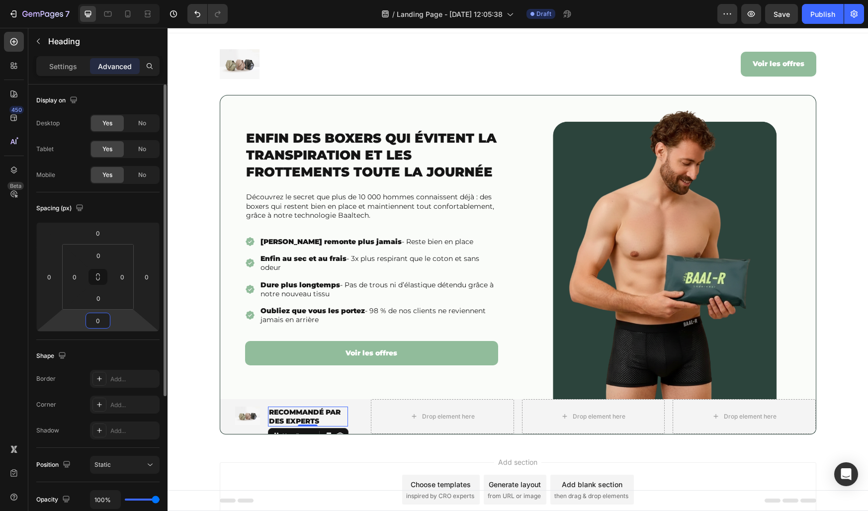
type input "0"
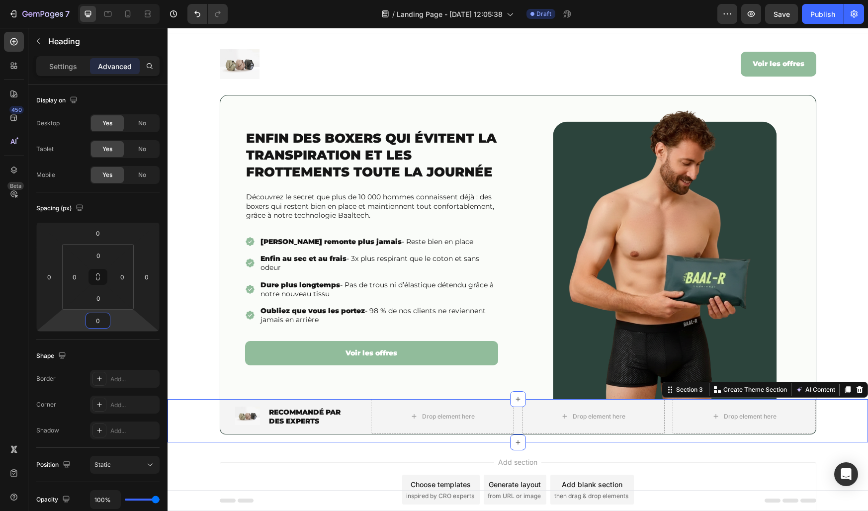
click at [207, 414] on div "Image ⁠⁠⁠⁠⁠⁠⁠ RECOMMANDÉ PAR DES EXPERTS Heading Row Drop element here Drop ele…" at bounding box center [518, 420] width 701 height 43
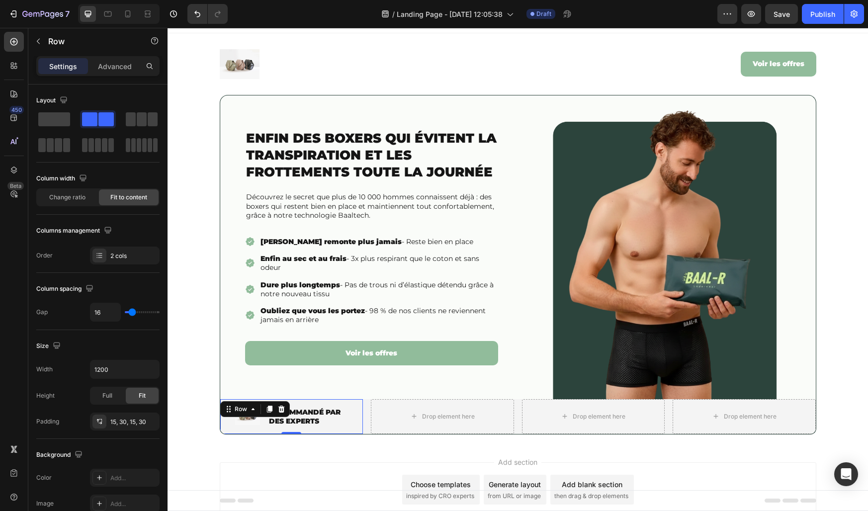
click at [265, 418] on div "Image ⁠⁠⁠⁠⁠⁠⁠ RECOMMANDÉ PAR DES EXPERTS Heading Row 0" at bounding box center [291, 416] width 143 height 35
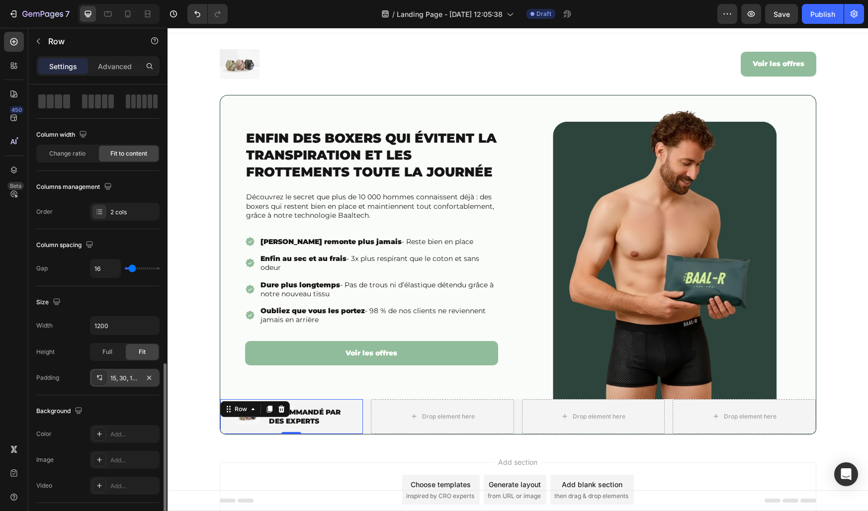
scroll to position [265, 0]
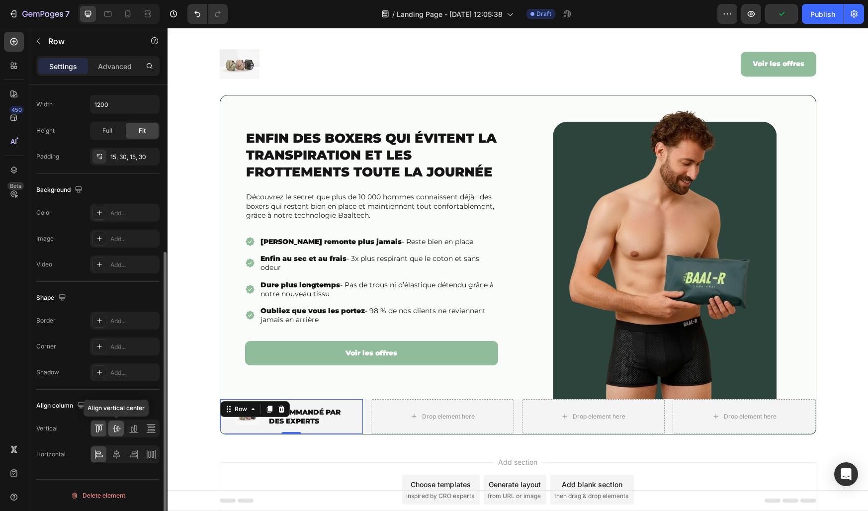
click at [116, 434] on div at bounding box center [115, 429] width 15 height 16
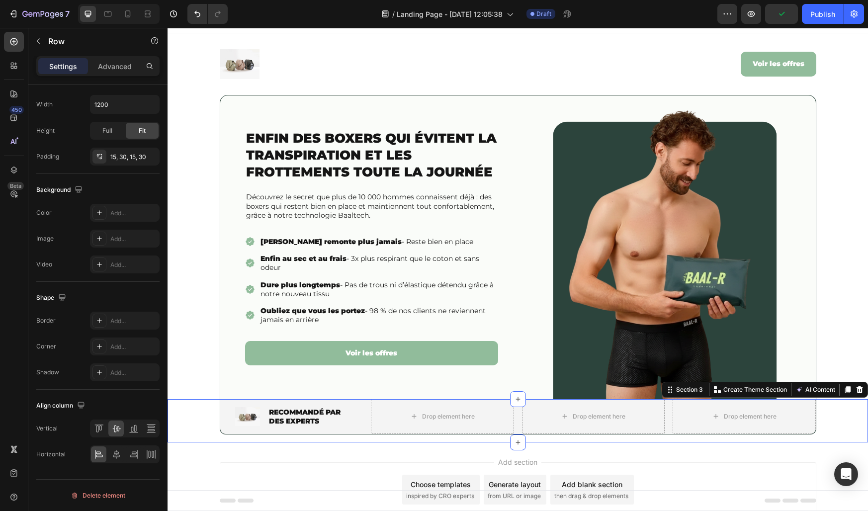
click at [207, 421] on div "Image ⁠⁠⁠⁠⁠⁠⁠ RECOMMANDÉ PAR DES EXPERTS Heading Row Drop element here Drop ele…" at bounding box center [518, 420] width 701 height 43
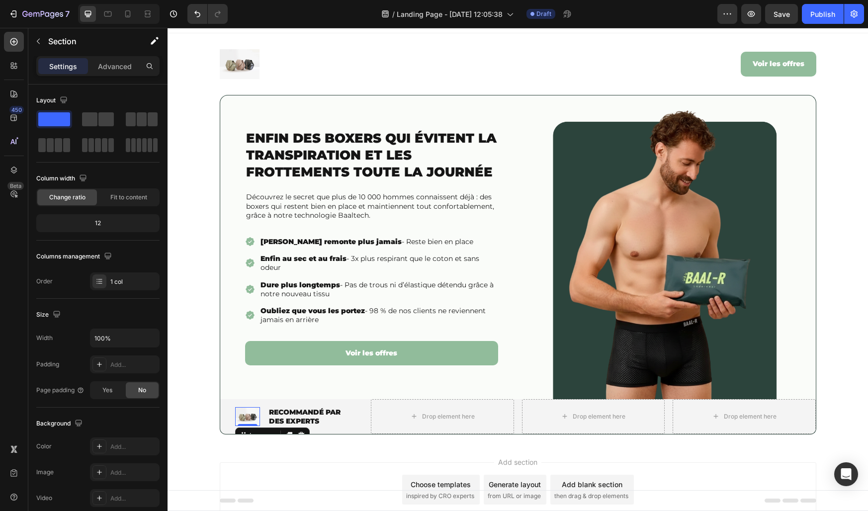
click at [243, 418] on img at bounding box center [247, 416] width 25 height 19
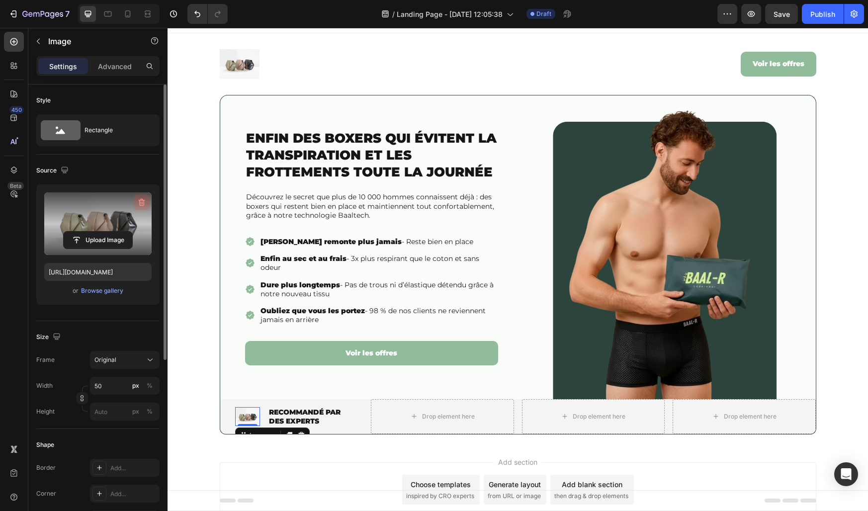
click at [143, 201] on icon "button" at bounding box center [142, 202] width 6 height 7
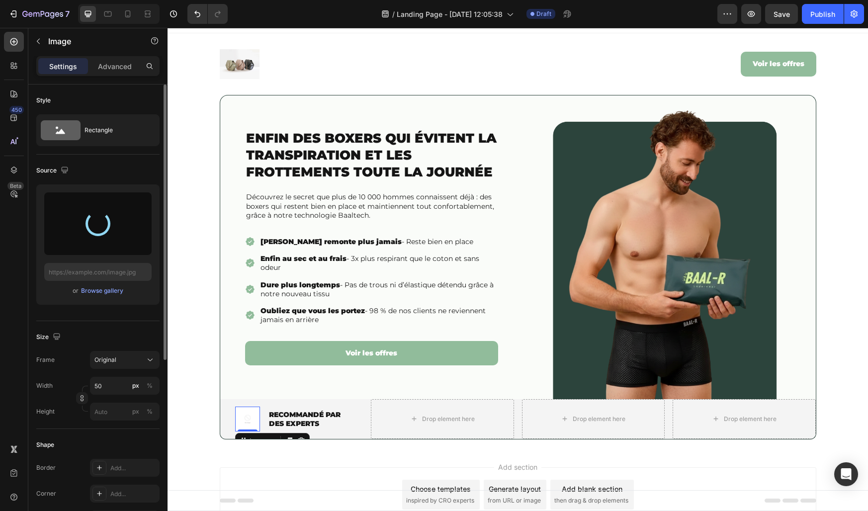
type input "https://cdn.shopify.com/s/files/1/0776/2735/9559/files/gempages_511155051469734…"
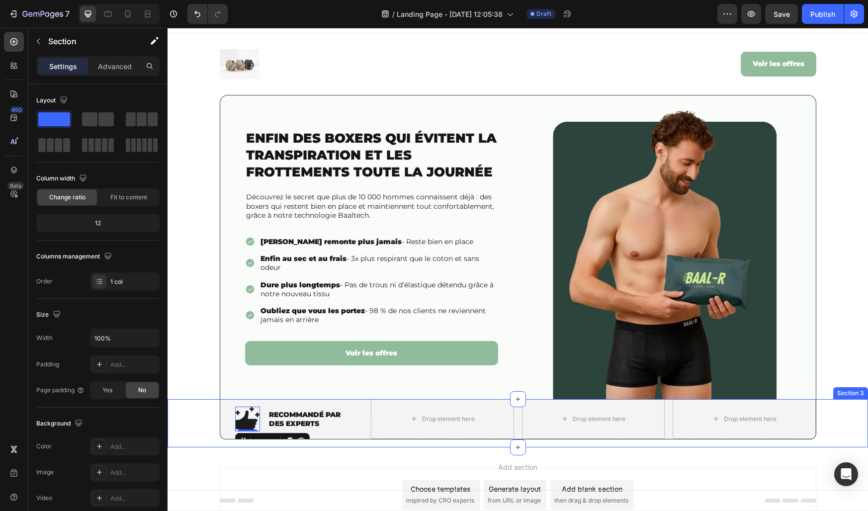
click at [197, 414] on div "Image 0 ⁠⁠⁠⁠⁠⁠⁠ RECOMMANDÉ PAR DES EXPERTS Heading Row Drop element here Drop e…" at bounding box center [518, 423] width 701 height 48
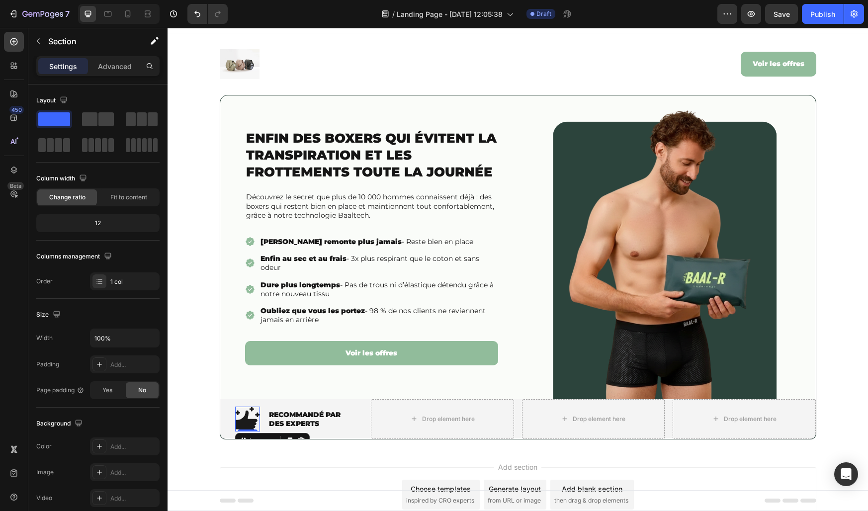
click at [246, 421] on img at bounding box center [247, 419] width 25 height 25
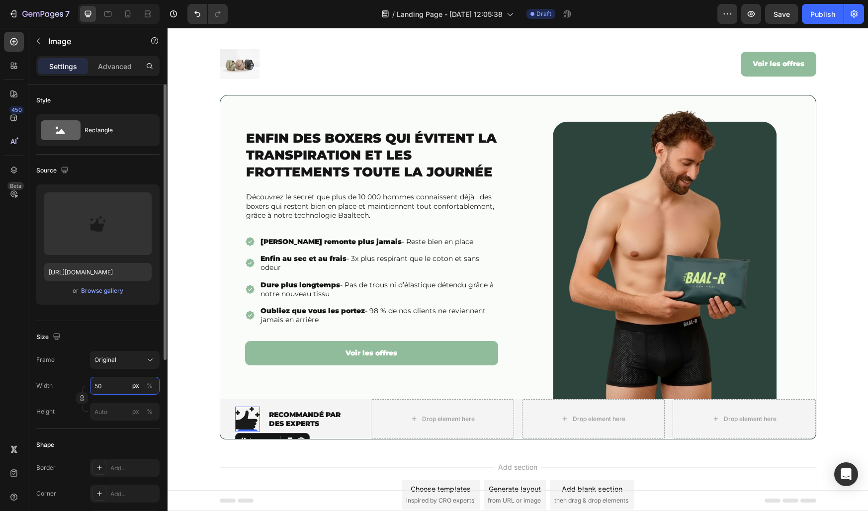
click at [110, 385] on input "50" at bounding box center [125, 386] width 70 height 18
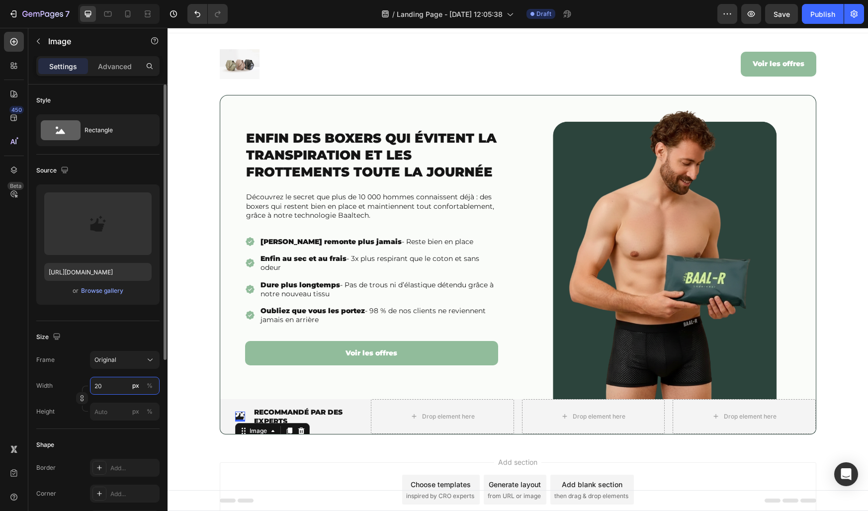
click at [110, 385] on input "20" at bounding box center [125, 386] width 70 height 18
type input "30"
click at [130, 335] on div "Size" at bounding box center [97, 337] width 123 height 16
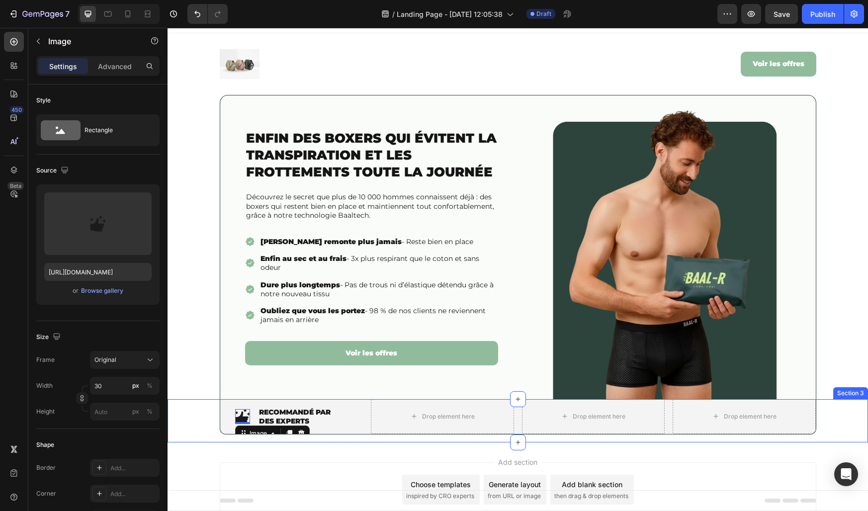
click at [189, 399] on div "Image 0 ⁠⁠⁠⁠⁠⁠⁠ RECOMMANDÉ PAR DES EXPERTS Heading Row Drop element here Drop e…" at bounding box center [518, 420] width 701 height 43
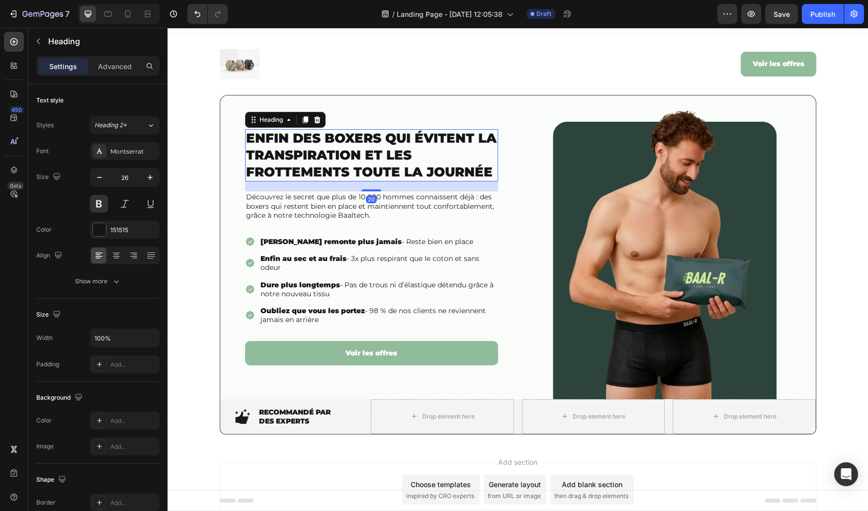
click at [307, 178] on strong "Enfin des boxers qui évitent la transpiration et les frottements toute la journ…" at bounding box center [371, 155] width 251 height 50
click at [367, 412] on div "Image ⁠⁠⁠⁠⁠⁠⁠ RECOMMANDÉ PAR DES EXPERTS Heading Row Drop element here Drop ele…" at bounding box center [518, 416] width 597 height 35
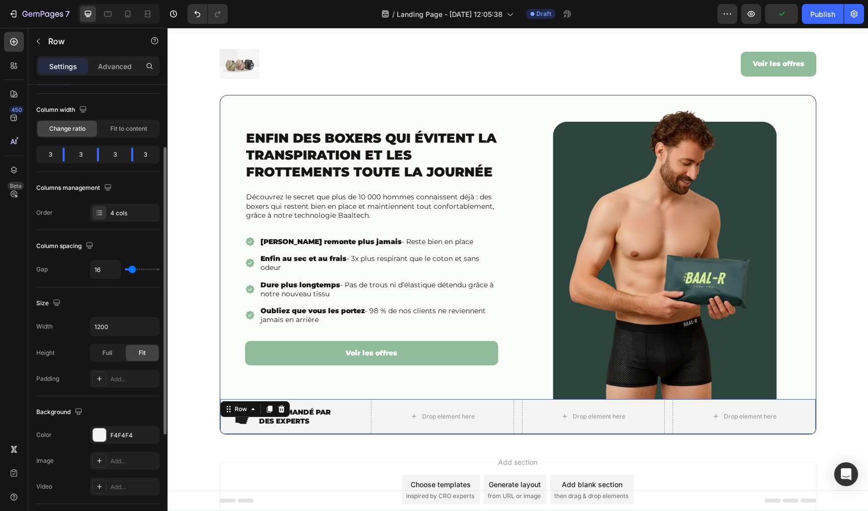
scroll to position [265, 0]
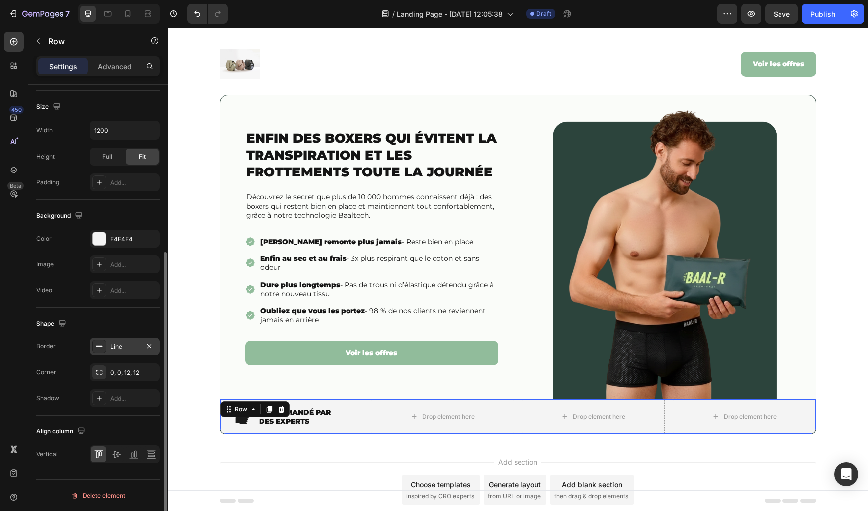
click at [120, 345] on div "Line" at bounding box center [124, 347] width 29 height 9
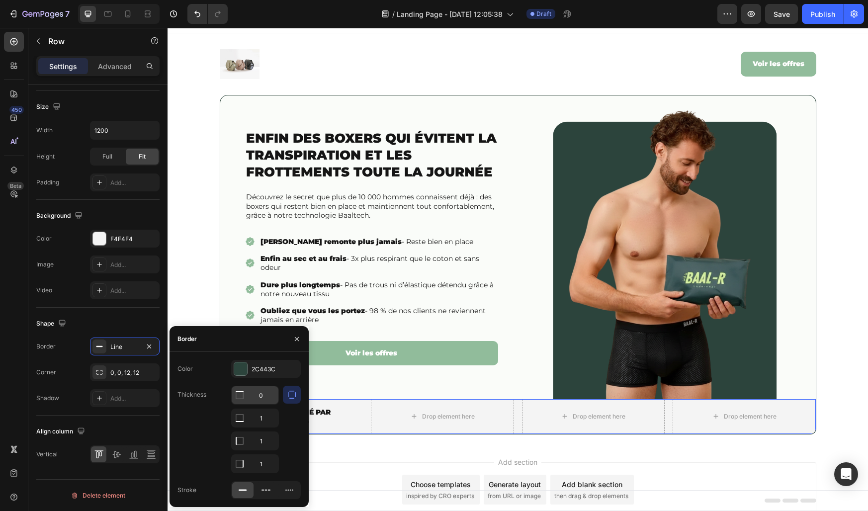
click at [257, 396] on input "0" at bounding box center [255, 395] width 47 height 18
type input "1"
click at [267, 347] on div "Border" at bounding box center [239, 339] width 139 height 26
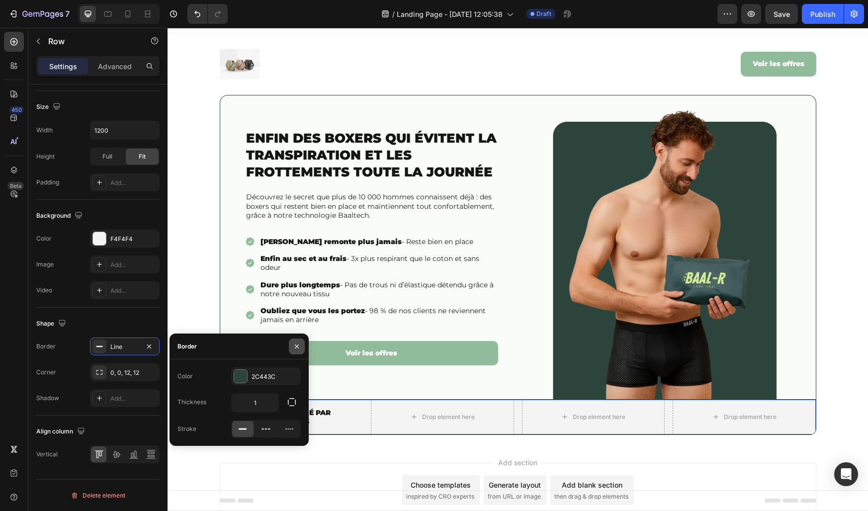
click at [295, 349] on icon "button" at bounding box center [297, 347] width 8 height 8
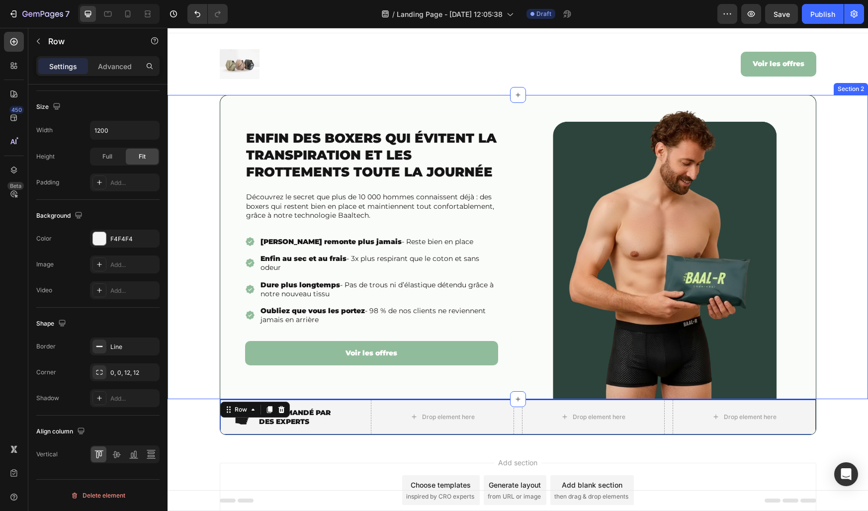
click at [199, 285] on div "Enfin des boxers qui évitent la transpiration et les frottements toute la journ…" at bounding box center [518, 247] width 701 height 304
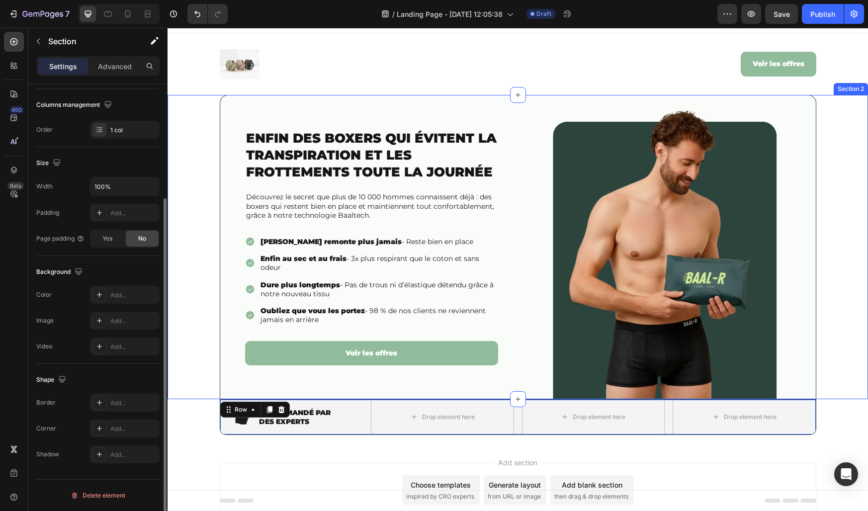
scroll to position [0, 0]
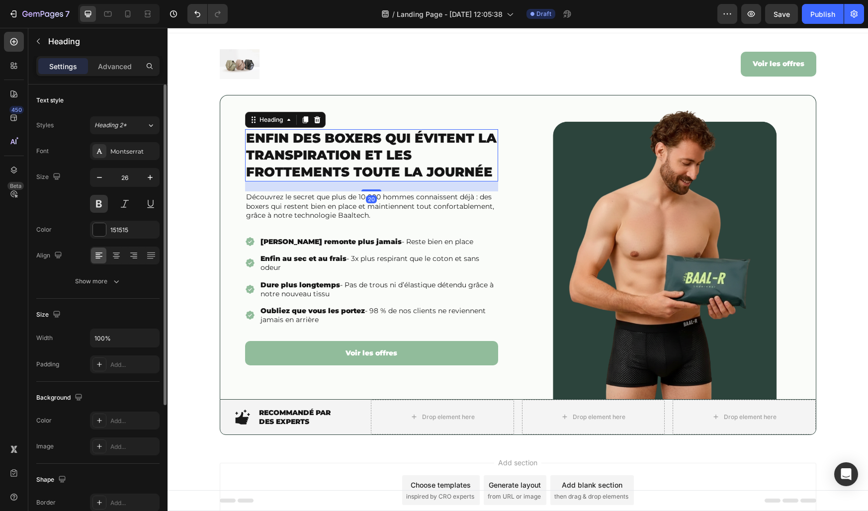
click at [307, 179] on strong "Enfin des boxers qui évitent la transpiration et les frottements toute la journ…" at bounding box center [371, 155] width 251 height 50
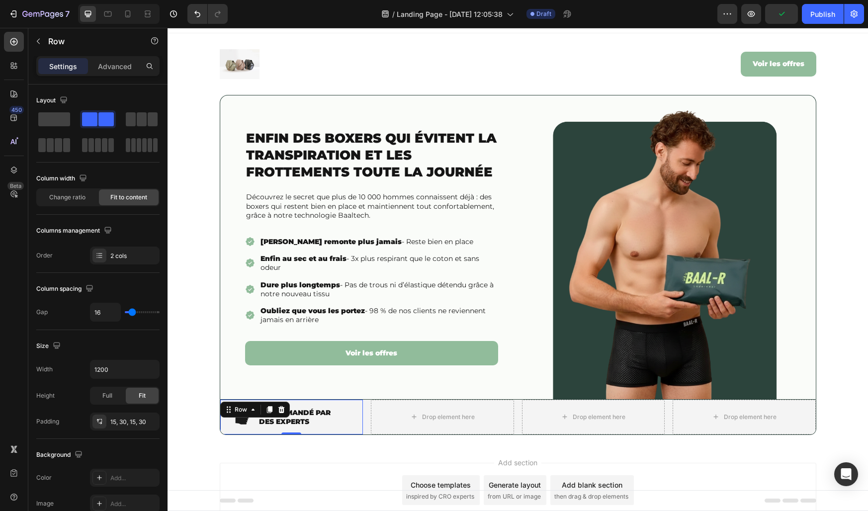
click at [355, 416] on div "Image ⁠⁠⁠⁠⁠⁠⁠ RECOMMANDÉ PAR DES EXPERTS Heading Row 0" at bounding box center [291, 417] width 143 height 35
click at [268, 409] on icon at bounding box center [269, 409] width 5 height 7
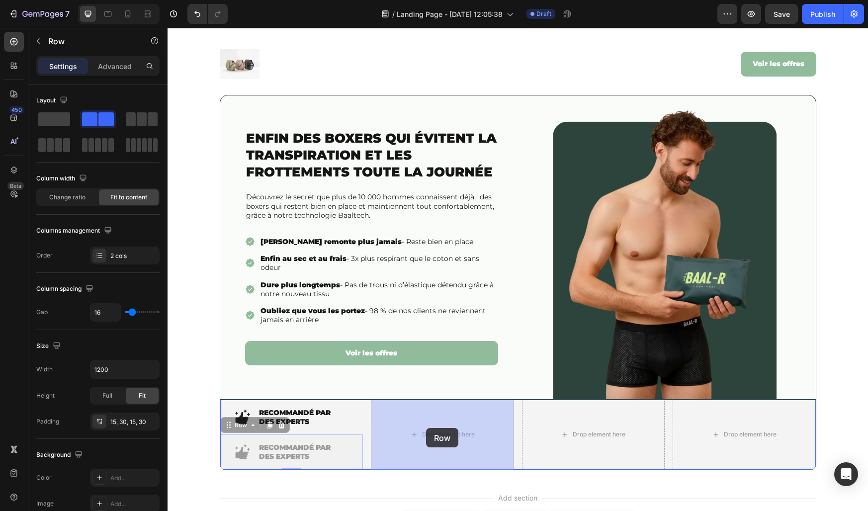
drag, startPoint x: 245, startPoint y: 430, endPoint x: 422, endPoint y: 429, distance: 177.0
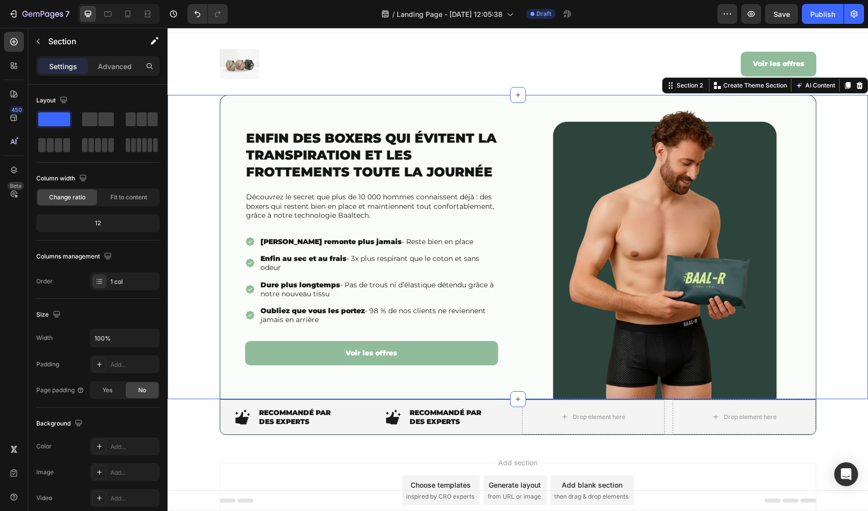
click at [184, 372] on div "Enfin des boxers qui évitent la transpiration et les frottements toute la journ…" at bounding box center [518, 247] width 701 height 304
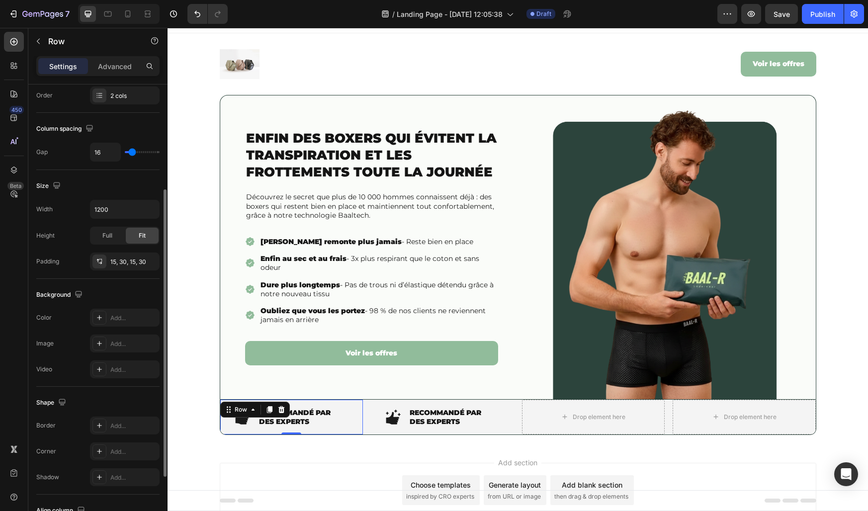
scroll to position [265, 0]
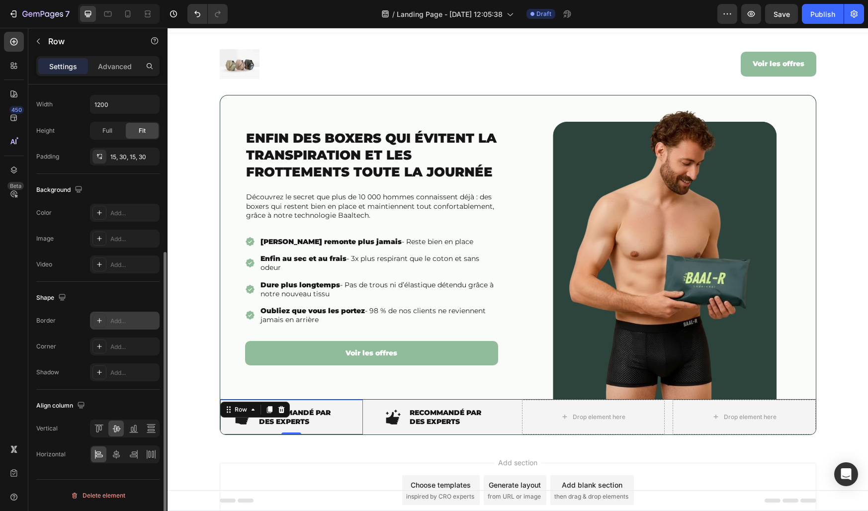
click at [121, 319] on div "Add..." at bounding box center [133, 321] width 47 height 9
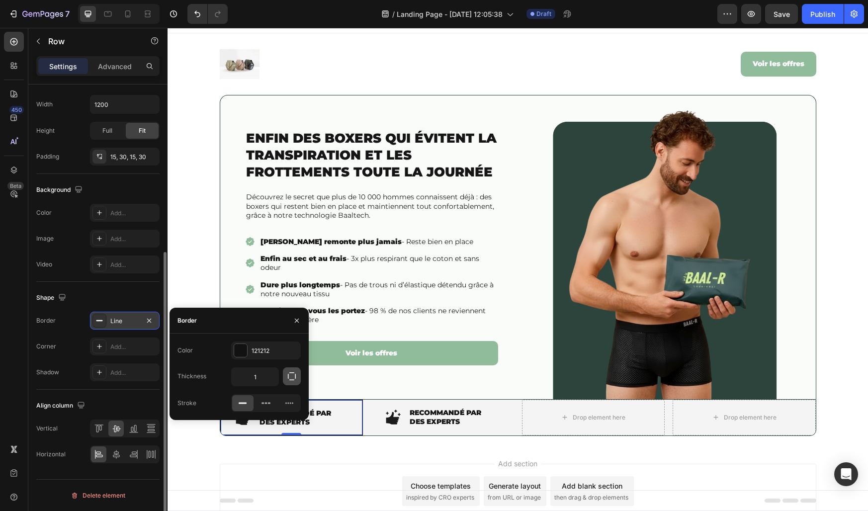
click at [293, 374] on icon "button" at bounding box center [292, 376] width 10 height 10
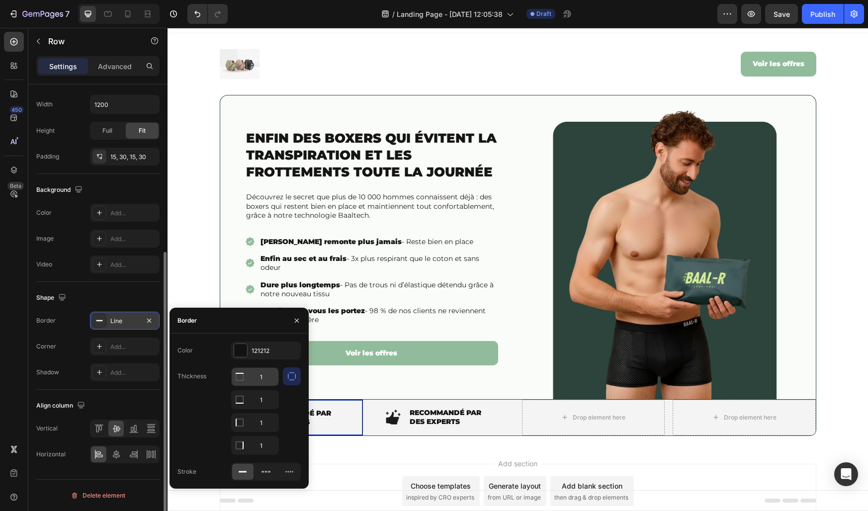
click at [265, 373] on input "1" at bounding box center [255, 377] width 47 height 18
type input "0"
click at [264, 423] on input "1" at bounding box center [255, 423] width 47 height 18
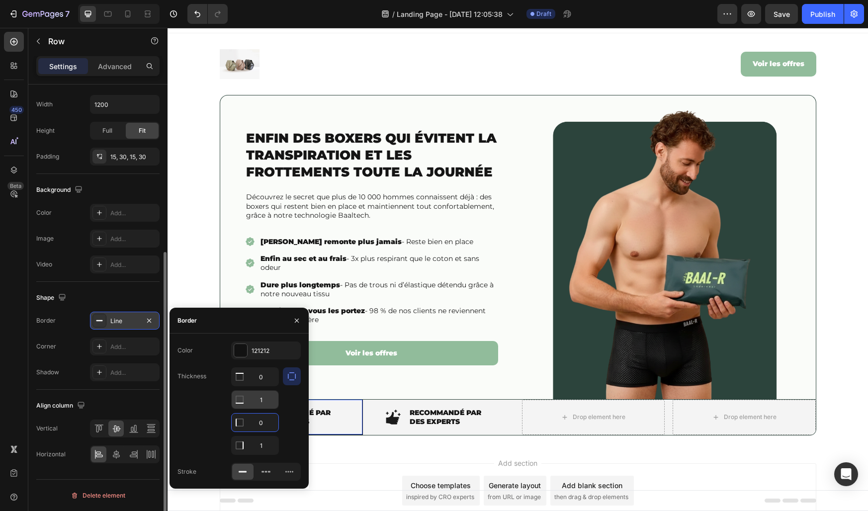
type input "0"
click at [263, 406] on input "1" at bounding box center [255, 400] width 47 height 18
type input "0"
click at [277, 337] on div "Color 121212 Thickness 0 0 0 1 Stroke" at bounding box center [239, 411] width 139 height 155
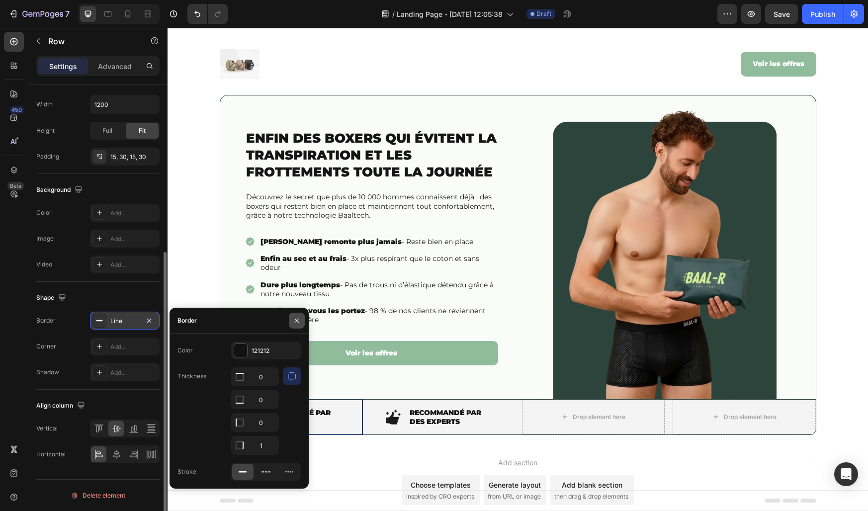
click at [297, 322] on icon "button" at bounding box center [297, 321] width 8 height 8
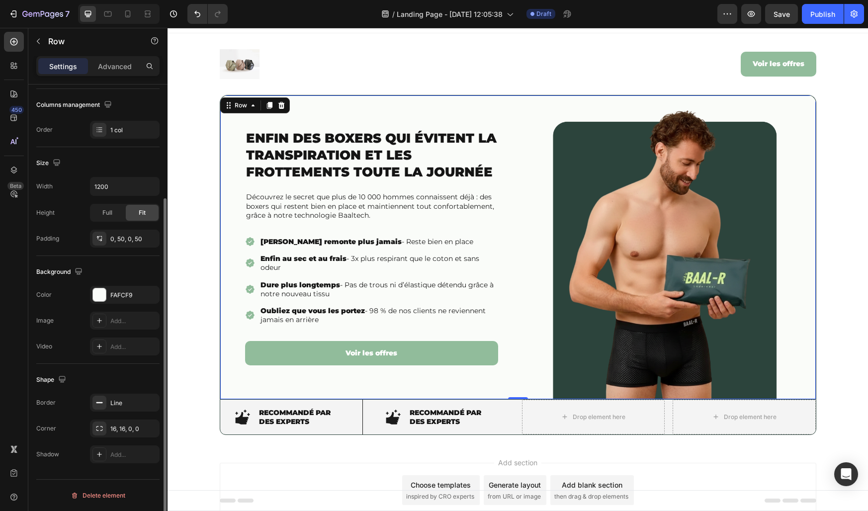
click at [220, 308] on div "Enfin des boxers qui évitent la transpiration et les frottements toute la journ…" at bounding box center [518, 247] width 597 height 304
click at [277, 268] on p "Enfin au sec et au frais - 3x plus respirant que le coton et sans odeur" at bounding box center [379, 263] width 236 height 18
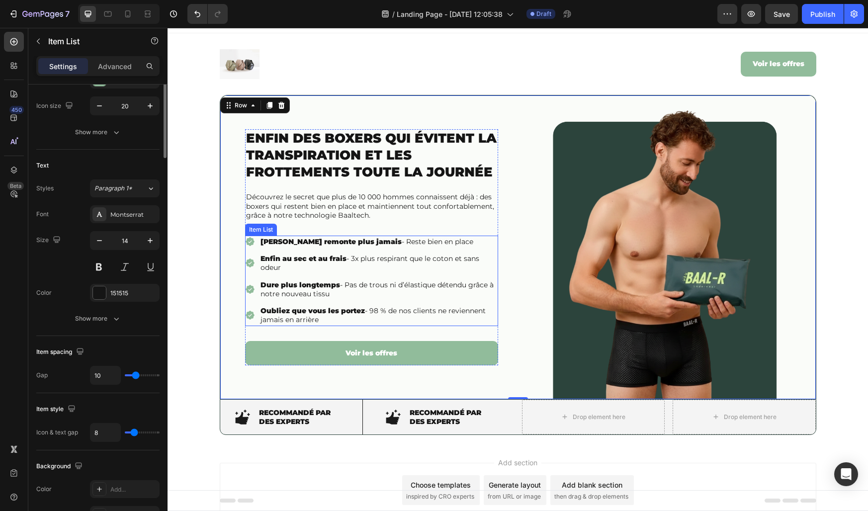
scroll to position [0, 0]
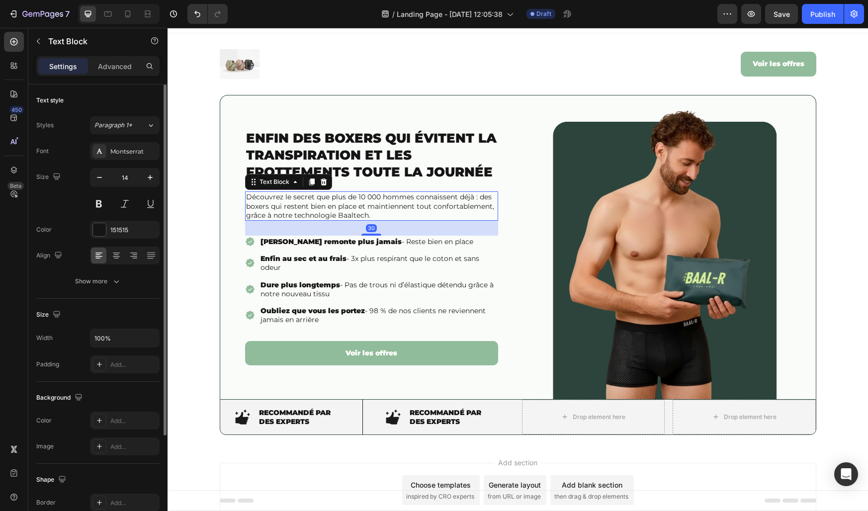
click at [341, 201] on p "Découvrez le secret que plus de 10 000 hommes connaissent déjà : des boxers qui…" at bounding box center [371, 205] width 251 height 27
click at [352, 416] on div "Image ⁠⁠⁠⁠⁠⁠⁠ RECOMMANDÉ PAR DES EXPERTS Heading Row" at bounding box center [291, 417] width 143 height 35
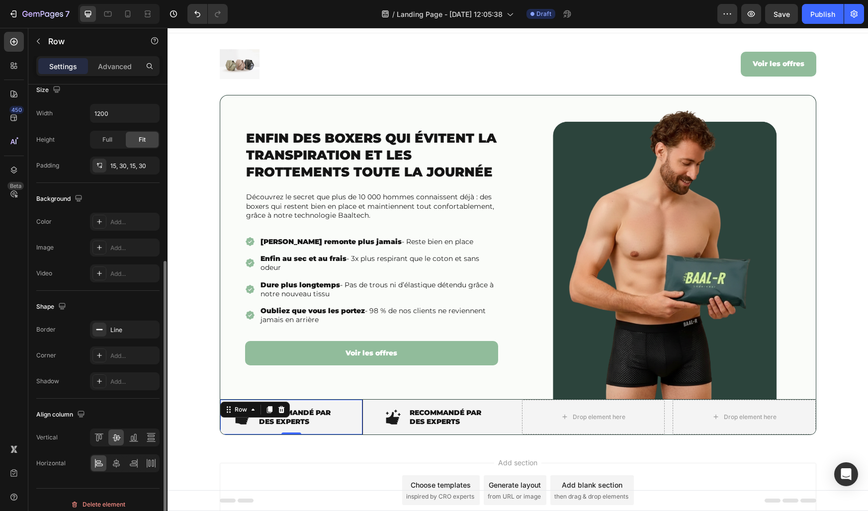
scroll to position [265, 0]
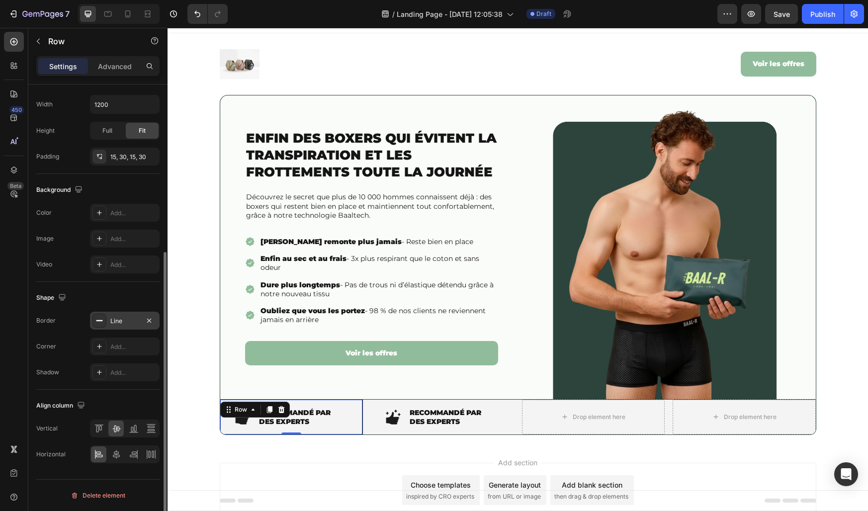
click at [122, 315] on div "Line" at bounding box center [125, 321] width 70 height 18
click at [114, 296] on div "Shape" at bounding box center [97, 298] width 123 height 16
click at [116, 320] on div "Line" at bounding box center [124, 321] width 29 height 9
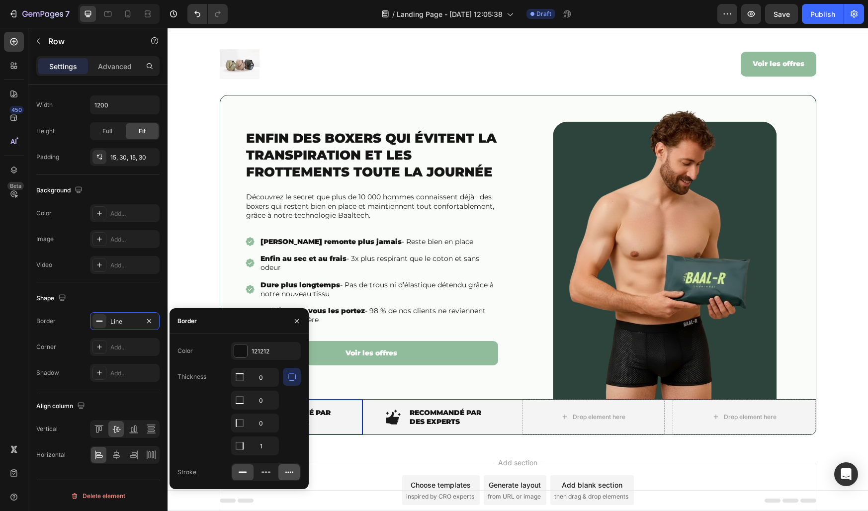
click at [285, 473] on icon at bounding box center [289, 472] width 10 height 10
click at [244, 352] on div at bounding box center [240, 351] width 13 height 13
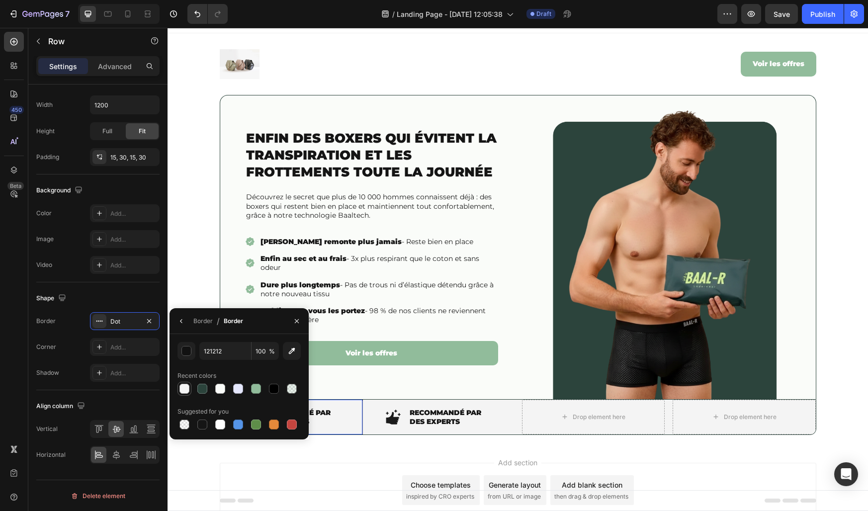
click at [185, 387] on div at bounding box center [184, 389] width 10 height 10
click at [254, 390] on div at bounding box center [256, 389] width 10 height 10
type input "91BC9B"
click at [294, 320] on icon "button" at bounding box center [297, 321] width 8 height 8
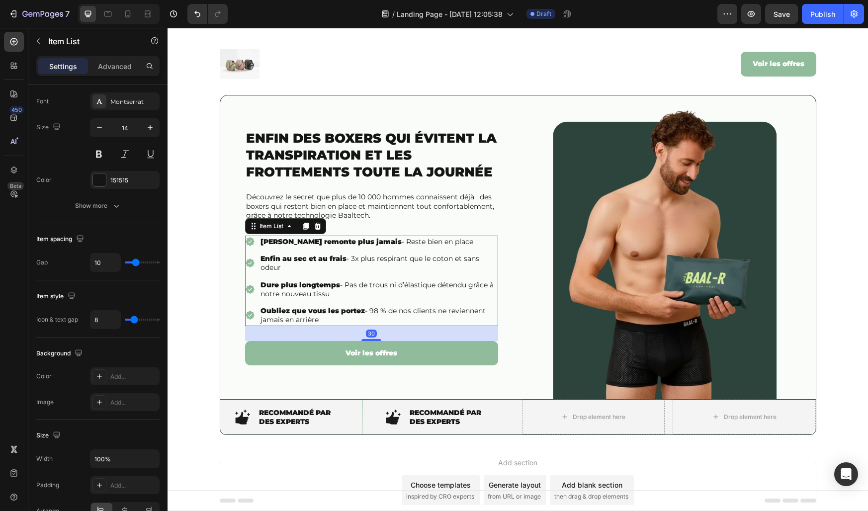
click at [292, 309] on strong "Oubliez que vous les portez" at bounding box center [313, 310] width 104 height 9
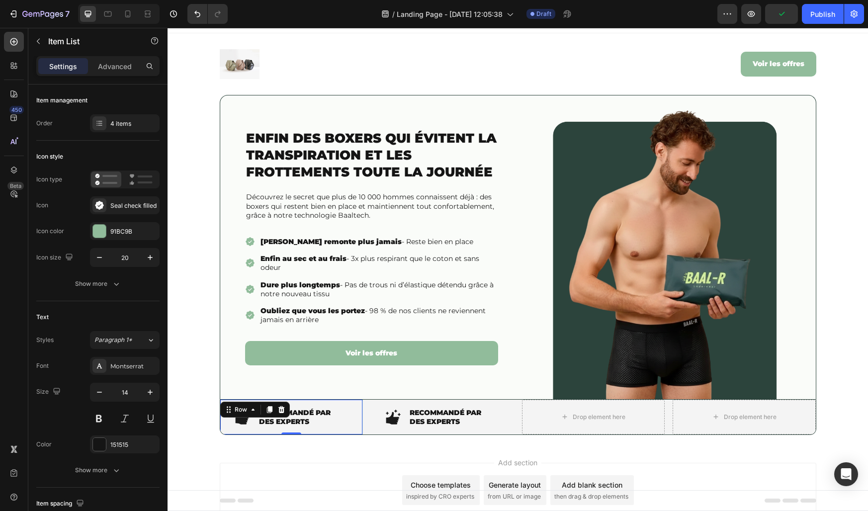
click at [350, 422] on div "Image ⁠⁠⁠⁠⁠⁠⁠ RECOMMANDÉ PAR DES EXPERTS Heading Row 0" at bounding box center [291, 417] width 143 height 35
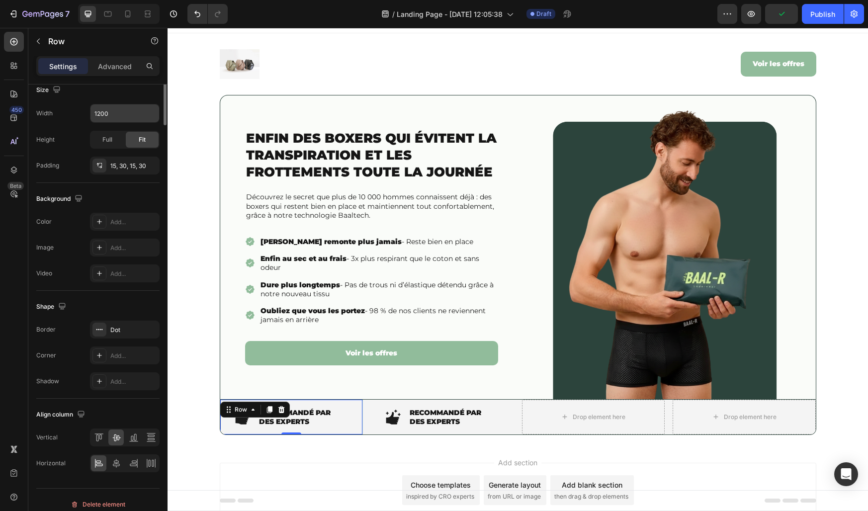
scroll to position [265, 0]
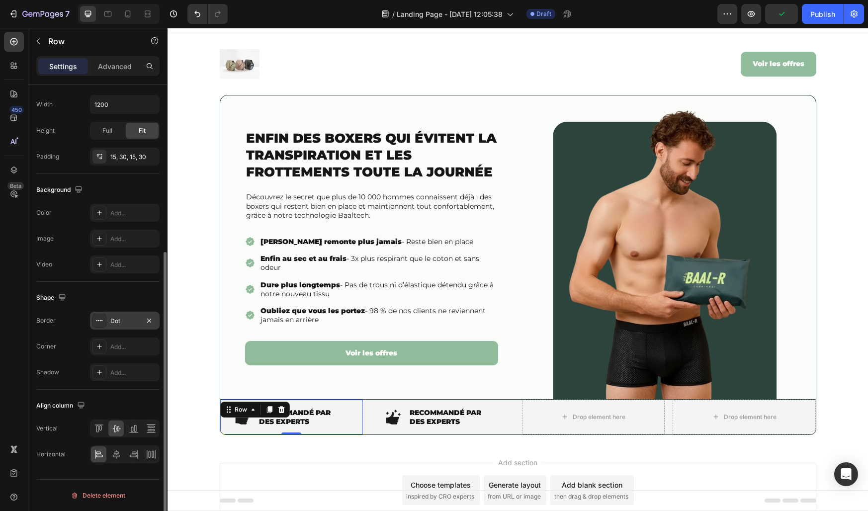
click at [123, 317] on div "Dot" at bounding box center [124, 321] width 29 height 9
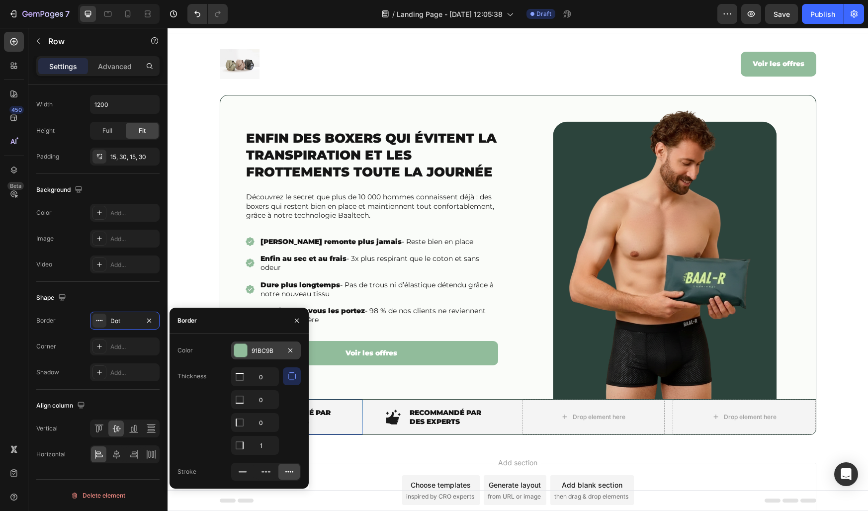
click at [248, 351] on div "91BC9B" at bounding box center [266, 351] width 70 height 18
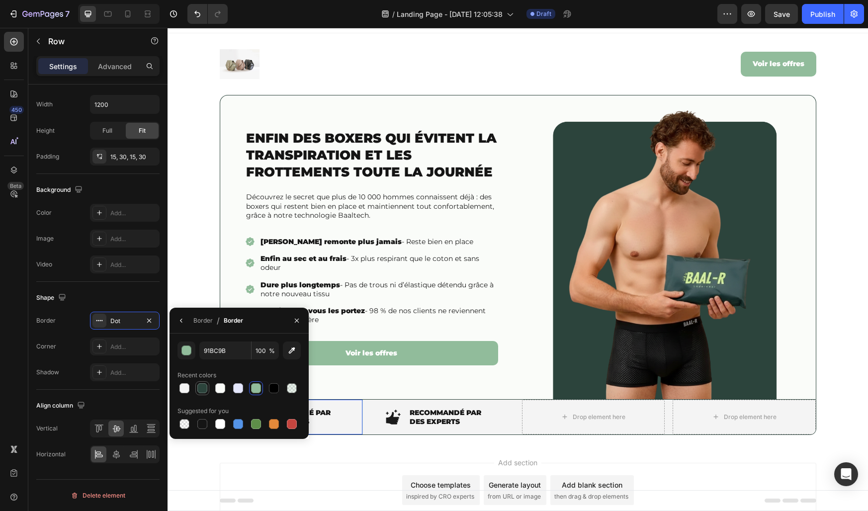
click at [206, 391] on div at bounding box center [202, 388] width 10 height 10
type input "2C443C"
click at [302, 321] on button "button" at bounding box center [297, 321] width 16 height 16
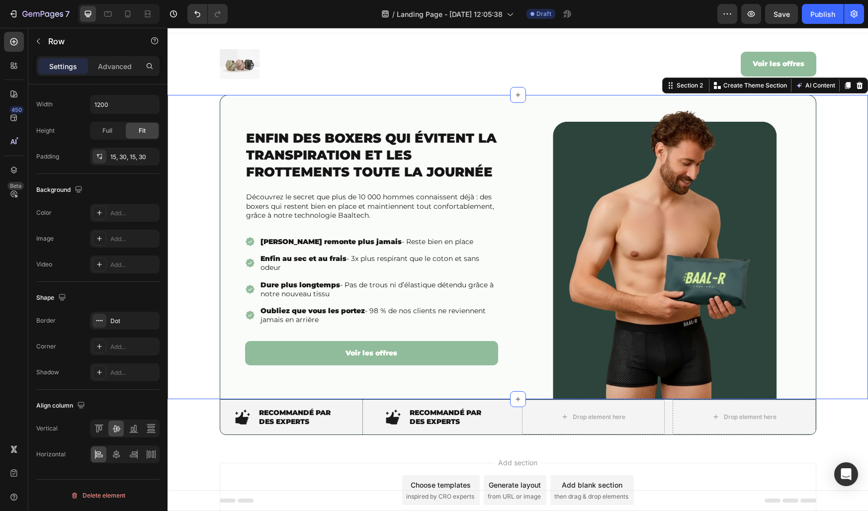
click at [187, 293] on div "Enfin des boxers qui évitent la transpiration et les frottements toute la journ…" at bounding box center [518, 247] width 701 height 304
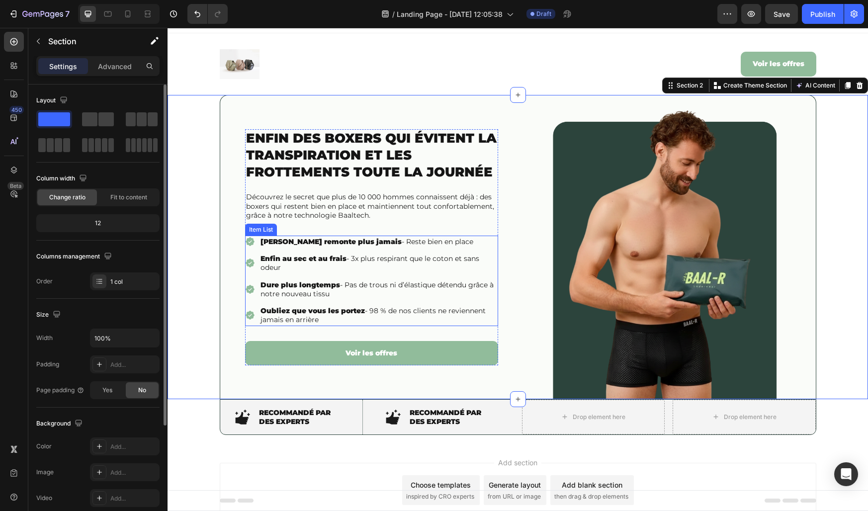
click at [315, 238] on strong "[PERSON_NAME] remonte plus jamais" at bounding box center [331, 241] width 141 height 9
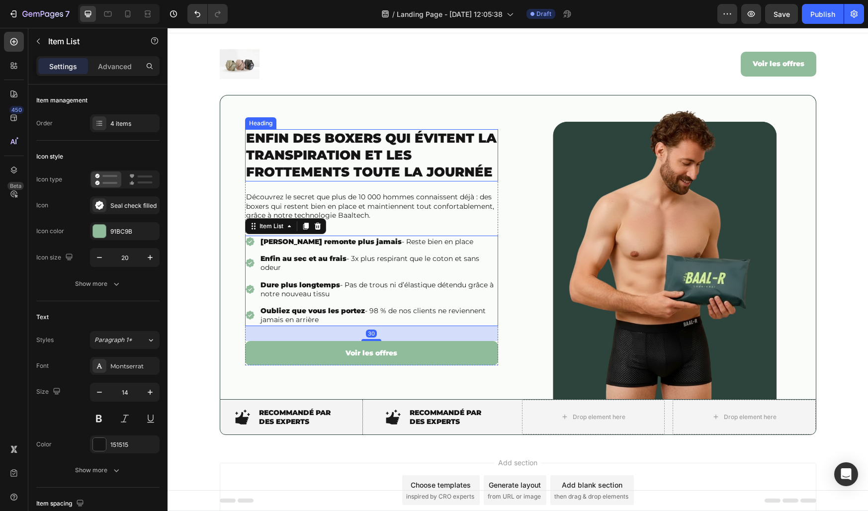
click at [394, 149] on strong "Enfin des boxers qui évitent la transpiration et les frottements toute la journ…" at bounding box center [371, 155] width 251 height 50
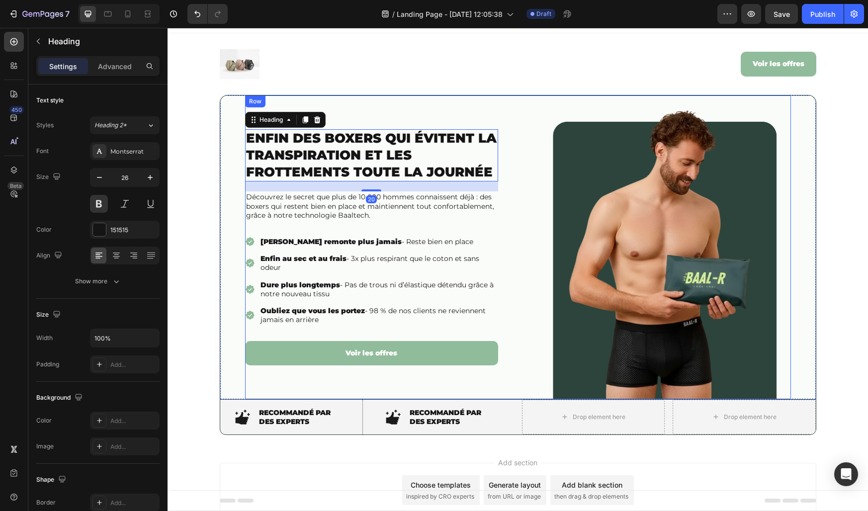
click at [360, 101] on div "Enfin des boxers qui évitent la transpiration et les frottements toute la journ…" at bounding box center [371, 247] width 253 height 304
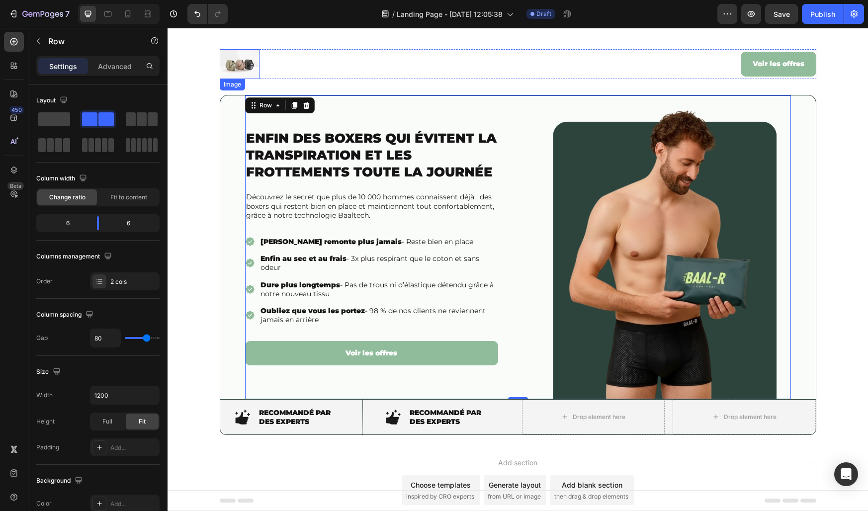
click at [232, 63] on img at bounding box center [240, 64] width 40 height 30
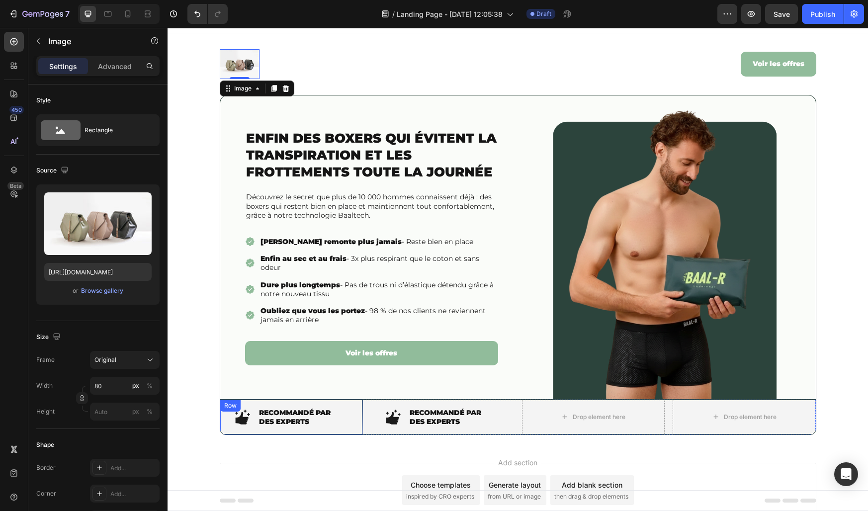
click at [354, 424] on div "Image ⁠⁠⁠⁠⁠⁠⁠ RECOMMANDÉ PAR DES EXPERTS Heading Row" at bounding box center [291, 417] width 143 height 35
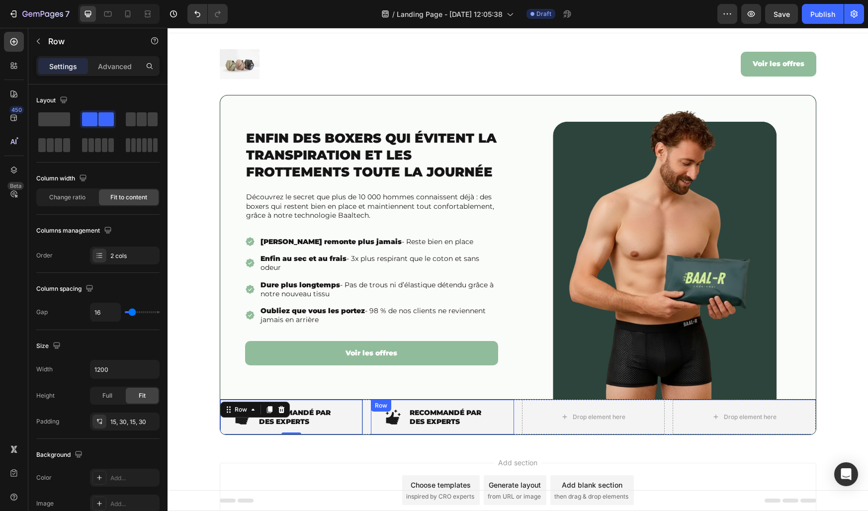
click at [373, 422] on div "Image RECOMMANDÉ PAR DES EXPERTS Heading Row" at bounding box center [442, 417] width 143 height 35
click at [366, 420] on div "Image ⁠⁠⁠⁠⁠⁠⁠ RECOMMANDÉ PAR DES EXPERTS Heading Row Image RECOMMANDÉ PAR DES E…" at bounding box center [518, 417] width 597 height 36
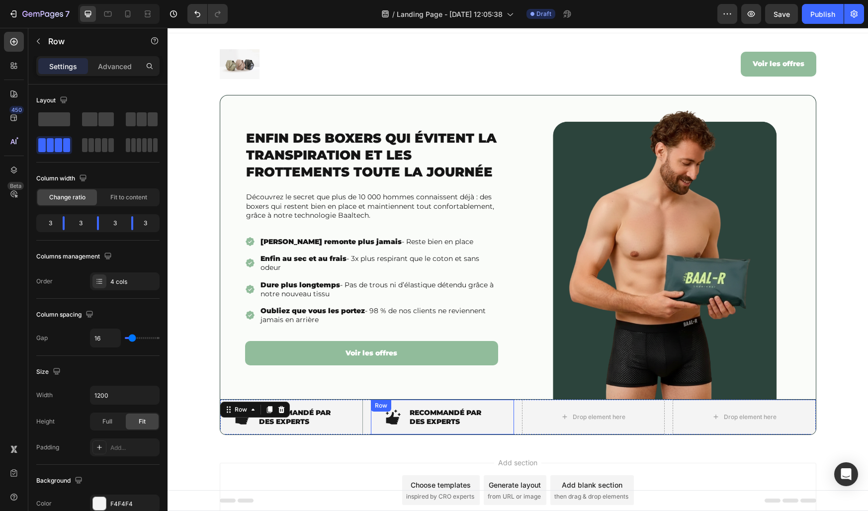
click at [375, 421] on div "Image RECOMMANDÉ PAR DES EXPERTS Heading Row" at bounding box center [442, 417] width 143 height 35
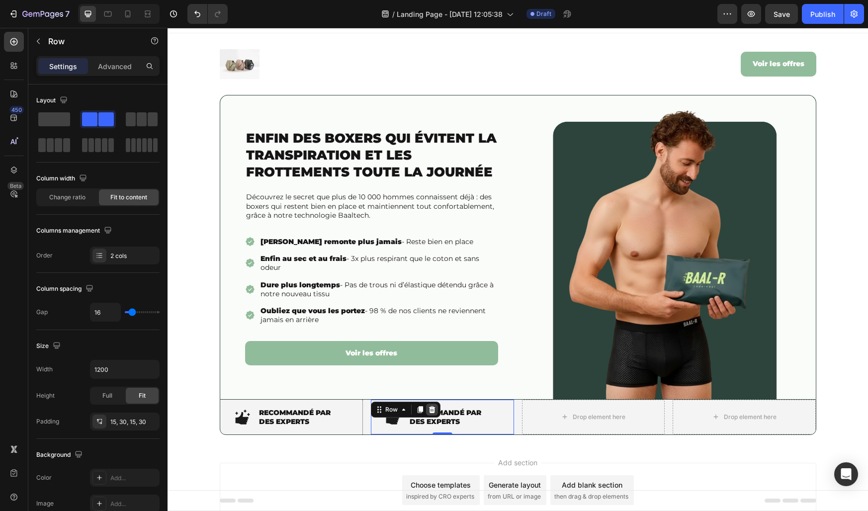
click at [432, 412] on icon at bounding box center [432, 409] width 6 height 7
click at [348, 417] on div "Image ⁠⁠⁠⁠⁠⁠⁠ RECOMMANDÉ PAR DES EXPERTS Heading Row" at bounding box center [291, 417] width 143 height 35
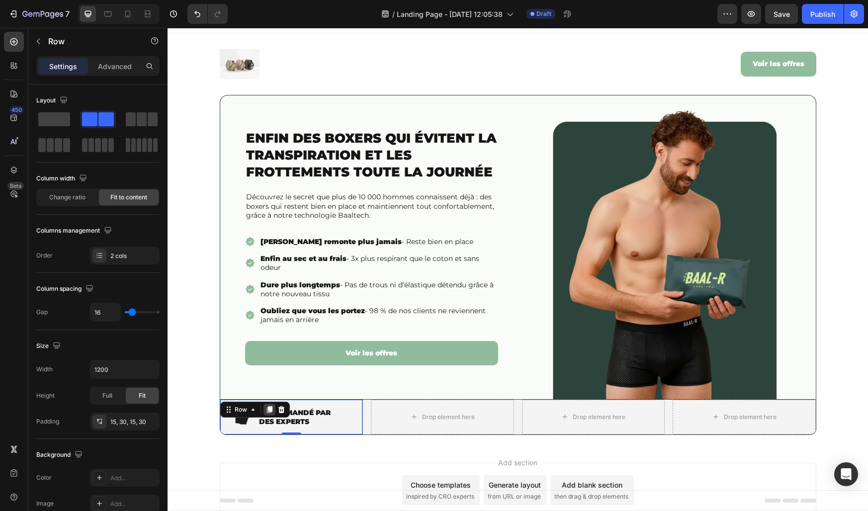
click at [273, 406] on div at bounding box center [270, 410] width 12 height 12
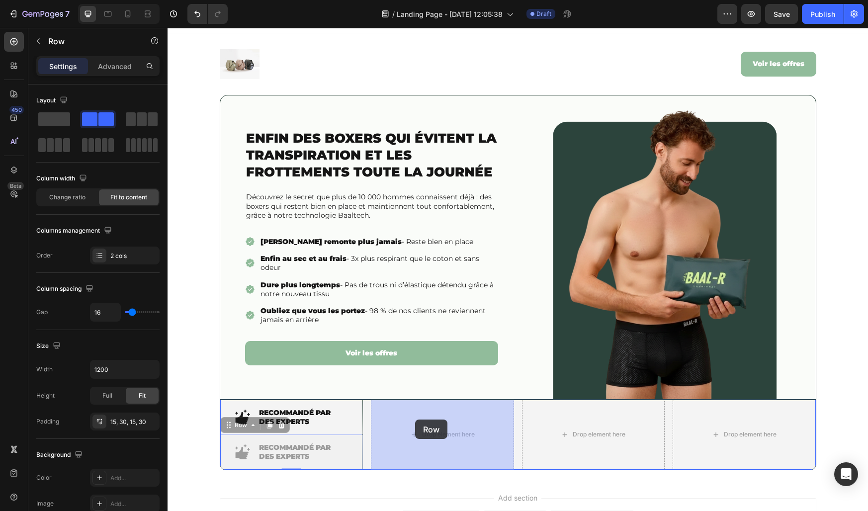
drag, startPoint x: 250, startPoint y: 428, endPoint x: 415, endPoint y: 420, distance: 165.8
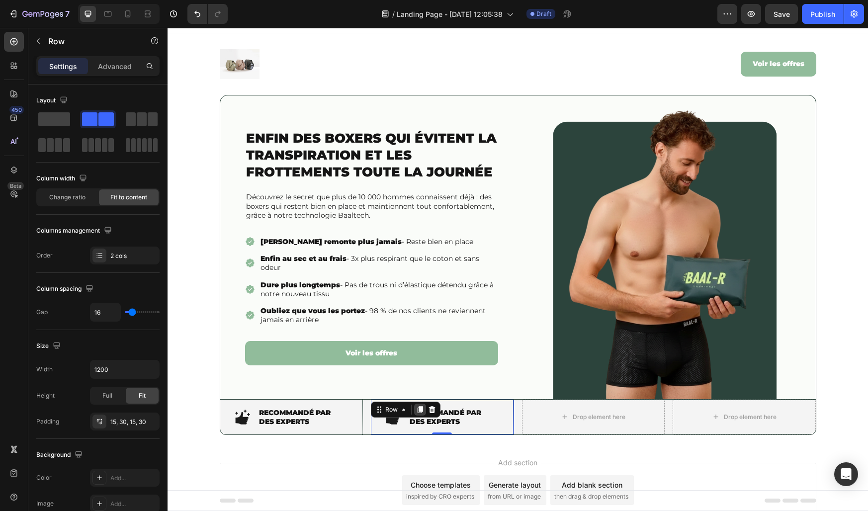
click at [422, 410] on icon at bounding box center [420, 409] width 5 height 7
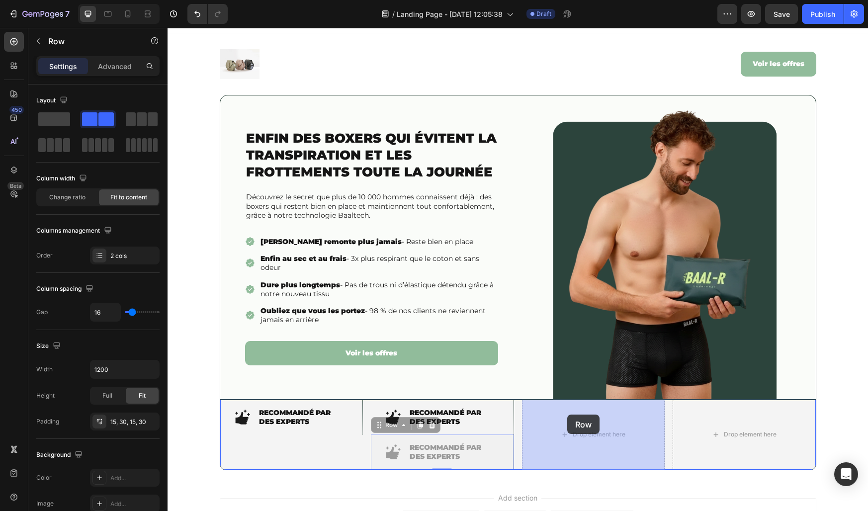
drag, startPoint x: 390, startPoint y: 428, endPoint x: 567, endPoint y: 415, distance: 178.0
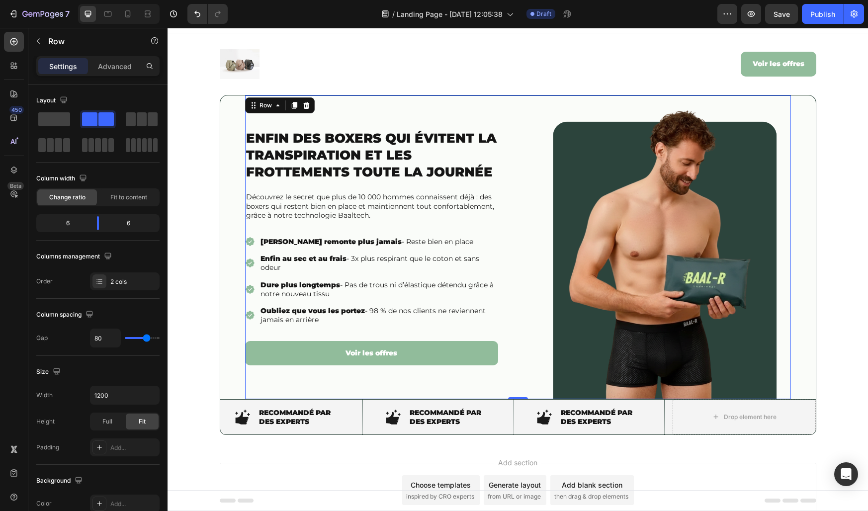
click at [451, 373] on div "Enfin des boxers qui évitent la transpiration et les frottements toute la journ…" at bounding box center [371, 247] width 253 height 304
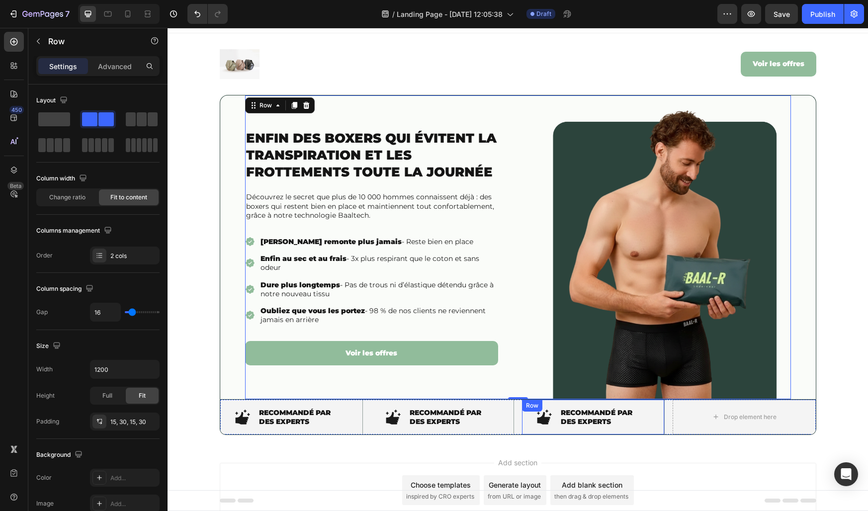
click at [526, 410] on div "Row" at bounding box center [532, 406] width 20 height 12
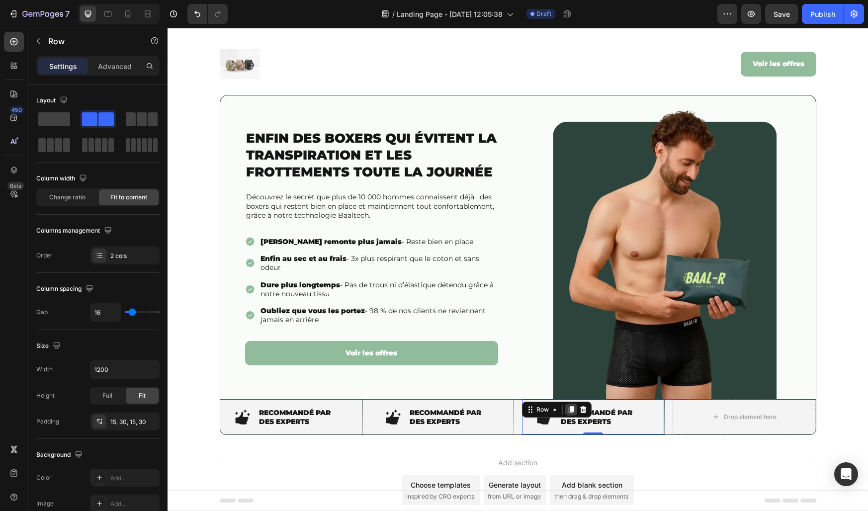
click at [570, 411] on icon at bounding box center [570, 409] width 5 height 7
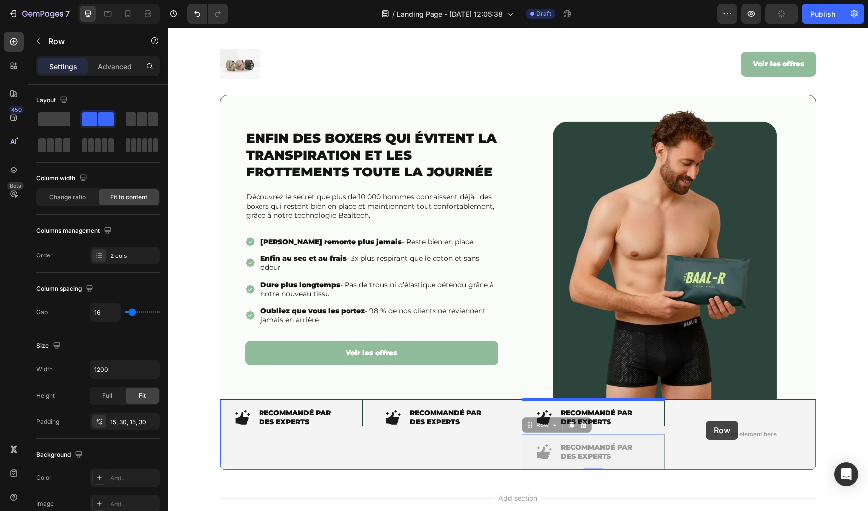
drag, startPoint x: 549, startPoint y: 429, endPoint x: 712, endPoint y: 420, distance: 162.3
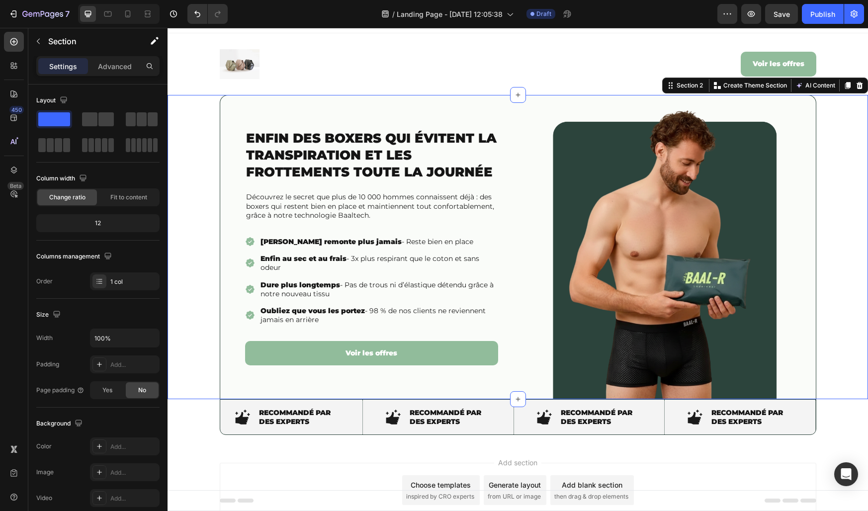
click at [839, 374] on div "Enfin des boxers qui évitent la transpiration et les frottements toute la journ…" at bounding box center [518, 247] width 701 height 304
click at [246, 56] on img at bounding box center [240, 64] width 40 height 30
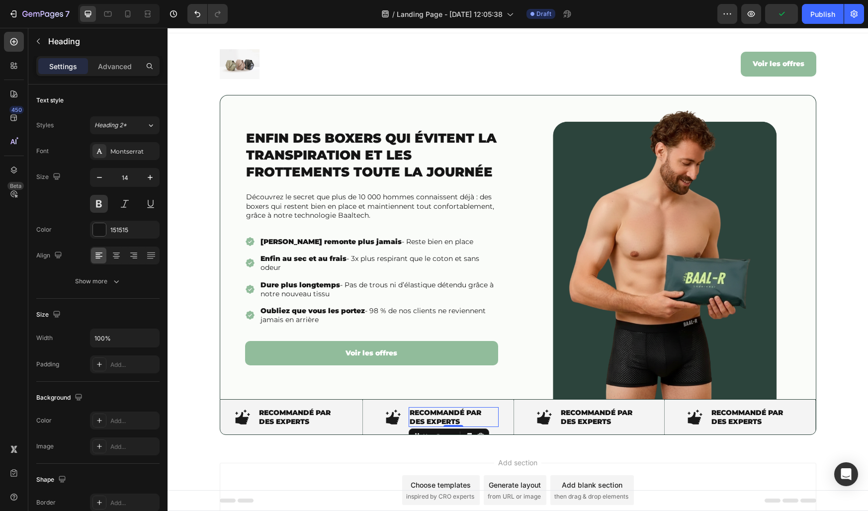
click at [436, 418] on strong "RECOMMANDÉ PAR DES EXPERTS" at bounding box center [446, 417] width 72 height 18
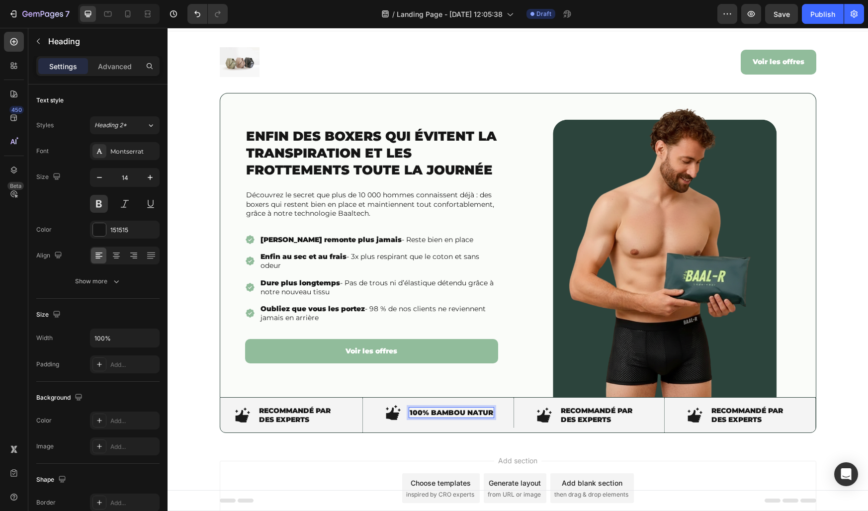
scroll to position [15, 0]
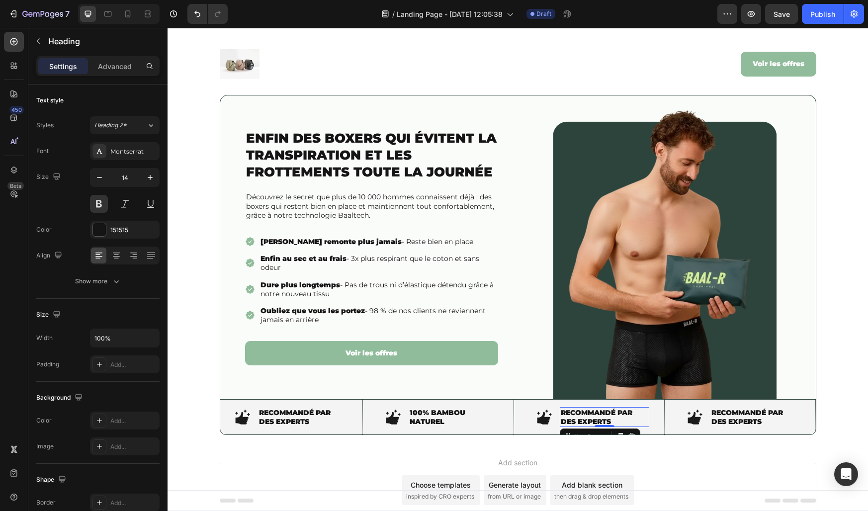
click at [576, 417] on strong "RECOMMANDÉ PAR DES EXPERTS" at bounding box center [597, 417] width 72 height 18
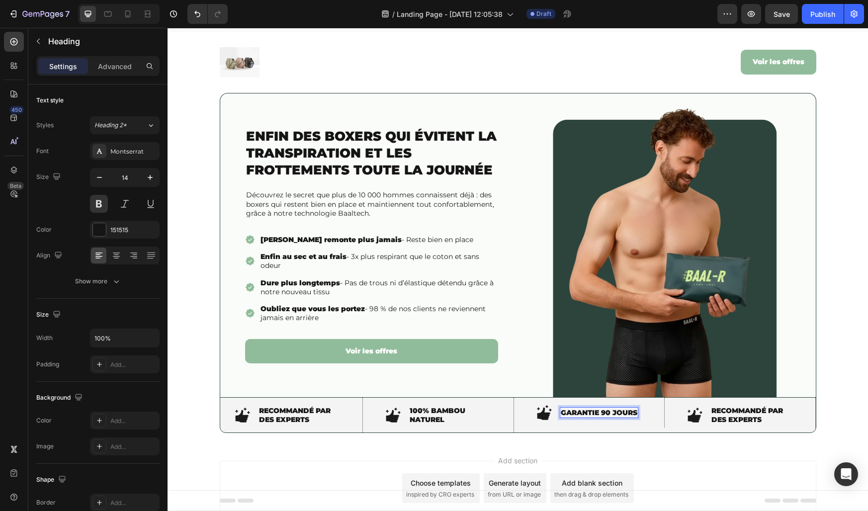
click at [614, 414] on strong "garantie 90 jours" at bounding box center [599, 412] width 77 height 9
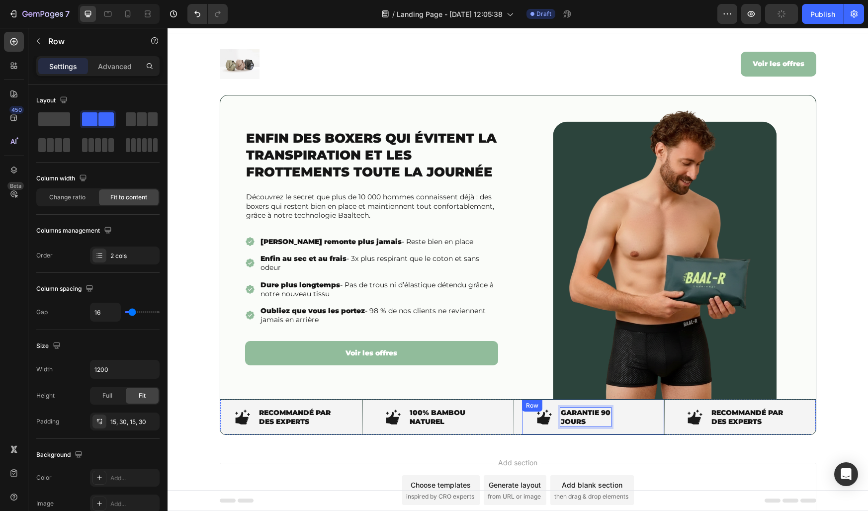
click at [630, 415] on div "Image garantie 90 jours Heading 0 Row" at bounding box center [593, 417] width 143 height 35
click at [728, 417] on strong "RECOMMANDÉ PAR DES EXPERTS" at bounding box center [748, 417] width 72 height 18
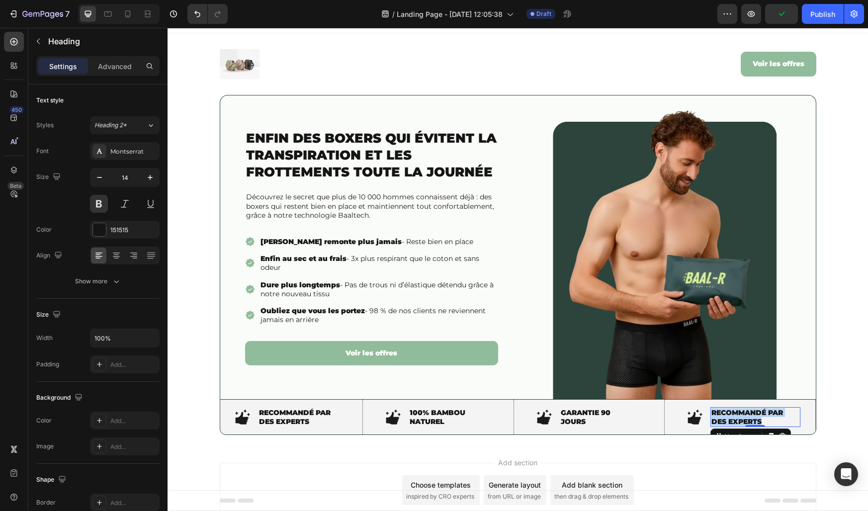
click at [728, 417] on strong "RECOMMANDÉ PAR DES EXPERTS" at bounding box center [748, 417] width 72 height 18
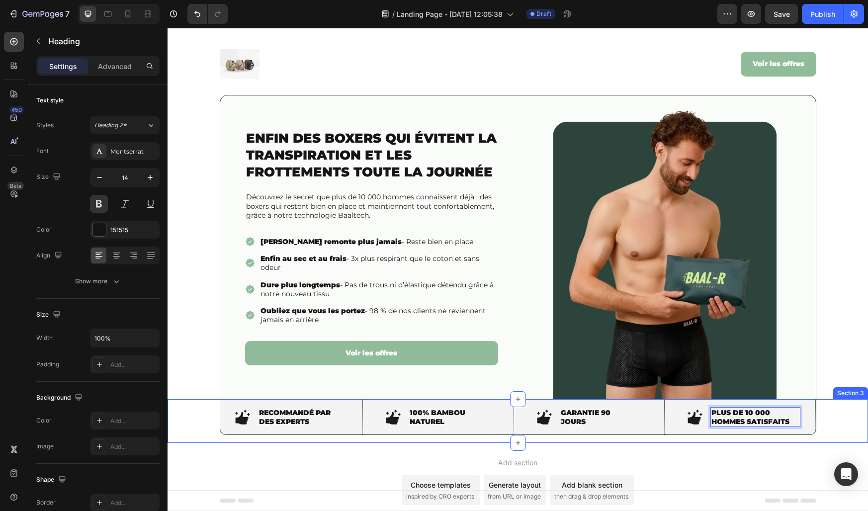
click at [836, 422] on div "Image ⁠⁠⁠⁠⁠⁠⁠ RECOMMANDÉ PAR DES EXPERTS Heading Row Image ⁠⁠⁠⁠⁠⁠⁠ 100% Bambou …" at bounding box center [518, 421] width 701 height 44
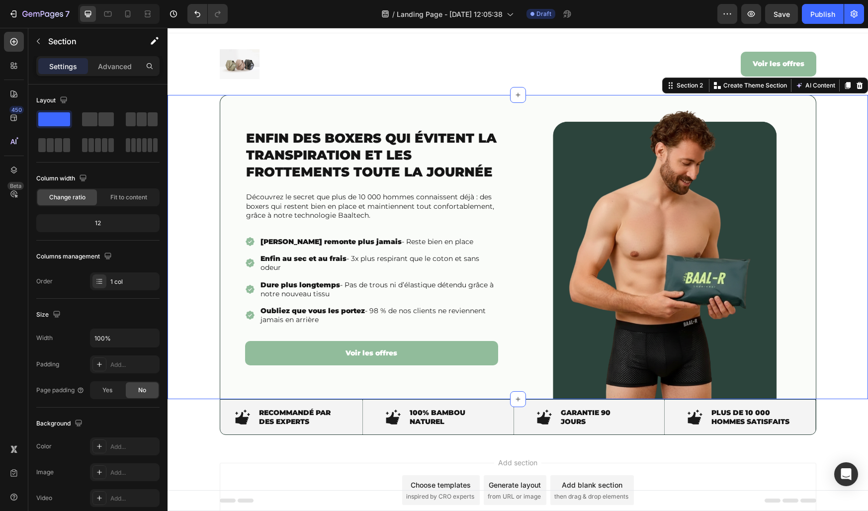
click at [835, 311] on div "Enfin des boxers qui évitent la transpiration et les frottements toute la journ…" at bounding box center [518, 247] width 701 height 304
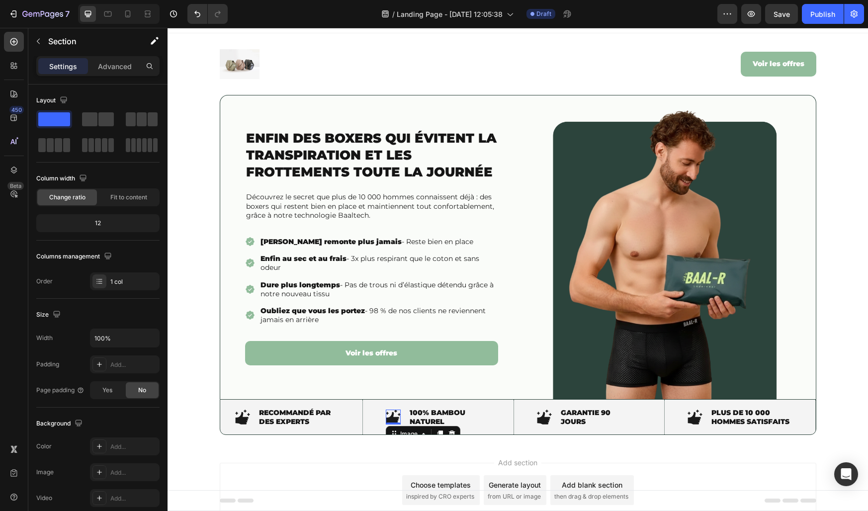
click at [388, 417] on img at bounding box center [393, 417] width 15 height 15
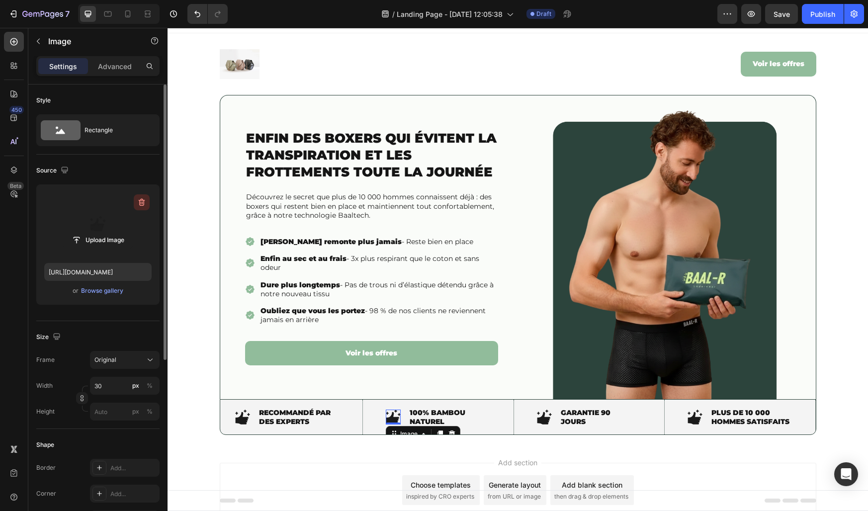
click at [142, 200] on icon "button" at bounding box center [142, 202] width 10 height 10
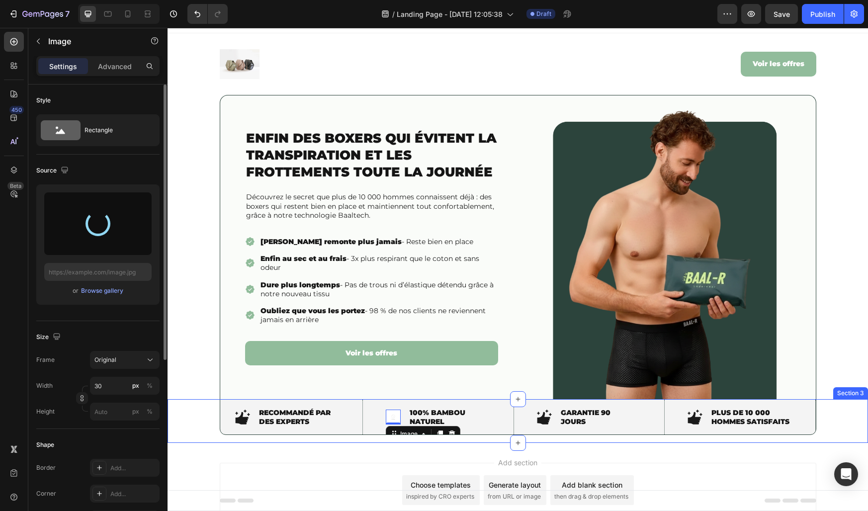
type input "https://cdn.shopify.com/s/files/1/0776/2735/9559/files/gempages_511155051469734…"
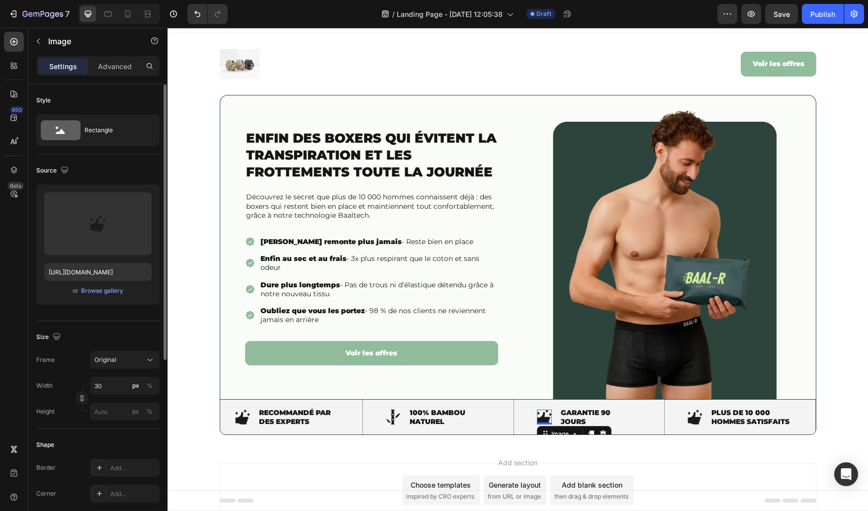
click at [538, 415] on img at bounding box center [544, 417] width 15 height 15
click at [141, 200] on icon "button" at bounding box center [142, 202] width 10 height 10
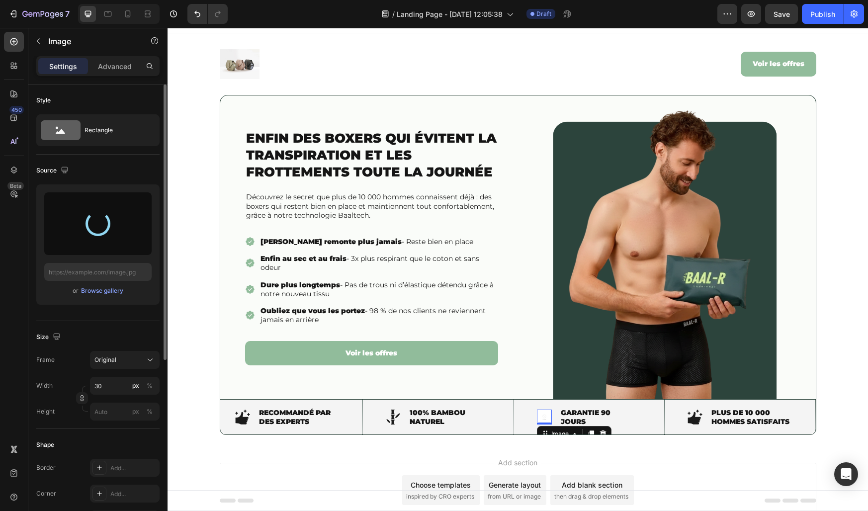
type input "https://cdn.shopify.com/s/files/1/0776/2735/9559/files/gempages_511155051469734…"
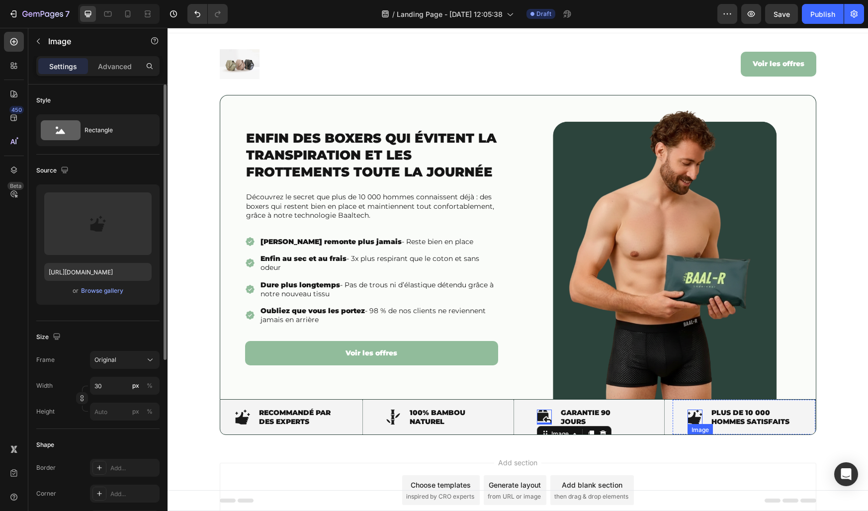
click at [693, 423] on div "Image" at bounding box center [695, 417] width 15 height 15
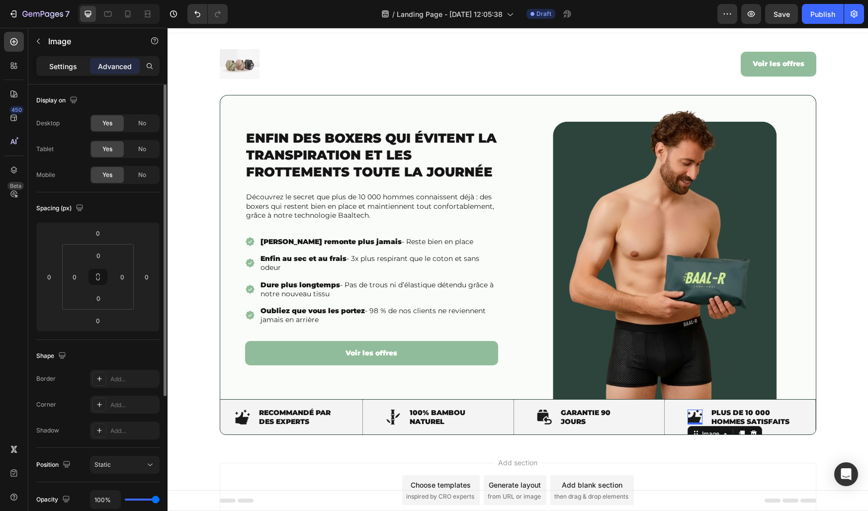
click at [64, 69] on p "Settings" at bounding box center [63, 66] width 28 height 10
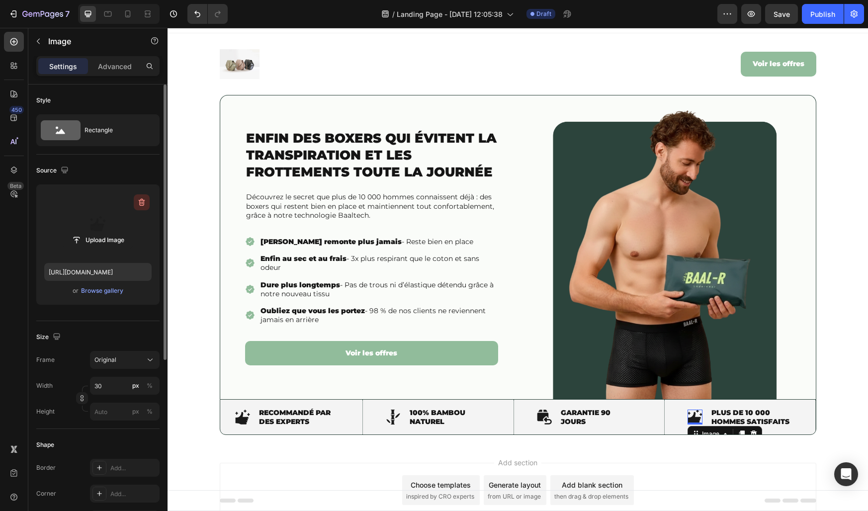
click at [144, 204] on icon "button" at bounding box center [142, 202] width 10 height 10
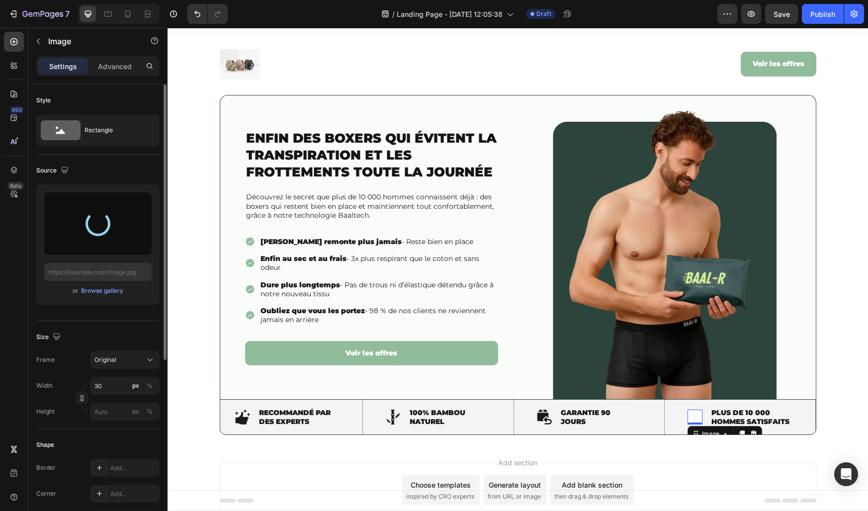
type input "https://cdn.shopify.com/s/files/1/0776/2735/9559/files/gempages_511155051469734…"
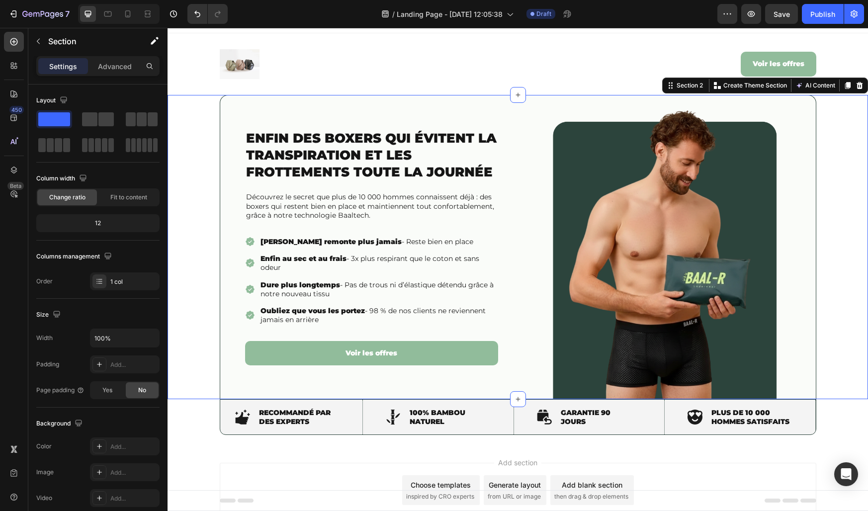
click at [209, 304] on div "Enfin des boxers qui évitent la transpiration et les frottements toute la journ…" at bounding box center [518, 247] width 701 height 304
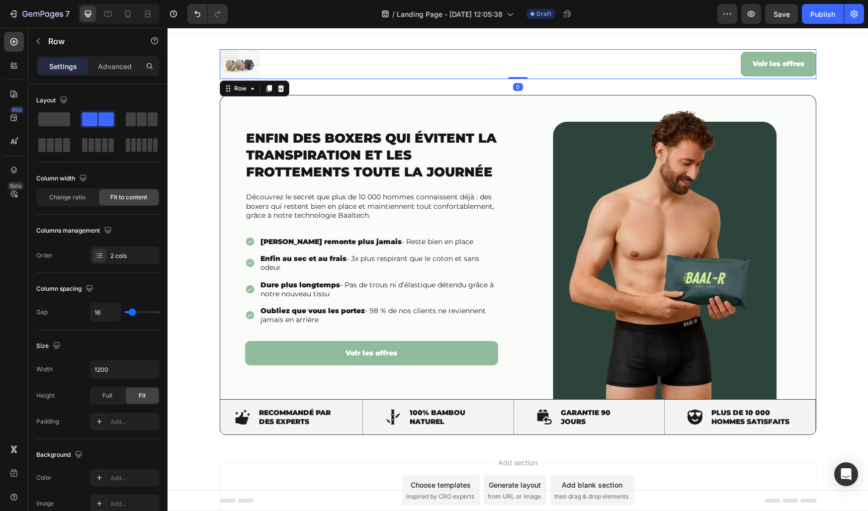
click at [315, 72] on div "Image Voir les offres Button Row 0" at bounding box center [518, 64] width 597 height 30
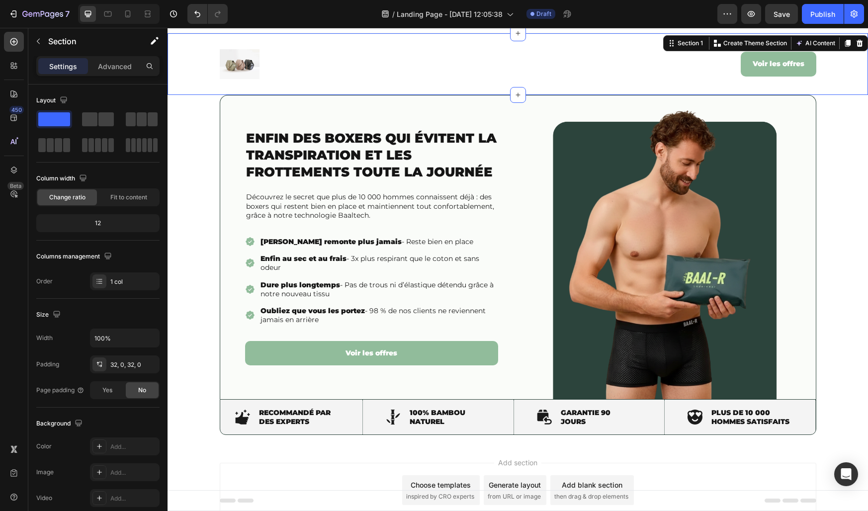
click at [201, 59] on div "Image Voir les offres Button Row" at bounding box center [518, 64] width 701 height 30
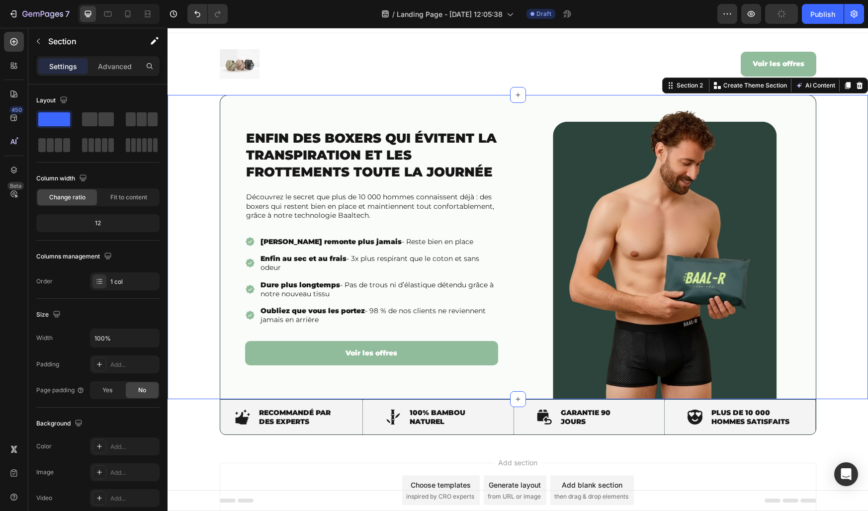
click at [189, 241] on div "Enfin des boxers qui évitent la transpiration et les frottements toute la journ…" at bounding box center [518, 247] width 701 height 304
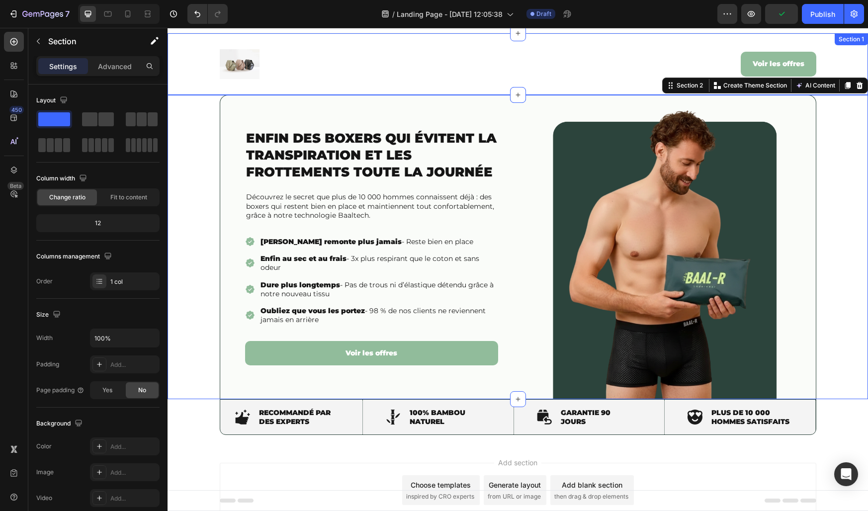
click at [206, 81] on div "Image Voir les offres Button Row Section 1" at bounding box center [518, 64] width 701 height 62
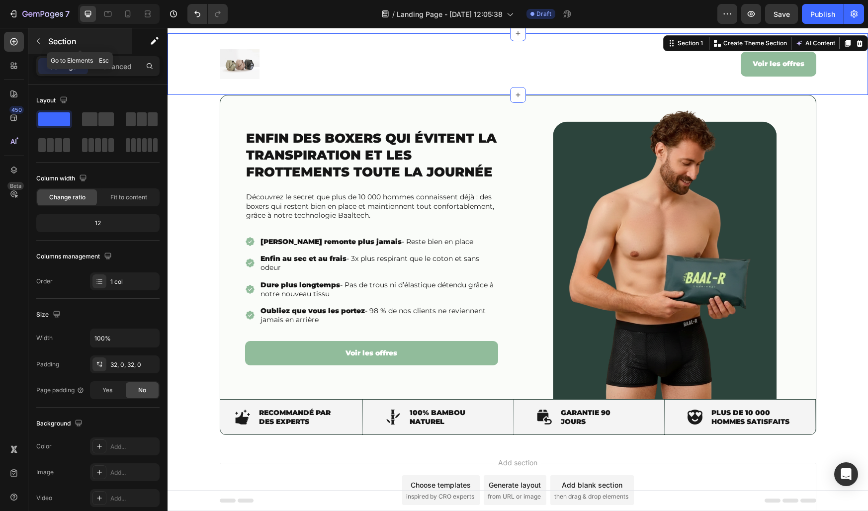
click at [37, 44] on icon "button" at bounding box center [38, 41] width 8 height 8
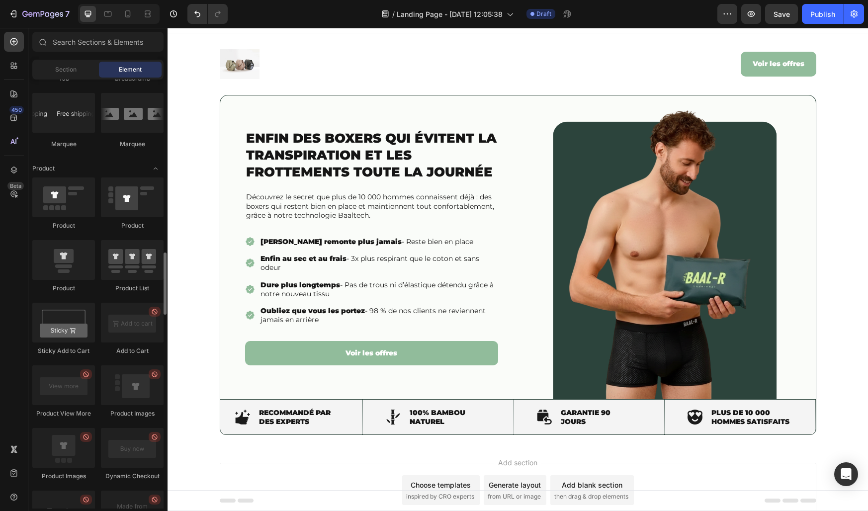
scroll to position [1218, 0]
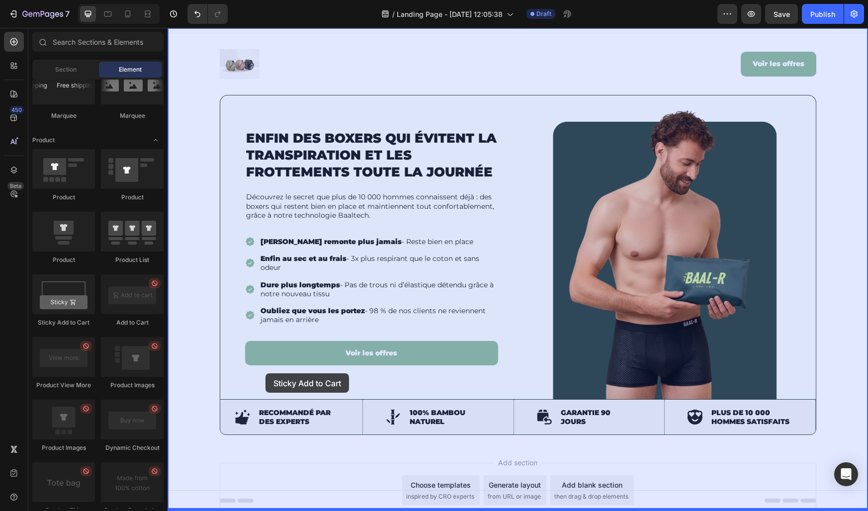
drag, startPoint x: 237, startPoint y: 330, endPoint x: 266, endPoint y: 373, distance: 52.4
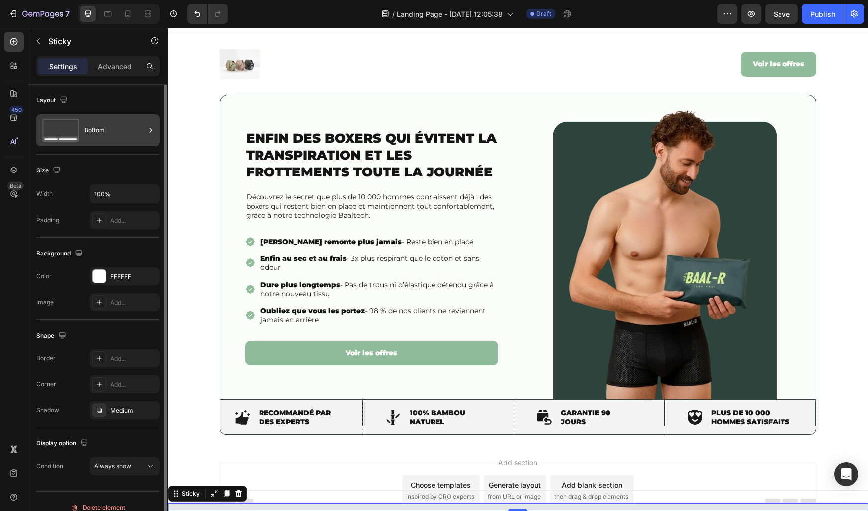
click at [113, 128] on div "Bottom" at bounding box center [115, 130] width 61 height 23
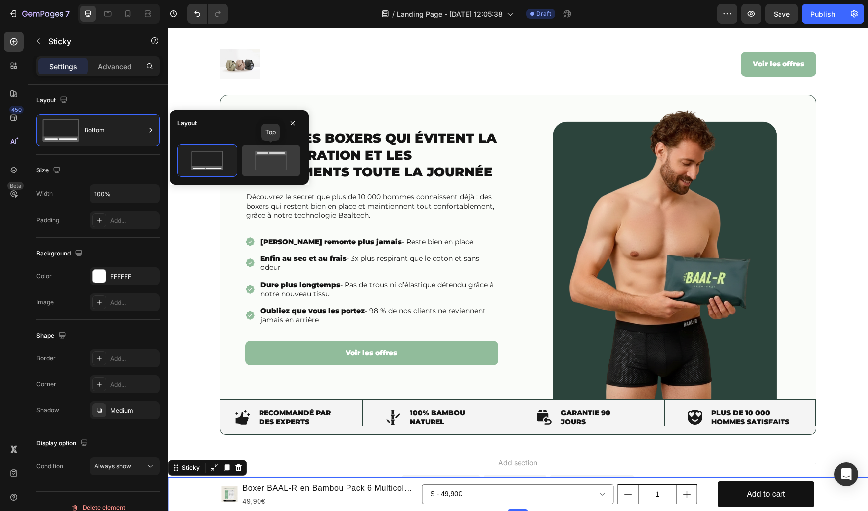
click at [275, 169] on icon at bounding box center [271, 161] width 47 height 20
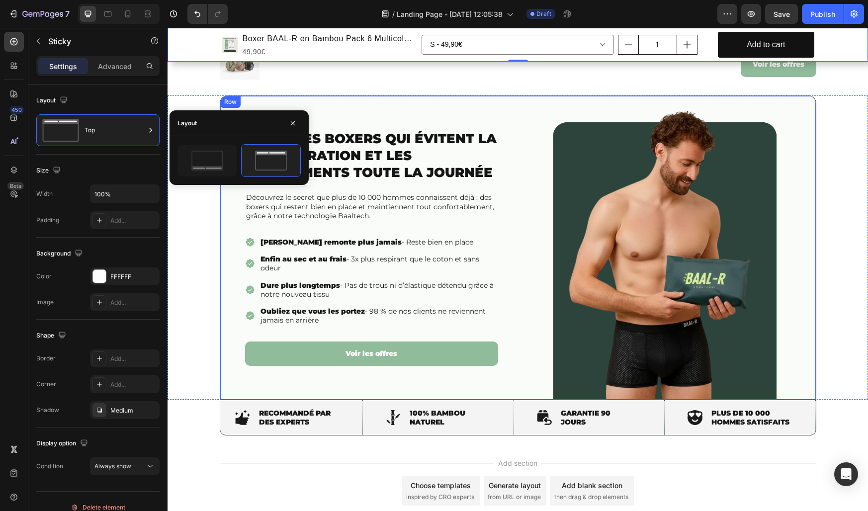
scroll to position [0, 0]
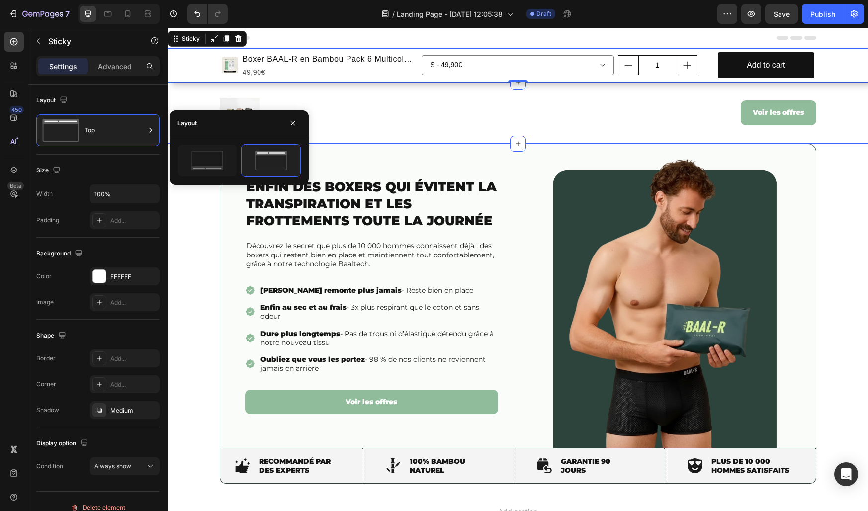
click at [201, 93] on div "Image Voir les offres Button Row Section 2" at bounding box center [518, 113] width 701 height 62
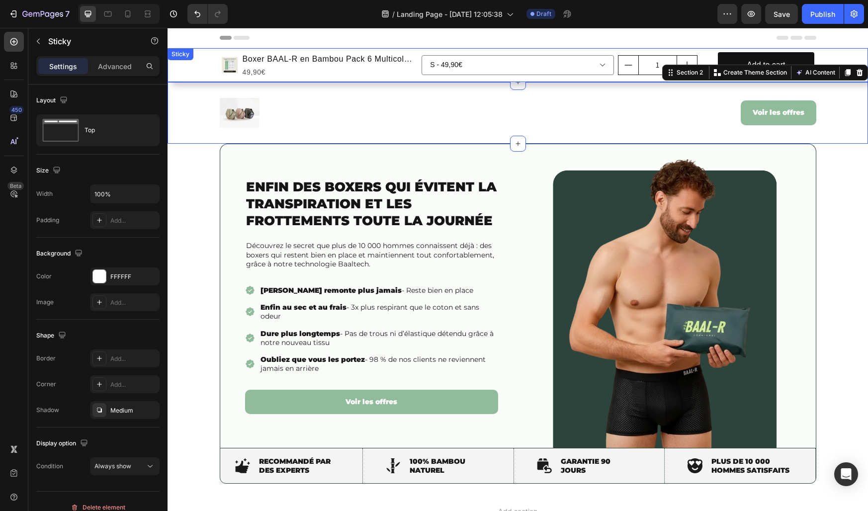
click at [206, 61] on div "Product Images Boxer BAAL-R en Bambou Pack 6 Multicolor | + 6 GRATUIT Product T…" at bounding box center [518, 65] width 701 height 34
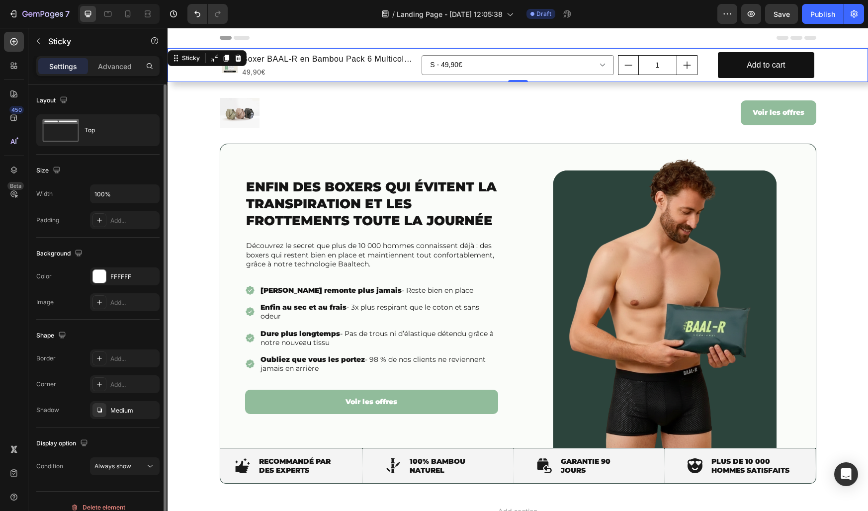
scroll to position [12, 0]
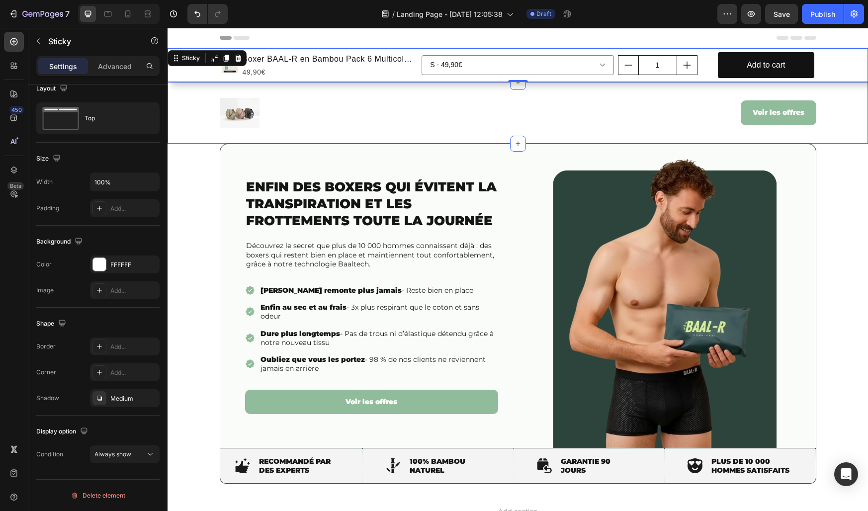
click at [188, 112] on div "Image Voir les offres Button Row" at bounding box center [518, 113] width 701 height 30
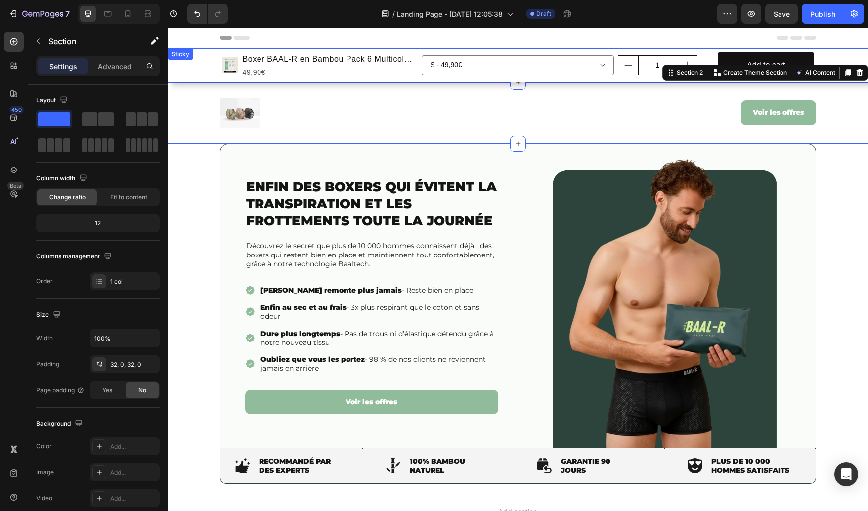
click at [193, 59] on div "Product Images Boxer BAAL-R en Bambou Pack 6 Multicolor | + 6 GRATUIT Product T…" at bounding box center [518, 65] width 701 height 34
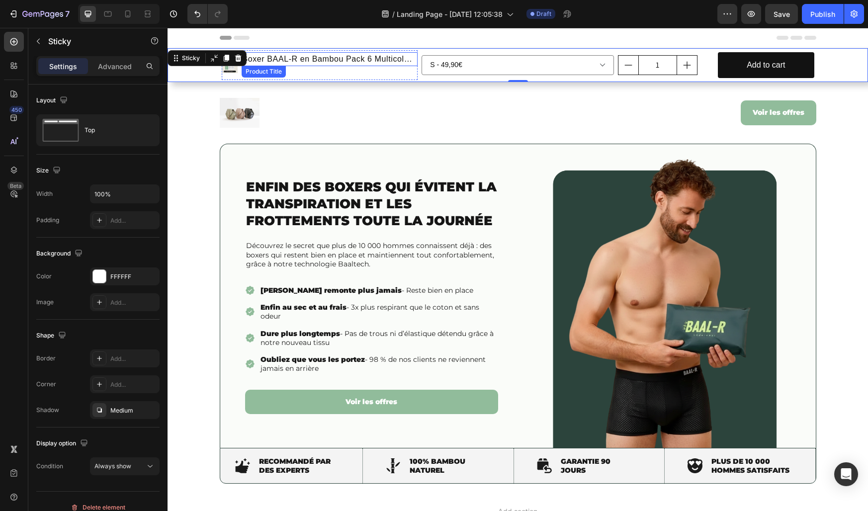
click at [266, 63] on h1 "Boxer BAAL-R en Bambou Pack 6 Multicolor | + 6 GRATUIT" at bounding box center [330, 59] width 177 height 14
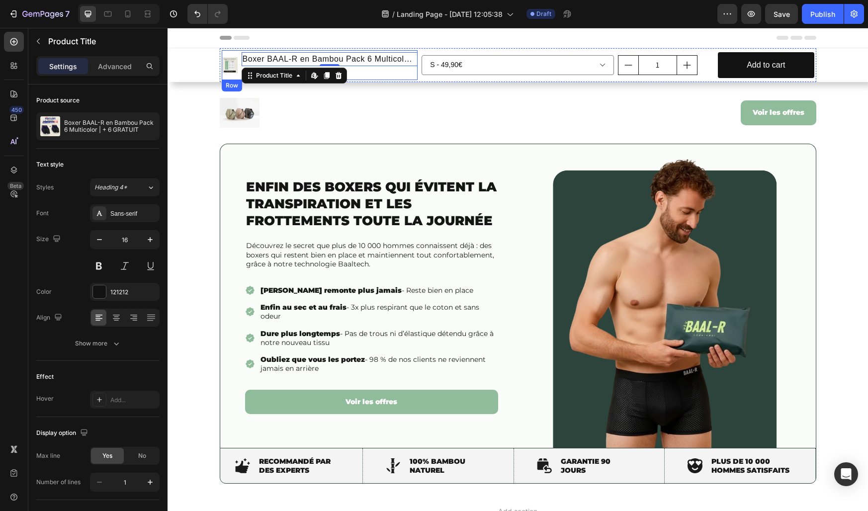
click at [240, 63] on div "Product Images Boxer BAAL-R en Bambou Pack 6 Multicolor | + 6 GRATUIT Product T…" at bounding box center [320, 65] width 196 height 30
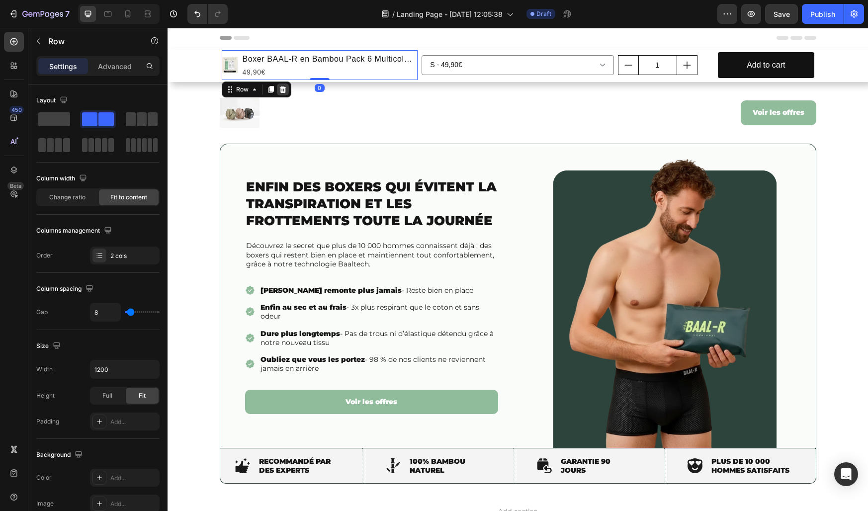
click at [280, 87] on icon at bounding box center [282, 89] width 6 height 7
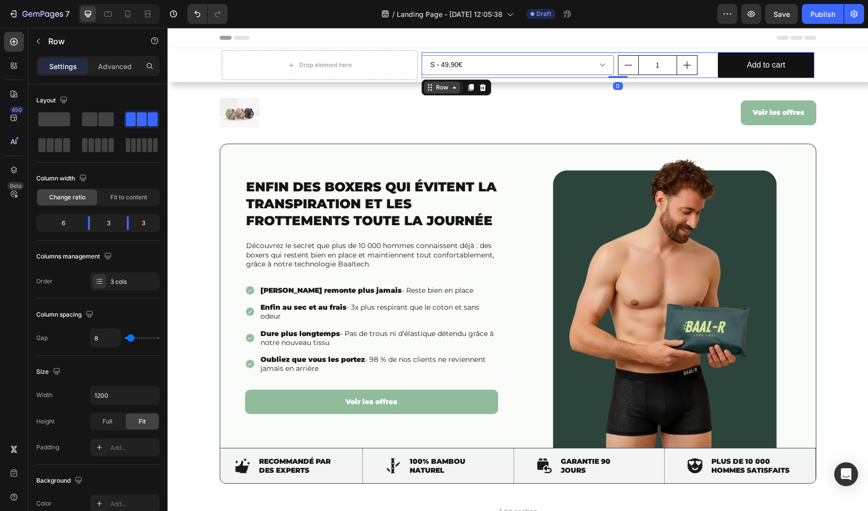
click at [431, 81] on div "Row" at bounding box center [457, 88] width 70 height 16
click at [484, 91] on icon at bounding box center [483, 88] width 8 height 8
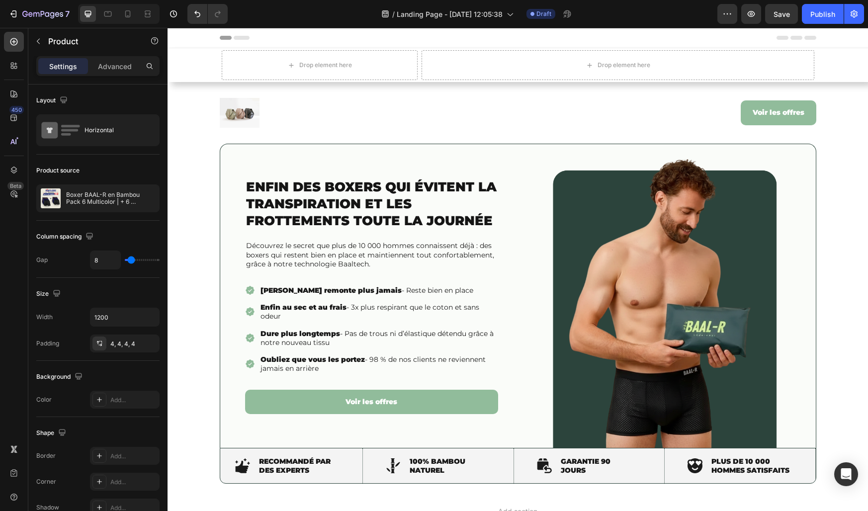
click at [421, 64] on div "Drop element here Drop element here Product" at bounding box center [518, 65] width 597 height 34
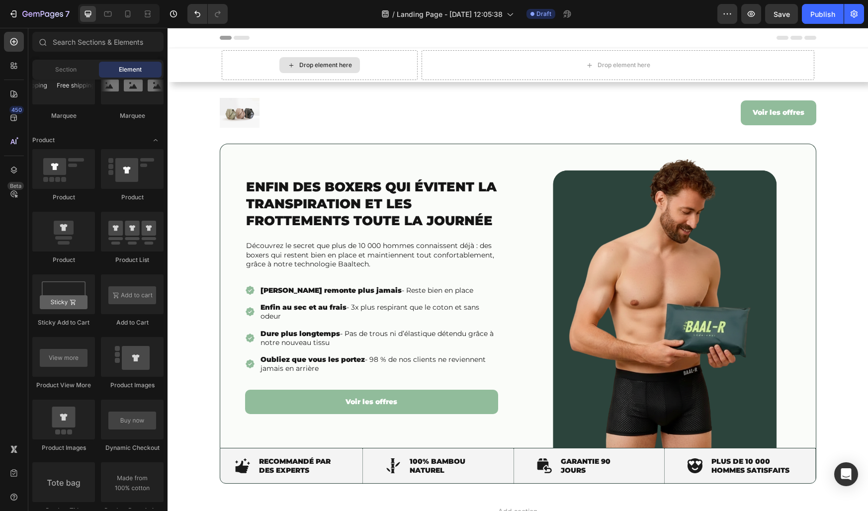
click at [340, 62] on div "Drop element here" at bounding box center [325, 65] width 53 height 8
click at [222, 66] on div "Drop element here" at bounding box center [320, 65] width 196 height 30
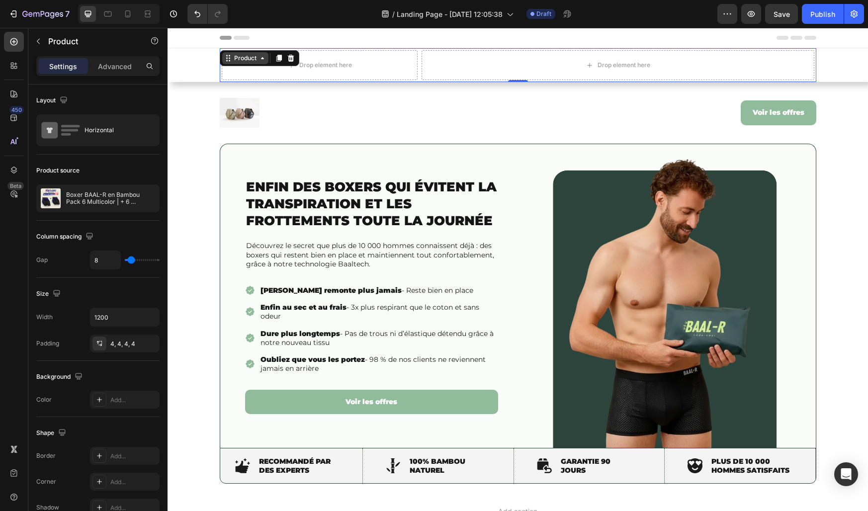
click at [253, 59] on div "Product" at bounding box center [245, 58] width 26 height 9
click at [291, 62] on div at bounding box center [291, 58] width 12 height 12
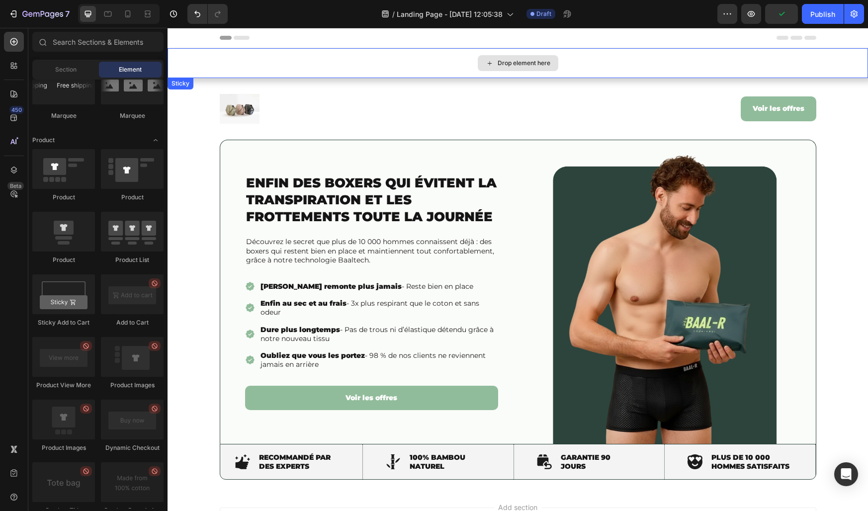
click at [272, 59] on div "Drop element here" at bounding box center [518, 63] width 701 height 30
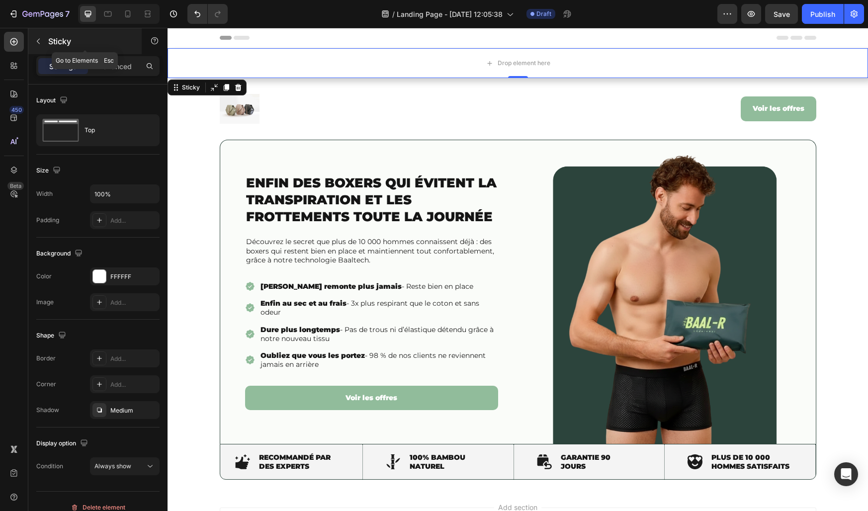
click at [40, 37] on icon "button" at bounding box center [38, 41] width 8 height 8
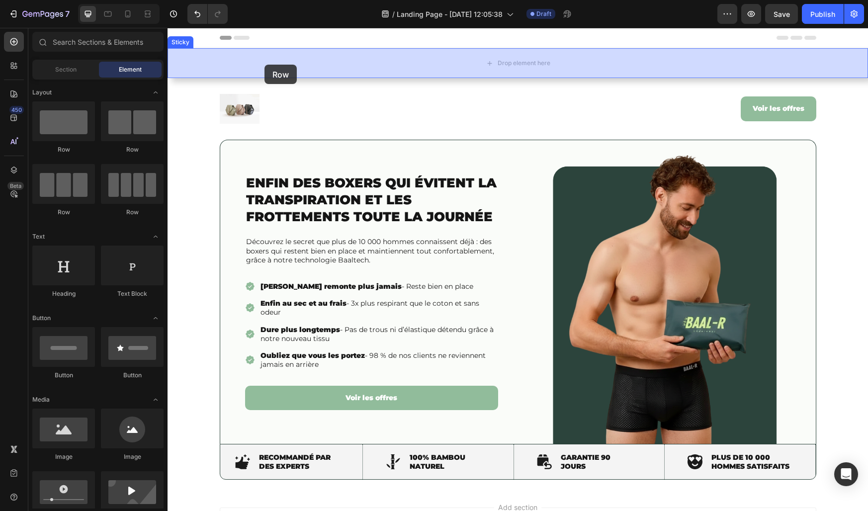
drag, startPoint x: 285, startPoint y: 158, endPoint x: 265, endPoint y: 65, distance: 95.3
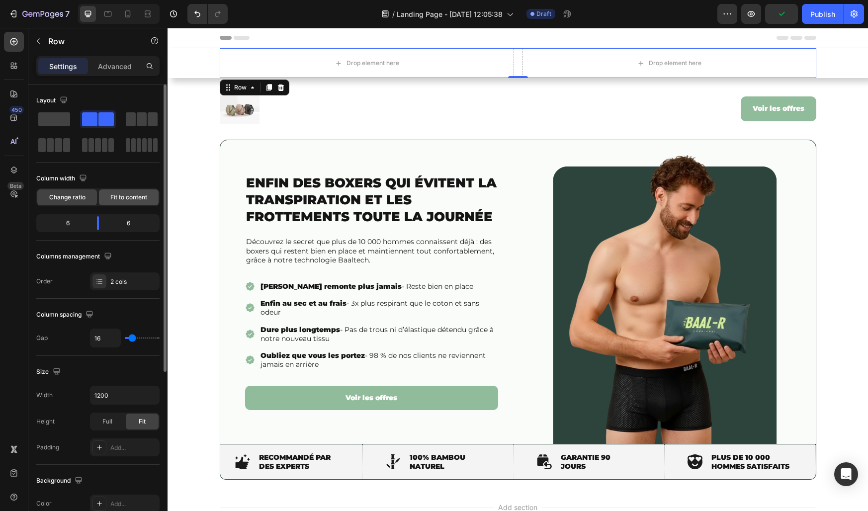
click at [115, 199] on span "Fit to content" at bounding box center [128, 197] width 37 height 9
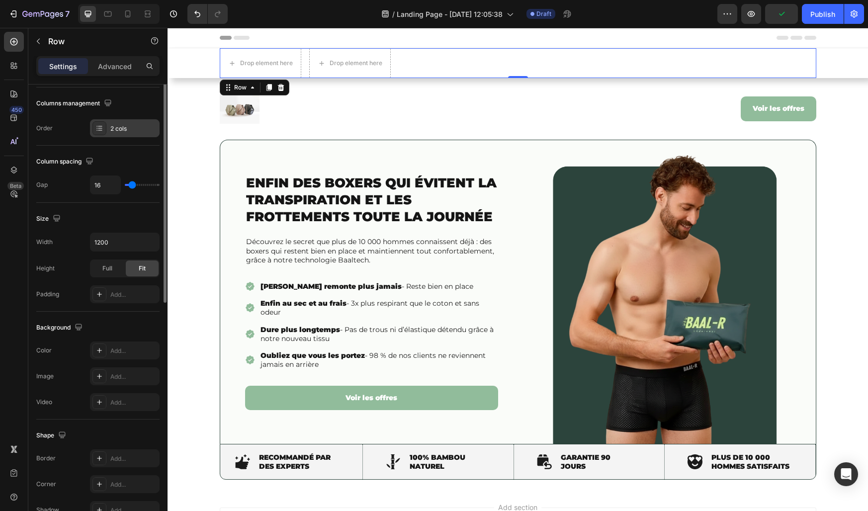
scroll to position [265, 0]
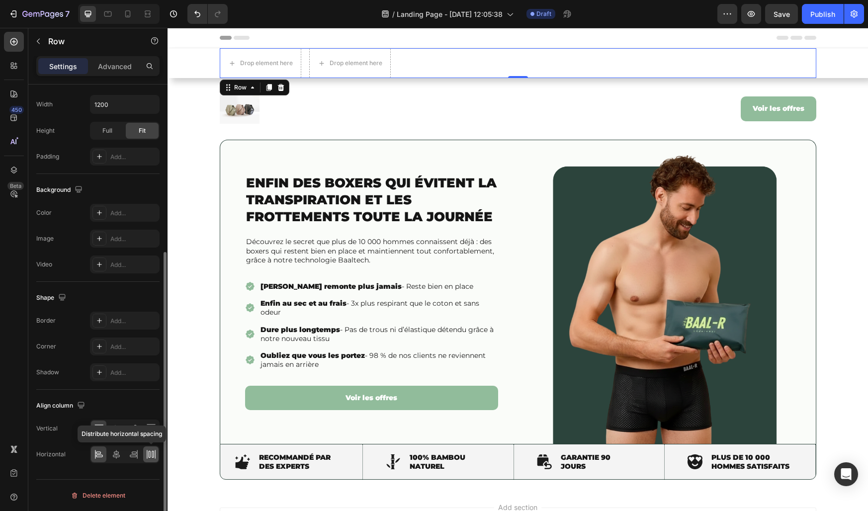
click at [148, 449] on icon at bounding box center [151, 454] width 10 height 10
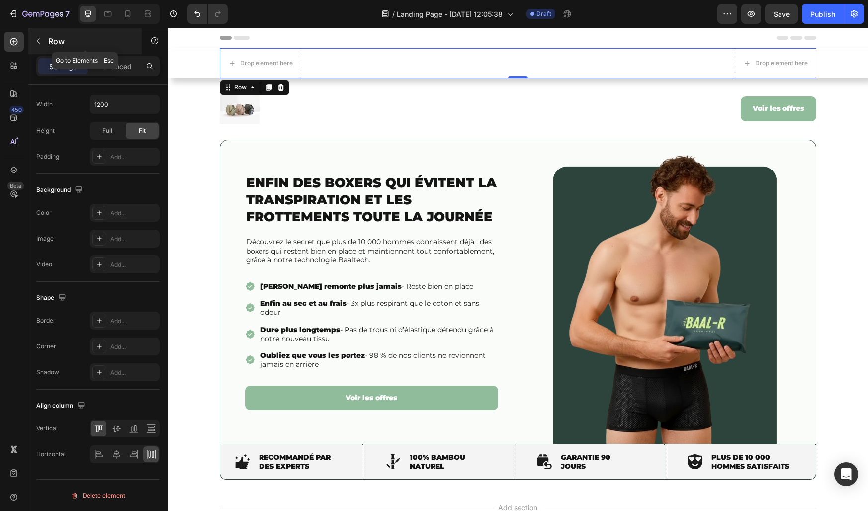
click at [38, 39] on icon "button" at bounding box center [38, 41] width 3 height 5
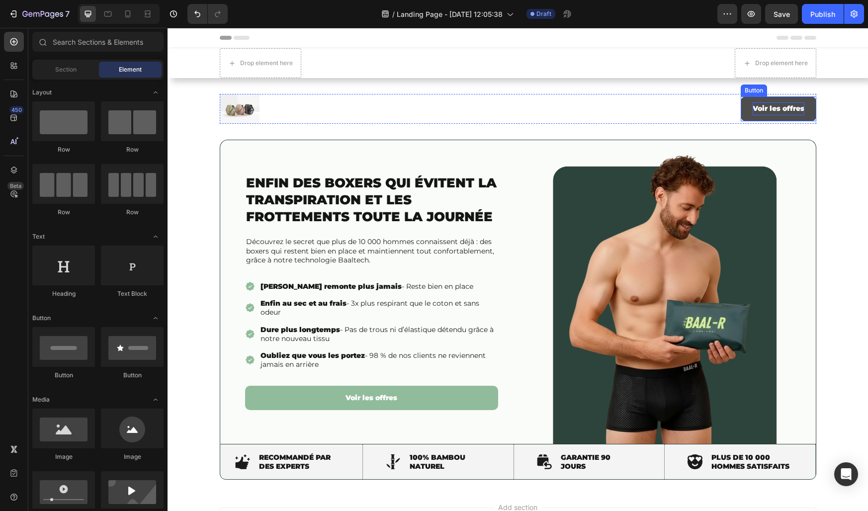
click at [761, 114] on p "Voir les offres" at bounding box center [779, 108] width 52 height 12
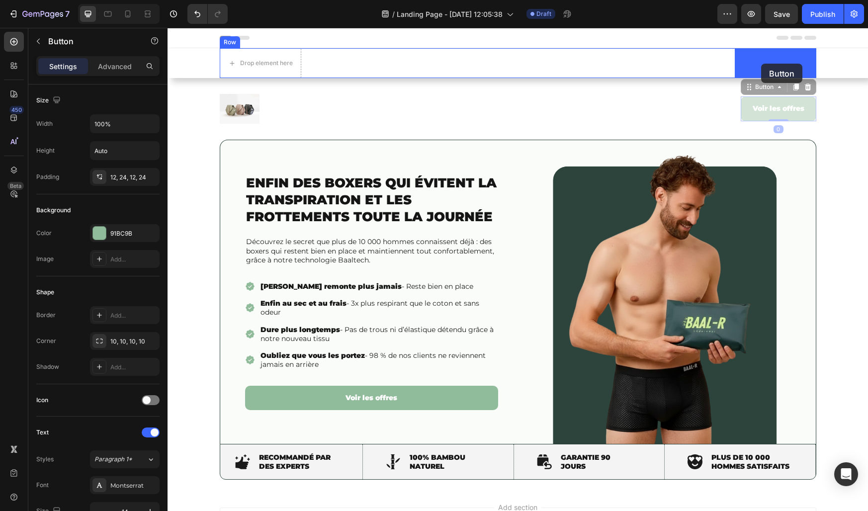
drag, startPoint x: 749, startPoint y: 91, endPoint x: 761, endPoint y: 64, distance: 29.8
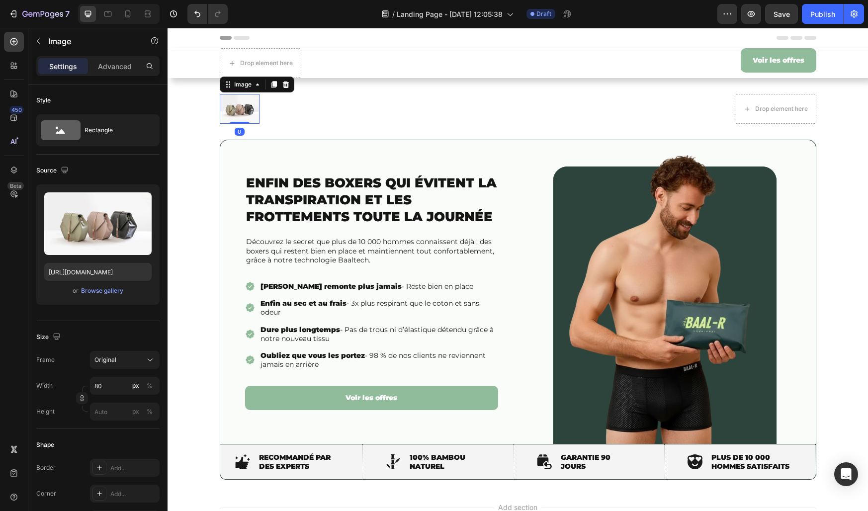
click at [242, 105] on img at bounding box center [240, 109] width 40 height 30
click at [331, 70] on div "Image 0 Voir les offres Button Row" at bounding box center [518, 63] width 597 height 30
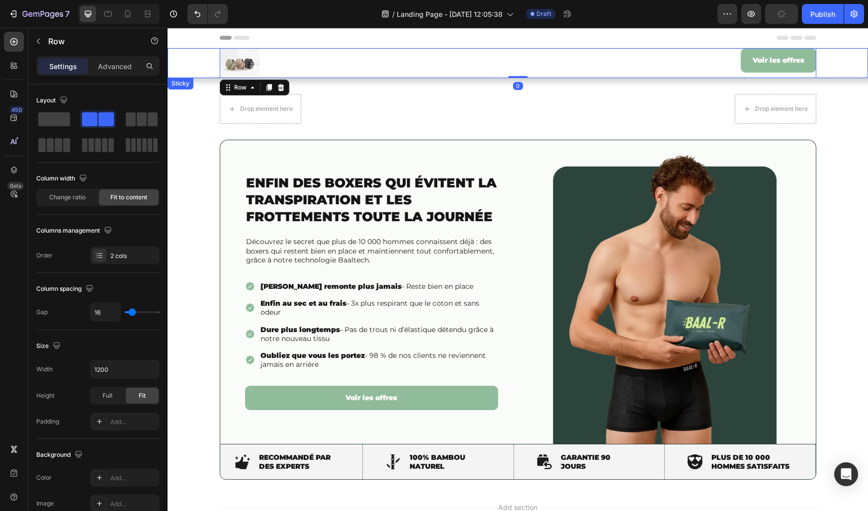
click at [212, 55] on div "Image Voir les offres Button Row 0" at bounding box center [518, 63] width 701 height 30
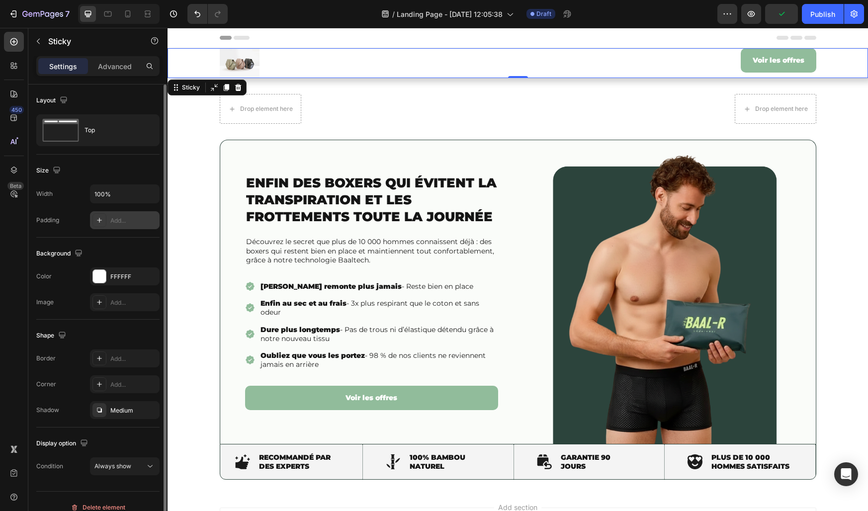
click at [120, 223] on div "Add..." at bounding box center [133, 220] width 47 height 9
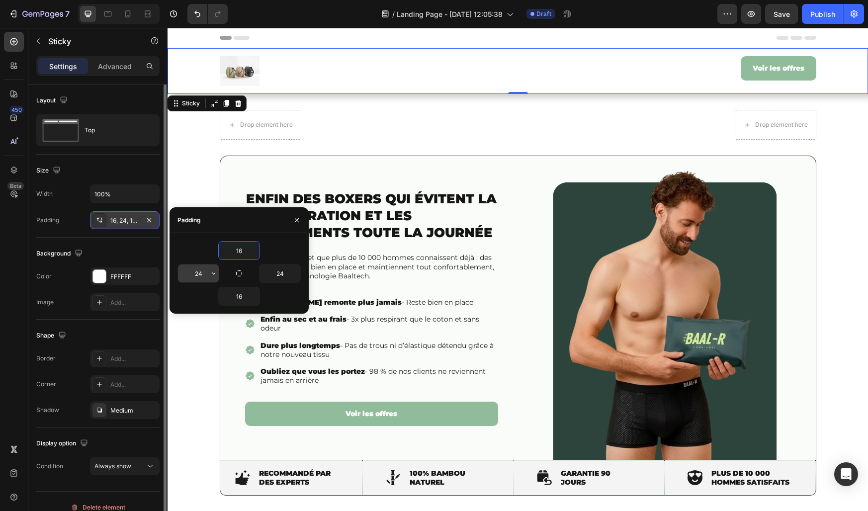
click at [199, 267] on input "24" at bounding box center [198, 274] width 41 height 18
type input "0"
click at [282, 277] on input "24" at bounding box center [280, 274] width 41 height 18
type input "0"
click at [238, 297] on input "16" at bounding box center [239, 296] width 41 height 18
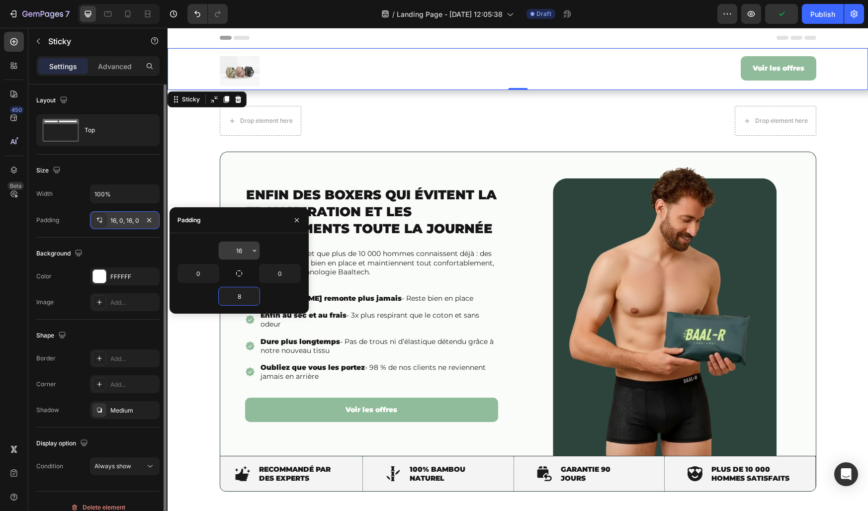
type input "8"
click at [240, 254] on input "16" at bounding box center [239, 251] width 41 height 18
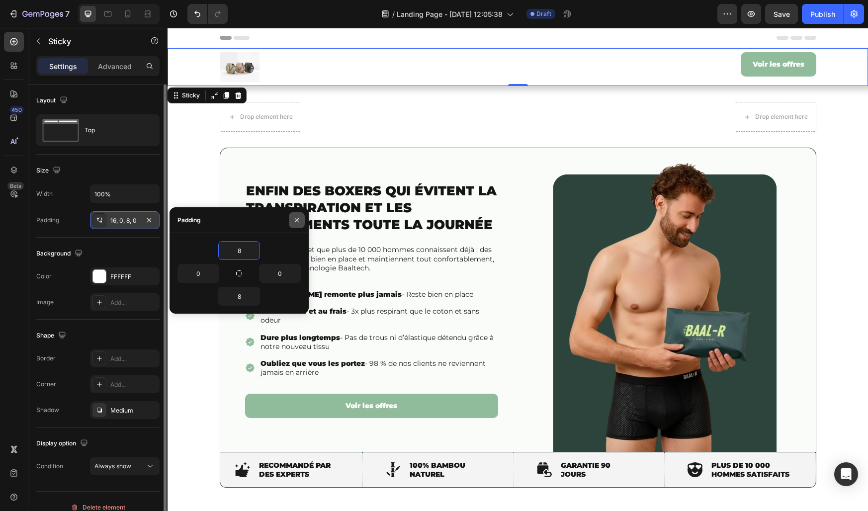
type input "8"
click at [297, 218] on icon "button" at bounding box center [297, 220] width 8 height 8
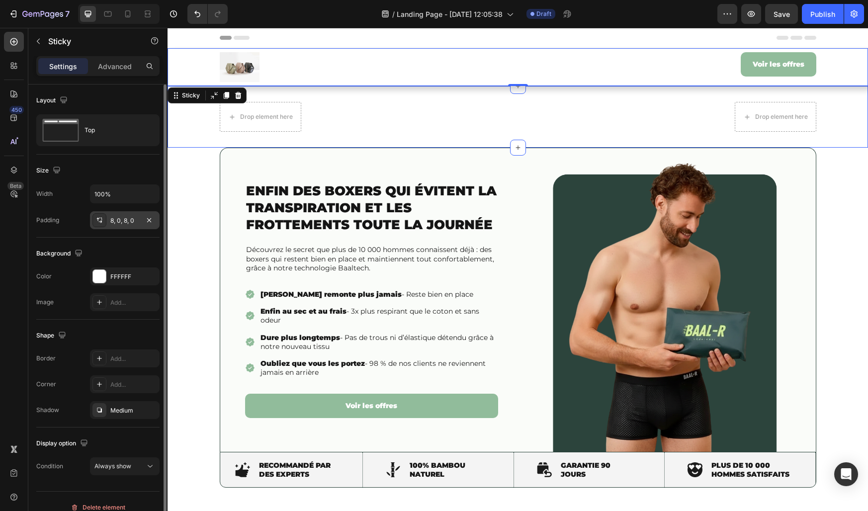
click at [200, 127] on div "Drop element here Drop element here Row" at bounding box center [518, 117] width 701 height 30
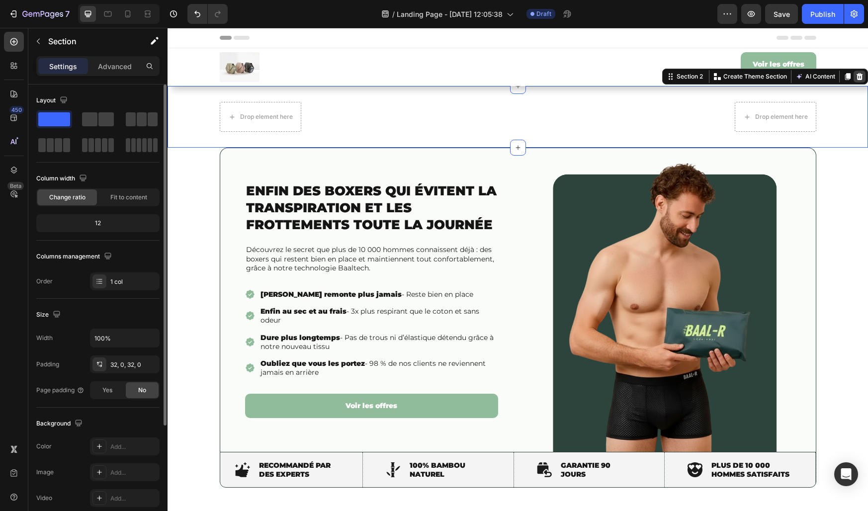
click at [860, 78] on icon at bounding box center [860, 76] width 6 height 7
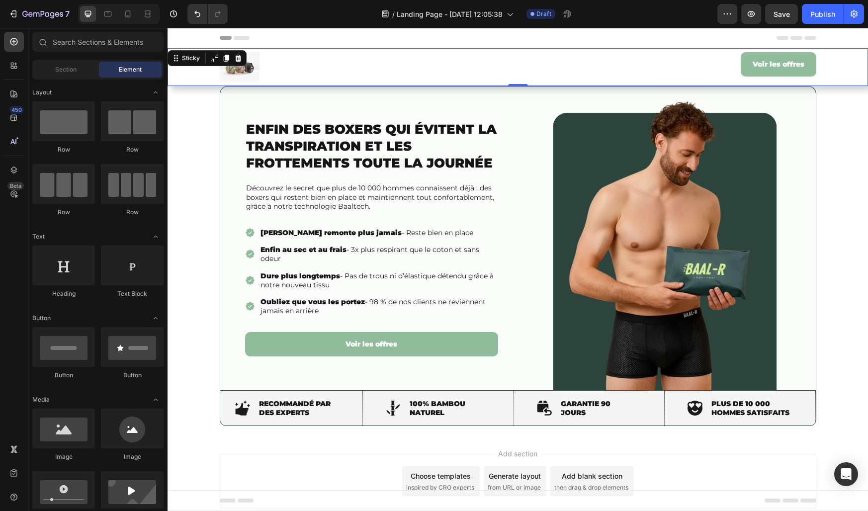
click at [848, 72] on div "Image Voir les offres Button Row" at bounding box center [518, 67] width 701 height 30
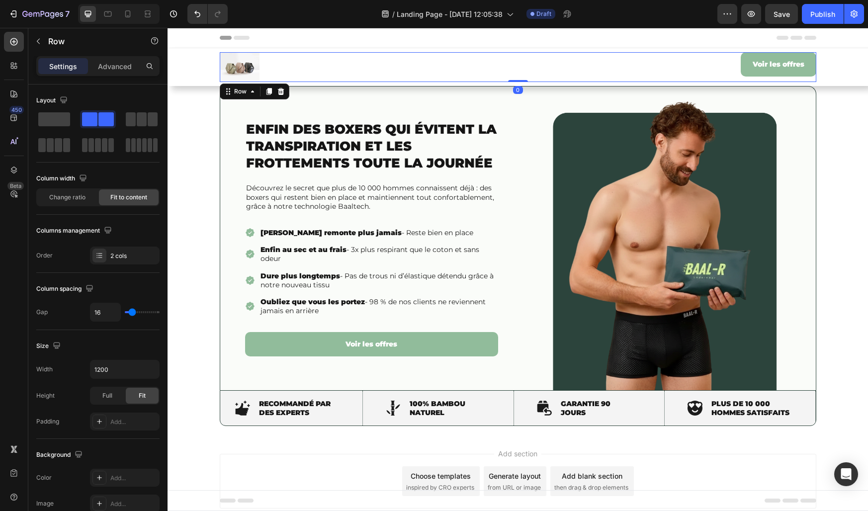
click at [302, 73] on div "Image Voir les offres Button Row 0" at bounding box center [518, 67] width 597 height 30
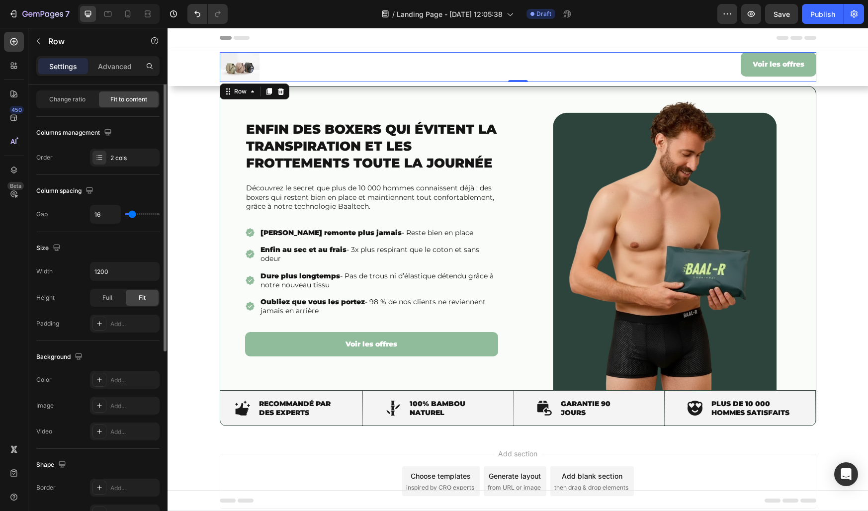
scroll to position [0, 0]
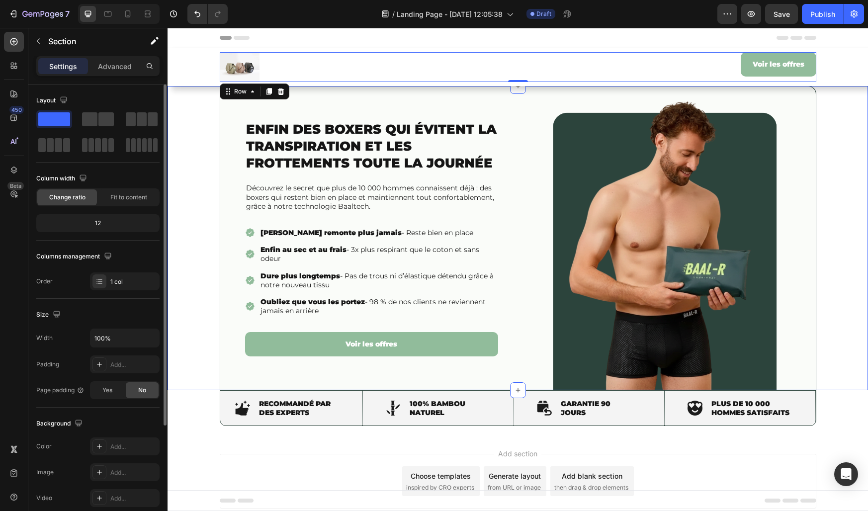
click at [191, 141] on div "Enfin des boxers qui évitent la transpiration et les frottements toute la journ…" at bounding box center [518, 238] width 701 height 304
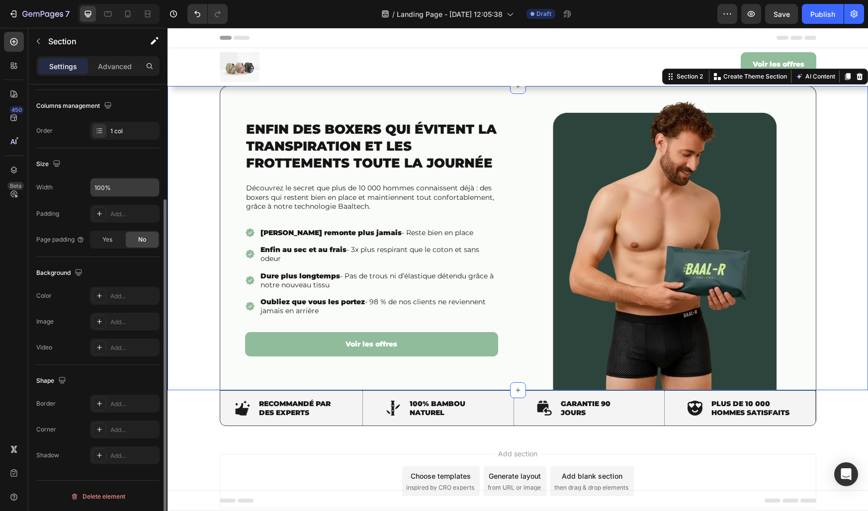
scroll to position [152, 0]
click at [123, 207] on div "Add..." at bounding box center [125, 213] width 70 height 18
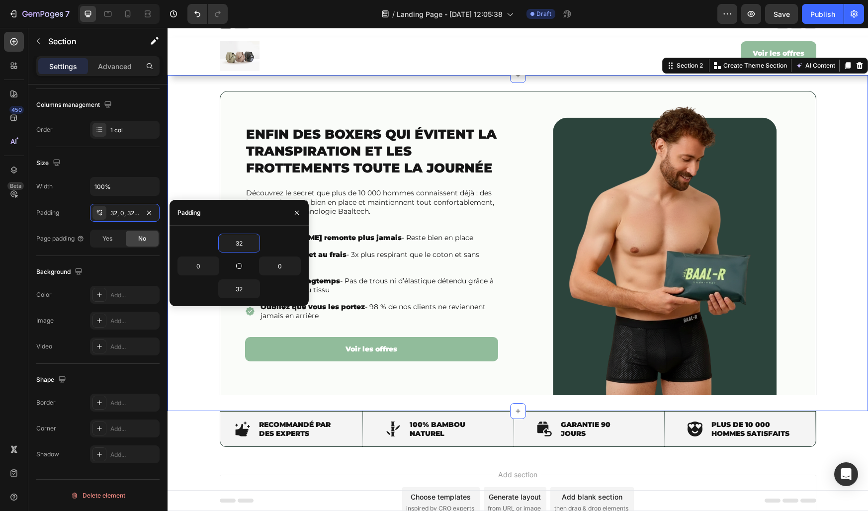
scroll to position [0, 0]
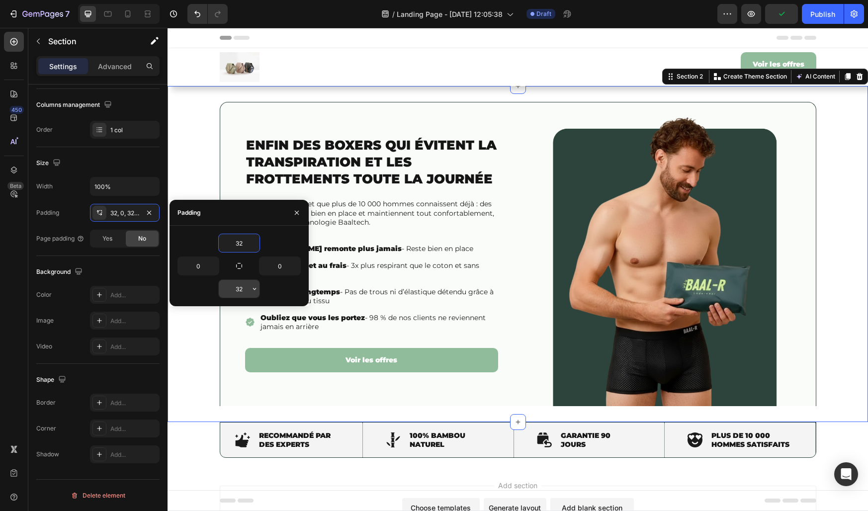
click at [236, 289] on input "32" at bounding box center [239, 289] width 41 height 18
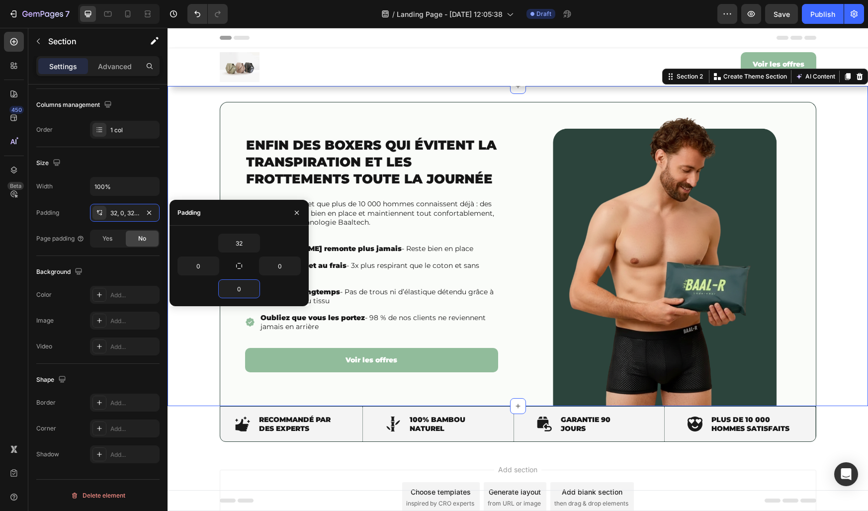
type input "0"
click at [208, 231] on div "32 0 0 0" at bounding box center [239, 266] width 139 height 81
click at [238, 238] on input "32" at bounding box center [239, 243] width 41 height 18
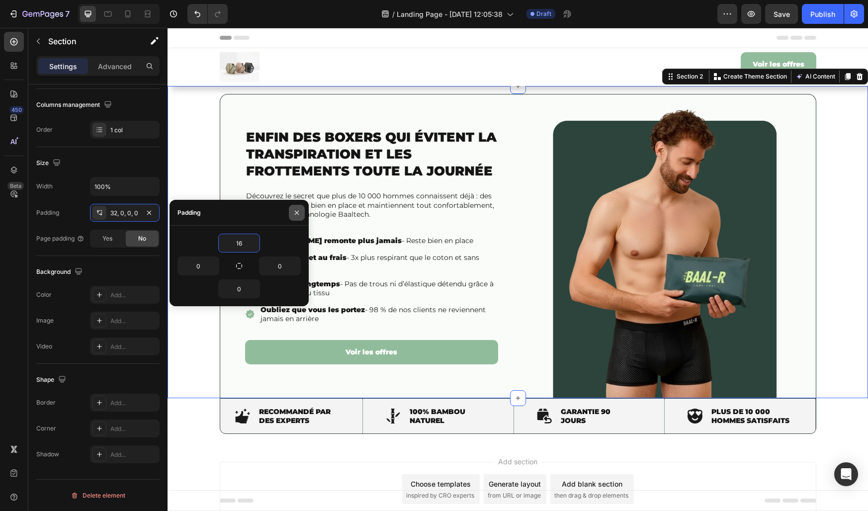
type input "16"
click at [300, 209] on icon "button" at bounding box center [297, 213] width 8 height 8
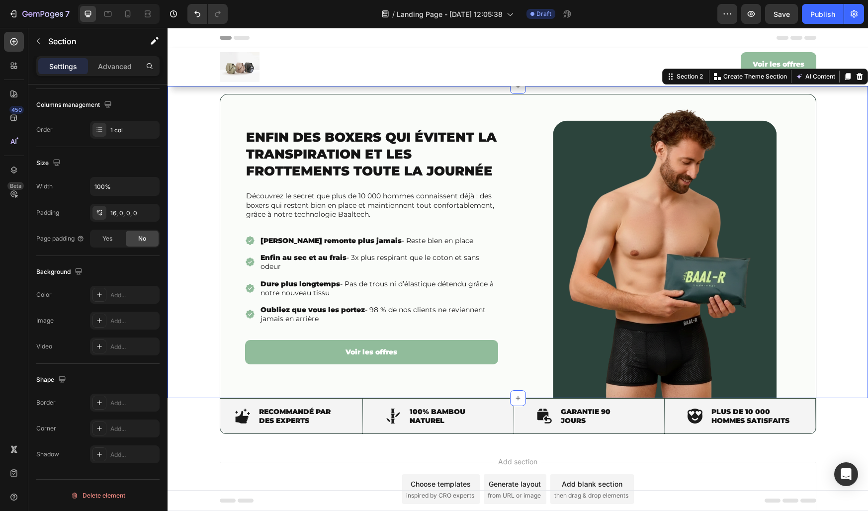
click at [201, 117] on div "Enfin des boxers qui évitent la transpiration et les frottements toute la journ…" at bounding box center [518, 246] width 701 height 304
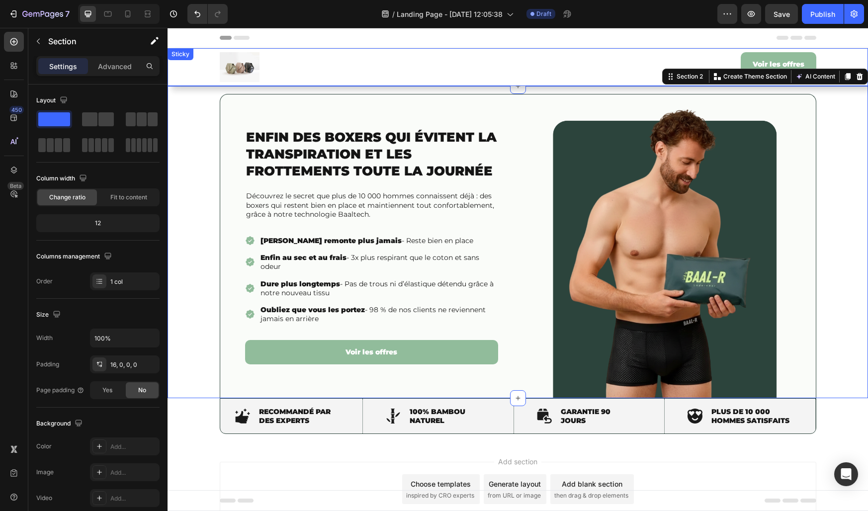
click at [202, 63] on div "Image Voir les offres Button Row Sticky" at bounding box center [518, 67] width 701 height 38
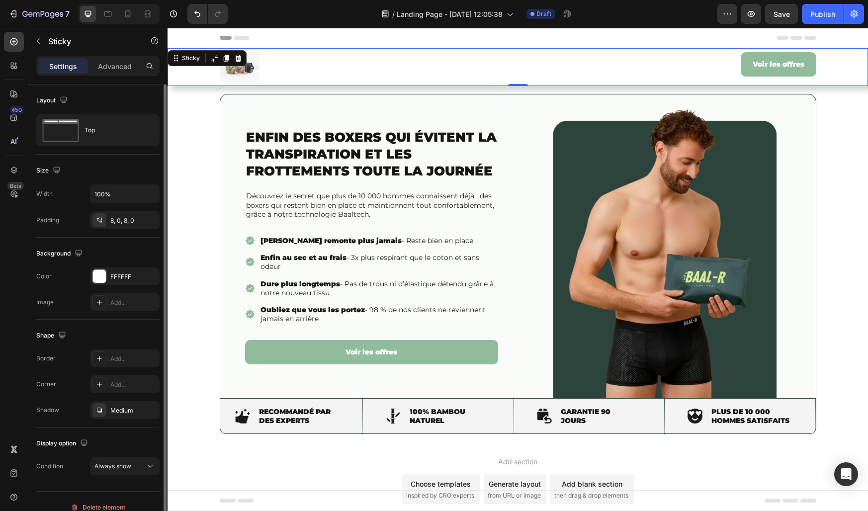
scroll to position [12, 0]
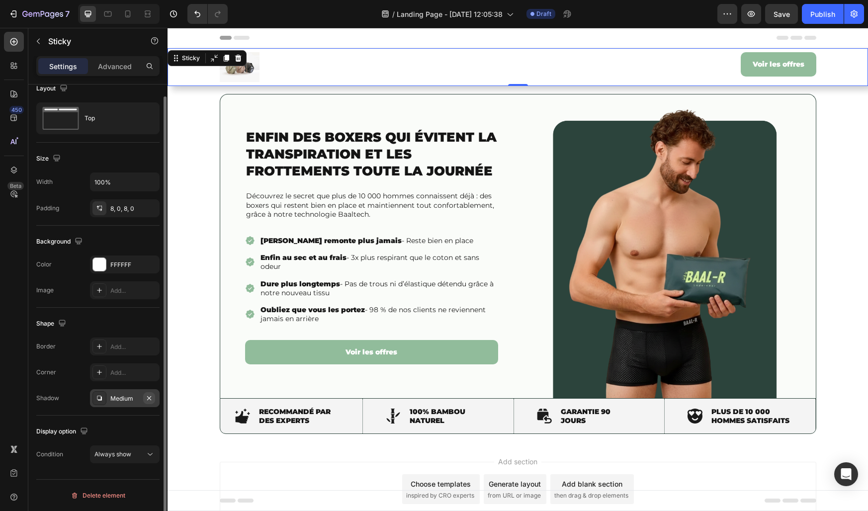
click at [147, 398] on icon "button" at bounding box center [149, 398] width 8 height 8
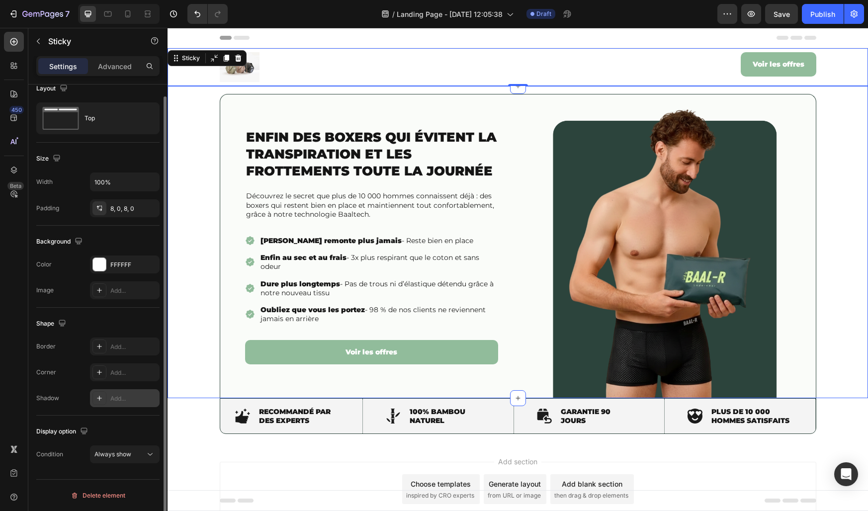
click at [211, 281] on div "Enfin des boxers qui évitent la transpiration et les frottements toute la journ…" at bounding box center [518, 246] width 701 height 304
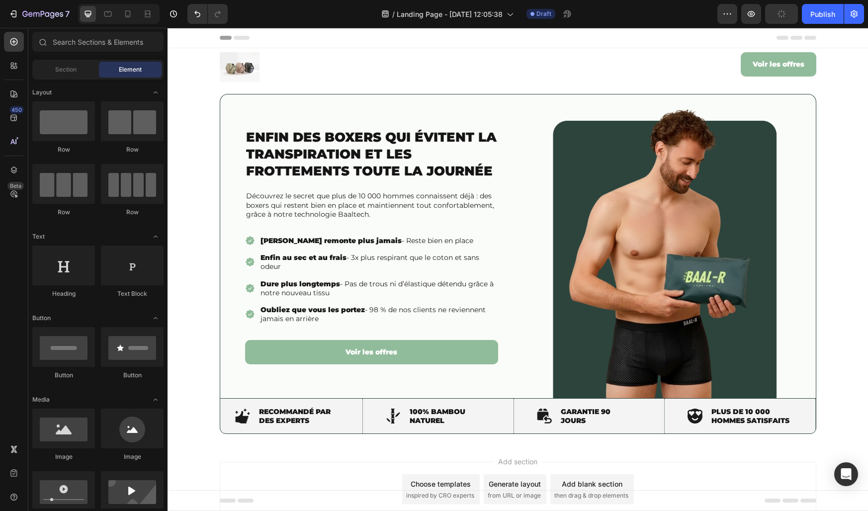
click at [596, 446] on div "Add section Choose templates inspired by CRO experts Generate layout from URL o…" at bounding box center [518, 503] width 701 height 122
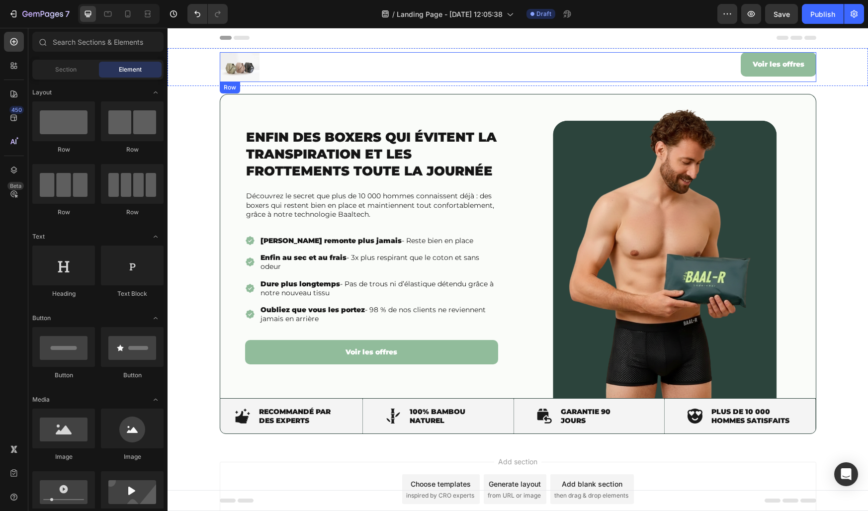
click at [353, 78] on div "Image Voir les offres Button Row" at bounding box center [518, 67] width 597 height 30
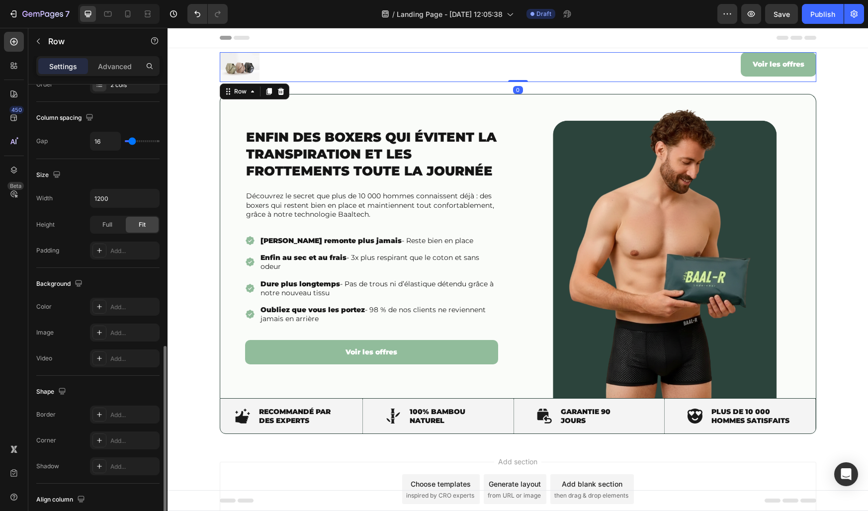
scroll to position [265, 0]
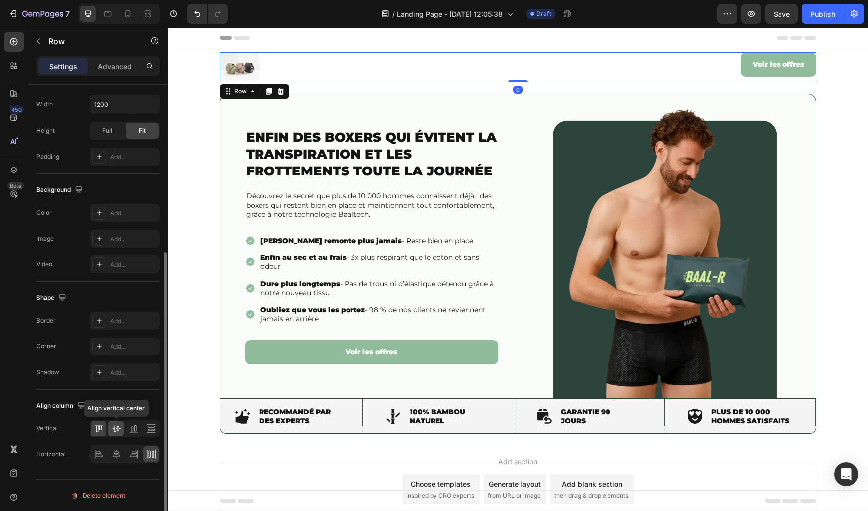
click at [116, 426] on icon at bounding box center [116, 429] width 10 height 10
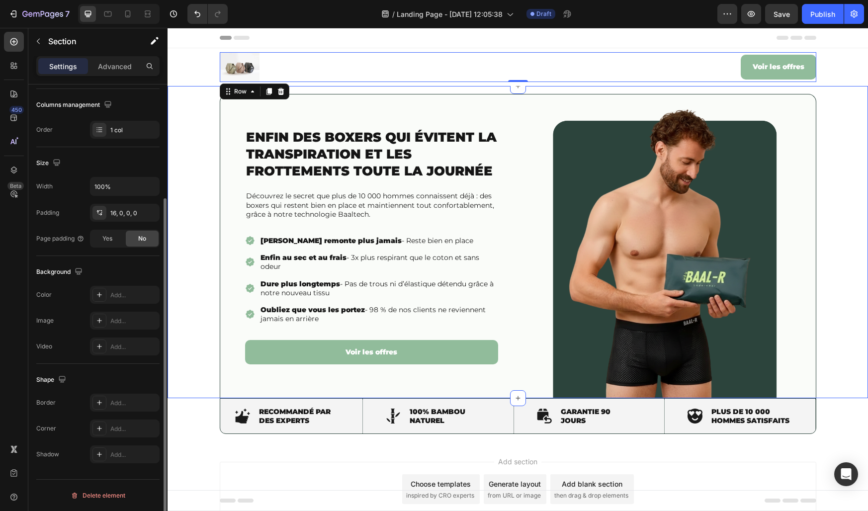
click at [191, 265] on div "Enfin des boxers qui évitent la transpiration et les frottements toute la journ…" at bounding box center [518, 246] width 701 height 304
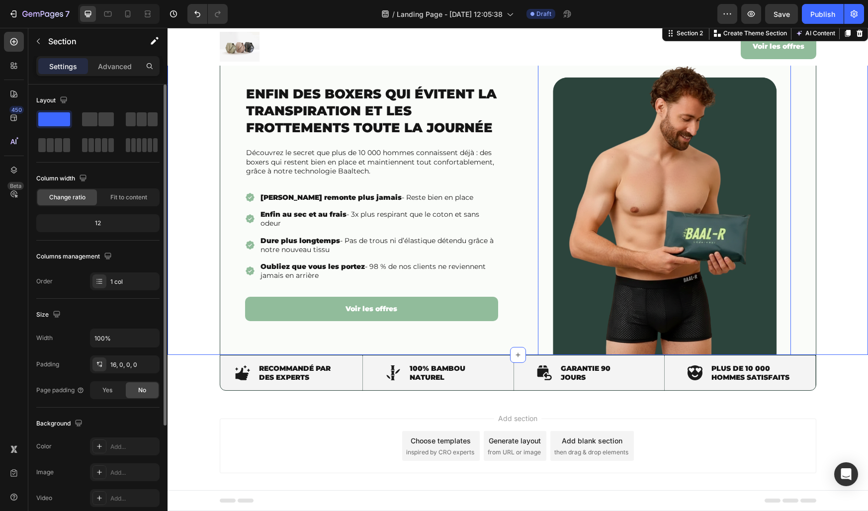
scroll to position [53, 0]
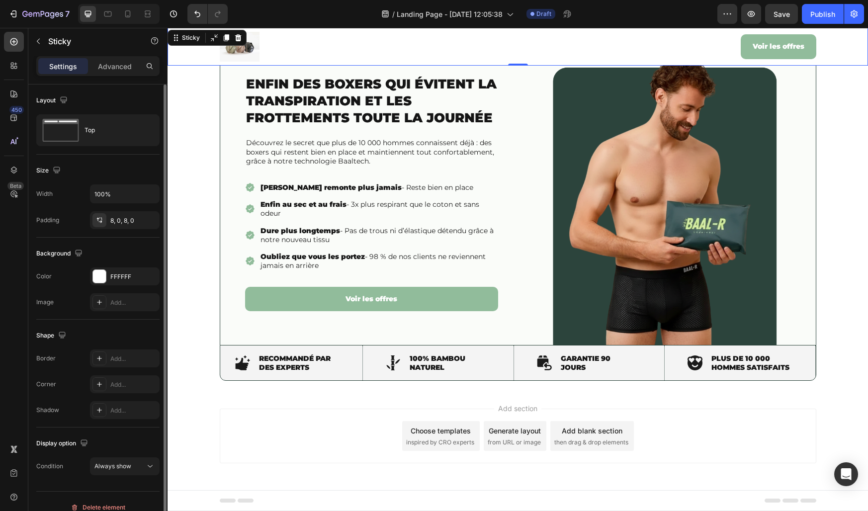
click at [834, 53] on div "Image Voir les offres Button Row" at bounding box center [518, 47] width 701 height 30
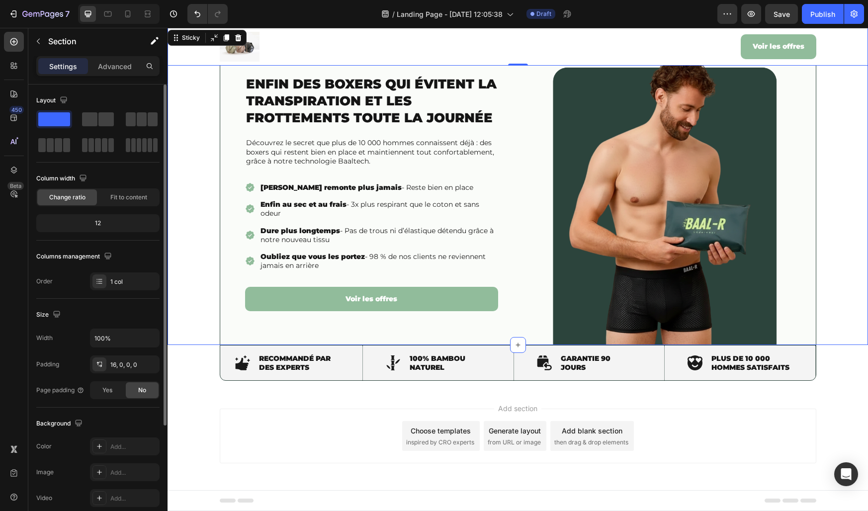
click at [834, 134] on div "Enfin des boxers qui évitent la transpiration et les frottements toute la journ…" at bounding box center [518, 193] width 701 height 304
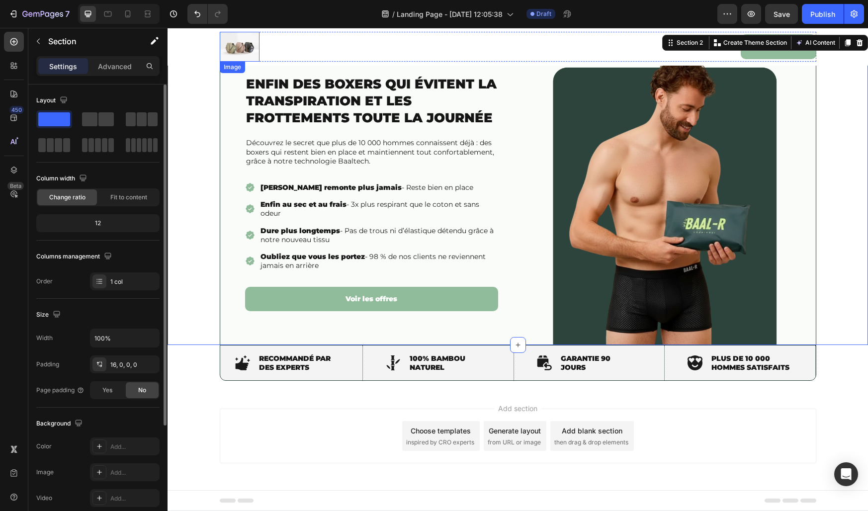
click at [239, 49] on img at bounding box center [240, 47] width 40 height 30
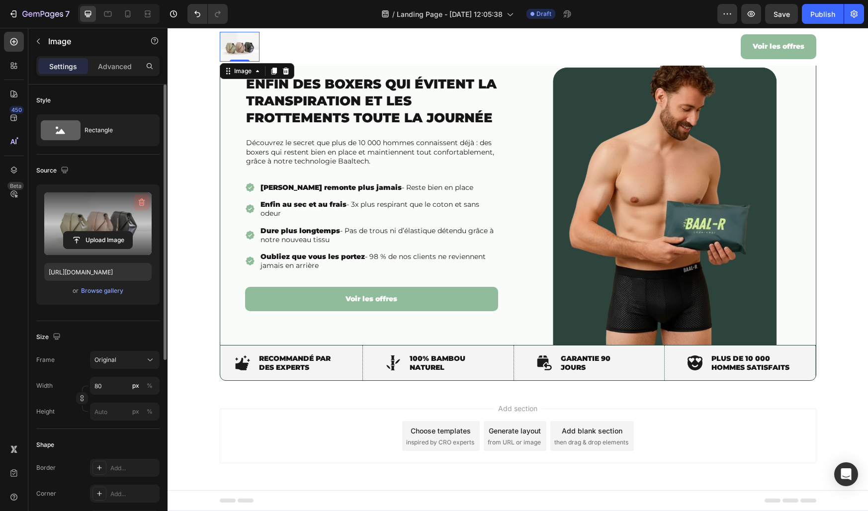
click at [144, 200] on icon "button" at bounding box center [142, 202] width 6 height 7
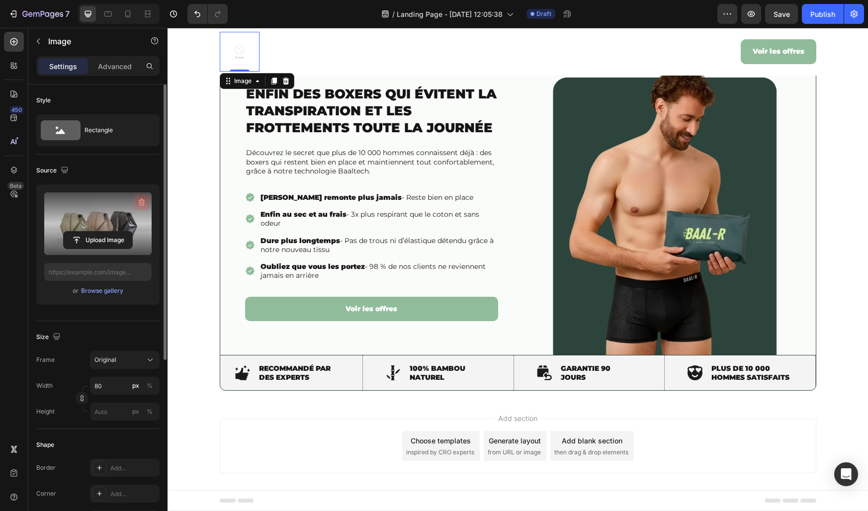
scroll to position [63, 0]
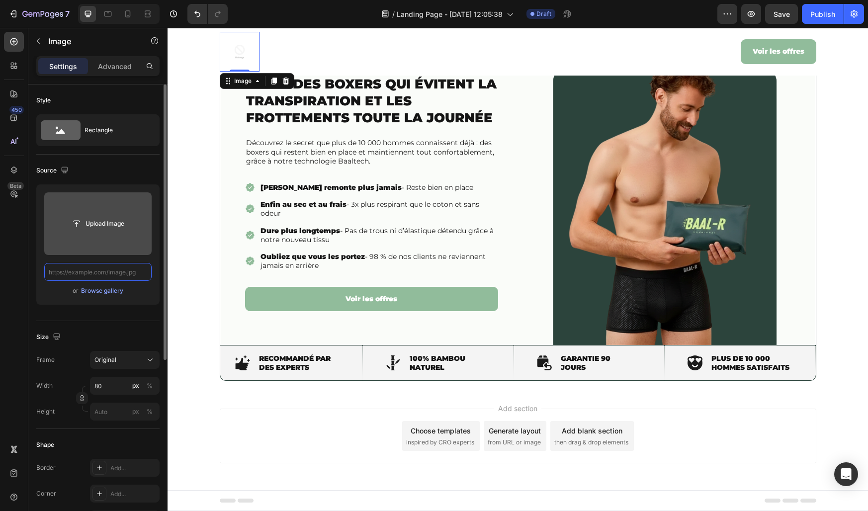
click at [81, 270] on input "text" at bounding box center [97, 272] width 107 height 18
paste input "https://cdn.shopify.com/s/files/1/0776/2735/9559/files/gempages_511155051469734…"
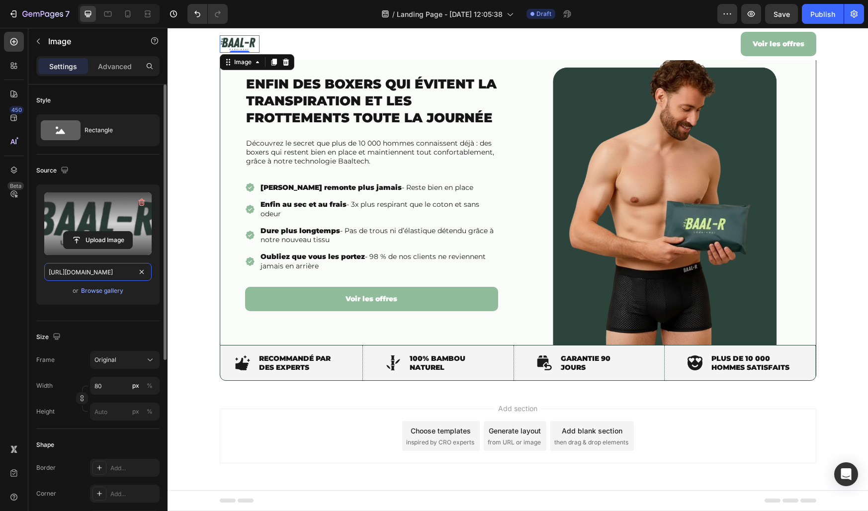
scroll to position [48, 0]
type input "https://cdn.shopify.com/s/files/1/0776/2735/9559/files/gempages_511155051469734…"
click at [57, 294] on div "or Browse gallery" at bounding box center [97, 291] width 107 height 12
click at [101, 385] on input "80" at bounding box center [125, 386] width 70 height 18
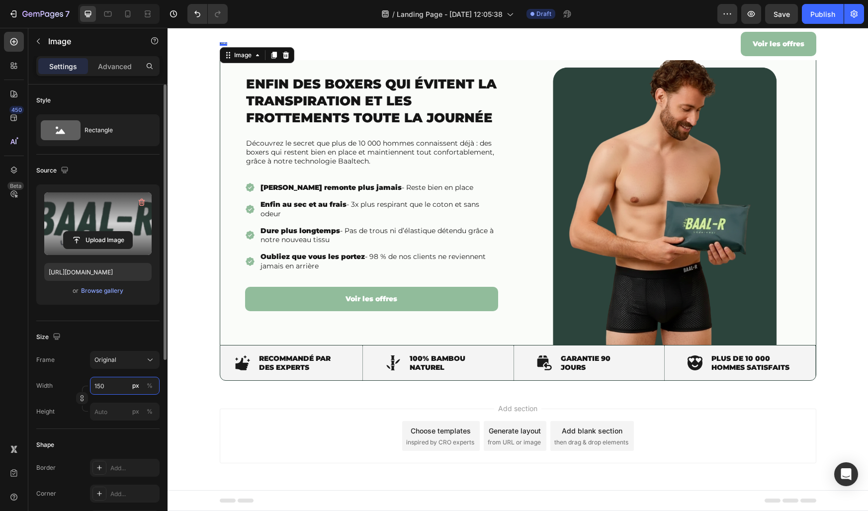
scroll to position [55, 0]
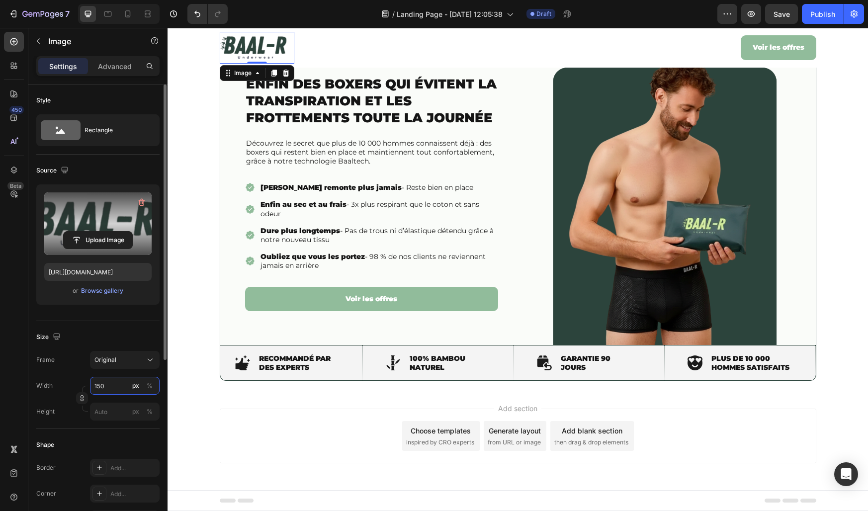
type input "150"
click at [57, 318] on div "Source Upload Image https://cdn.shopify.com/s/files/1/0776/2735/9559/files/gemp…" at bounding box center [97, 238] width 123 height 167
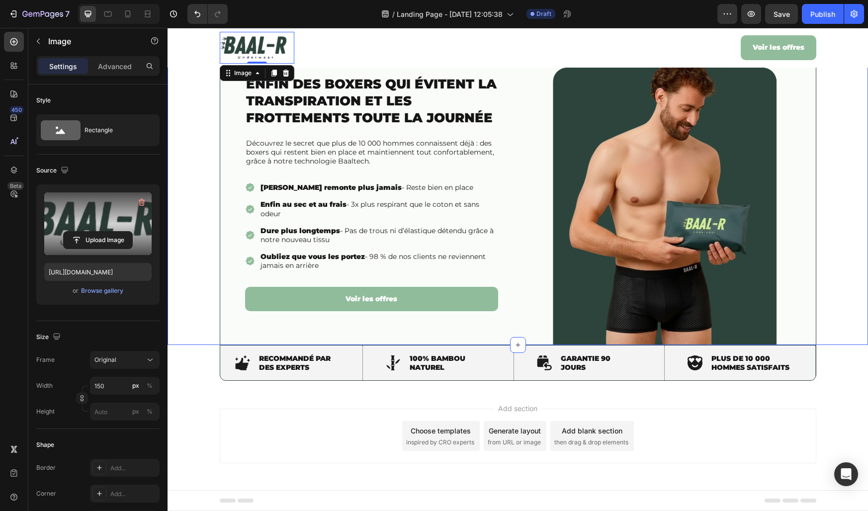
click at [185, 185] on div "Enfin des boxers qui évitent la transpiration et les frottements toute la journ…" at bounding box center [518, 193] width 701 height 304
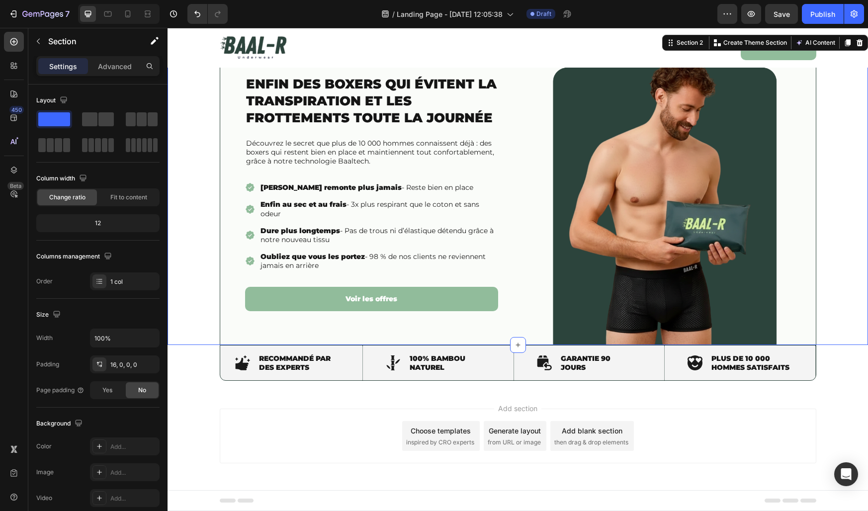
click at [205, 168] on div "Enfin des boxers qui évitent la transpiration et les frottements toute la journ…" at bounding box center [518, 193] width 701 height 304
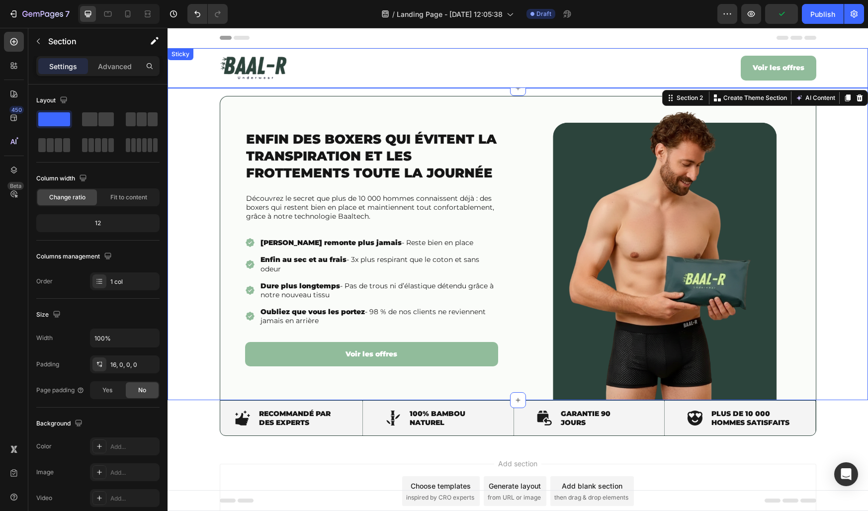
click at [196, 68] on div "Image Voir les offres Button Row" at bounding box center [518, 68] width 701 height 32
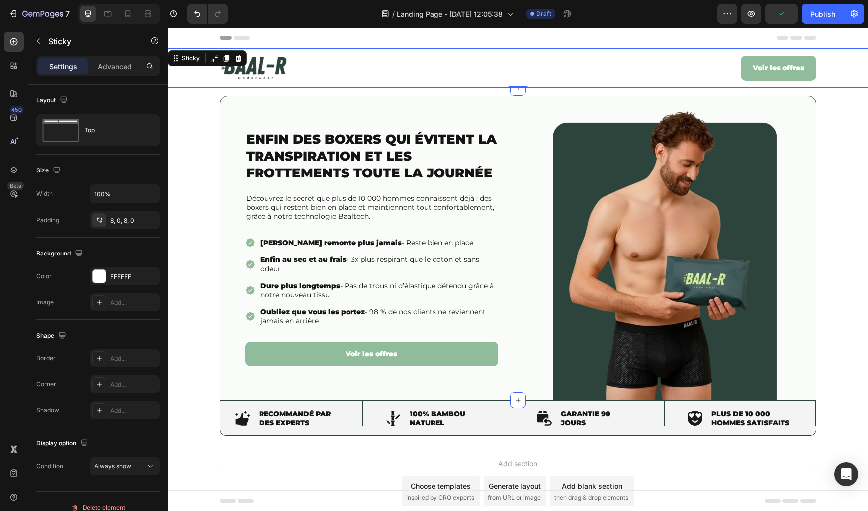
click at [197, 142] on div "Enfin des boxers qui évitent la transpiration et les frottements toute la journ…" at bounding box center [518, 248] width 701 height 304
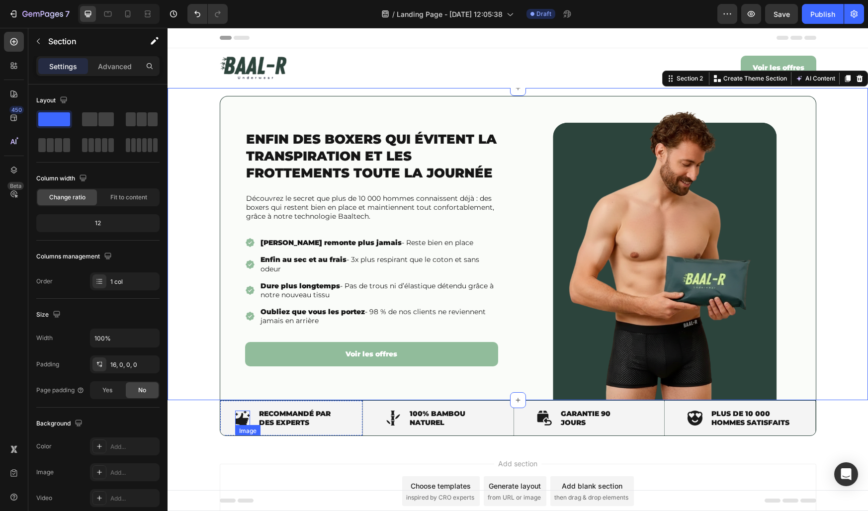
click at [241, 416] on img at bounding box center [242, 418] width 15 height 15
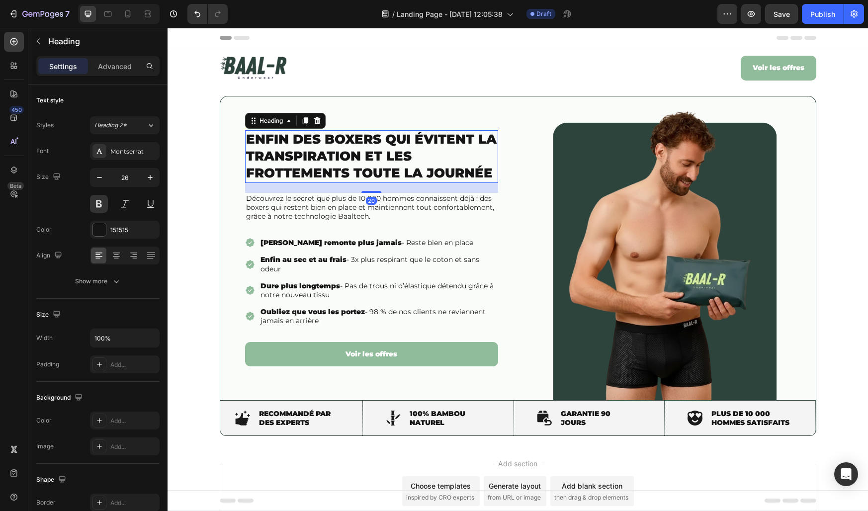
click at [255, 142] on strong "Enfin des boxers qui évitent la transpiration et les frottements toute la journ…" at bounding box center [371, 156] width 251 height 50
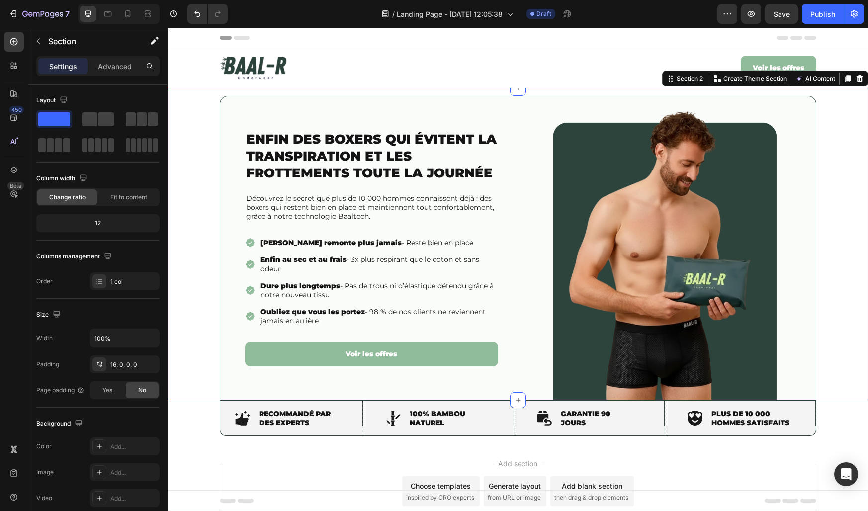
click at [202, 129] on div "Enfin des boxers qui évitent la transpiration et les frottements toute la journ…" at bounding box center [518, 248] width 701 height 304
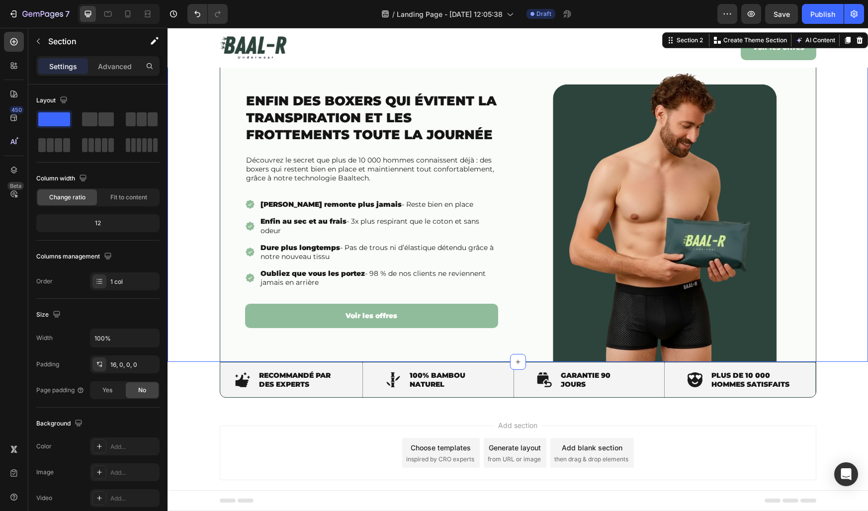
scroll to position [55, 0]
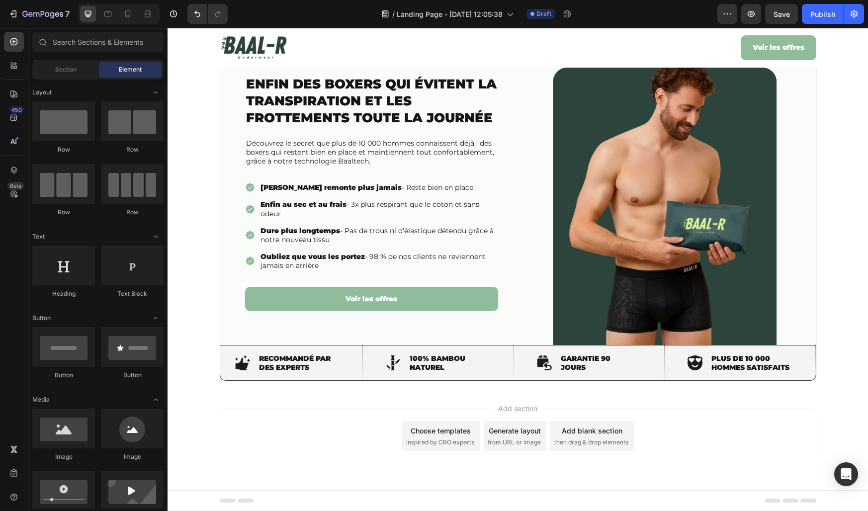
click at [580, 439] on span "then drag & drop elements" at bounding box center [591, 442] width 74 height 9
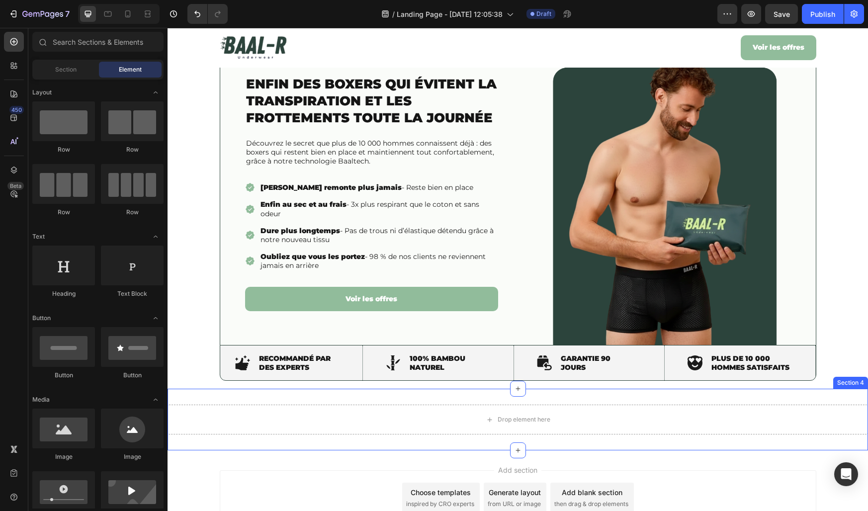
click at [446, 399] on div "Drop element here Section 4" at bounding box center [518, 420] width 701 height 62
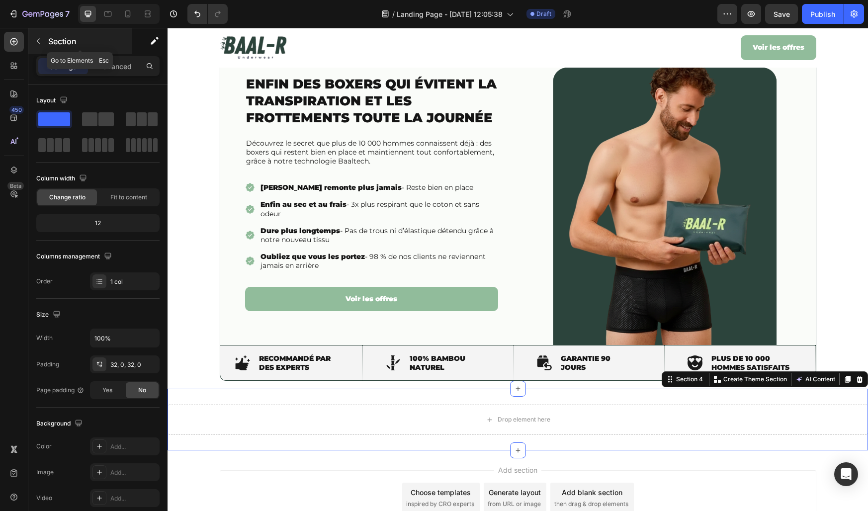
click at [43, 35] on button "button" at bounding box center [38, 41] width 16 height 16
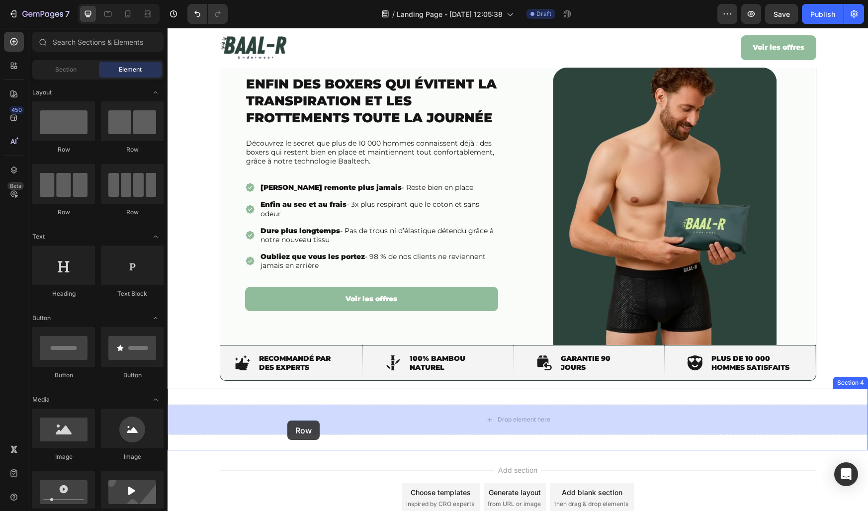
drag, startPoint x: 242, startPoint y: 148, endPoint x: 289, endPoint y: 419, distance: 275.1
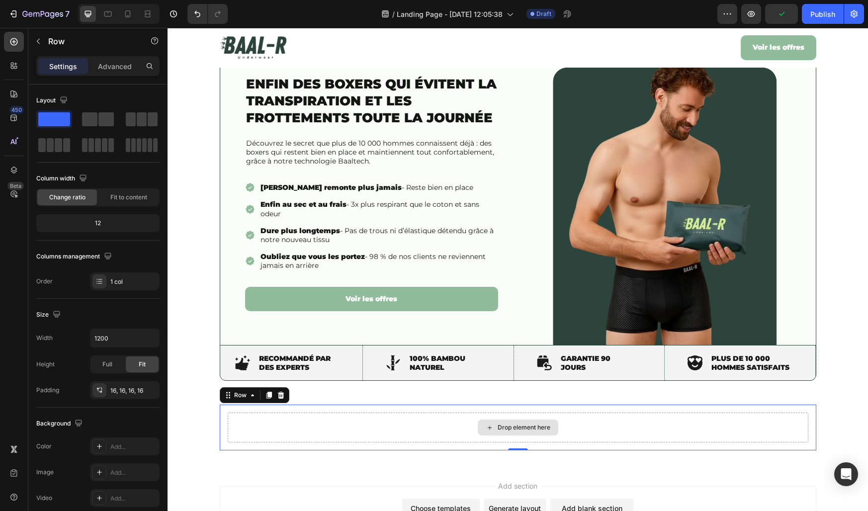
click at [289, 419] on div "Drop element here" at bounding box center [518, 428] width 581 height 30
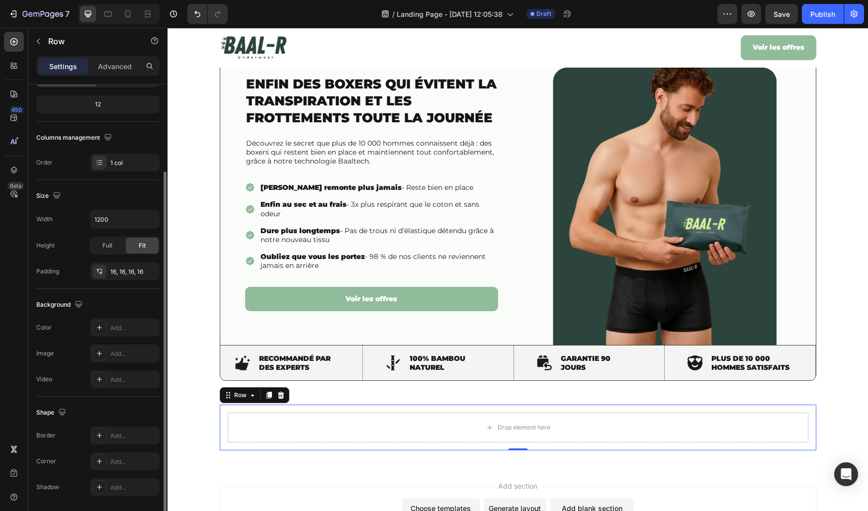
scroll to position [121, 0]
click at [151, 271] on icon "button" at bounding box center [149, 269] width 8 height 8
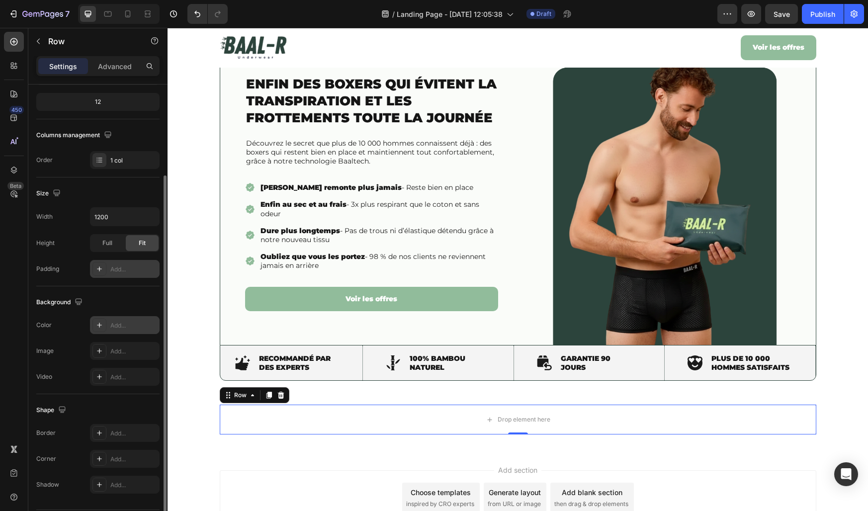
click at [119, 325] on div "Add..." at bounding box center [133, 325] width 47 height 9
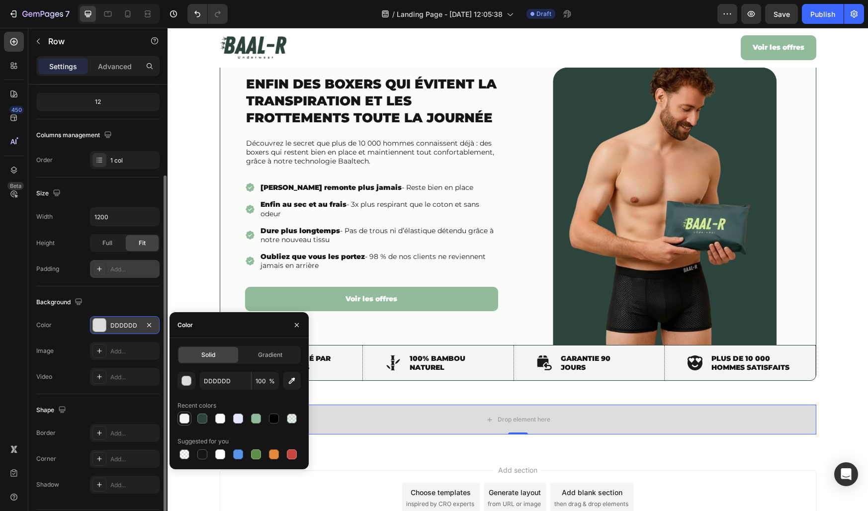
click at [184, 418] on div at bounding box center [184, 419] width 10 height 10
type input "F4F4F4"
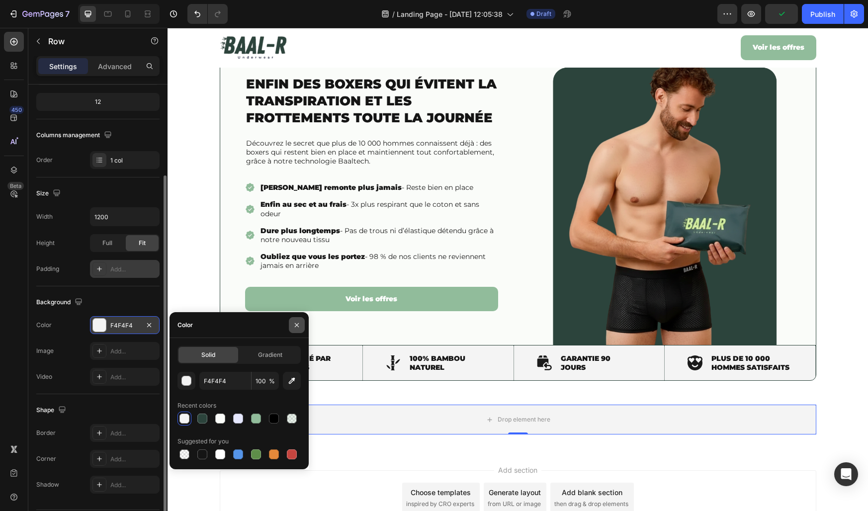
click at [296, 323] on icon "button" at bounding box center [297, 325] width 8 height 8
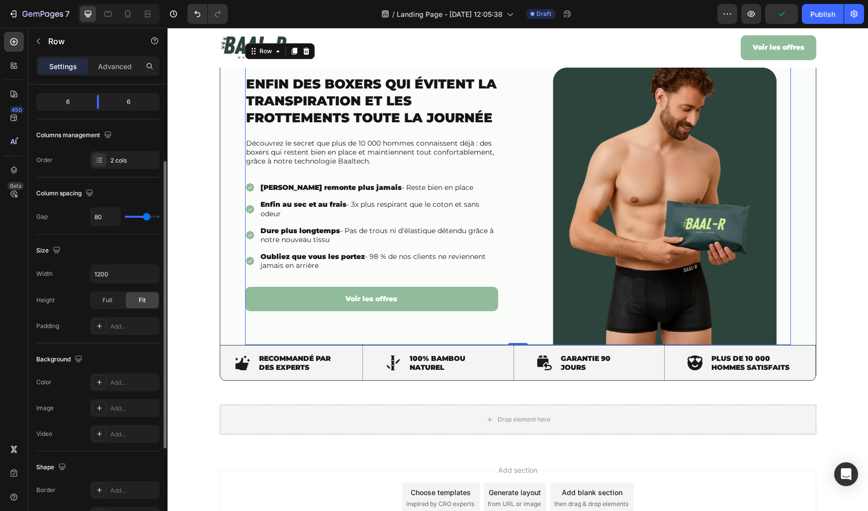
click at [296, 323] on div "Enfin des boxers qui évitent la transpiration et les frottements toute la journ…" at bounding box center [371, 193] width 253 height 304
click at [314, 422] on div "Drop element here" at bounding box center [518, 420] width 597 height 30
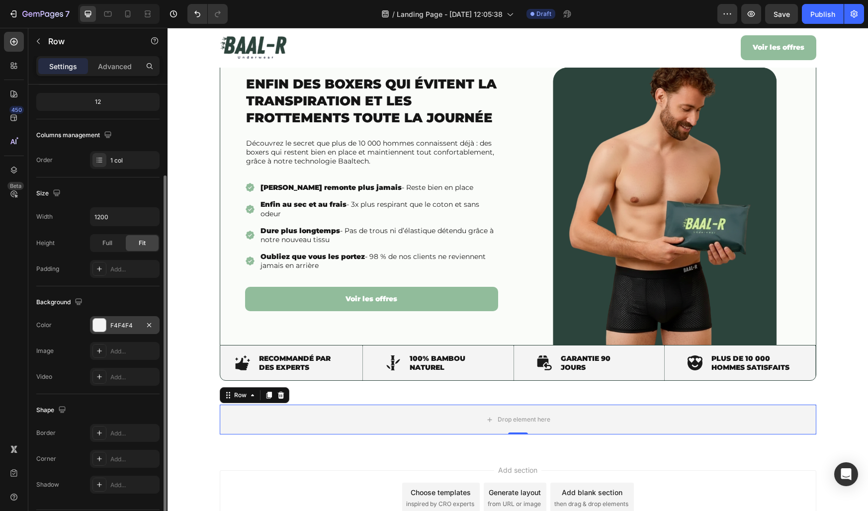
click at [109, 318] on div "F4F4F4" at bounding box center [125, 325] width 70 height 18
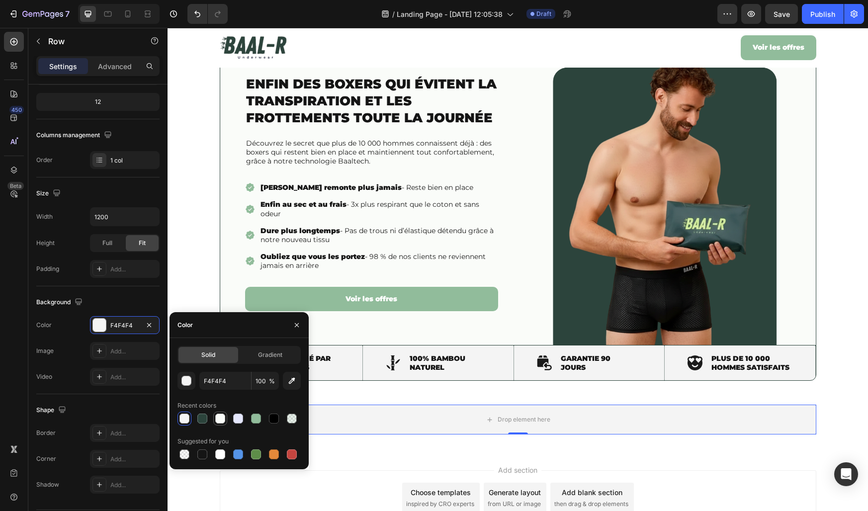
click at [219, 417] on div at bounding box center [220, 419] width 10 height 10
type input "FAFCF9"
click at [300, 322] on icon "button" at bounding box center [297, 325] width 8 height 8
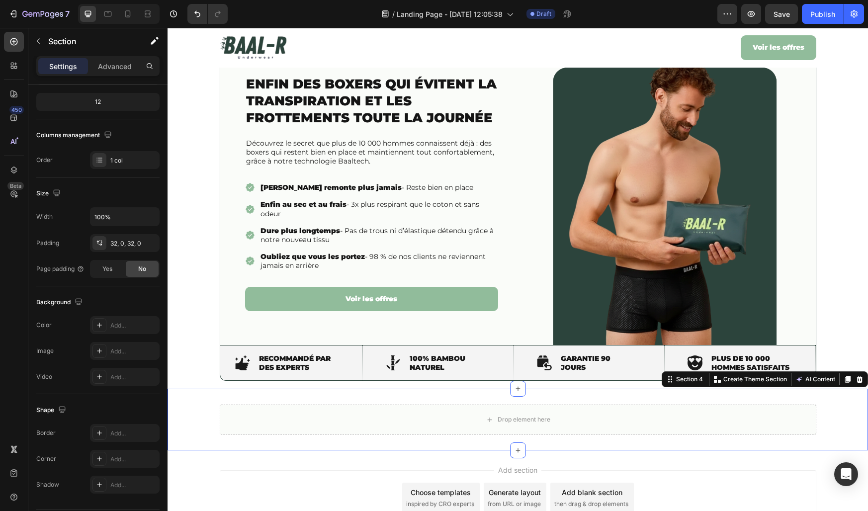
click at [206, 411] on div "Drop element here Row" at bounding box center [518, 420] width 701 height 30
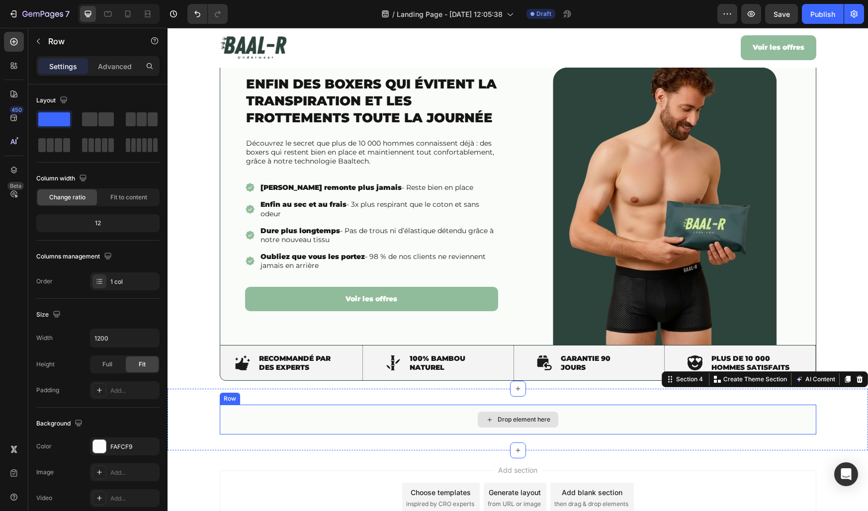
click at [253, 414] on div "Drop element here" at bounding box center [518, 420] width 597 height 30
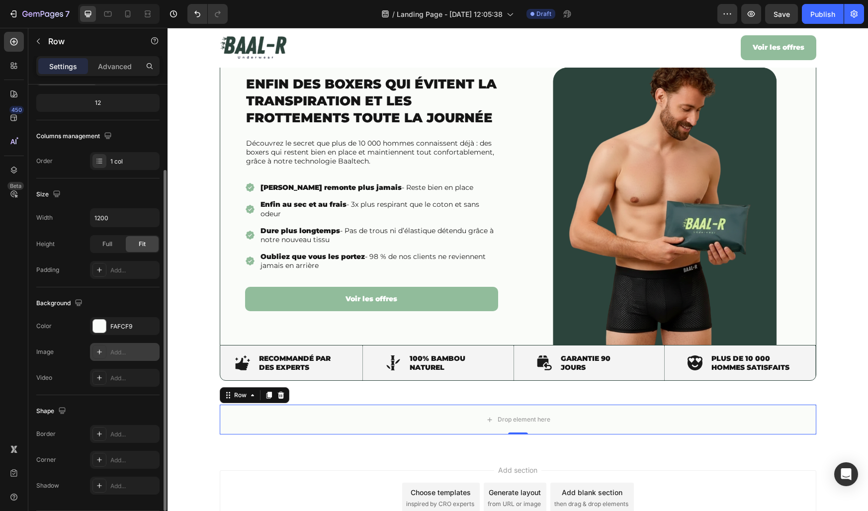
scroll to position [148, 0]
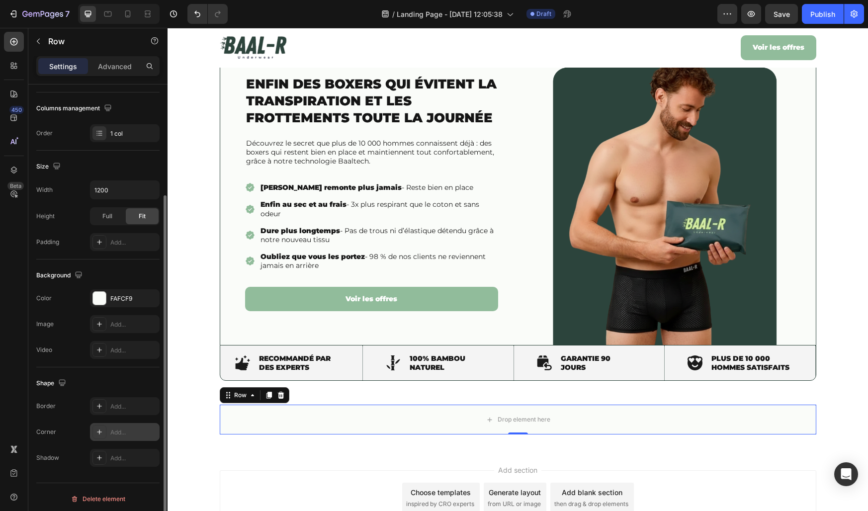
click at [114, 430] on div "Add..." at bounding box center [133, 432] width 47 height 9
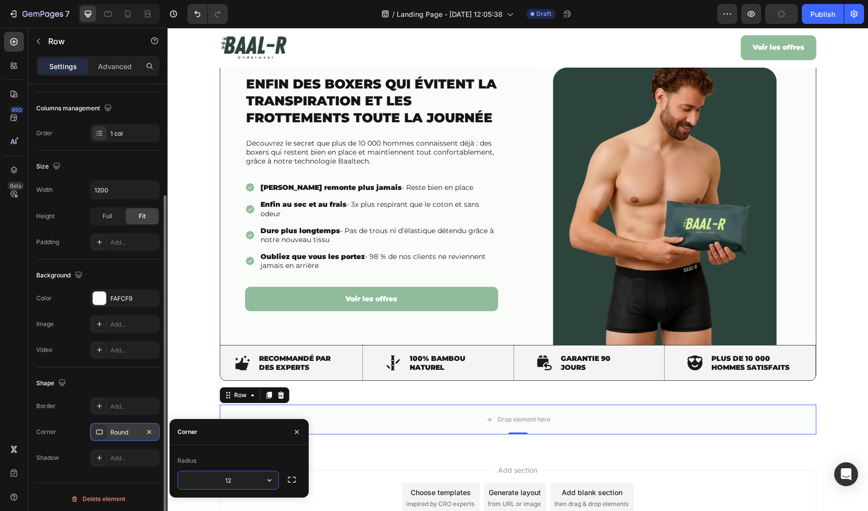
type input "12"
click at [251, 439] on div "Corner" at bounding box center [239, 432] width 139 height 26
click at [296, 434] on icon "button" at bounding box center [297, 432] width 8 height 8
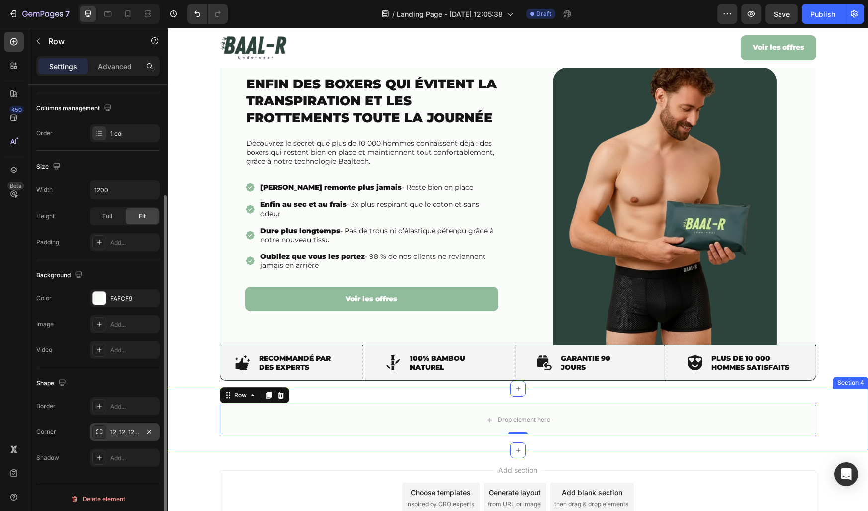
click at [199, 417] on div "Drop element here Row 0" at bounding box center [518, 420] width 701 height 30
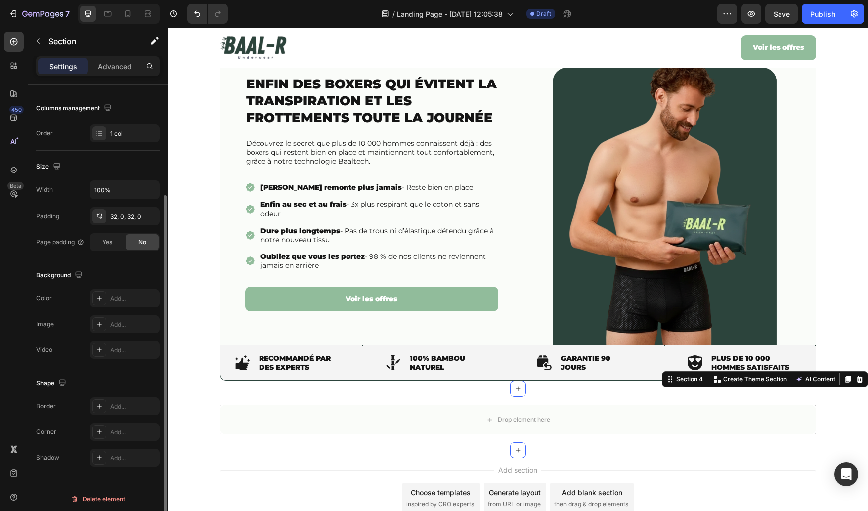
scroll to position [0, 0]
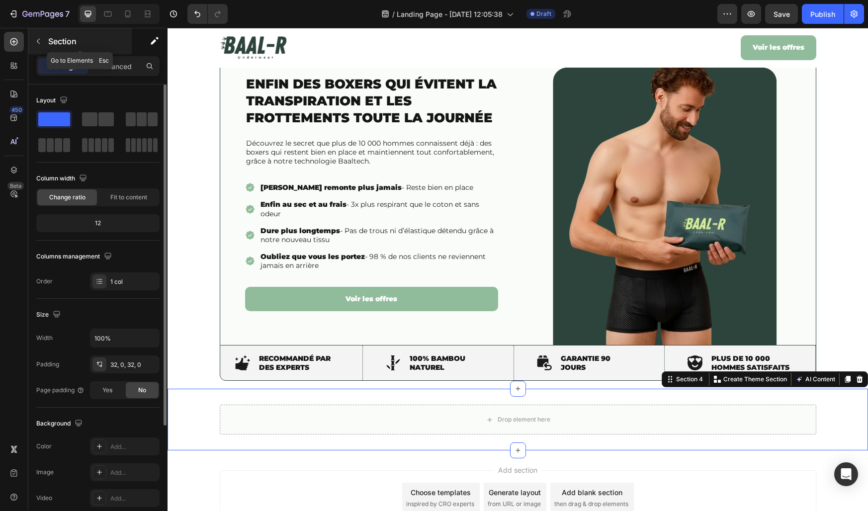
click at [36, 36] on button "button" at bounding box center [38, 41] width 16 height 16
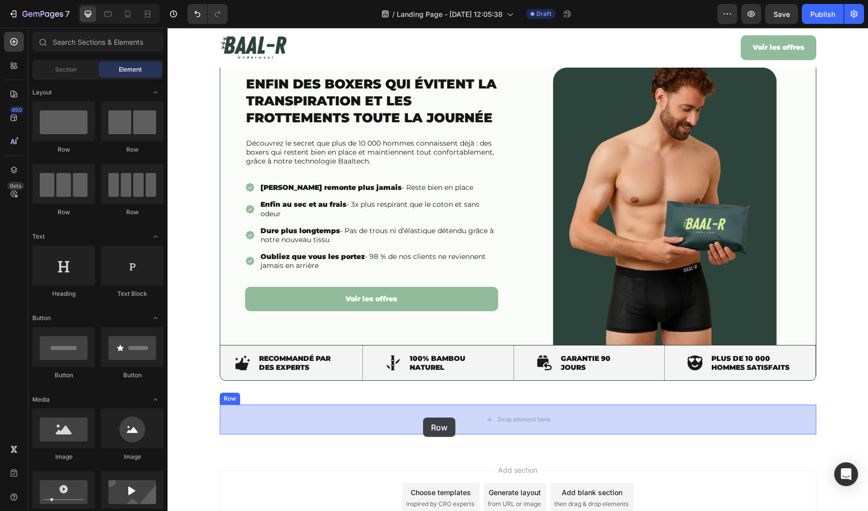
drag, startPoint x: 243, startPoint y: 158, endPoint x: 423, endPoint y: 418, distance: 316.3
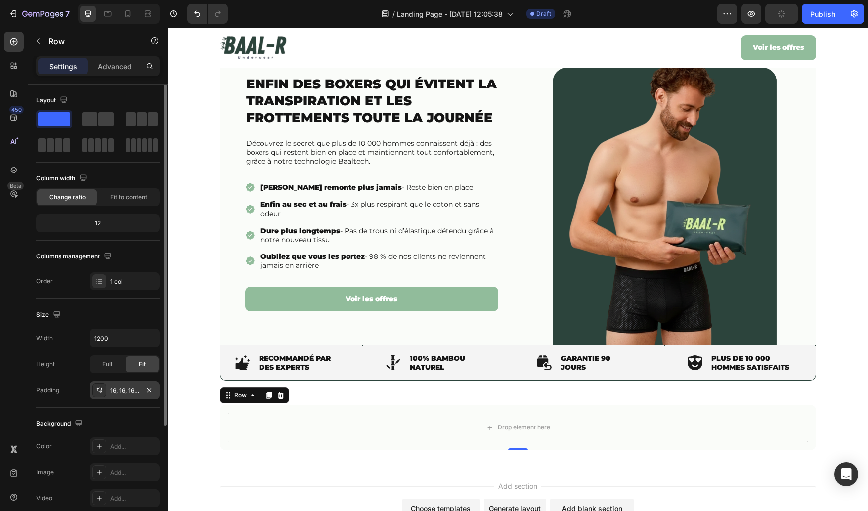
click at [131, 387] on div "16, 16, 16, 16" at bounding box center [124, 390] width 29 height 9
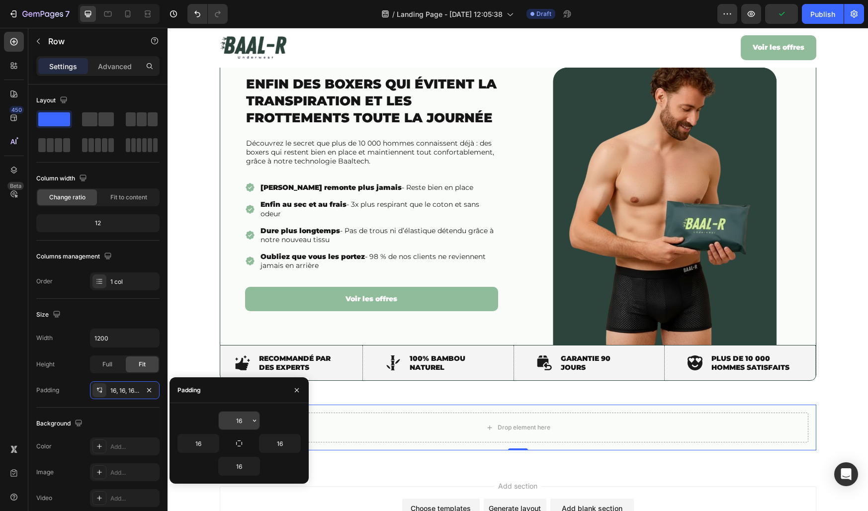
click at [245, 421] on input "16" at bounding box center [239, 421] width 41 height 18
type input "30"
click at [240, 465] on input "16" at bounding box center [239, 466] width 41 height 18
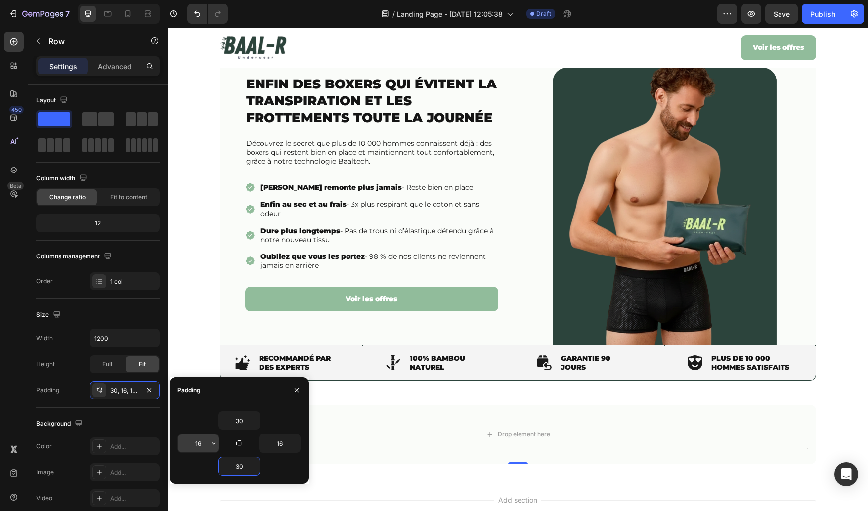
type input "30"
click at [194, 443] on input "16" at bounding box center [198, 444] width 41 height 18
type input "50"
click at [273, 445] on input "16" at bounding box center [280, 444] width 41 height 18
type input "50"
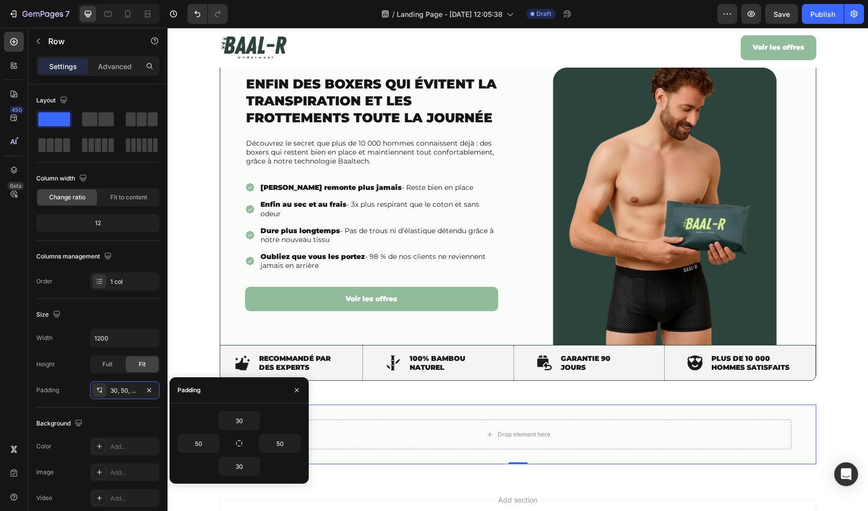
click at [278, 394] on div "Padding" at bounding box center [239, 390] width 139 height 26
click at [296, 394] on button "button" at bounding box center [297, 390] width 16 height 16
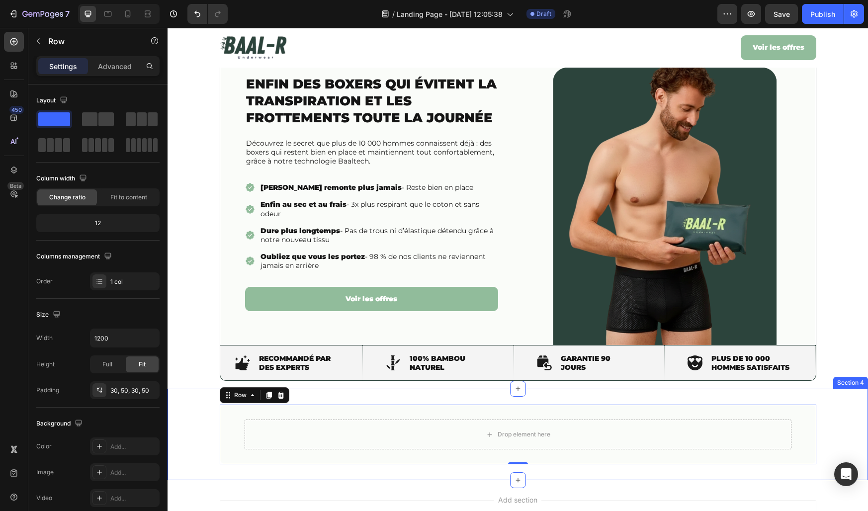
click at [206, 423] on div "Drop element here Row 0 Row" at bounding box center [518, 435] width 701 height 60
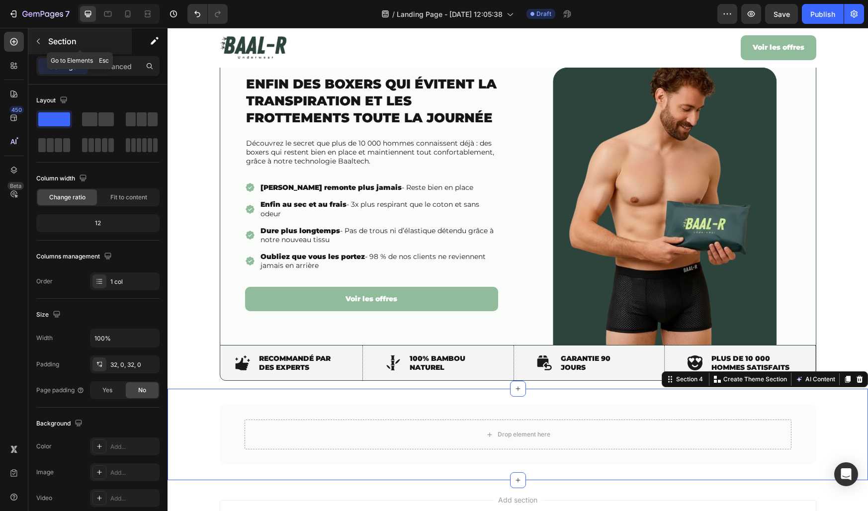
click at [41, 39] on icon "button" at bounding box center [38, 41] width 8 height 8
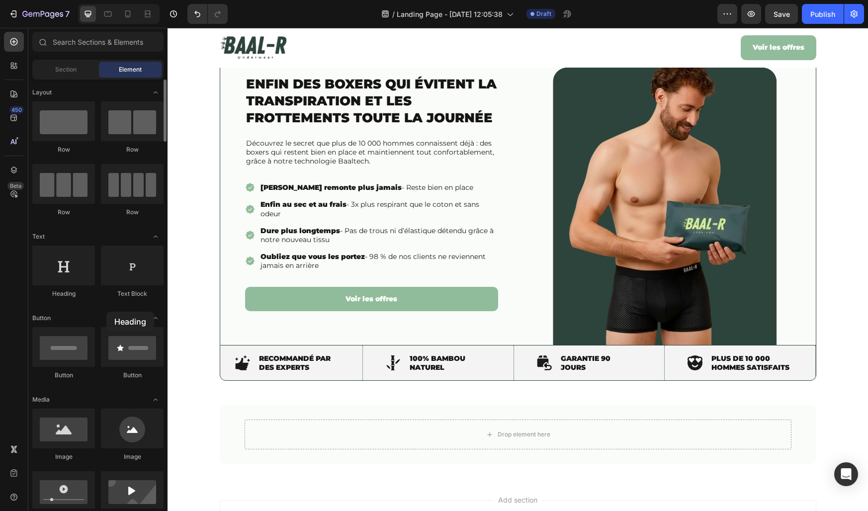
drag, startPoint x: 108, startPoint y: 286, endPoint x: 105, endPoint y: 311, distance: 25.0
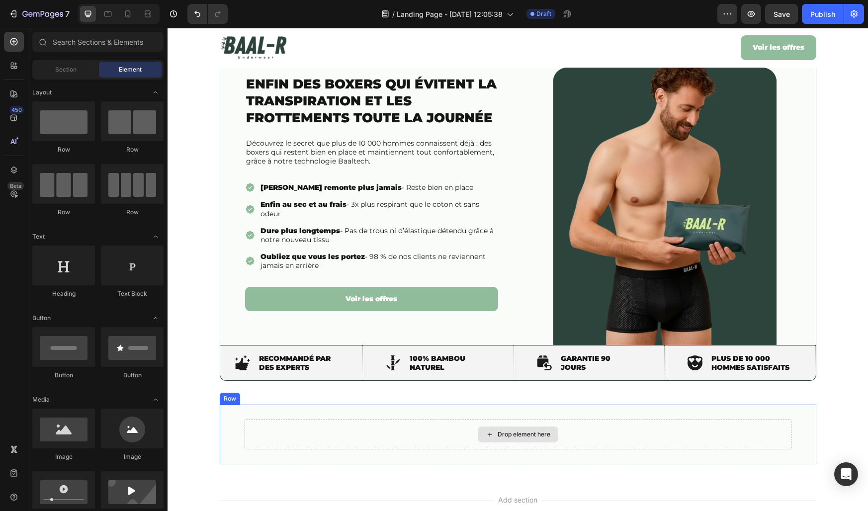
click at [272, 437] on div "Drop element here" at bounding box center [518, 435] width 547 height 30
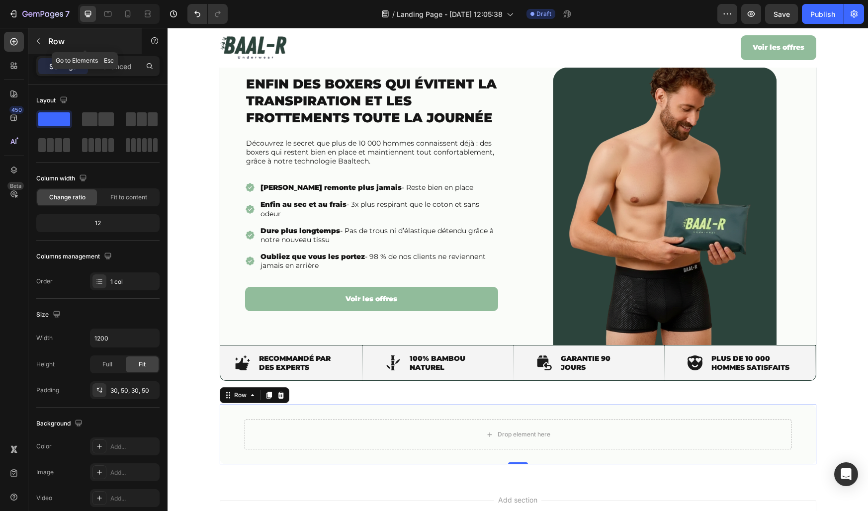
click at [42, 41] on button "button" at bounding box center [38, 41] width 16 height 16
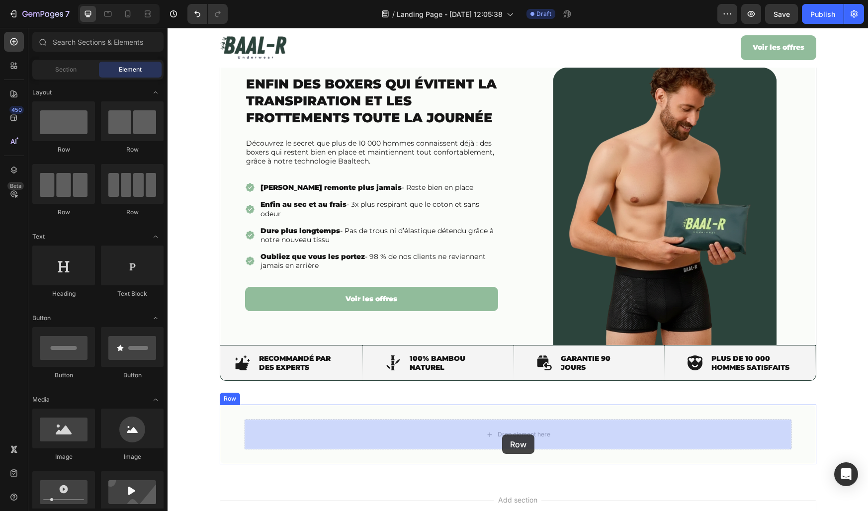
drag, startPoint x: 246, startPoint y: 159, endPoint x: 502, endPoint y: 435, distance: 376.8
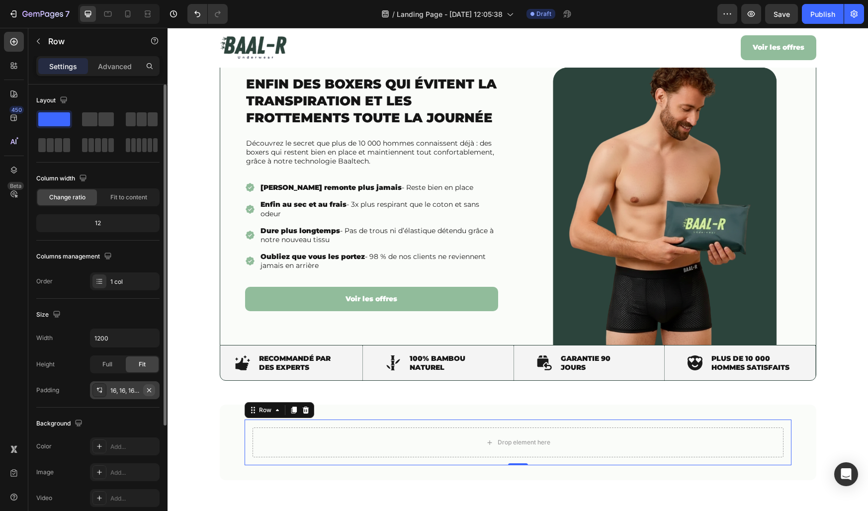
click at [148, 389] on icon "button" at bounding box center [149, 390] width 4 height 4
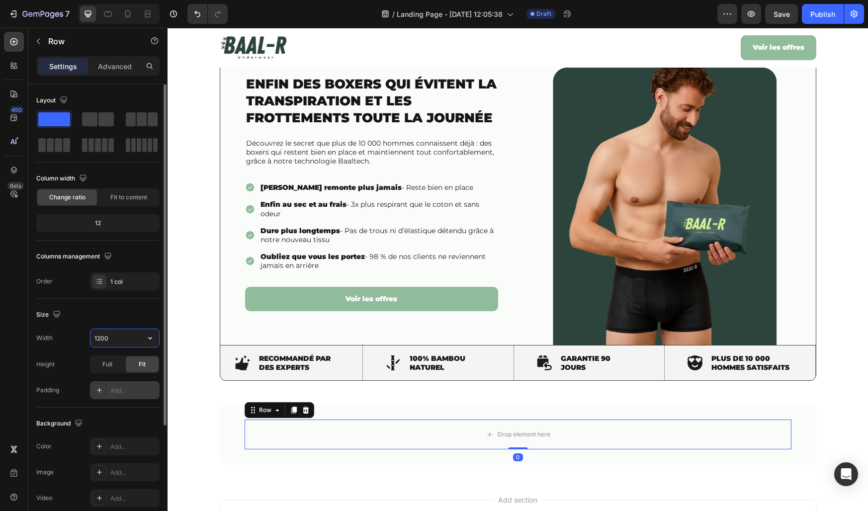
click at [111, 337] on input "1200" at bounding box center [124, 338] width 69 height 18
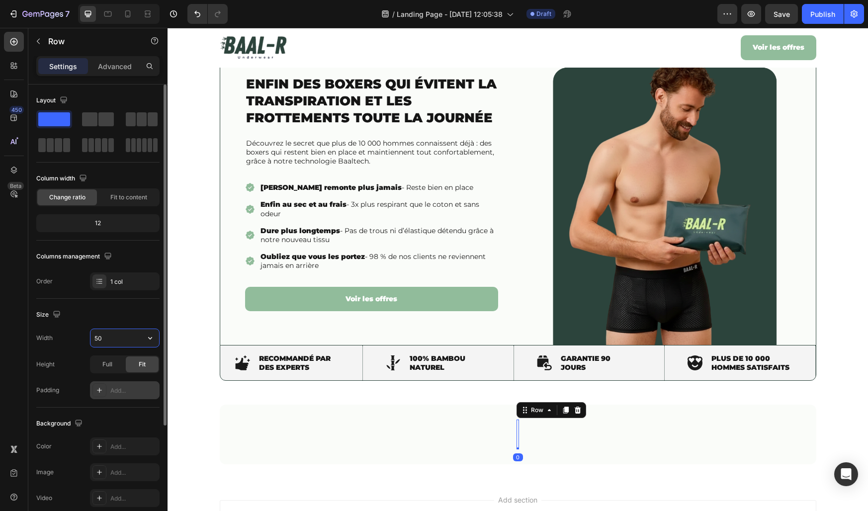
type input "500"
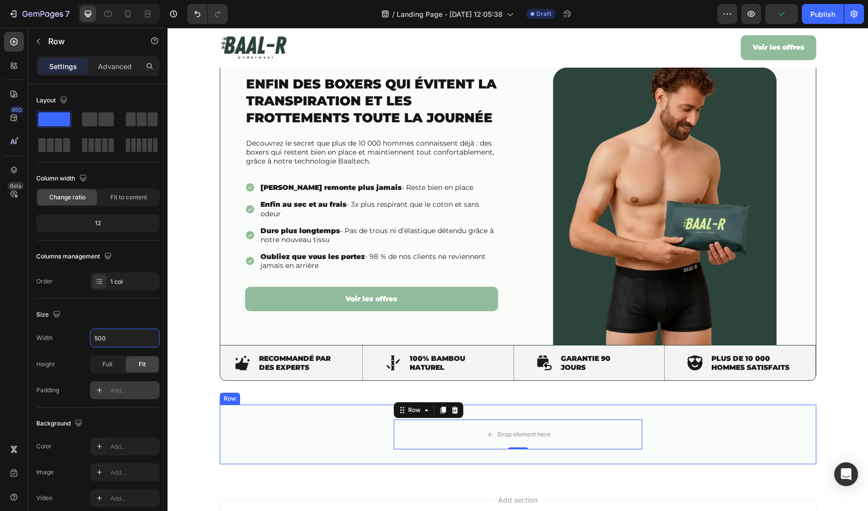
click at [387, 434] on div "Drop element here Row 0" at bounding box center [518, 435] width 547 height 30
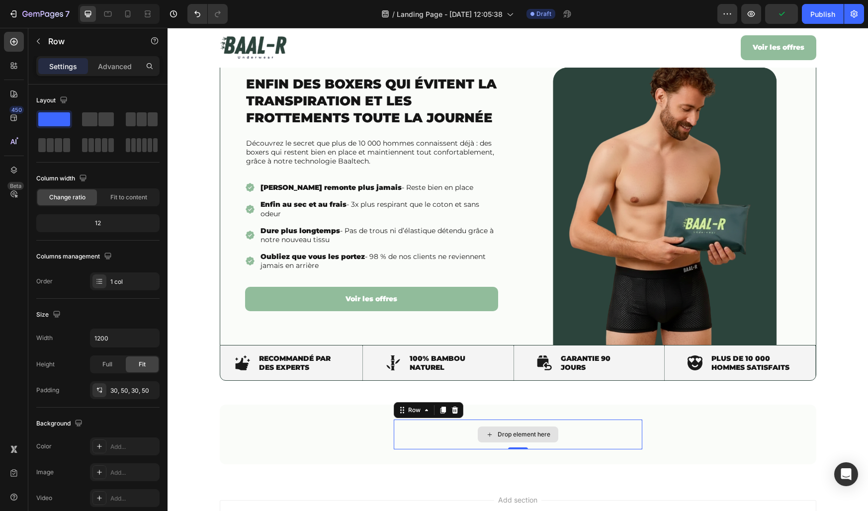
click at [413, 436] on div "Drop element here" at bounding box center [518, 435] width 249 height 30
click at [413, 415] on div "Row" at bounding box center [414, 410] width 36 height 12
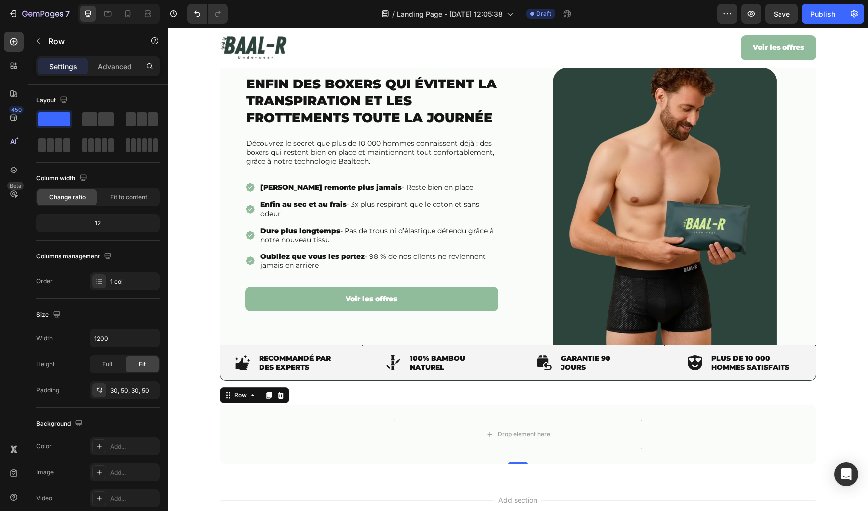
click at [377, 437] on div "Drop element here Row" at bounding box center [518, 435] width 547 height 30
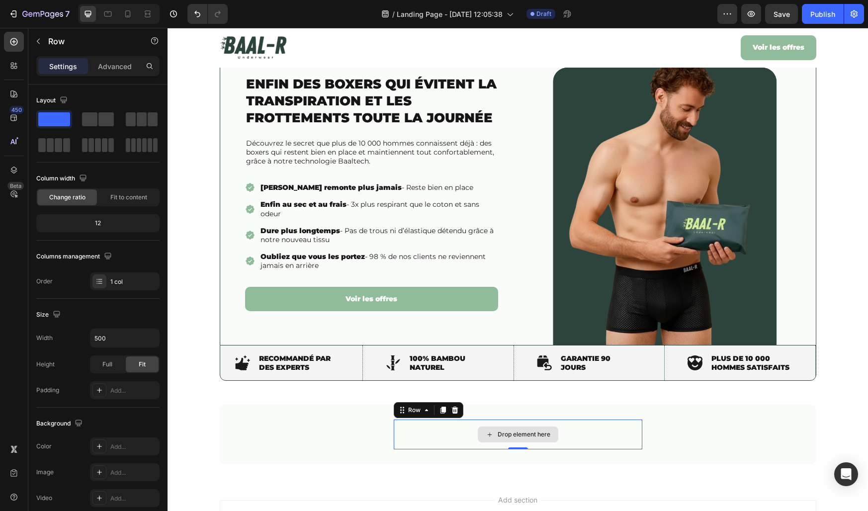
click at [421, 439] on div "Drop element here" at bounding box center [518, 435] width 249 height 30
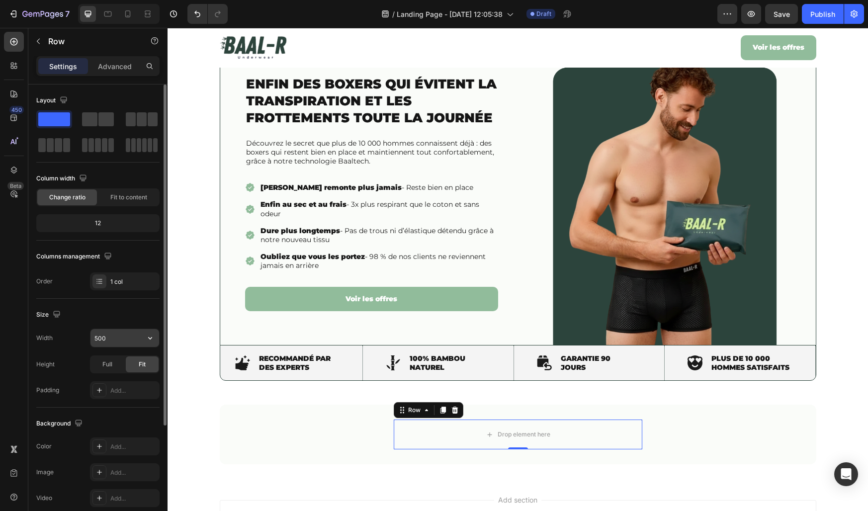
click at [108, 344] on input "500" at bounding box center [124, 338] width 69 height 18
type input "600"
click at [105, 317] on div "Size" at bounding box center [97, 315] width 123 height 16
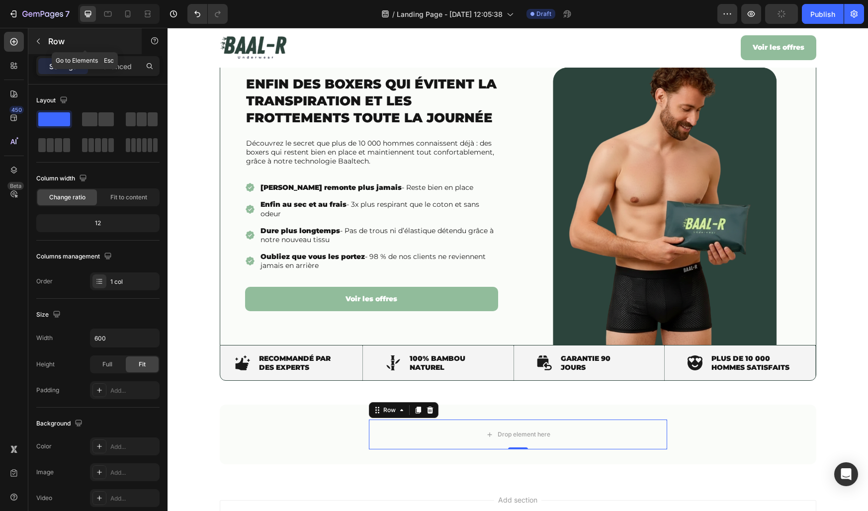
click at [40, 38] on icon "button" at bounding box center [38, 41] width 8 height 8
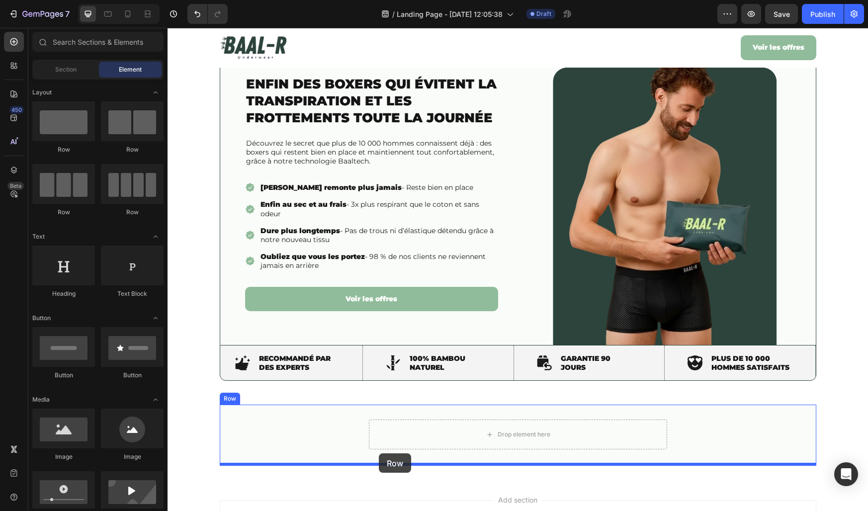
drag, startPoint x: 291, startPoint y: 201, endPoint x: 379, endPoint y: 453, distance: 267.0
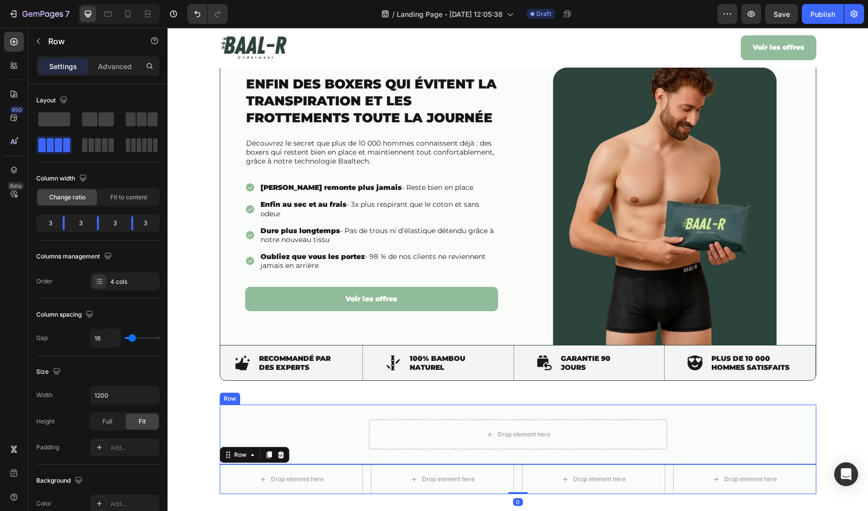
click at [322, 441] on div "Drop element here Row" at bounding box center [518, 435] width 547 height 30
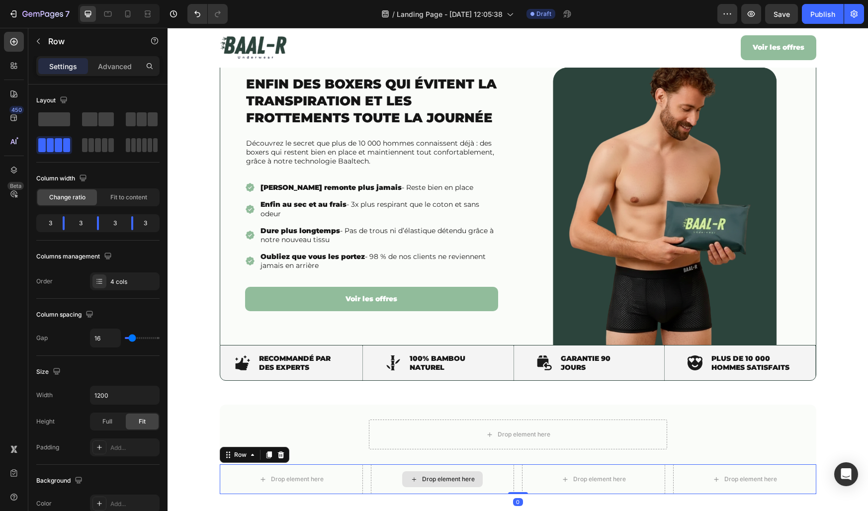
click at [371, 476] on div "Drop element here" at bounding box center [442, 479] width 143 height 30
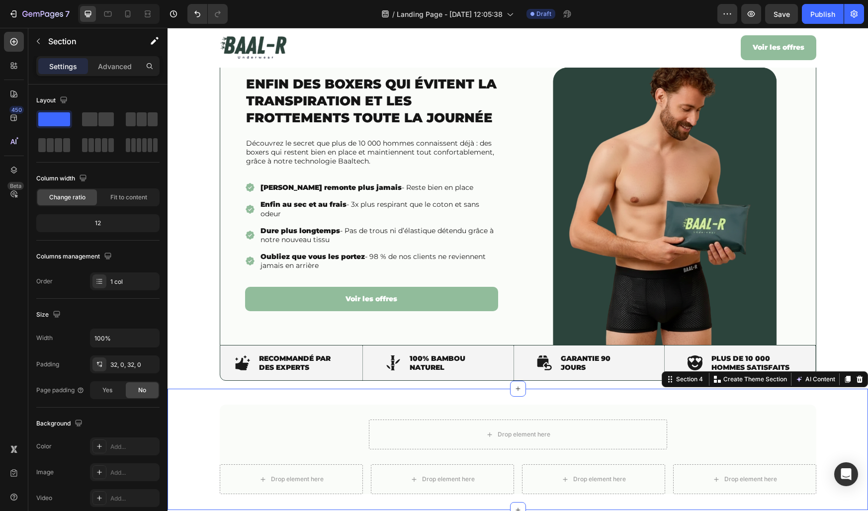
click at [202, 437] on div "Drop element here Row Row Drop element here Drop element here Drop element here…" at bounding box center [518, 450] width 701 height 90
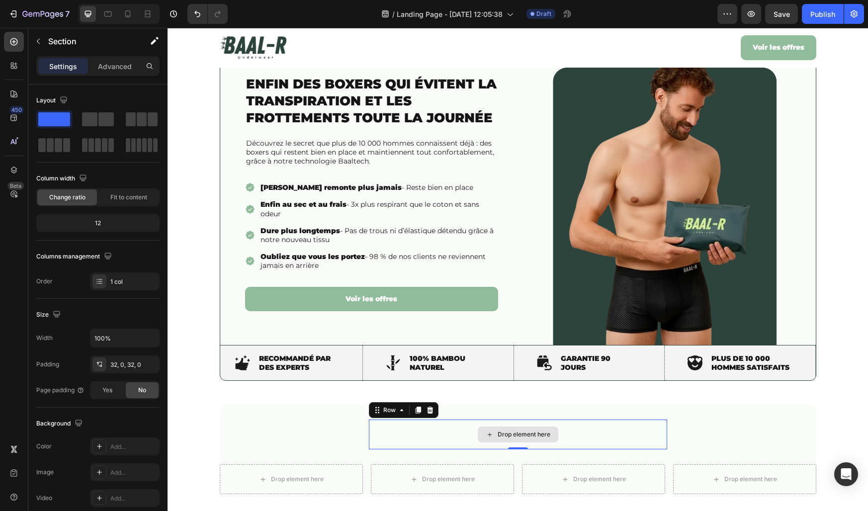
click at [402, 447] on div "Drop element here" at bounding box center [518, 435] width 298 height 30
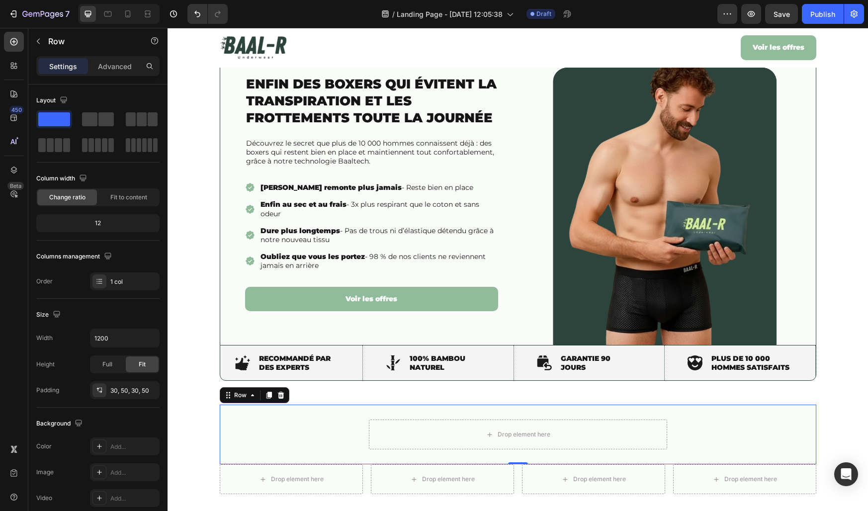
click at [355, 431] on div "Drop element here Row" at bounding box center [518, 435] width 547 height 30
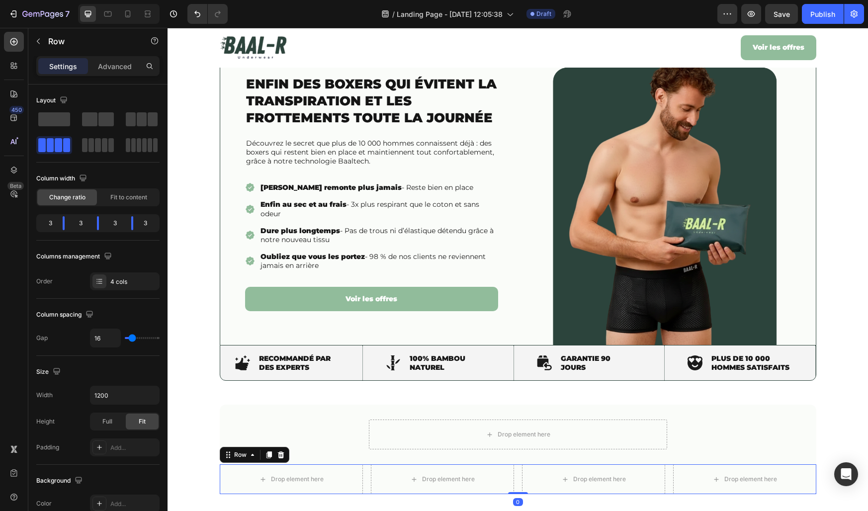
click at [367, 472] on div "Drop element here Drop element here Drop element here Drop element here Row 0" at bounding box center [518, 479] width 597 height 30
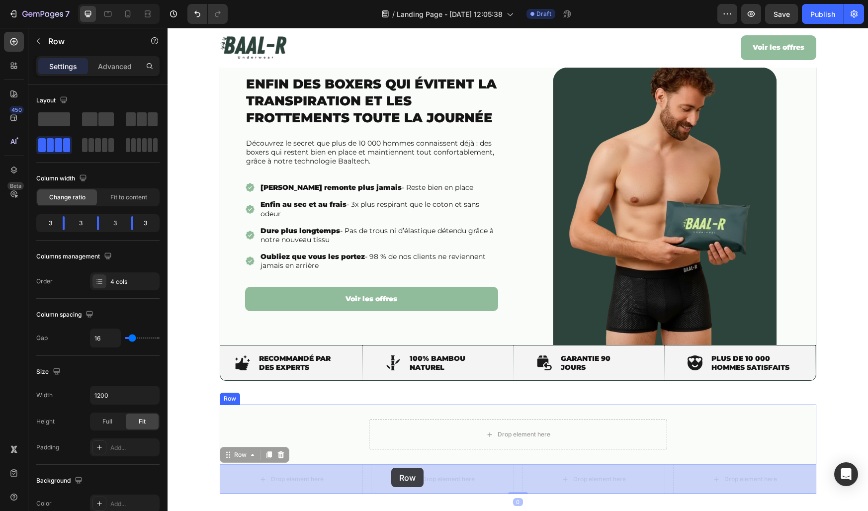
drag, startPoint x: 242, startPoint y: 455, endPoint x: 391, endPoint y: 468, distance: 150.2
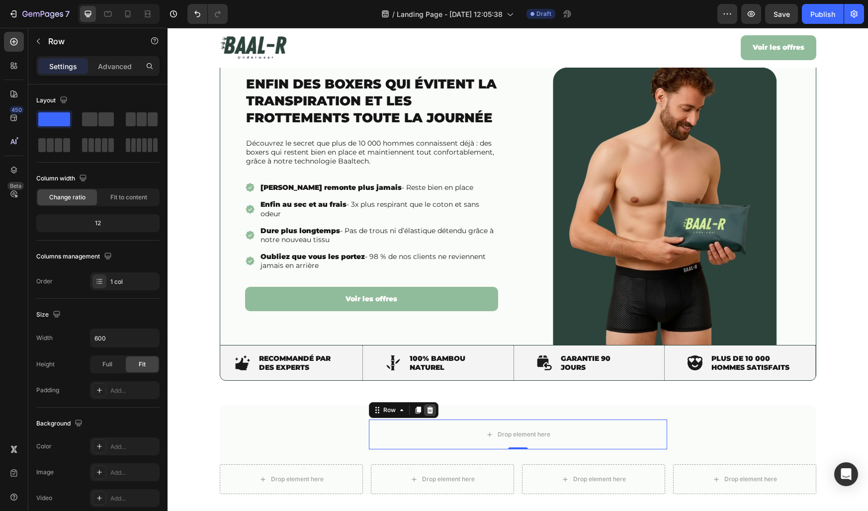
click at [432, 413] on icon at bounding box center [430, 410] width 6 height 7
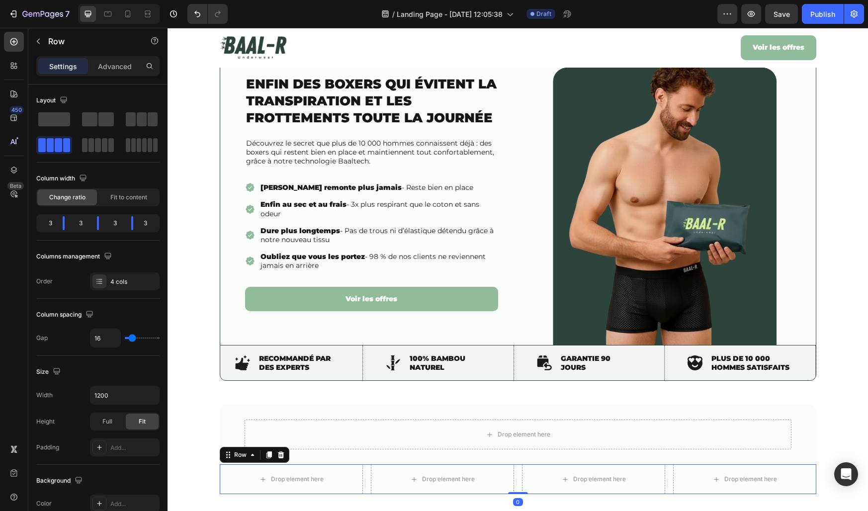
click at [368, 476] on div "Drop element here Drop element here Drop element here Drop element here Row 0" at bounding box center [518, 479] width 597 height 30
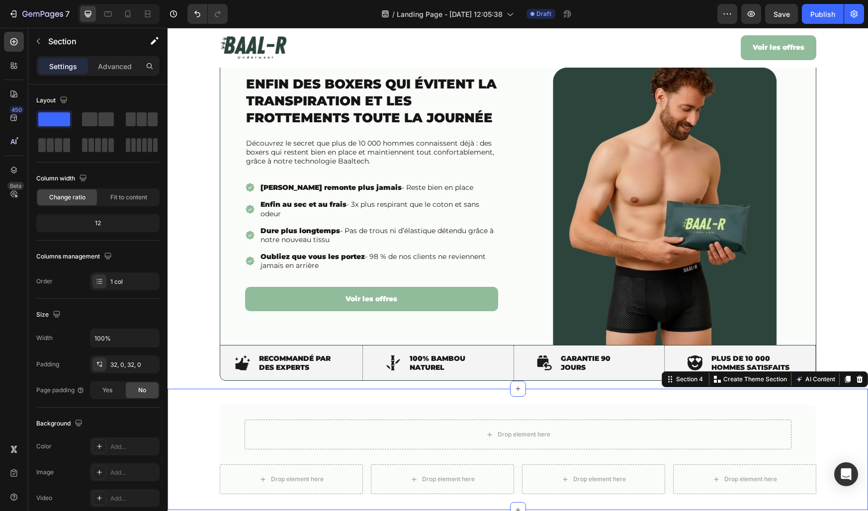
click at [209, 421] on div "Drop element here Row Drop element here Drop element here Drop element here Dro…" at bounding box center [518, 450] width 701 height 90
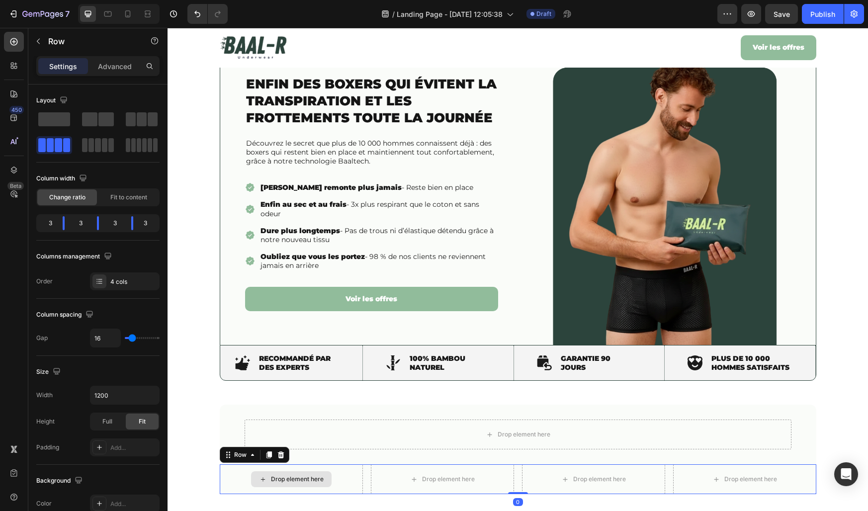
click at [360, 470] on div "Drop element here" at bounding box center [291, 479] width 143 height 30
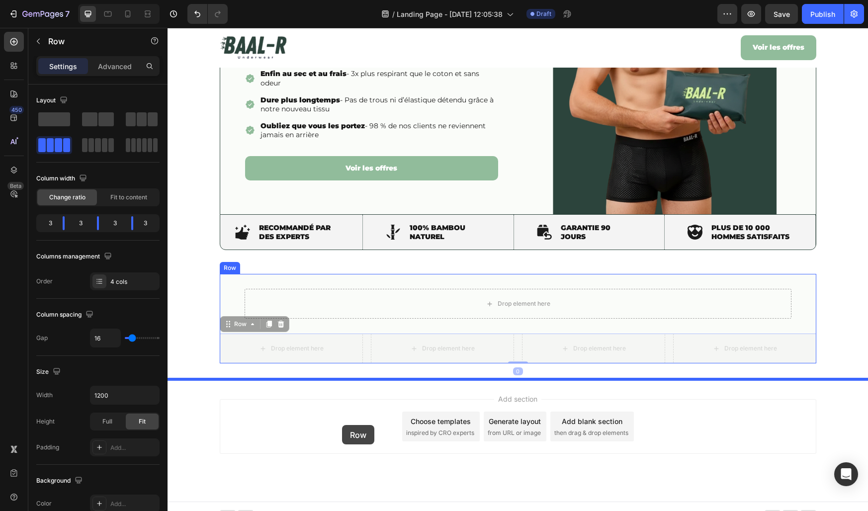
scroll to position [197, 0]
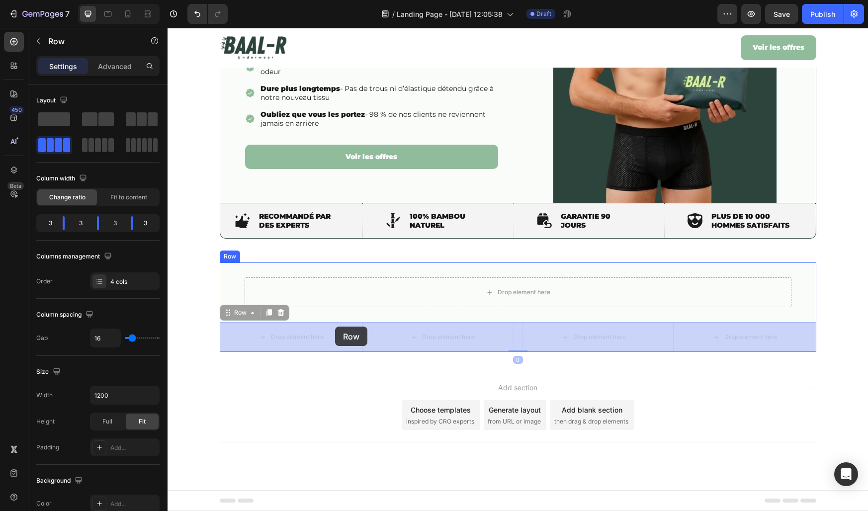
drag, startPoint x: 236, startPoint y: 454, endPoint x: 336, endPoint y: 327, distance: 162.5
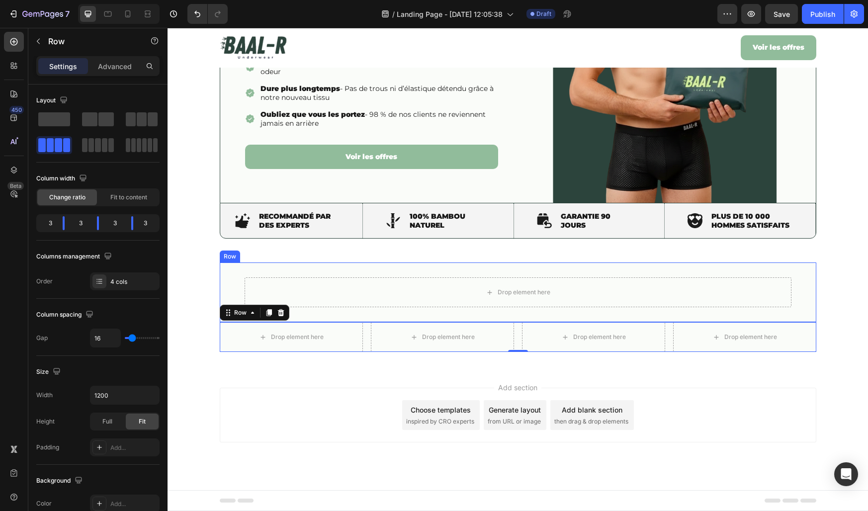
click at [332, 311] on div "Drop element here Row" at bounding box center [518, 293] width 597 height 60
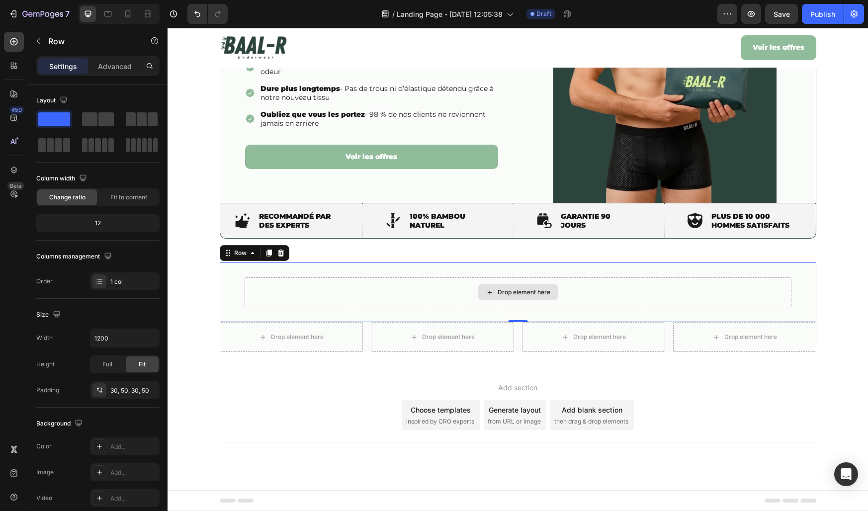
click at [327, 300] on div "Drop element here" at bounding box center [518, 292] width 547 height 30
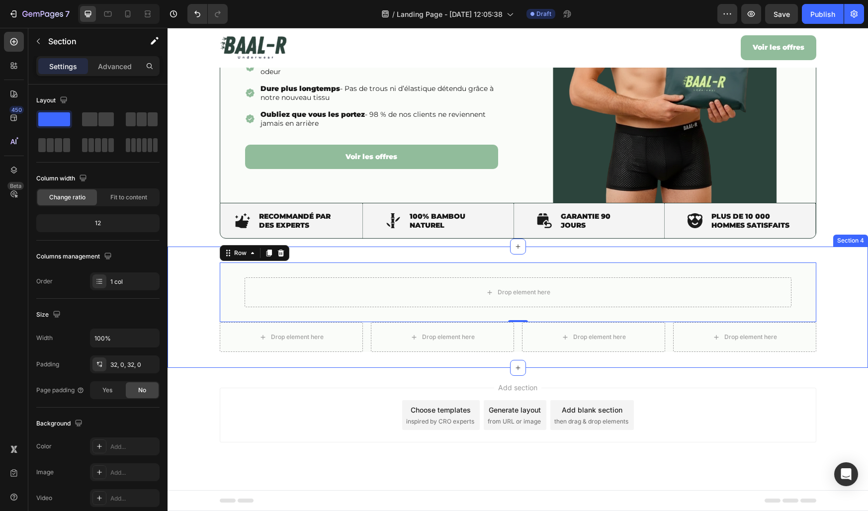
click at [197, 336] on div "Drop element here Row 0 Drop element here Drop element here Drop element here D…" at bounding box center [518, 308] width 701 height 90
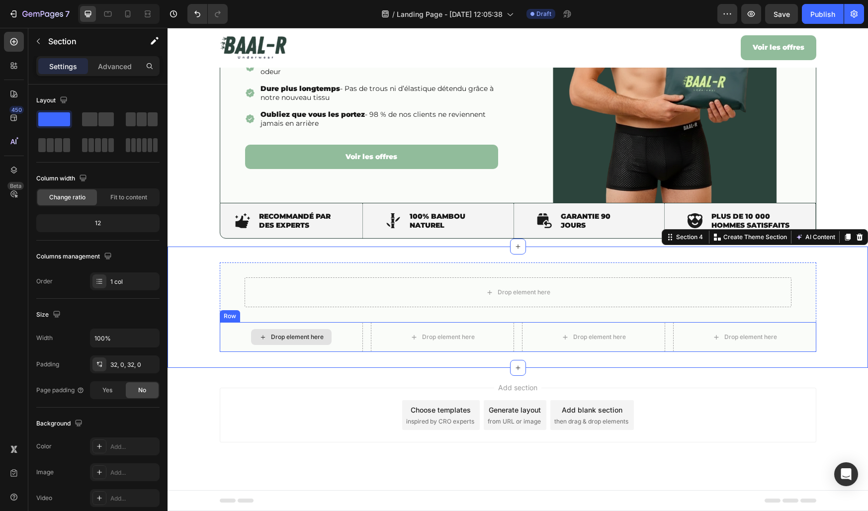
click at [242, 338] on div "Drop element here" at bounding box center [291, 337] width 143 height 30
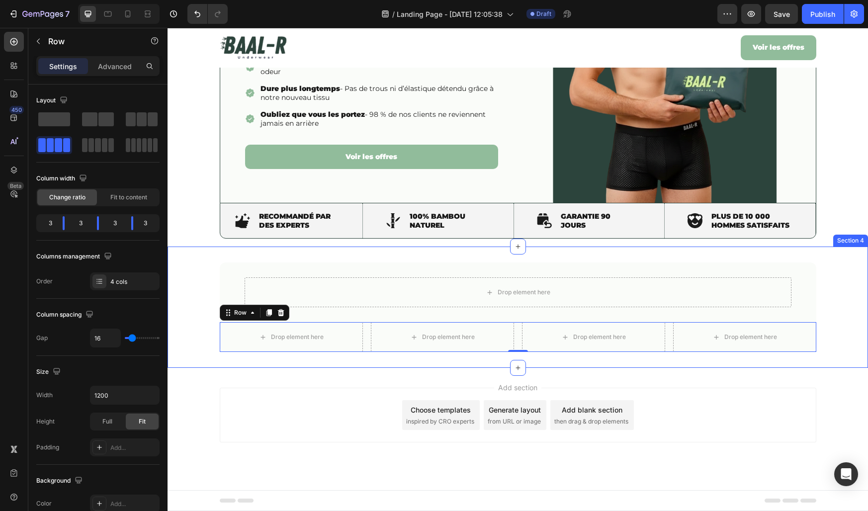
click at [203, 334] on div "Drop element here Row Drop element here Drop element here Drop element here Dro…" at bounding box center [518, 308] width 701 height 90
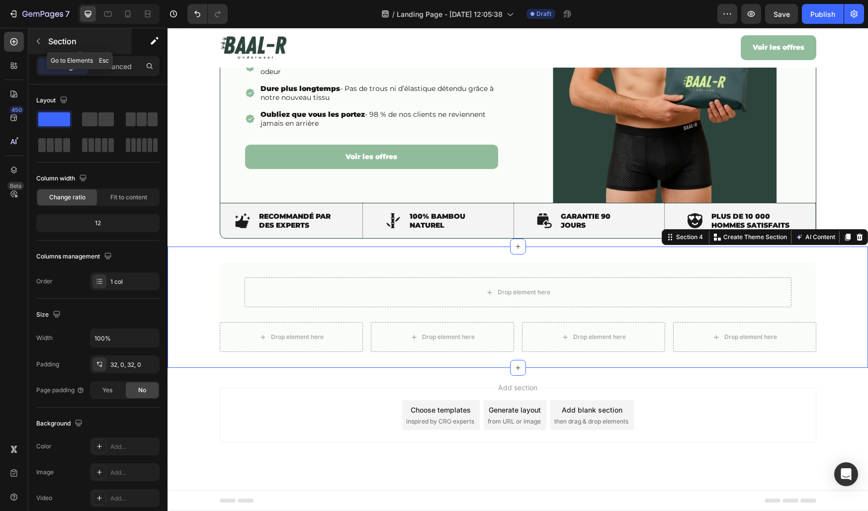
click at [44, 39] on button "button" at bounding box center [38, 41] width 16 height 16
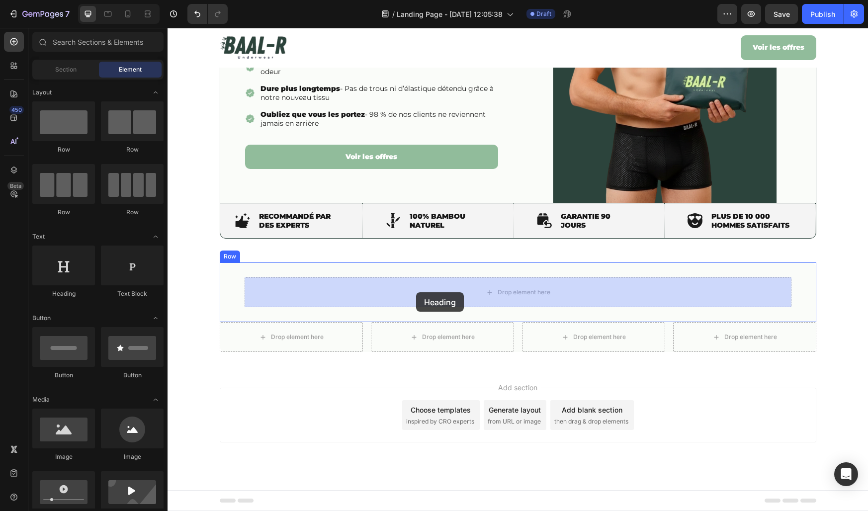
drag, startPoint x: 239, startPoint y: 286, endPoint x: 417, endPoint y: 292, distance: 178.6
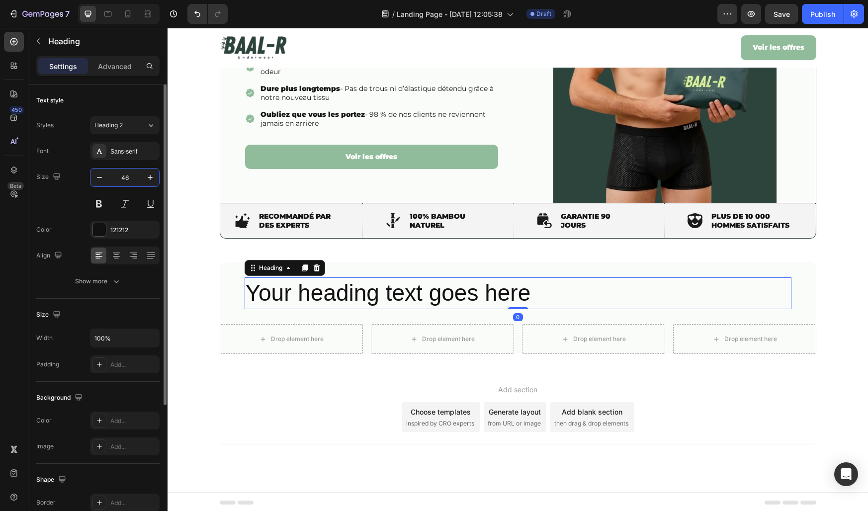
click at [125, 177] on input "46" at bounding box center [124, 178] width 33 height 18
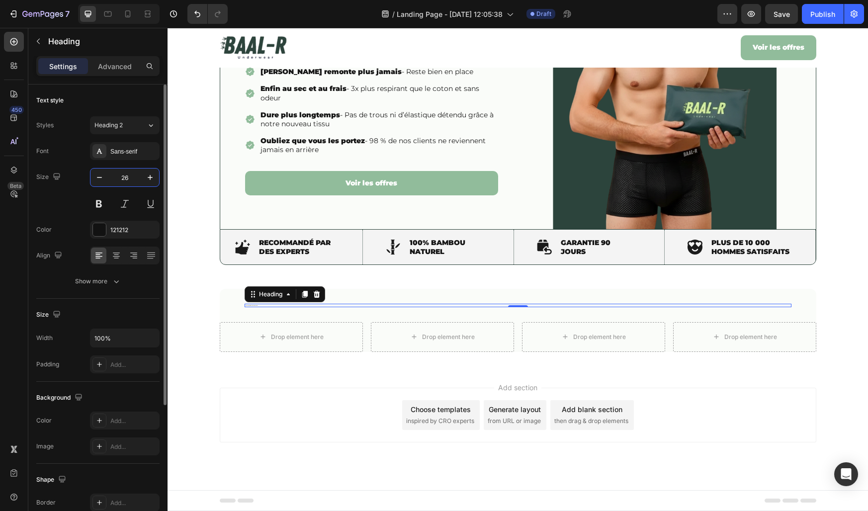
scroll to position [186, 0]
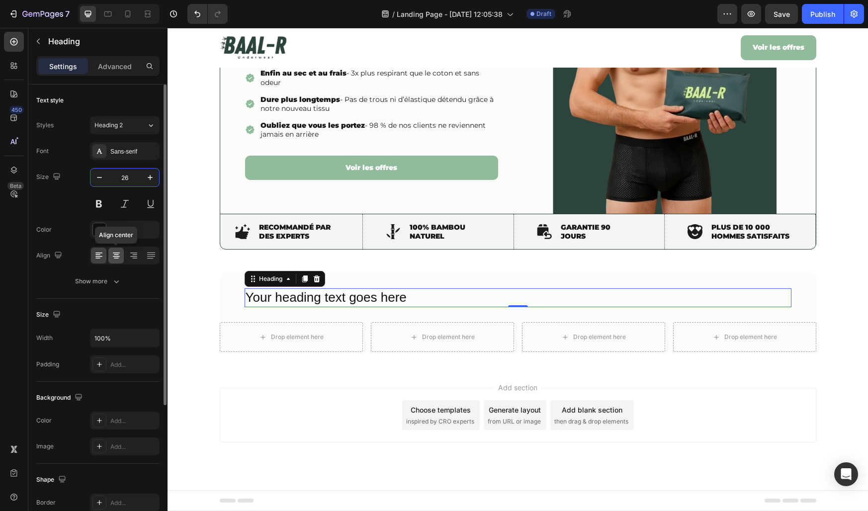
type input "26"
click at [117, 252] on icon at bounding box center [116, 256] width 10 height 10
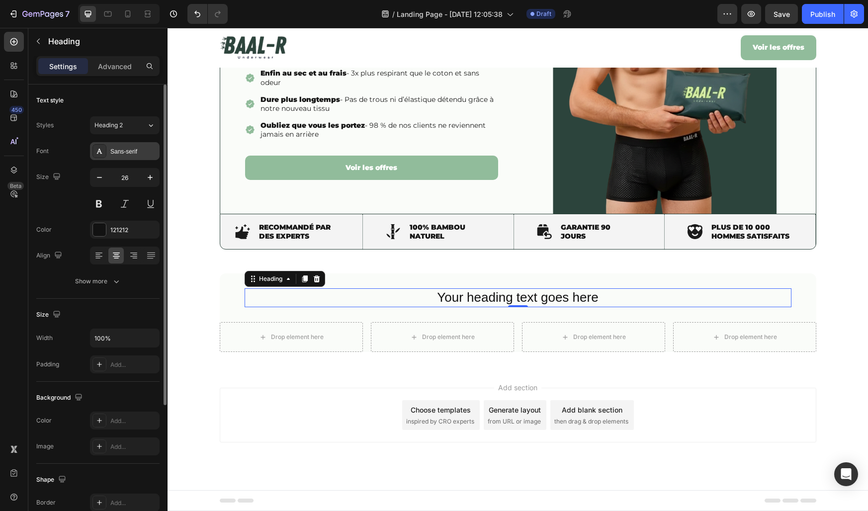
click at [122, 150] on div "Sans-serif" at bounding box center [133, 151] width 47 height 9
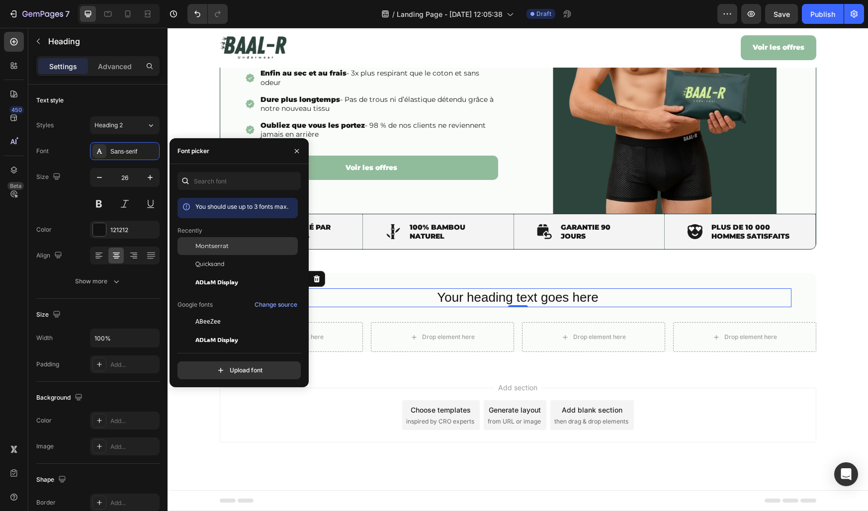
click at [200, 249] on span "Montserrat" at bounding box center [211, 246] width 33 height 9
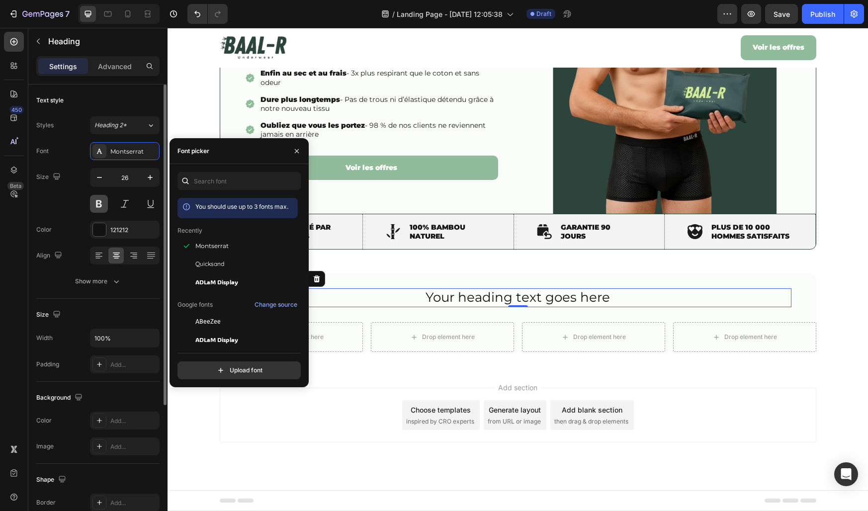
click at [100, 205] on button at bounding box center [99, 204] width 18 height 18
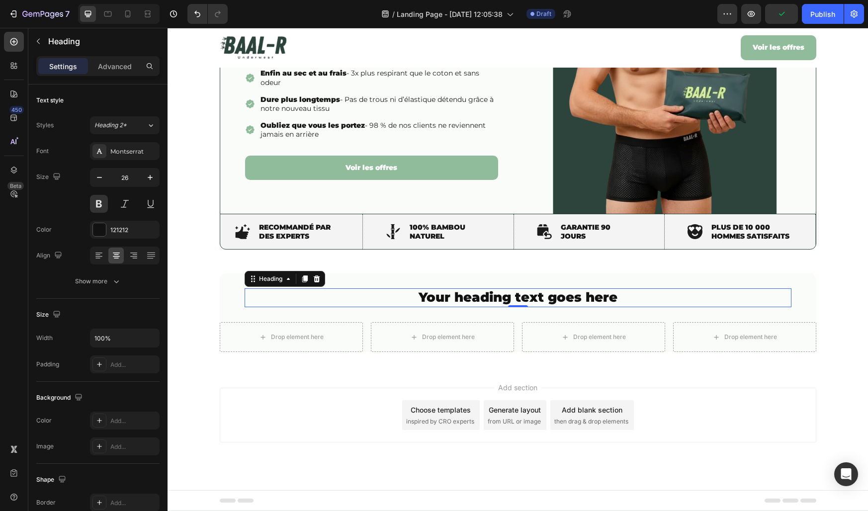
click at [505, 295] on h2 "Your heading text goes here" at bounding box center [518, 297] width 547 height 19
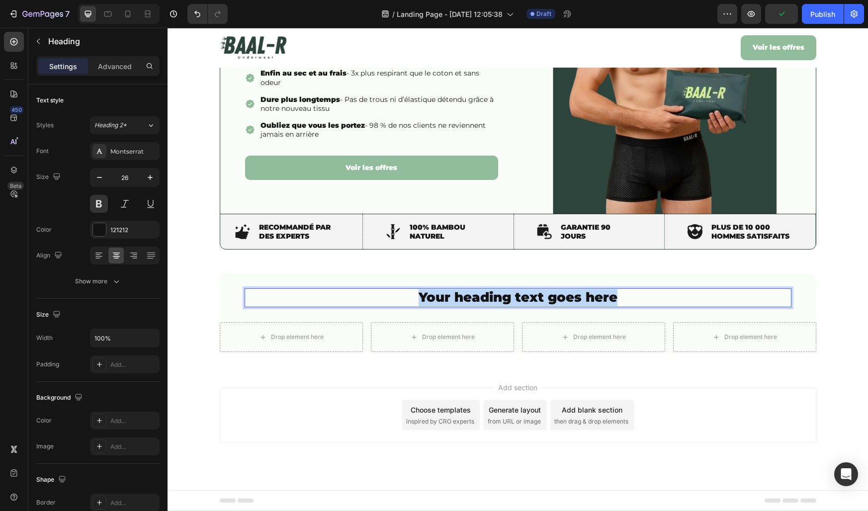
click at [505, 295] on p "Your heading text goes here" at bounding box center [518, 297] width 545 height 17
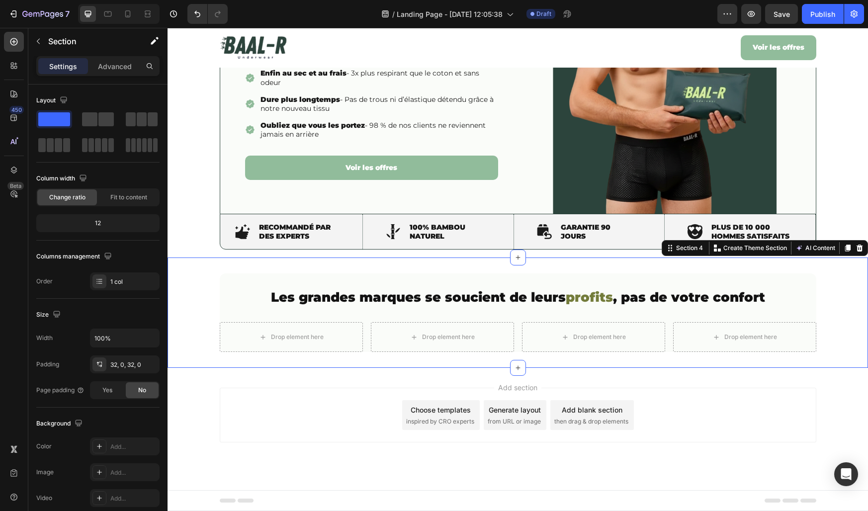
click at [199, 296] on div "⁠⁠⁠⁠⁠⁠⁠ Les grandes marques se soucient de leurs profits , pas de votre confort…" at bounding box center [518, 312] width 701 height 79
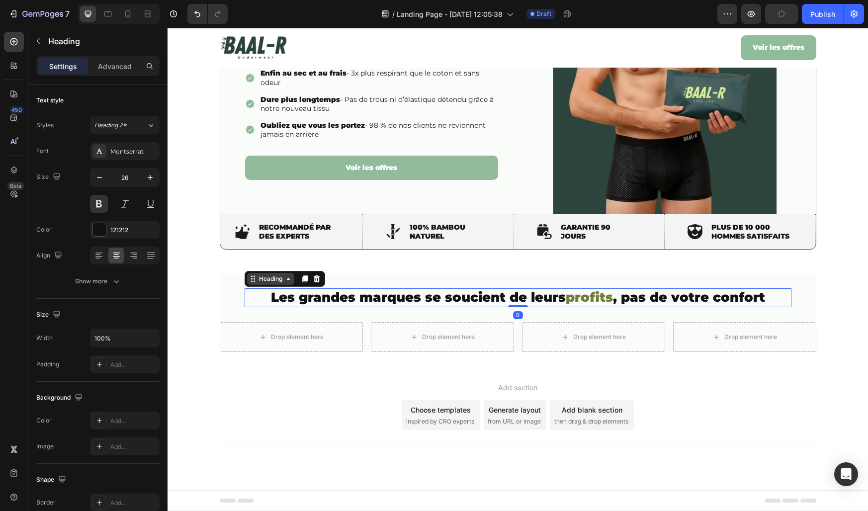
click at [254, 286] on div "Heading" at bounding box center [285, 279] width 81 height 16
click at [264, 279] on div "Heading" at bounding box center [270, 278] width 27 height 9
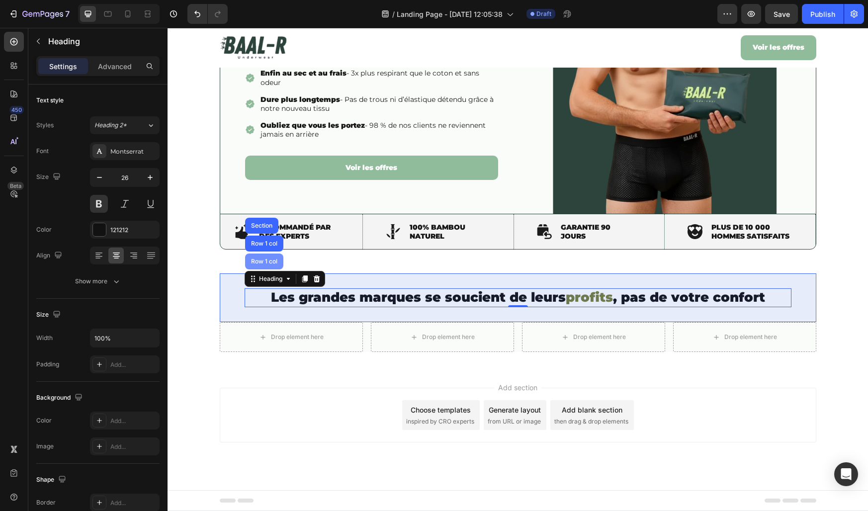
click at [264, 261] on div "Row 1 col" at bounding box center [264, 262] width 30 height 6
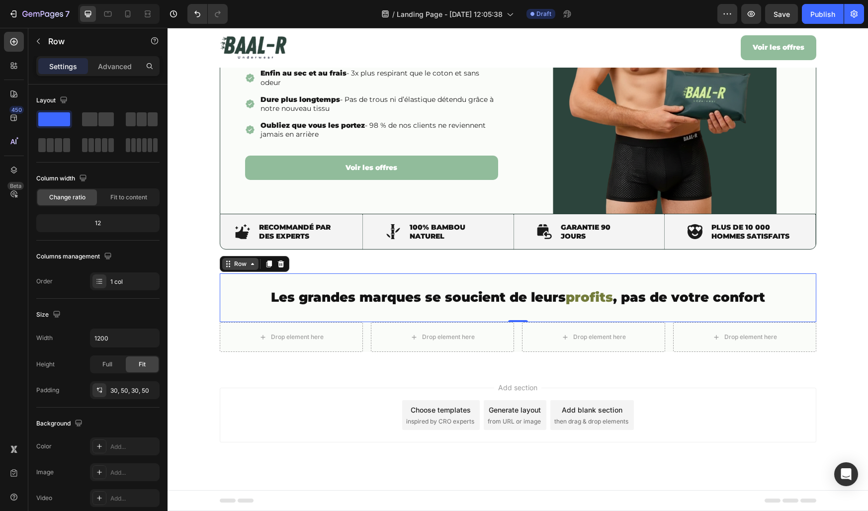
click at [247, 269] on div "Row" at bounding box center [240, 264] width 36 height 12
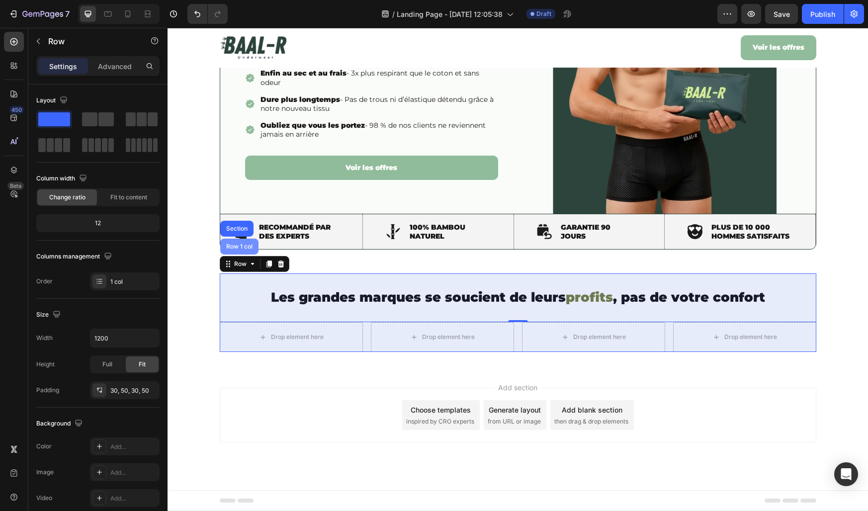
click at [239, 244] on div "Row 1 col" at bounding box center [239, 247] width 30 height 6
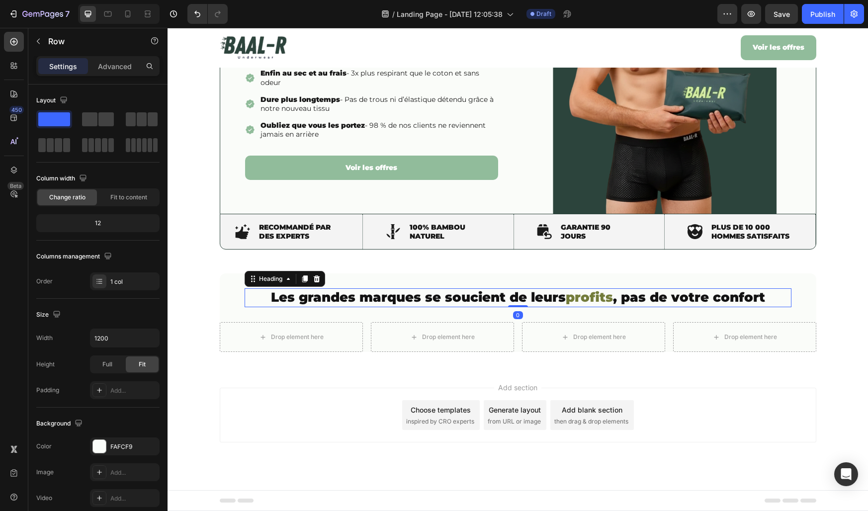
click at [262, 295] on p "⁠⁠⁠⁠⁠⁠⁠ Les grandes marques se soucient de leurs profits , pas de votre confort" at bounding box center [518, 297] width 545 height 17
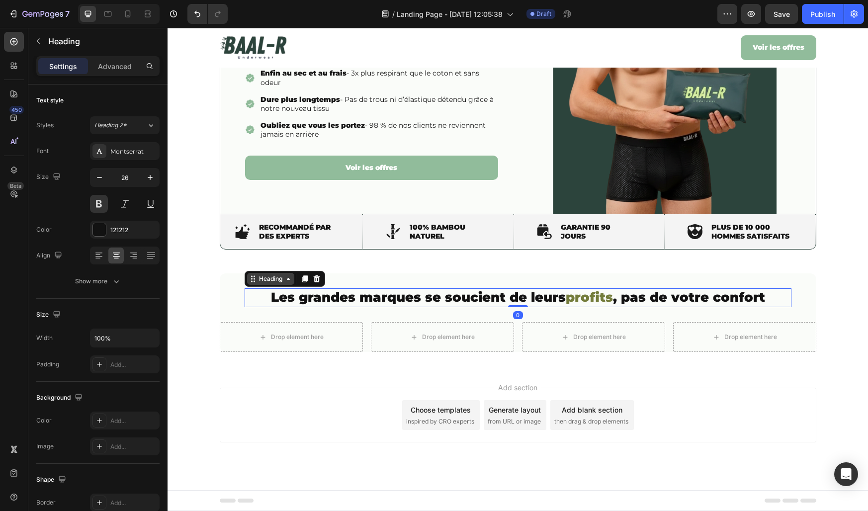
click at [262, 283] on div "Heading" at bounding box center [270, 278] width 27 height 9
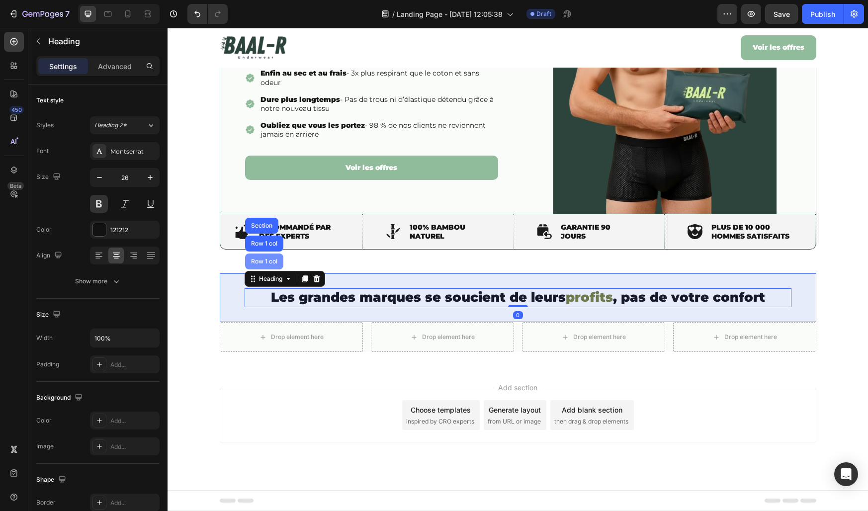
click at [260, 260] on div "Row 1 col" at bounding box center [264, 262] width 30 height 6
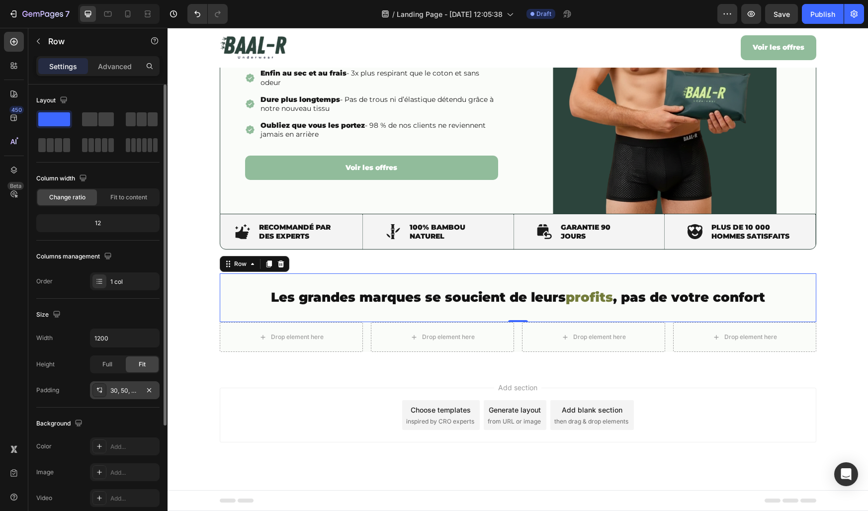
click at [125, 393] on div "30, 50, 30, 50" at bounding box center [124, 390] width 29 height 9
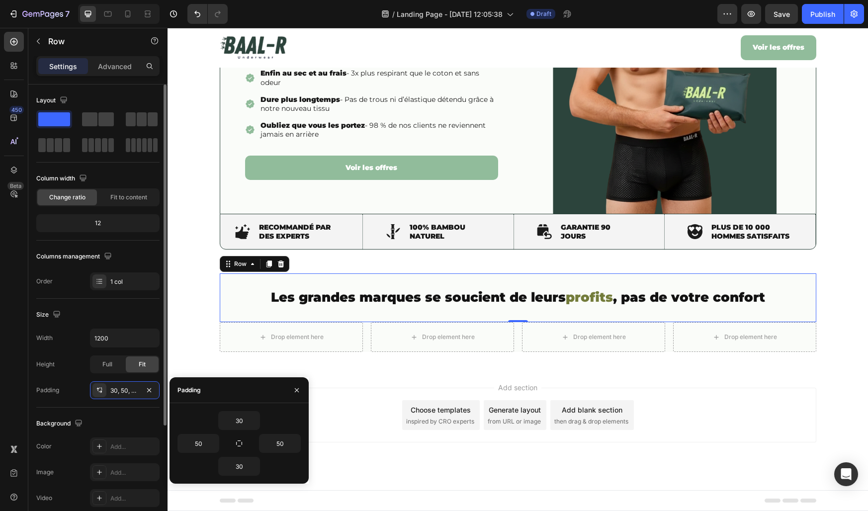
click at [125, 412] on div "Background The changes might be hidden by the video. Color Add... Image Add... …" at bounding box center [97, 462] width 123 height 108
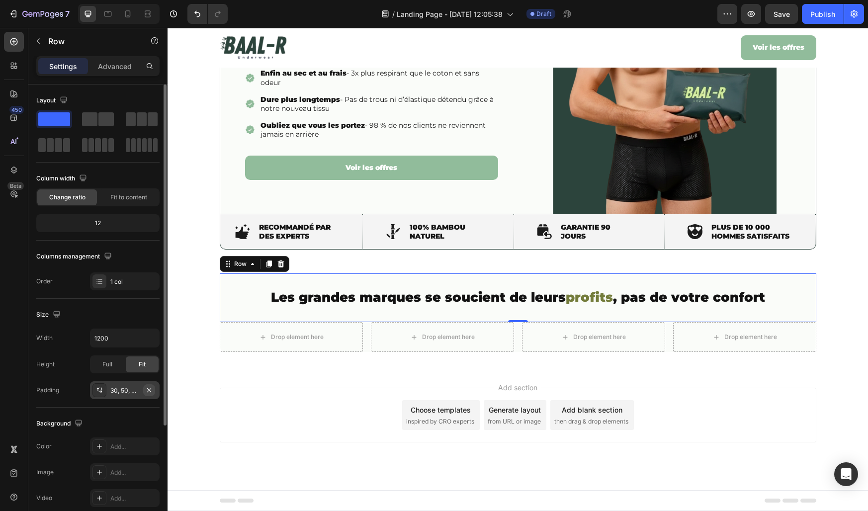
click at [152, 386] on icon "button" at bounding box center [149, 390] width 8 height 8
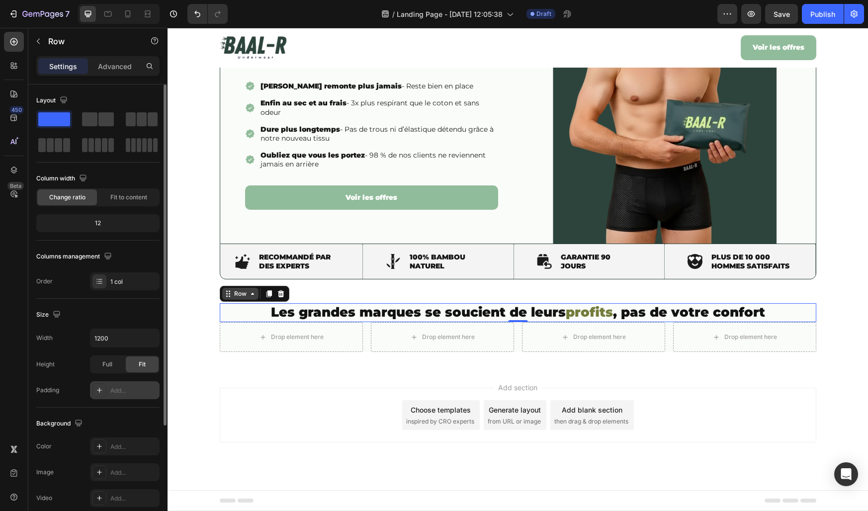
click at [249, 291] on icon at bounding box center [253, 294] width 8 height 8
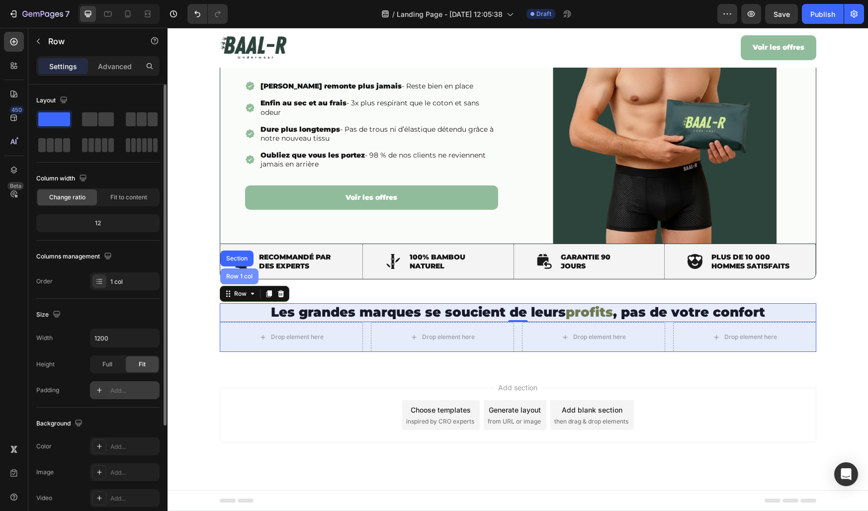
click at [244, 280] on div "Row 1 col" at bounding box center [239, 277] width 38 height 16
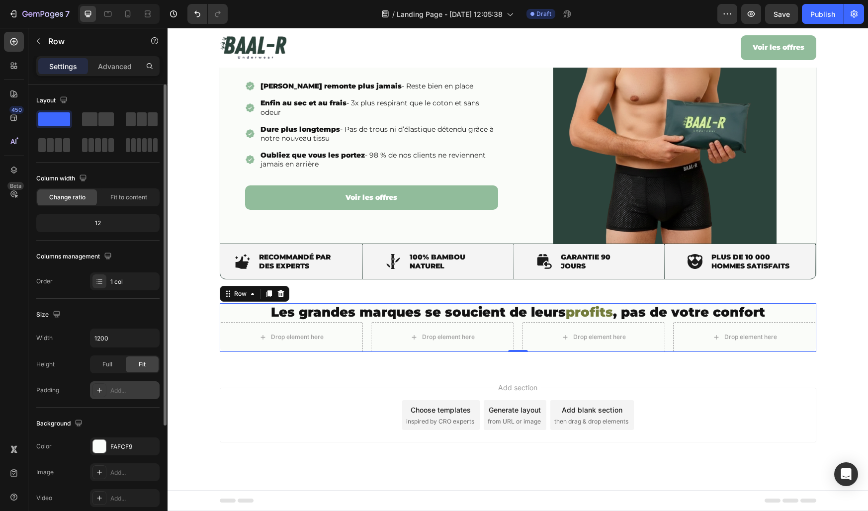
click at [119, 392] on div "Add..." at bounding box center [133, 390] width 47 height 9
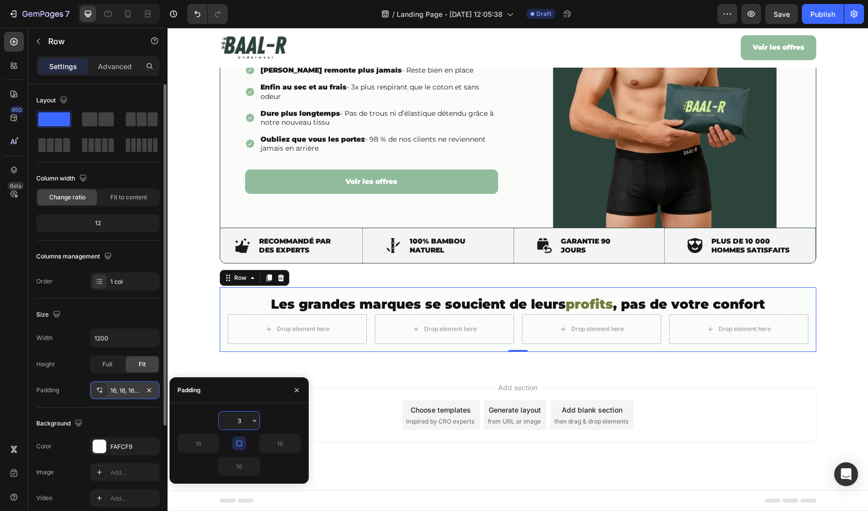
scroll to position [186, 0]
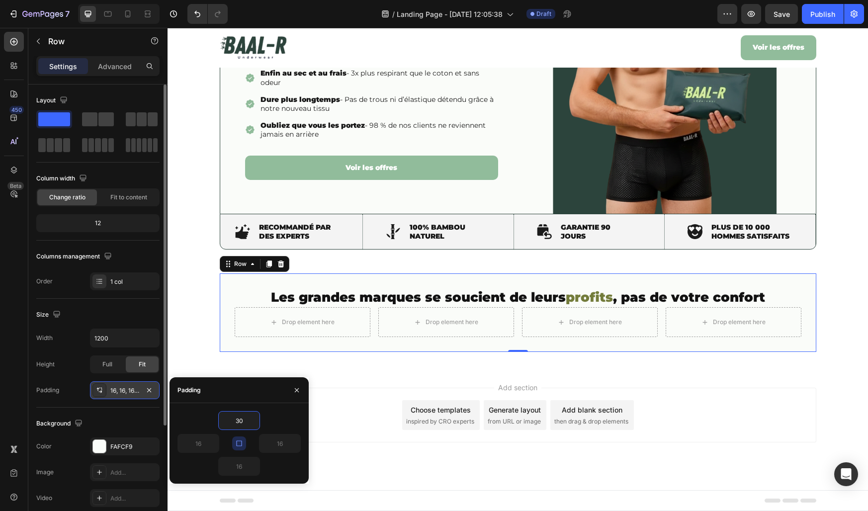
type input "30"
click at [187, 403] on div "30 30 30 30" at bounding box center [239, 443] width 139 height 81
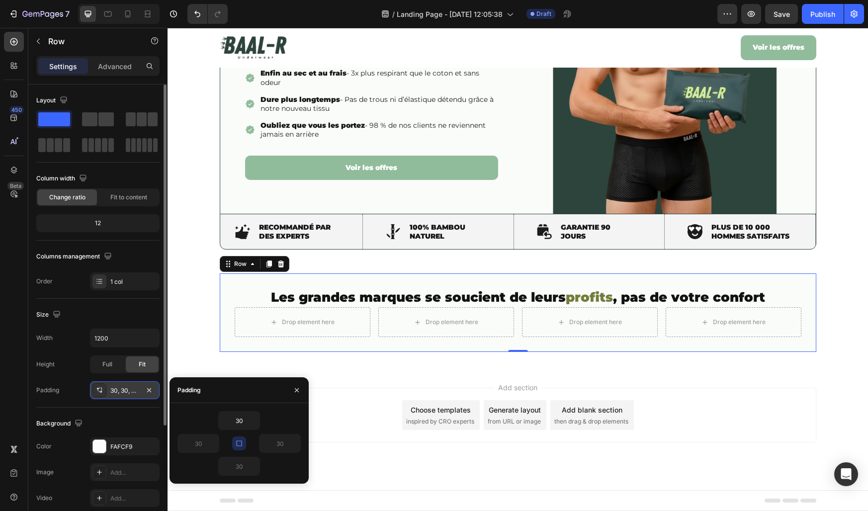
click at [240, 442] on icon "button" at bounding box center [239, 444] width 8 height 8
click at [240, 466] on input "30" at bounding box center [239, 466] width 41 height 18
click at [212, 448] on button "button" at bounding box center [214, 444] width 10 height 18
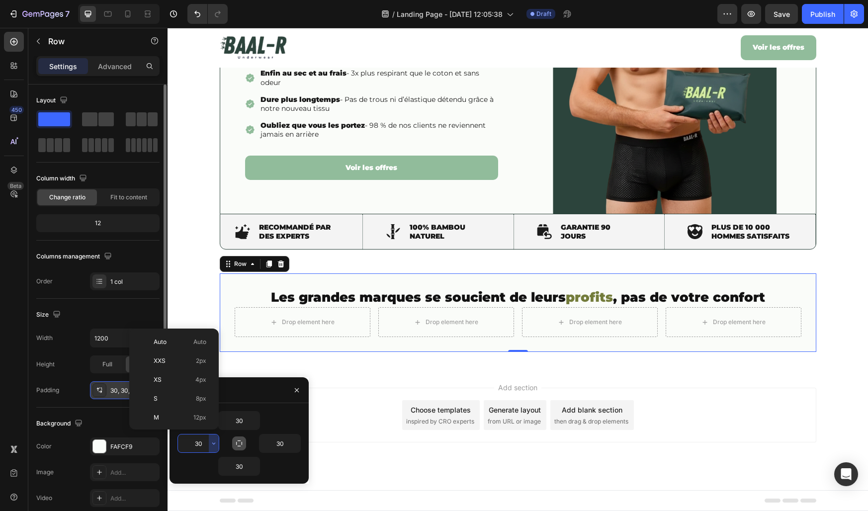
click at [197, 445] on input "30" at bounding box center [198, 444] width 41 height 18
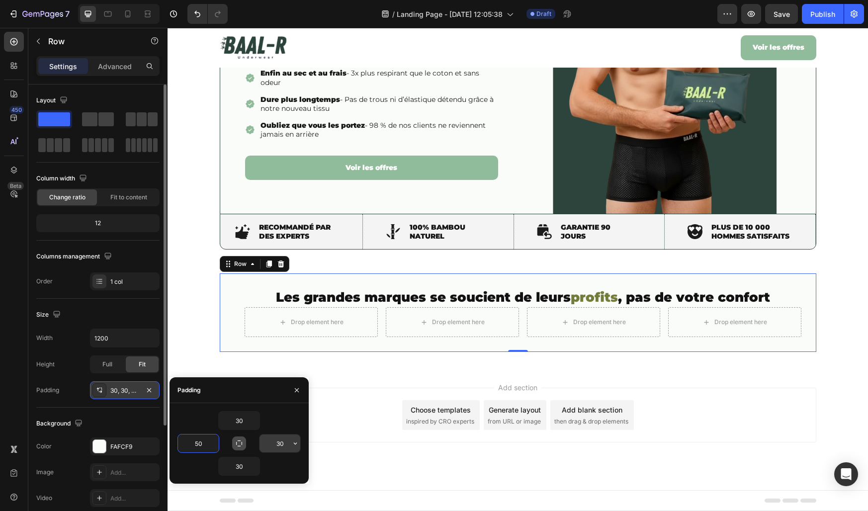
type input "50"
click at [277, 442] on input "30" at bounding box center [280, 444] width 41 height 18
type input "50"
click at [283, 392] on div "Padding" at bounding box center [239, 390] width 139 height 26
click at [297, 392] on icon "button" at bounding box center [297, 390] width 8 height 8
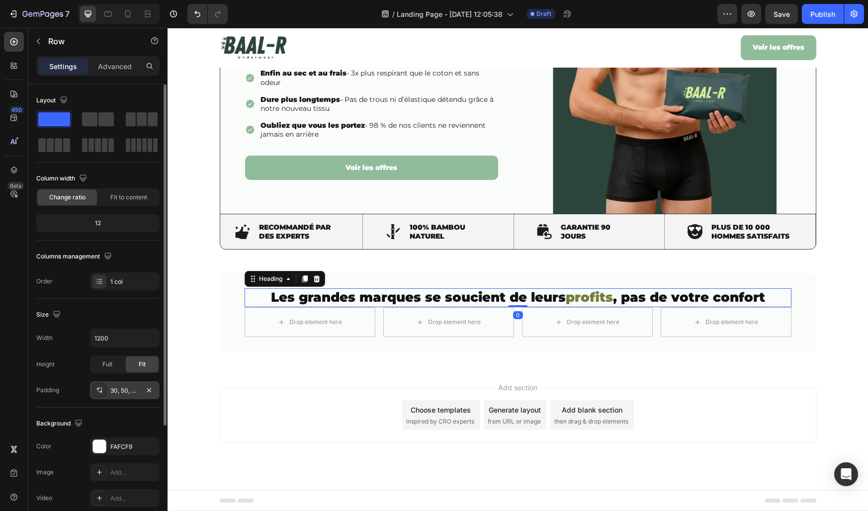
click at [367, 298] on strong "Les grandes marques se soucient de leurs" at bounding box center [418, 297] width 295 height 16
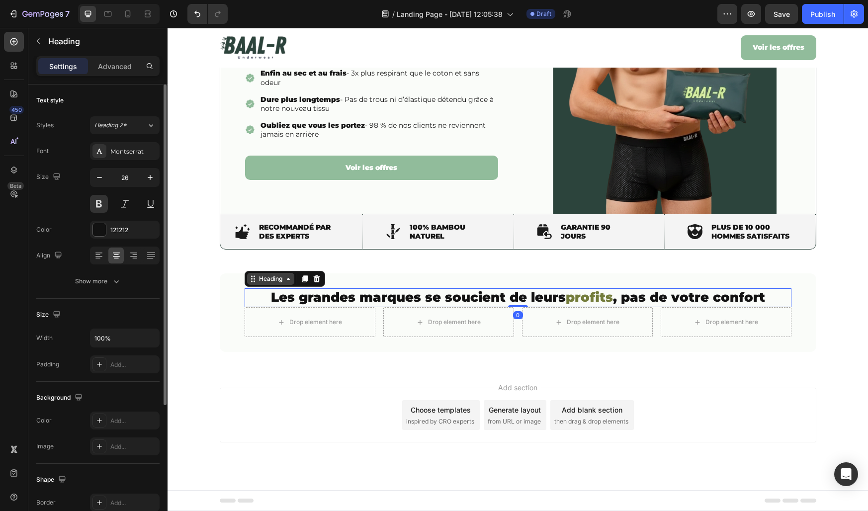
click at [281, 282] on div "Heading" at bounding box center [270, 278] width 27 height 9
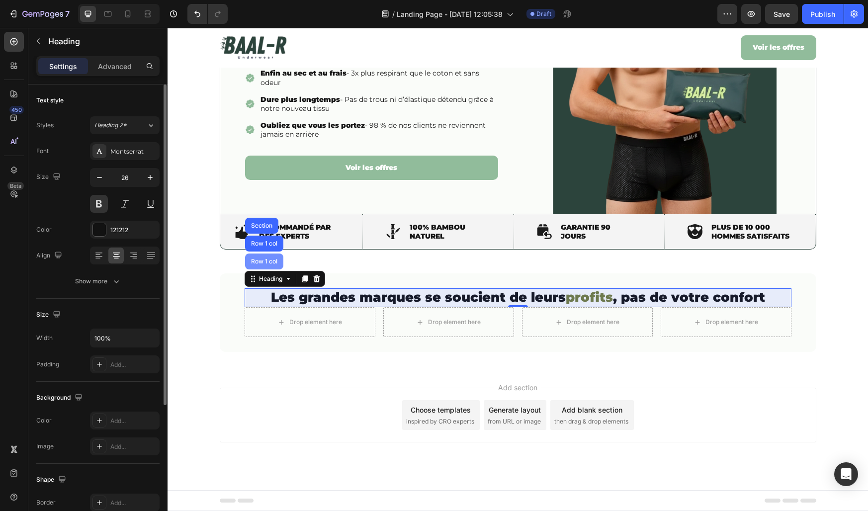
click at [269, 263] on div "Row 1 col" at bounding box center [264, 262] width 30 height 6
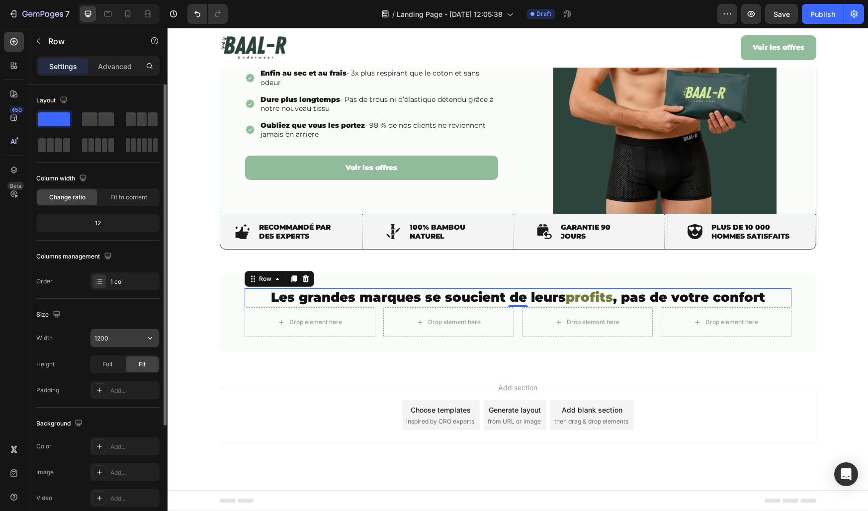
click at [114, 339] on input "1200" at bounding box center [124, 338] width 69 height 18
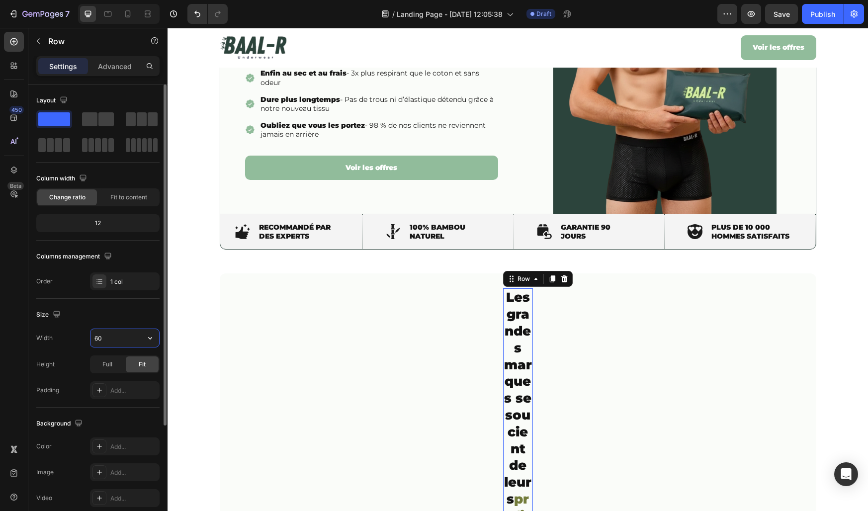
type input "600"
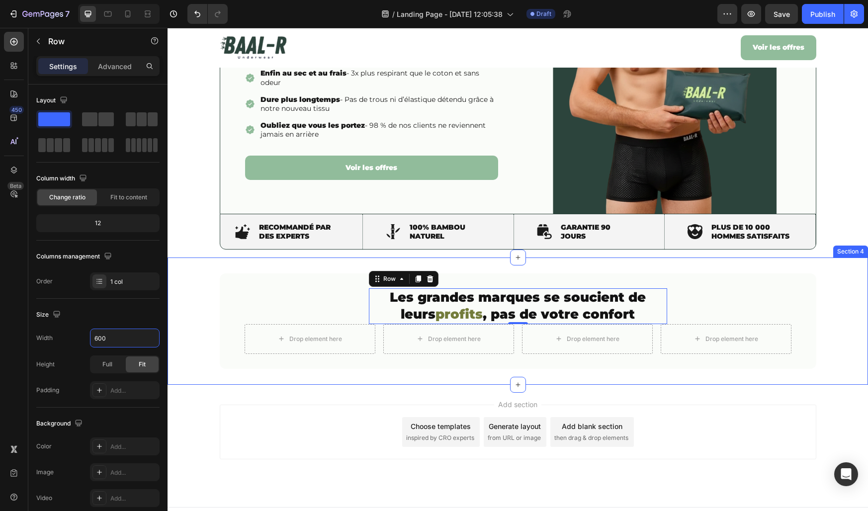
click at [184, 320] on div "⁠⁠⁠⁠⁠⁠⁠ Les grandes marques se soucient de leurs profits , pas de votre confort…" at bounding box center [518, 320] width 701 height 95
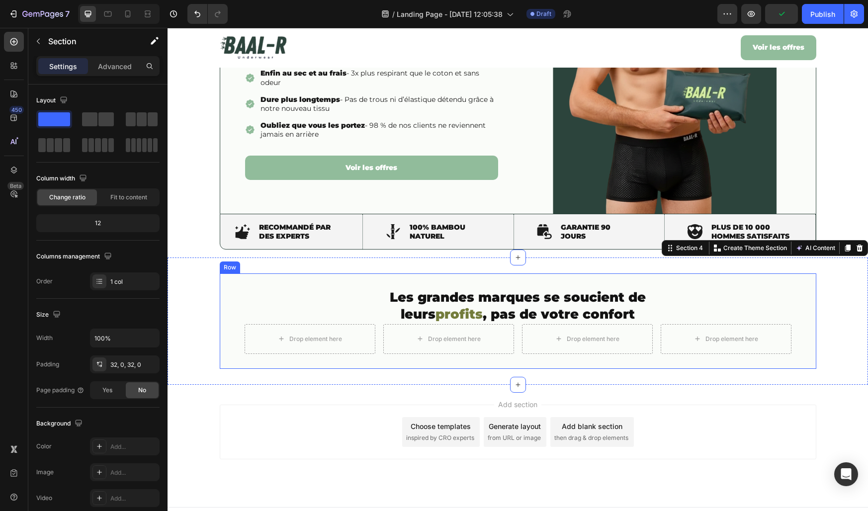
click at [373, 313] on p "⁠⁠⁠⁠⁠⁠⁠ Les grandes marques se soucient de leurs profits , pas de votre confort" at bounding box center [518, 306] width 296 height 34
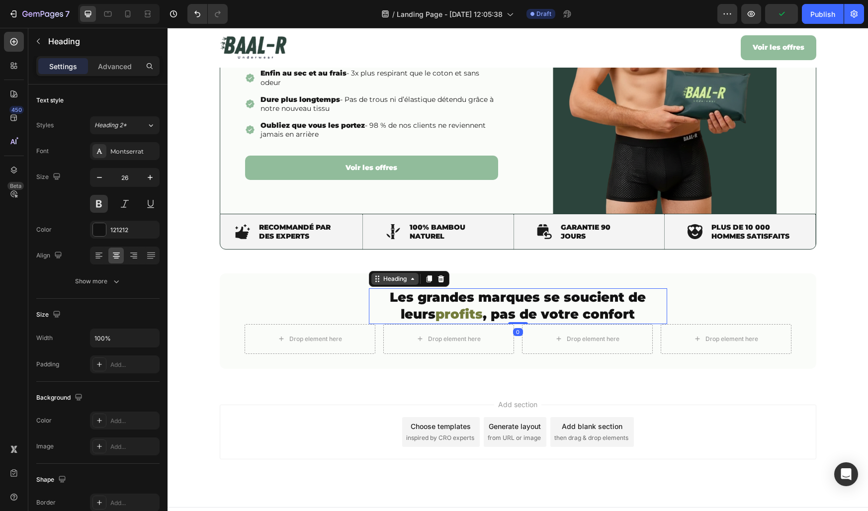
click at [382, 280] on div "Heading" at bounding box center [394, 278] width 27 height 9
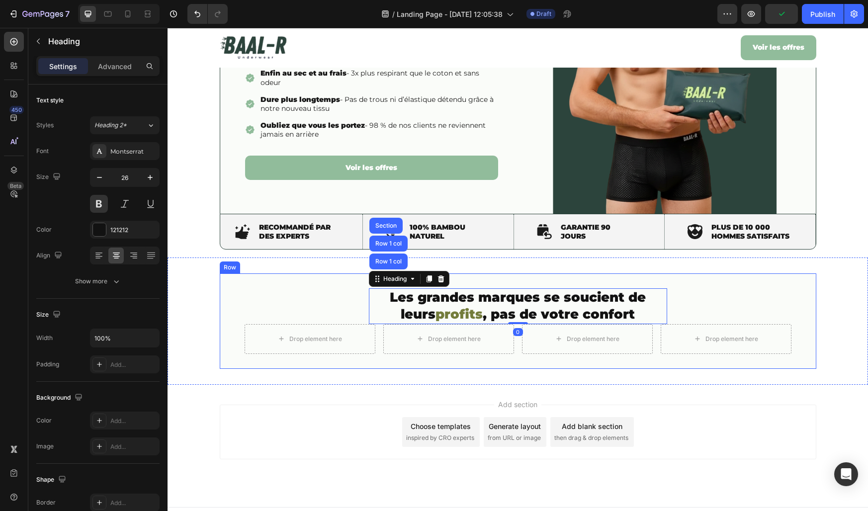
click at [340, 293] on div "⁠⁠⁠⁠⁠⁠⁠ Les grandes marques se soucient de leurs profits , pas de votre confort…" at bounding box center [518, 321] width 547 height 66
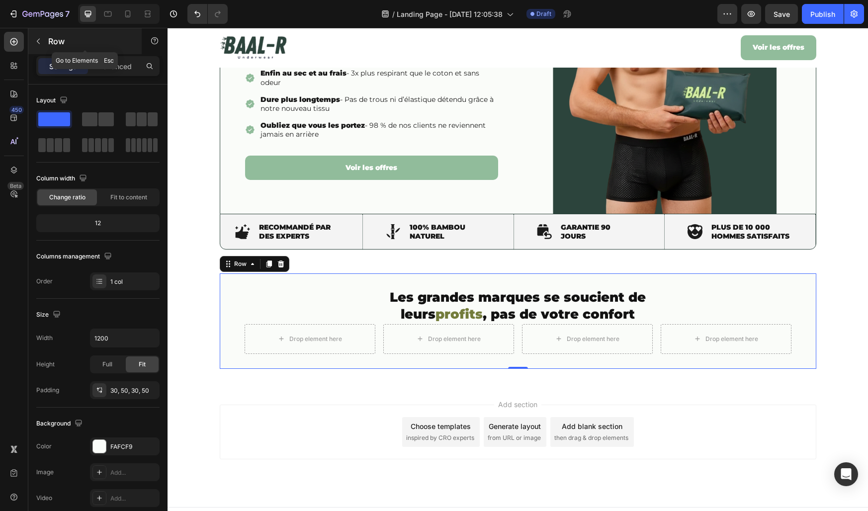
click at [37, 41] on icon "button" at bounding box center [38, 41] width 3 height 5
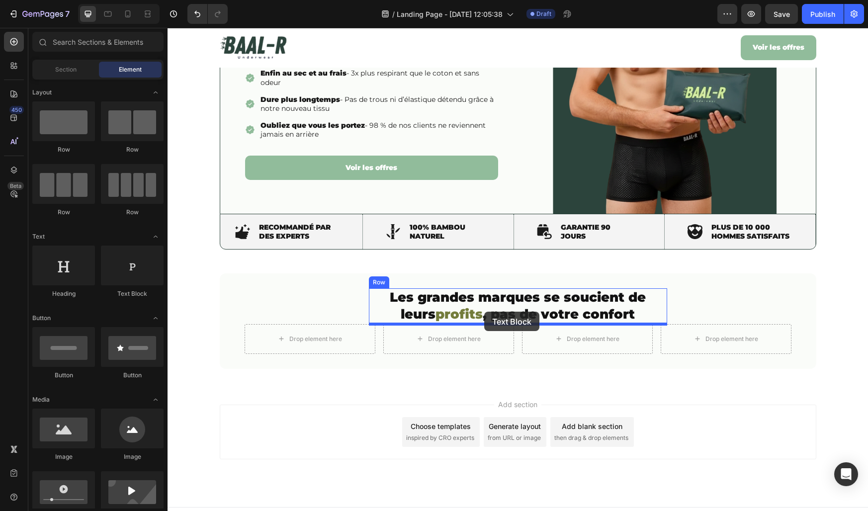
drag, startPoint x: 295, startPoint y: 298, endPoint x: 484, endPoint y: 312, distance: 190.0
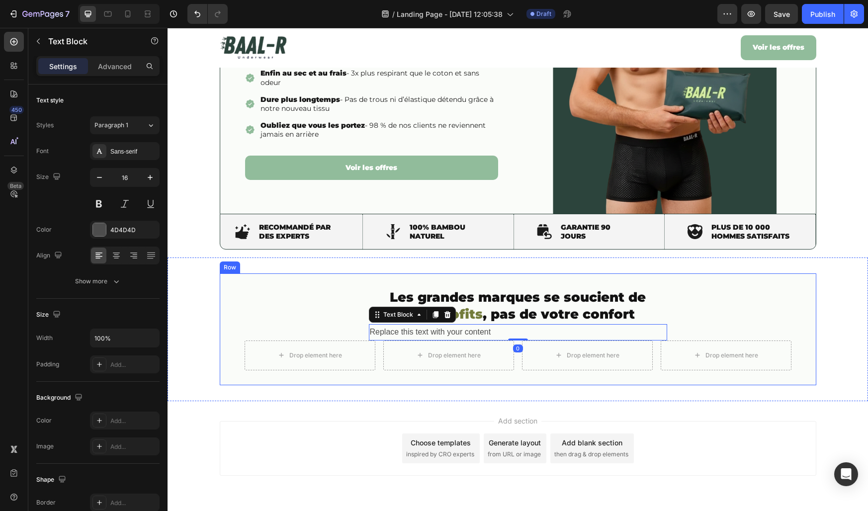
click at [335, 312] on div "⁠⁠⁠⁠⁠⁠⁠ Les grandes marques se soucient de leurs profits , pas de votre confort…" at bounding box center [518, 329] width 547 height 82
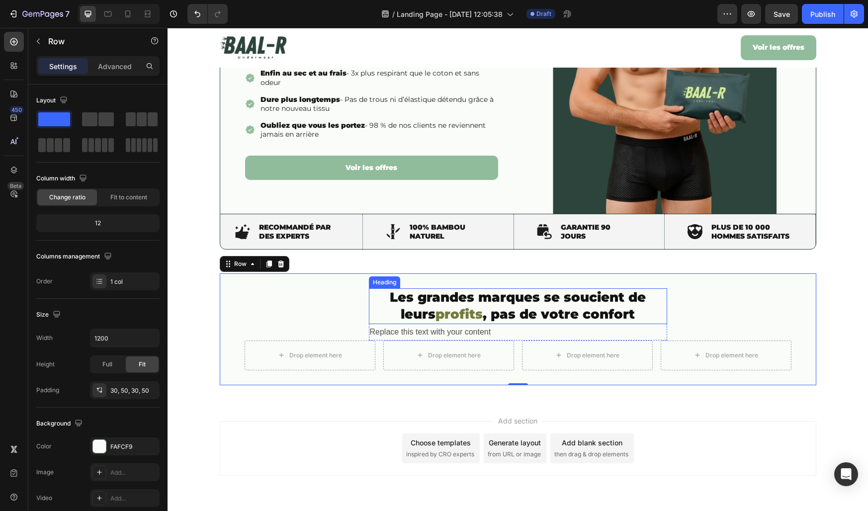
click at [394, 312] on p "⁠⁠⁠⁠⁠⁠⁠ Les grandes marques se soucient de leurs profits , pas de votre confort" at bounding box center [518, 306] width 296 height 34
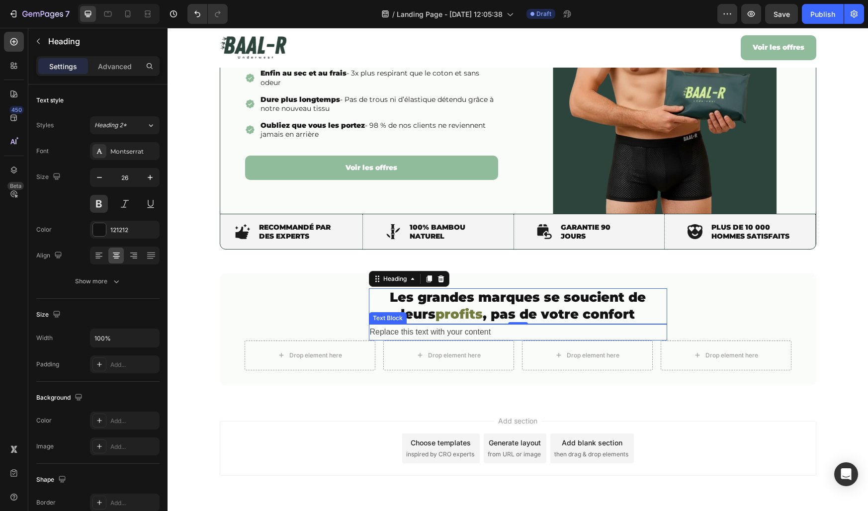
click at [440, 331] on div "Replace this text with your content" at bounding box center [518, 332] width 298 height 16
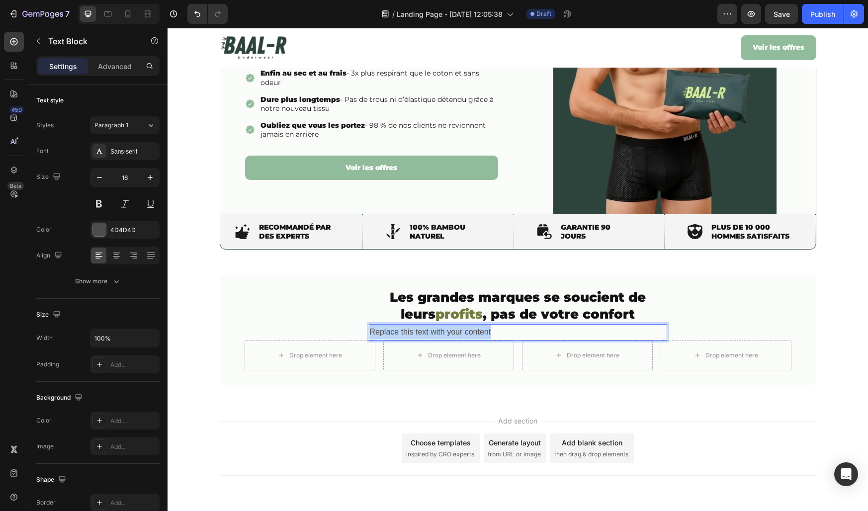
click at [440, 331] on p "Replace this text with your content" at bounding box center [518, 332] width 296 height 14
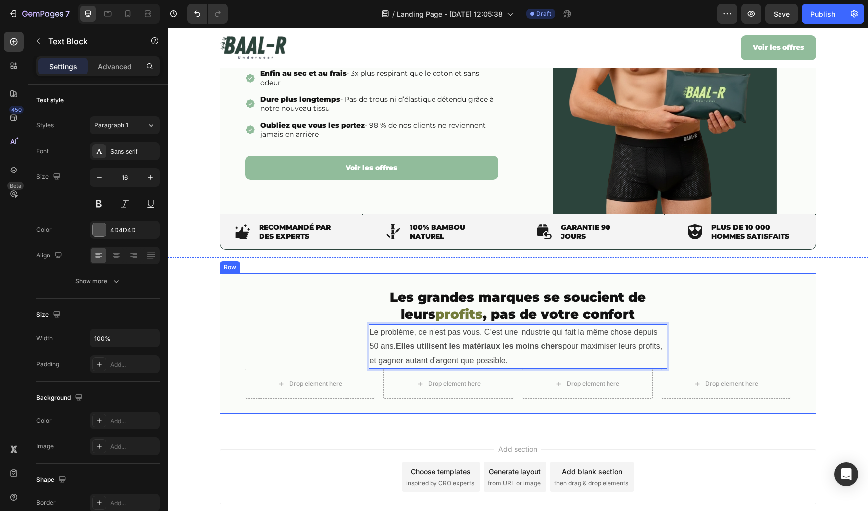
click at [351, 350] on div "⁠⁠⁠⁠⁠⁠⁠ Les grandes marques se soucient de leurs profits , pas de votre confort…" at bounding box center [518, 343] width 547 height 110
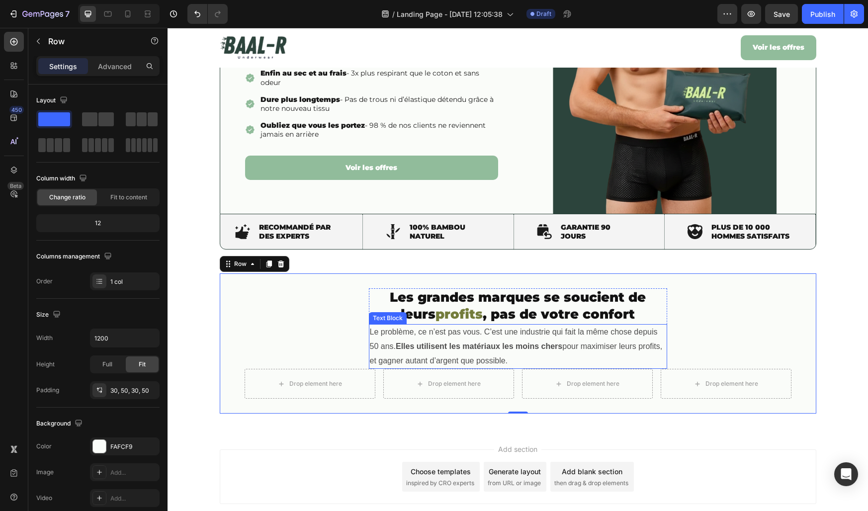
click at [427, 351] on p "Le problème, ce n’est pas vous. C’est une industrie qui fait la même chose depu…" at bounding box center [518, 346] width 296 height 43
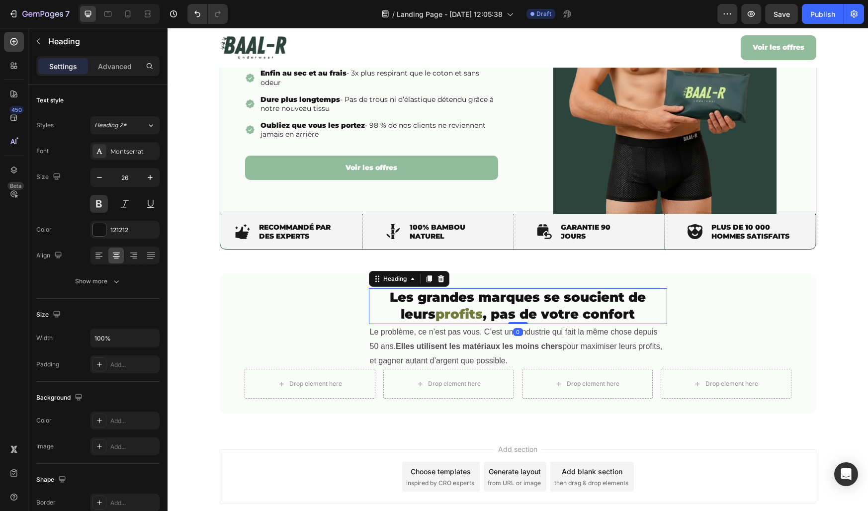
click at [508, 305] on strong "Les grandes marques se soucient de leurs" at bounding box center [518, 305] width 256 height 33
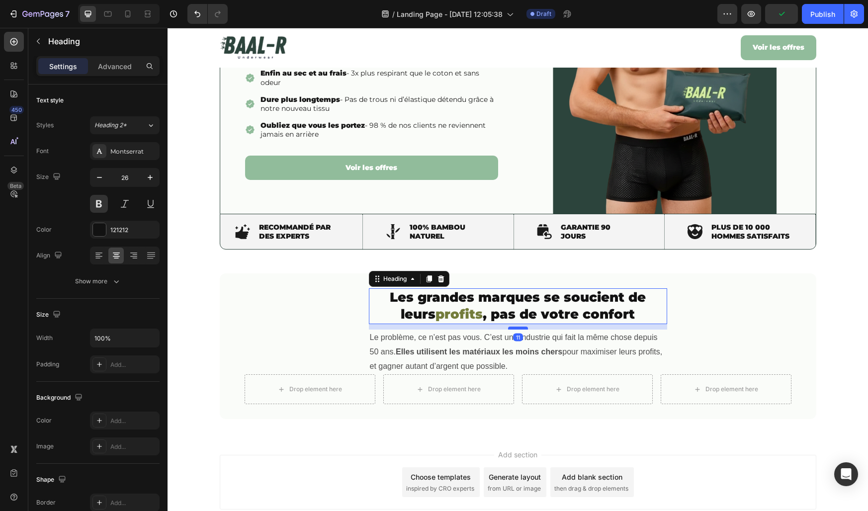
drag, startPoint x: 525, startPoint y: 323, endPoint x: 523, endPoint y: 328, distance: 5.8
click at [523, 328] on div at bounding box center [518, 328] width 20 height 3
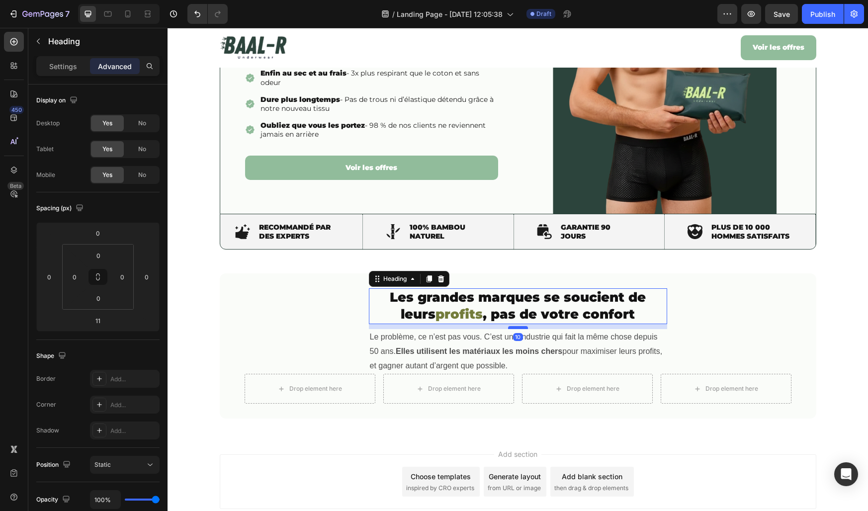
click at [522, 328] on div at bounding box center [518, 327] width 20 height 3
type input "10"
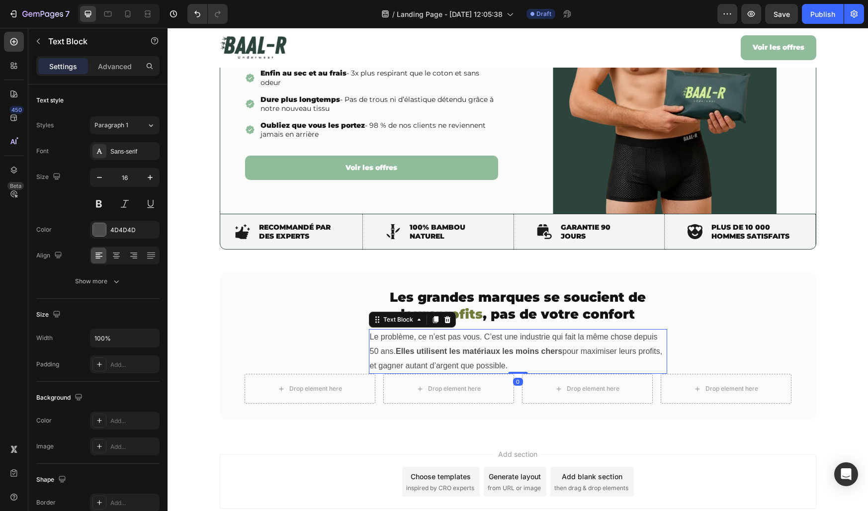
click at [474, 354] on strong "Elles utilisent les matériaux les moins chers" at bounding box center [479, 351] width 167 height 8
click at [113, 159] on div "Sans-serif" at bounding box center [125, 151] width 70 height 18
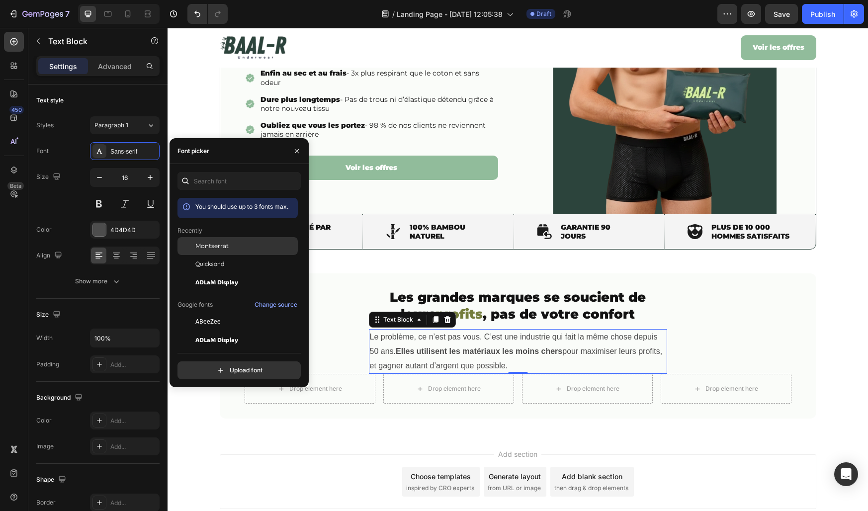
click at [189, 243] on div at bounding box center [187, 246] width 18 height 18
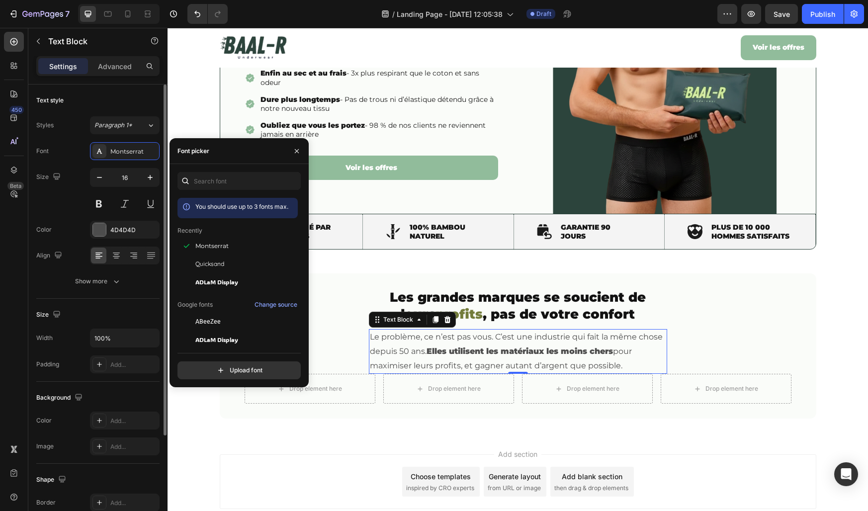
click at [68, 194] on div "Size 16" at bounding box center [97, 190] width 123 height 45
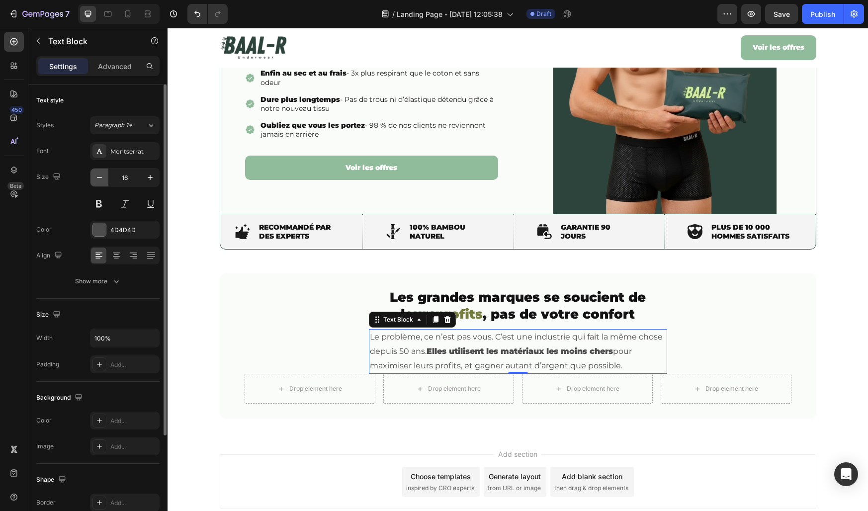
click at [98, 181] on icon "button" at bounding box center [99, 178] width 10 height 10
type input "14"
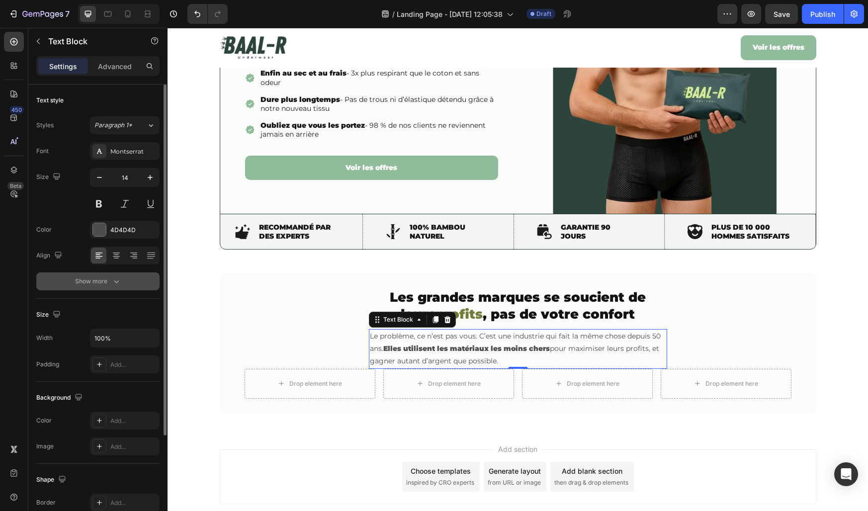
click at [101, 281] on div "Show more" at bounding box center [98, 281] width 46 height 10
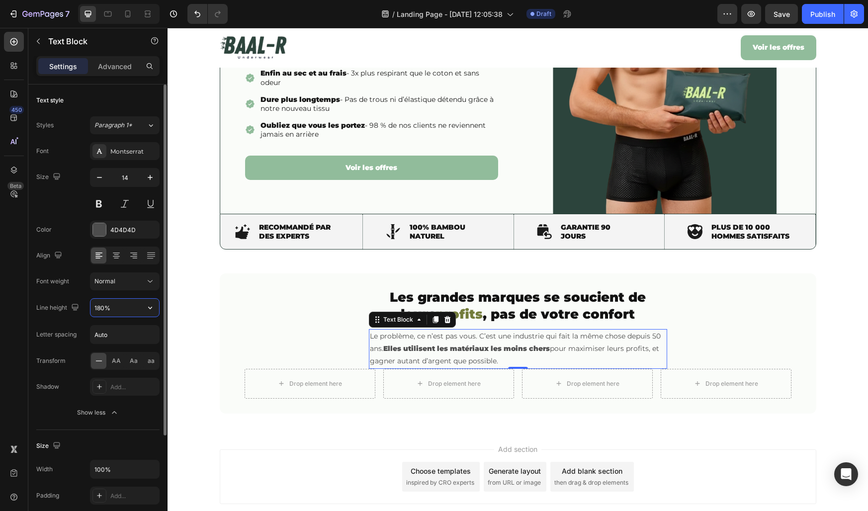
click at [93, 309] on input "180%" at bounding box center [124, 308] width 69 height 18
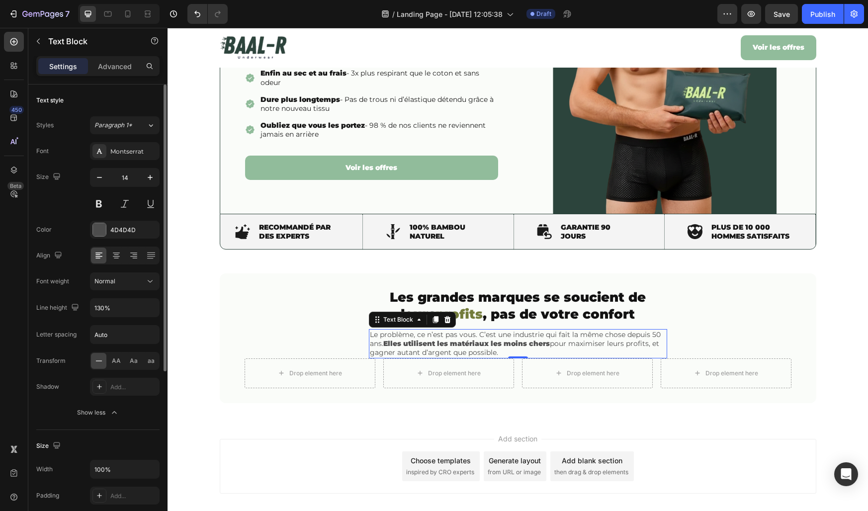
click at [88, 262] on div "Align" at bounding box center [97, 256] width 123 height 18
click at [114, 259] on icon at bounding box center [116, 256] width 10 height 10
click at [99, 306] on input "130%" at bounding box center [124, 308] width 69 height 18
type input "140%"
click at [79, 243] on div "Font Montserrat Size 14 Color 4D4D4D Align Font weight Normal Line height 140% …" at bounding box center [97, 281] width 123 height 279
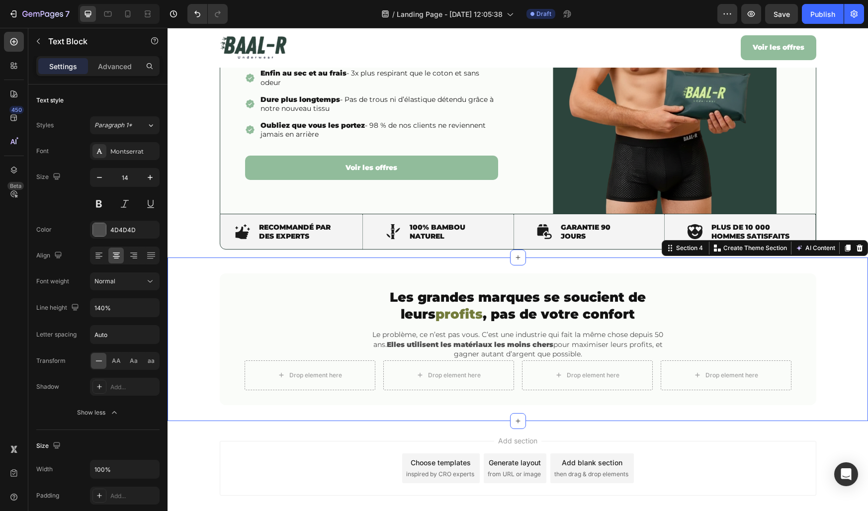
click at [193, 311] on div "⁠⁠⁠⁠⁠⁠⁠ Les grandes marques se soucient de leurs profits , pas de votre confort…" at bounding box center [518, 338] width 701 height 131
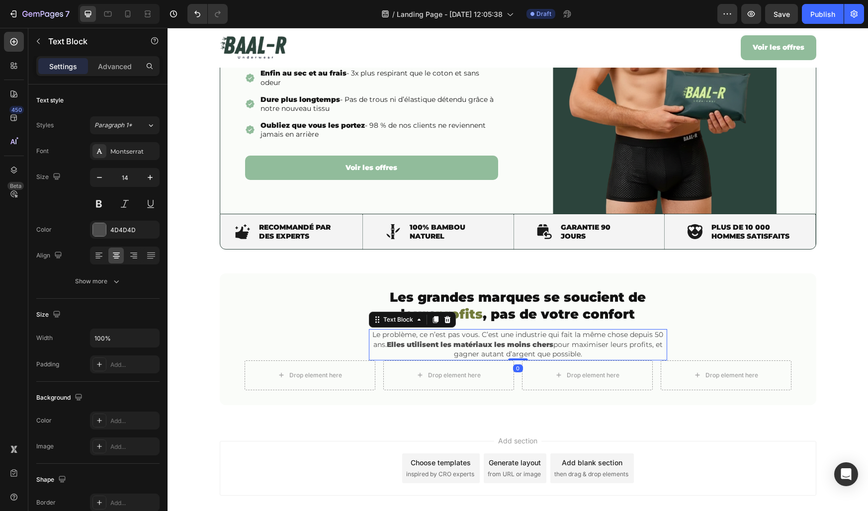
click at [395, 352] on p "Le problème, ce n’est pas vous. C’est une industrie qui fait la même chose depu…" at bounding box center [518, 344] width 296 height 29
click at [380, 317] on icon at bounding box center [377, 320] width 8 height 8
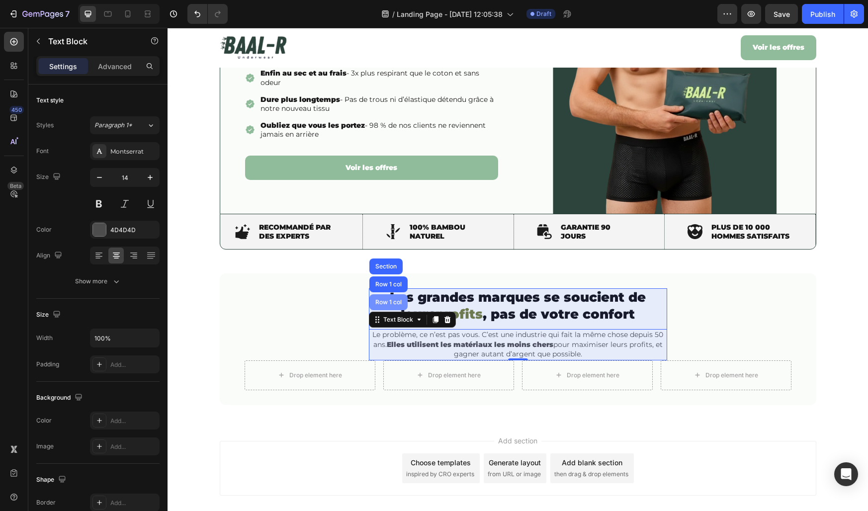
click at [382, 301] on div "Row 1 col" at bounding box center [388, 302] width 30 height 6
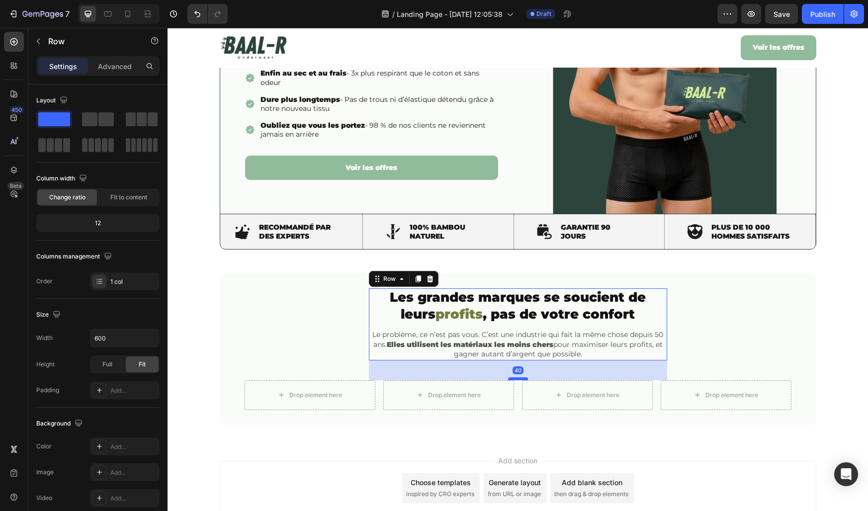
drag, startPoint x: 518, startPoint y: 359, endPoint x: 516, endPoint y: 379, distance: 20.0
click at [516, 379] on div at bounding box center [518, 378] width 20 height 3
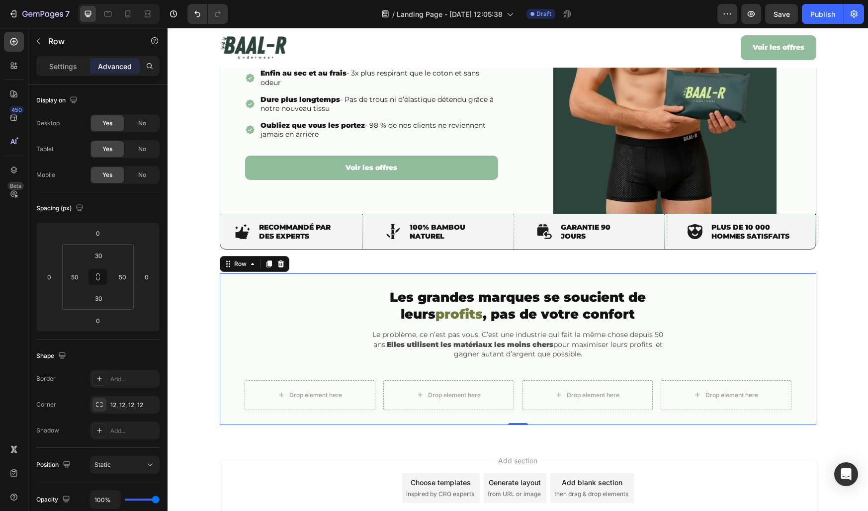
click at [318, 353] on div "⁠⁠⁠⁠⁠⁠⁠ Les grandes marques se soucient de leurs profits , pas de votre confort…" at bounding box center [518, 348] width 547 height 121
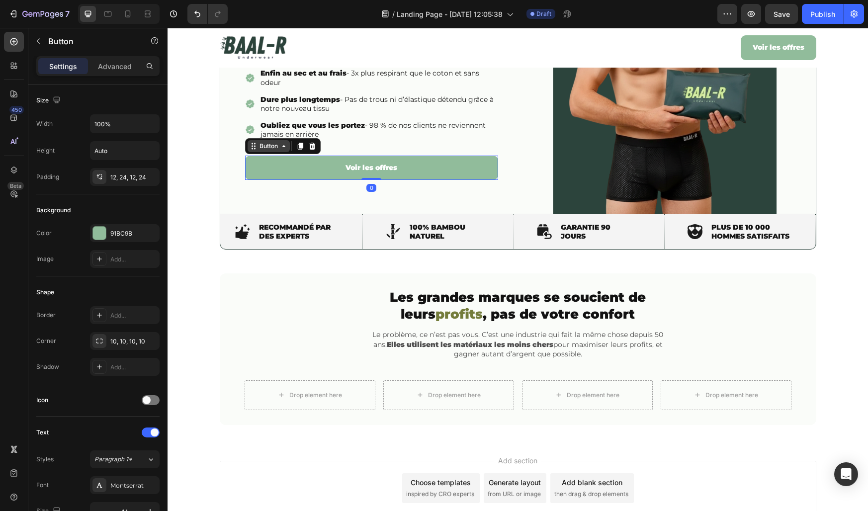
click at [250, 148] on div "Button" at bounding box center [269, 146] width 42 height 12
click at [438, 317] on strong "profits" at bounding box center [459, 314] width 47 height 16
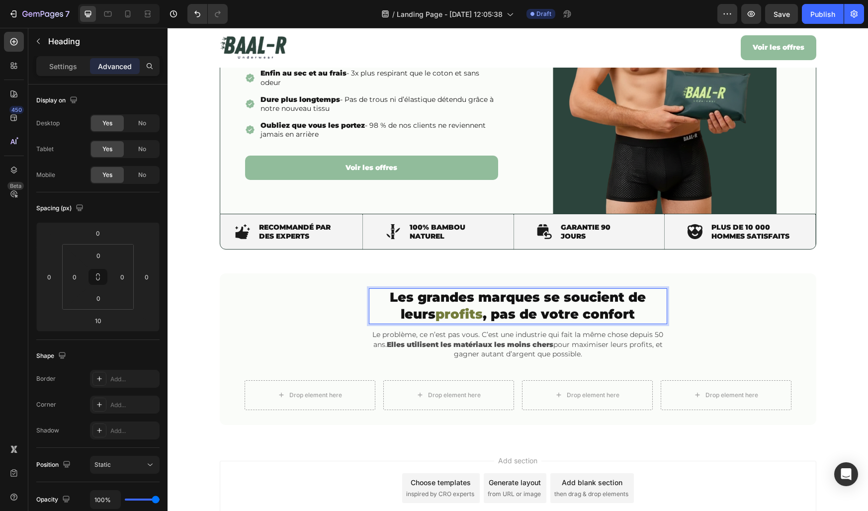
click at [448, 316] on strong "profits" at bounding box center [459, 314] width 47 height 16
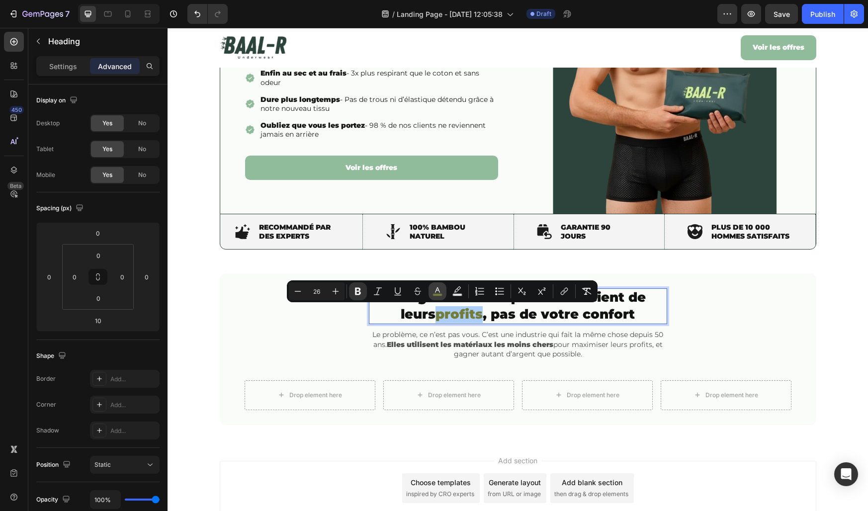
click at [440, 289] on icon "Editor contextual toolbar" at bounding box center [438, 291] width 10 height 10
type input "737C3B"
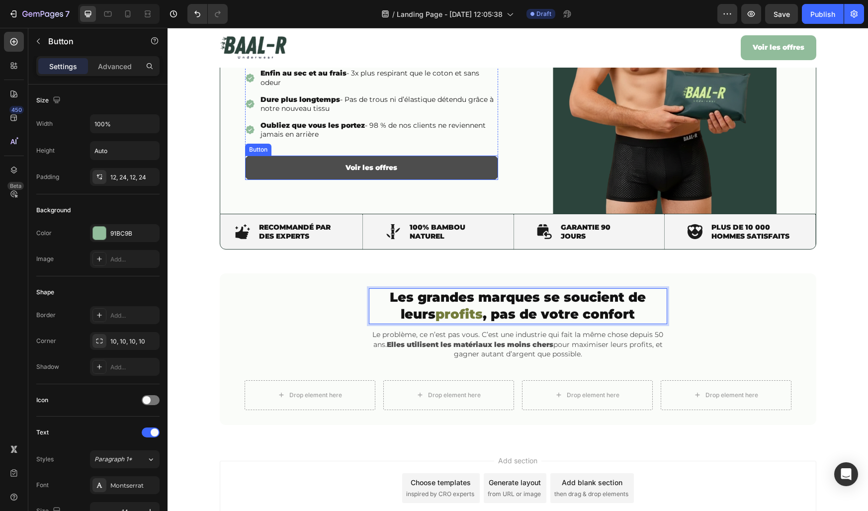
click at [284, 170] on button "Voir les offres" at bounding box center [371, 168] width 253 height 24
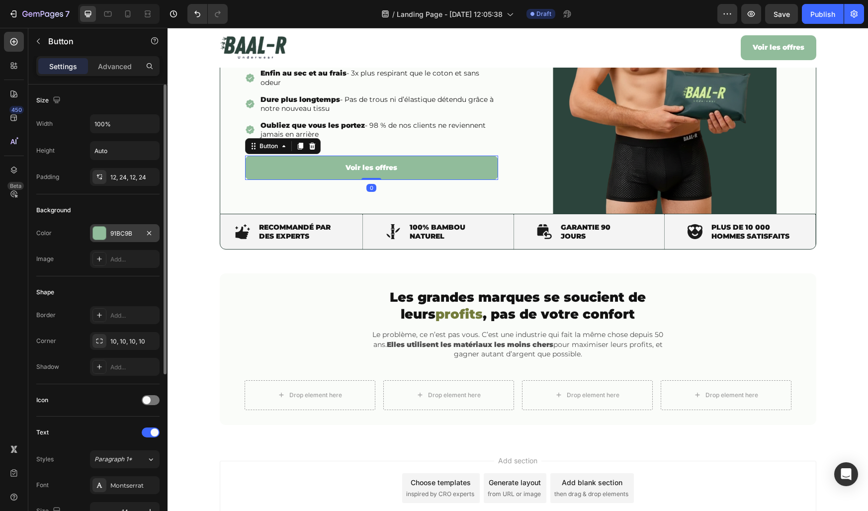
click at [119, 237] on div "91BC9B" at bounding box center [124, 233] width 29 height 9
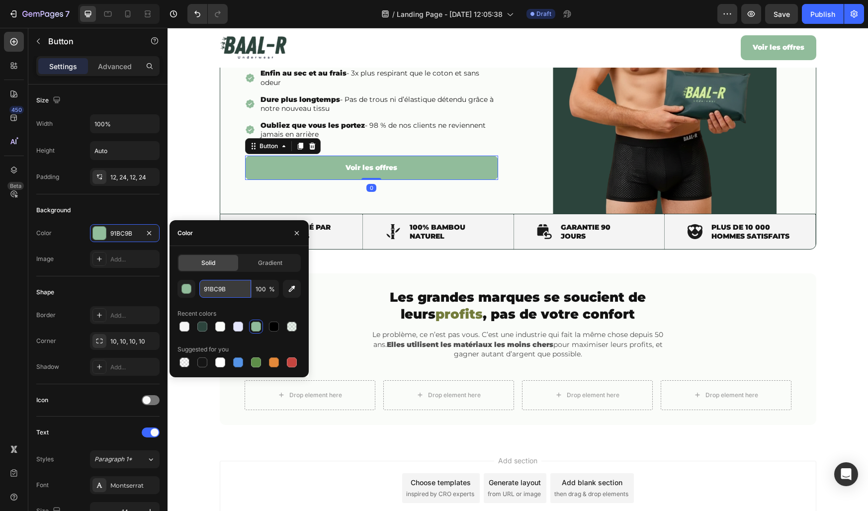
click at [213, 285] on input "91BC9B" at bounding box center [225, 289] width 52 height 18
click at [436, 307] on strong "profits" at bounding box center [459, 314] width 47 height 16
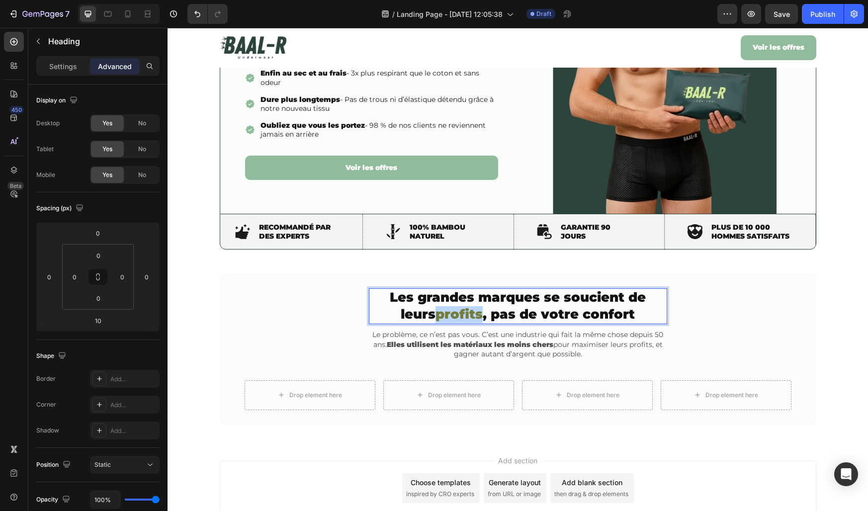
click at [436, 314] on strong "profits" at bounding box center [459, 314] width 47 height 16
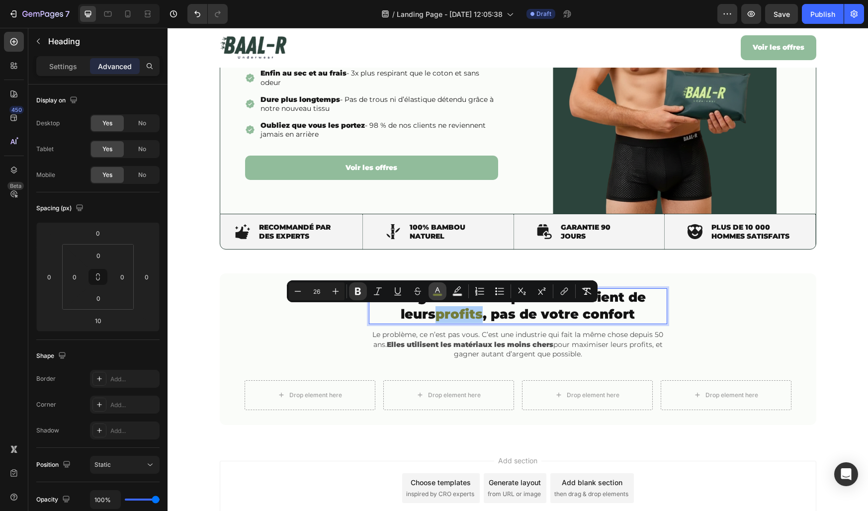
click at [441, 287] on icon "Editor contextual toolbar" at bounding box center [438, 291] width 10 height 10
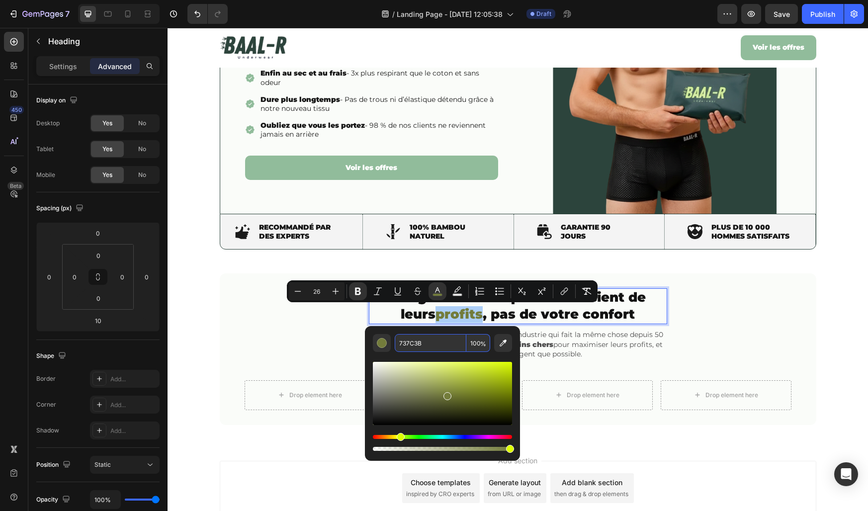
click at [423, 348] on input "737C3B" at bounding box center [431, 343] width 72 height 18
paste input "91BC9"
type input "91BC9B"
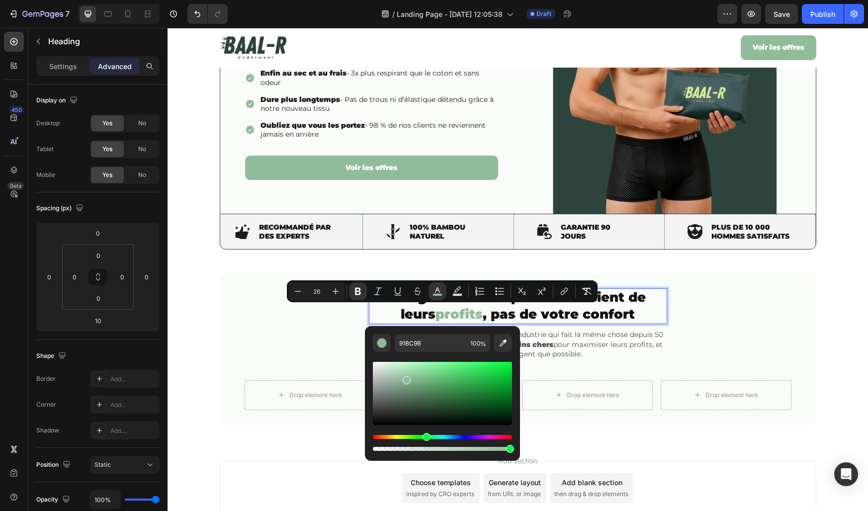
click at [432, 359] on div "Editor contextual toolbar" at bounding box center [442, 402] width 139 height 101
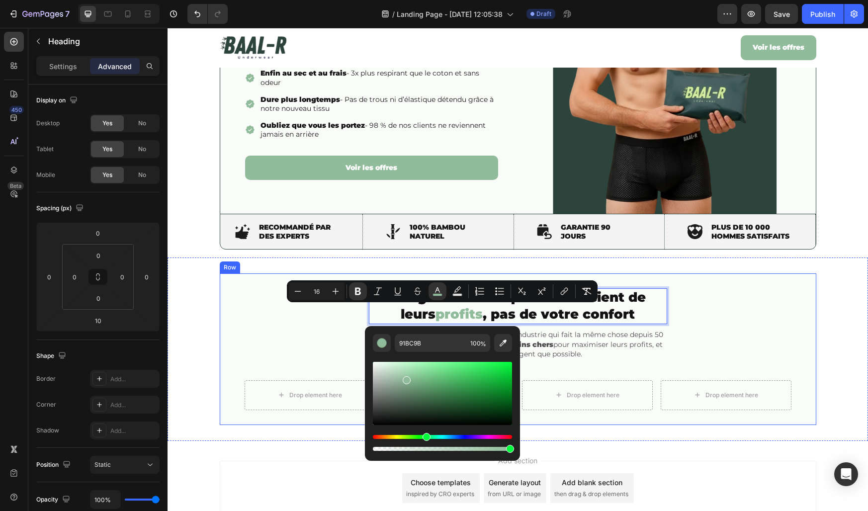
click at [297, 323] on div "Les grandes marques se soucient de leurs profits , pas de votre confort Heading…" at bounding box center [518, 348] width 547 height 121
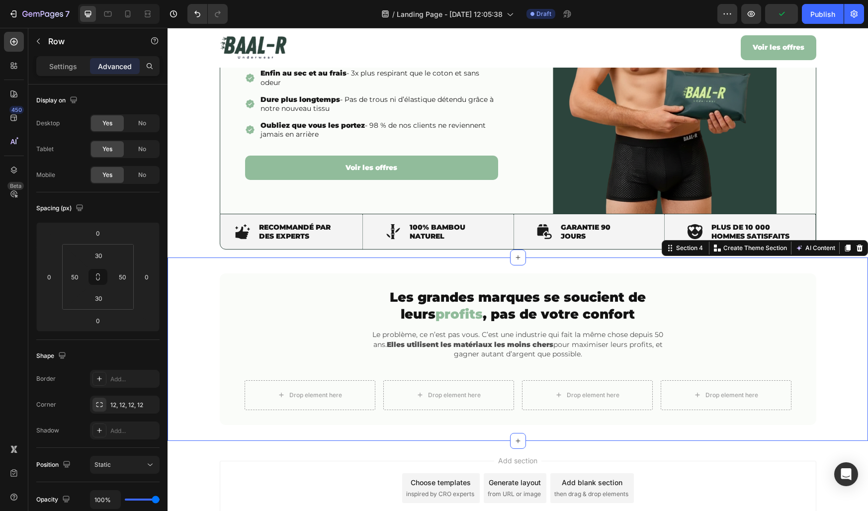
click at [188, 305] on div "⁠⁠⁠⁠⁠⁠⁠ Les grandes marques se soucient de leurs profits , pas de votre confort…" at bounding box center [518, 348] width 701 height 151
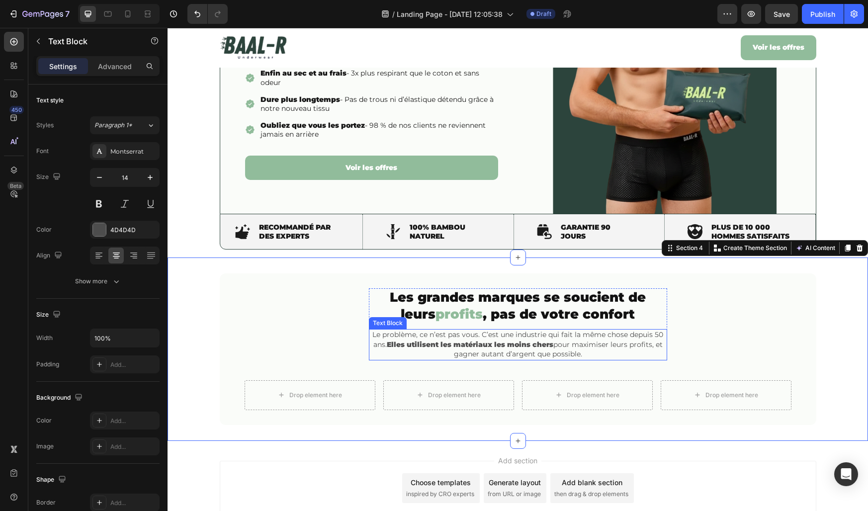
click at [399, 346] on strong "Elles utilisent les matériaux les moins chers" at bounding box center [470, 344] width 167 height 9
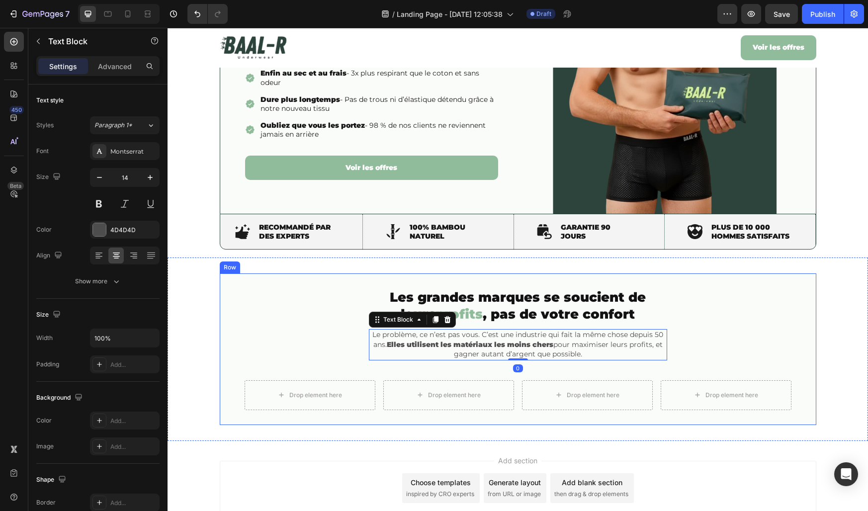
click at [321, 355] on div "⁠⁠⁠⁠⁠⁠⁠ Les grandes marques se soucient de leurs profits , pas de votre confort…" at bounding box center [518, 348] width 547 height 121
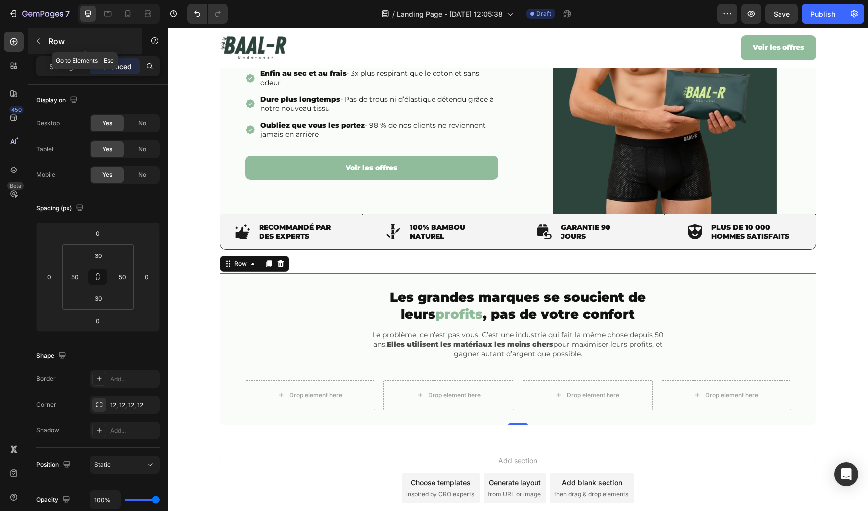
click at [39, 40] on icon "button" at bounding box center [38, 41] width 8 height 8
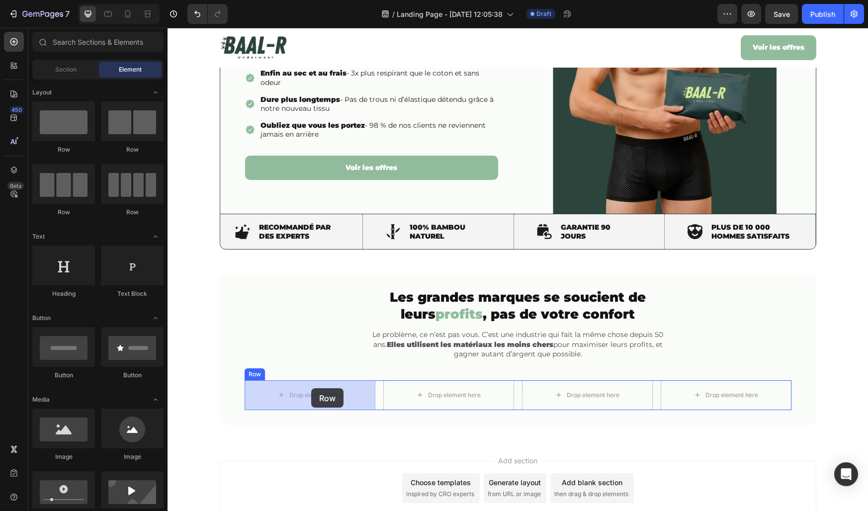
drag, startPoint x: 241, startPoint y: 162, endPoint x: 311, endPoint y: 388, distance: 237.5
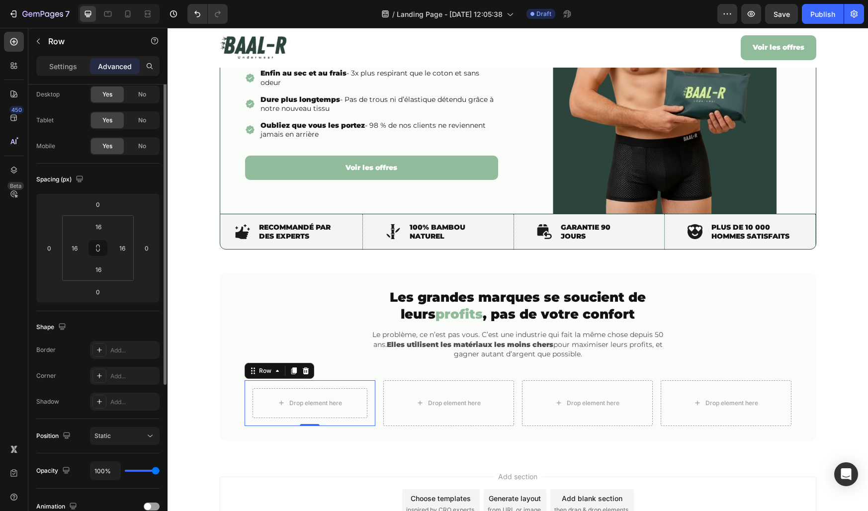
scroll to position [35, 0]
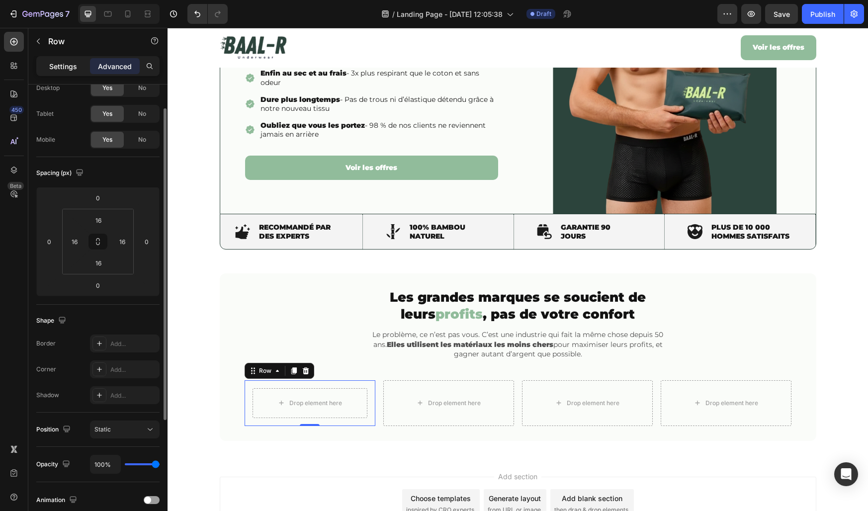
click at [65, 68] on p "Settings" at bounding box center [63, 66] width 28 height 10
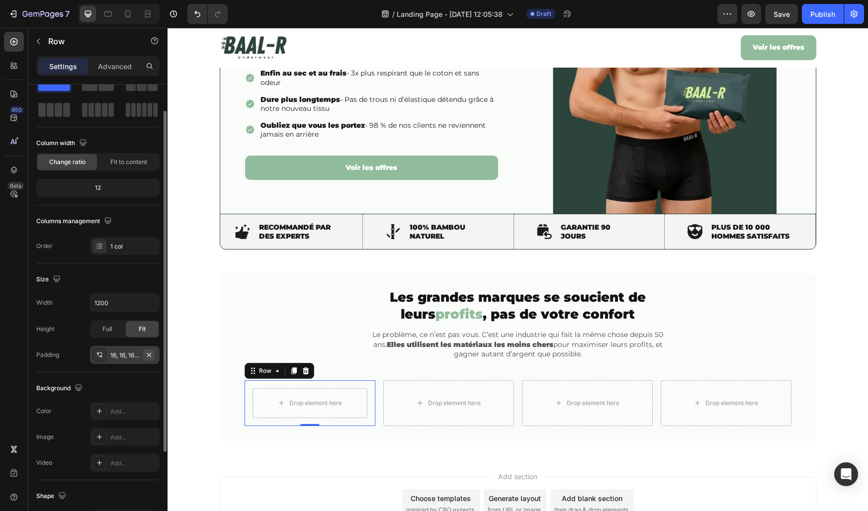
click at [153, 354] on icon "button" at bounding box center [149, 355] width 8 height 8
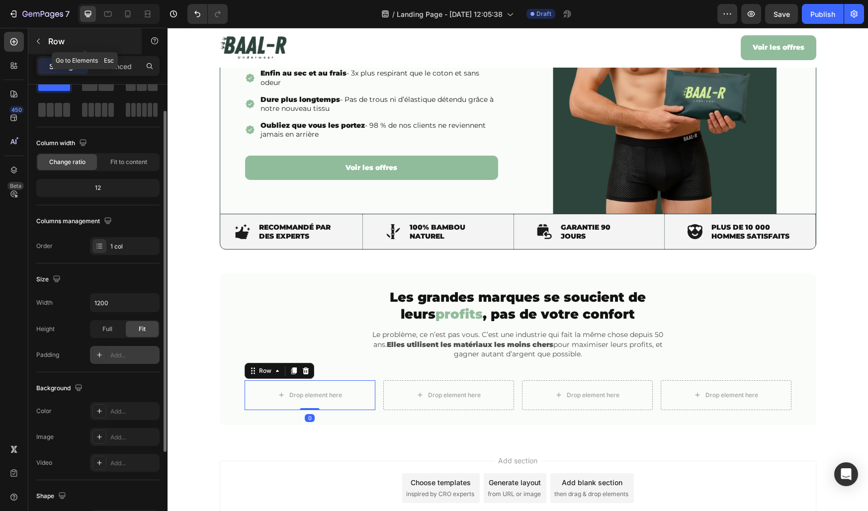
click at [39, 39] on icon "button" at bounding box center [38, 41] width 3 height 5
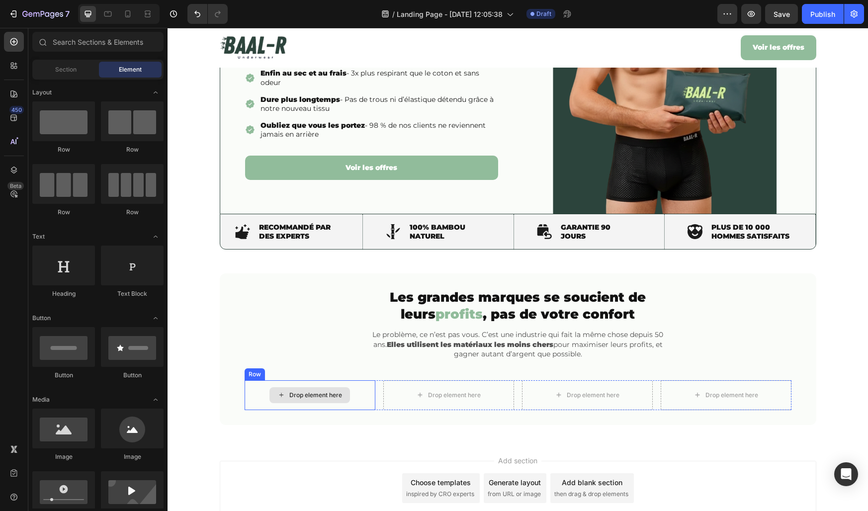
click at [285, 393] on div "Drop element here" at bounding box center [309, 395] width 81 height 16
click at [268, 391] on div "Drop element here" at bounding box center [310, 395] width 131 height 30
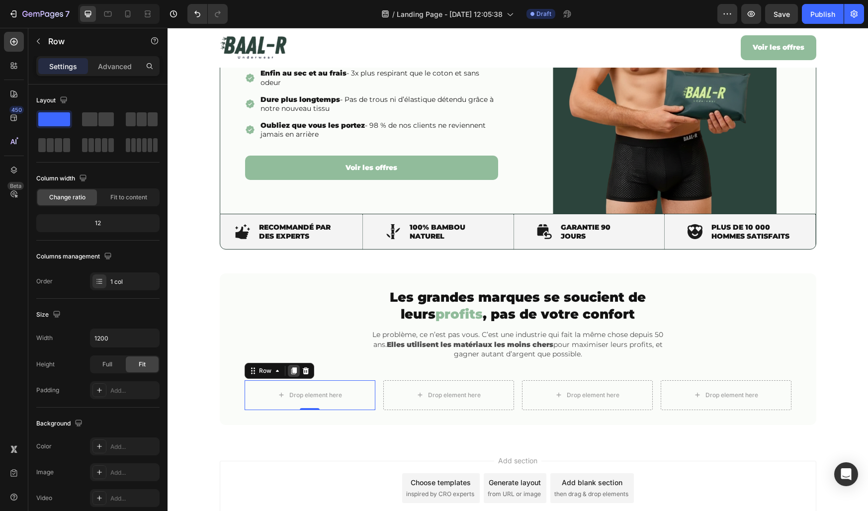
click at [293, 371] on icon at bounding box center [293, 370] width 5 height 7
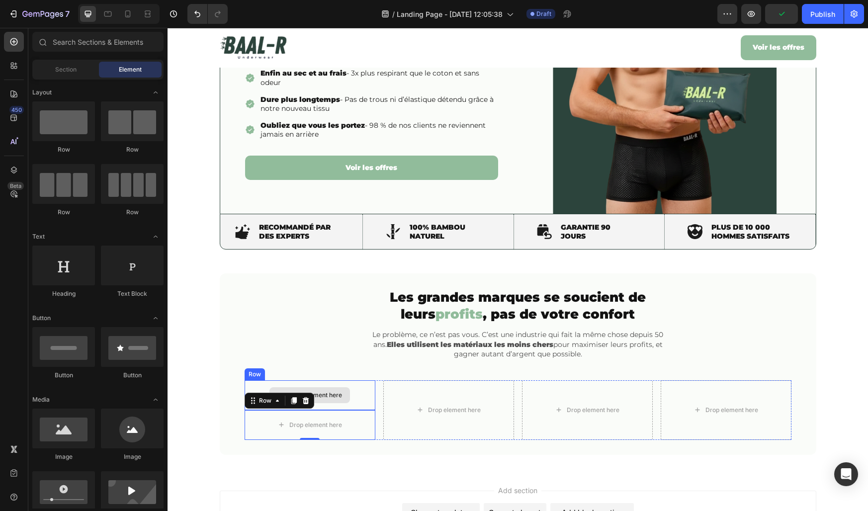
click at [327, 390] on div "Drop element here" at bounding box center [309, 395] width 81 height 16
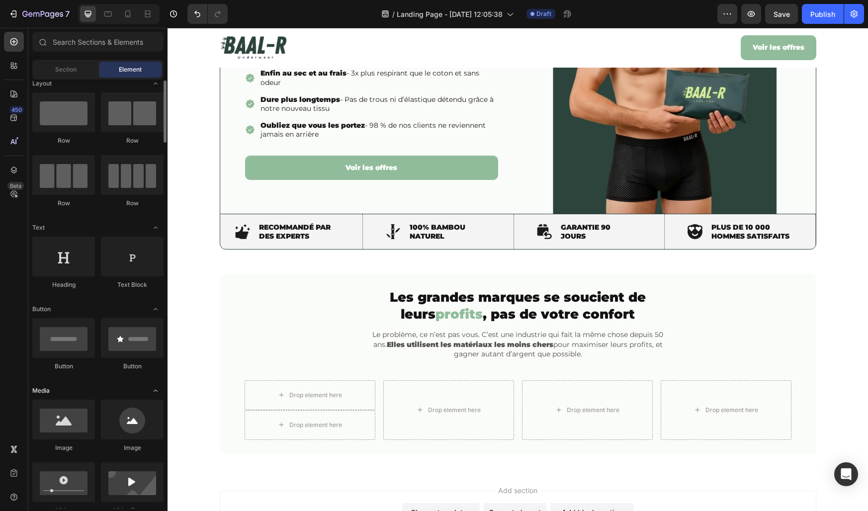
scroll to position [15, 0]
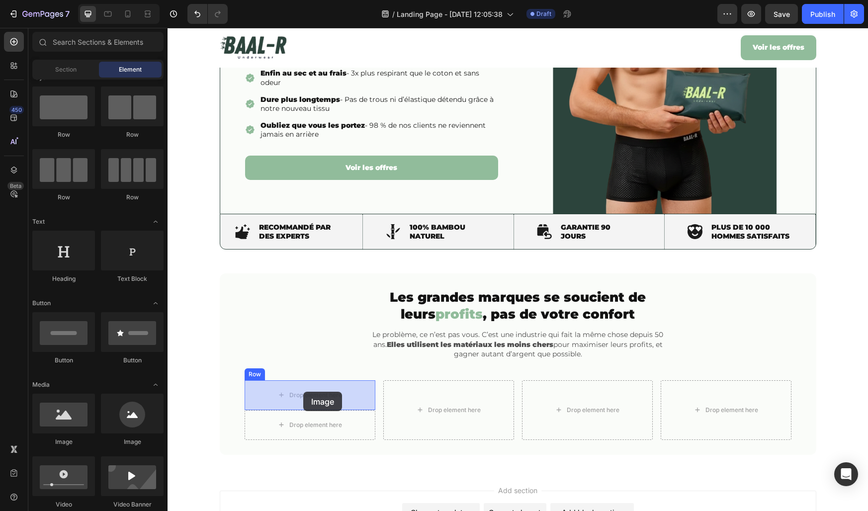
drag, startPoint x: 239, startPoint y: 441, endPoint x: 303, endPoint y: 392, distance: 81.2
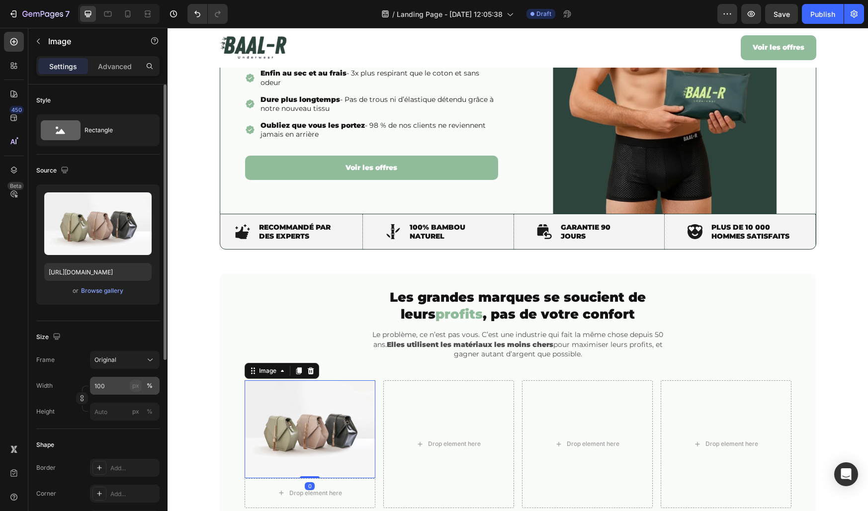
click at [133, 387] on div "px" at bounding box center [135, 385] width 7 height 9
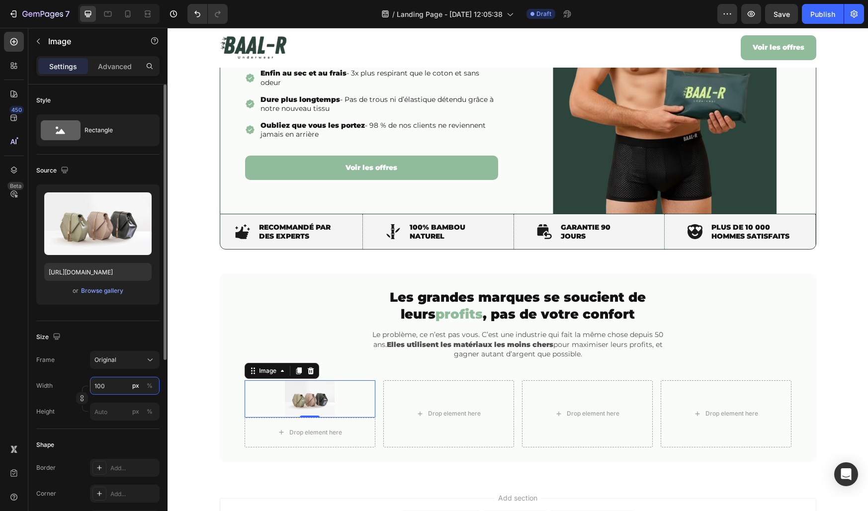
click at [114, 387] on input "100" at bounding box center [125, 386] width 70 height 18
click at [121, 384] on input "80" at bounding box center [125, 386] width 70 height 18
type input "125"
click at [125, 332] on div "Size" at bounding box center [97, 337] width 123 height 16
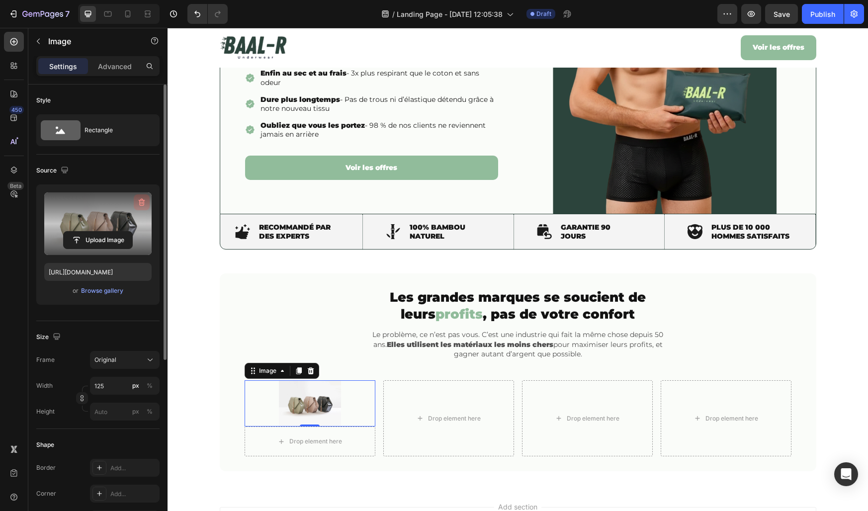
click at [141, 200] on icon "button" at bounding box center [142, 202] width 6 height 7
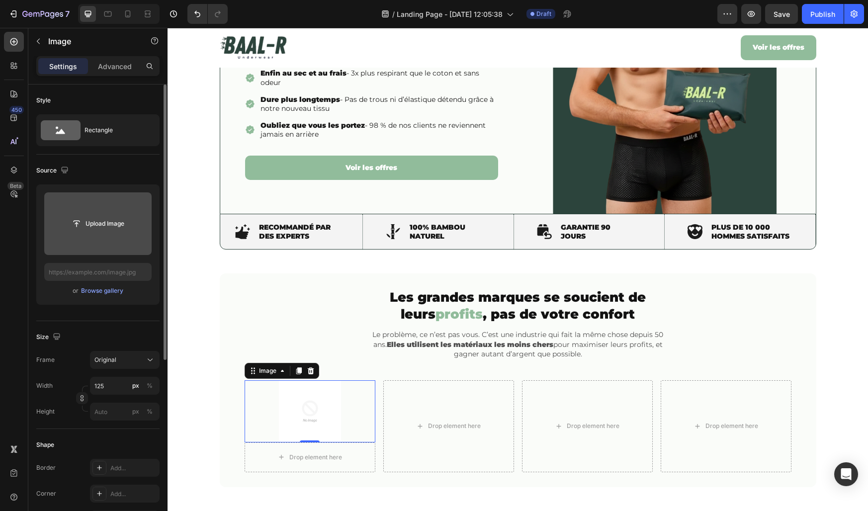
type input "C:\fakepath\Image 1.avif"
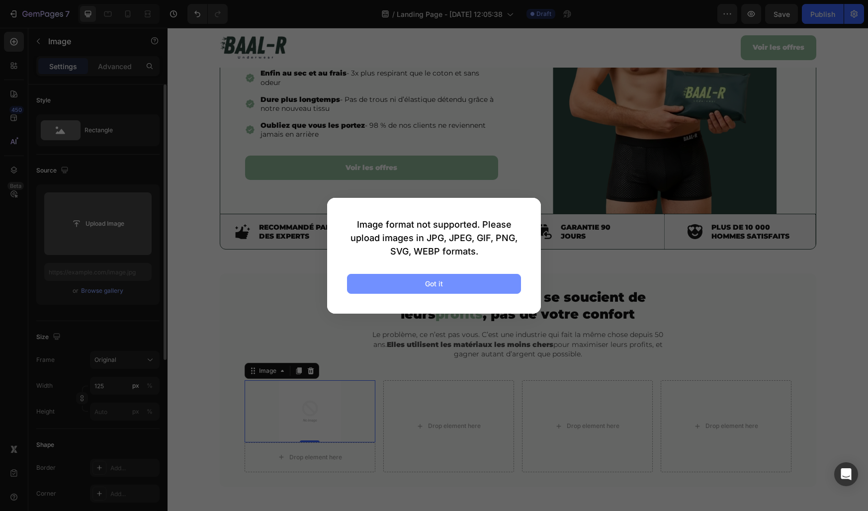
click at [377, 282] on button "Got it" at bounding box center [434, 284] width 174 height 20
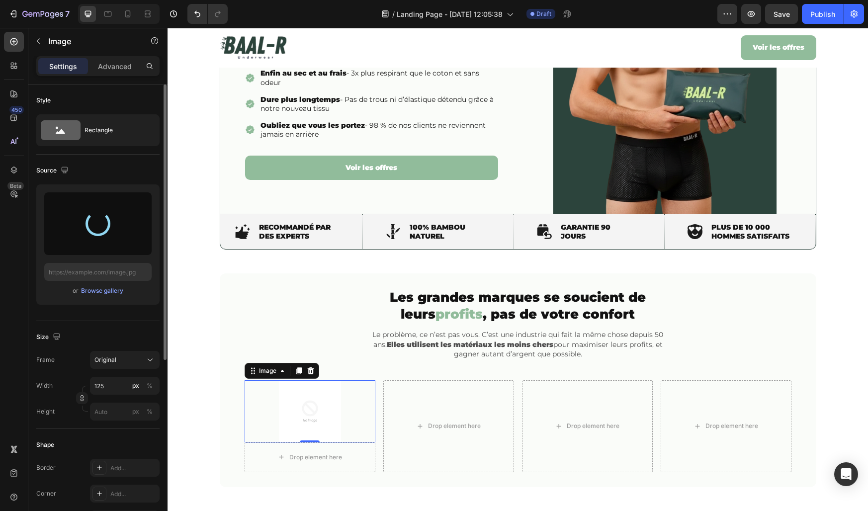
type input "https://cdn.shopify.com/s/files/1/0776/2735/9559/files/gempages_511155051469734…"
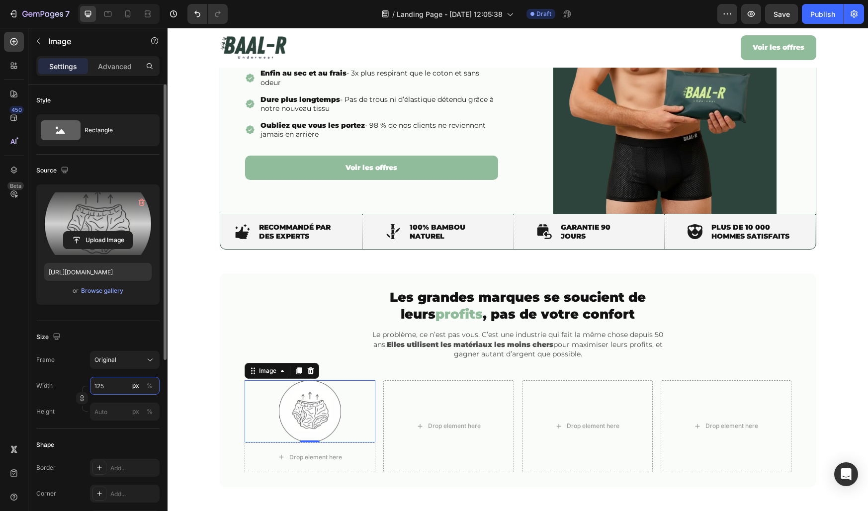
click at [104, 389] on input "125" at bounding box center [125, 386] width 70 height 18
type input "100"
click at [122, 337] on div "Size" at bounding box center [97, 337] width 123 height 16
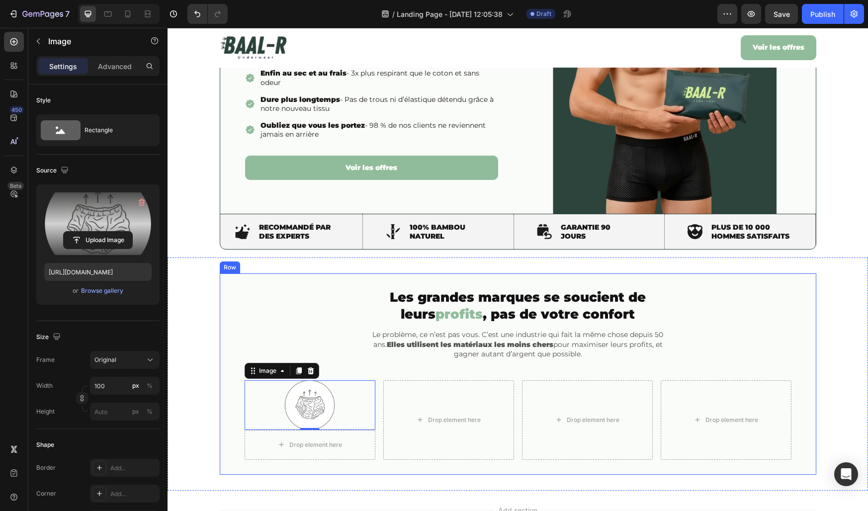
click at [227, 403] on div "⁠⁠⁠⁠⁠⁠⁠ Les grandes marques se soucient de leurs profits , pas de votre confort…" at bounding box center [518, 373] width 597 height 201
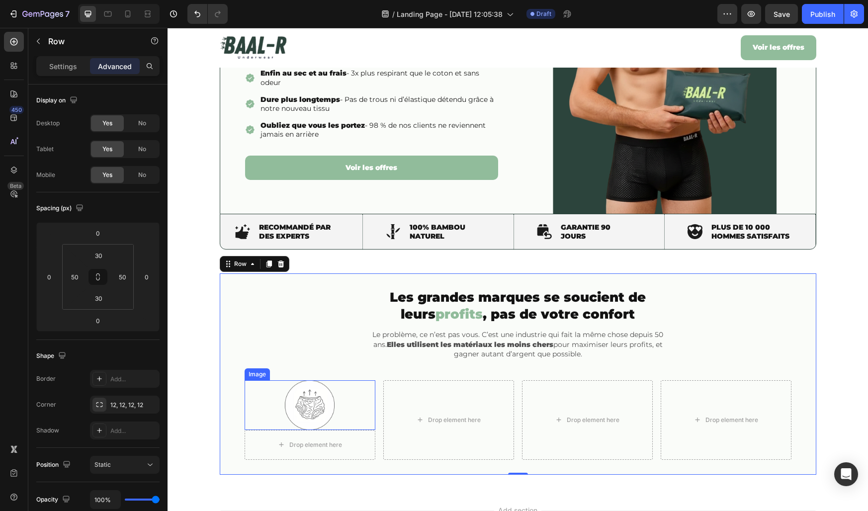
click at [302, 404] on img at bounding box center [310, 405] width 50 height 50
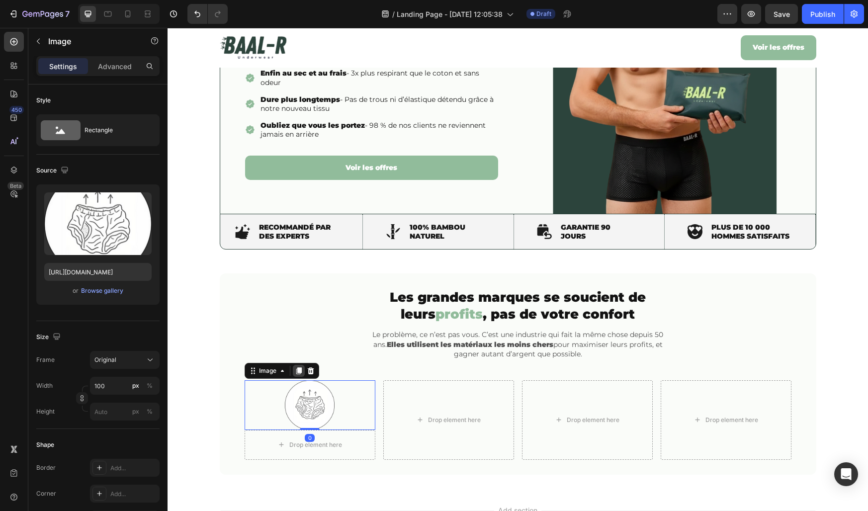
click at [297, 372] on icon at bounding box center [299, 371] width 8 height 8
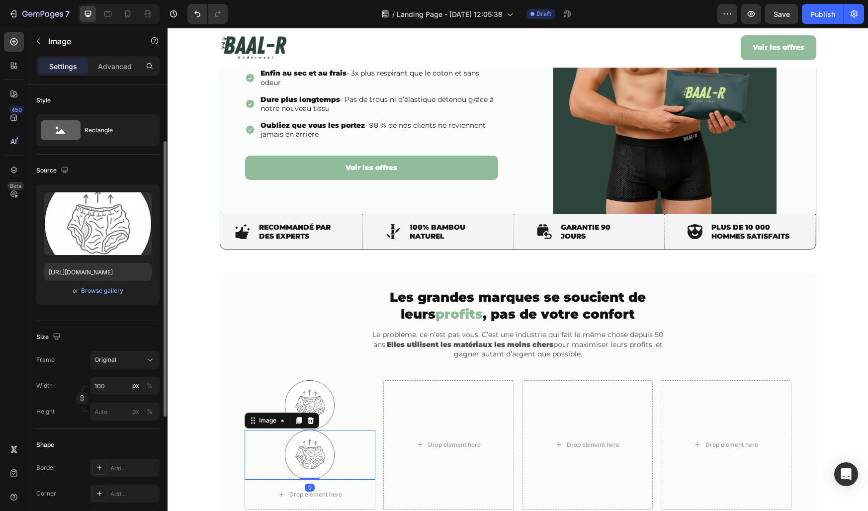
scroll to position [35, 0]
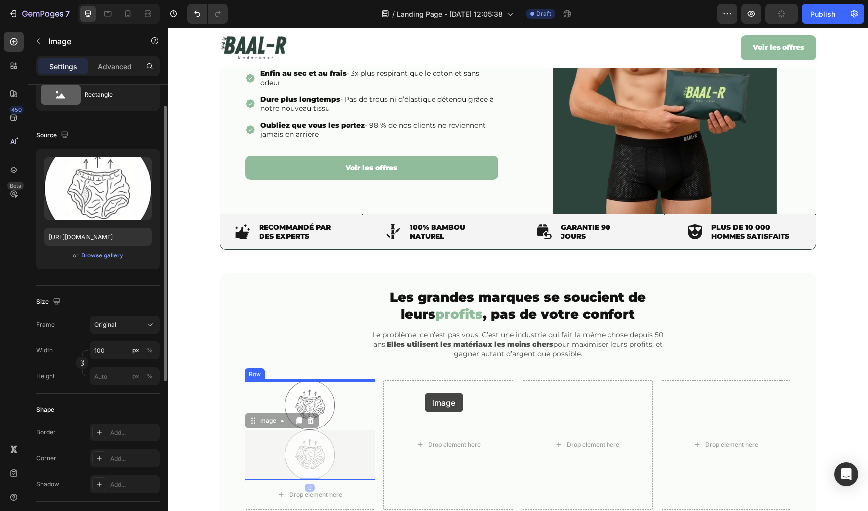
drag, startPoint x: 283, startPoint y: 421, endPoint x: 425, endPoint y: 393, distance: 145.0
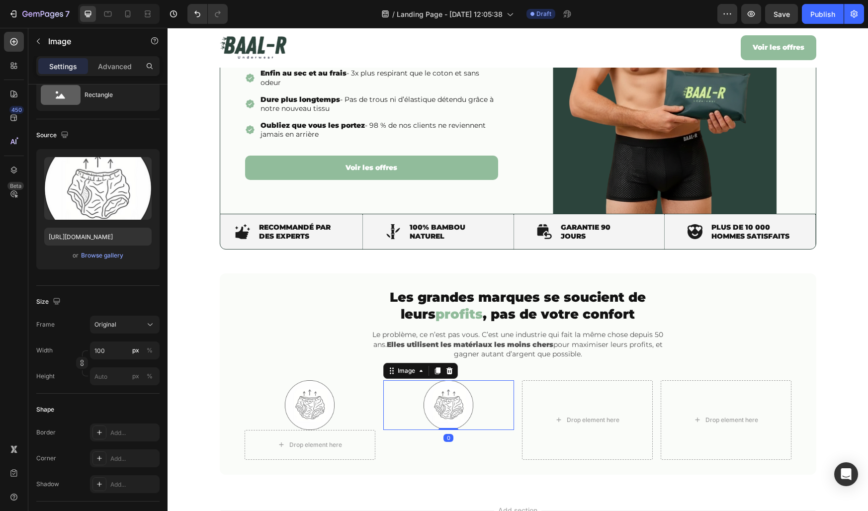
click at [439, 400] on img at bounding box center [449, 405] width 50 height 50
click at [439, 369] on icon at bounding box center [437, 370] width 5 height 7
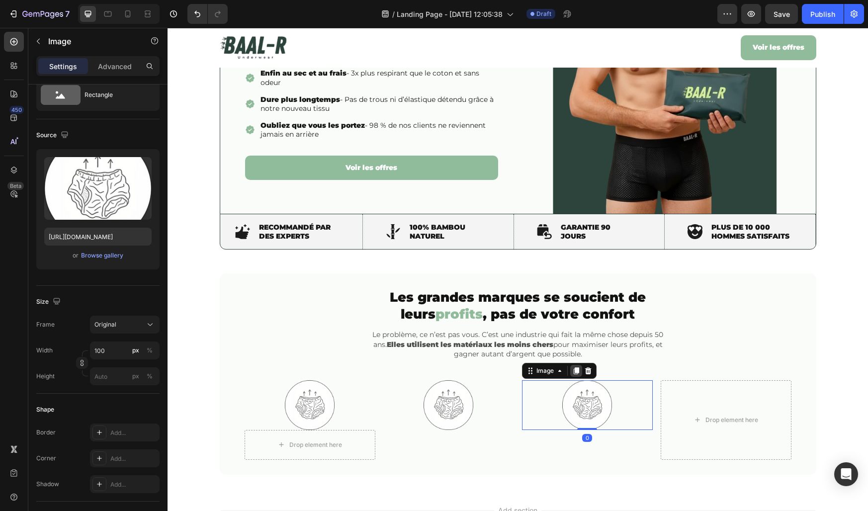
click at [579, 373] on icon at bounding box center [576, 371] width 8 height 8
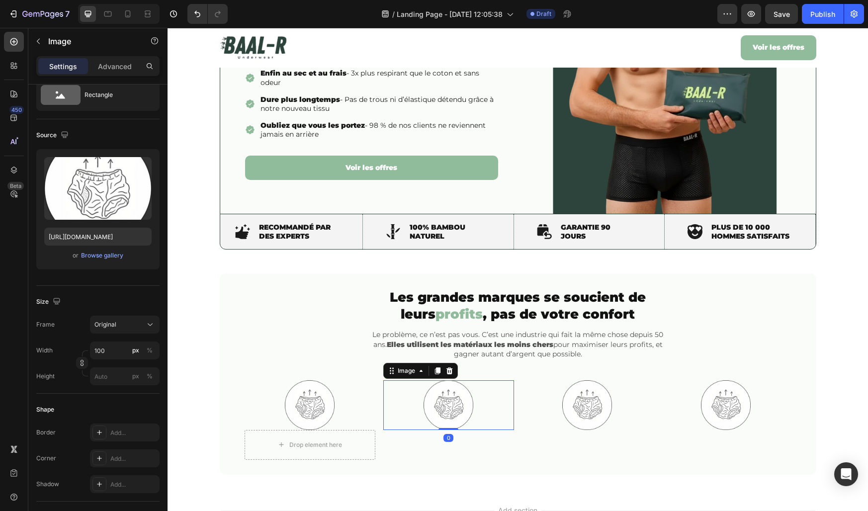
click at [418, 407] on div at bounding box center [448, 405] width 131 height 50
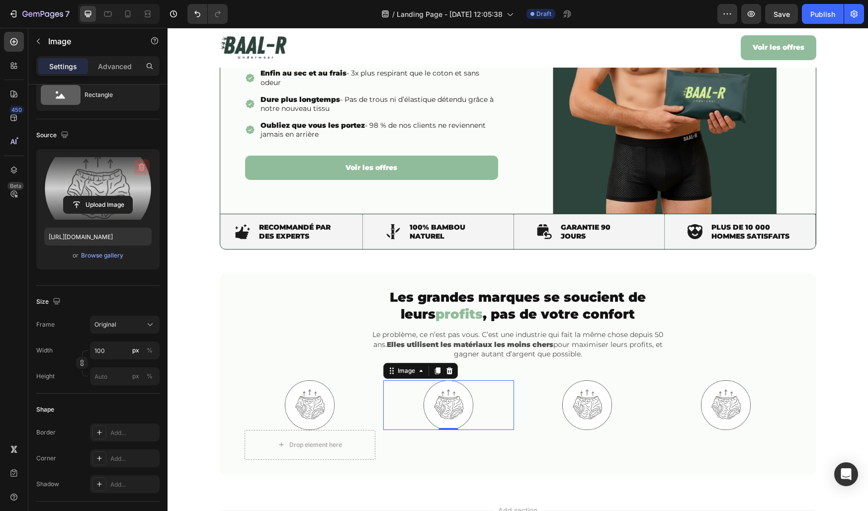
click at [142, 170] on icon "button" at bounding box center [142, 167] width 10 height 10
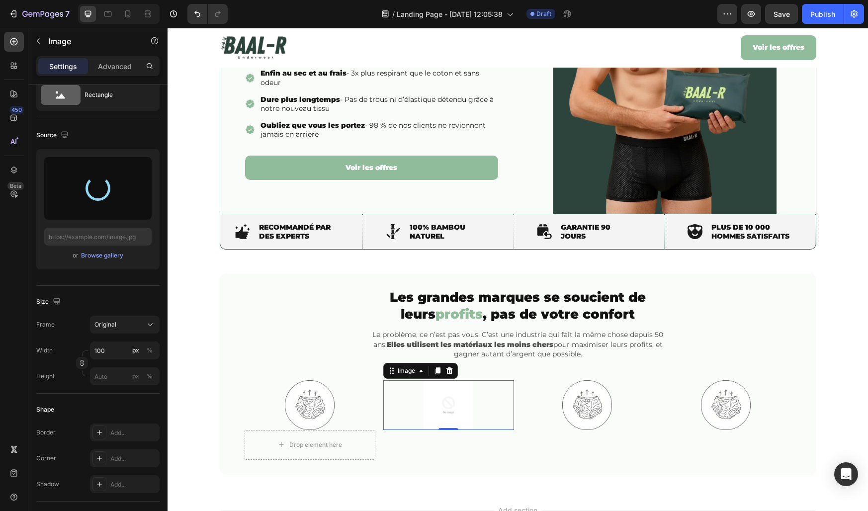
type input "https://cdn.shopify.com/s/files/1/0776/2735/9559/files/gempages_511155051469734…"
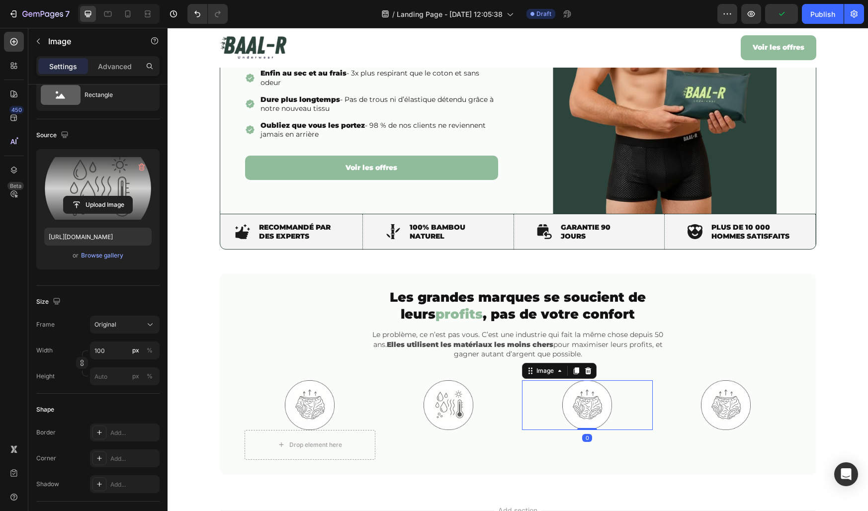
click at [544, 408] on div at bounding box center [587, 405] width 131 height 50
click at [144, 164] on icon "button" at bounding box center [142, 167] width 10 height 10
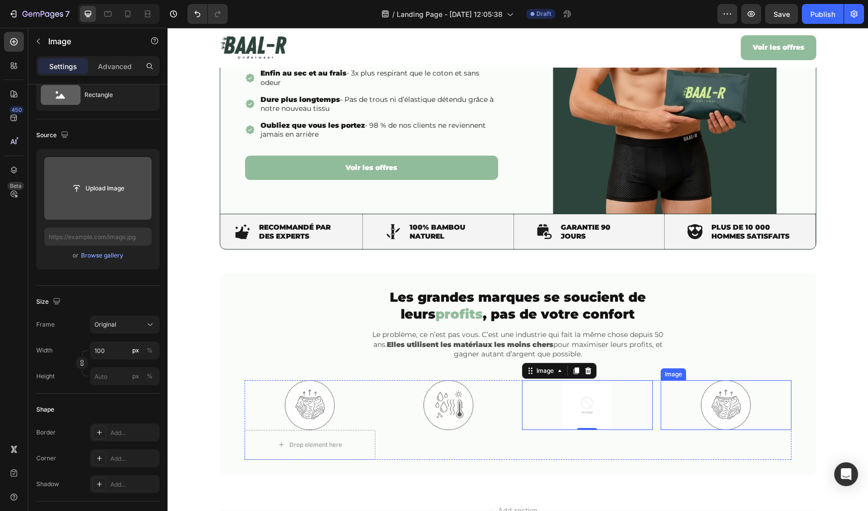
click at [714, 404] on img at bounding box center [726, 405] width 50 height 50
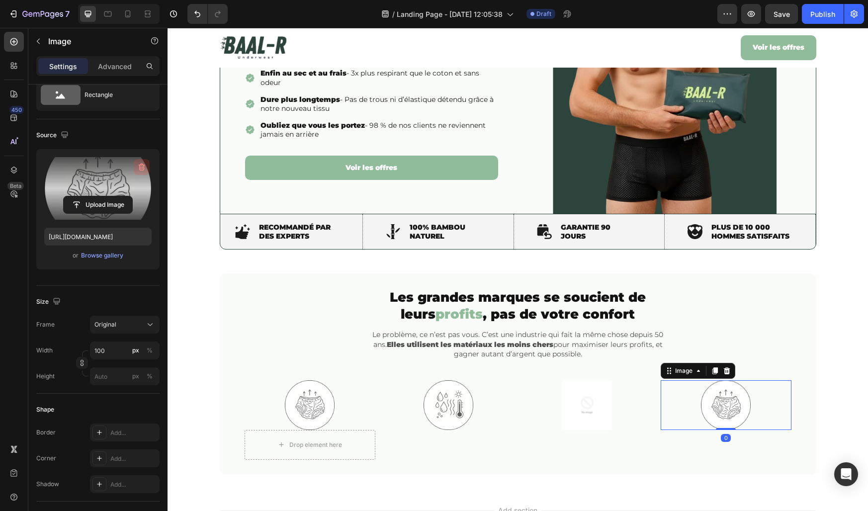
click at [145, 165] on icon "button" at bounding box center [142, 167] width 10 height 10
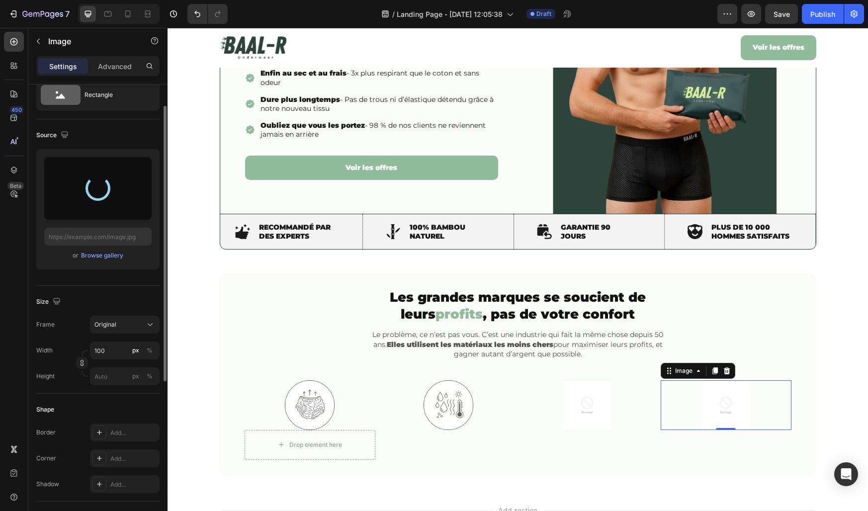
type input "https://cdn.shopify.com/s/files/1/0776/2735/9559/files/gempages_511155051469734…"
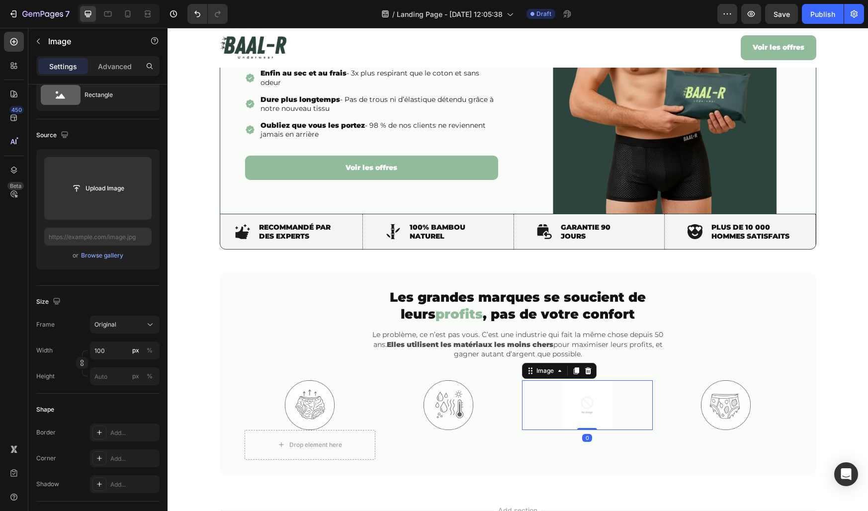
click at [582, 404] on img at bounding box center [587, 405] width 50 height 50
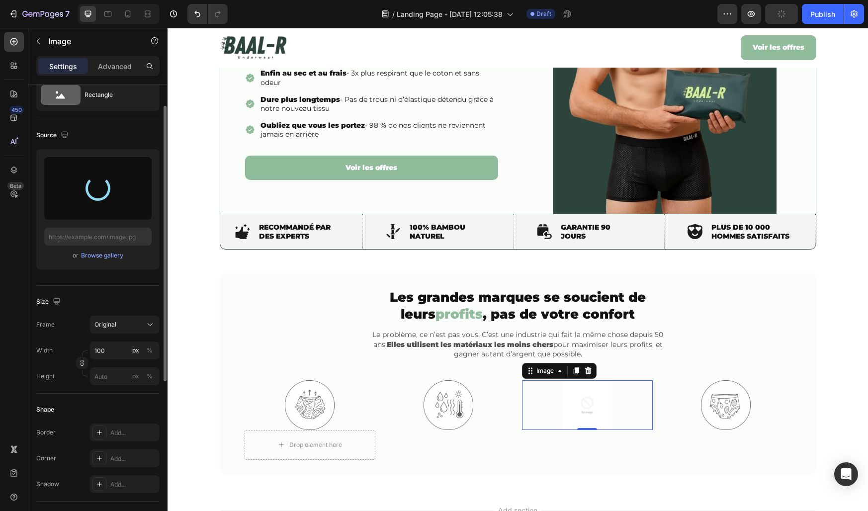
type input "https://cdn.shopify.com/s/files/1/0776/2735/9559/files/gempages_511155051469734…"
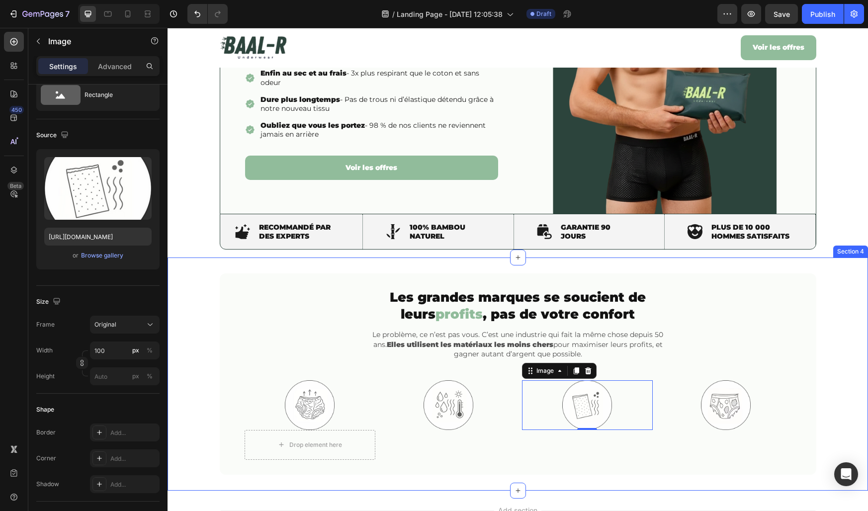
click at [235, 345] on div "⁠⁠⁠⁠⁠⁠⁠ Les grandes marques se soucient de leurs profits , pas de votre confort…" at bounding box center [518, 373] width 597 height 201
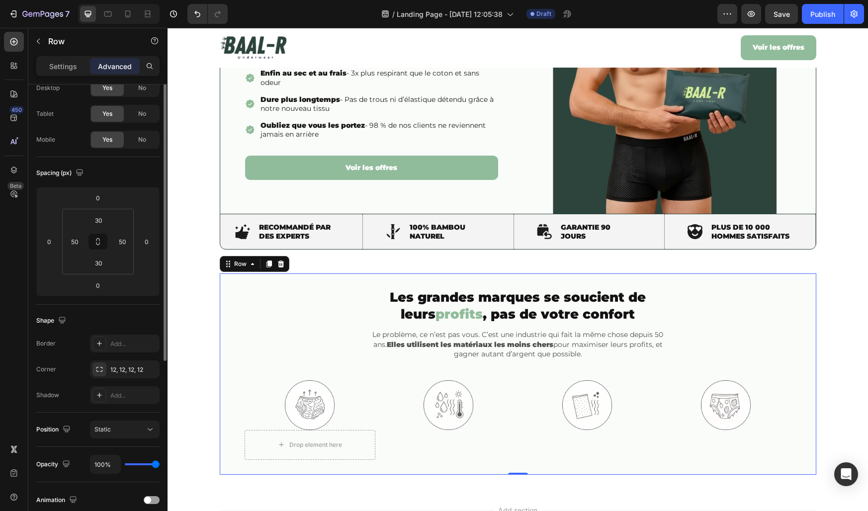
scroll to position [0, 0]
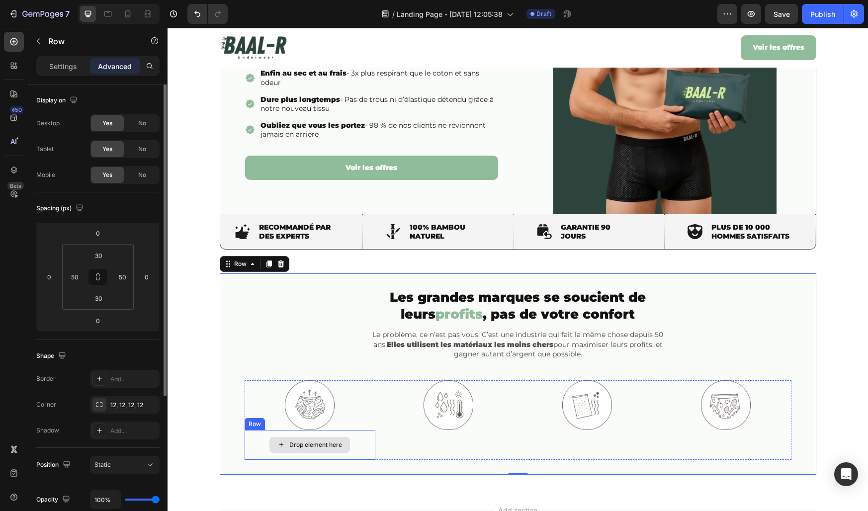
click at [339, 446] on div "Drop element here" at bounding box center [315, 445] width 53 height 8
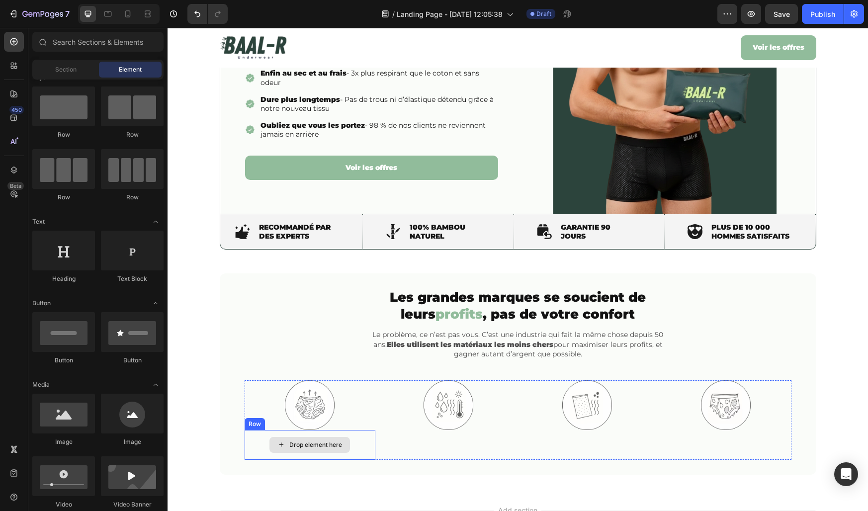
click at [345, 439] on div "Drop element here" at bounding box center [309, 445] width 81 height 16
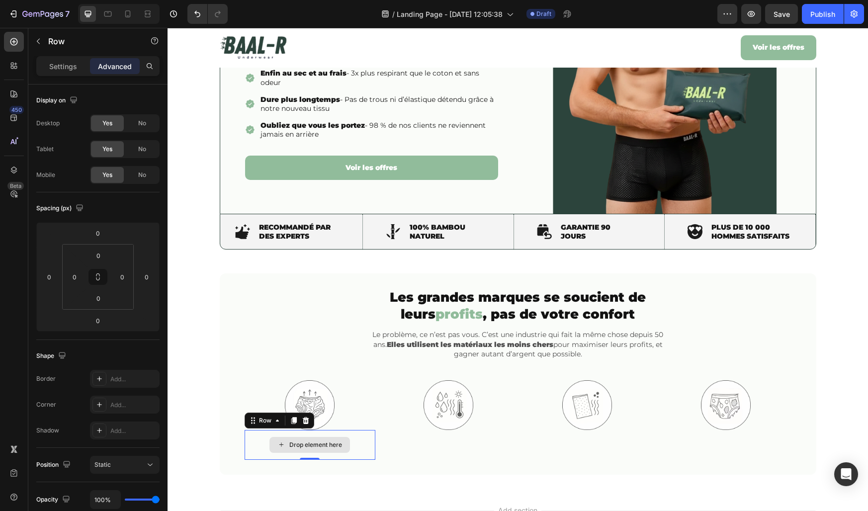
click at [362, 443] on div "Drop element here" at bounding box center [310, 445] width 131 height 30
click at [35, 37] on icon "button" at bounding box center [38, 41] width 8 height 8
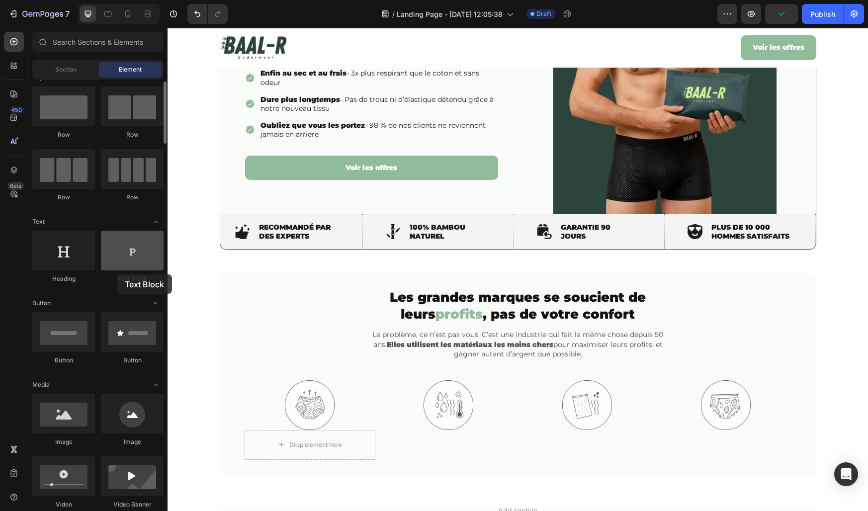
drag, startPoint x: 123, startPoint y: 257, endPoint x: 108, endPoint y: 259, distance: 15.0
click at [113, 260] on div at bounding box center [132, 251] width 63 height 40
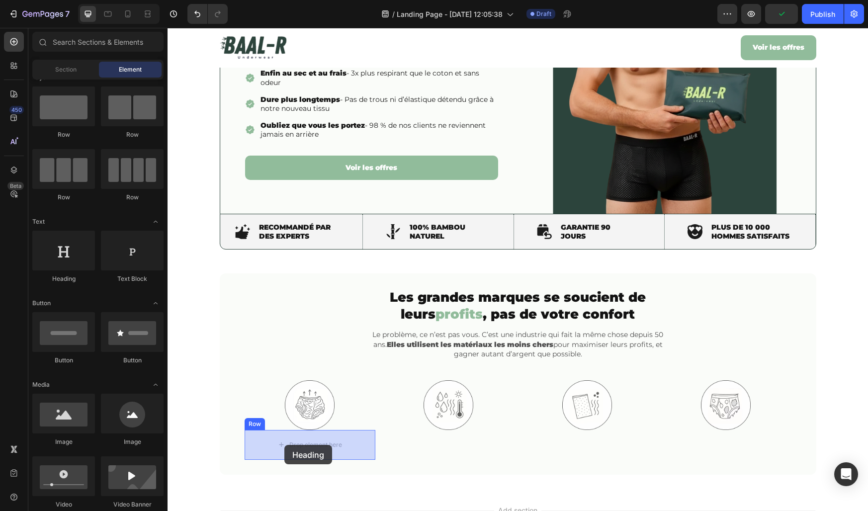
drag, startPoint x: 229, startPoint y: 276, endPoint x: 284, endPoint y: 445, distance: 177.8
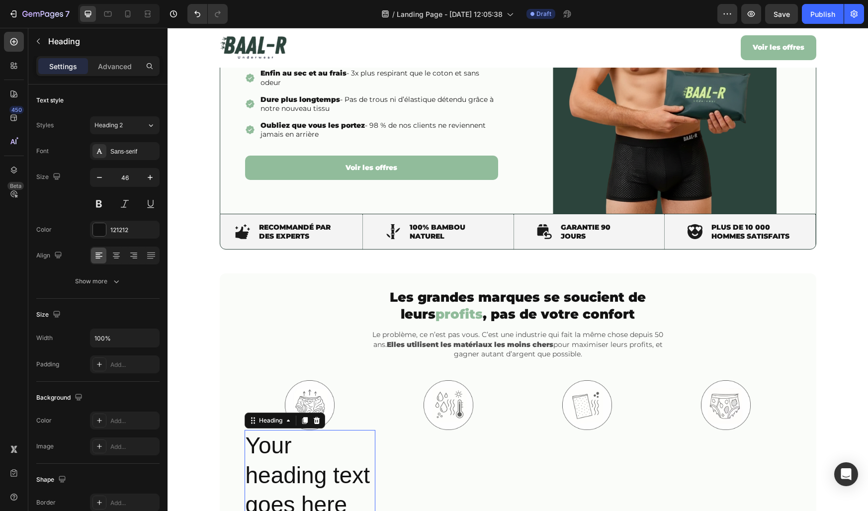
click at [294, 449] on h2 "Your heading text goes here" at bounding box center [310, 475] width 131 height 91
click at [294, 449] on p "Your heading text goes here" at bounding box center [310, 475] width 129 height 89
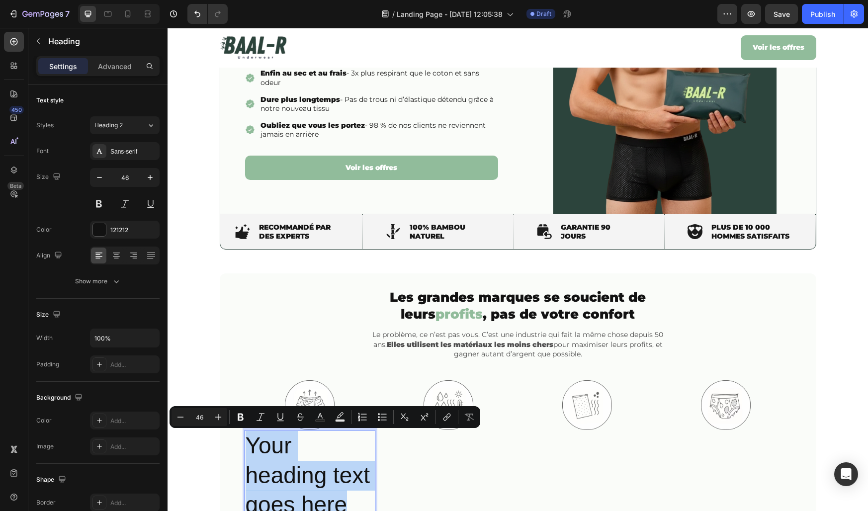
click at [294, 449] on p "Your heading text goes here" at bounding box center [310, 475] width 129 height 89
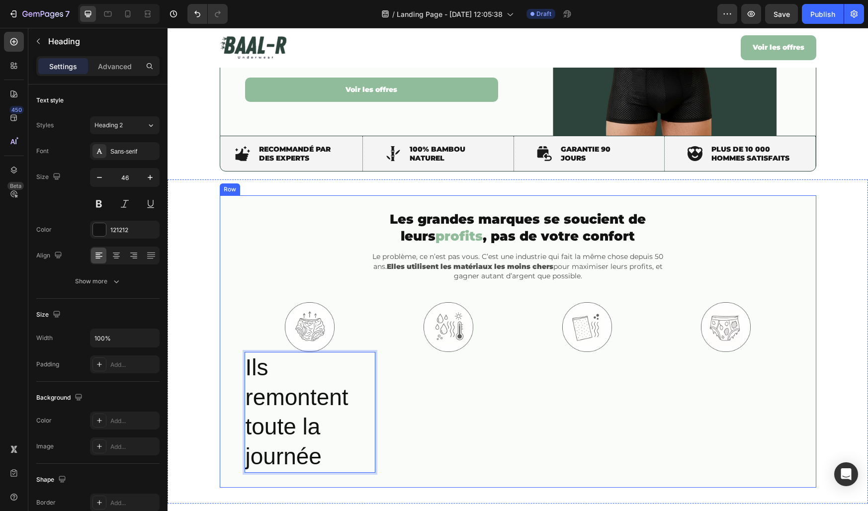
scroll to position [293, 0]
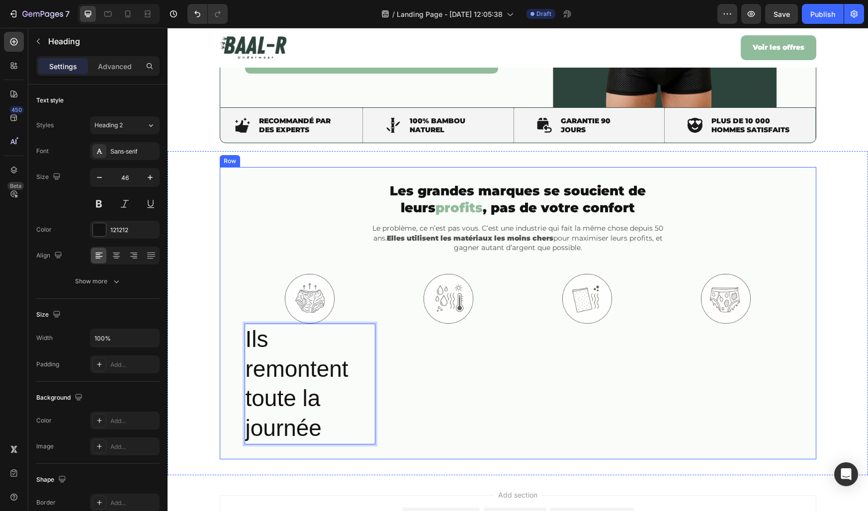
click at [234, 372] on div "⁠⁠⁠⁠⁠⁠⁠ Les grandes marques se soucient de leurs profits , pas de votre confort…" at bounding box center [518, 313] width 597 height 292
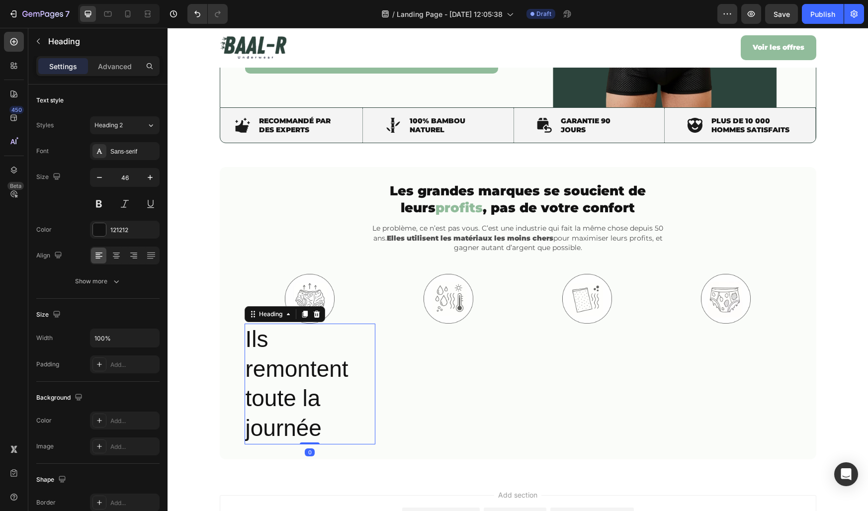
click at [265, 380] on p "Ils remontent toute la journée" at bounding box center [310, 384] width 129 height 119
click at [98, 154] on icon at bounding box center [99, 151] width 5 height 5
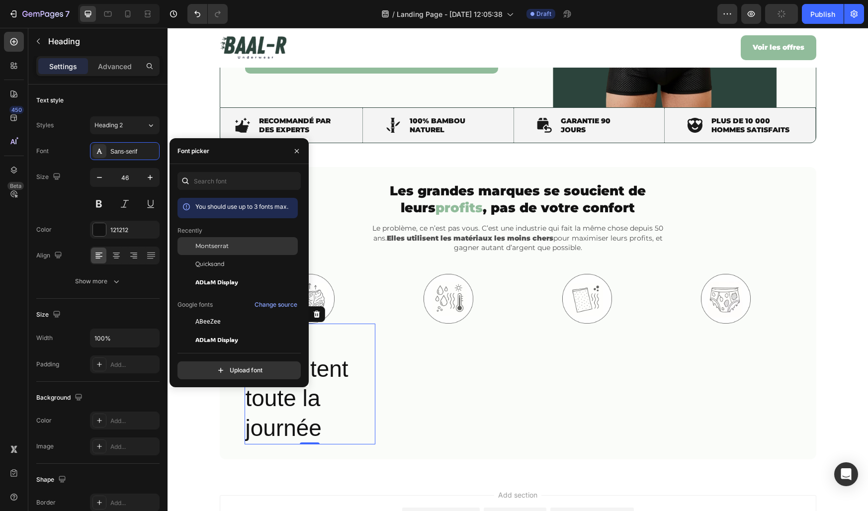
click at [201, 251] on div "Montserrat" at bounding box center [238, 246] width 120 height 18
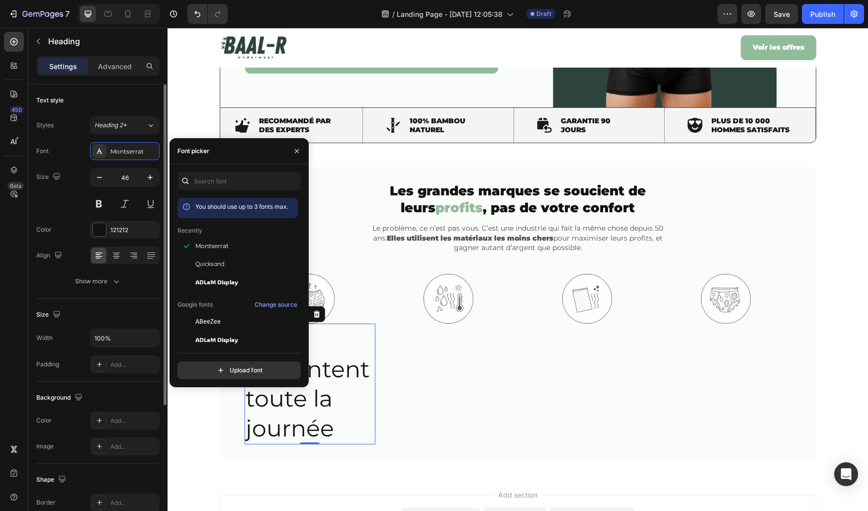
click at [79, 180] on div "Size 46" at bounding box center [97, 190] width 123 height 45
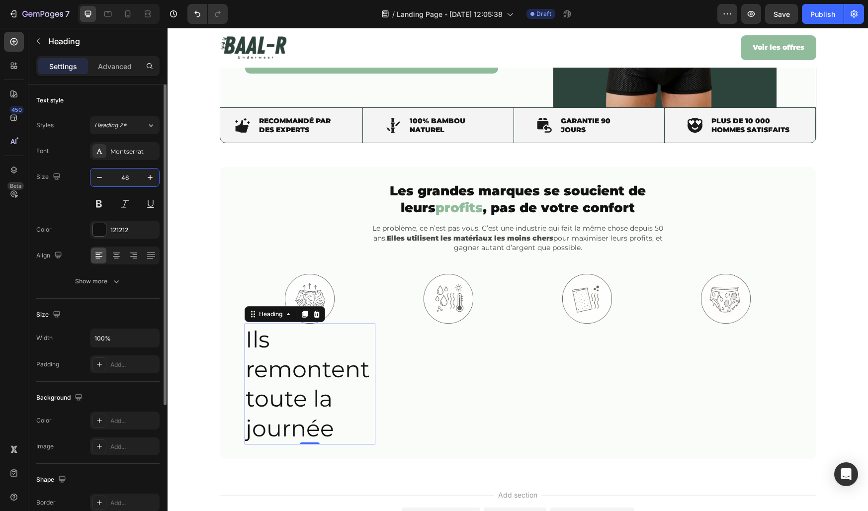
click at [116, 180] on input "46" at bounding box center [124, 178] width 33 height 18
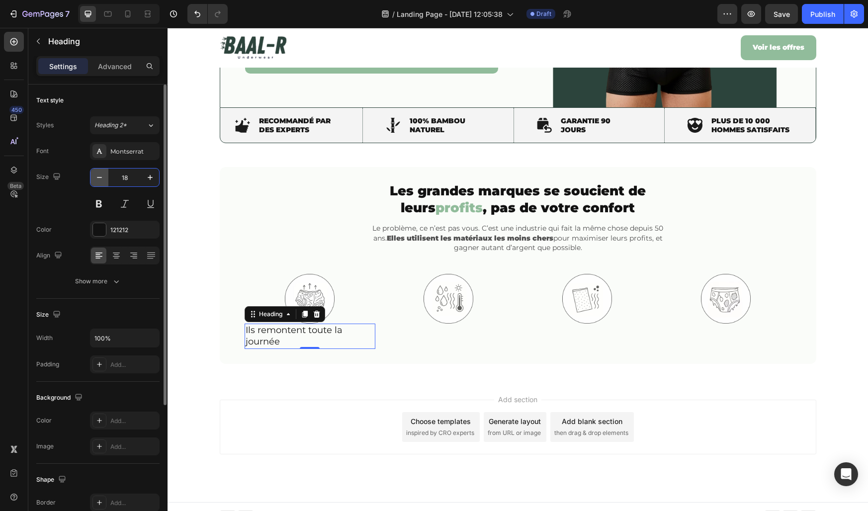
click at [101, 179] on icon "button" at bounding box center [99, 178] width 10 height 10
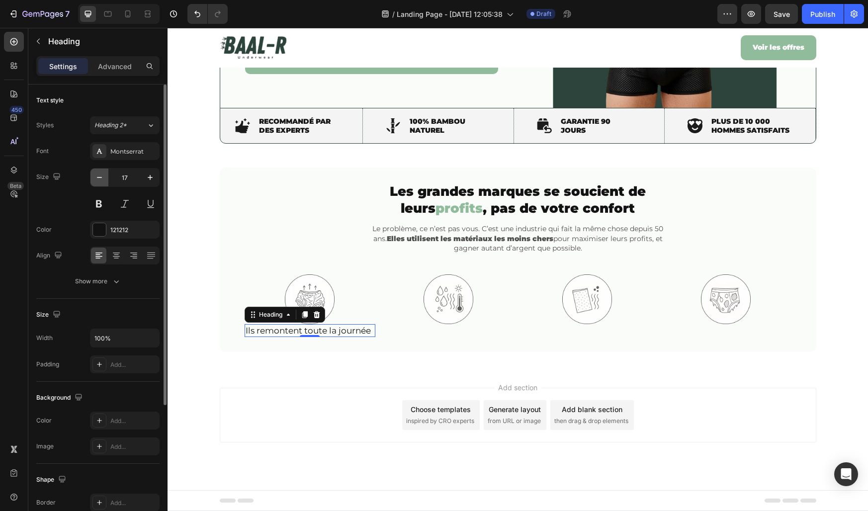
click at [101, 179] on icon "button" at bounding box center [99, 178] width 10 height 10
click at [81, 191] on div "Size 16" at bounding box center [97, 190] width 123 height 45
click at [117, 257] on icon at bounding box center [116, 256] width 10 height 10
click at [97, 203] on button at bounding box center [99, 204] width 18 height 18
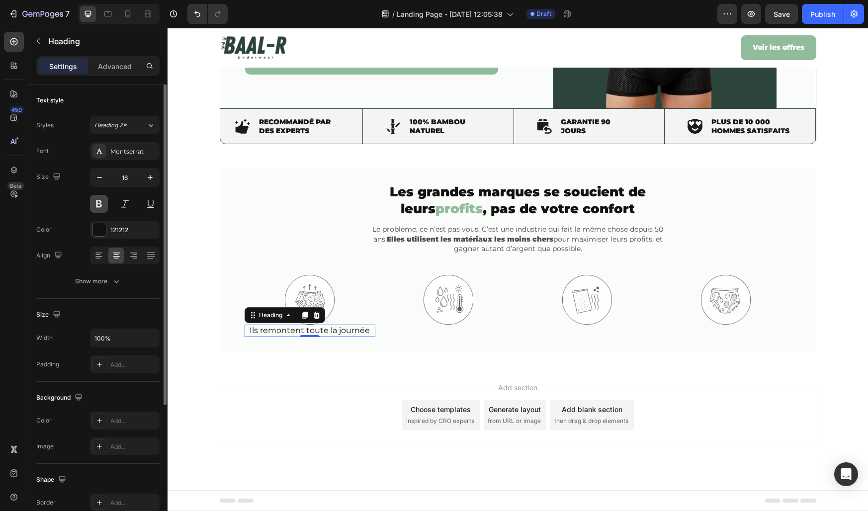
scroll to position [293, 0]
click at [98, 178] on icon "button" at bounding box center [99, 178] width 10 height 10
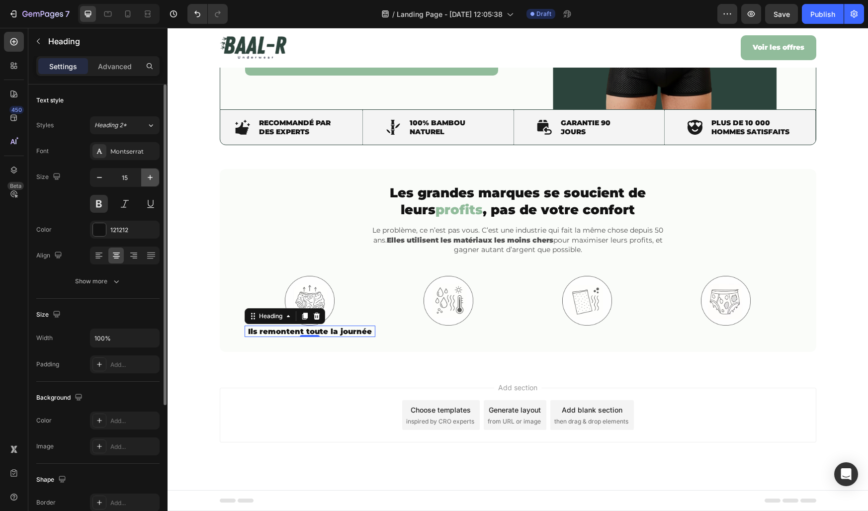
click at [153, 179] on icon "button" at bounding box center [150, 178] width 10 height 10
type input "16"
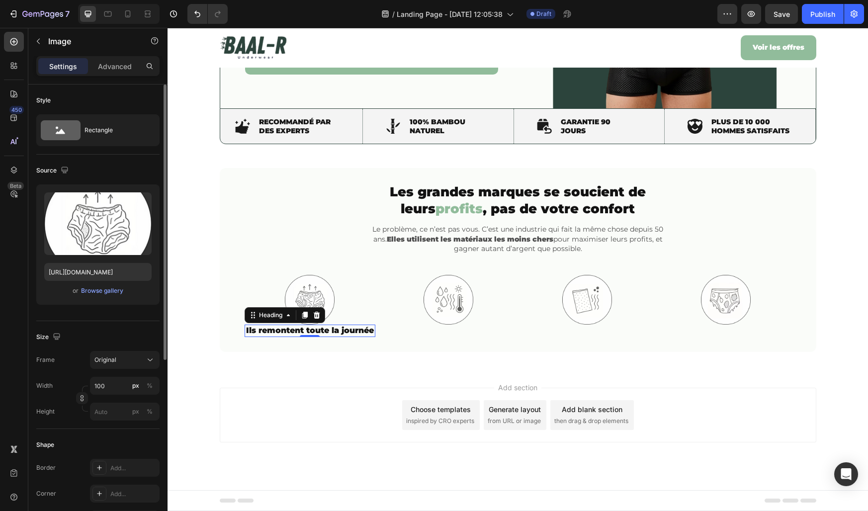
click at [353, 309] on div at bounding box center [310, 300] width 131 height 50
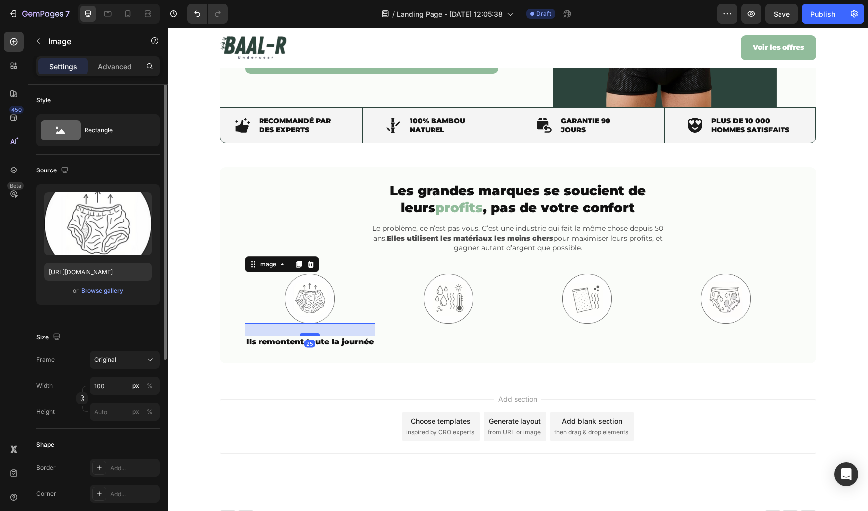
drag, startPoint x: 311, startPoint y: 322, endPoint x: 312, endPoint y: 334, distance: 12.5
click at [312, 334] on div at bounding box center [310, 334] width 20 height 3
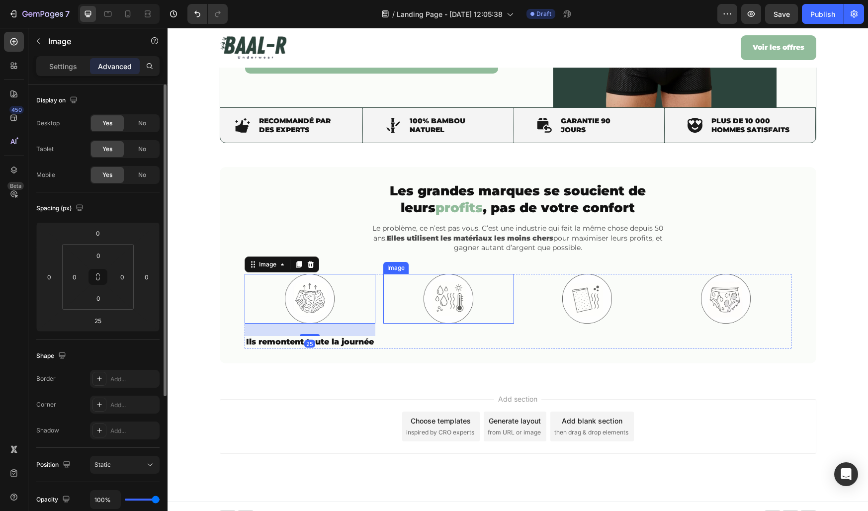
click at [412, 302] on div at bounding box center [448, 299] width 131 height 50
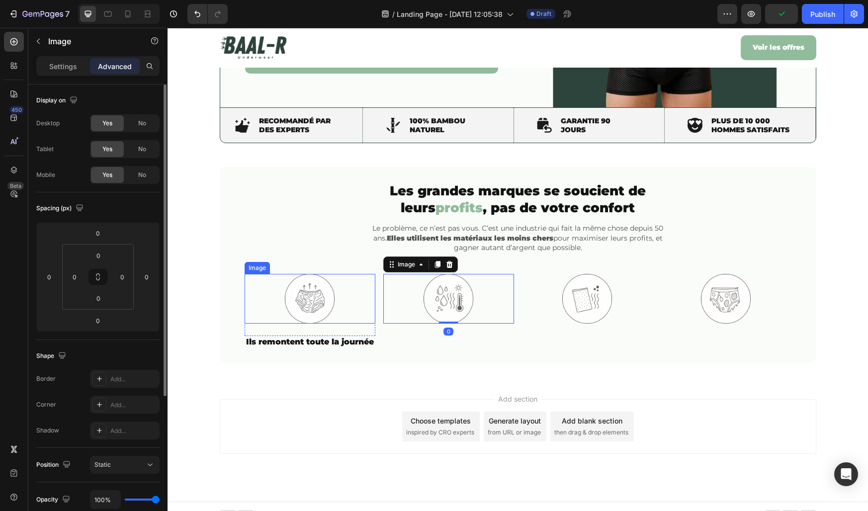
click at [309, 309] on img at bounding box center [310, 299] width 50 height 50
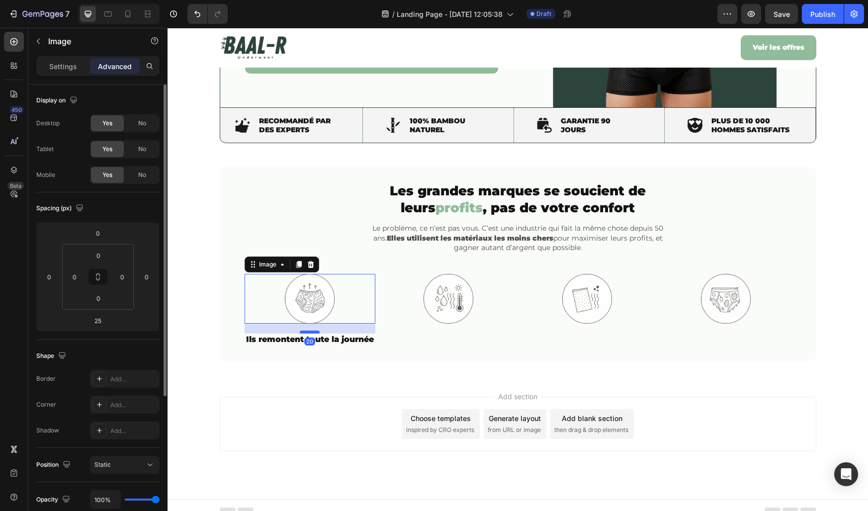
drag, startPoint x: 309, startPoint y: 335, endPoint x: 302, endPoint y: 333, distance: 6.9
click at [302, 333] on div at bounding box center [310, 332] width 20 height 3
type input "20"
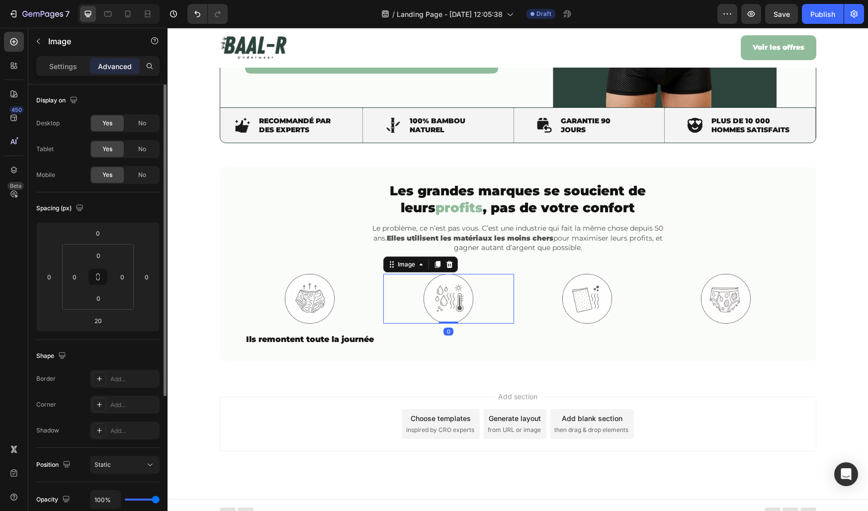
click at [432, 289] on img at bounding box center [449, 299] width 50 height 50
drag, startPoint x: 451, startPoint y: 321, endPoint x: 449, endPoint y: 331, distance: 10.1
click at [449, 331] on div at bounding box center [449, 332] width 20 height 3
type input "20"
click at [577, 299] on img at bounding box center [587, 299] width 50 height 50
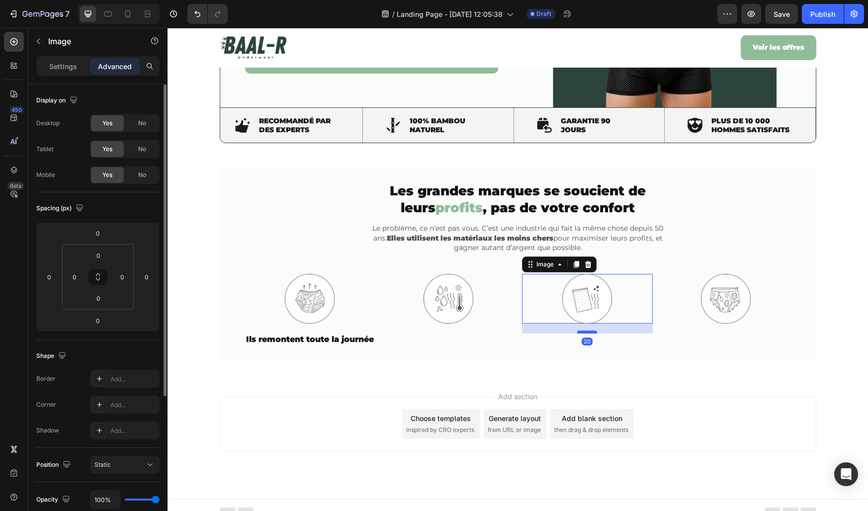
drag, startPoint x: 589, startPoint y: 323, endPoint x: 586, endPoint y: 333, distance: 10.4
click at [586, 333] on div at bounding box center [587, 332] width 20 height 3
type input "20"
click at [699, 286] on div at bounding box center [726, 299] width 131 height 50
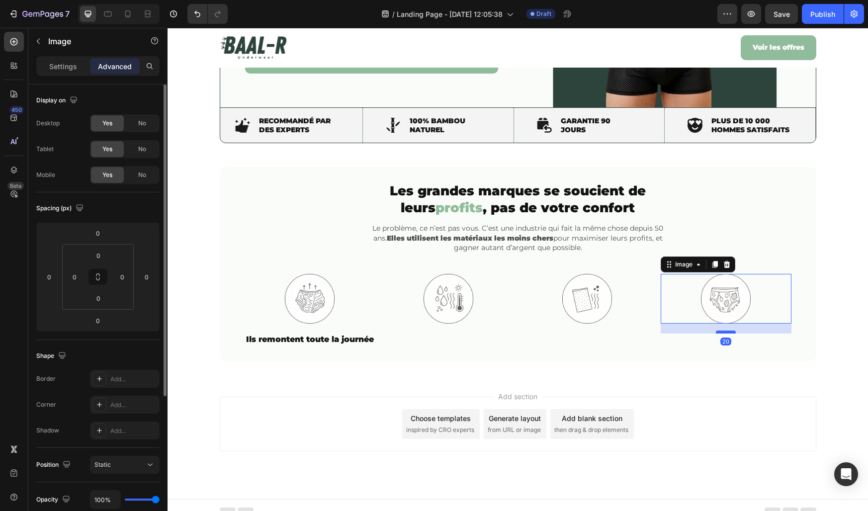
drag, startPoint x: 722, startPoint y: 321, endPoint x: 717, endPoint y: 331, distance: 11.1
click at [717, 331] on div at bounding box center [726, 332] width 20 height 3
type input "20"
click at [341, 345] on p "Ils remontent toute la journée" at bounding box center [310, 340] width 129 height 10
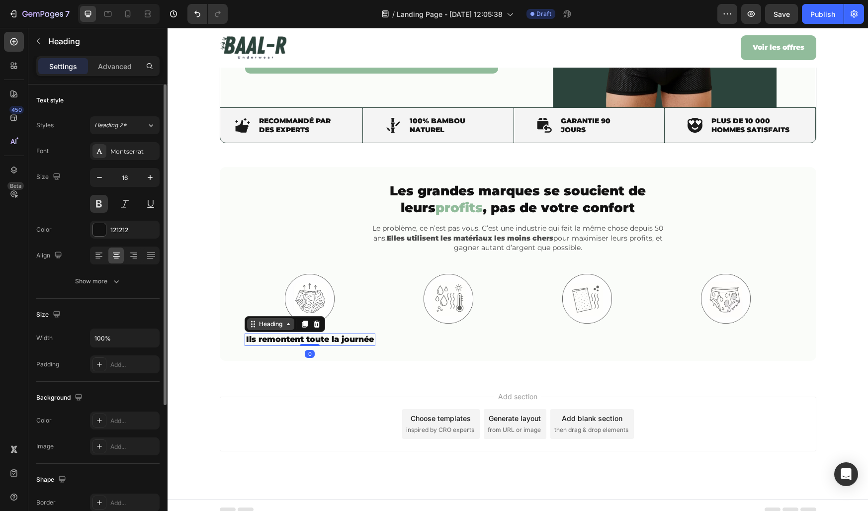
click at [269, 325] on div "Heading" at bounding box center [270, 324] width 27 height 9
click at [259, 308] on div "Row 1 col" at bounding box center [264, 307] width 30 height 6
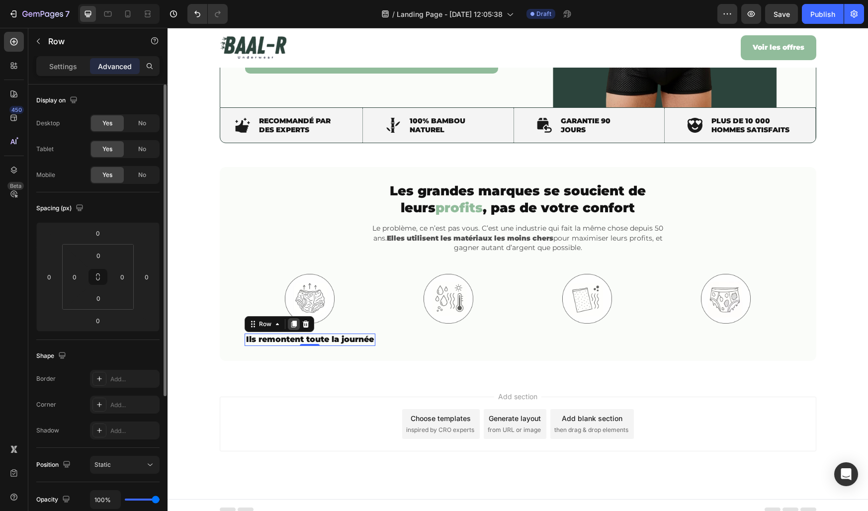
click at [296, 326] on icon at bounding box center [293, 324] width 5 height 7
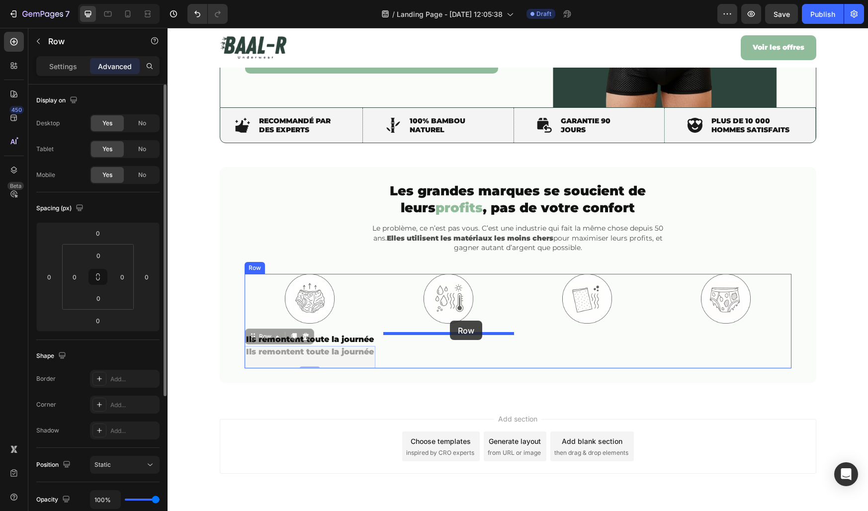
drag, startPoint x: 275, startPoint y: 346, endPoint x: 450, endPoint y: 321, distance: 176.8
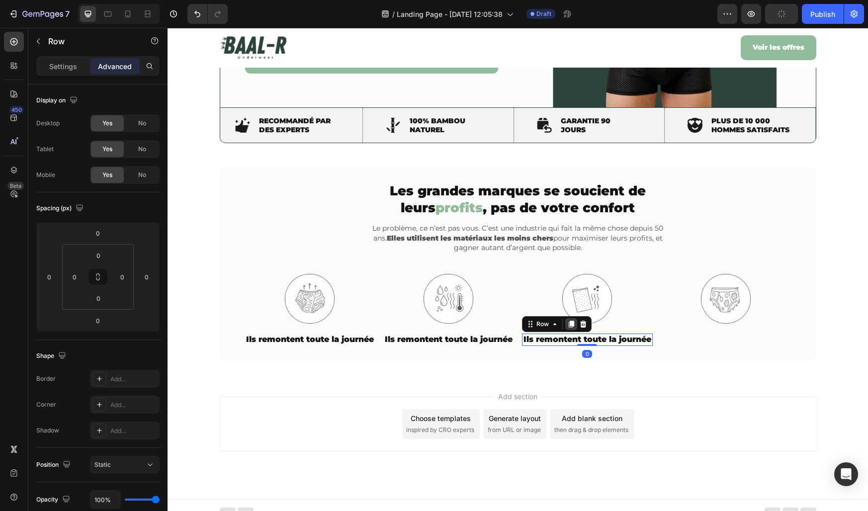
click at [576, 324] on div at bounding box center [571, 324] width 12 height 12
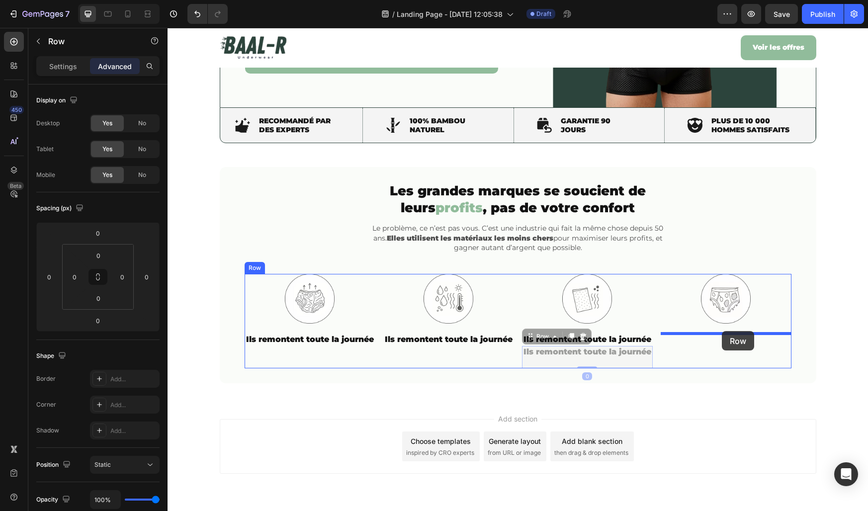
drag, startPoint x: 544, startPoint y: 344, endPoint x: 722, endPoint y: 331, distance: 178.9
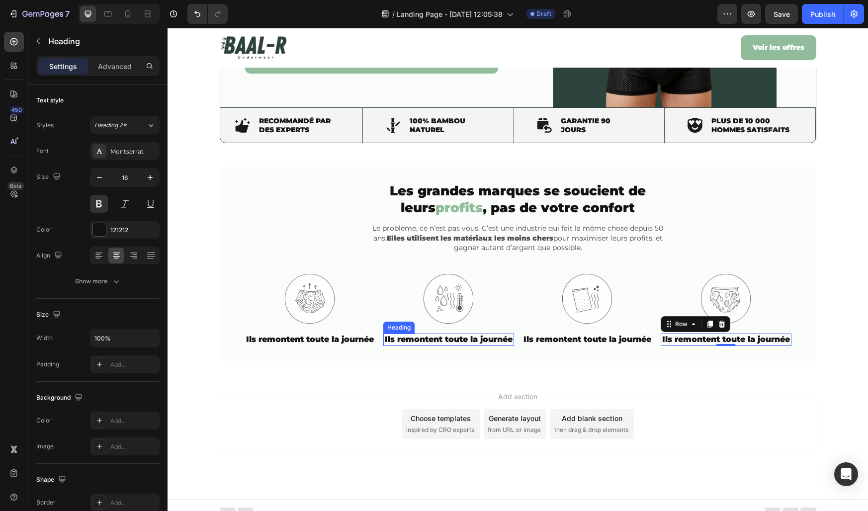
click at [434, 342] on h2 "Ils remontent toute la journée" at bounding box center [448, 340] width 131 height 12
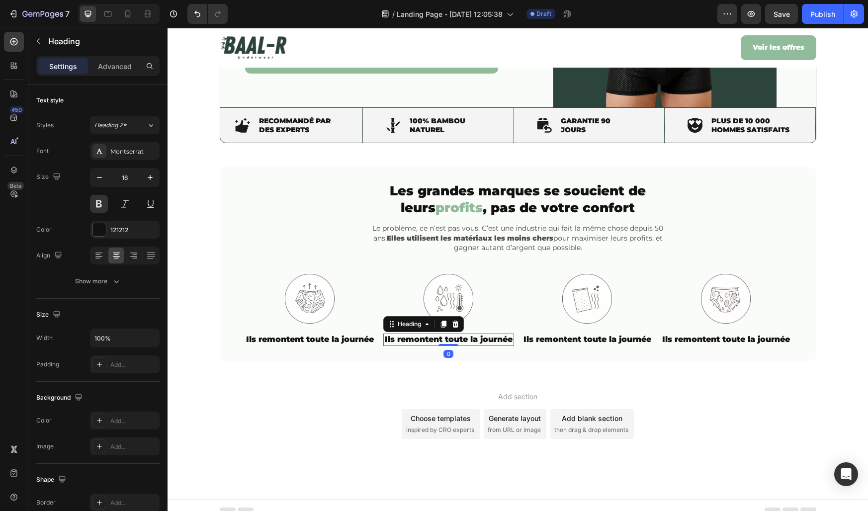
click at [434, 342] on h2 "Ils remontent toute la journée" at bounding box center [448, 340] width 131 height 12
click at [434, 342] on p "Ils remontent toute la journée" at bounding box center [448, 340] width 129 height 10
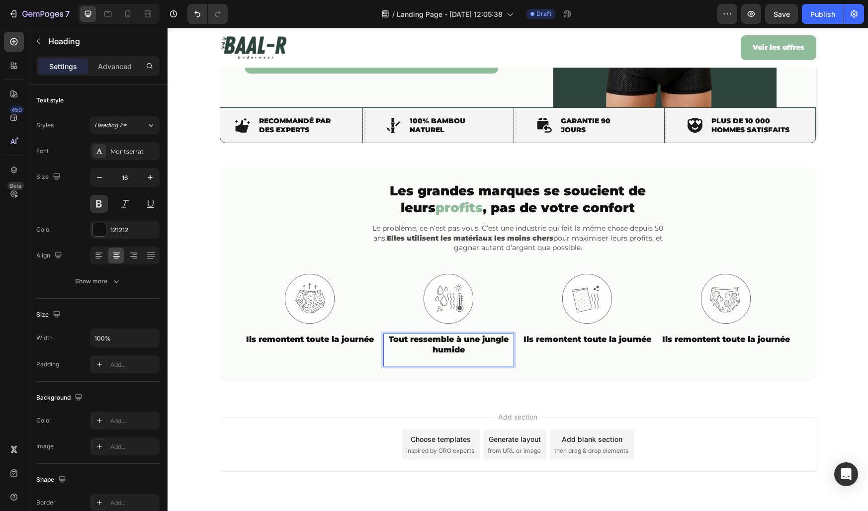
click at [441, 348] on strong "Tout ressemble à une jungle humide" at bounding box center [449, 345] width 120 height 20
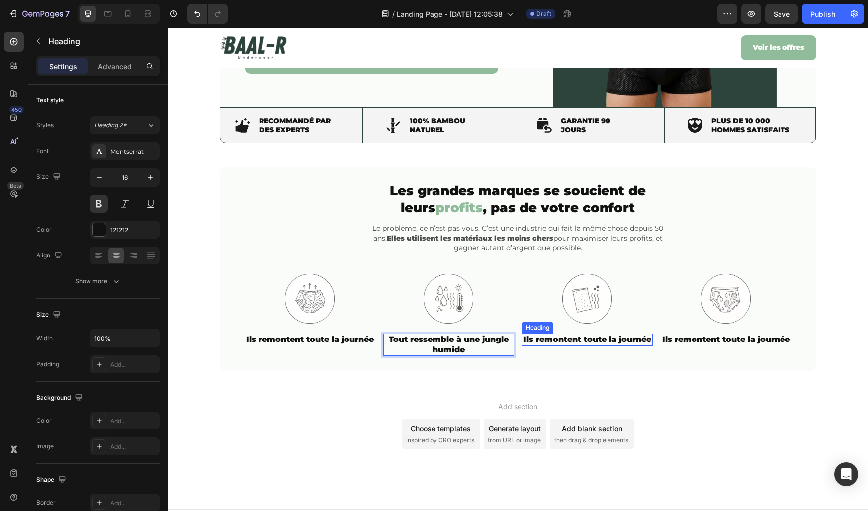
click at [586, 340] on h2 "Ils remontent toute la journée" at bounding box center [587, 340] width 131 height 12
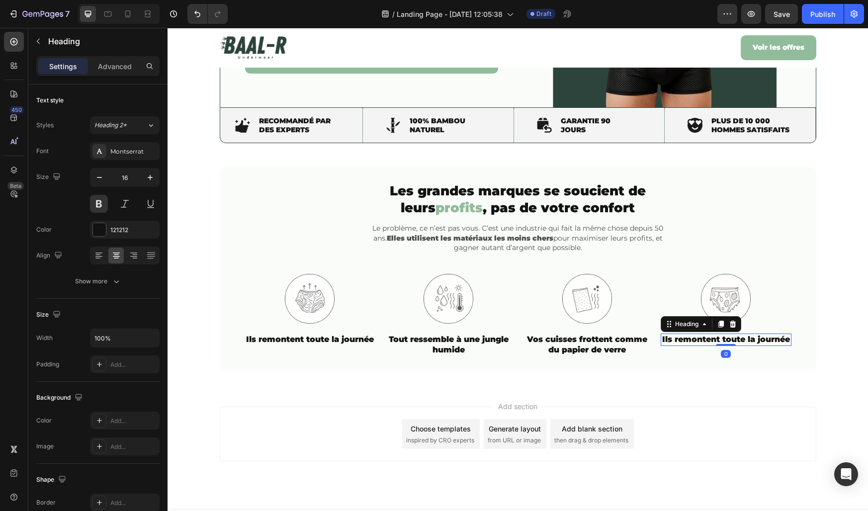
click at [722, 340] on h2 "Ils remontent toute la journée" at bounding box center [726, 340] width 131 height 12
click at [722, 340] on p "Ils remontent toute la journée" at bounding box center [726, 340] width 129 height 10
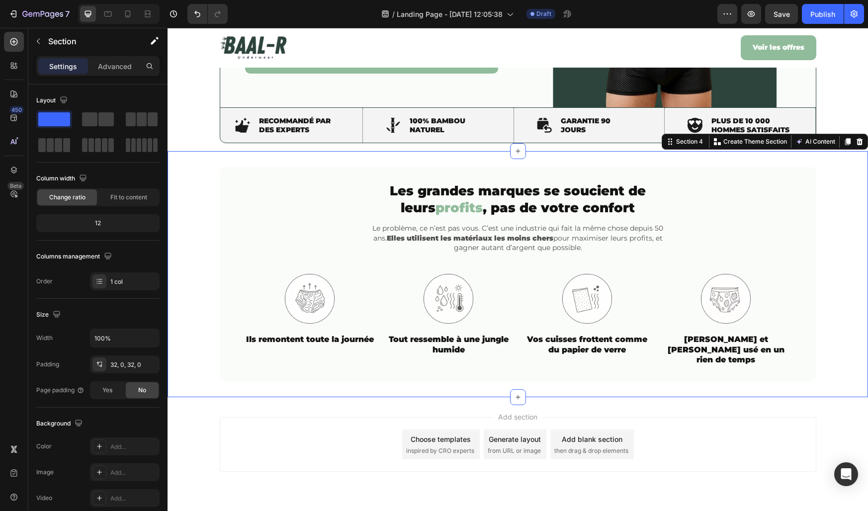
click at [828, 342] on div "⁠⁠⁠⁠⁠⁠⁠ Les grandes marques se soucient de leurs profits , pas de votre confort…" at bounding box center [518, 274] width 701 height 214
click at [185, 205] on div "⁠⁠⁠⁠⁠⁠⁠ Les grandes marques se soucient de leurs profits , pas de votre confort…" at bounding box center [518, 274] width 701 height 214
click at [780, 18] on span "Save" at bounding box center [782, 14] width 16 height 8
